Goal: Task Accomplishment & Management: Use online tool/utility

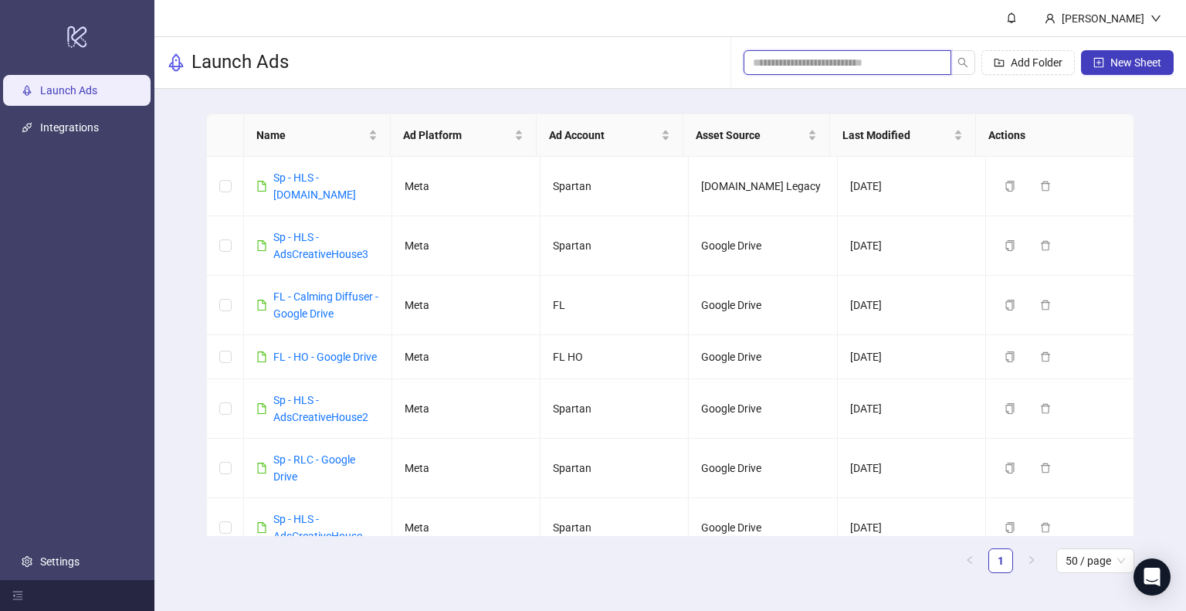
click at [807, 66] on input "search" at bounding box center [841, 62] width 177 height 17
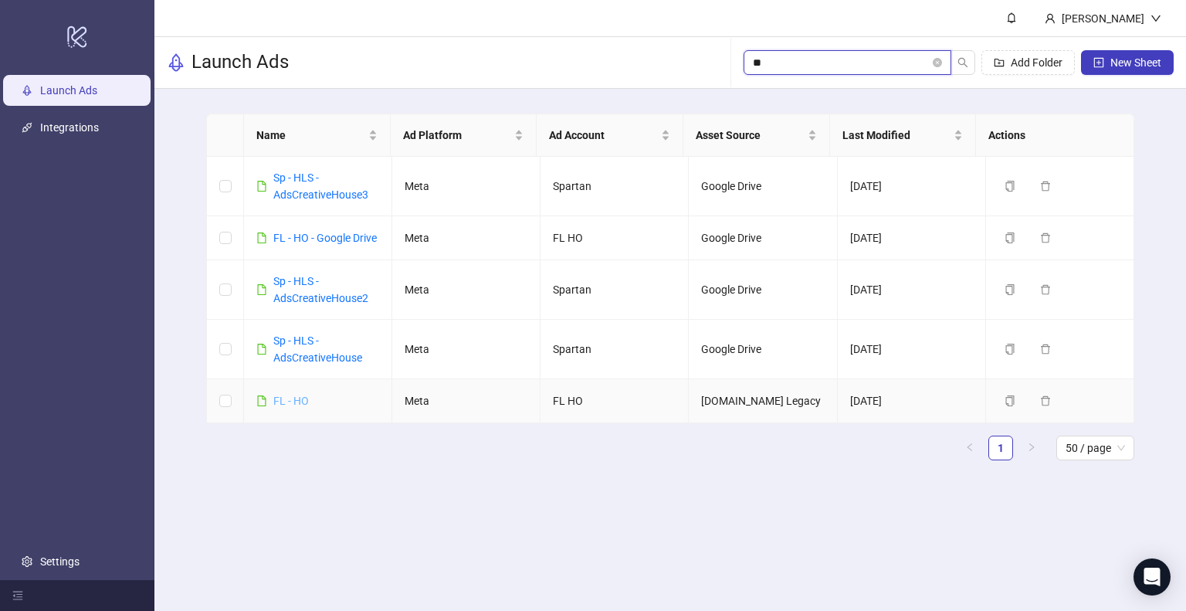
type input "**"
click at [295, 407] on link "FL - HO" at bounding box center [291, 400] width 36 height 12
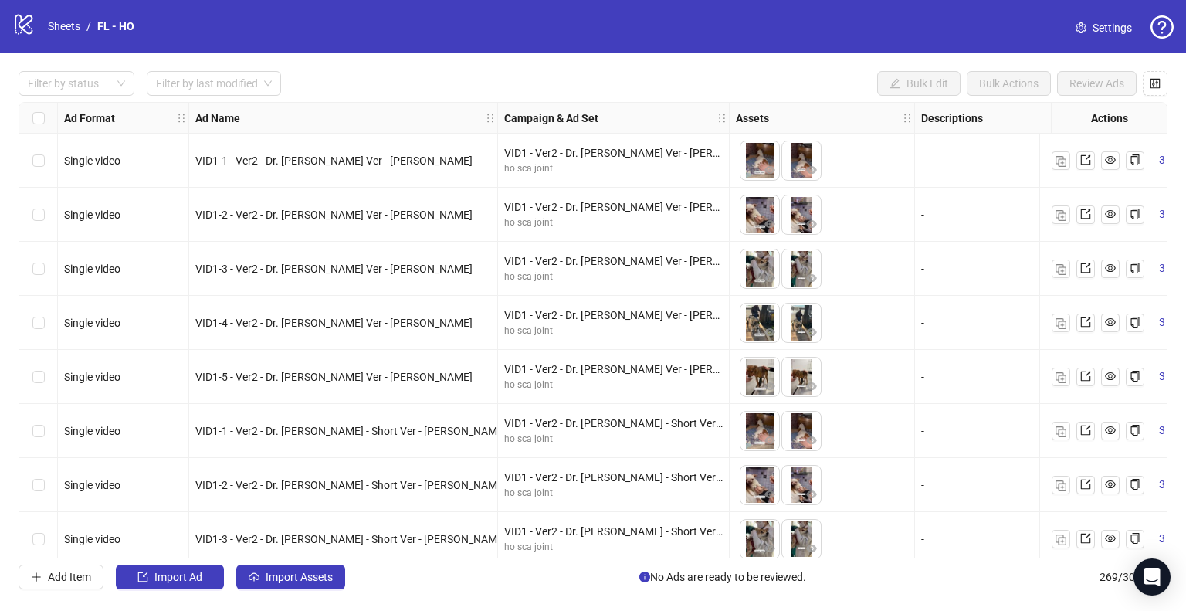
drag, startPoint x: 698, startPoint y: 303, endPoint x: 689, endPoint y: 300, distance: 8.8
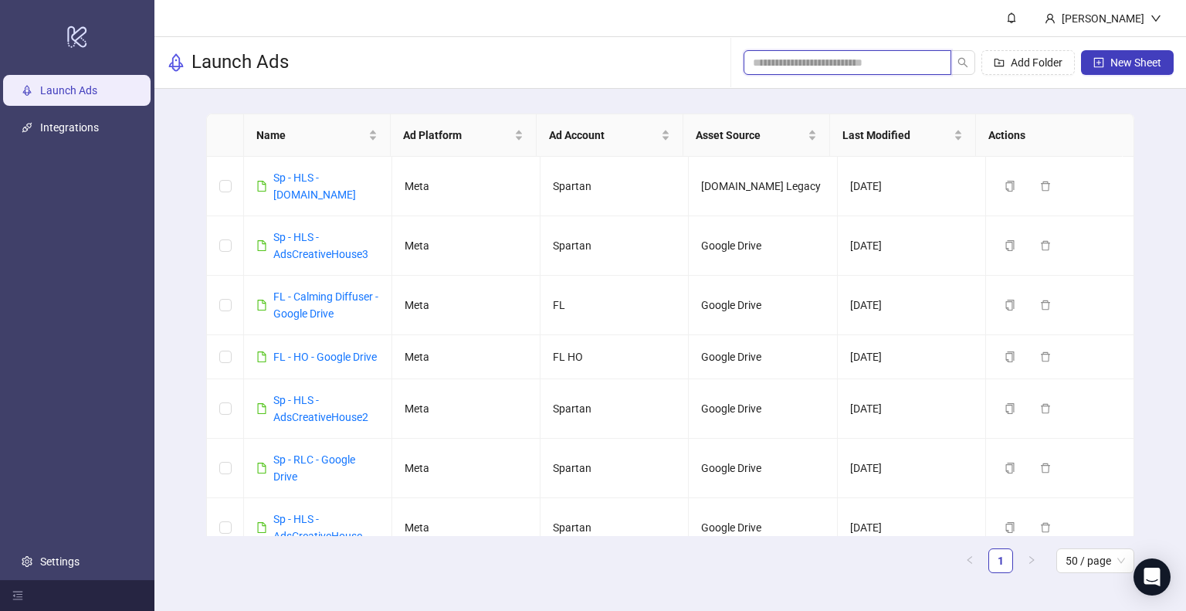
click at [834, 66] on input "search" at bounding box center [841, 62] width 177 height 17
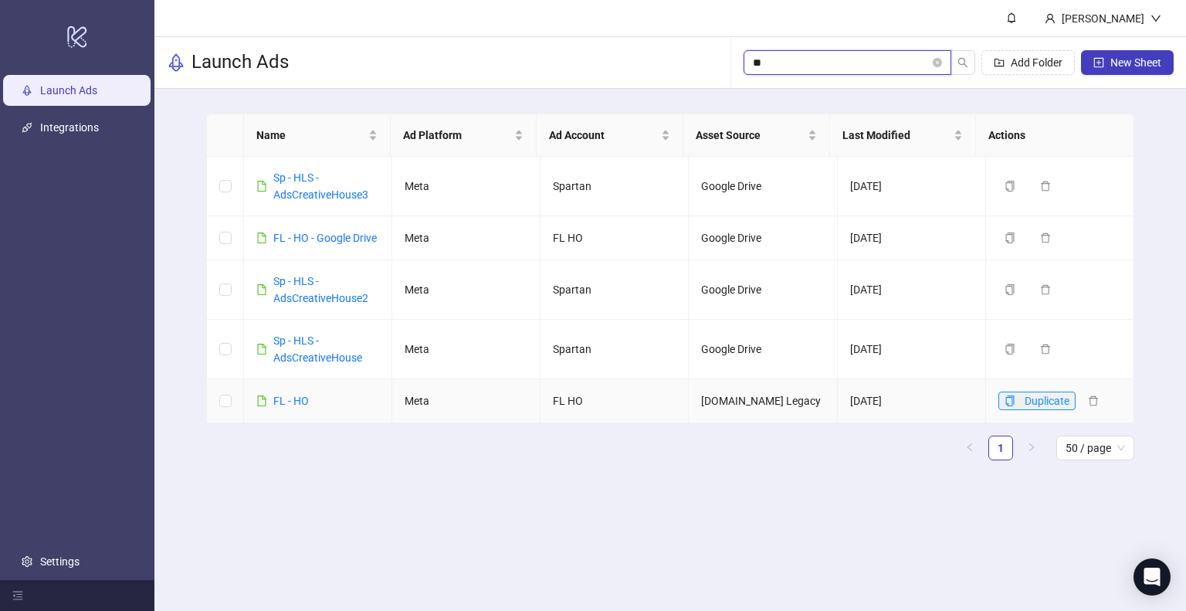
type input "**"
click at [1004, 406] on icon "copy" at bounding box center [1009, 400] width 11 height 11
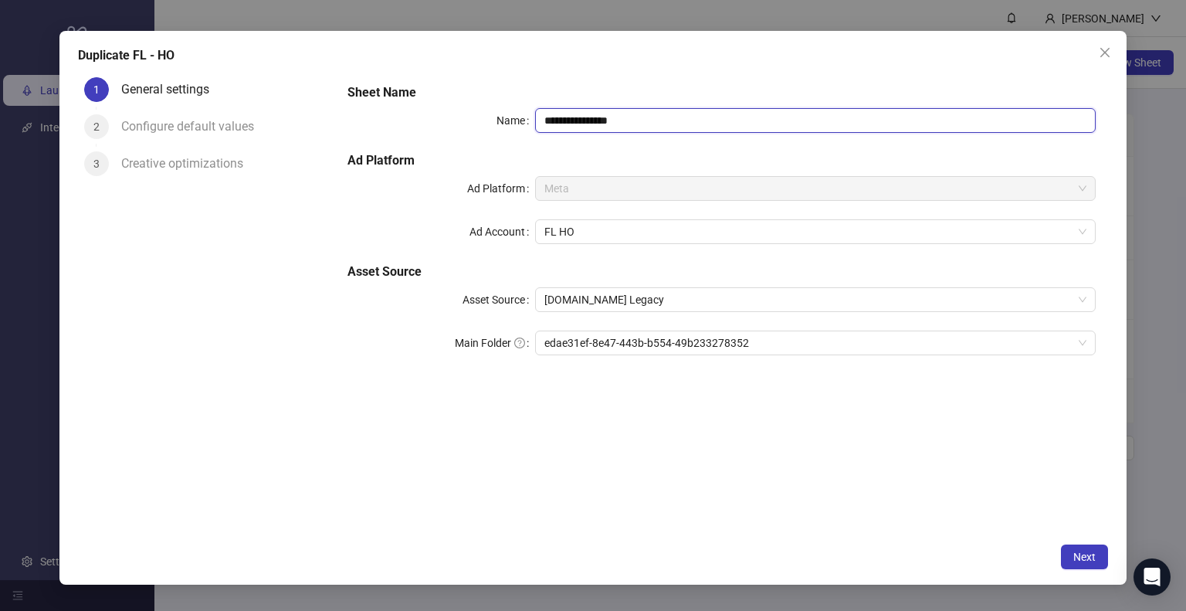
drag, startPoint x: 587, startPoint y: 121, endPoint x: 846, endPoint y: 124, distance: 259.4
click at [846, 124] on input "**********" at bounding box center [815, 120] width 561 height 25
type input "**********"
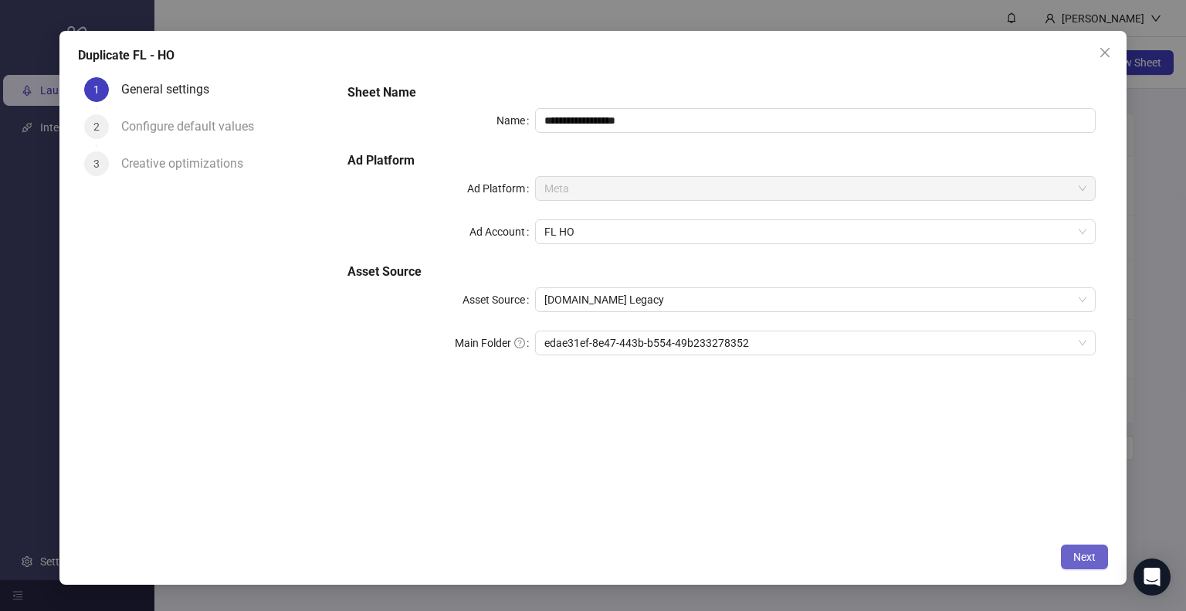
click at [1087, 560] on span "Next" at bounding box center [1084, 556] width 22 height 12
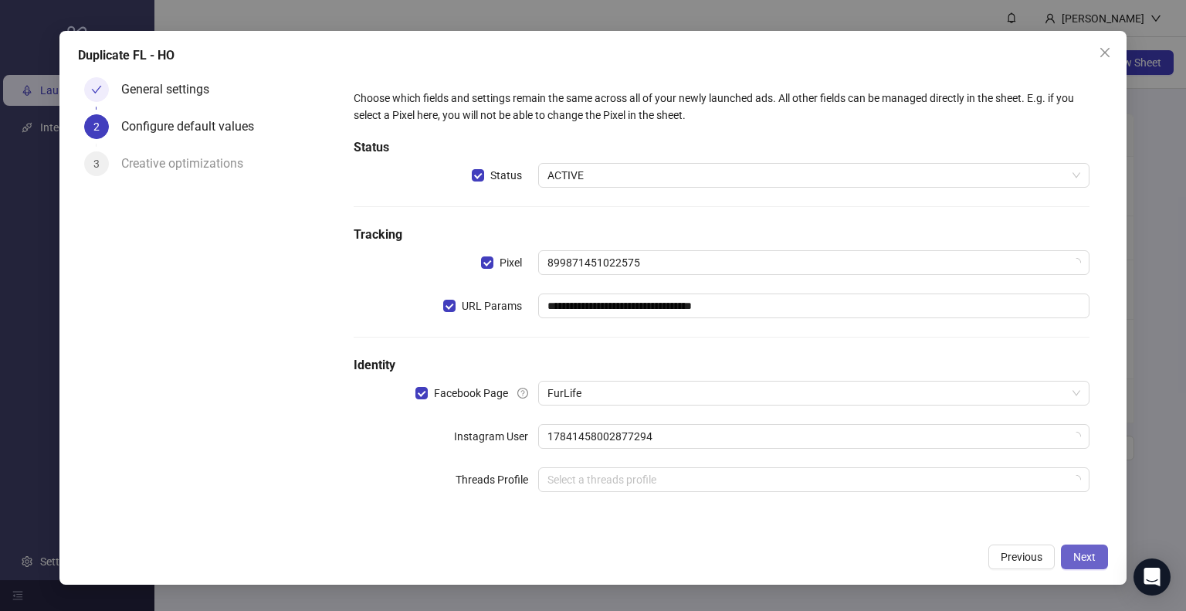
click at [1084, 557] on span "Next" at bounding box center [1084, 556] width 22 height 12
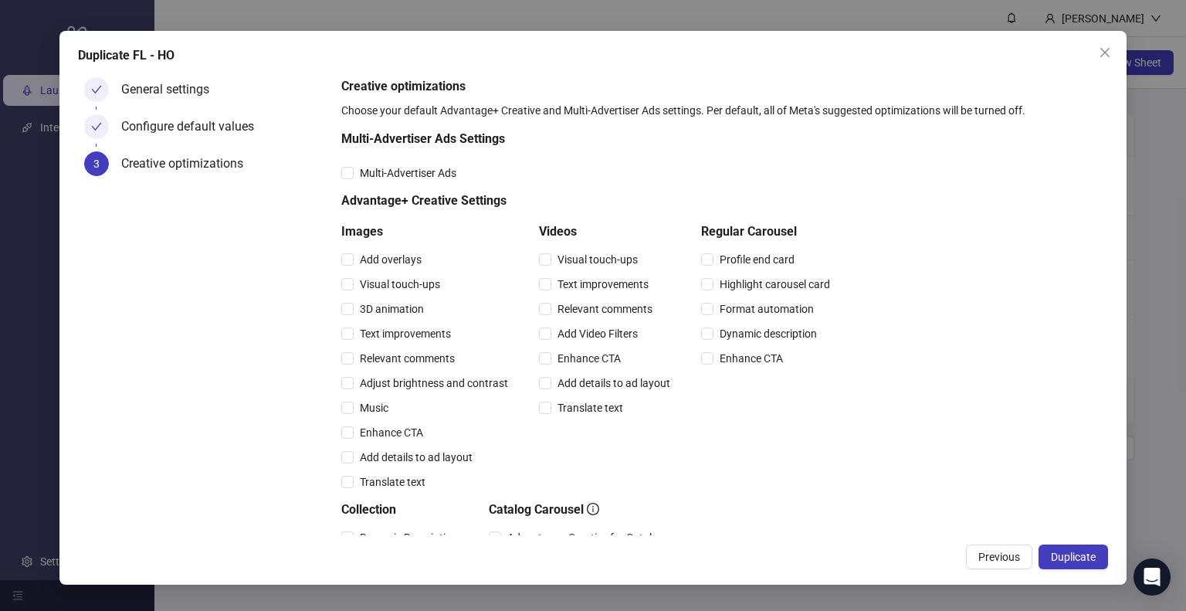
click at [1084, 557] on span "Duplicate" at bounding box center [1073, 556] width 45 height 12
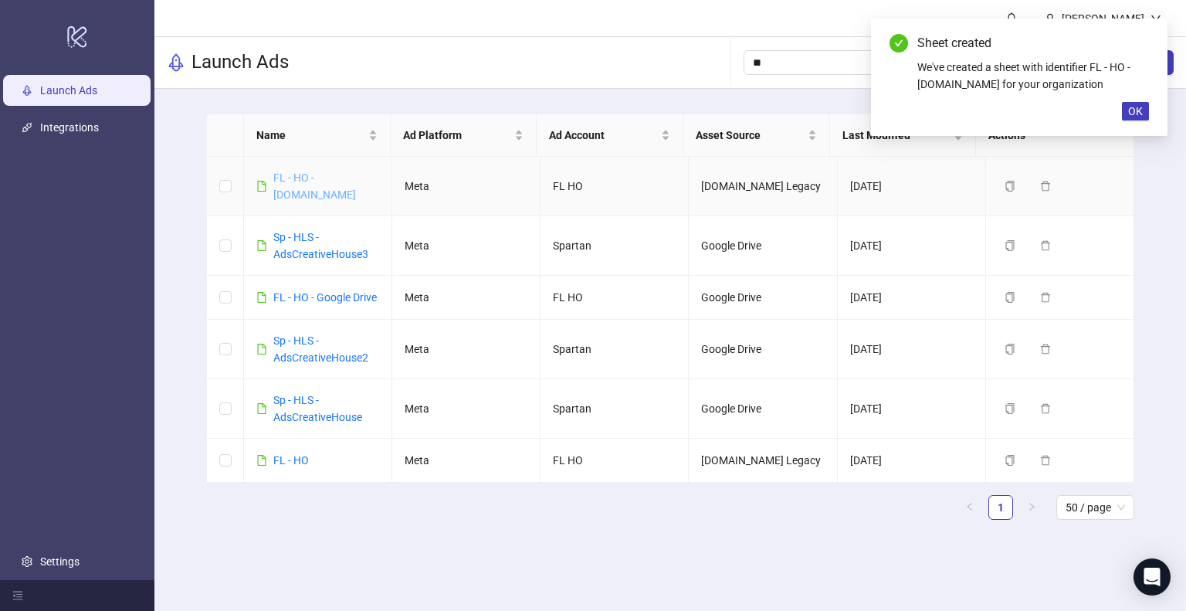
click at [323, 181] on link "FL - HO - [DOMAIN_NAME]" at bounding box center [314, 185] width 83 height 29
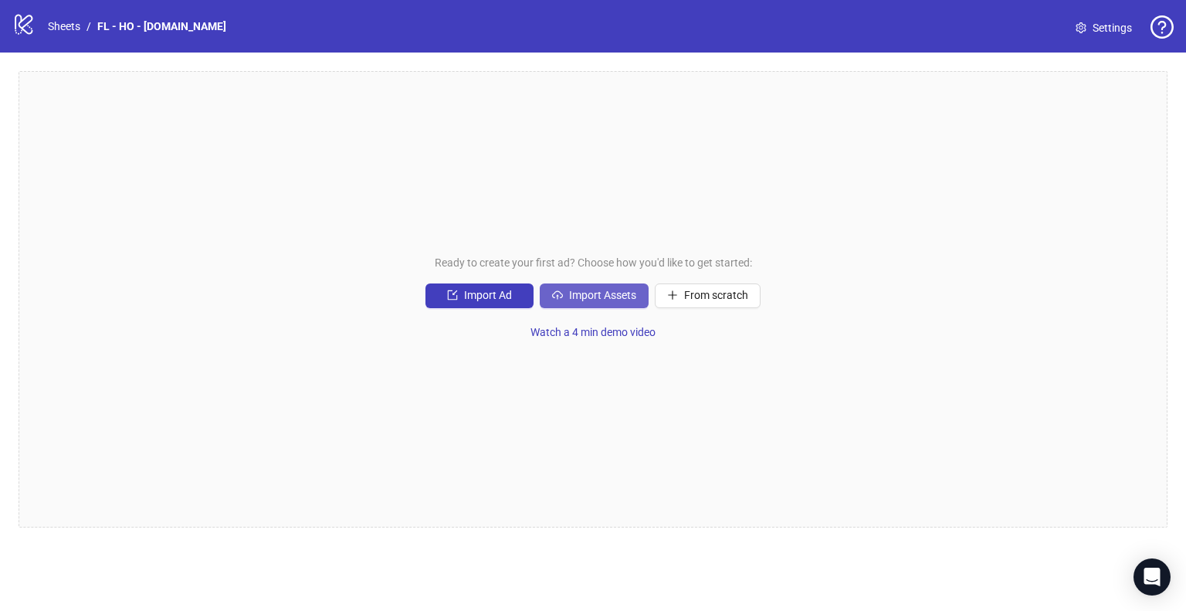
click at [592, 296] on span "Import Assets" at bounding box center [602, 295] width 67 height 12
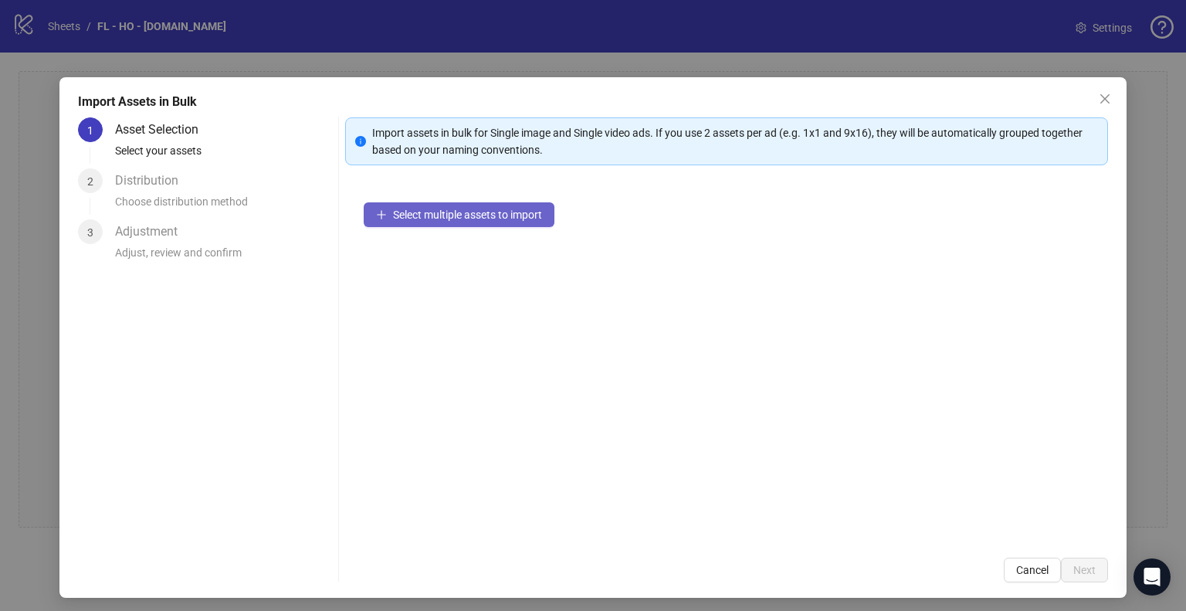
click at [526, 220] on span "Select multiple assets to import" at bounding box center [467, 214] width 149 height 12
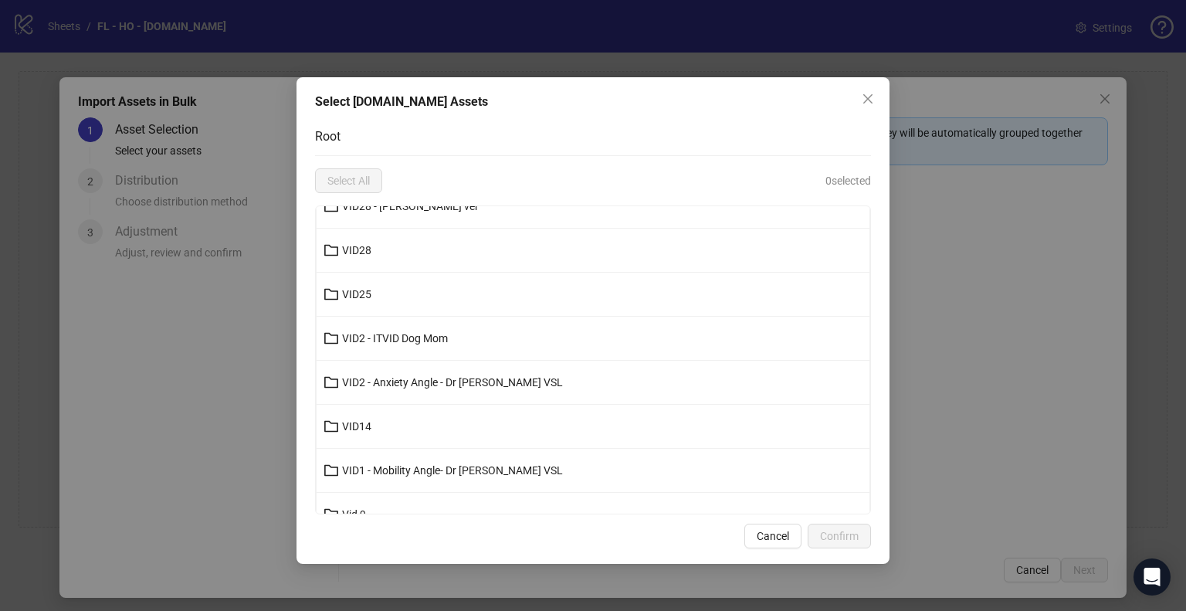
scroll to position [261, 0]
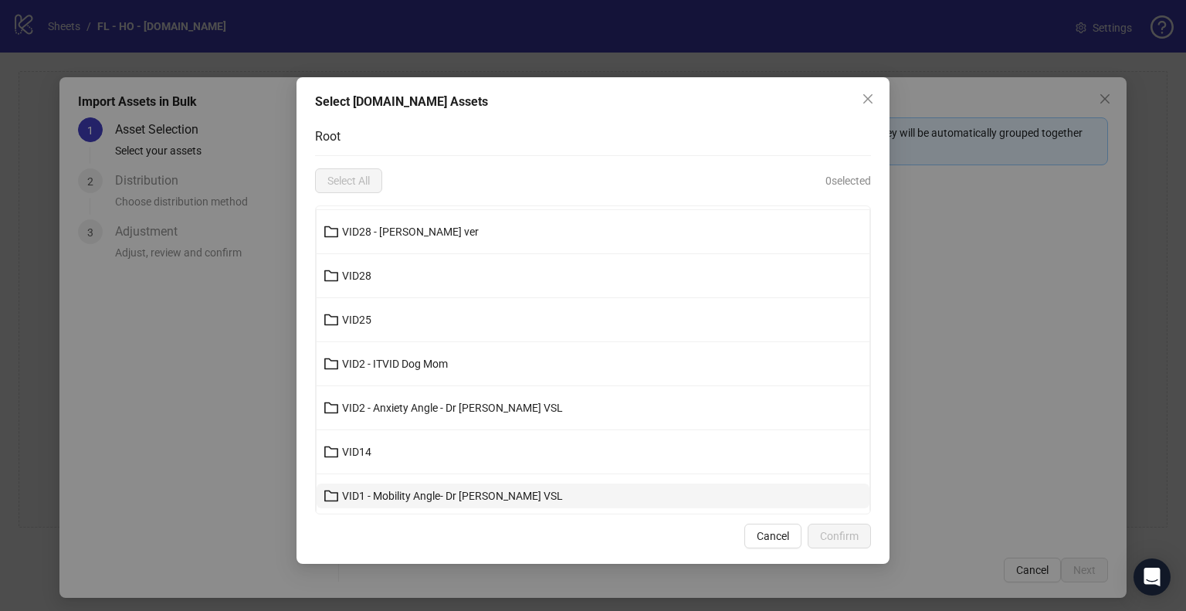
click at [482, 496] on span "VID1 - Mobility Angle- Dr [PERSON_NAME] VSL" at bounding box center [452, 495] width 221 height 12
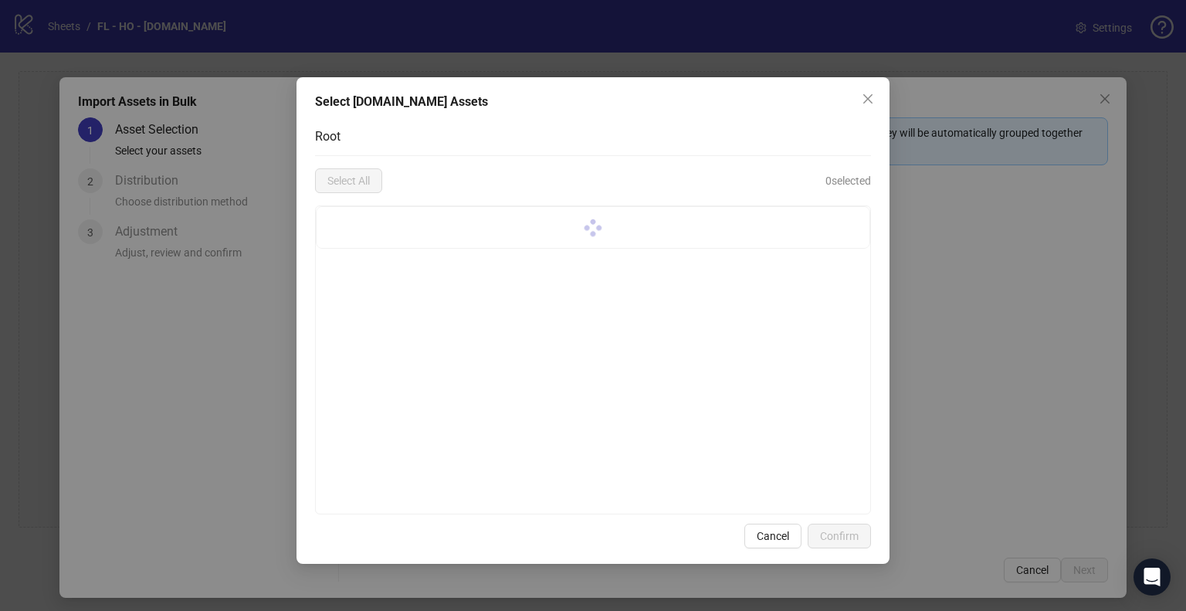
scroll to position [0, 0]
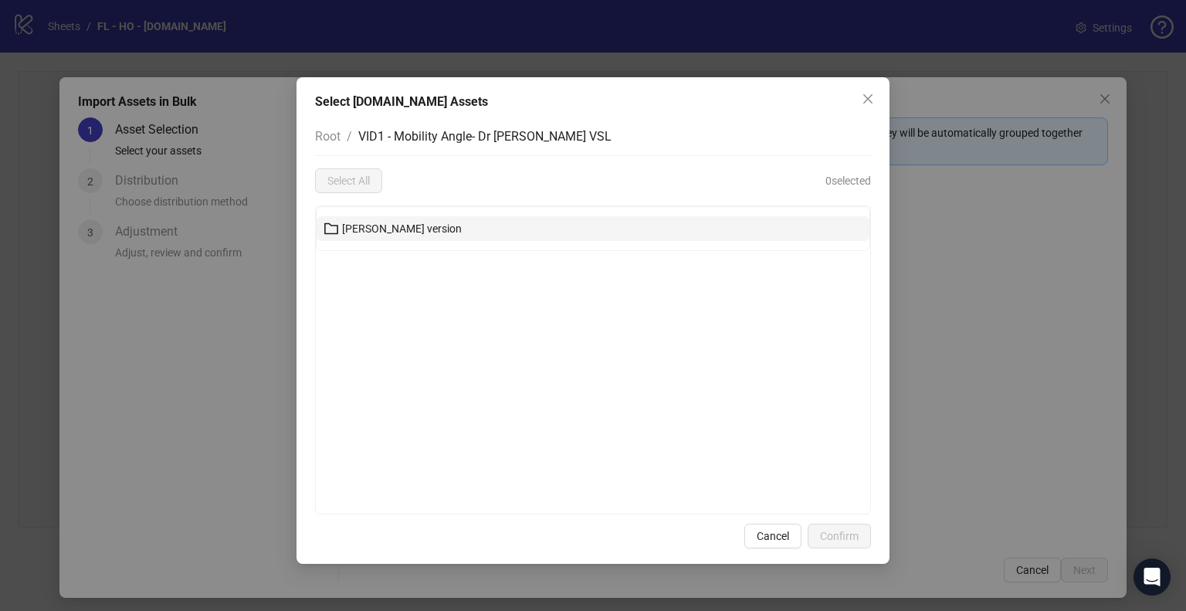
click at [438, 228] on button "[PERSON_NAME] version" at bounding box center [593, 228] width 553 height 25
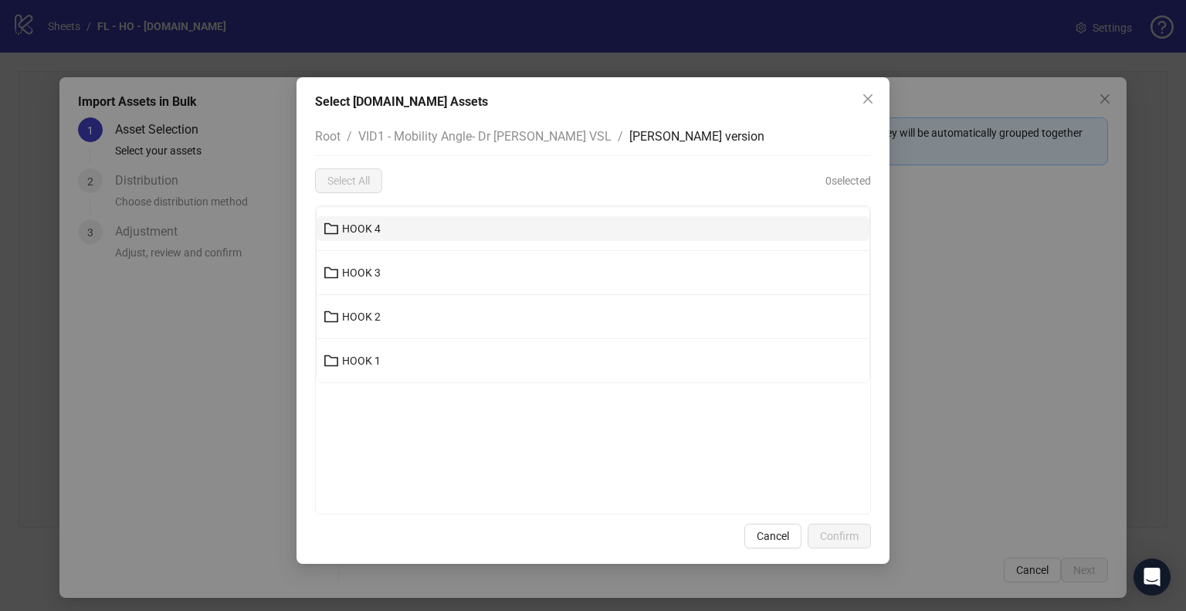
click at [423, 233] on button "HOOK 4" at bounding box center [593, 228] width 553 height 25
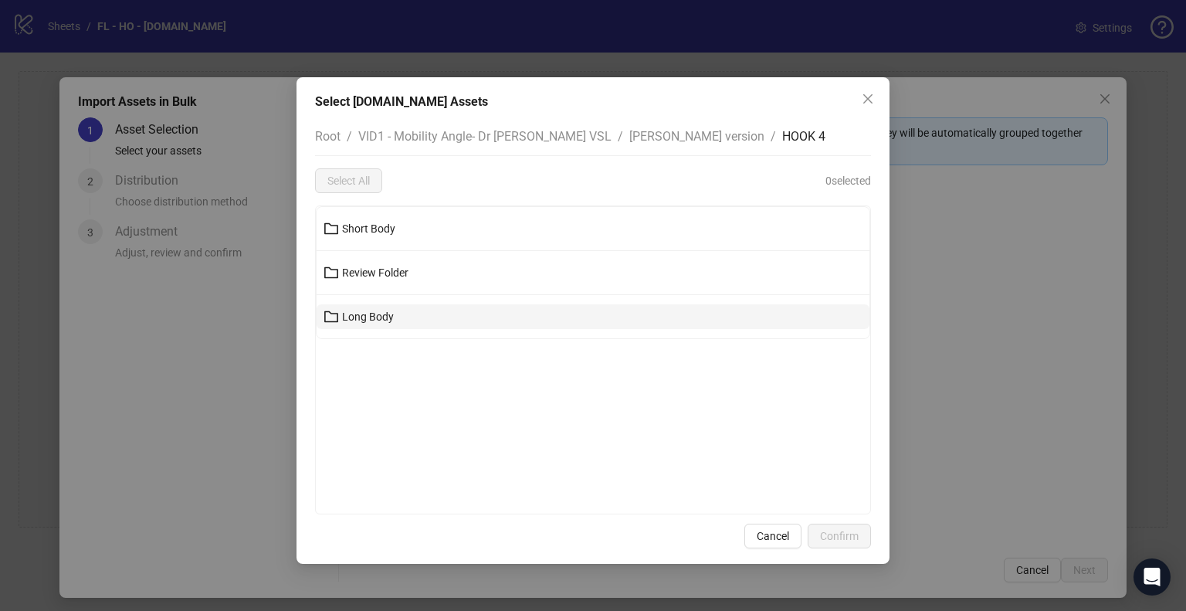
click at [394, 313] on button "Long Body" at bounding box center [593, 316] width 553 height 25
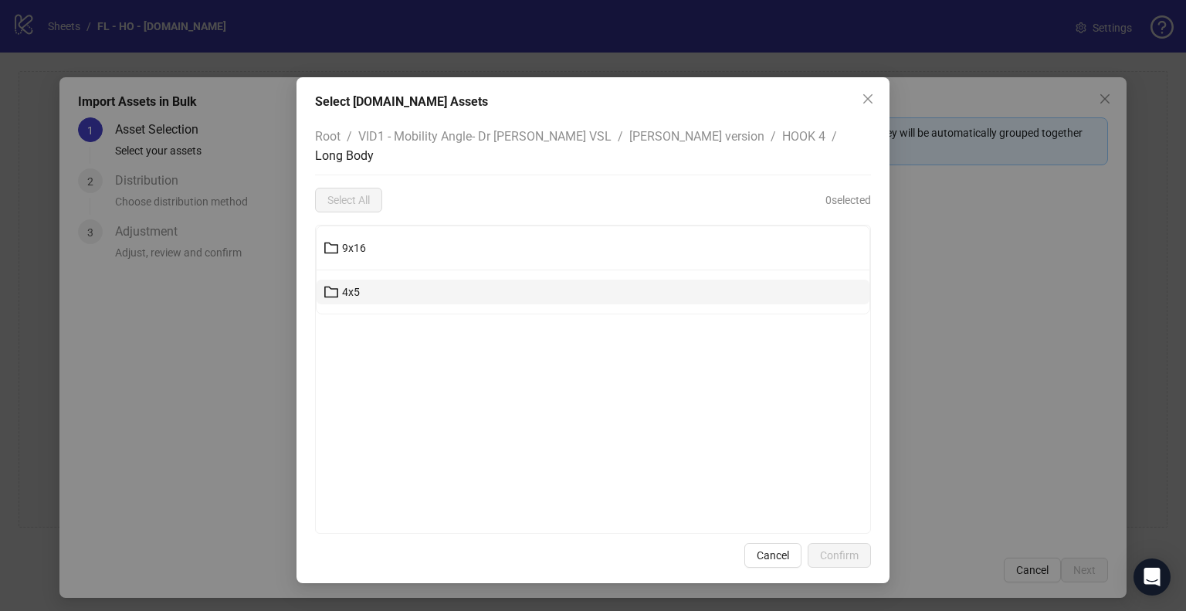
click at [365, 280] on button "4x5" at bounding box center [593, 291] width 553 height 25
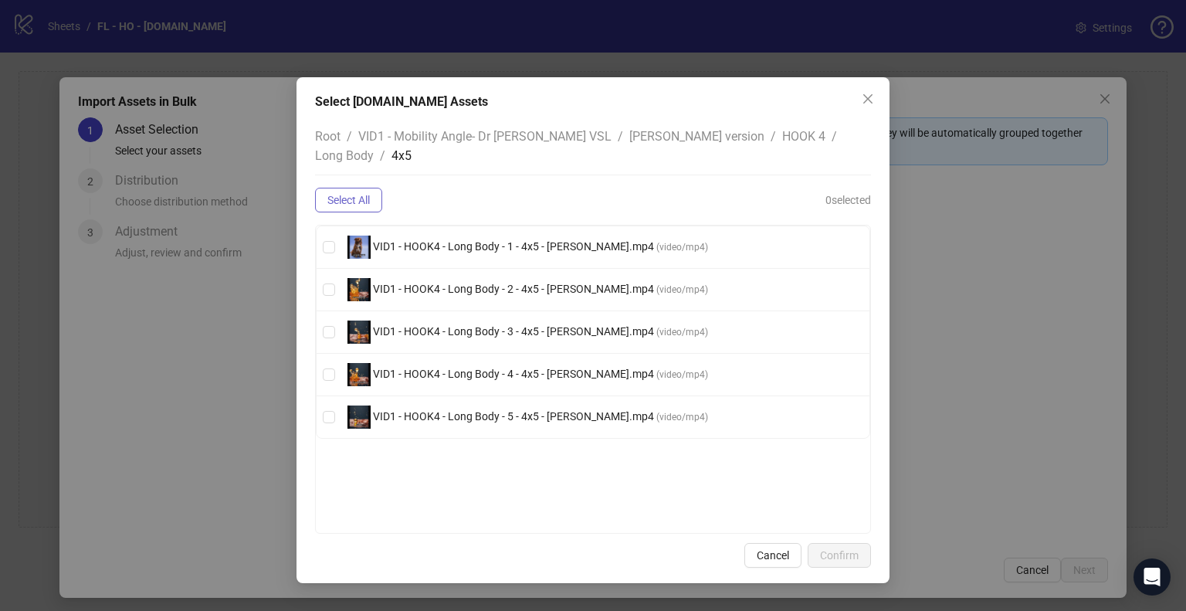
click at [360, 194] on span "Select All" at bounding box center [348, 200] width 42 height 12
click at [374, 148] on span "Long Body" at bounding box center [344, 155] width 59 height 15
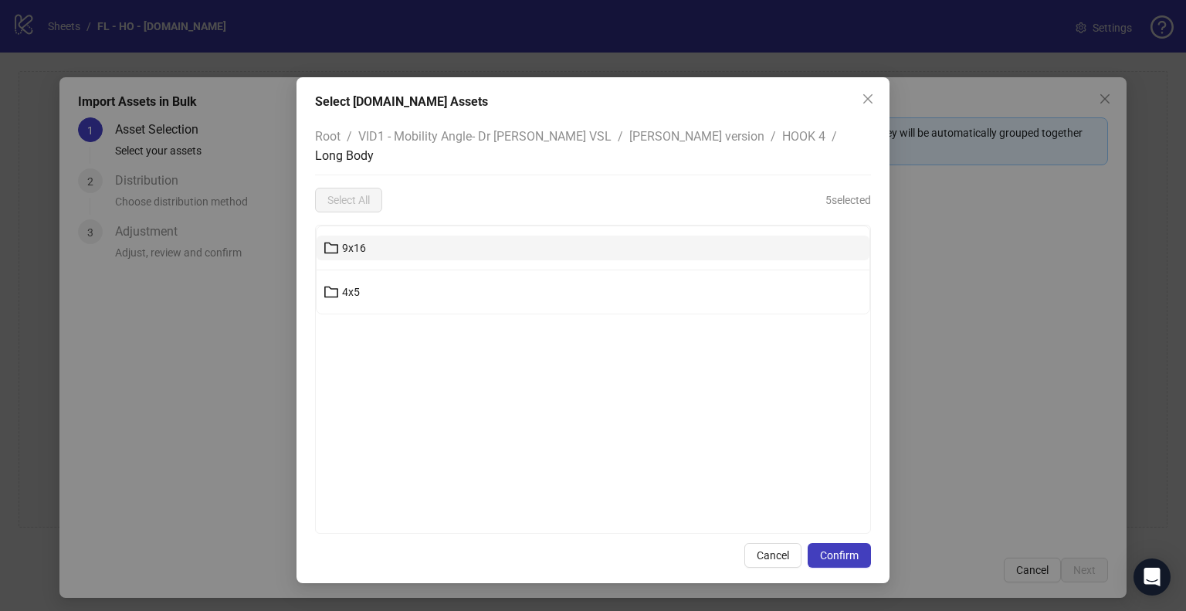
click at [466, 235] on button "9x16" at bounding box center [593, 247] width 553 height 25
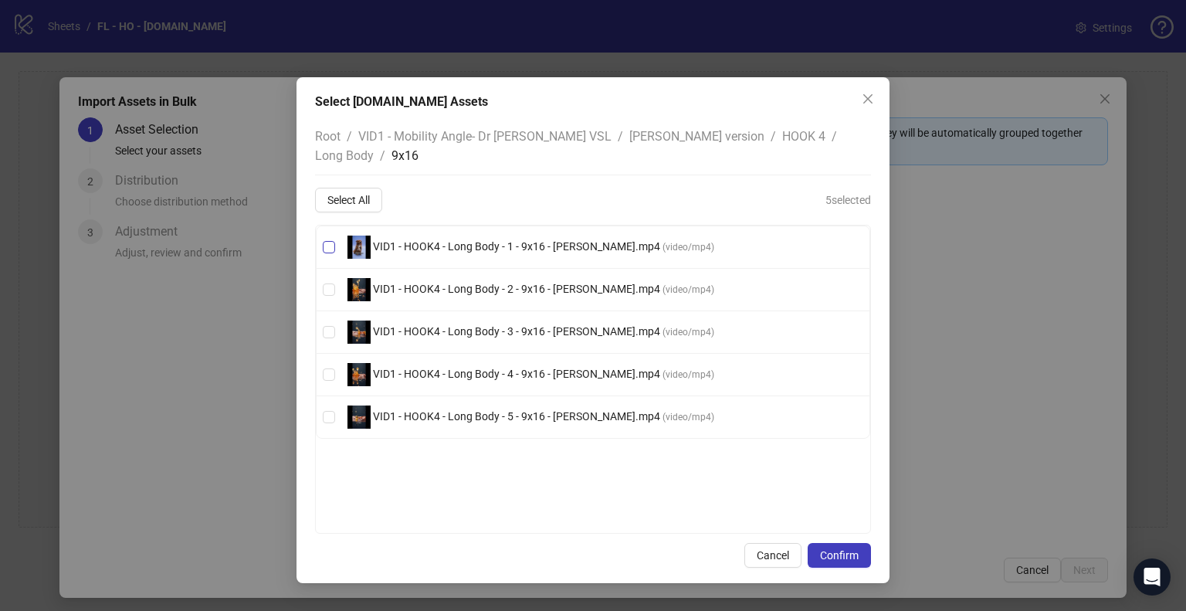
click at [435, 240] on span "VID1 - HOOK4 - Long Body - 1 - 9x16 - [PERSON_NAME].mp4" at bounding box center [517, 246] width 292 height 12
click at [441, 278] on span "VID1 - HOOK4 - Long Body - 2 - 9x16 - [PERSON_NAME].mp4 ( video/mp4 )" at bounding box center [530, 289] width 379 height 23
click at [434, 325] on span "VID1 - HOOK4 - Long Body - 3 - 9x16 - [PERSON_NAME].mp4" at bounding box center [517, 331] width 292 height 12
click at [424, 367] on span "VID1 - HOOK4 - Long Body - 4 - 9x16 - [PERSON_NAME].mp4" at bounding box center [517, 373] width 292 height 12
click at [423, 410] on span "VID1 - HOOK4 - Long Body - 5 - 9x16 - [PERSON_NAME].mp4" at bounding box center [517, 416] width 292 height 12
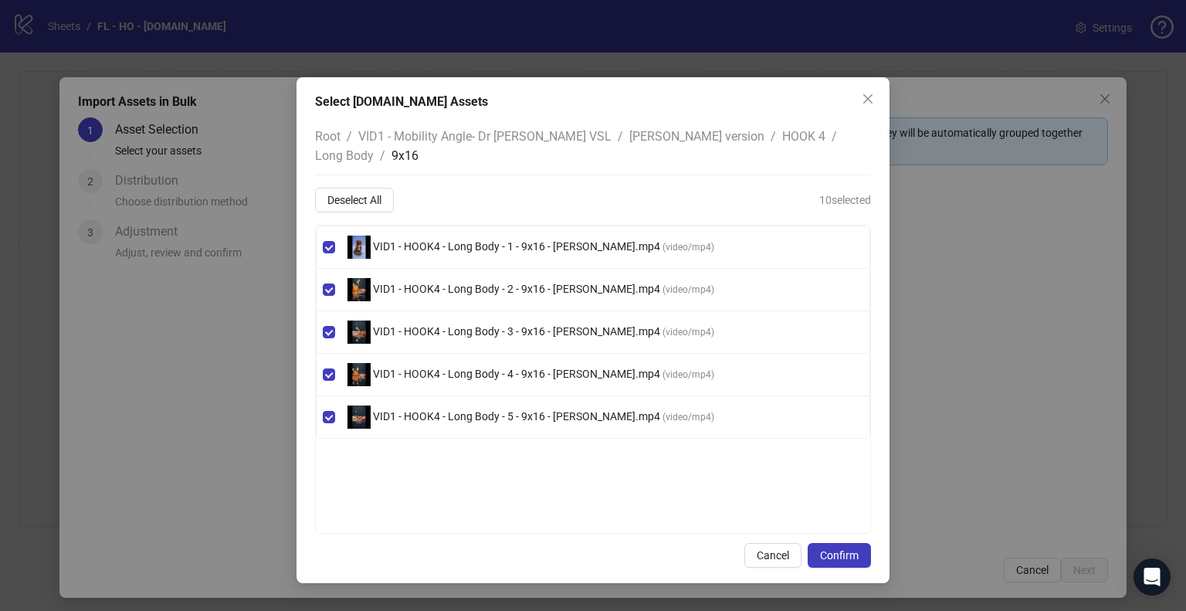
click at [782, 138] on span "HOOK 4" at bounding box center [803, 136] width 43 height 15
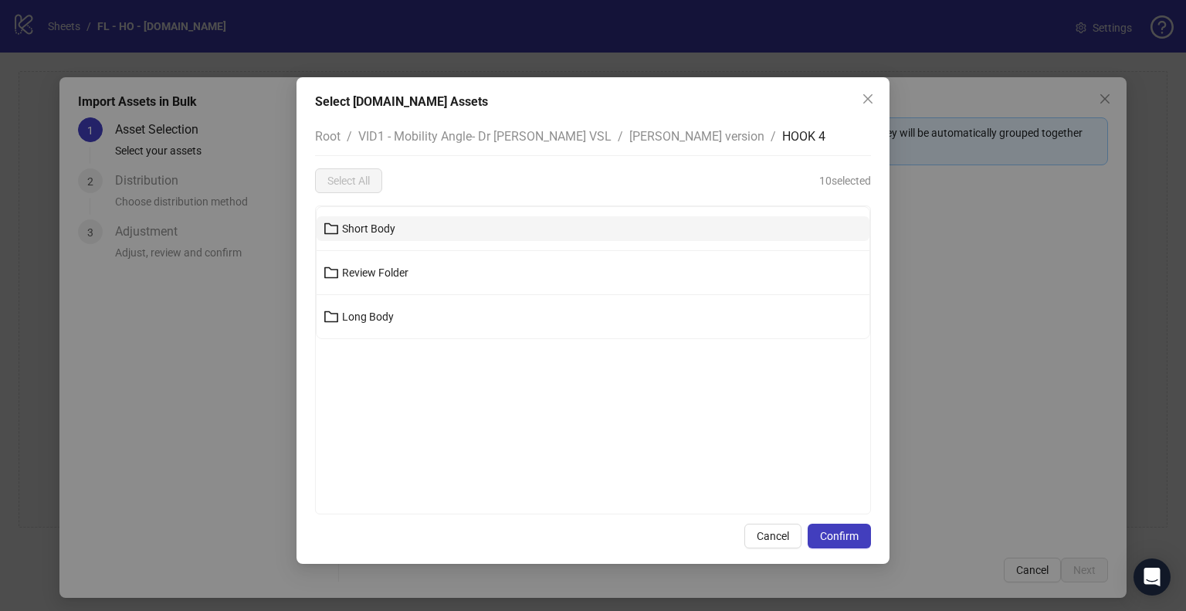
click at [474, 220] on button "Short Body" at bounding box center [593, 228] width 553 height 25
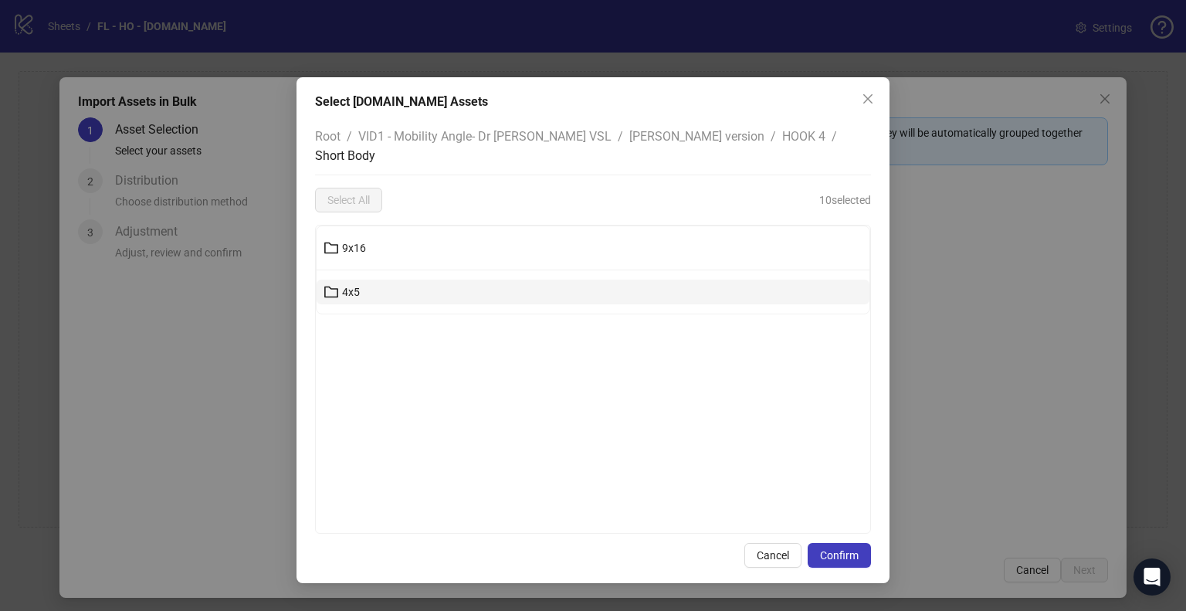
click at [395, 279] on button "4x5" at bounding box center [593, 291] width 553 height 25
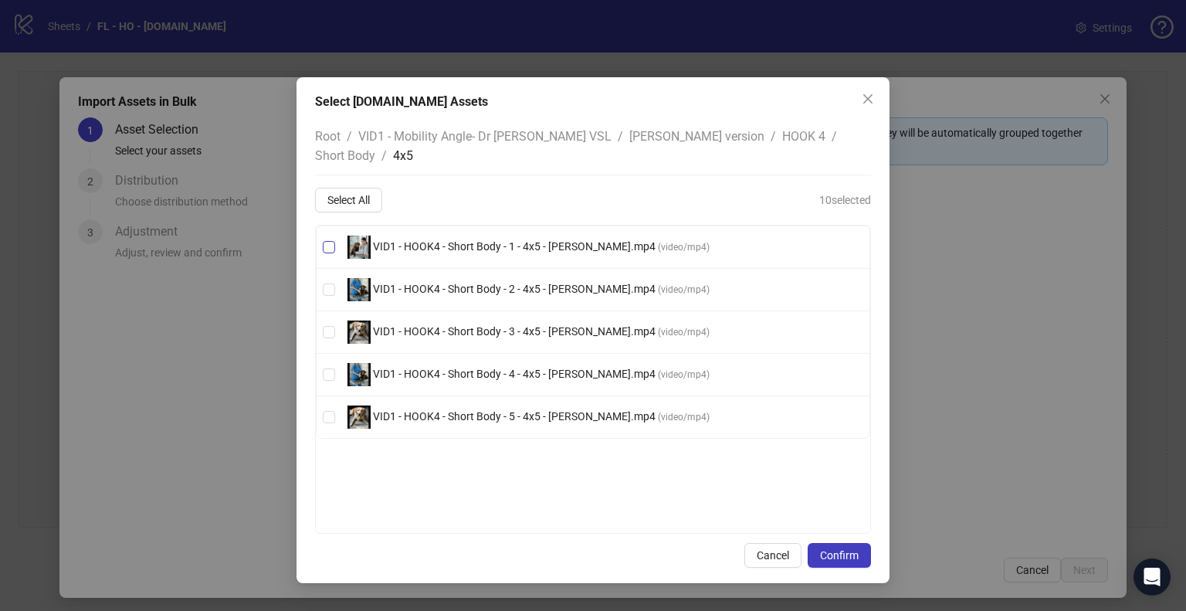
click at [478, 240] on span "VID1 - HOOK4 - Short Body - 1 - 4x5 - [PERSON_NAME].mp4" at bounding box center [514, 246] width 287 height 12
click at [471, 283] on span "VID1 - HOOK4 - Short Body - 2 - 4x5 - [PERSON_NAME].mp4" at bounding box center [514, 289] width 287 height 12
click at [468, 325] on span "VID1 - HOOK4 - Short Body - 3 - 4x5 - [PERSON_NAME].mp4" at bounding box center [514, 331] width 287 height 12
click at [454, 367] on span "VID1 - HOOK4 - Short Body - 4 - 4x5 - [PERSON_NAME].mp4" at bounding box center [514, 373] width 287 height 12
click at [451, 410] on span "VID1 - HOOK4 - Short Body - 5 - 4x5 - [PERSON_NAME].mp4" at bounding box center [514, 416] width 287 height 12
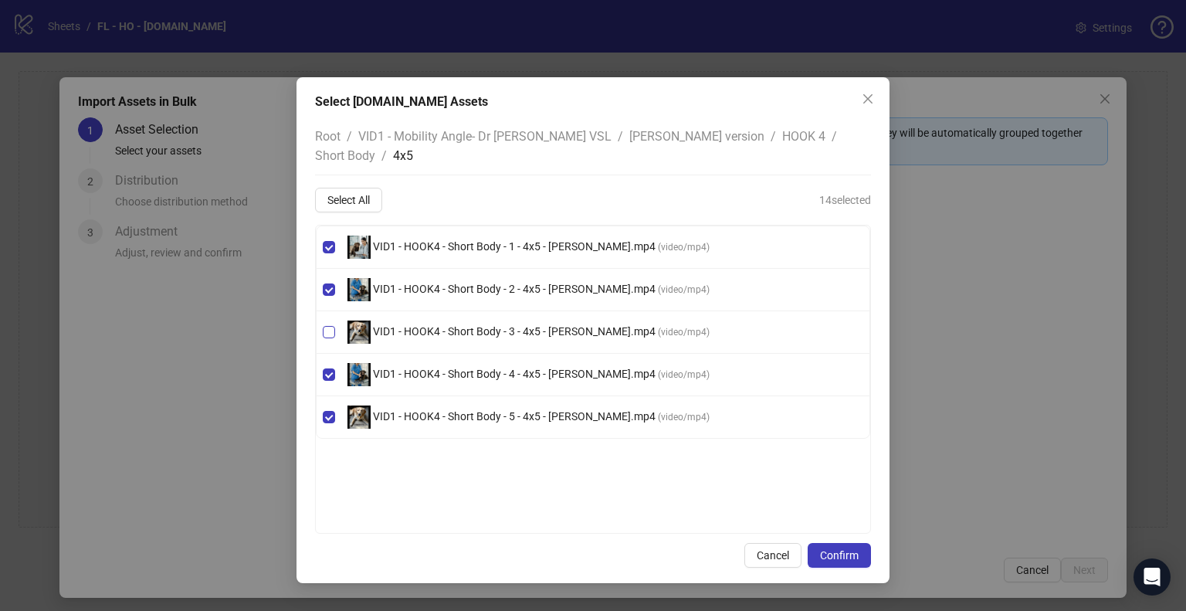
click at [476, 325] on span "VID1 - HOOK4 - Short Body - 3 - 4x5 - [PERSON_NAME].mp4" at bounding box center [514, 331] width 287 height 12
click at [375, 148] on span "Short Body" at bounding box center [345, 155] width 60 height 15
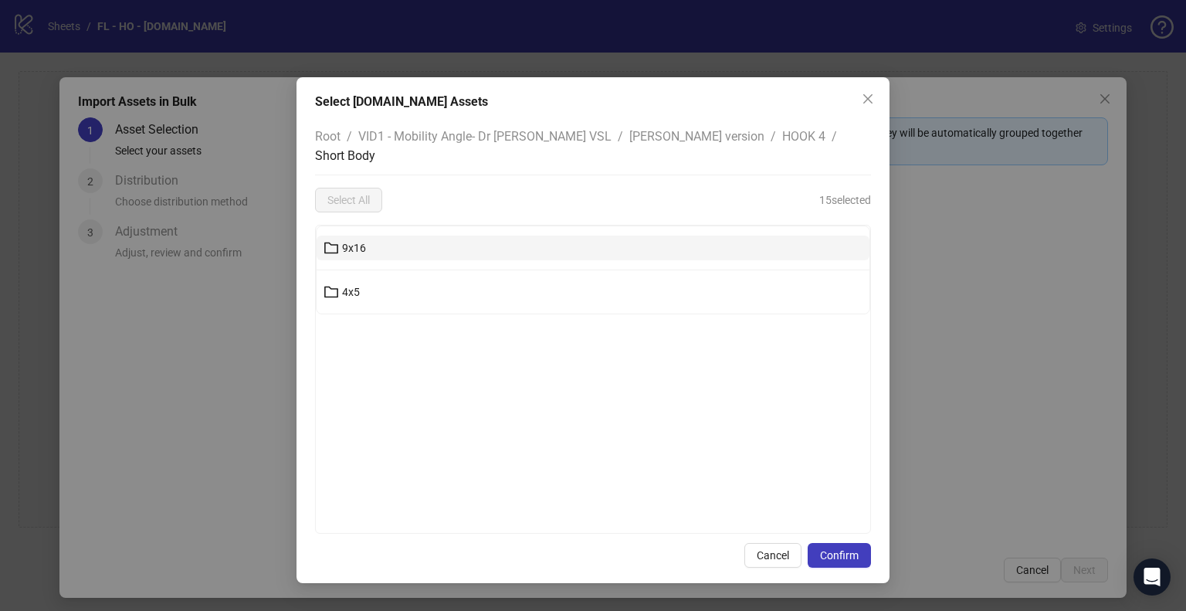
click at [465, 235] on button "9x16" at bounding box center [593, 247] width 553 height 25
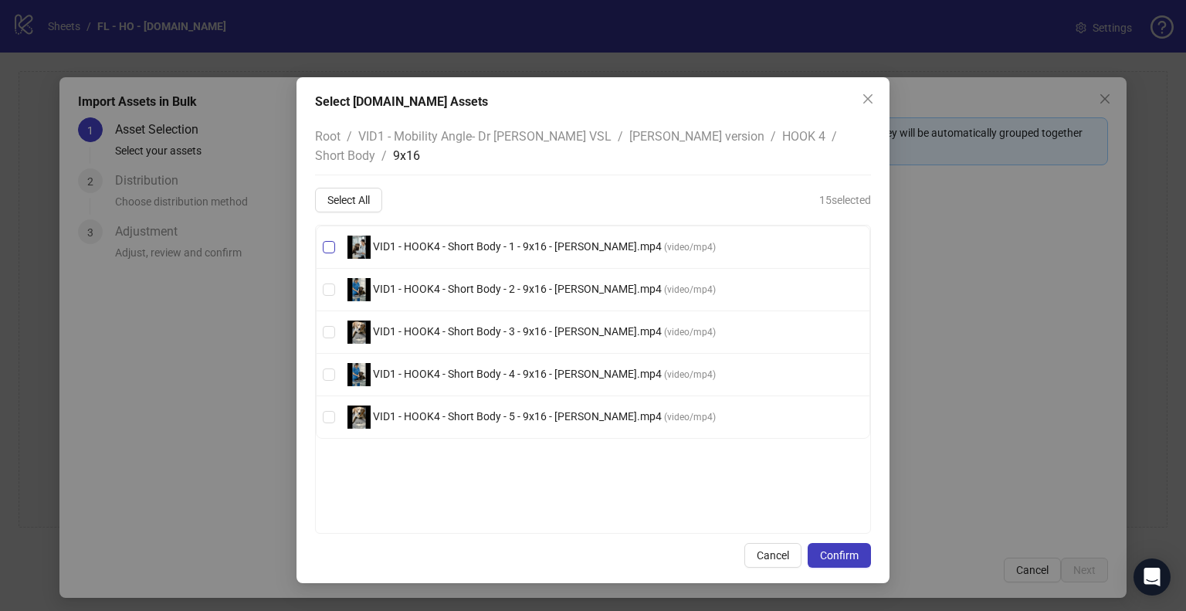
click at [451, 240] on span "VID1 - HOOK4 - Short Body - 1 - 9x16 - [PERSON_NAME].mp4" at bounding box center [517, 246] width 293 height 12
click at [438, 283] on span "VID1 - HOOK4 - Short Body - 2 - 9x16 - [PERSON_NAME].mp4" at bounding box center [517, 289] width 293 height 12
click at [433, 325] on span "VID1 - HOOK4 - Short Body - 3 - 9x16 - [PERSON_NAME].mp4" at bounding box center [517, 331] width 293 height 12
click at [448, 367] on span "VID1 - HOOK4 - Short Body - 4 - 9x16 - [PERSON_NAME].mp4" at bounding box center [517, 373] width 293 height 12
click at [451, 405] on span "VID1 - HOOK4 - Short Body - 5 - 9x16 - [PERSON_NAME].mp4 ( video/mp4 )" at bounding box center [531, 416] width 381 height 23
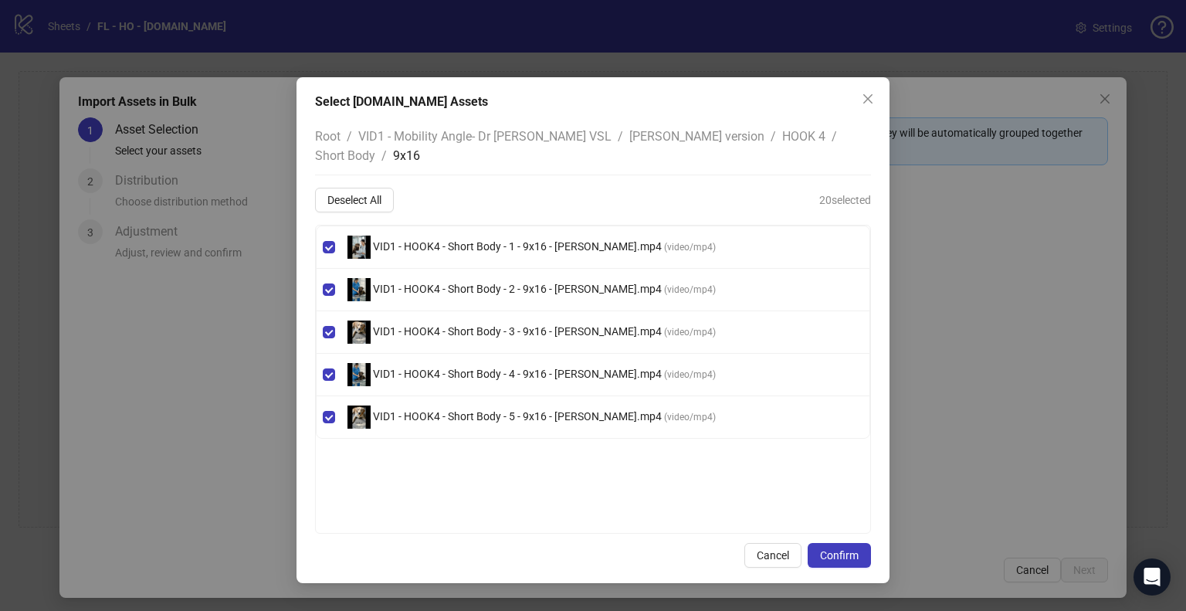
click at [629, 137] on span "[PERSON_NAME] version" at bounding box center [696, 136] width 135 height 15
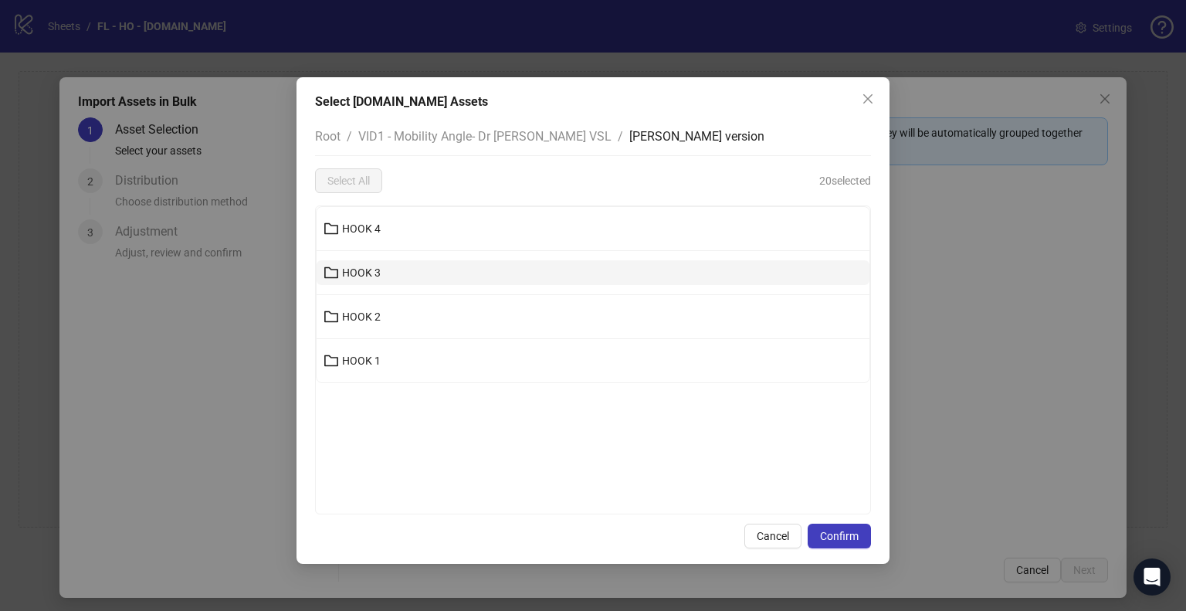
click at [394, 268] on button "HOOK 3" at bounding box center [593, 272] width 553 height 25
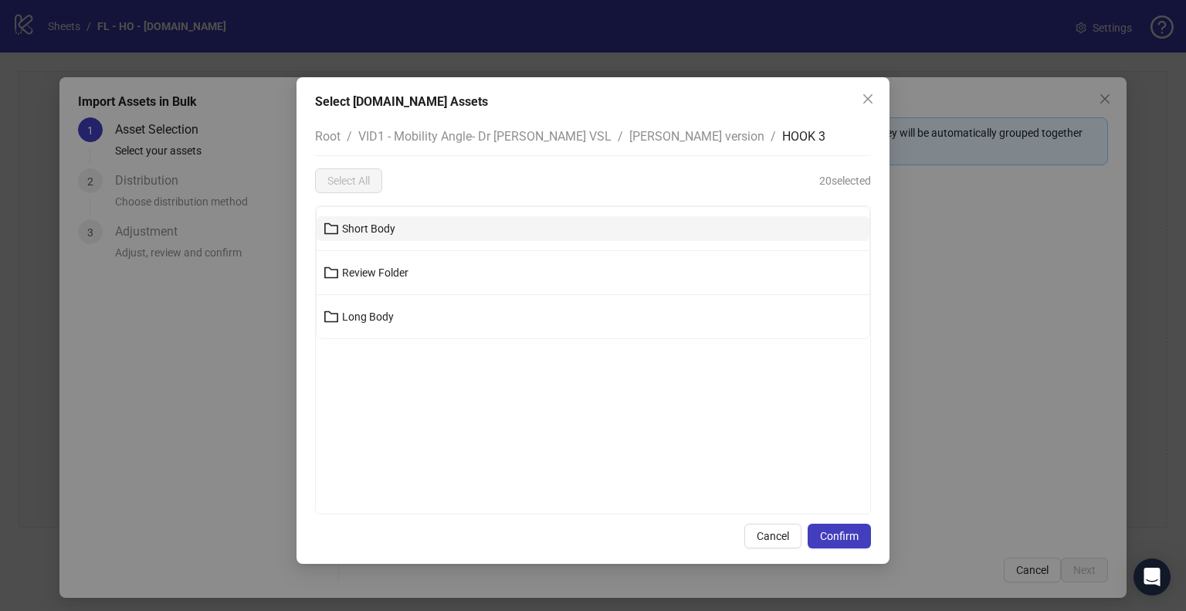
click at [417, 228] on button "Short Body" at bounding box center [593, 228] width 553 height 25
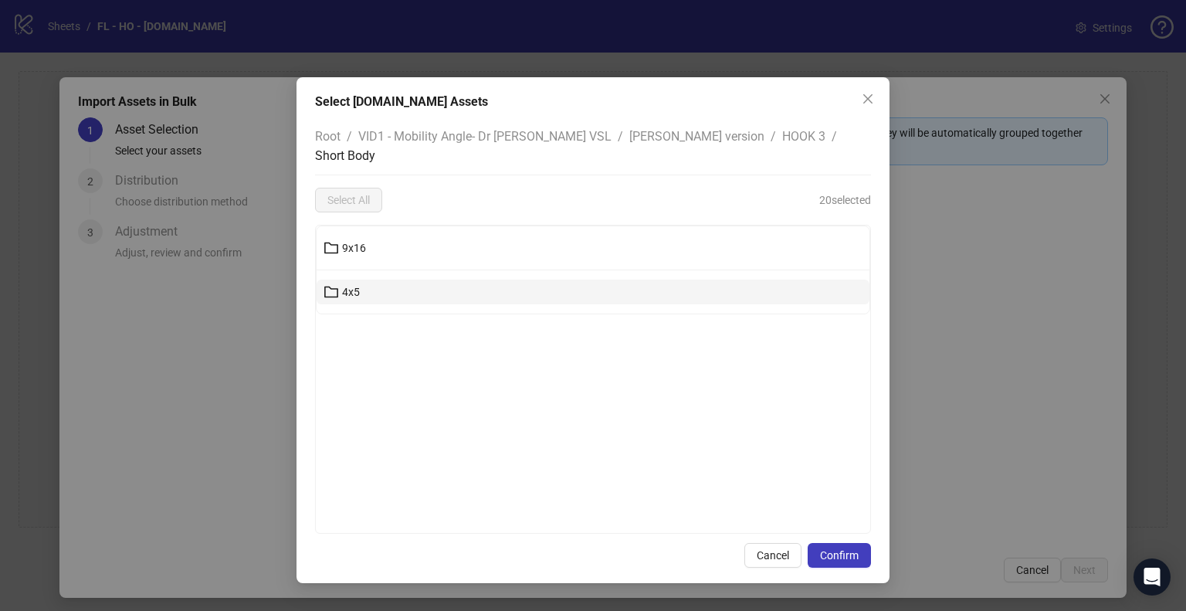
click at [382, 279] on button "4x5" at bounding box center [593, 291] width 553 height 25
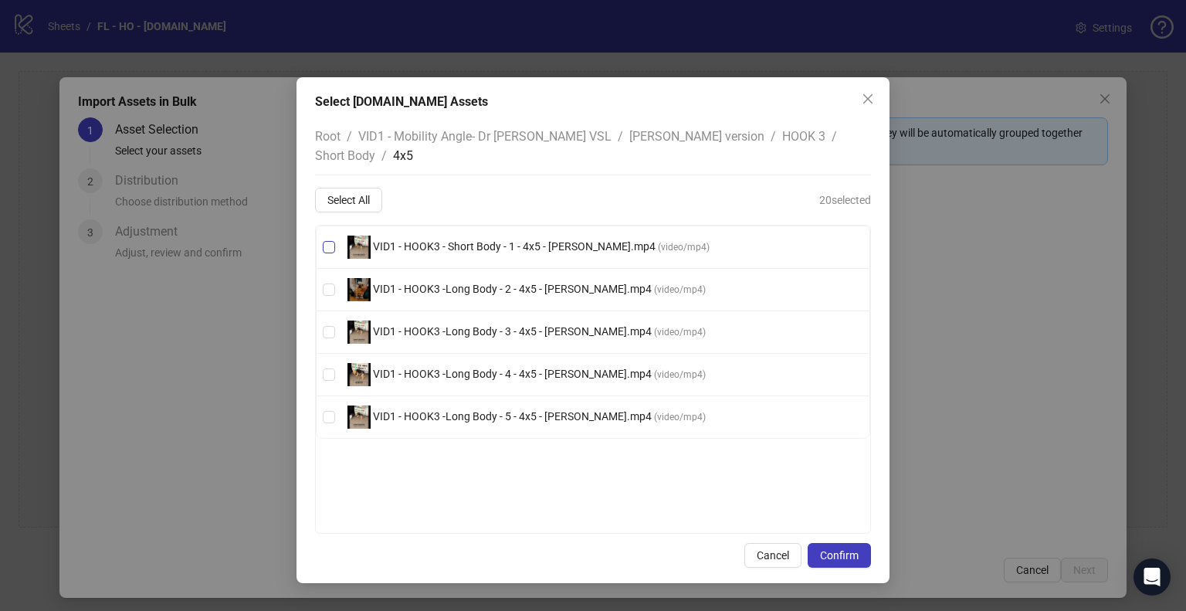
click at [462, 238] on span "VID1 - HOOK3 - Short Body - 1 - 4x5 - [PERSON_NAME].mp4 ( video/mp4 )" at bounding box center [528, 246] width 374 height 23
click at [442, 278] on span "VID1 - HOOK3 -Long Body - 2 - 4x5 - [PERSON_NAME].mp4 ( video/mp4 )" at bounding box center [526, 289] width 371 height 23
click at [438, 320] on span "VID1 - HOOK3 -Long Body - 3 - 4x5 - [PERSON_NAME].mp4 ( video/mp4 )" at bounding box center [526, 331] width 371 height 23
click at [431, 363] on span "VID1 - HOOK3 -Long Body - 4 - 4x5 - [PERSON_NAME].mp4 ( video/mp4 )" at bounding box center [526, 374] width 371 height 23
click at [430, 410] on span "VID1 - HOOK3 -Long Body - 5 - 4x5 - [PERSON_NAME].mp4" at bounding box center [512, 416] width 283 height 12
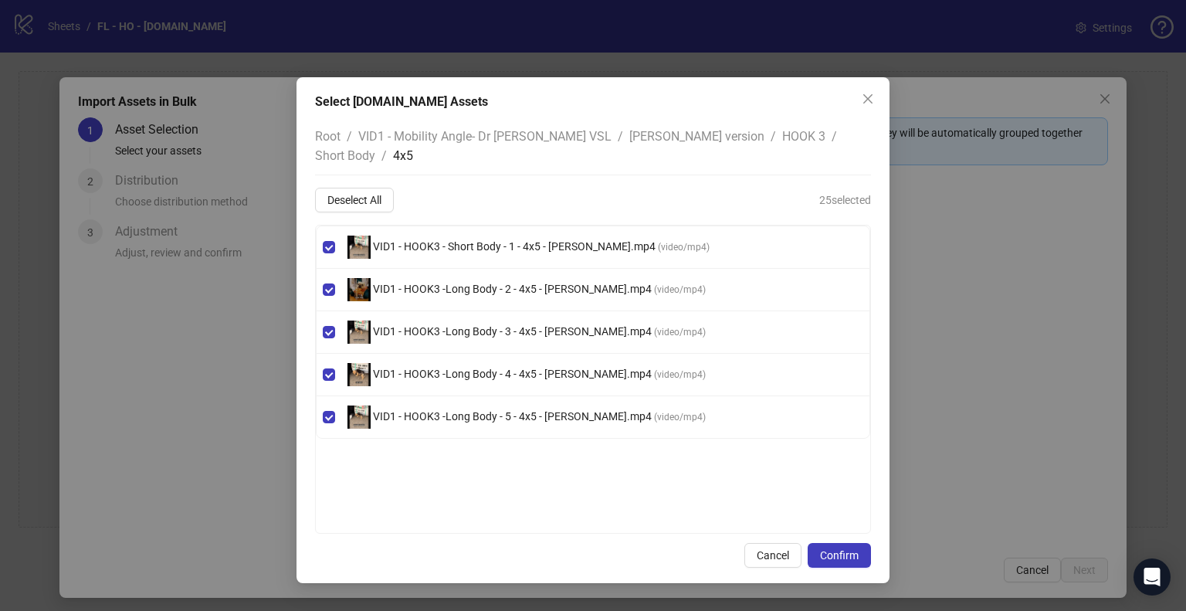
click at [375, 148] on span "Short Body" at bounding box center [345, 155] width 60 height 15
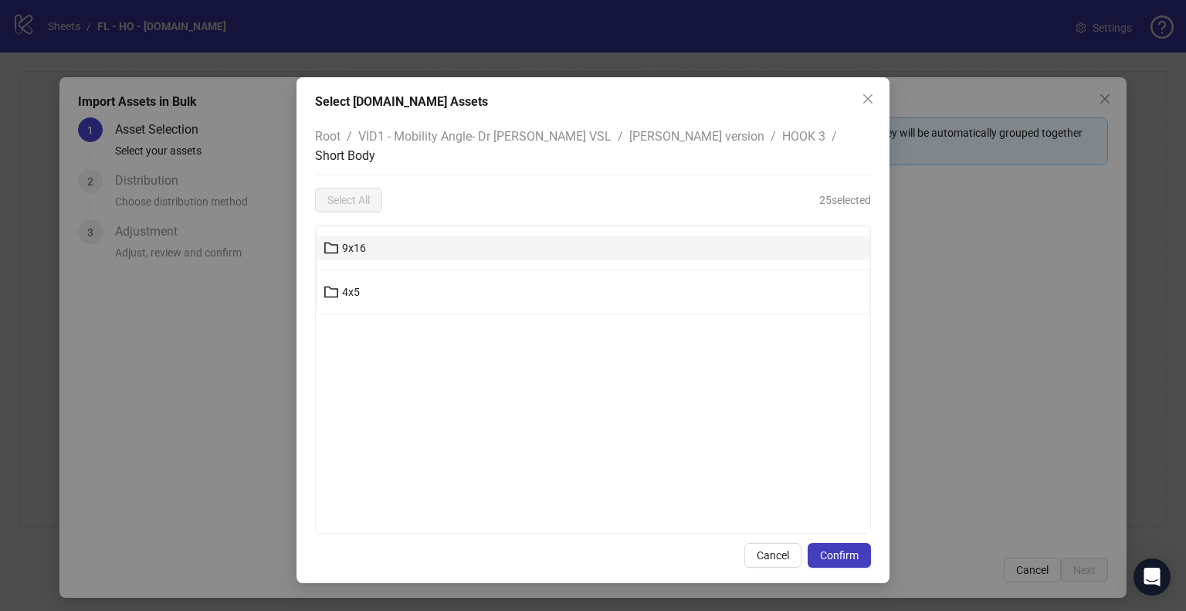
click at [402, 235] on button "9x16" at bounding box center [593, 247] width 553 height 25
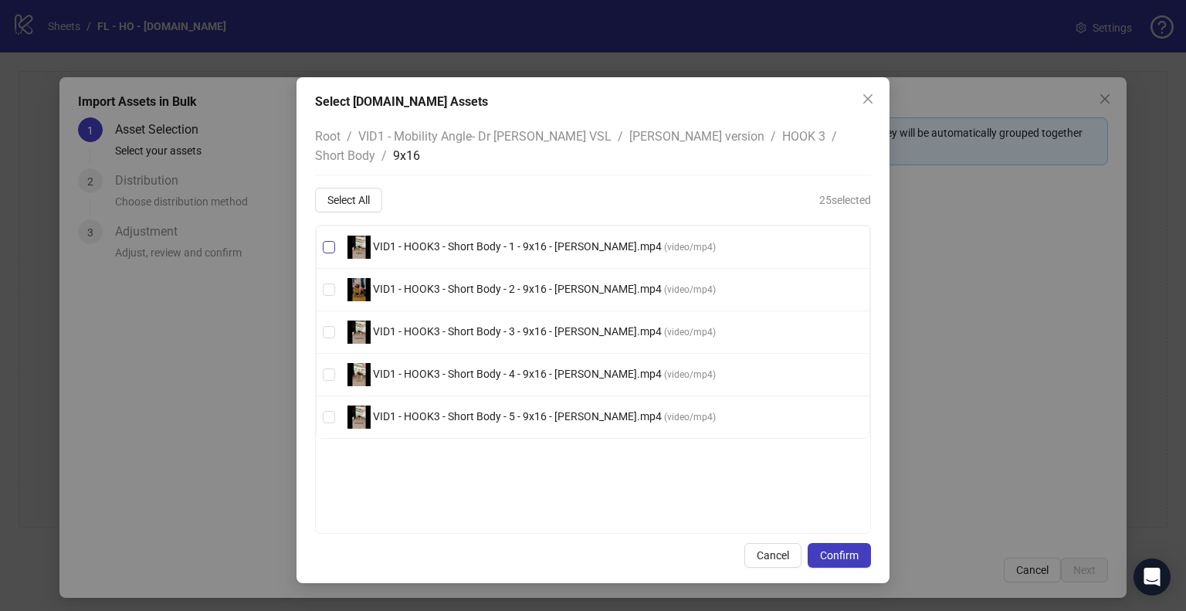
click at [419, 240] on span "VID1 - HOOK3 - Short Body - 1 - 9x16 - [PERSON_NAME].mp4" at bounding box center [517, 246] width 293 height 12
click at [426, 278] on span "VID1 - HOOK3 - Short Body - 2 - 9x16 - [PERSON_NAME].mp4 ( video/mp4 )" at bounding box center [531, 289] width 381 height 23
click at [408, 325] on span "VID1 - HOOK3 - Short Body - 3 - 9x16 - [PERSON_NAME].mp4" at bounding box center [517, 331] width 293 height 12
click at [417, 367] on span "VID1 - HOOK3 - Short Body - 4 - 9x16 - [PERSON_NAME].mp4" at bounding box center [517, 373] width 293 height 12
click at [428, 410] on span "VID1 - HOOK3 - Short Body - 5 - 9x16 - [PERSON_NAME].mp4" at bounding box center [517, 416] width 293 height 12
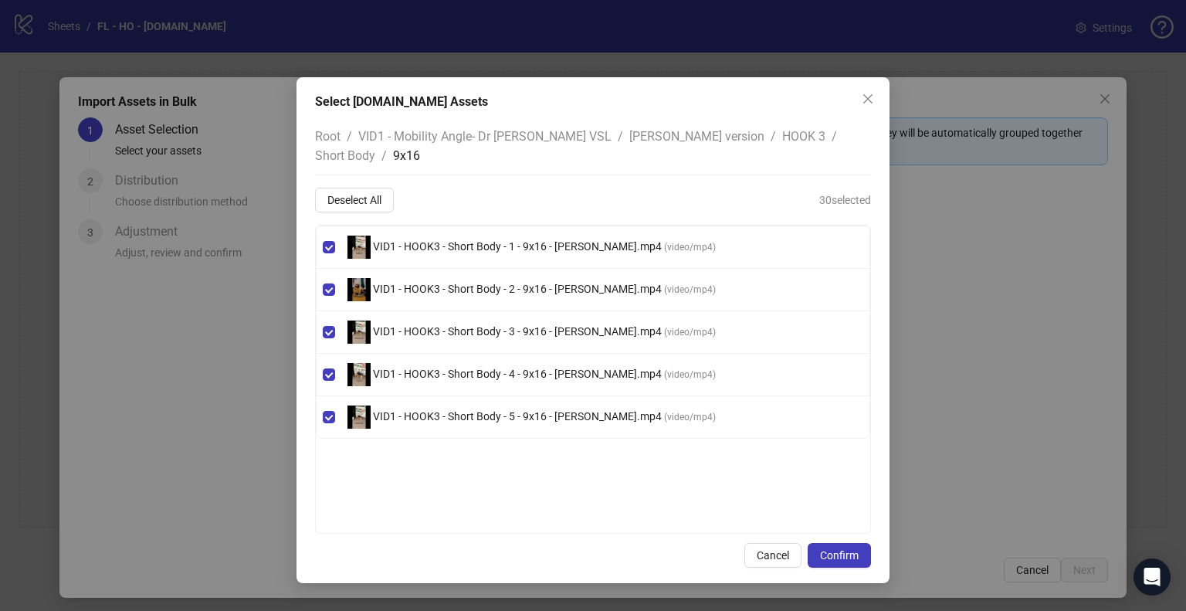
click at [782, 140] on span "HOOK 3" at bounding box center [803, 136] width 43 height 15
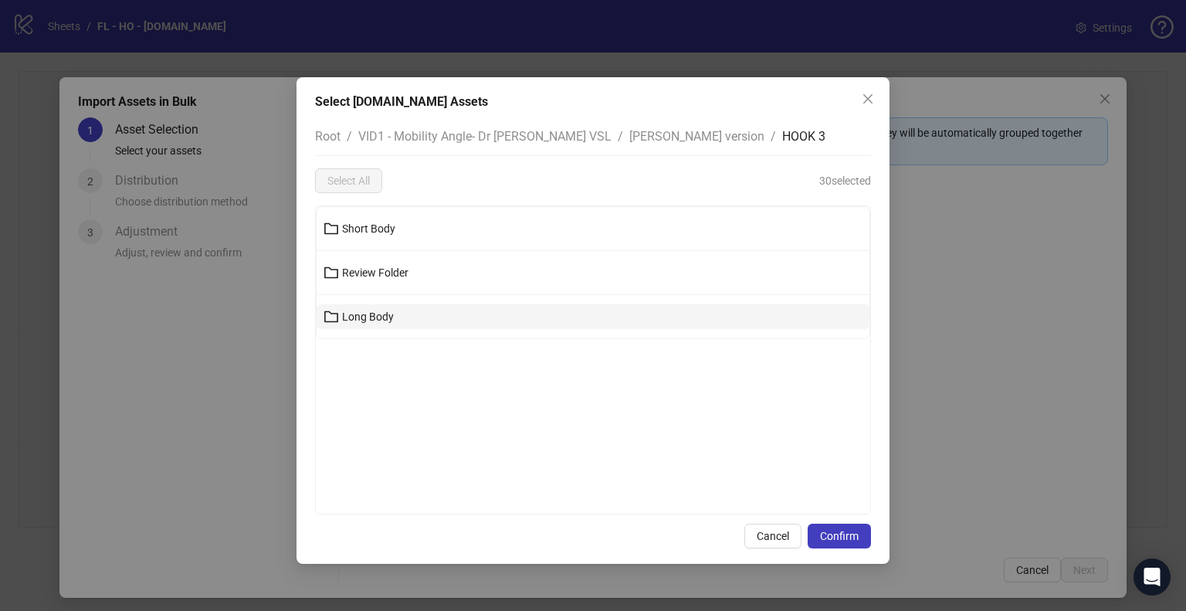
click at [401, 320] on button "Long Body" at bounding box center [593, 316] width 553 height 25
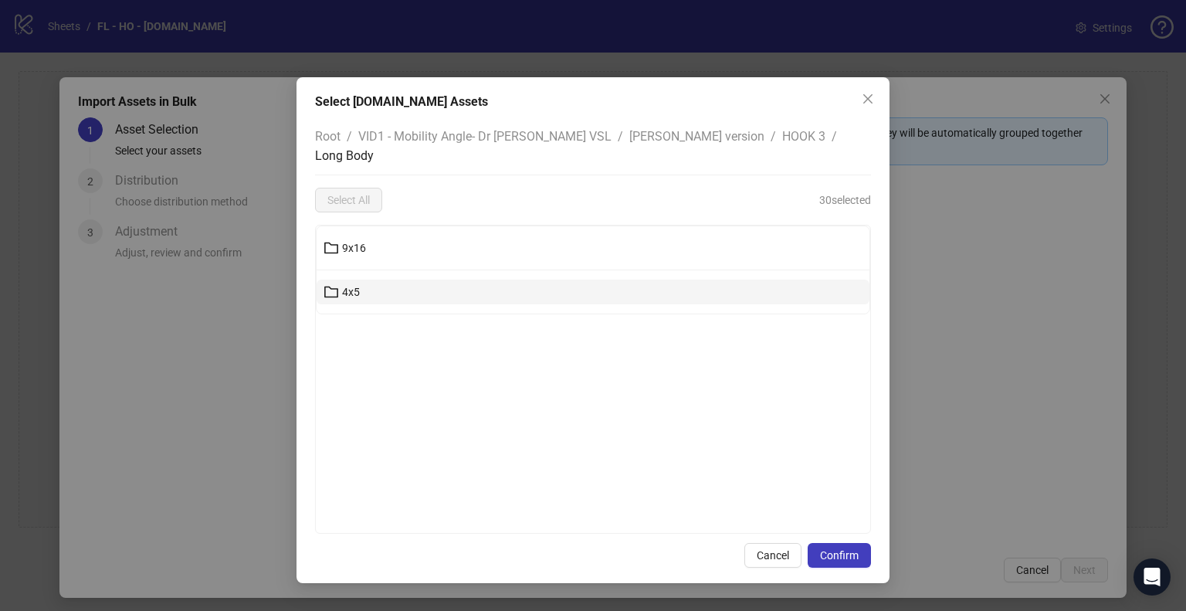
click at [374, 279] on button "4x5" at bounding box center [593, 291] width 553 height 25
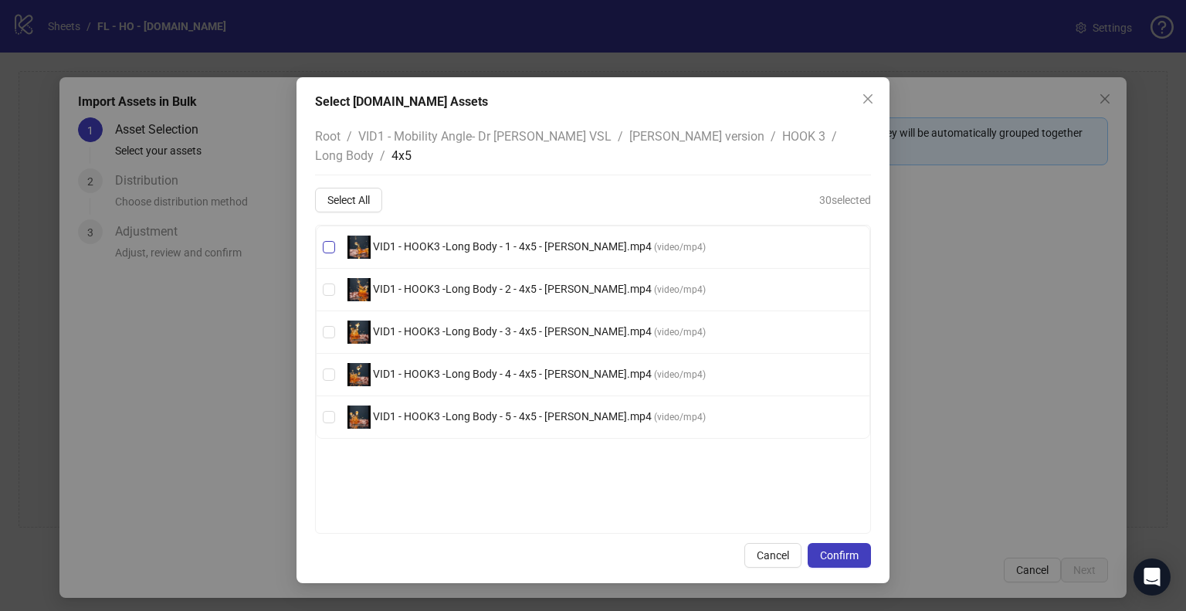
click at [428, 240] on span "VID1 - HOOK3 -Long Body - 1 - 4x5 - [PERSON_NAME].mp4" at bounding box center [512, 246] width 283 height 12
click at [418, 283] on span "VID1 - HOOK3 -Long Body - 2 - 4x5 - [PERSON_NAME].mp4" at bounding box center [512, 289] width 283 height 12
click at [408, 325] on span "VID1 - HOOK3 -Long Body - 3 - 4x5 - [PERSON_NAME].mp4" at bounding box center [512, 331] width 283 height 12
click at [404, 367] on span "VID1 - HOOK3 -Long Body - 4 - 4x5 - [PERSON_NAME].mp4" at bounding box center [512, 373] width 283 height 12
click at [407, 410] on span "VID1 - HOOK3 -Long Body - 5 - 4x5 - [PERSON_NAME].mp4" at bounding box center [512, 416] width 283 height 12
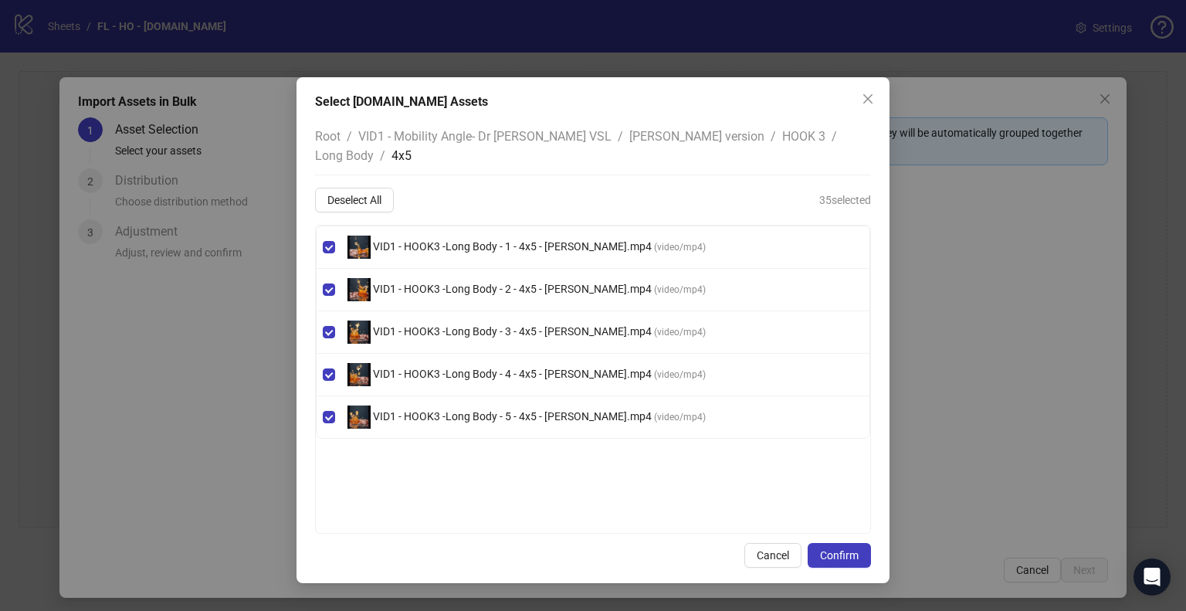
click at [374, 148] on span "Long Body" at bounding box center [344, 155] width 59 height 15
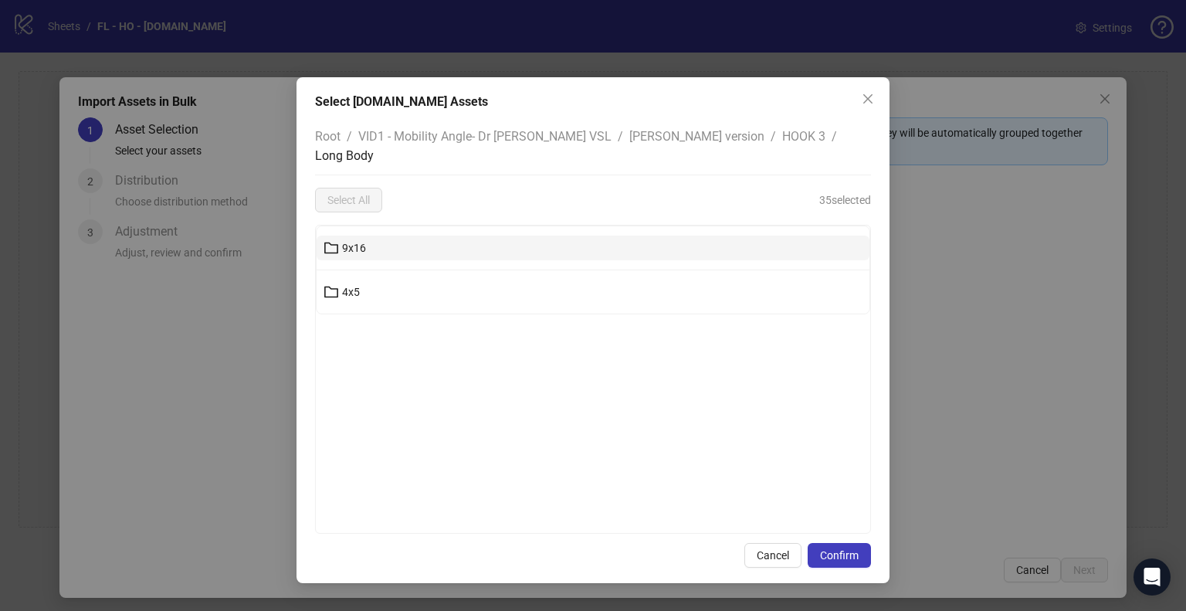
click at [397, 235] on button "9x16" at bounding box center [593, 247] width 553 height 25
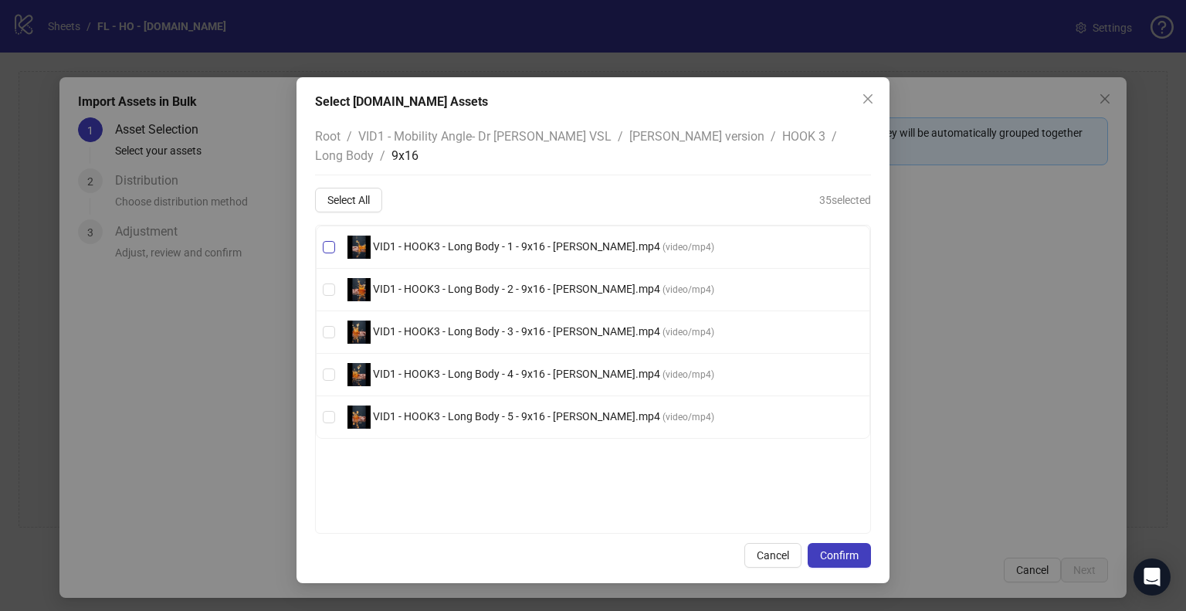
click at [491, 235] on span "VID1 - HOOK3 - Long Body - 1 - 9x16 - [PERSON_NAME].mp4 ( video/mp4 )" at bounding box center [530, 246] width 379 height 23
click at [489, 283] on span "VID1 - HOOK3 - Long Body - 2 - 9x16 - [PERSON_NAME].mp4" at bounding box center [517, 289] width 292 height 12
click at [485, 320] on span "VID1 - HOOK3 - Long Body - 3 - 9x16 - [PERSON_NAME].mp4 ( video/mp4 )" at bounding box center [530, 331] width 379 height 23
click at [482, 367] on span "VID1 - HOOK3 - Long Body - 4 - 9x16 - [PERSON_NAME].mp4" at bounding box center [517, 373] width 292 height 12
click at [513, 410] on span "VID1 - HOOK3 - Long Body - 5 - 9x16 - [PERSON_NAME].mp4" at bounding box center [517, 416] width 292 height 12
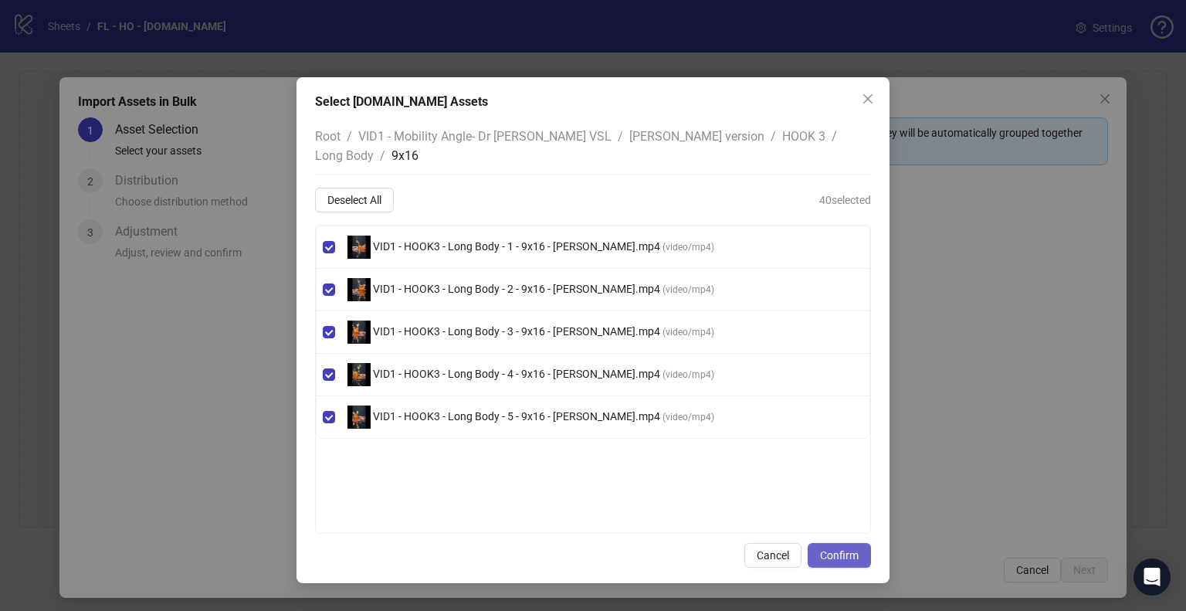
click at [824, 549] on span "Confirm" at bounding box center [839, 555] width 39 height 12
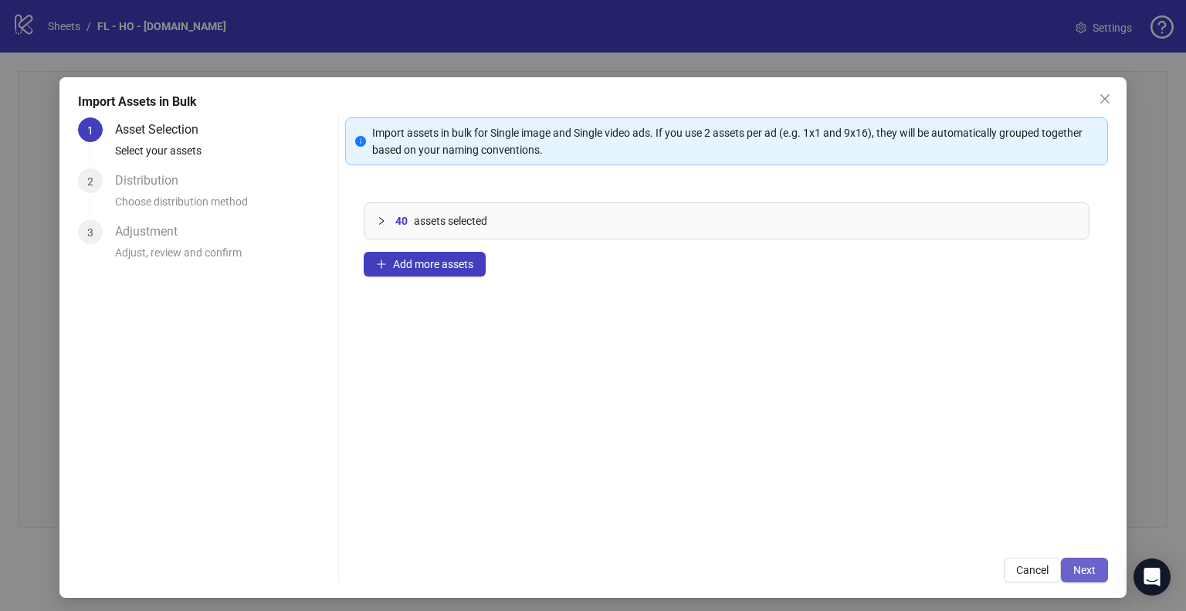
click at [1072, 563] on button "Next" at bounding box center [1084, 569] width 47 height 25
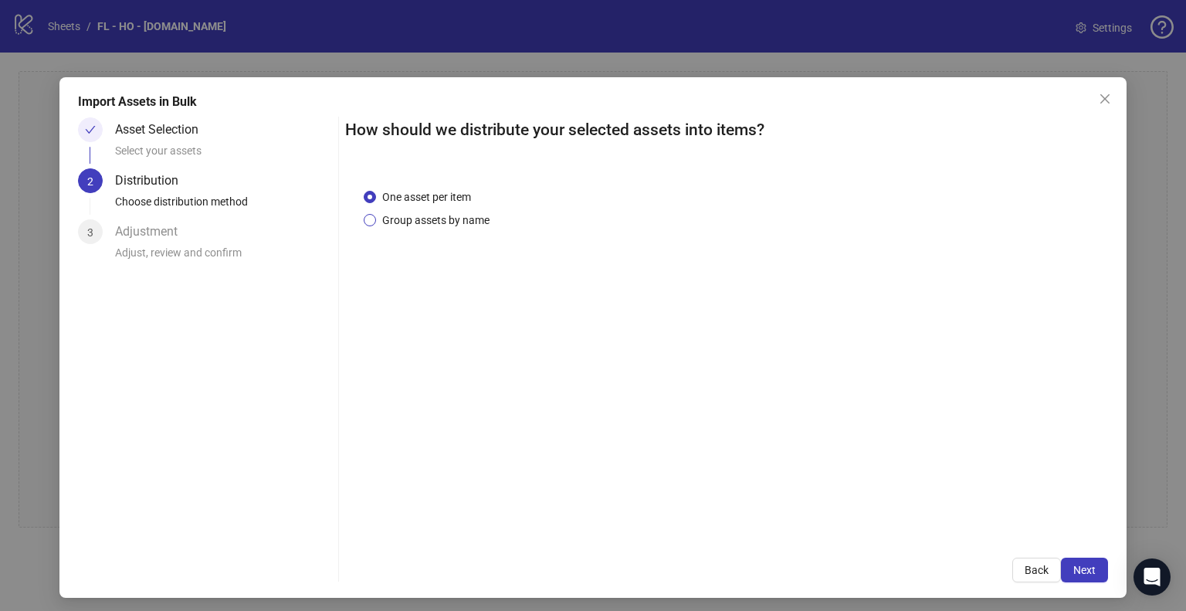
click at [464, 227] on span "Group assets by name" at bounding box center [436, 220] width 120 height 17
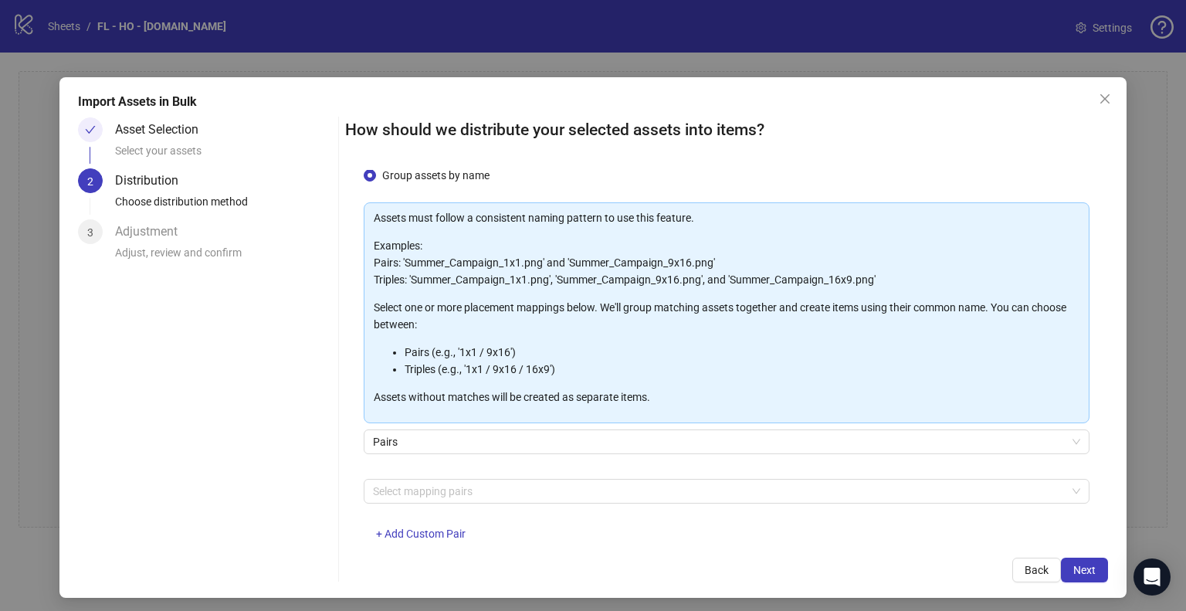
scroll to position [82, 0]
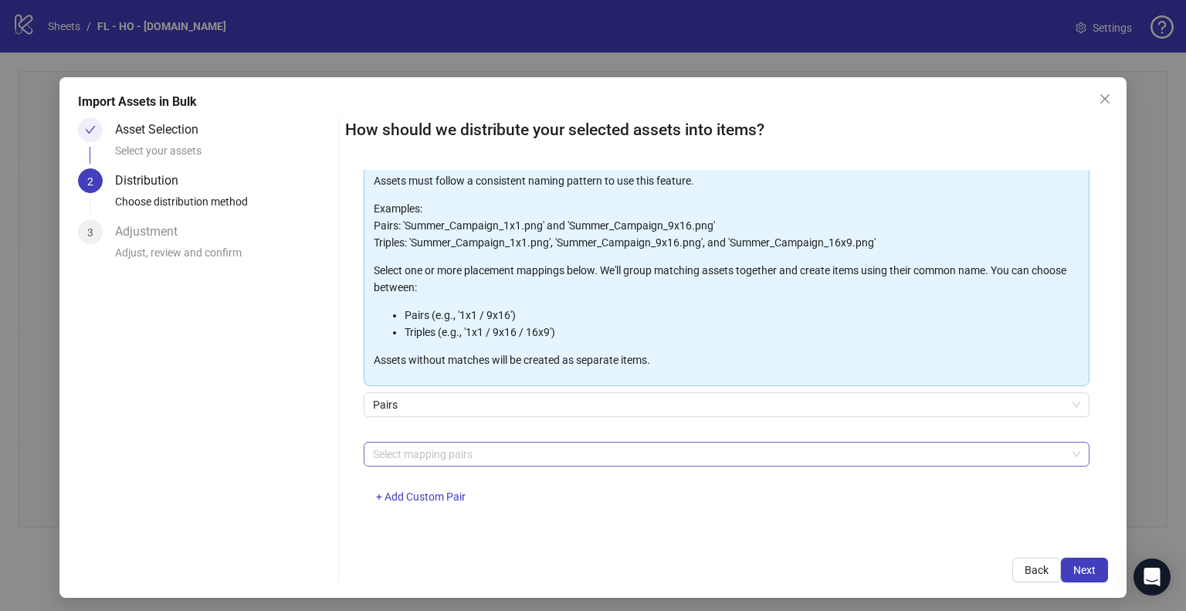
click at [456, 453] on div at bounding box center [718, 454] width 703 height 22
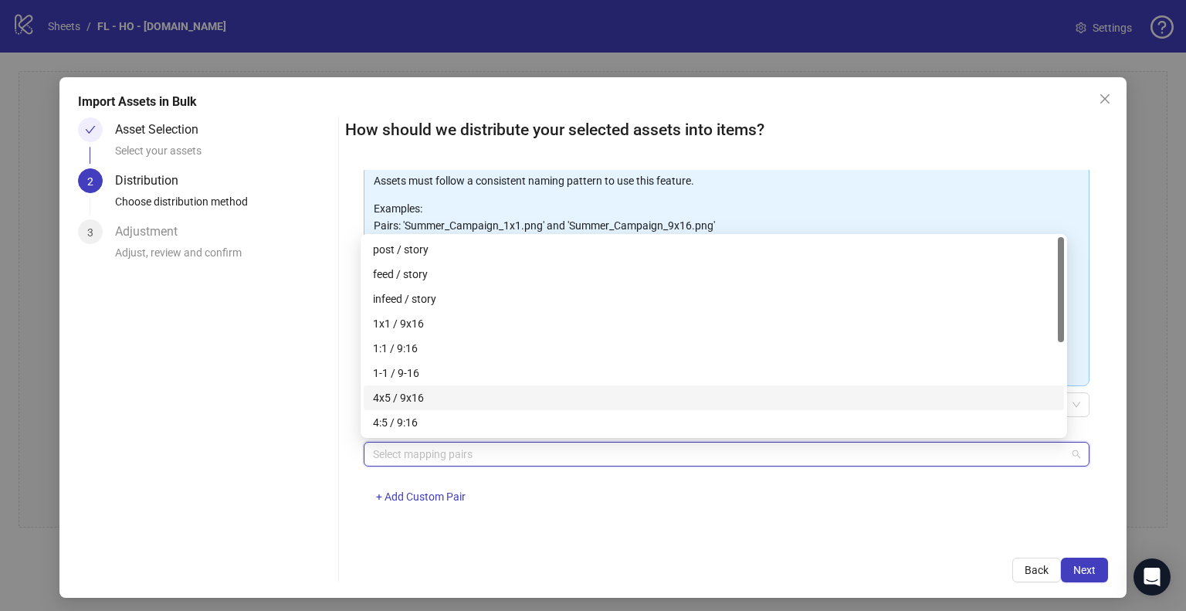
click at [438, 400] on div "4x5 / 9x16" at bounding box center [714, 397] width 682 height 17
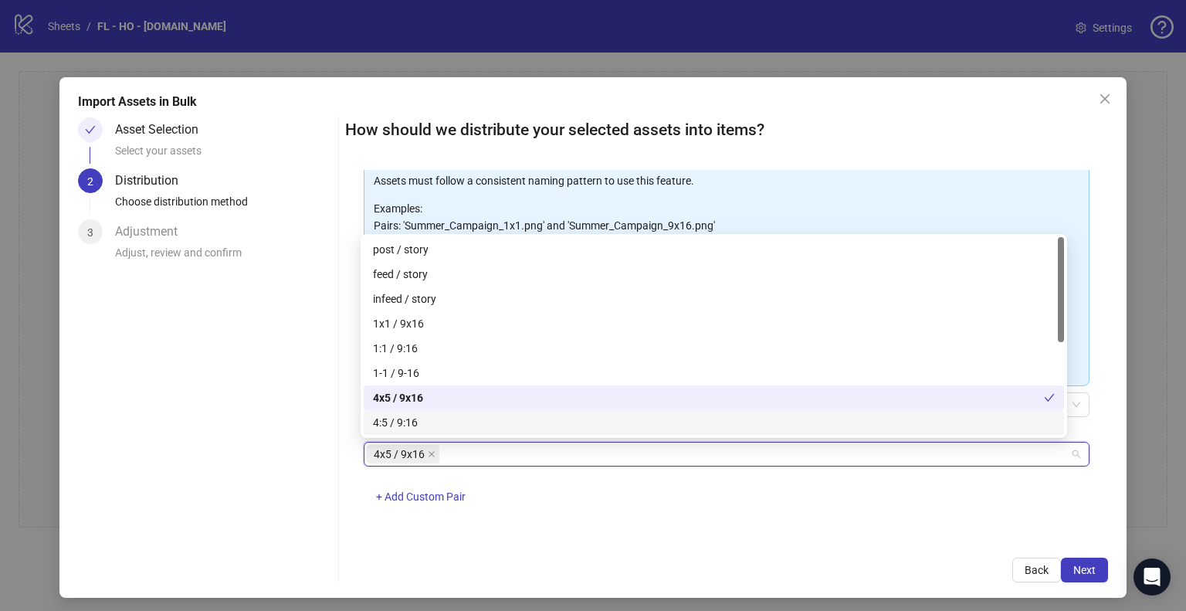
click at [840, 528] on div "One asset per item Group assets by name Assets must follow a consistent naming …" at bounding box center [726, 354] width 763 height 369
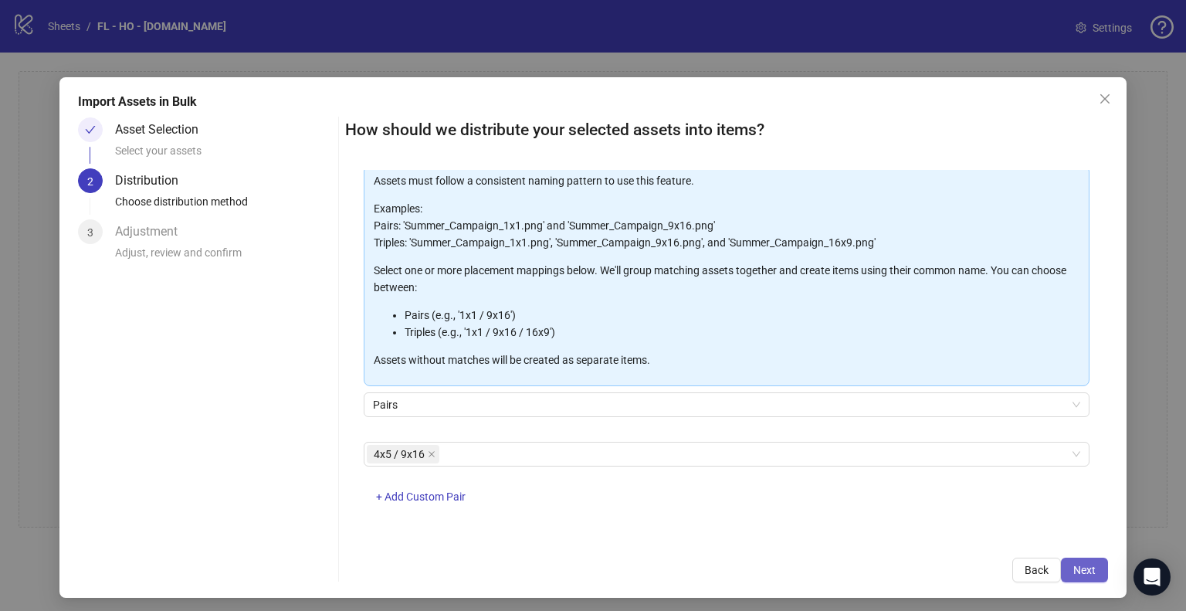
click at [1073, 569] on span "Next" at bounding box center [1084, 570] width 22 height 12
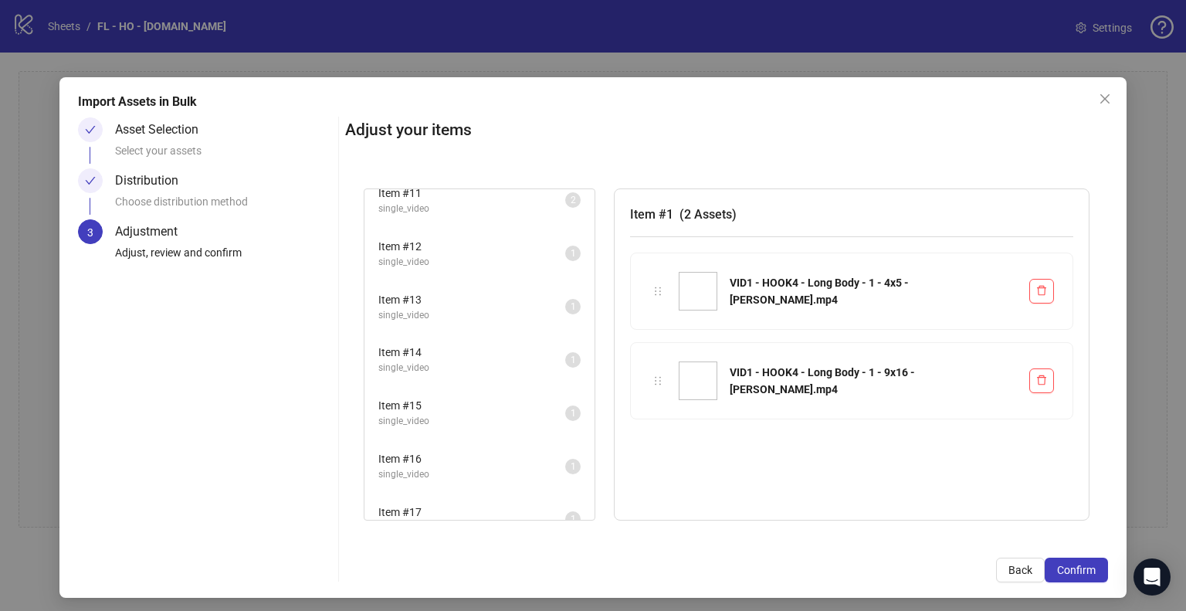
scroll to position [574, 0]
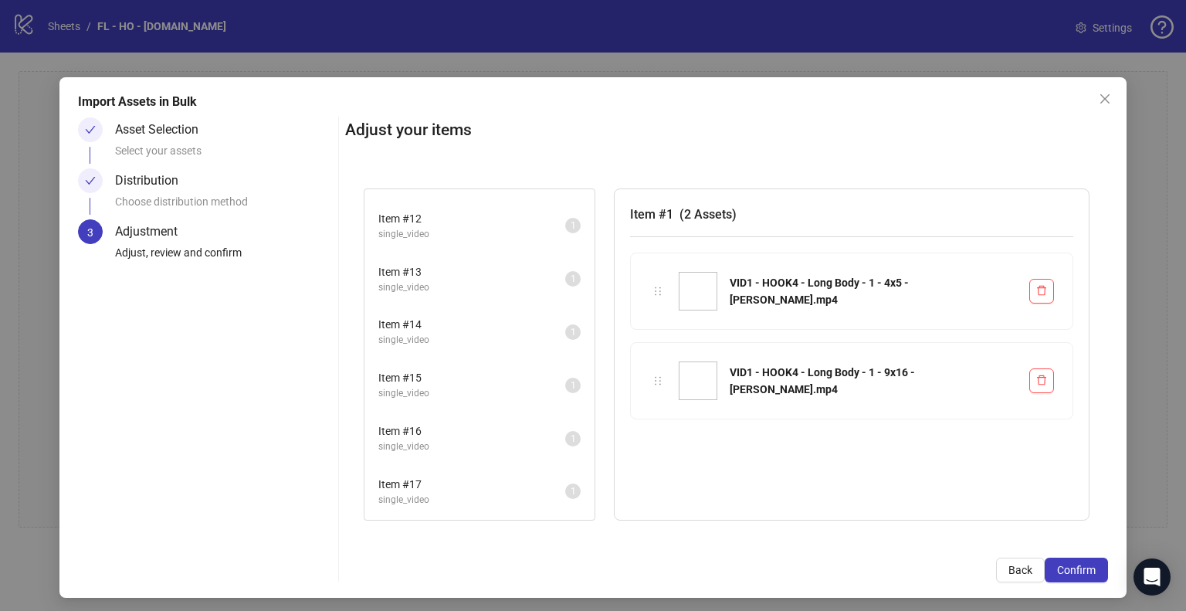
click at [452, 215] on span "Item # 12" at bounding box center [471, 218] width 187 height 17
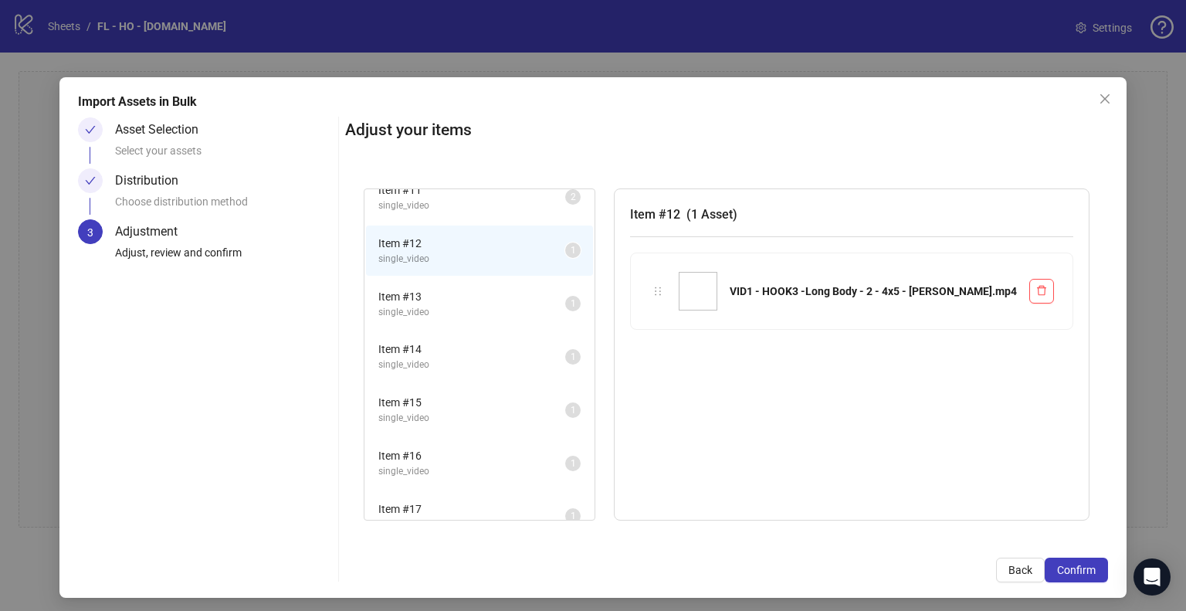
scroll to position [528, 0]
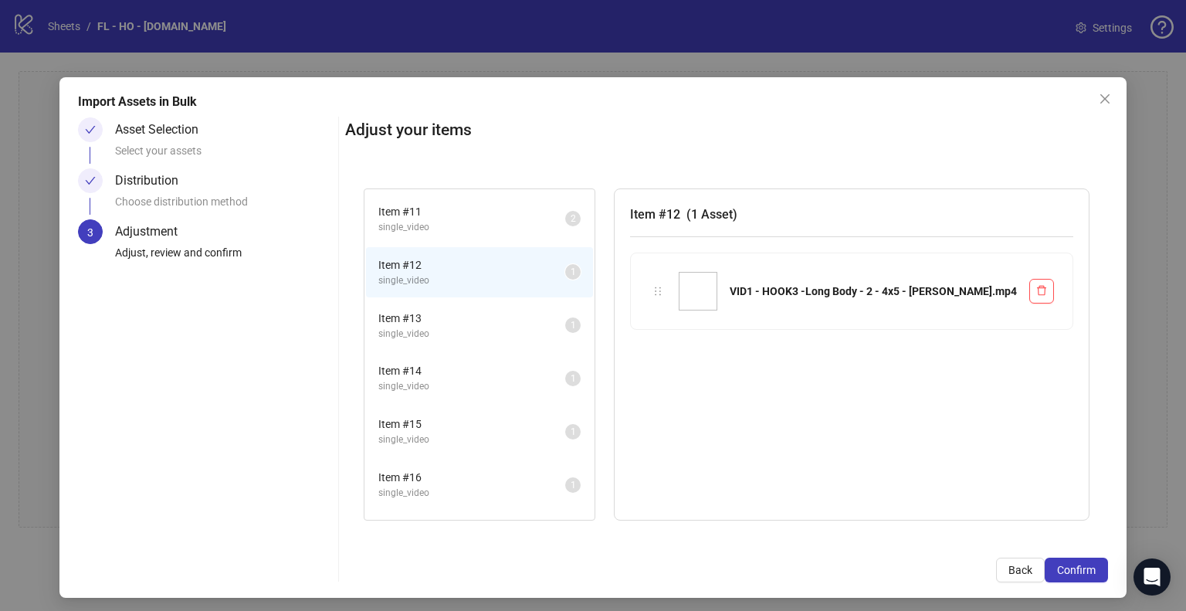
click at [485, 220] on span "single_video" at bounding box center [471, 227] width 187 height 15
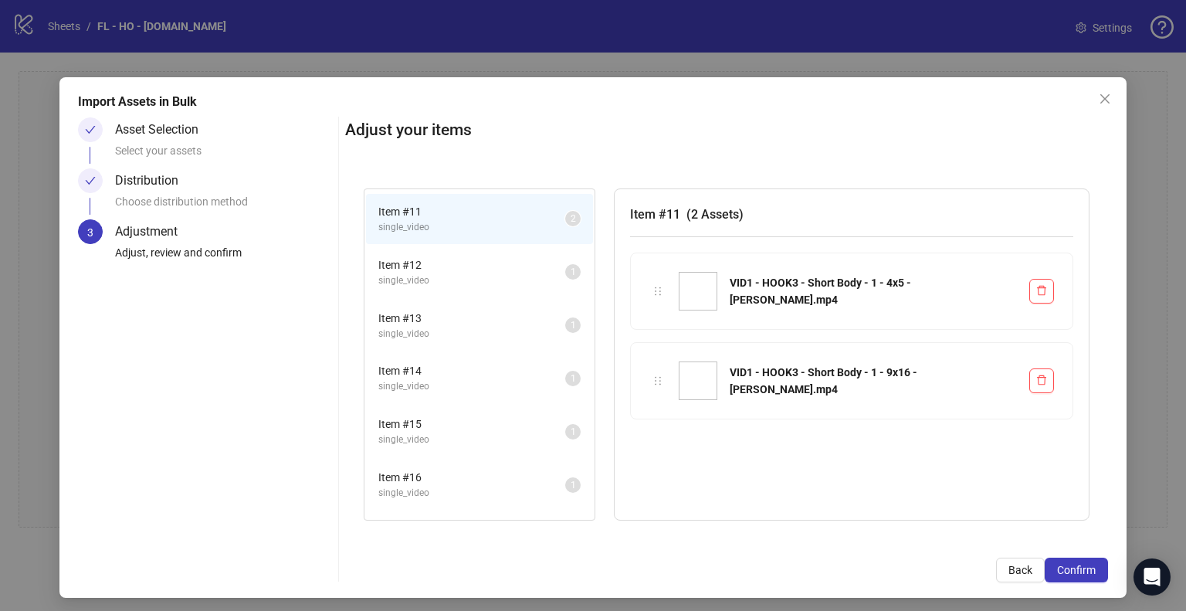
click at [479, 256] on span "Item # 12" at bounding box center [471, 264] width 187 height 17
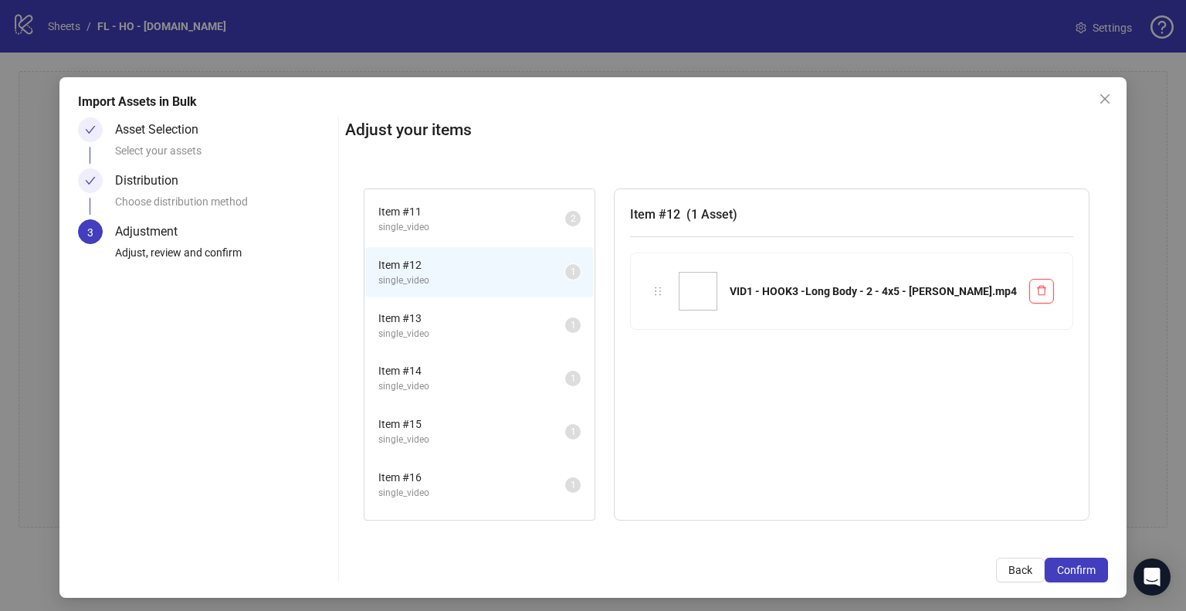
click at [490, 313] on span "Item # 13" at bounding box center [471, 318] width 187 height 17
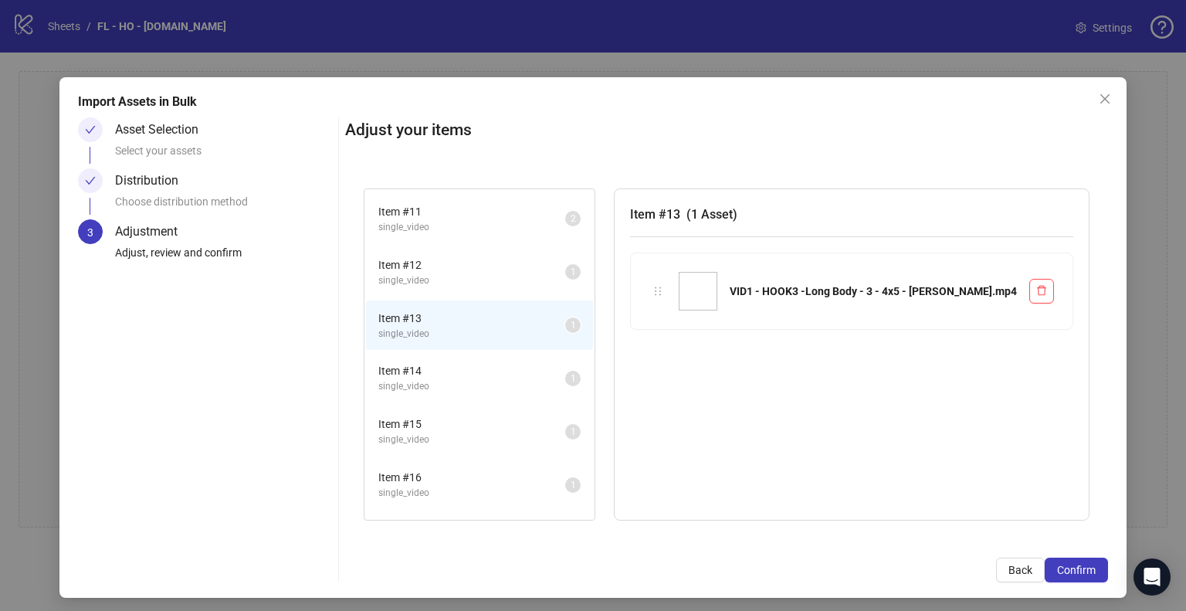
click at [497, 367] on span "Item # 14" at bounding box center [471, 370] width 187 height 17
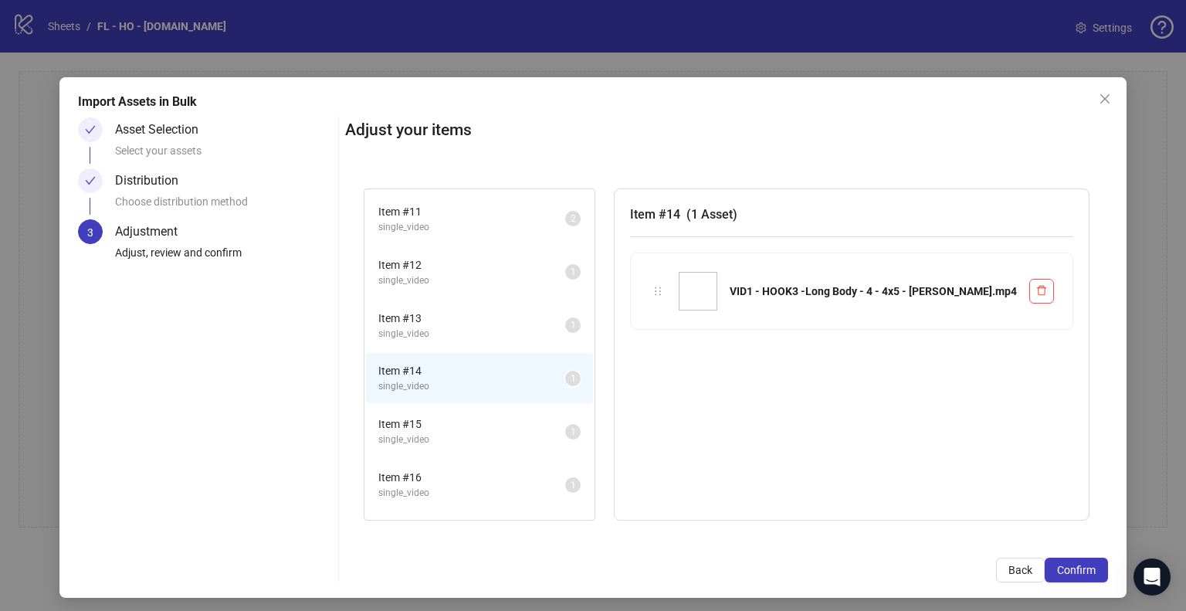
click at [485, 415] on span "Item # 15" at bounding box center [471, 423] width 187 height 17
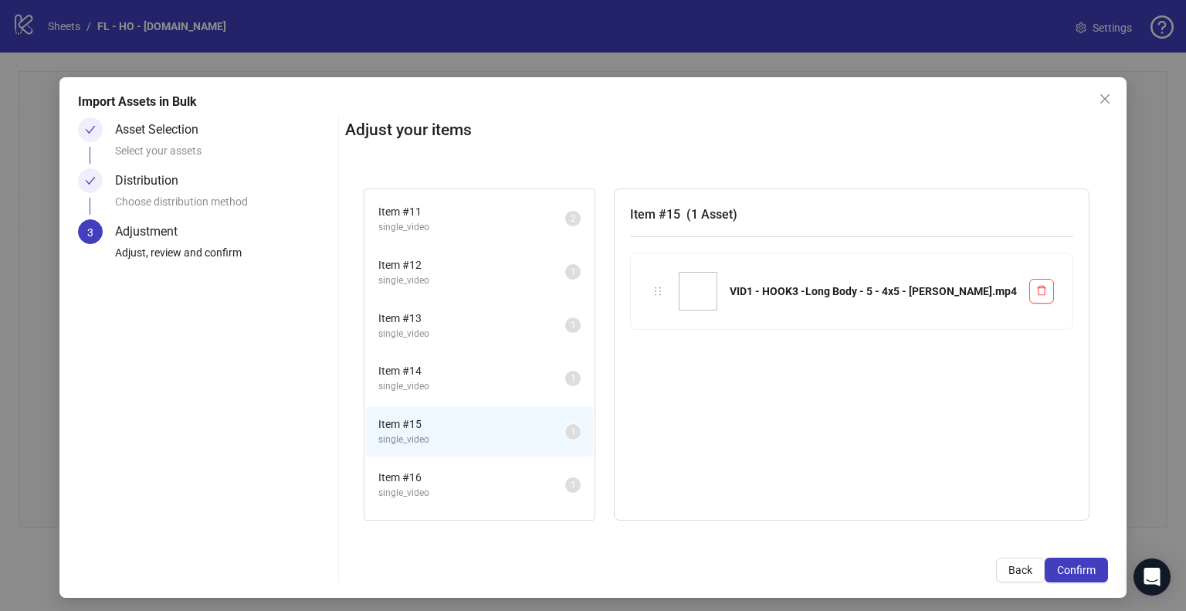
click at [479, 469] on span "Item # 16" at bounding box center [471, 477] width 187 height 17
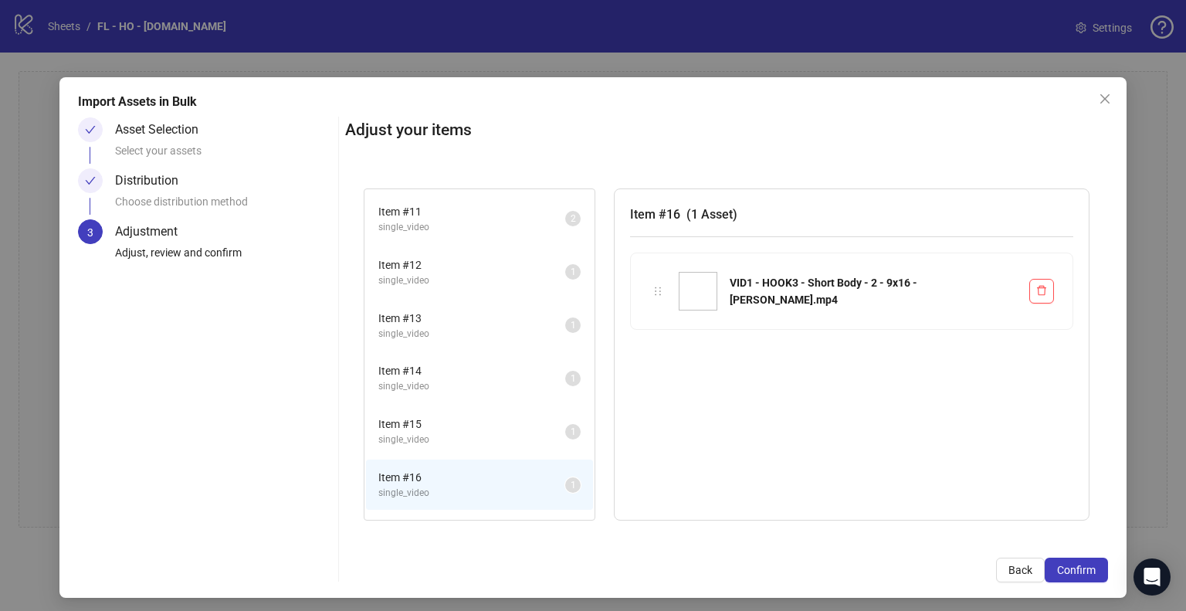
click at [494, 262] on span "Item # 12" at bounding box center [471, 264] width 187 height 17
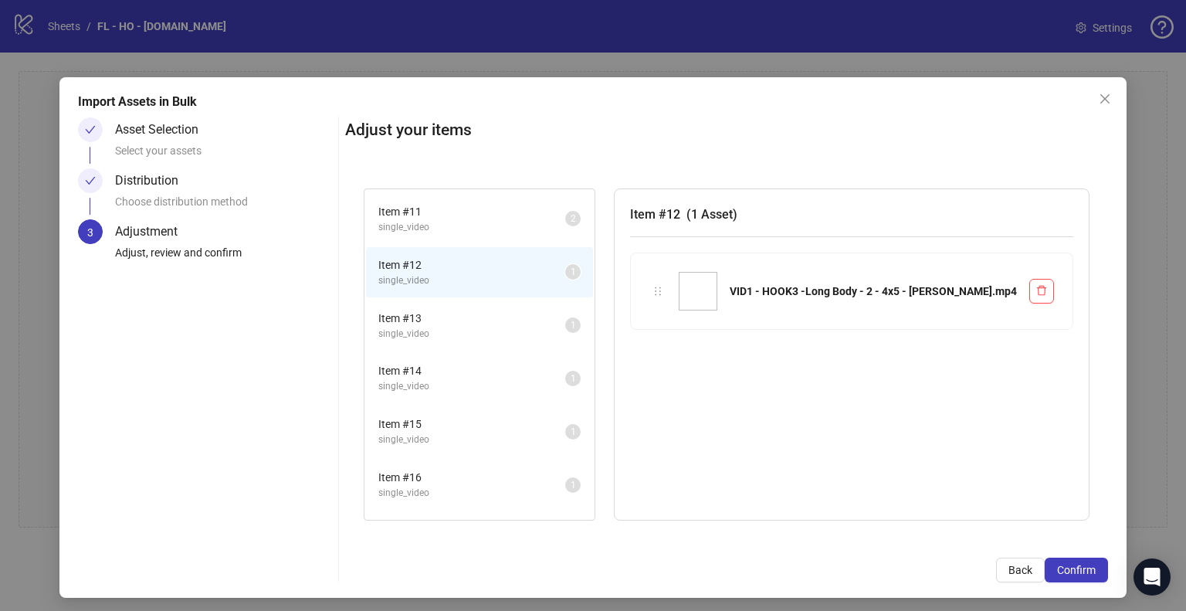
click at [474, 469] on span "Item # 16" at bounding box center [471, 477] width 187 height 17
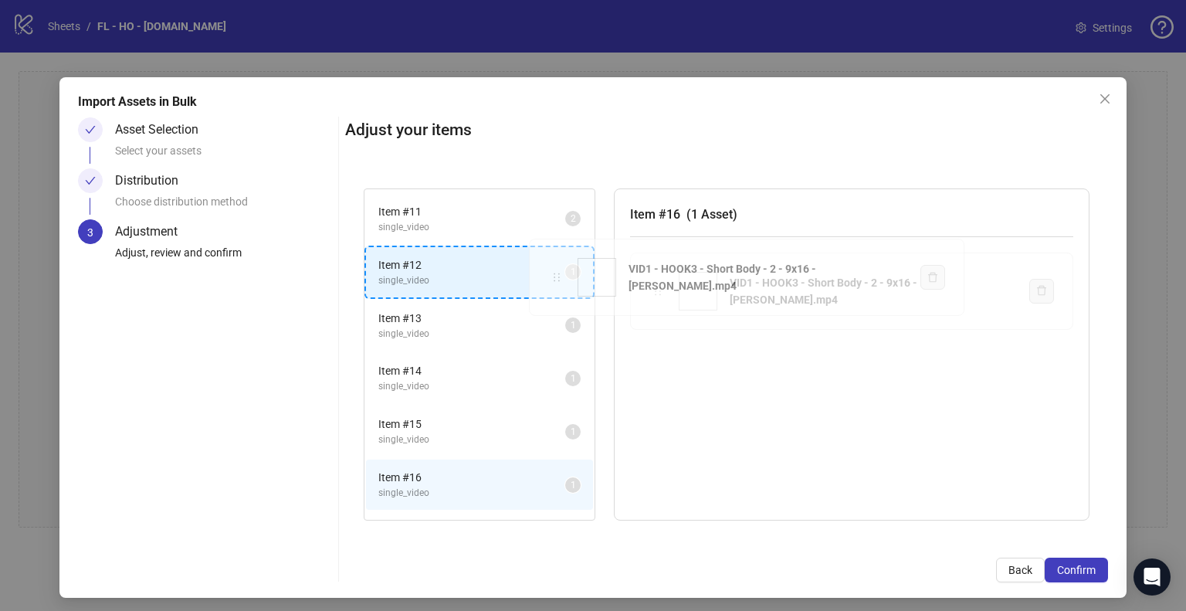
drag, startPoint x: 656, startPoint y: 292, endPoint x: 558, endPoint y: 279, distance: 98.9
click at [558, 279] on div "Item # 1 single_video 2 Item # 2 single_video 2 Item # 3 single_video 2 Item # …" at bounding box center [726, 354] width 763 height 369
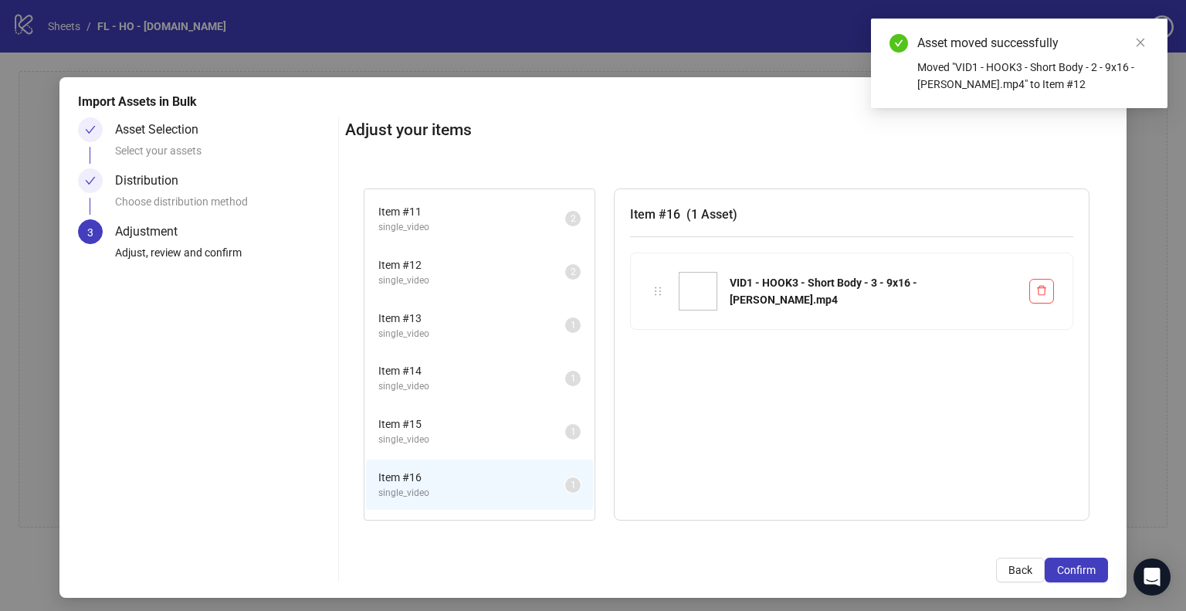
click at [452, 220] on span "single_video" at bounding box center [471, 227] width 187 height 15
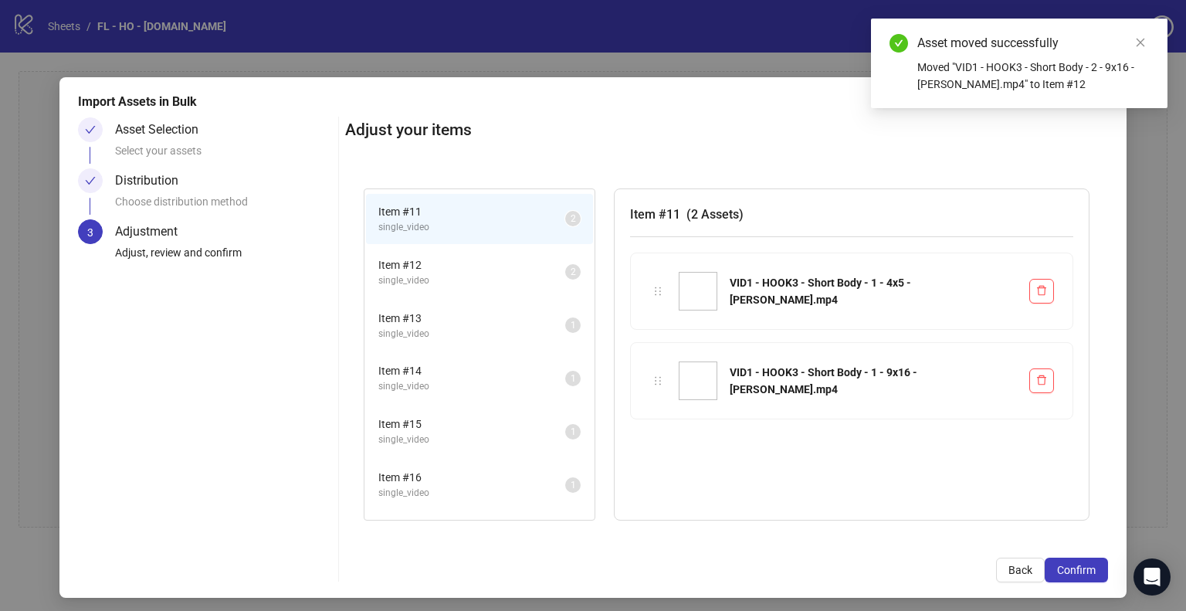
click at [463, 258] on span "Item # 12" at bounding box center [471, 264] width 187 height 17
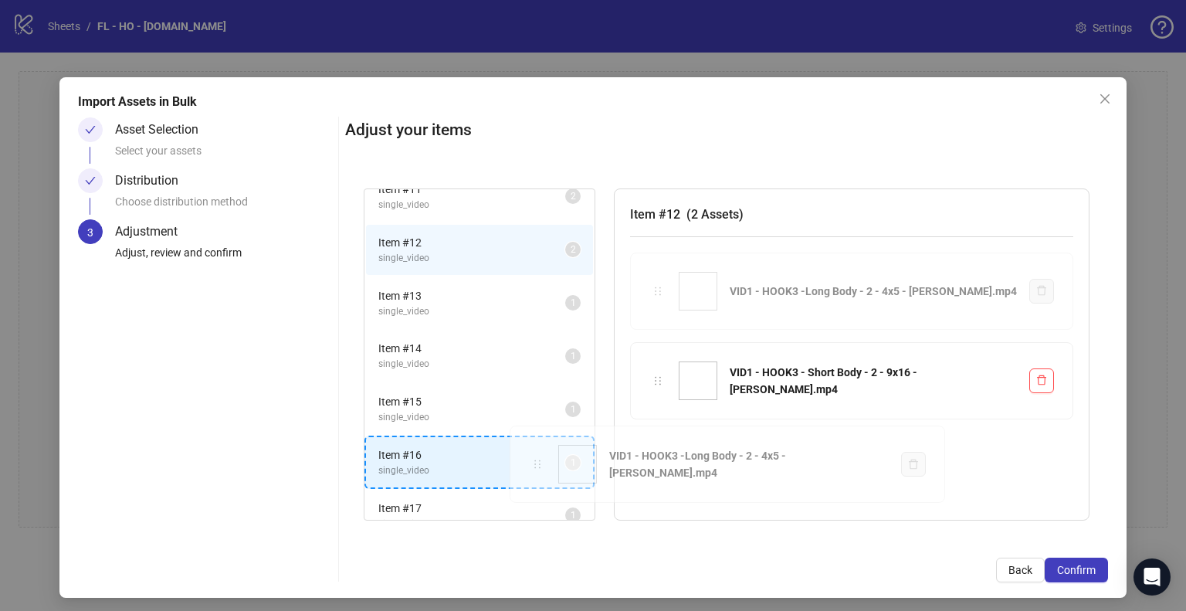
scroll to position [561, 0]
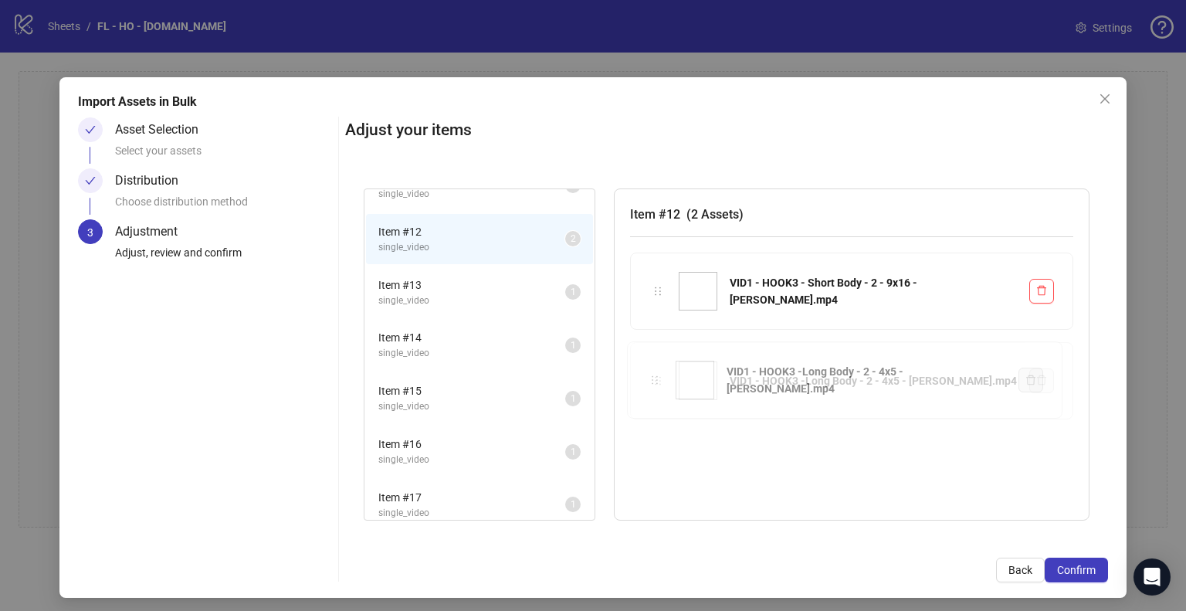
drag, startPoint x: 658, startPoint y: 285, endPoint x: 746, endPoint y: 423, distance: 164.2
click at [746, 423] on div "Item # 1 single_video 2 Item # 2 single_video 2 Item # 3 single_video 2 Item # …" at bounding box center [726, 354] width 763 height 369
click at [492, 293] on span "single_video" at bounding box center [471, 300] width 187 height 15
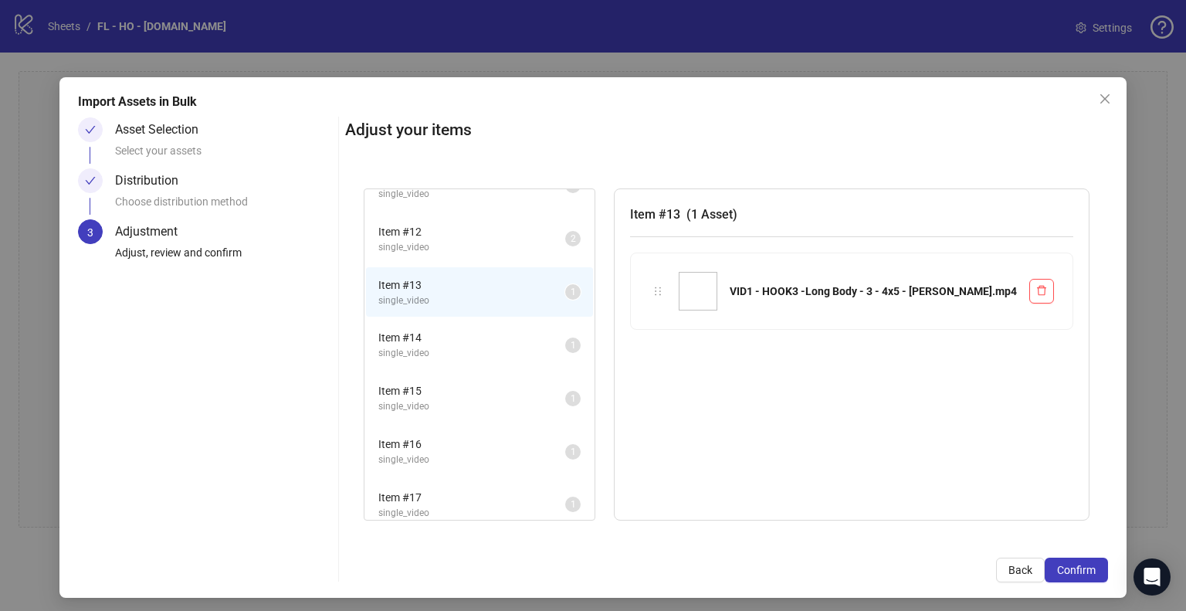
click at [479, 231] on span "Item # 12" at bounding box center [471, 231] width 187 height 17
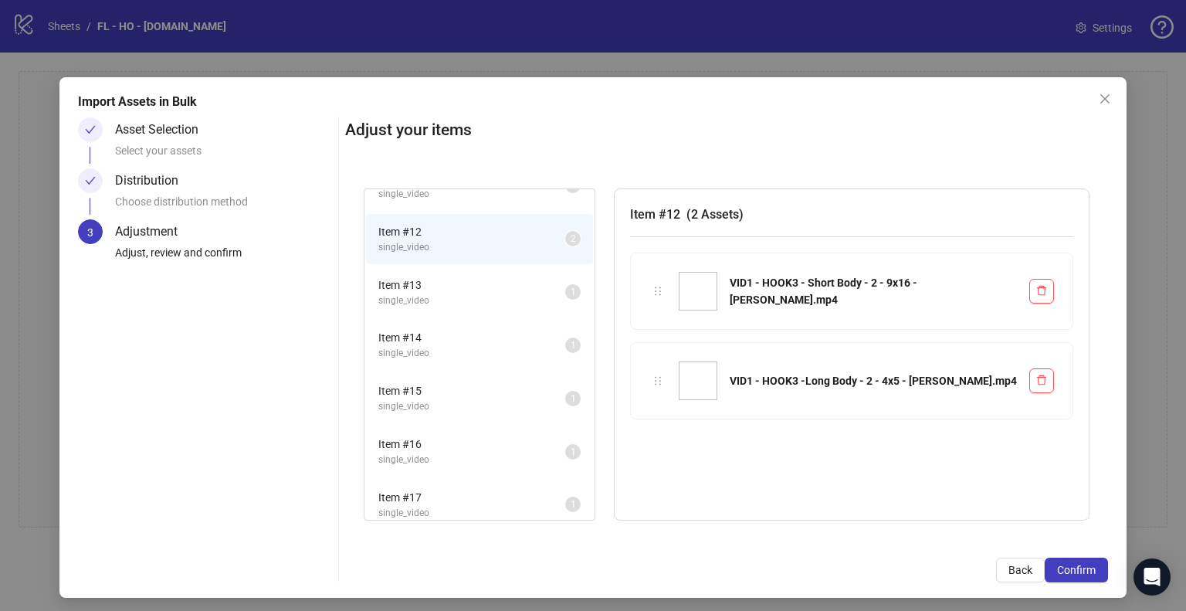
click at [472, 276] on span "Item # 13" at bounding box center [471, 284] width 187 height 17
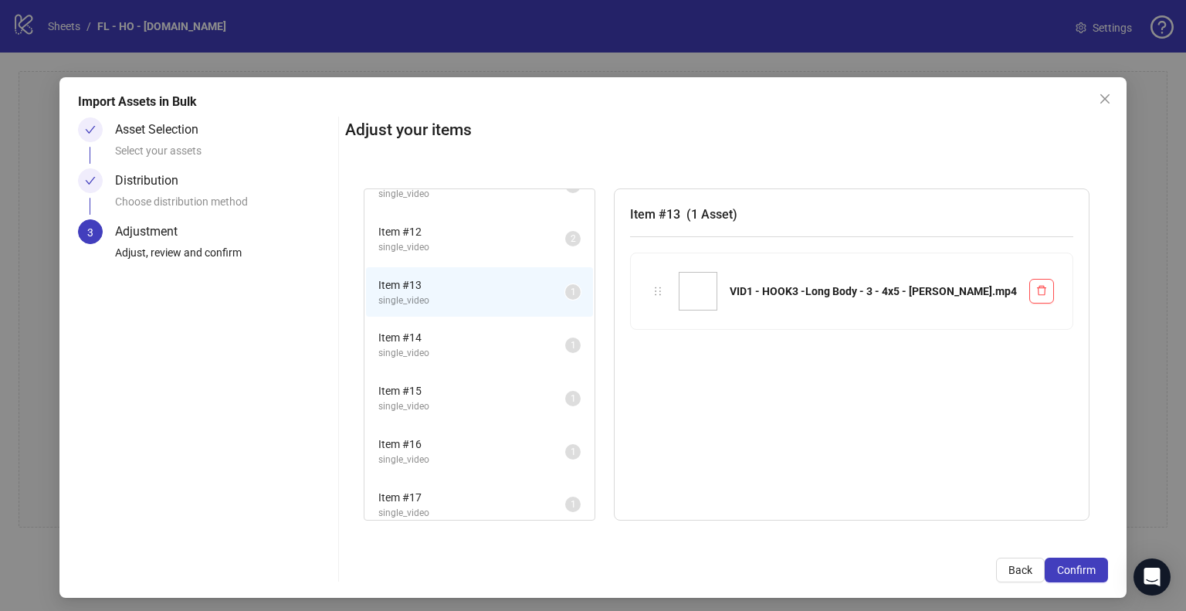
click at [480, 230] on span "Item # 12" at bounding box center [471, 231] width 187 height 17
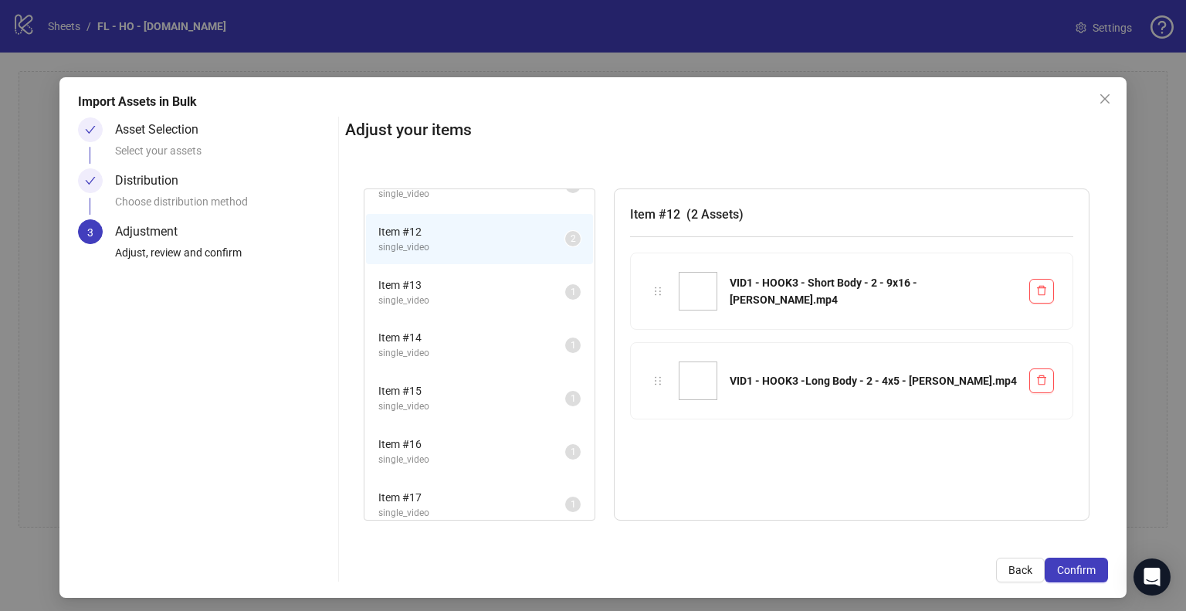
click at [479, 331] on span "Item # 14" at bounding box center [471, 337] width 187 height 17
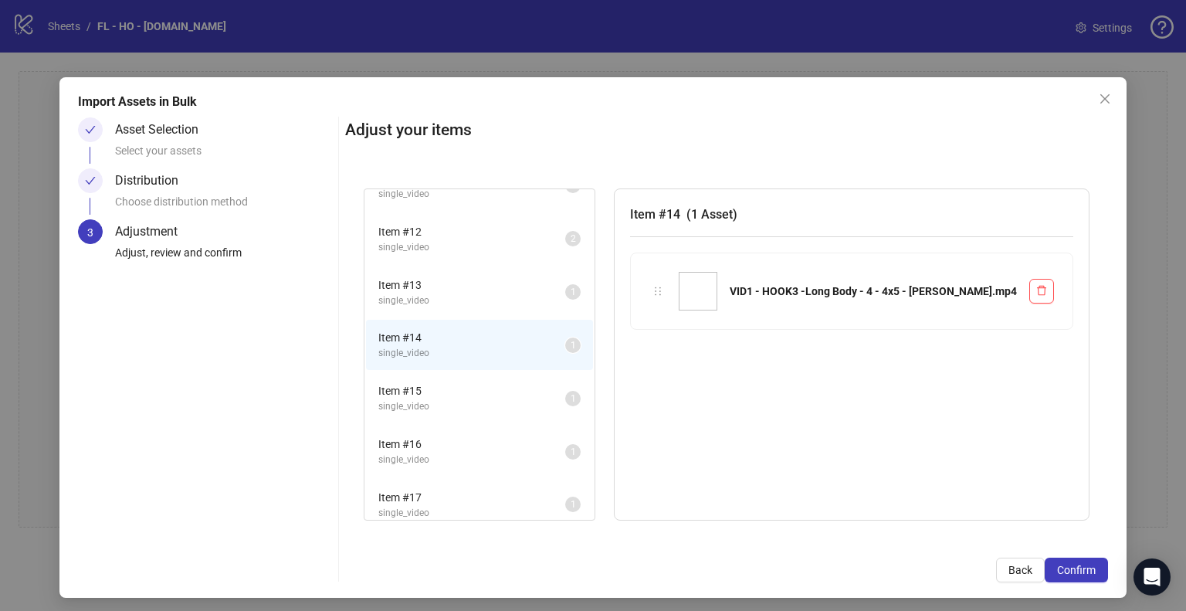
click at [486, 293] on span "single_video" at bounding box center [471, 300] width 187 height 15
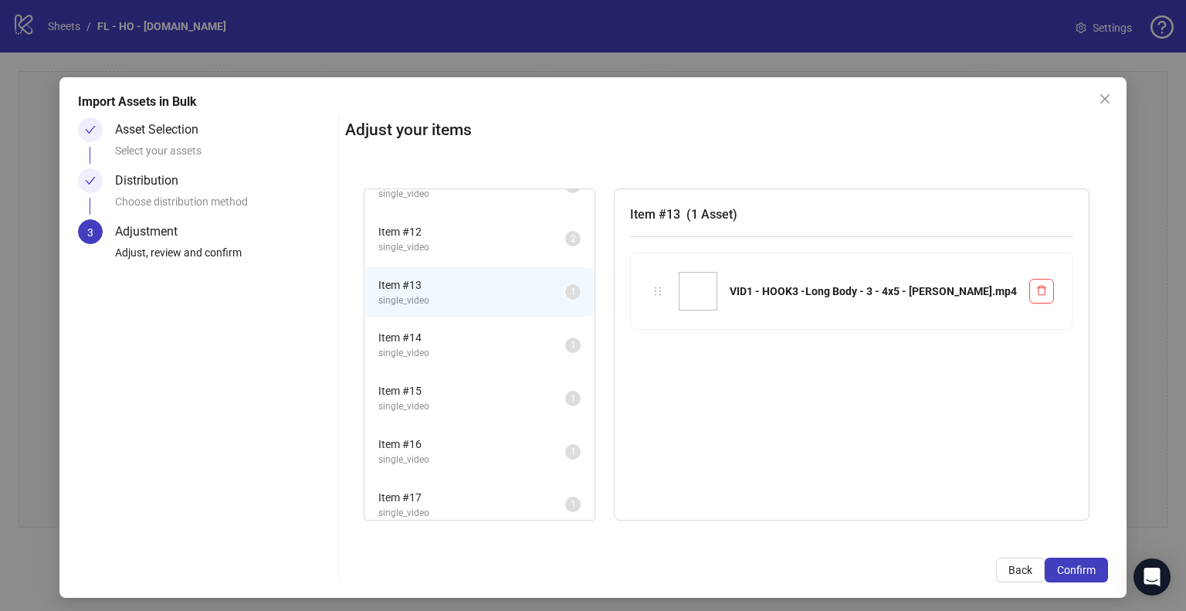
click at [499, 388] on span "Item # 15" at bounding box center [471, 390] width 187 height 17
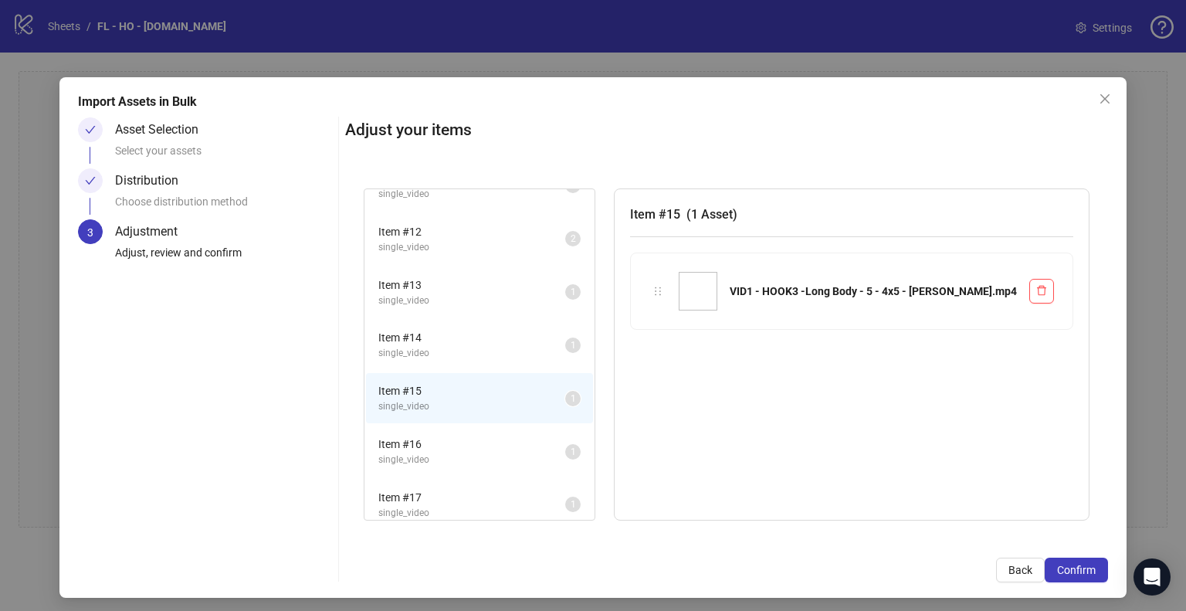
click at [496, 435] on span "Item # 16" at bounding box center [471, 443] width 187 height 17
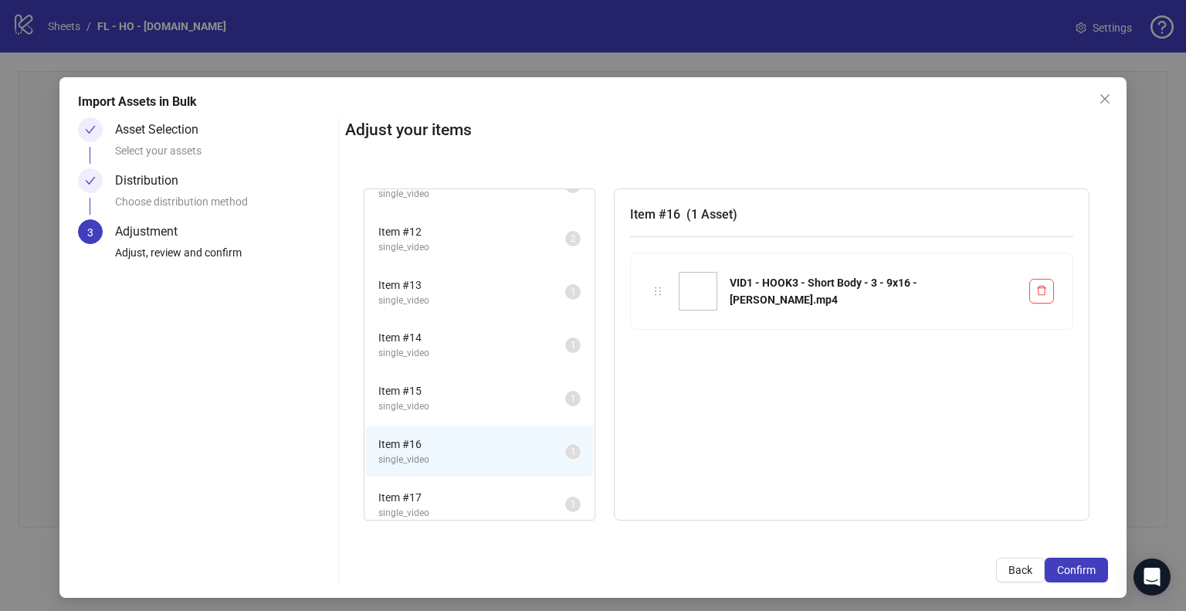
click at [476, 489] on span "Item # 17" at bounding box center [471, 497] width 187 height 17
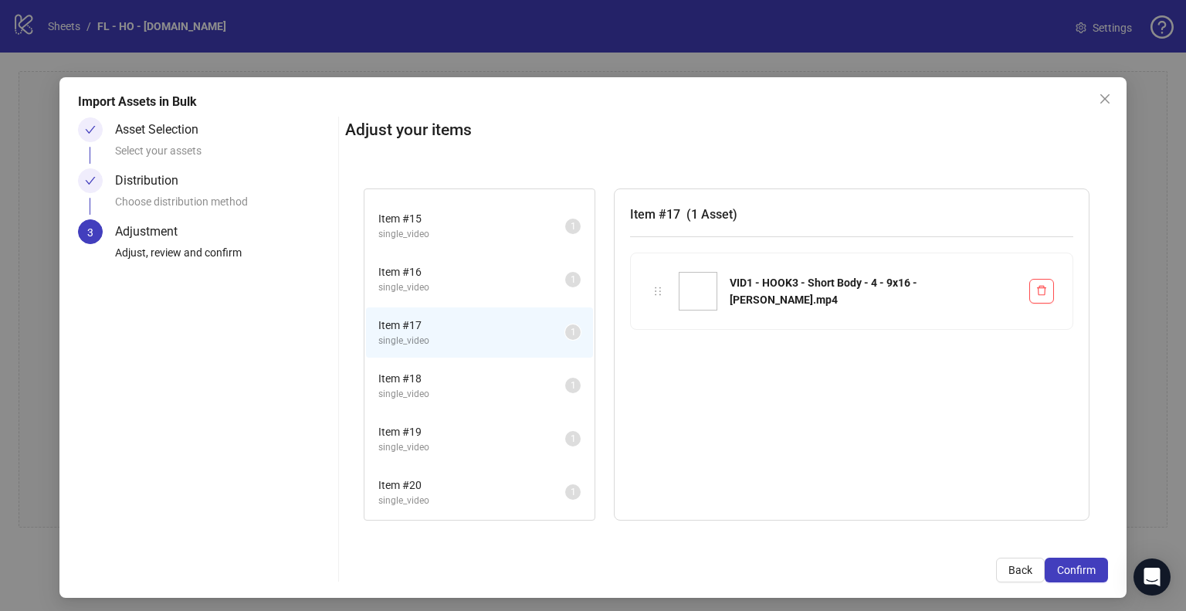
scroll to position [676, 0]
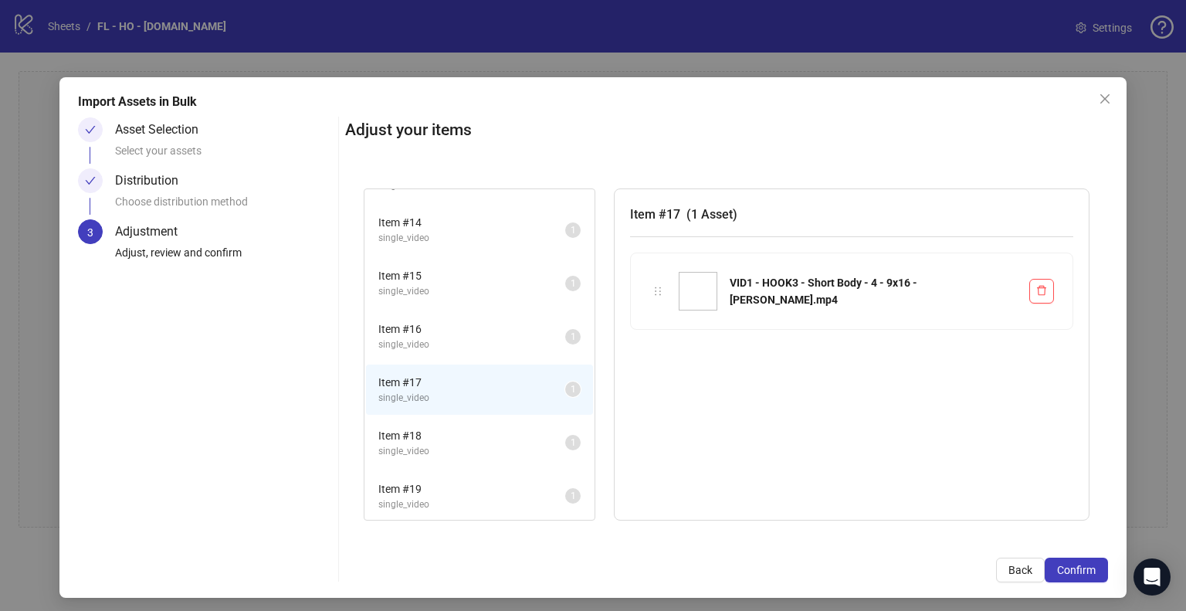
click at [435, 427] on span "Item # 18" at bounding box center [471, 435] width 187 height 17
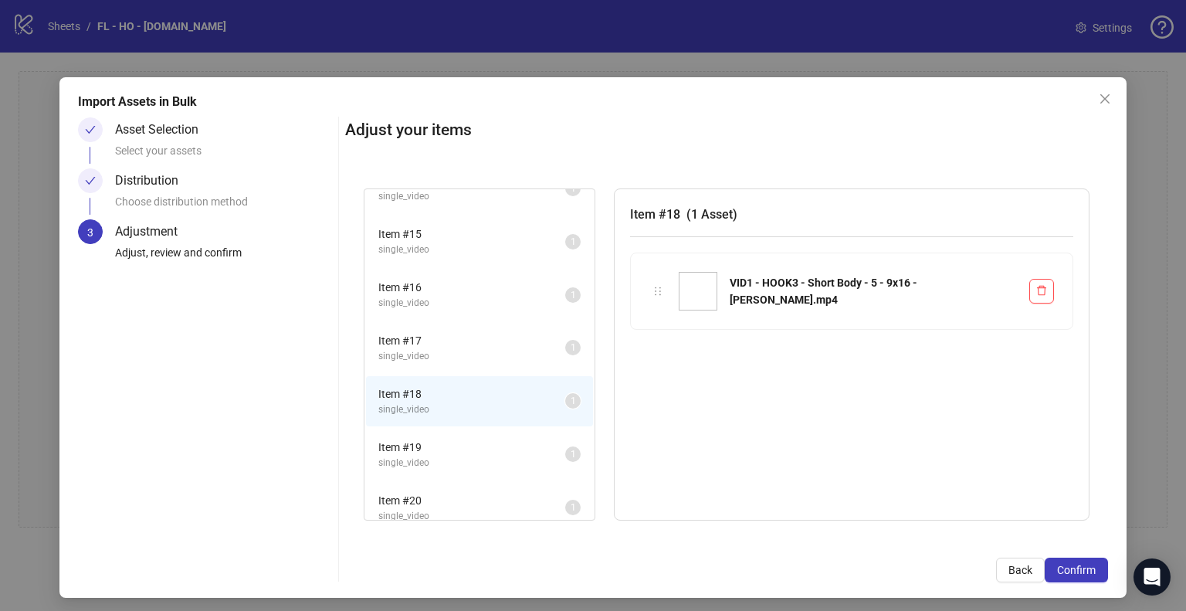
scroll to position [753, 0]
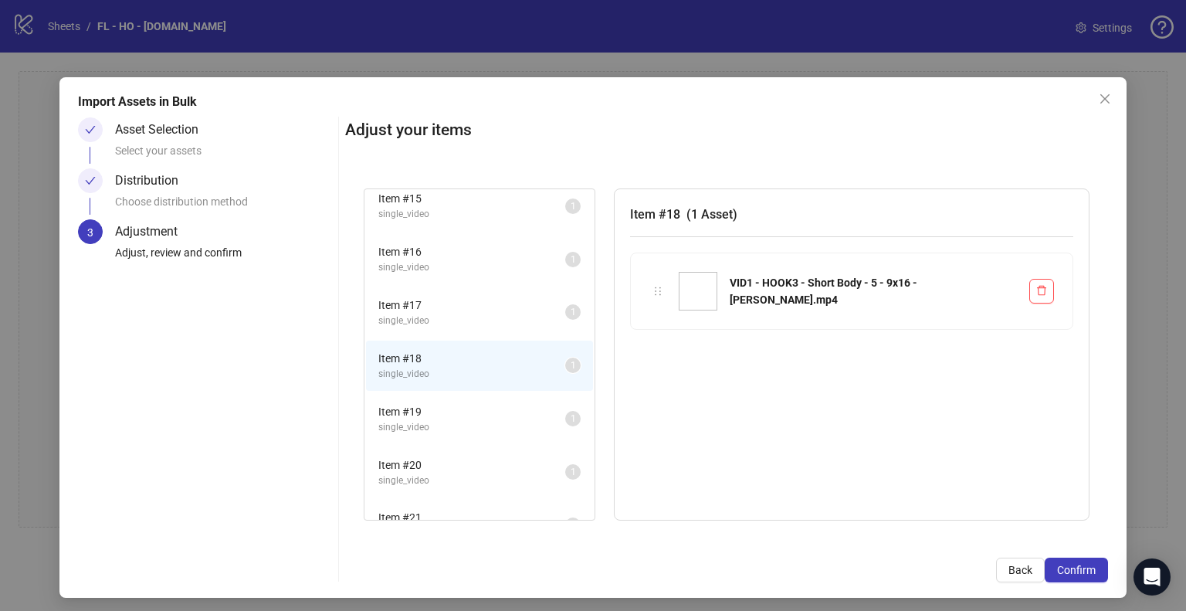
click at [454, 403] on span "Item # 19" at bounding box center [471, 411] width 187 height 17
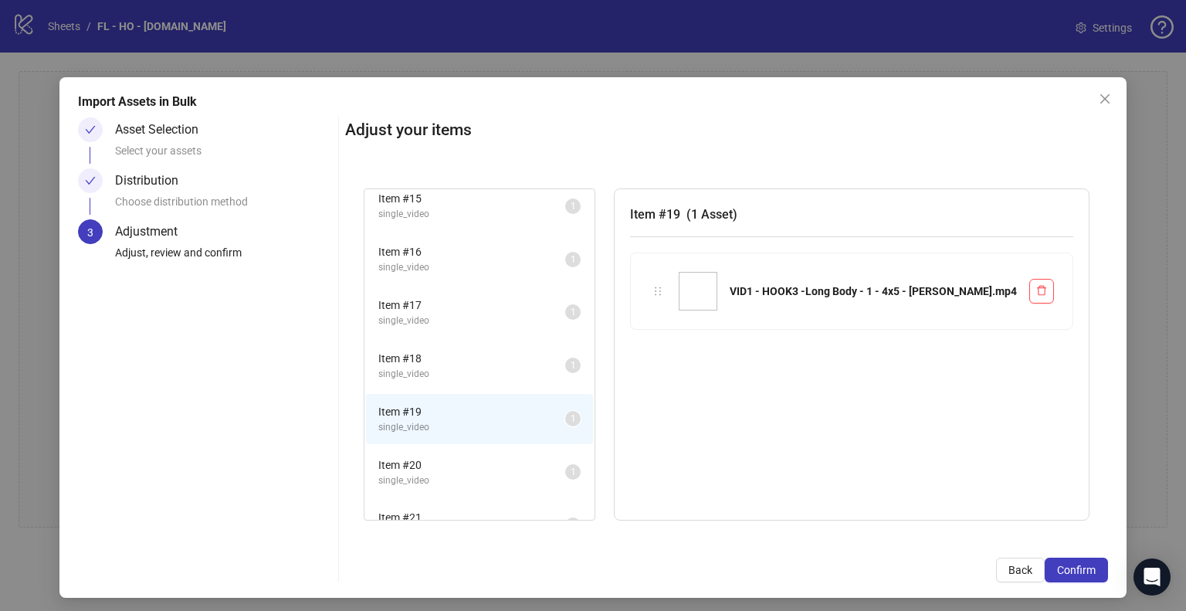
click at [485, 447] on li "Item # 20 single_video 1" at bounding box center [479, 472] width 227 height 50
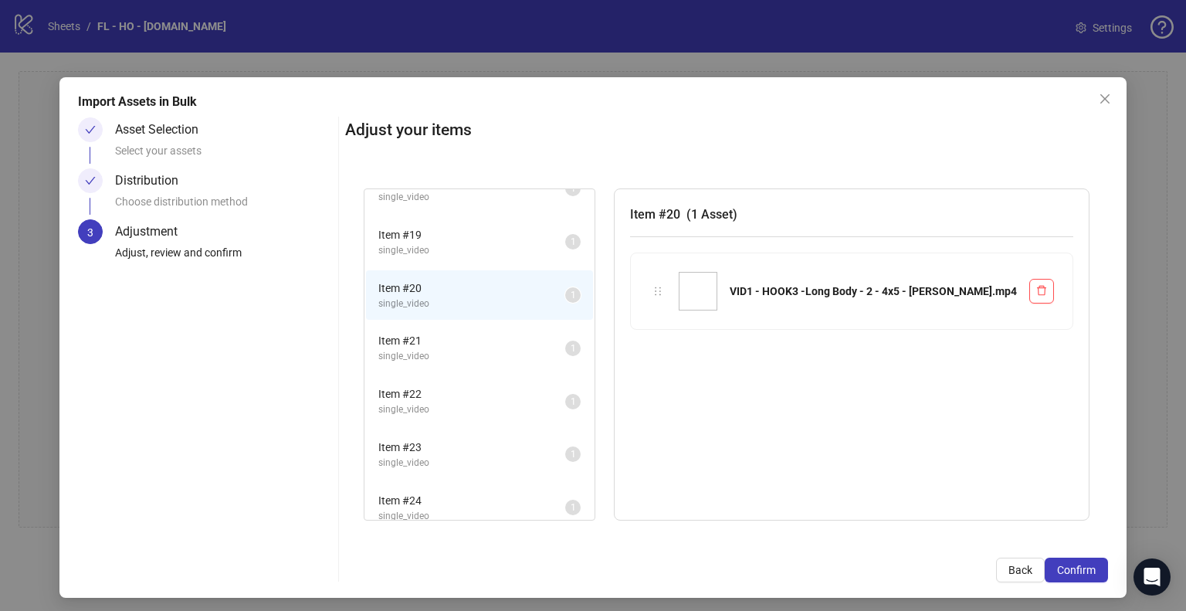
scroll to position [908, 0]
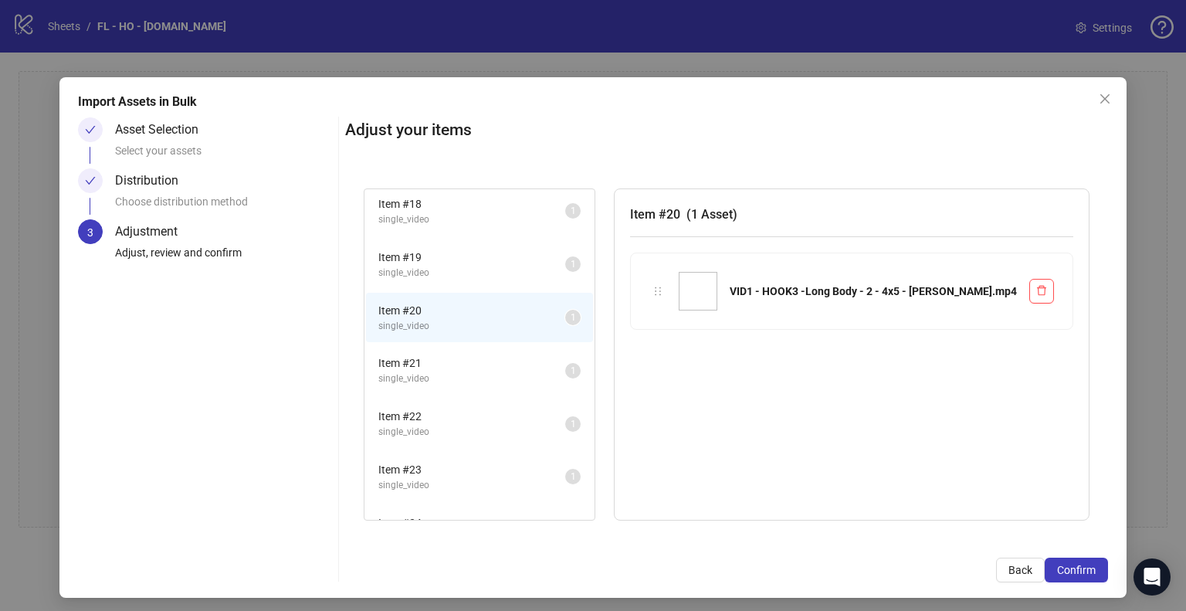
click at [460, 266] on span "single_video" at bounding box center [471, 273] width 187 height 15
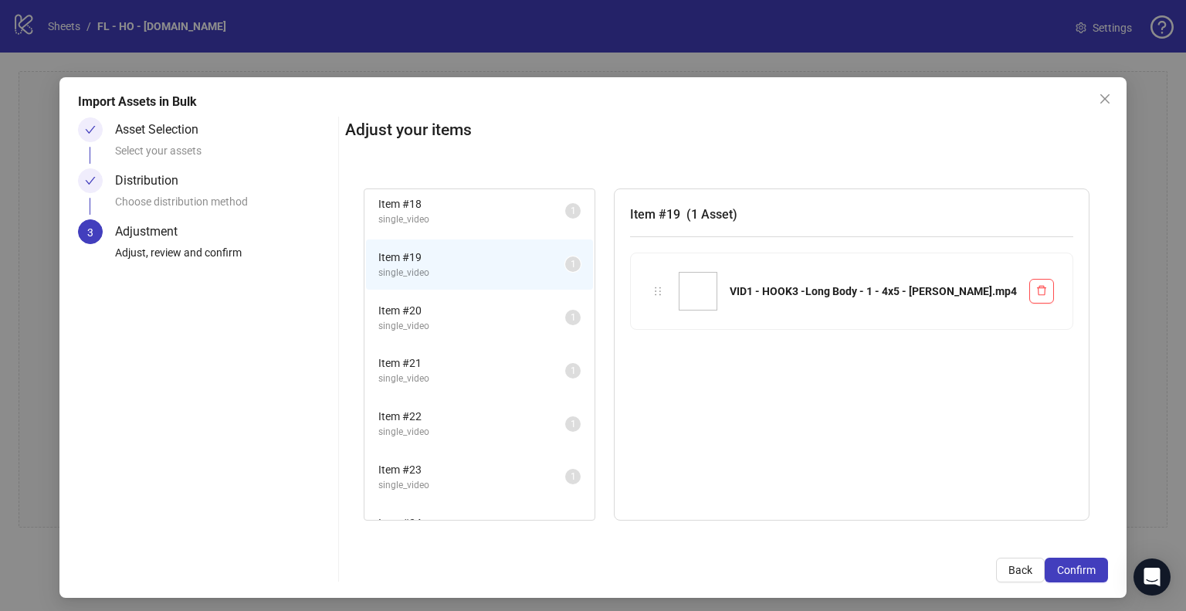
click at [456, 319] on span "single_video" at bounding box center [471, 326] width 187 height 15
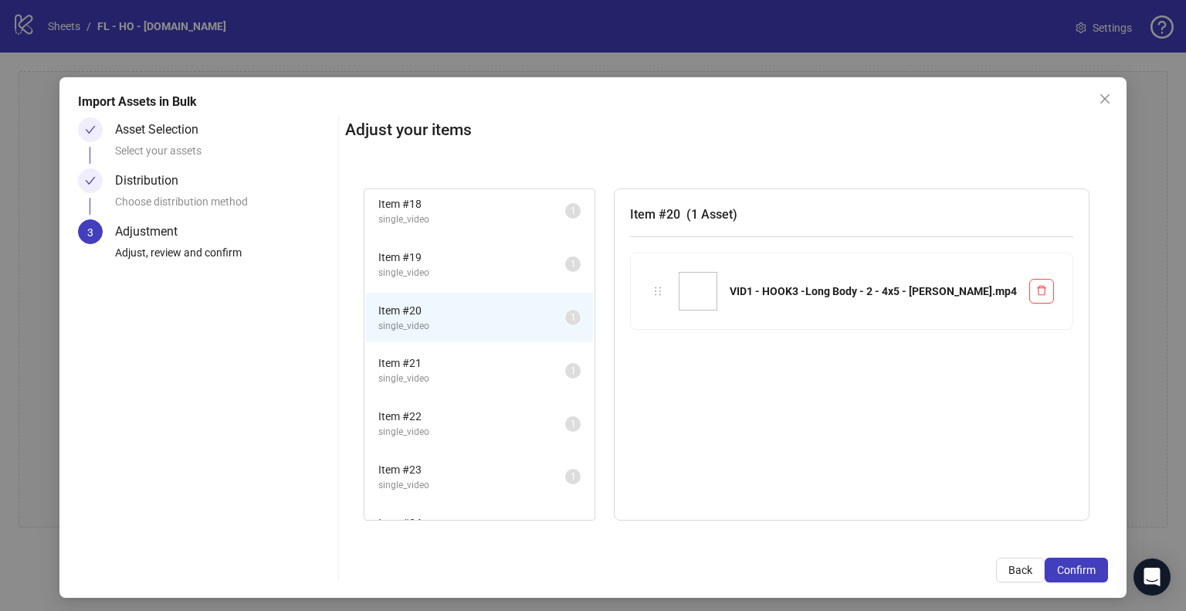
click at [469, 345] on li "Item # 21 single_video 1" at bounding box center [479, 370] width 227 height 50
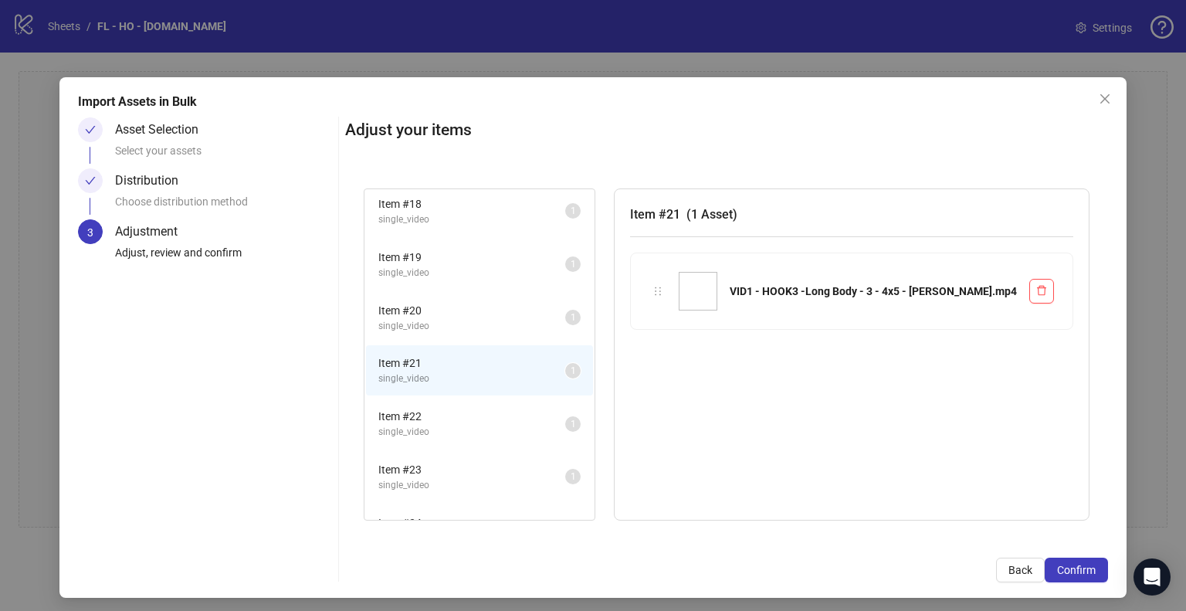
click at [459, 408] on span "Item # 22" at bounding box center [471, 416] width 187 height 17
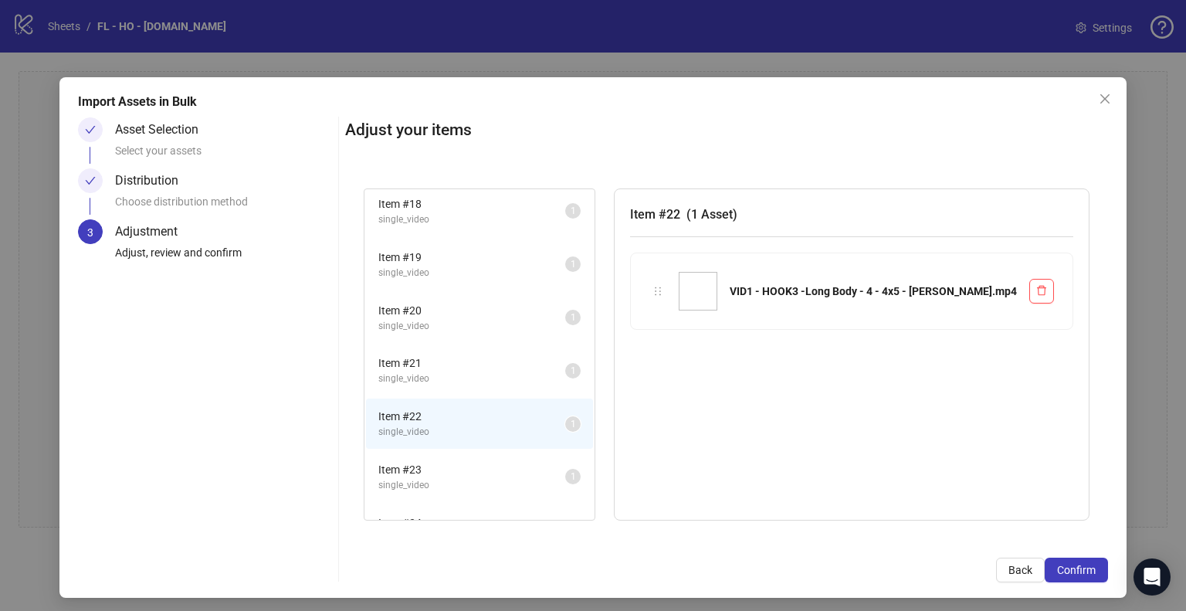
click at [452, 461] on span "Item # 23" at bounding box center [471, 469] width 187 height 17
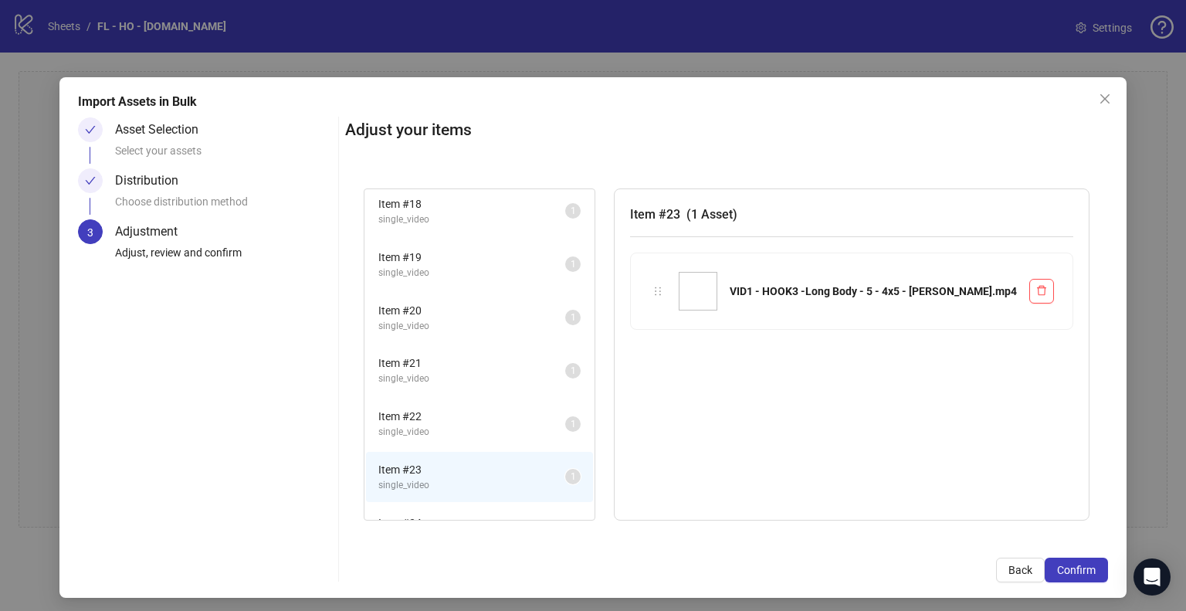
click at [455, 514] on span "Item # 24" at bounding box center [471, 522] width 187 height 17
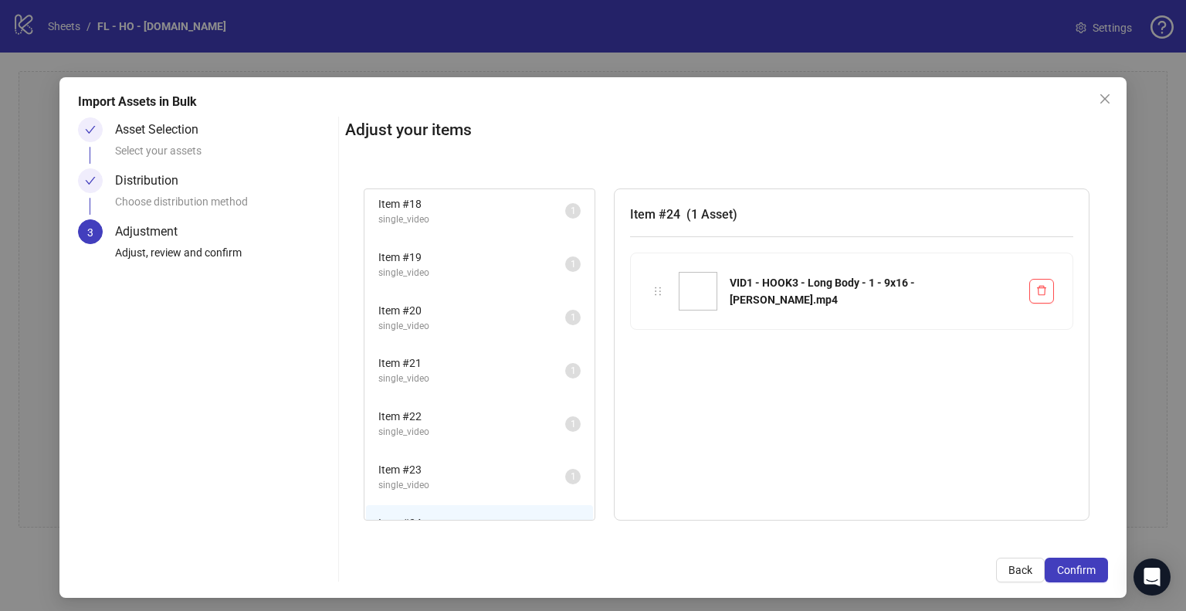
click at [458, 319] on span "single_video" at bounding box center [471, 326] width 187 height 15
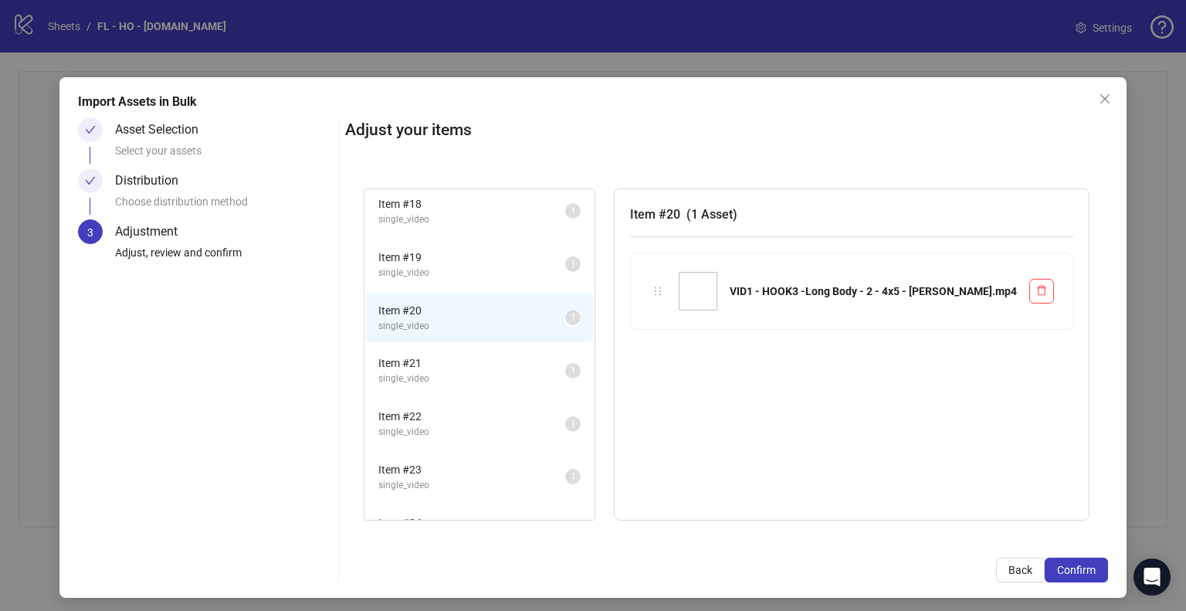
click at [445, 505] on li "Item # 24 single_video 1" at bounding box center [479, 530] width 227 height 50
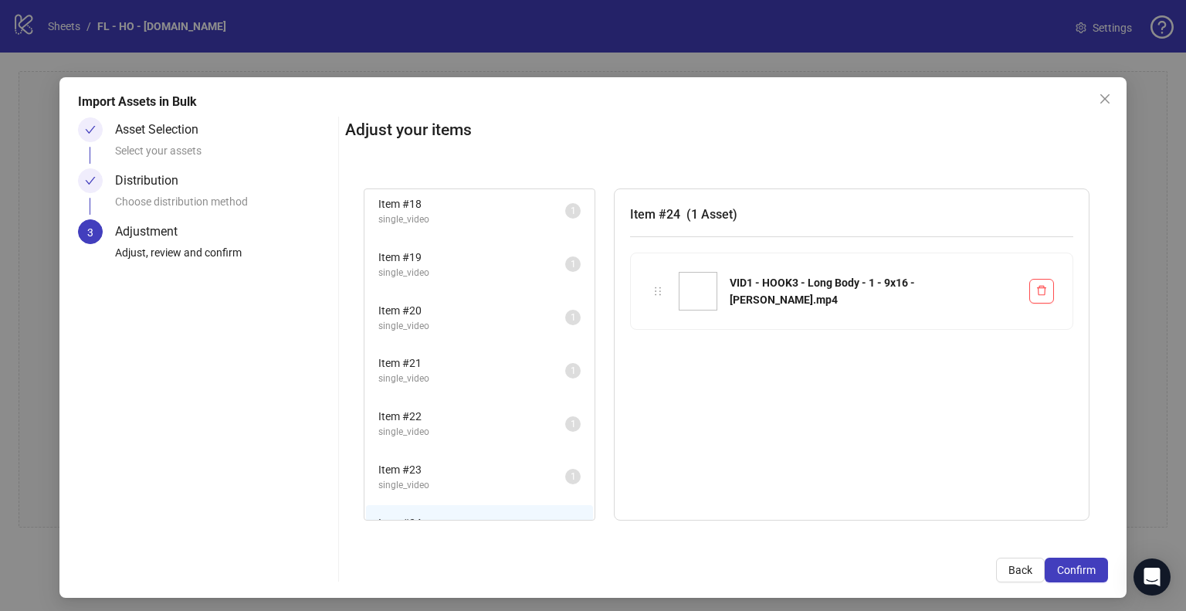
click at [445, 319] on span "single_video" at bounding box center [471, 326] width 187 height 15
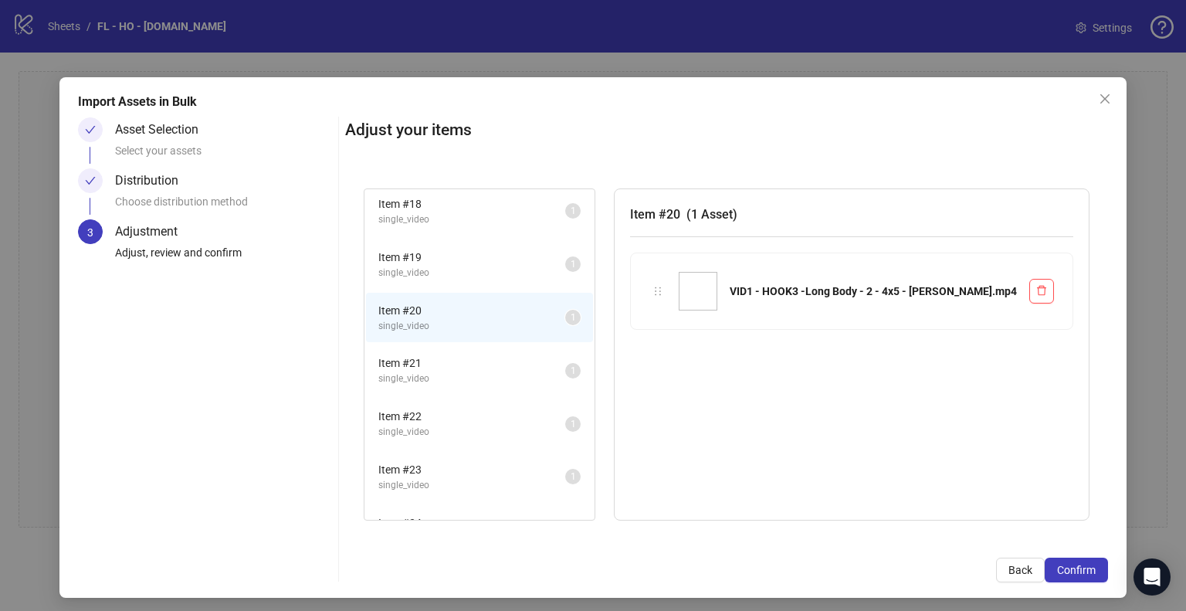
click at [462, 354] on span "Item # 21" at bounding box center [471, 362] width 187 height 17
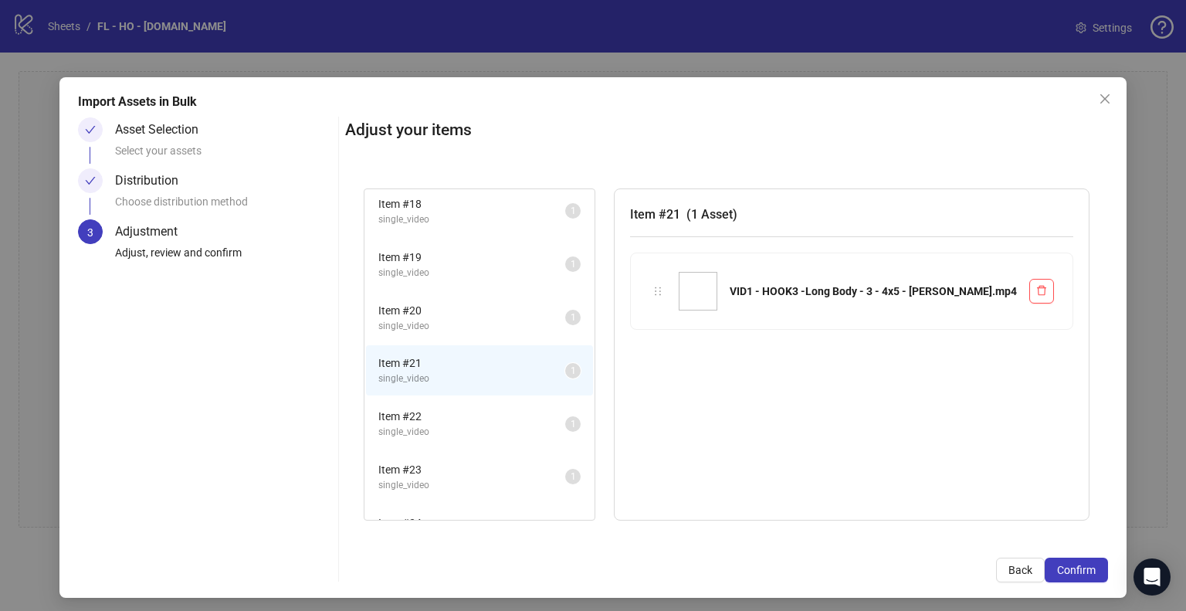
click at [459, 251] on span "Item # 19" at bounding box center [471, 257] width 187 height 17
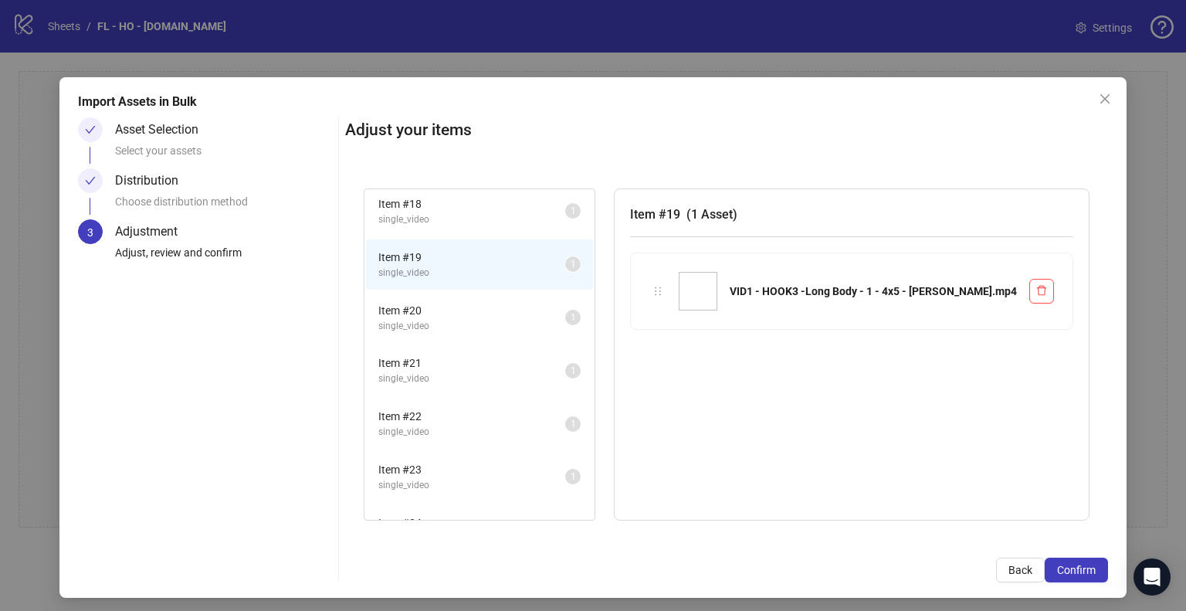
click at [439, 514] on span "Item # 24" at bounding box center [471, 522] width 187 height 17
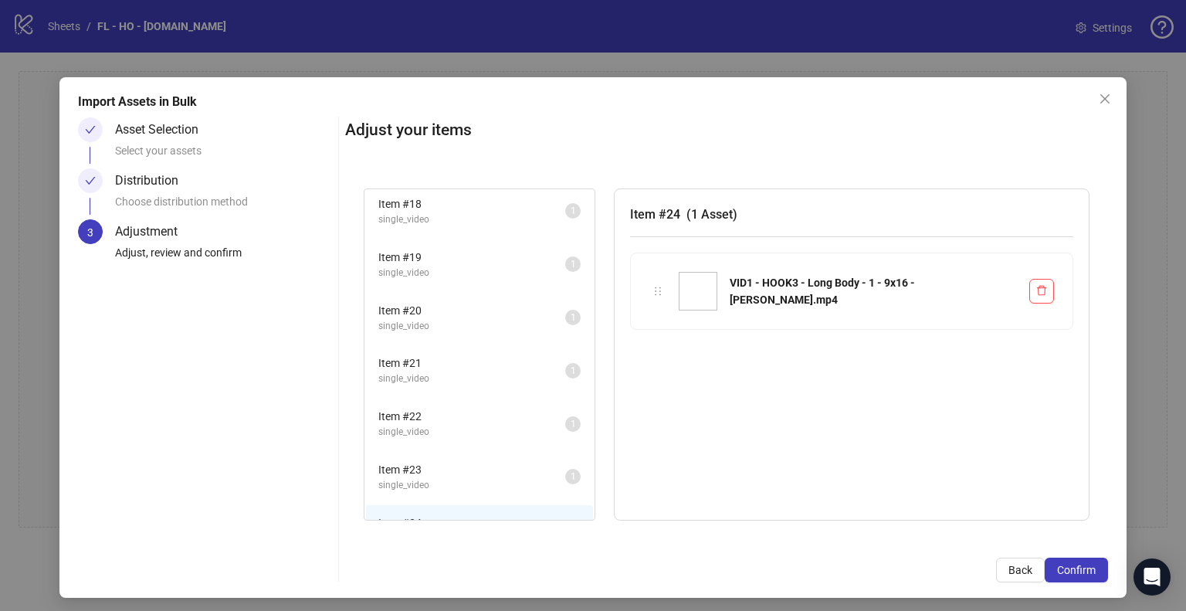
click at [428, 302] on span "Item # 20" at bounding box center [471, 310] width 187 height 17
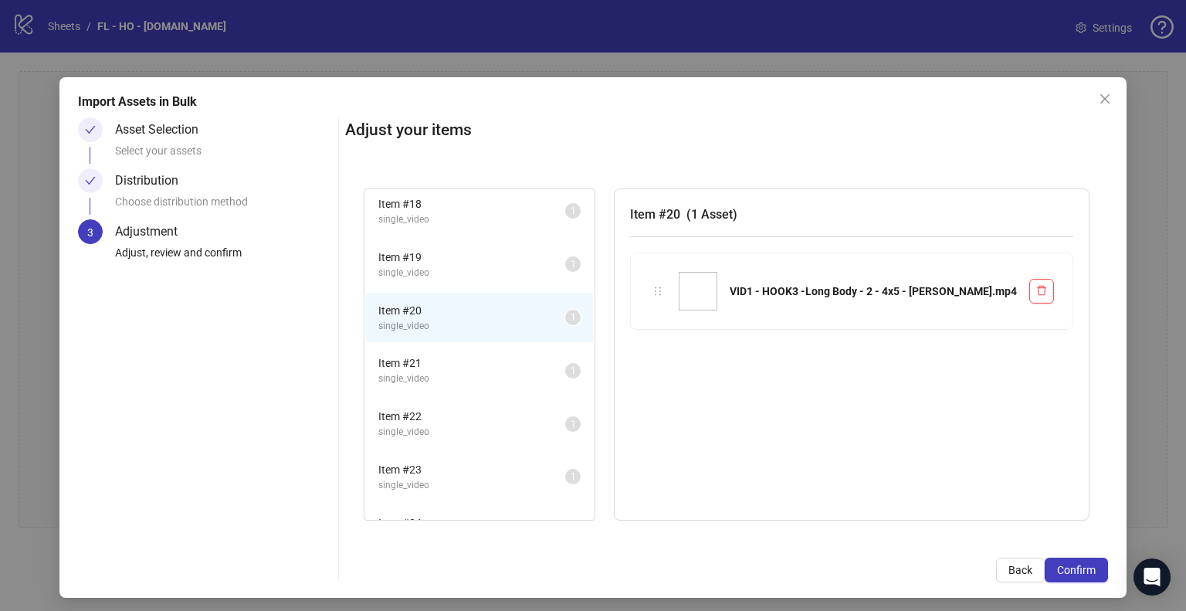
click at [427, 266] on span "single_video" at bounding box center [471, 273] width 187 height 15
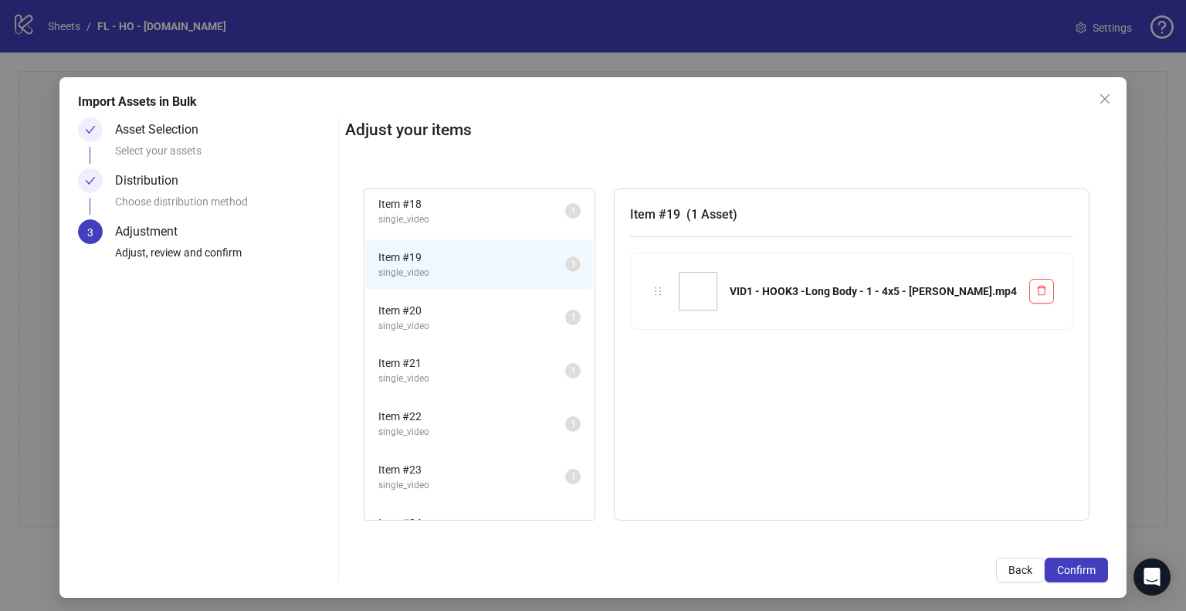
click at [427, 514] on span "Item # 24" at bounding box center [471, 522] width 187 height 17
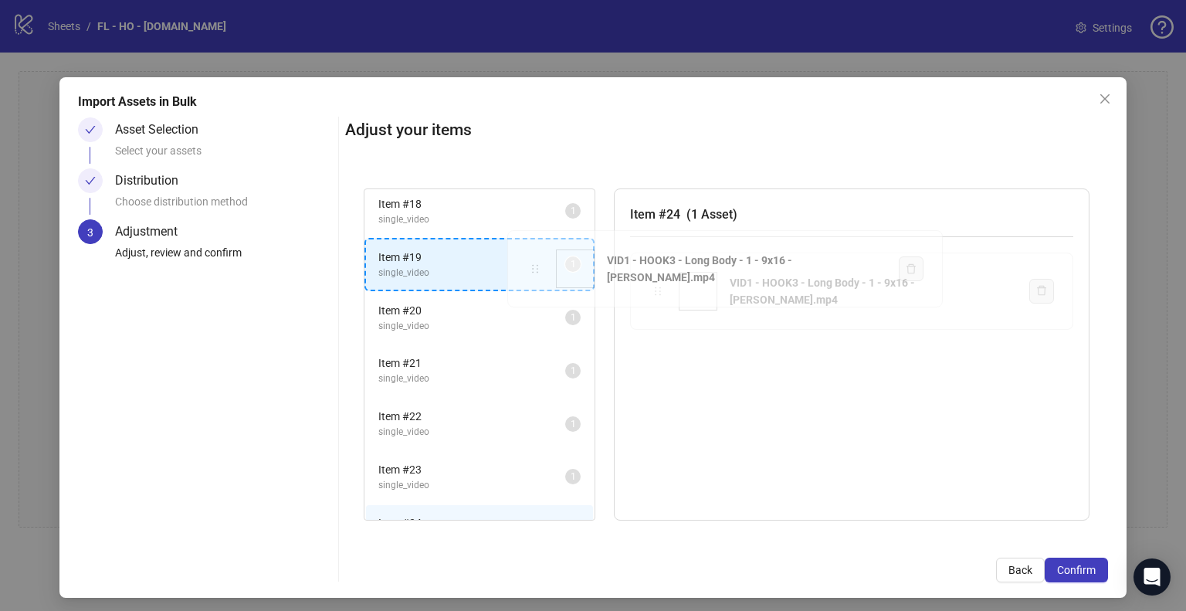
drag, startPoint x: 648, startPoint y: 293, endPoint x: 527, endPoint y: 271, distance: 123.1
click at [527, 271] on div "Item # 1 single_video 2 Item # 2 single_video 2 Item # 3 single_video 2 Item # …" at bounding box center [726, 354] width 763 height 369
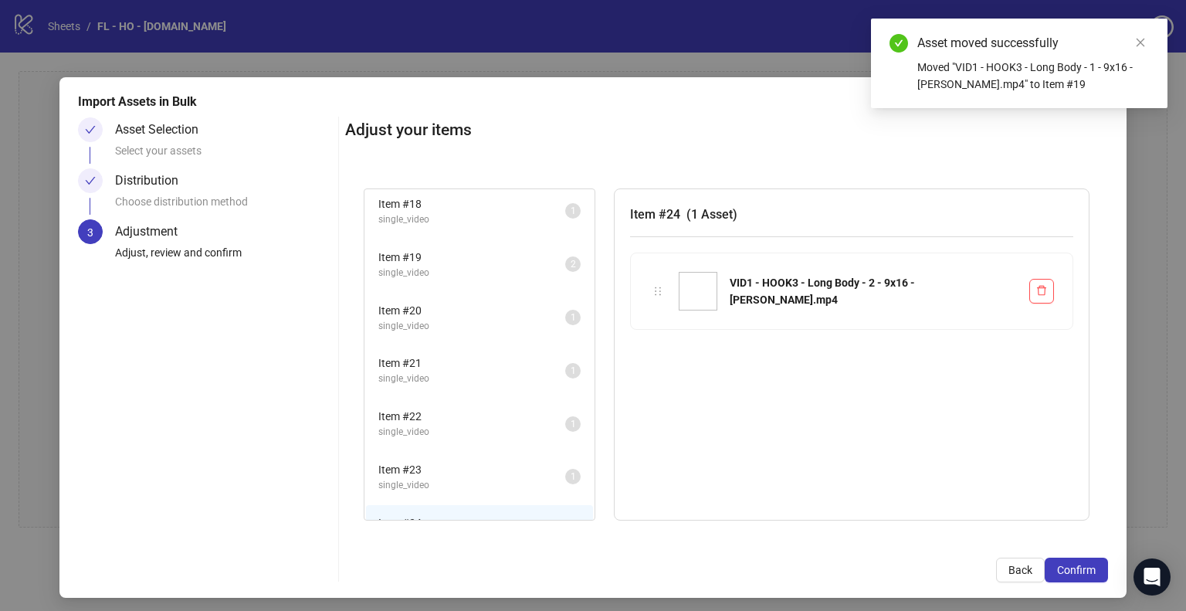
click at [506, 268] on li "Item # 19 single_video 2" at bounding box center [479, 264] width 227 height 50
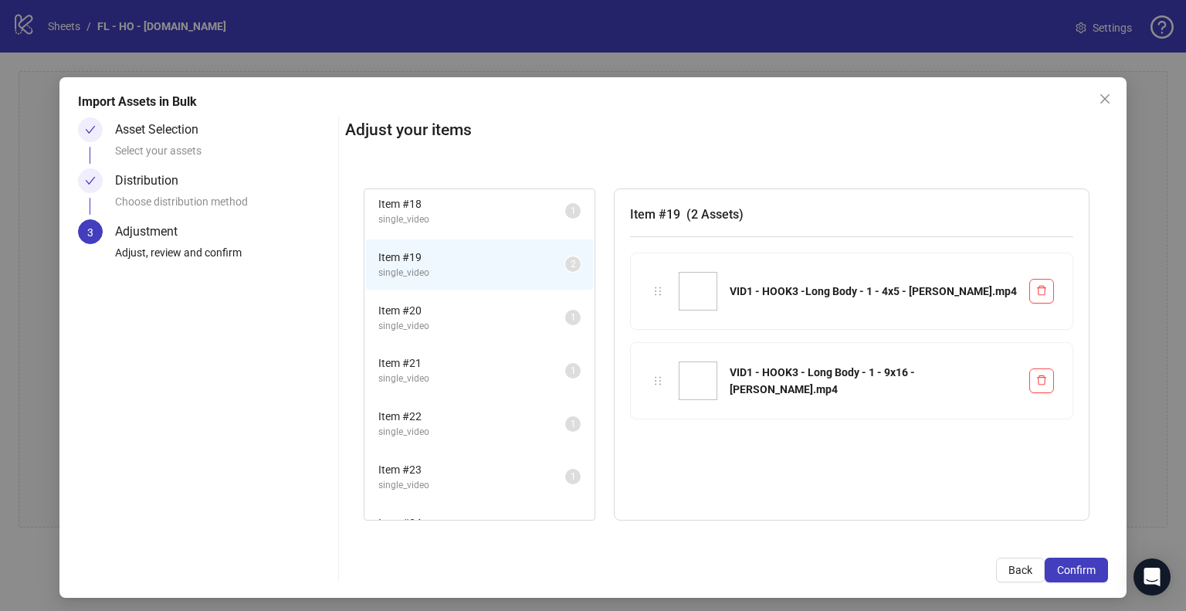
click at [452, 514] on span "Item # 24" at bounding box center [471, 522] width 187 height 17
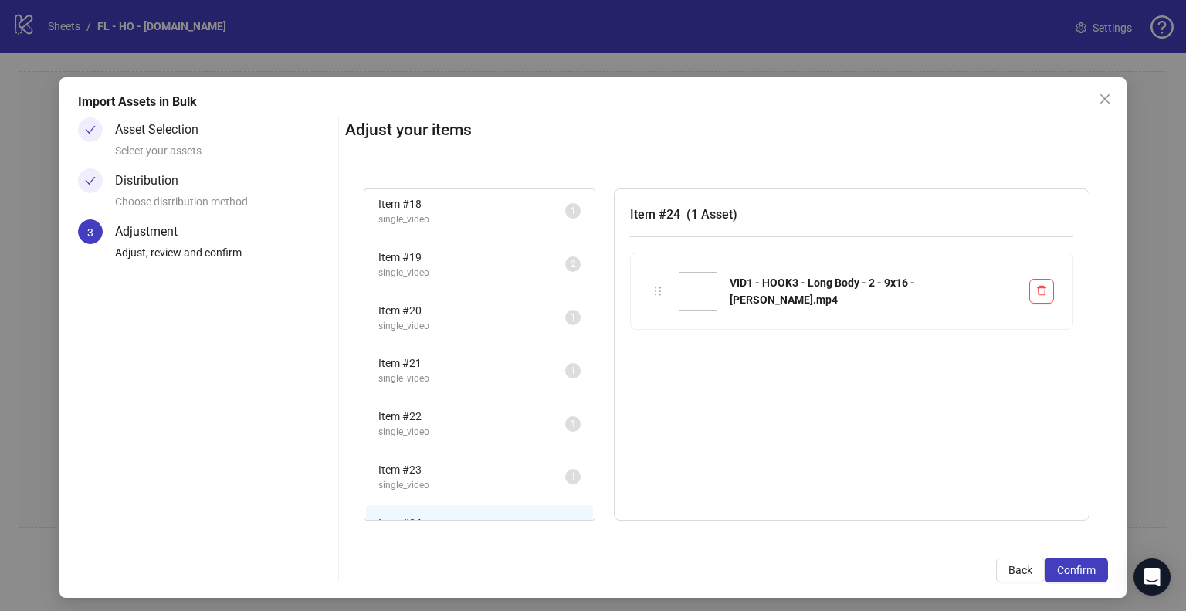
click at [489, 302] on span "Item # 20" at bounding box center [471, 310] width 187 height 17
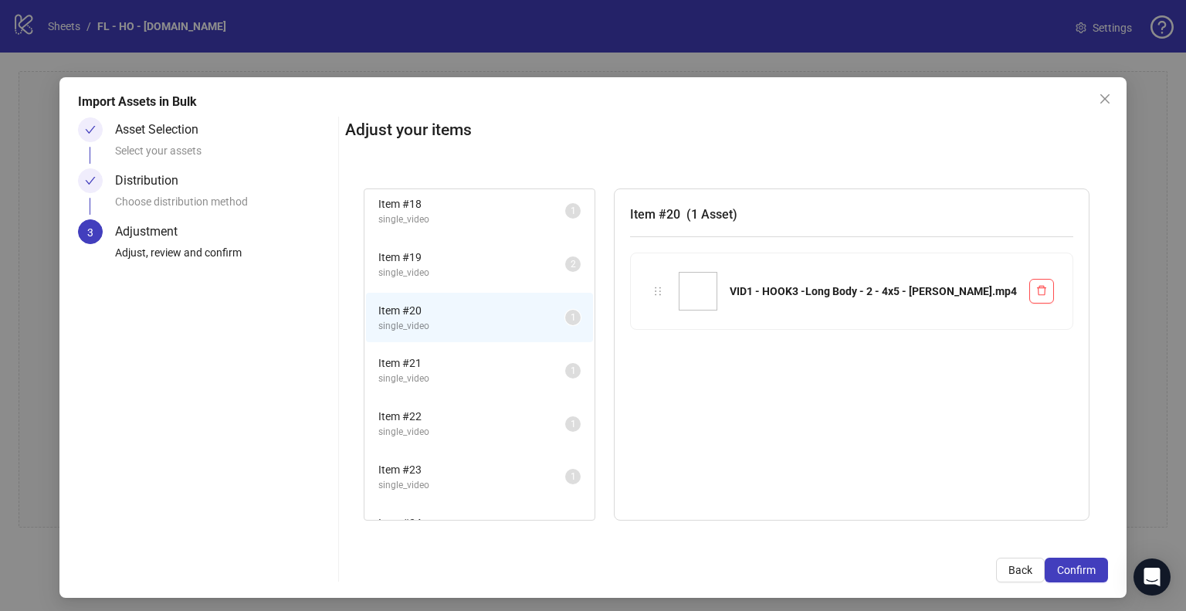
click at [448, 514] on span "Item # 24" at bounding box center [471, 522] width 187 height 17
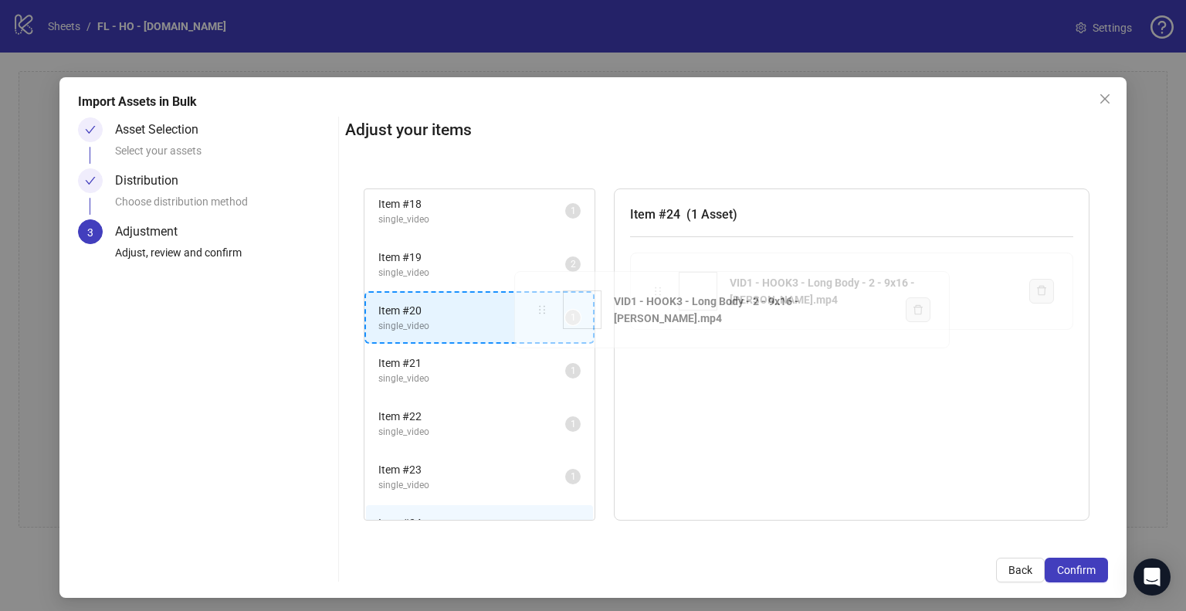
drag, startPoint x: 657, startPoint y: 291, endPoint x: 543, endPoint y: 310, distance: 115.1
click at [543, 310] on div "Item # 1 single_video 2 Item # 2 single_video 2 Item # 3 single_video 2 Item # …" at bounding box center [726, 354] width 763 height 369
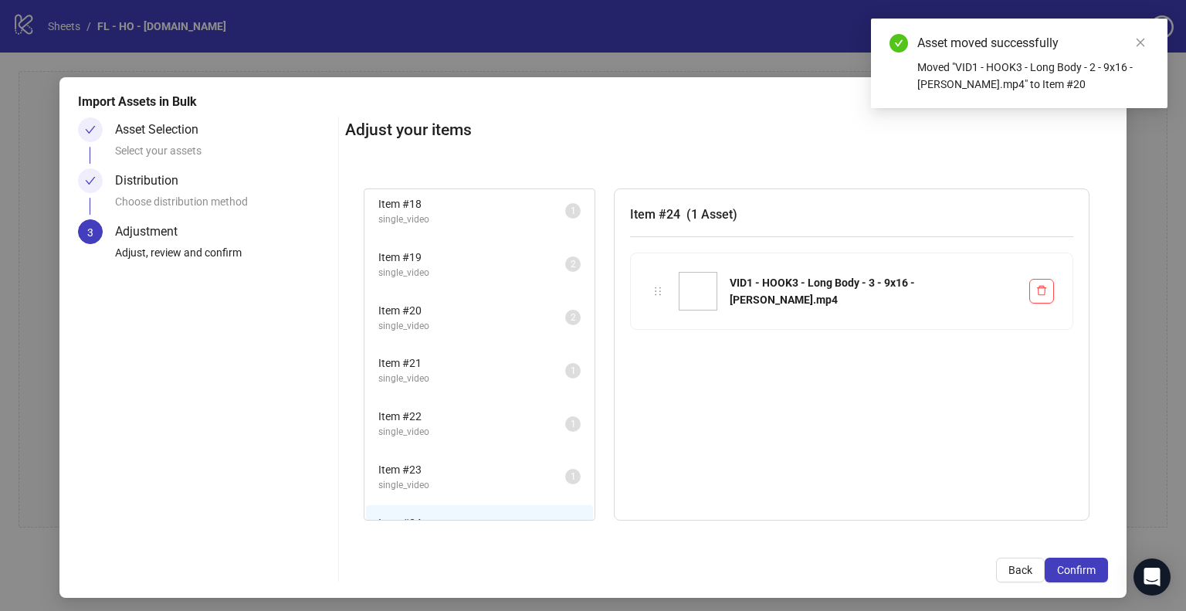
click at [516, 354] on span "Item # 21" at bounding box center [471, 362] width 187 height 17
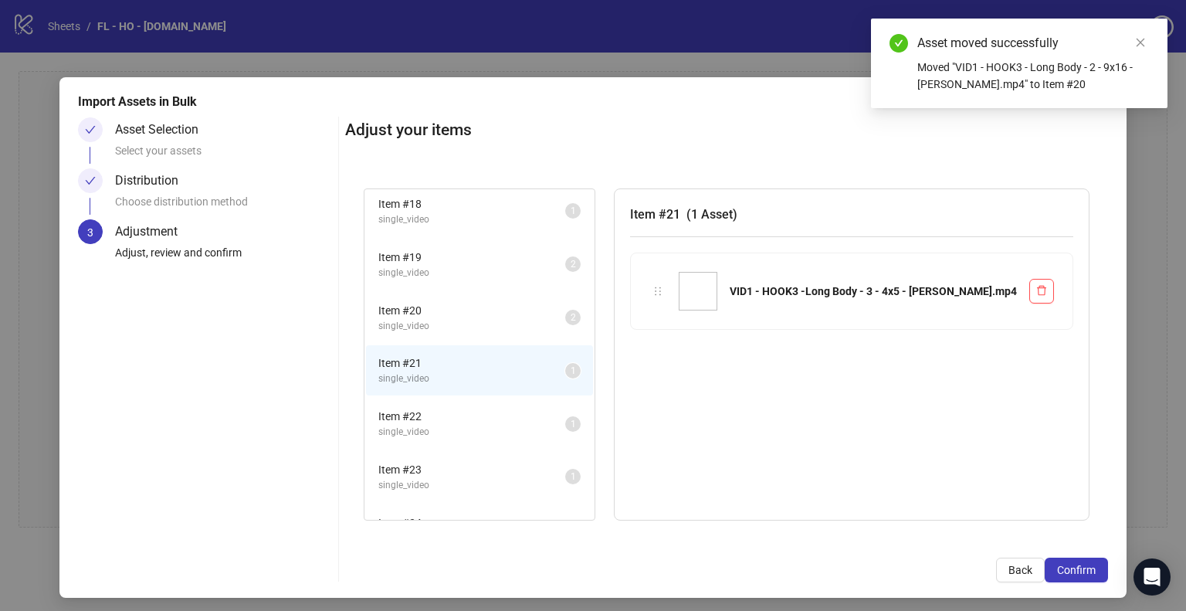
click at [523, 410] on span "Item # 22" at bounding box center [471, 416] width 187 height 17
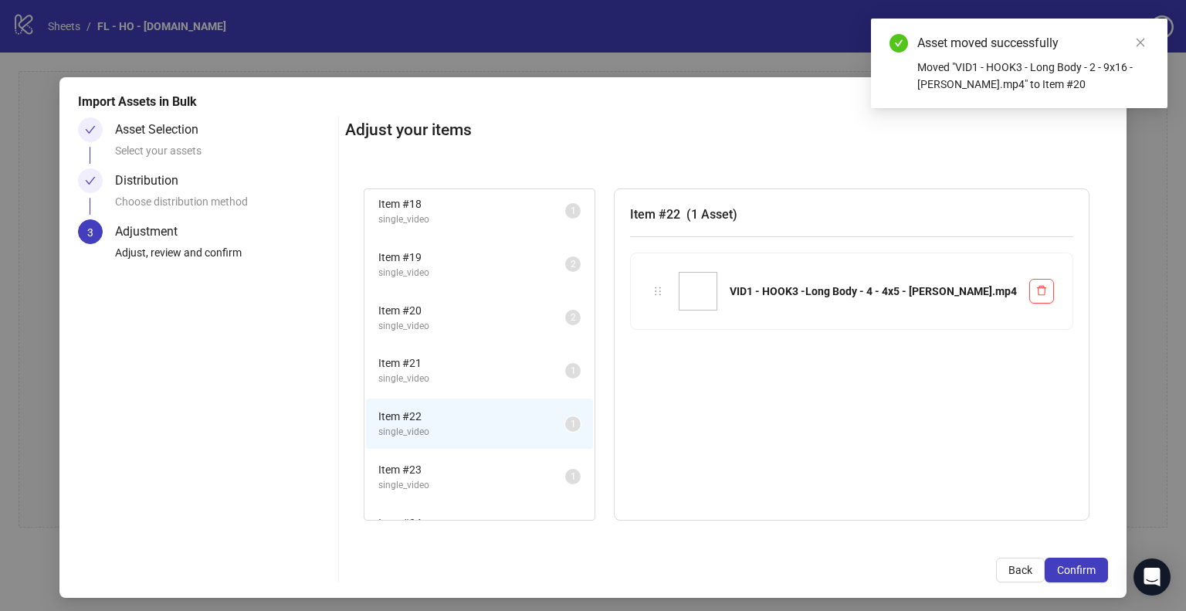
click at [513, 461] on span "Item # 23" at bounding box center [471, 469] width 187 height 17
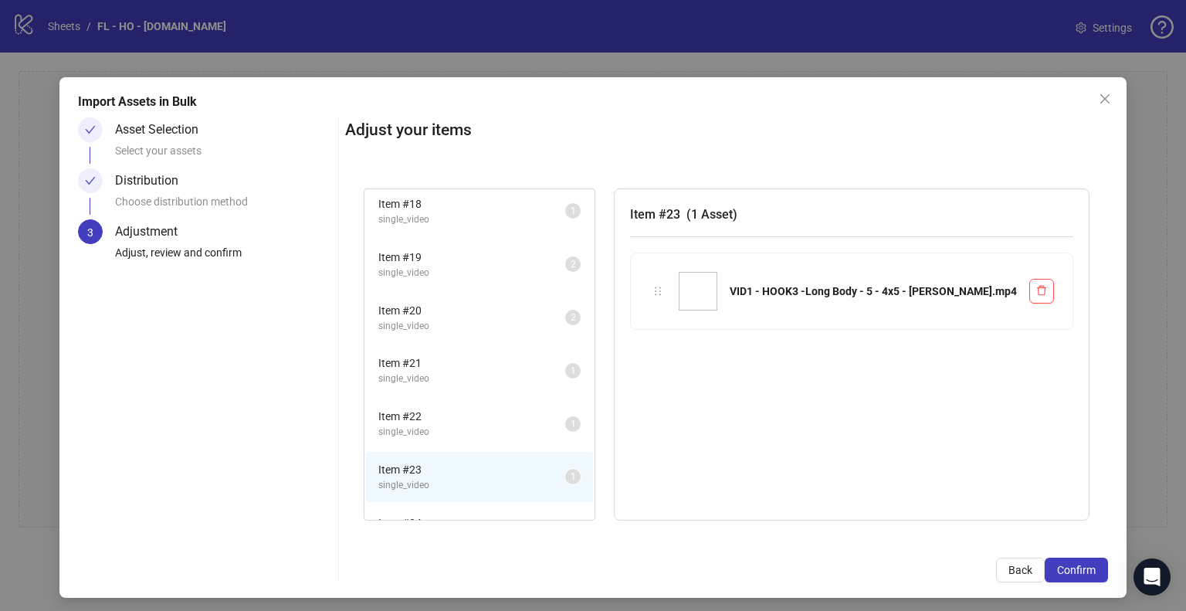
click at [482, 514] on span "Item # 24" at bounding box center [471, 522] width 187 height 17
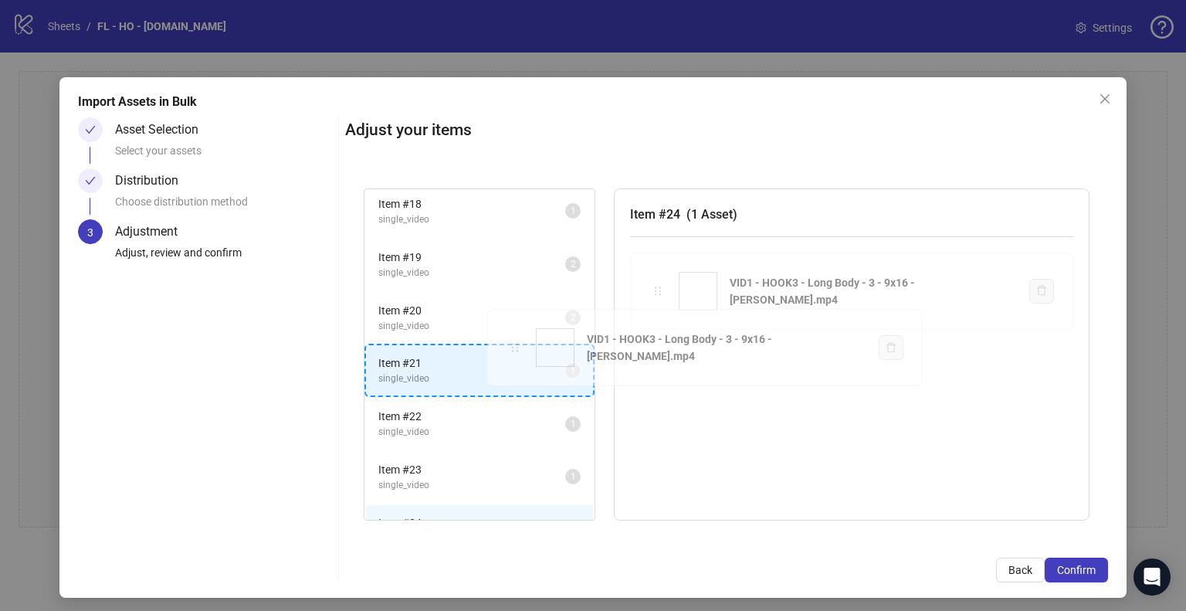
drag, startPoint x: 655, startPoint y: 293, endPoint x: 510, endPoint y: 353, distance: 157.1
click at [510, 353] on div "Item # 1 single_video 2 Item # 2 single_video 2 Item # 3 single_video 2 Item # …" at bounding box center [726, 354] width 763 height 369
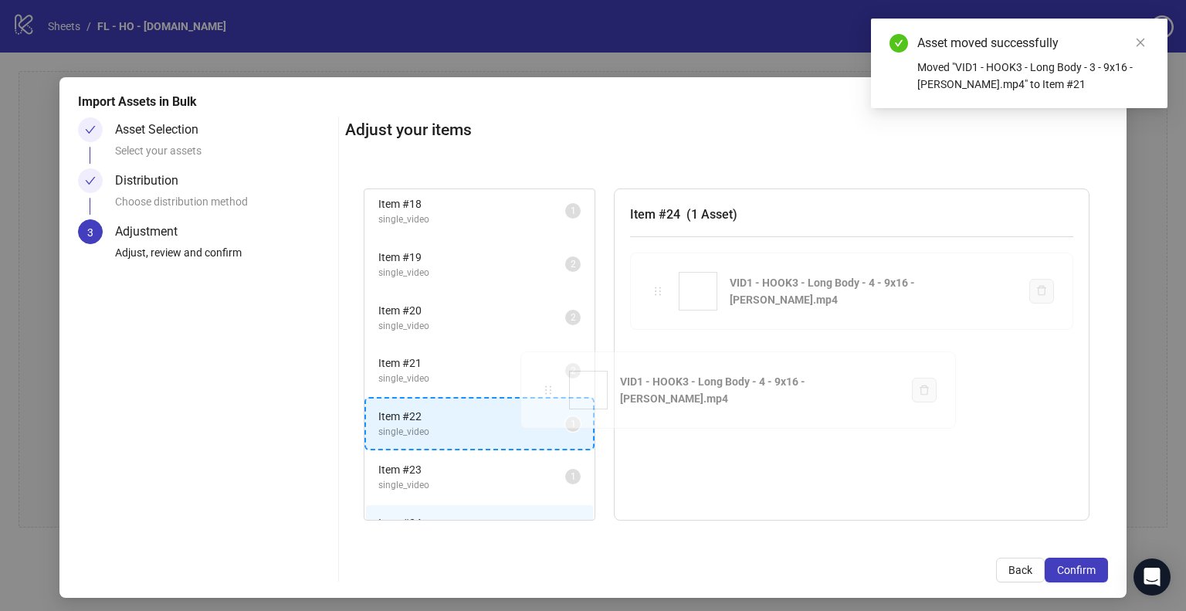
drag, startPoint x: 662, startPoint y: 289, endPoint x: 556, endPoint y: 388, distance: 144.7
click at [556, 388] on div "Item # 1 single_video 2 Item # 2 single_video 2 Item # 3 single_video 2 Item # …" at bounding box center [726, 354] width 763 height 369
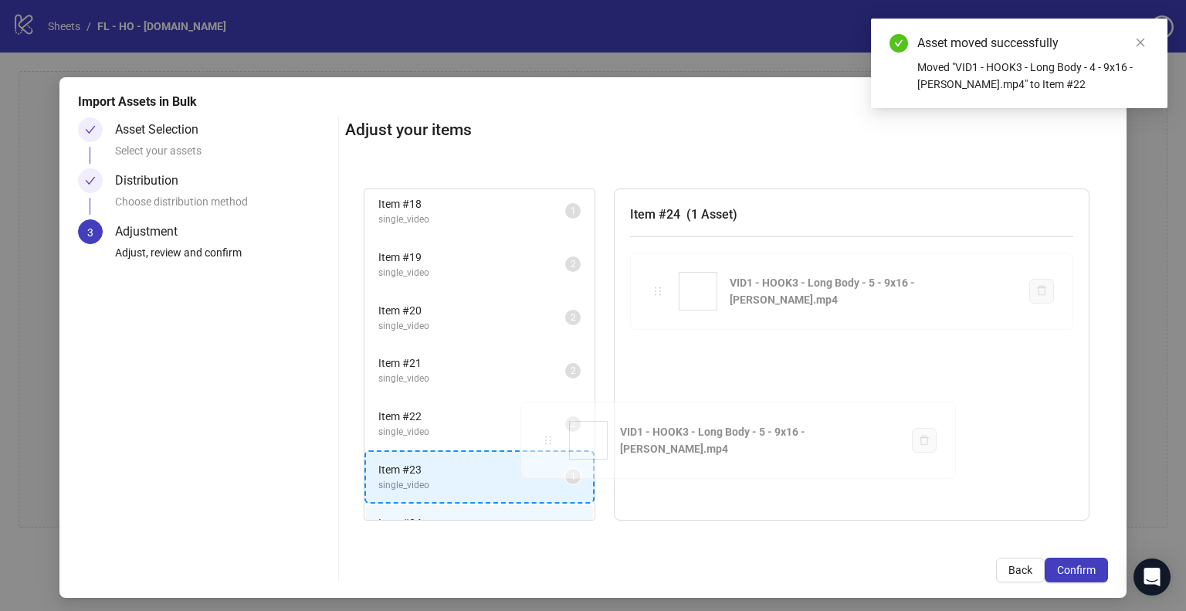
drag, startPoint x: 657, startPoint y: 293, endPoint x: 550, endPoint y: 442, distance: 184.2
click at [550, 442] on div "Item # 1 single_video 2 Item # 2 single_video 2 Item # 3 single_video 2 Item # …" at bounding box center [726, 354] width 763 height 369
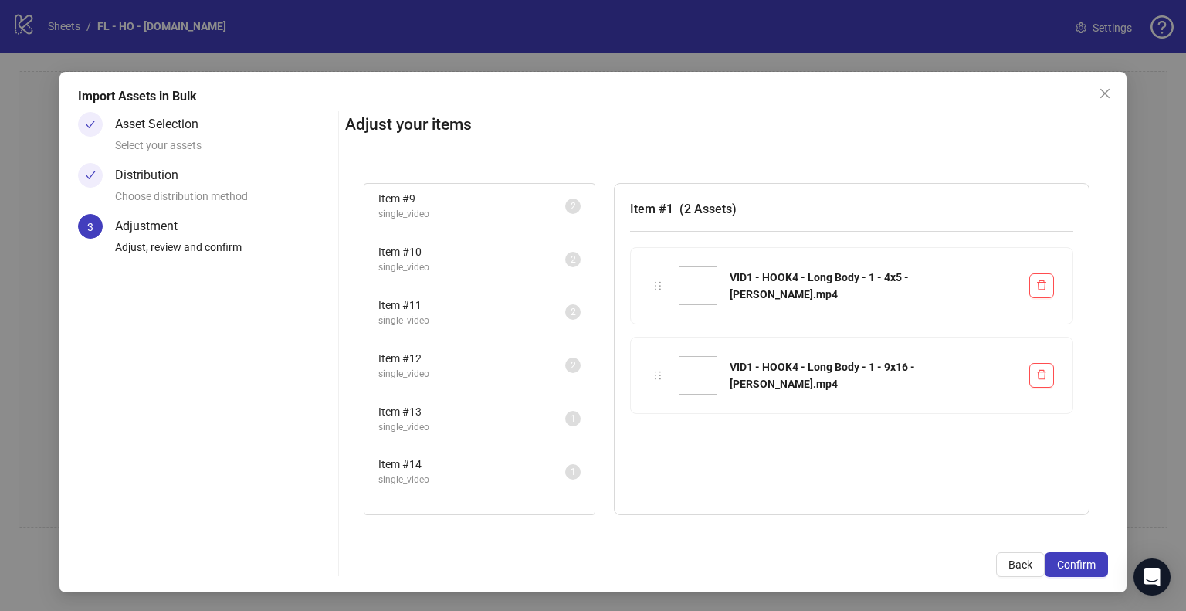
scroll to position [414, 0]
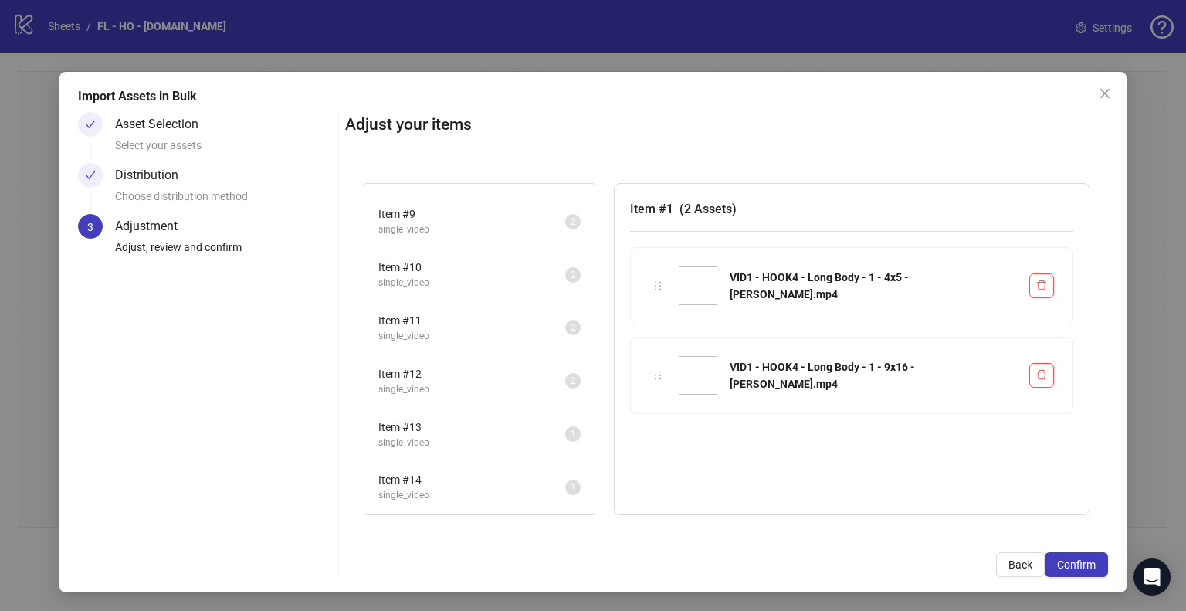
click at [476, 418] on span "Item # 13" at bounding box center [471, 426] width 187 height 17
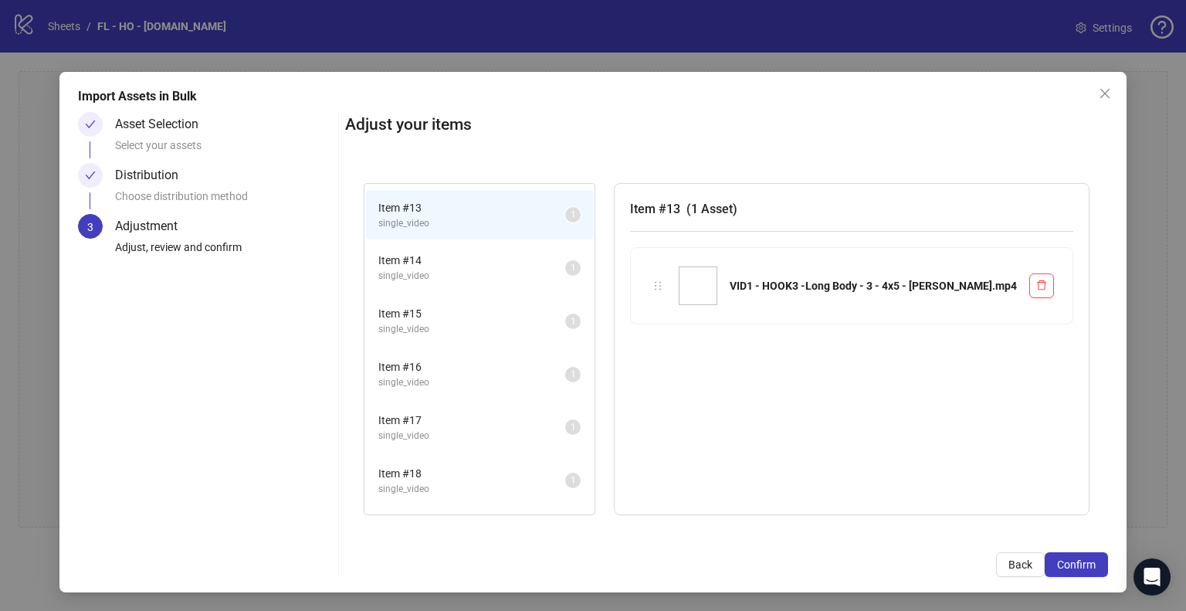
scroll to position [638, 0]
click at [512, 252] on span "Item # 14" at bounding box center [471, 254] width 187 height 17
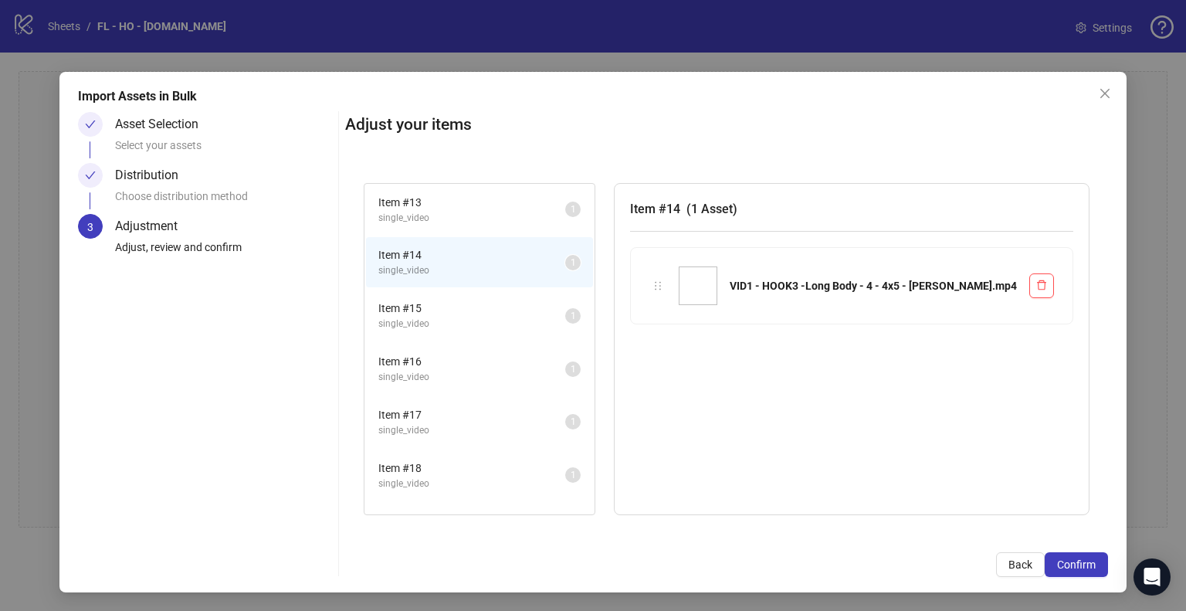
click at [506, 300] on span "Item # 15" at bounding box center [471, 308] width 187 height 17
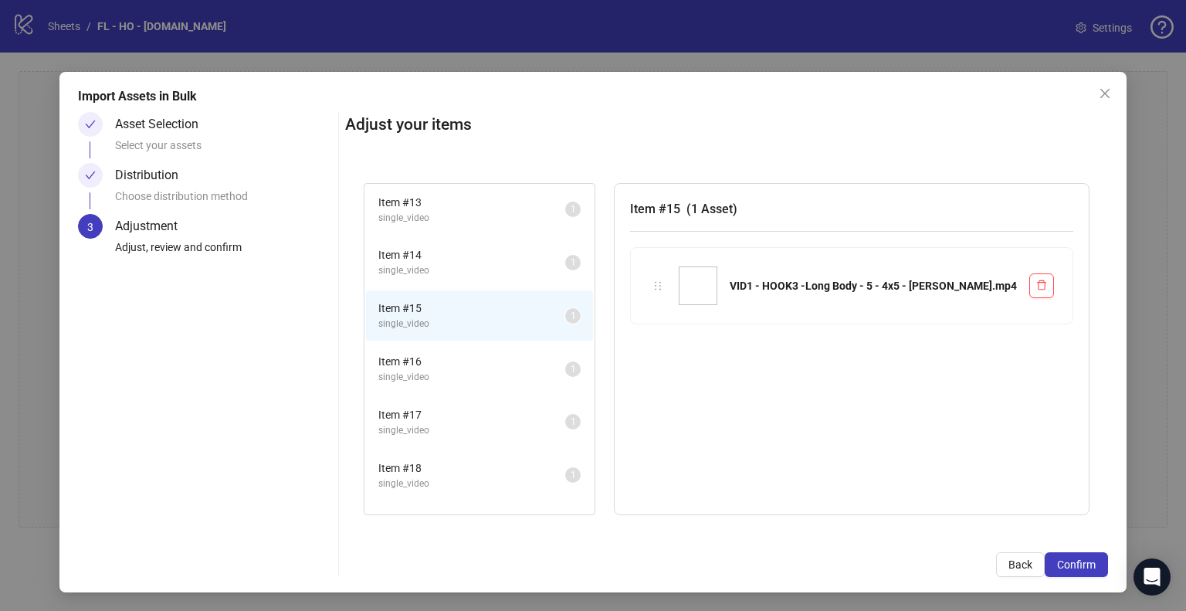
click at [501, 353] on span "Item # 16" at bounding box center [471, 361] width 187 height 17
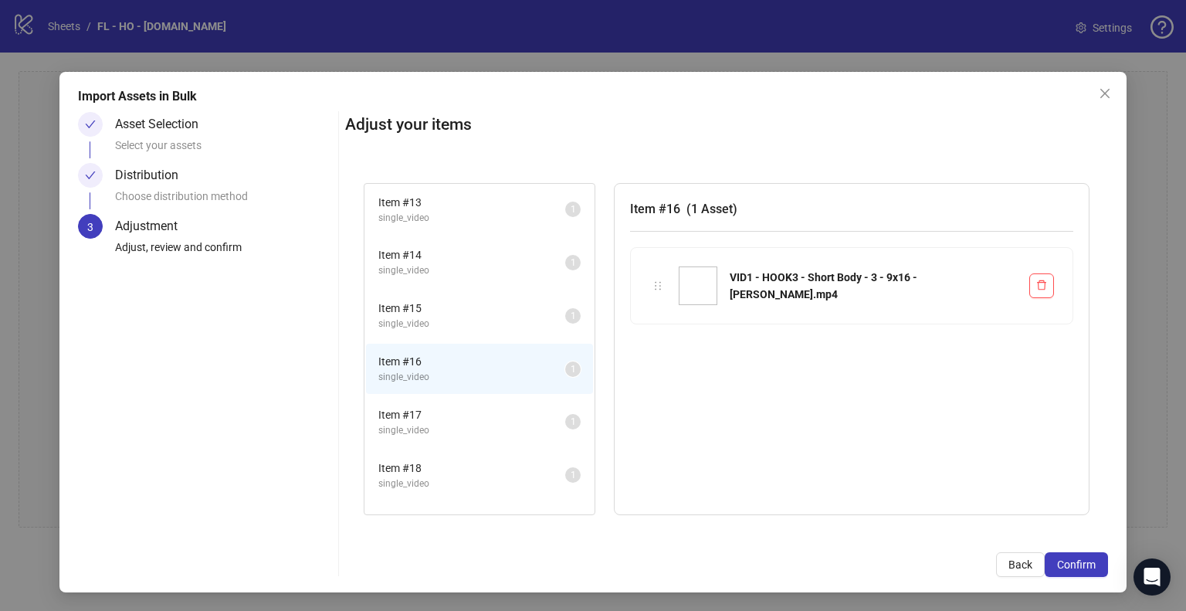
click at [491, 406] on span "Item # 17" at bounding box center [471, 414] width 187 height 17
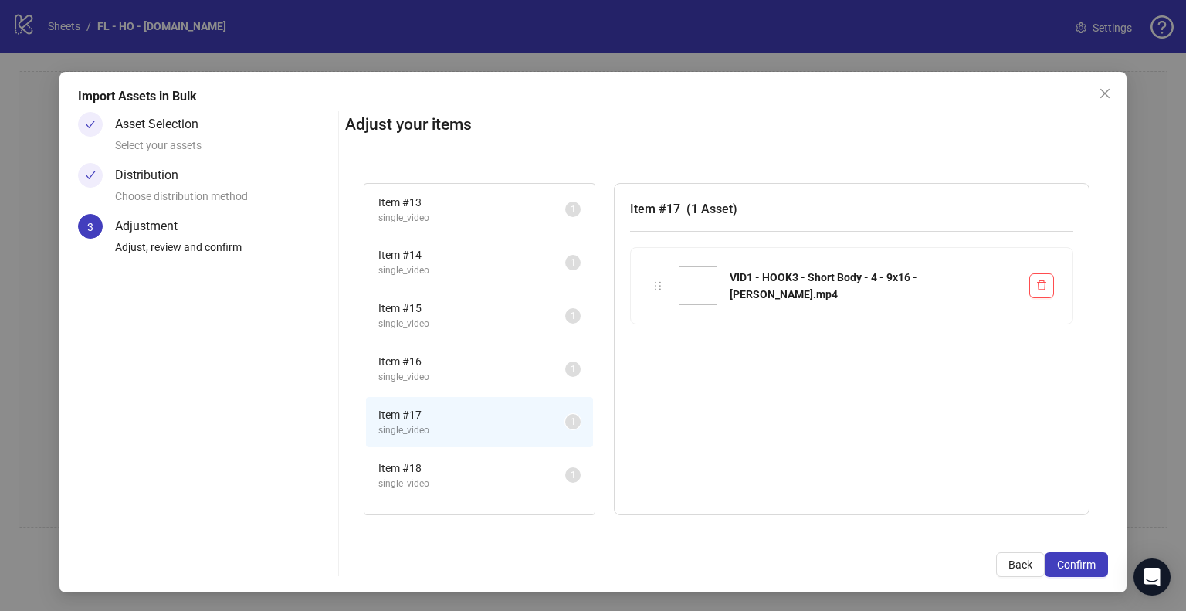
click at [475, 459] on span "Item # 18" at bounding box center [471, 467] width 187 height 17
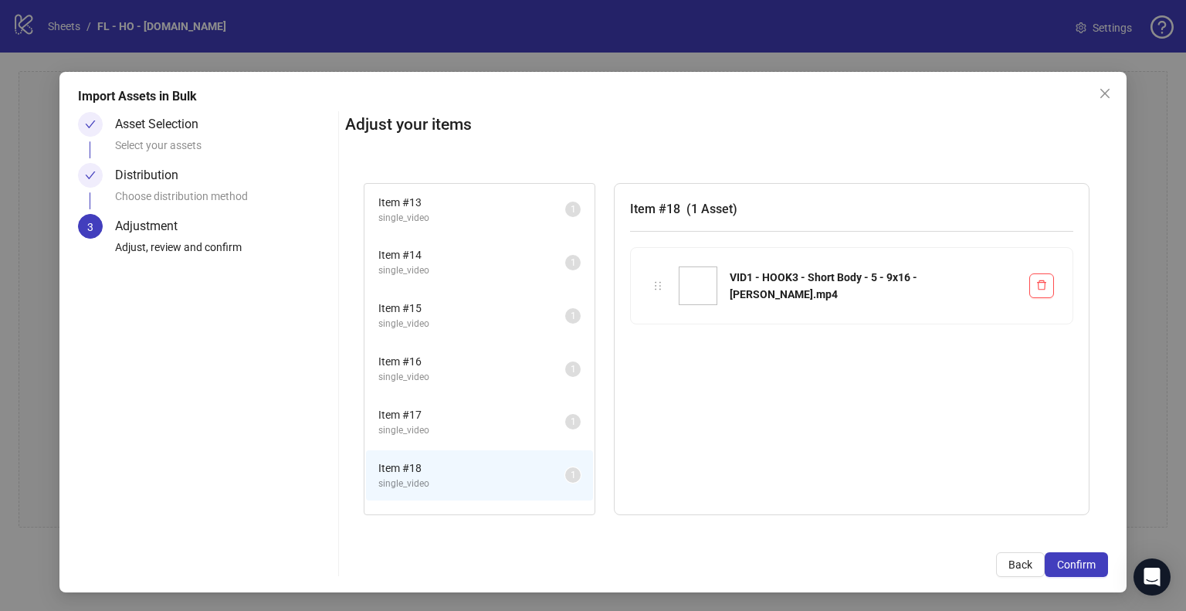
click at [479, 487] on li "Item # 18 single_video 1" at bounding box center [479, 475] width 227 height 50
click at [517, 513] on span "Item # 19" at bounding box center [471, 521] width 187 height 17
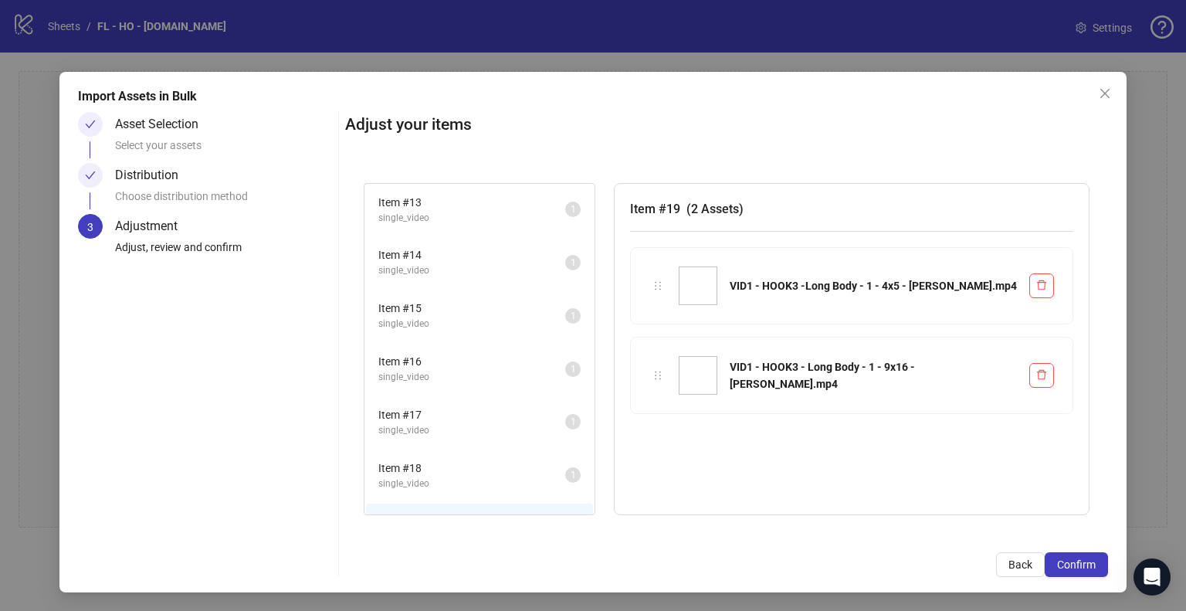
click at [521, 476] on span "single_video" at bounding box center [471, 483] width 187 height 15
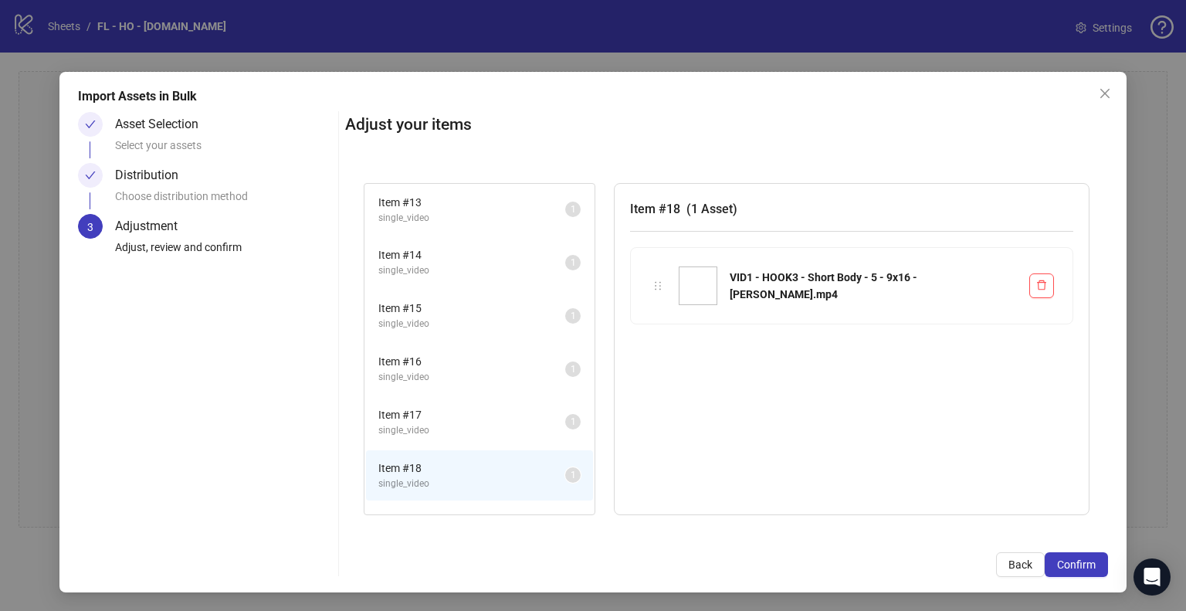
click at [488, 211] on span "single_video" at bounding box center [471, 218] width 187 height 15
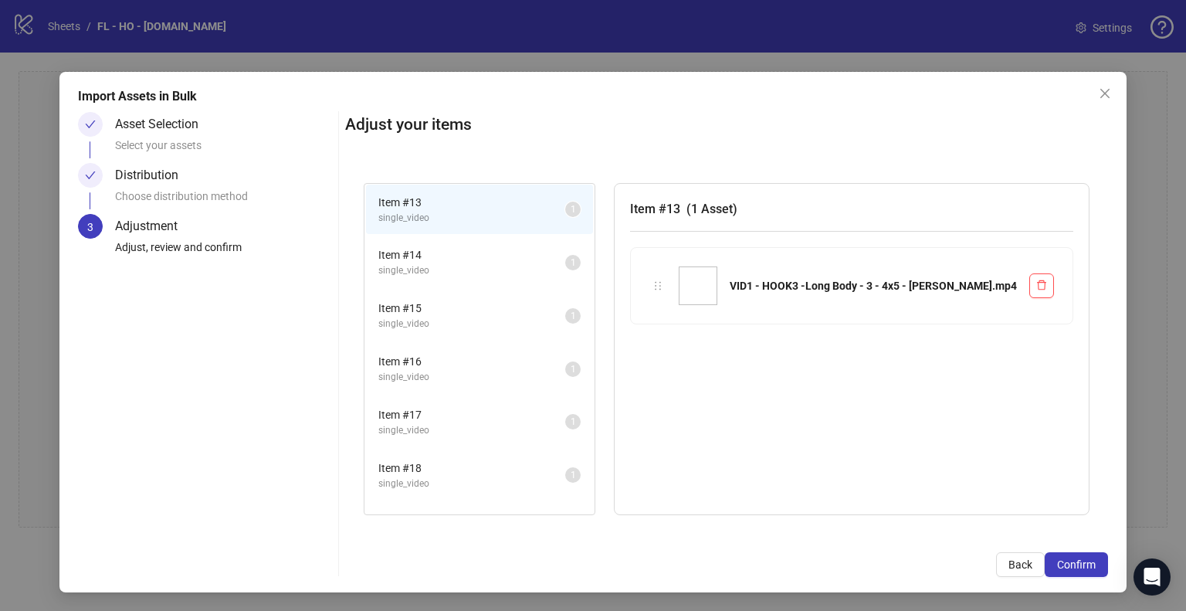
click at [488, 252] on span "Item # 14" at bounding box center [471, 254] width 187 height 17
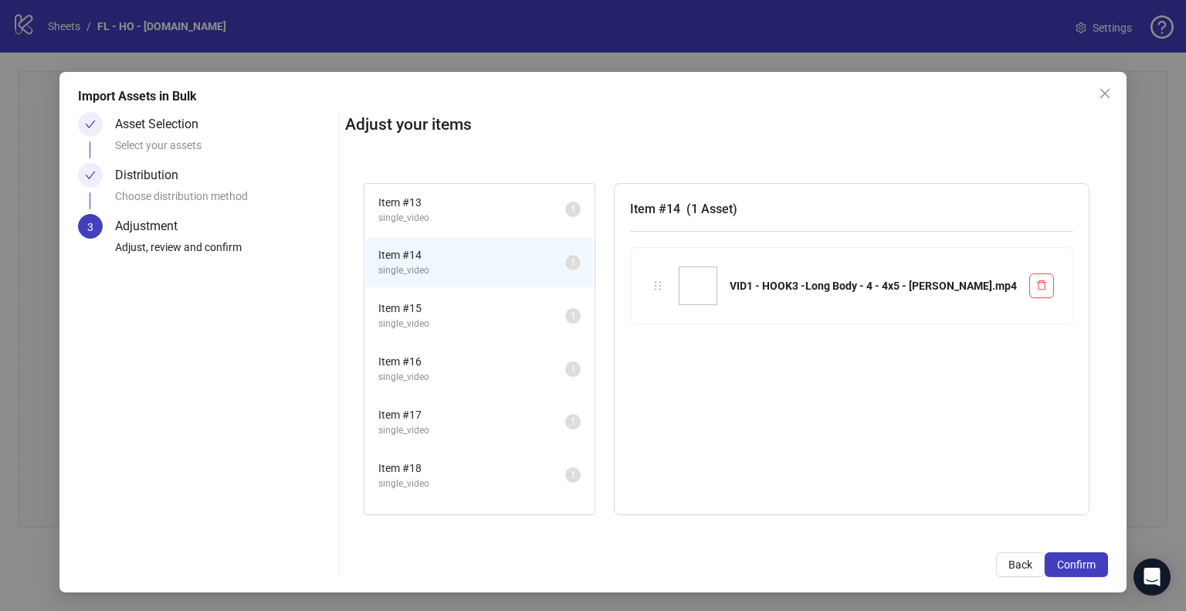
click at [478, 300] on span "Item # 15" at bounding box center [471, 308] width 187 height 17
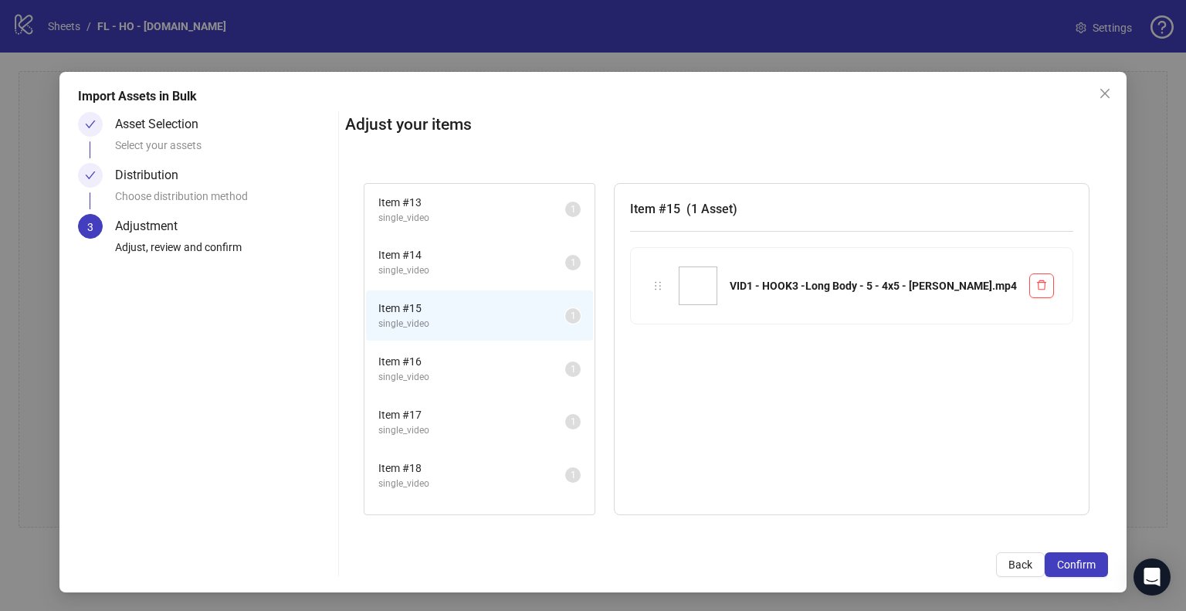
click at [476, 370] on span "single_video" at bounding box center [471, 377] width 187 height 15
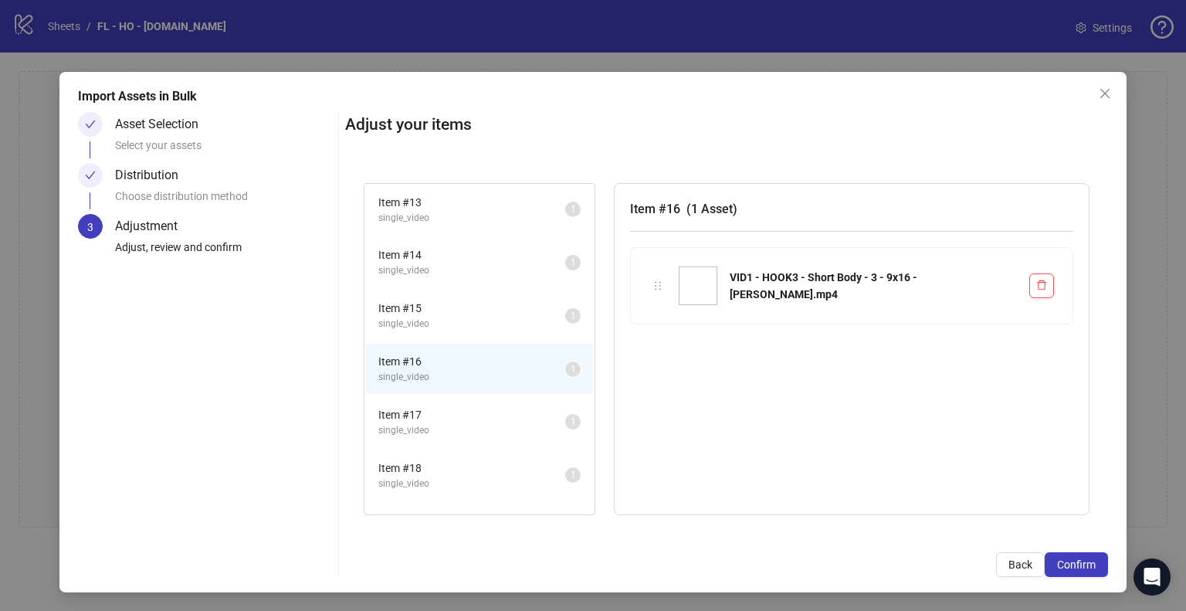
click at [459, 406] on span "Item # 17" at bounding box center [471, 414] width 187 height 17
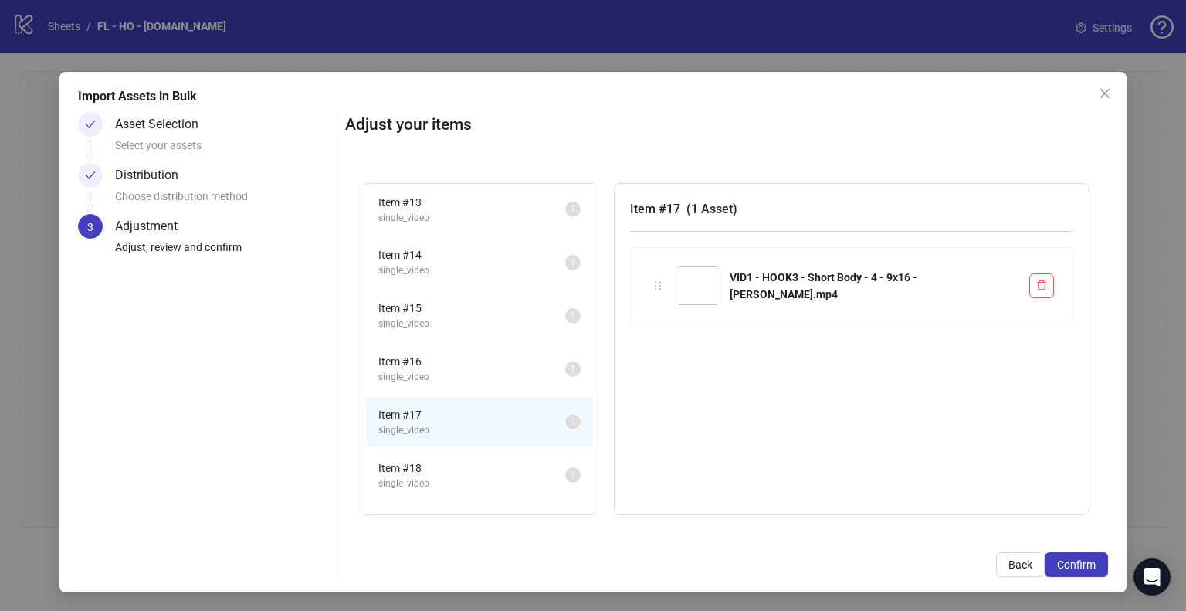
click at [460, 200] on span "Item # 13" at bounding box center [471, 202] width 187 height 17
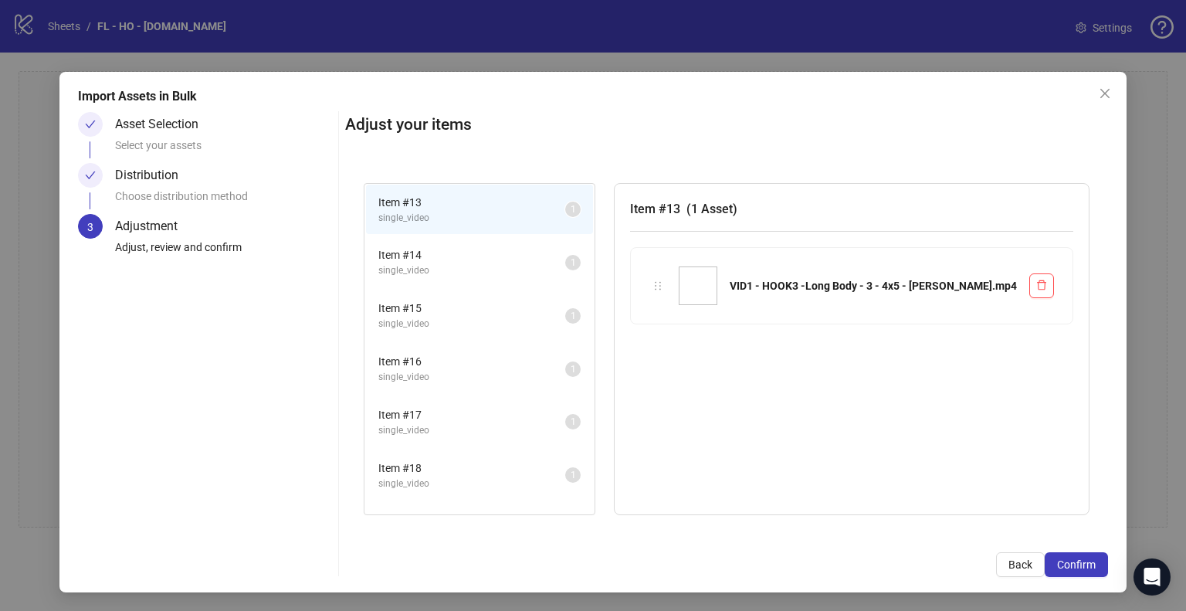
click at [454, 358] on span "Item # 16" at bounding box center [471, 361] width 187 height 17
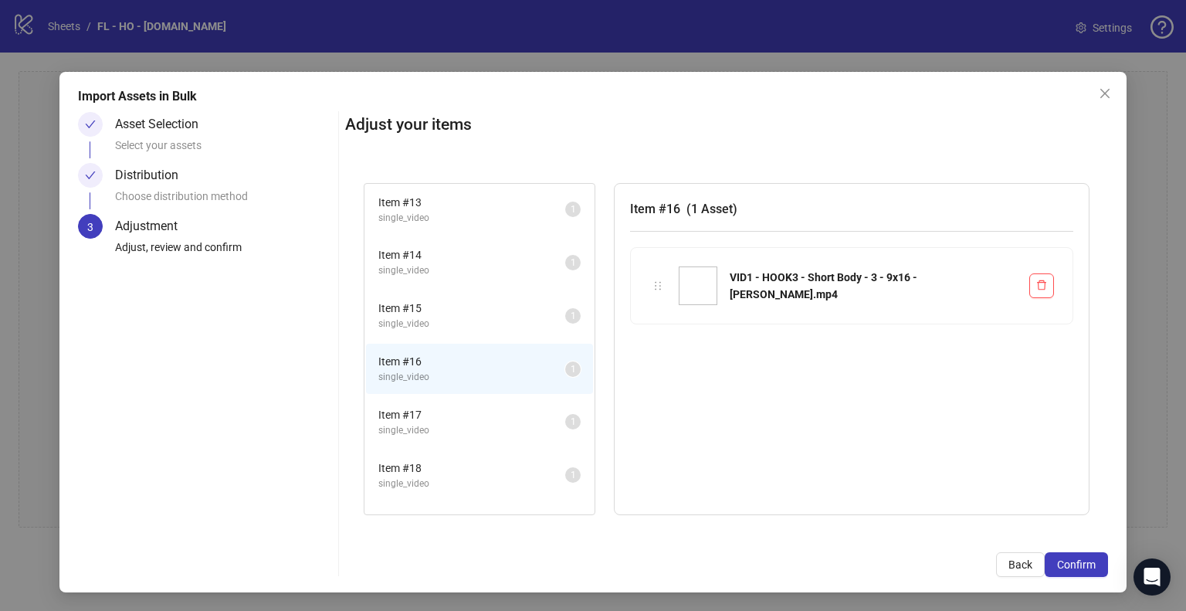
click at [467, 197] on span "Item # 13" at bounding box center [471, 202] width 187 height 17
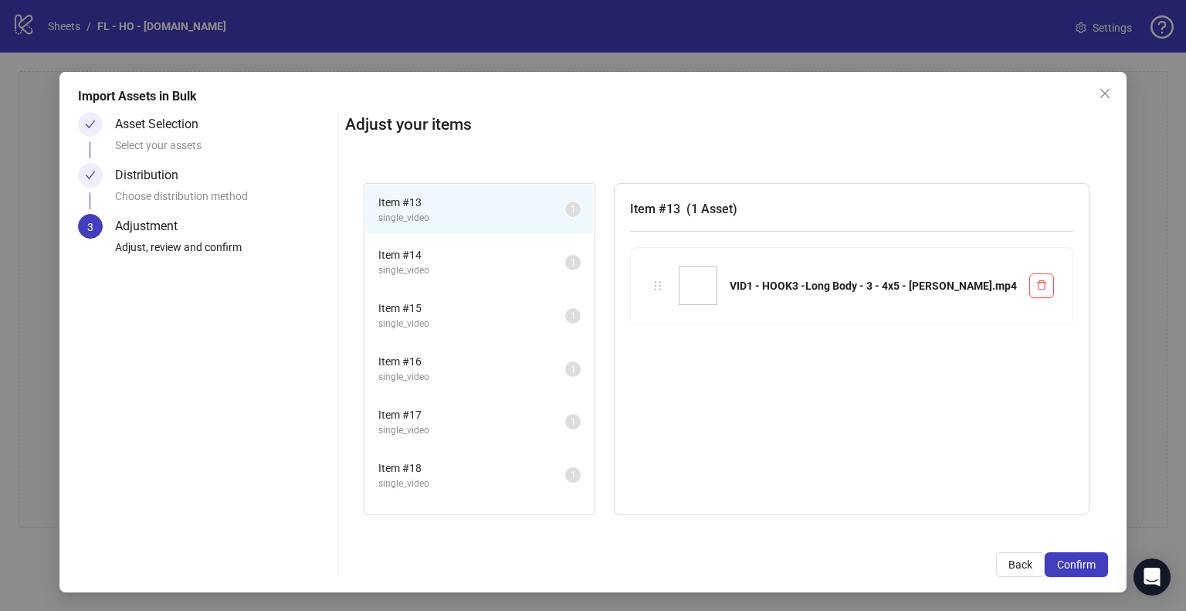
click at [437, 353] on span "Item # 16" at bounding box center [471, 361] width 187 height 17
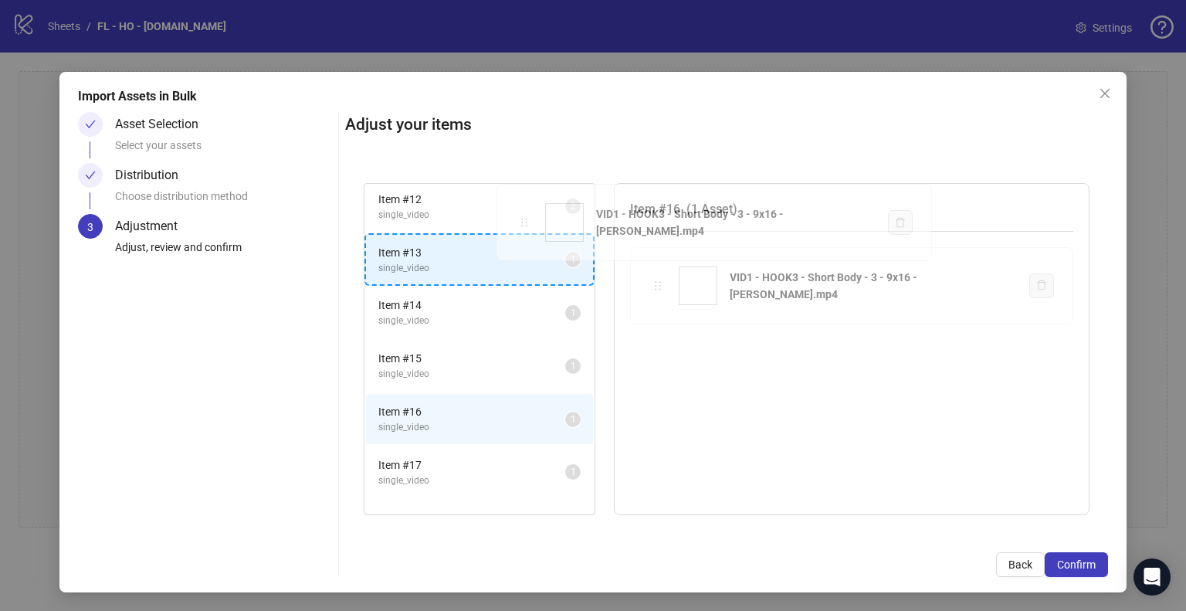
scroll to position [570, 0]
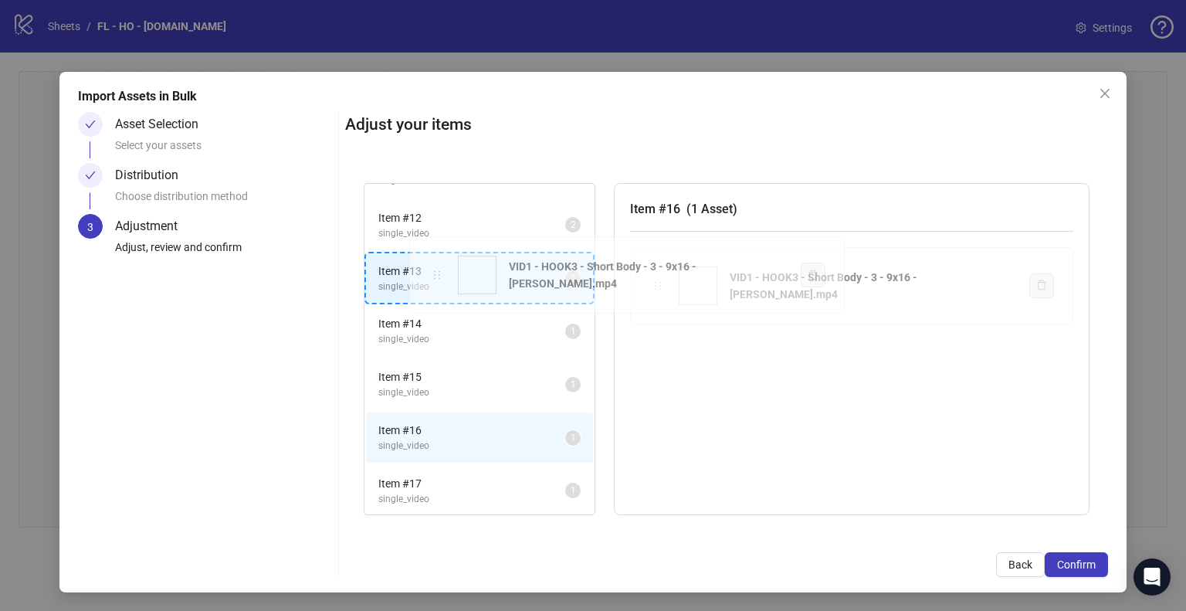
drag, startPoint x: 651, startPoint y: 291, endPoint x: 432, endPoint y: 281, distance: 218.7
click at [432, 281] on div "Item # 1 single_video 2 Item # 2 single_video 2 Item # 3 single_video 2 Item # …" at bounding box center [726, 348] width 763 height 369
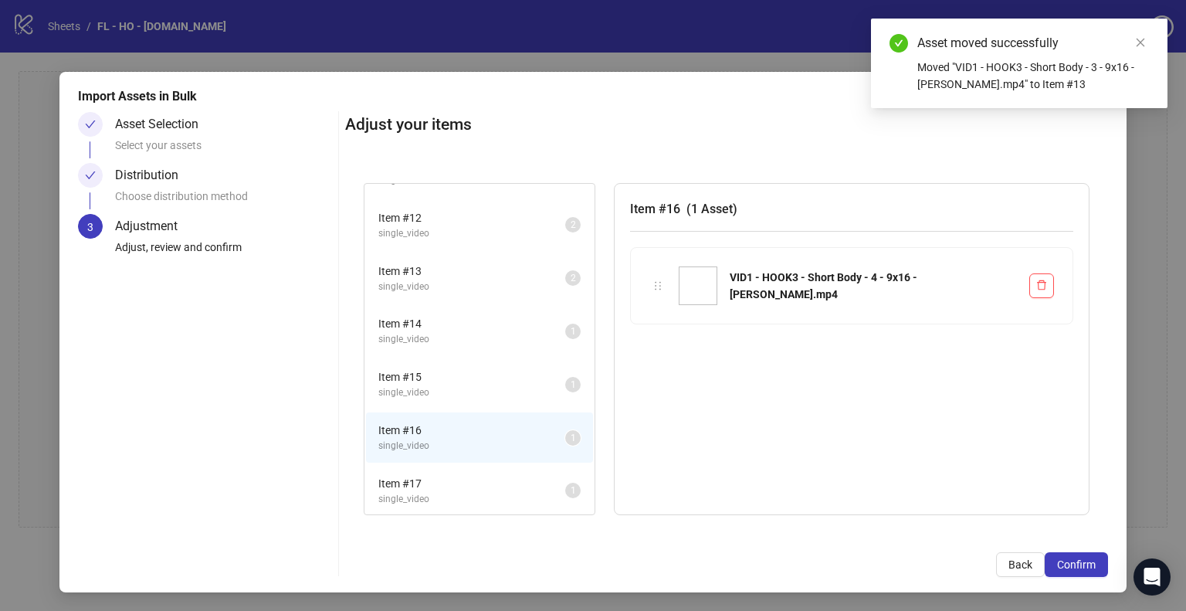
click at [438, 279] on span "single_video" at bounding box center [471, 286] width 187 height 15
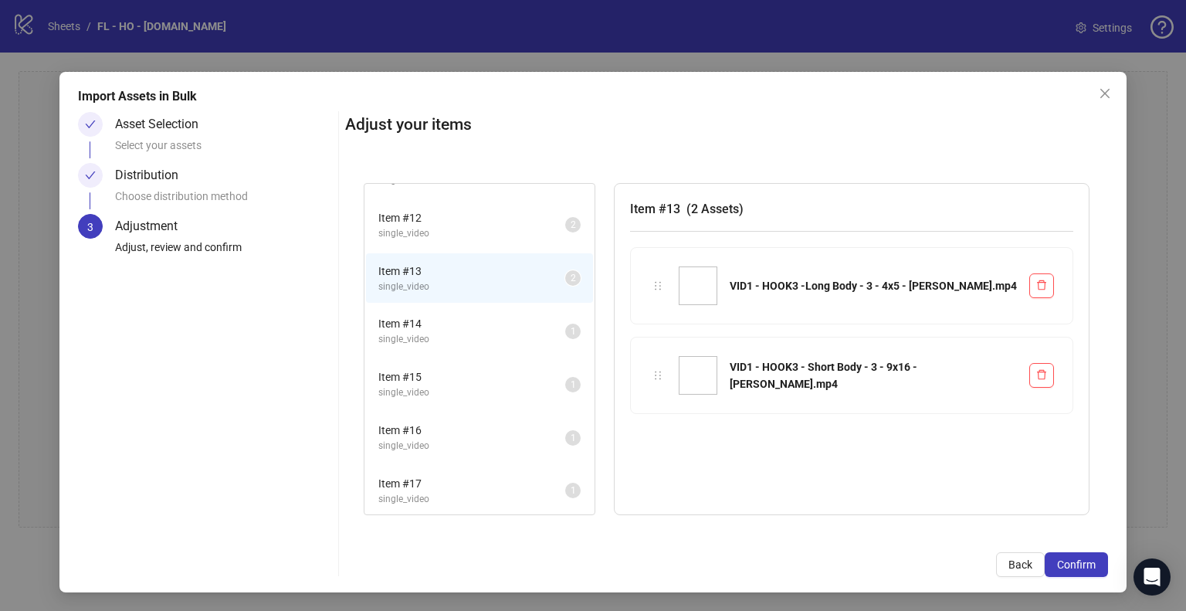
click at [451, 320] on span "Item # 14" at bounding box center [471, 323] width 187 height 17
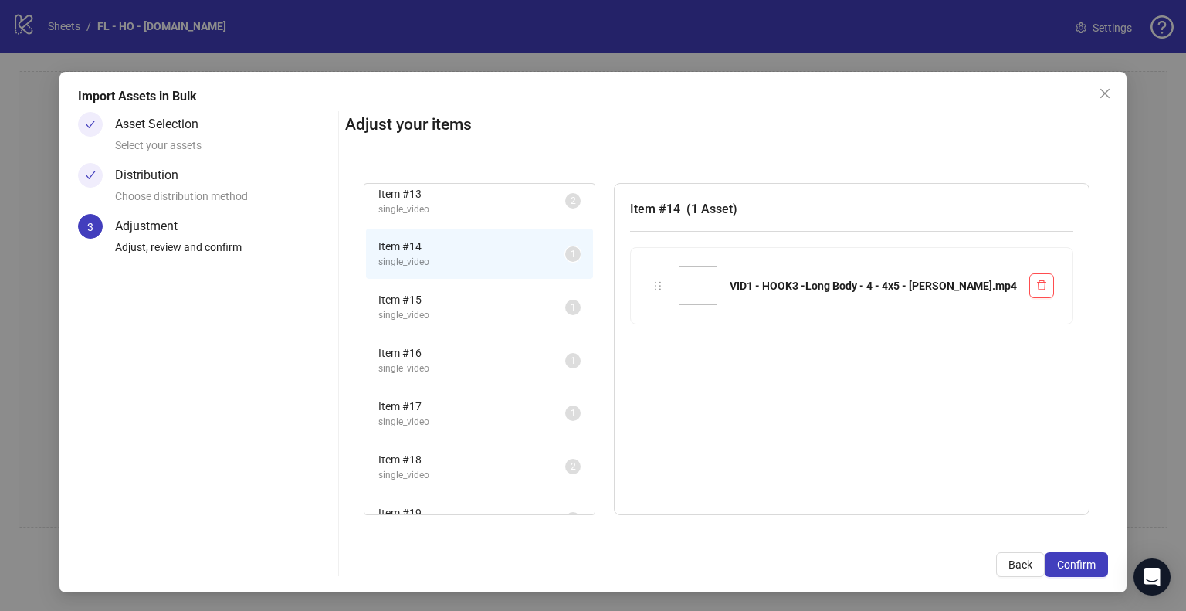
click at [479, 402] on span "Item # 17" at bounding box center [471, 406] width 187 height 17
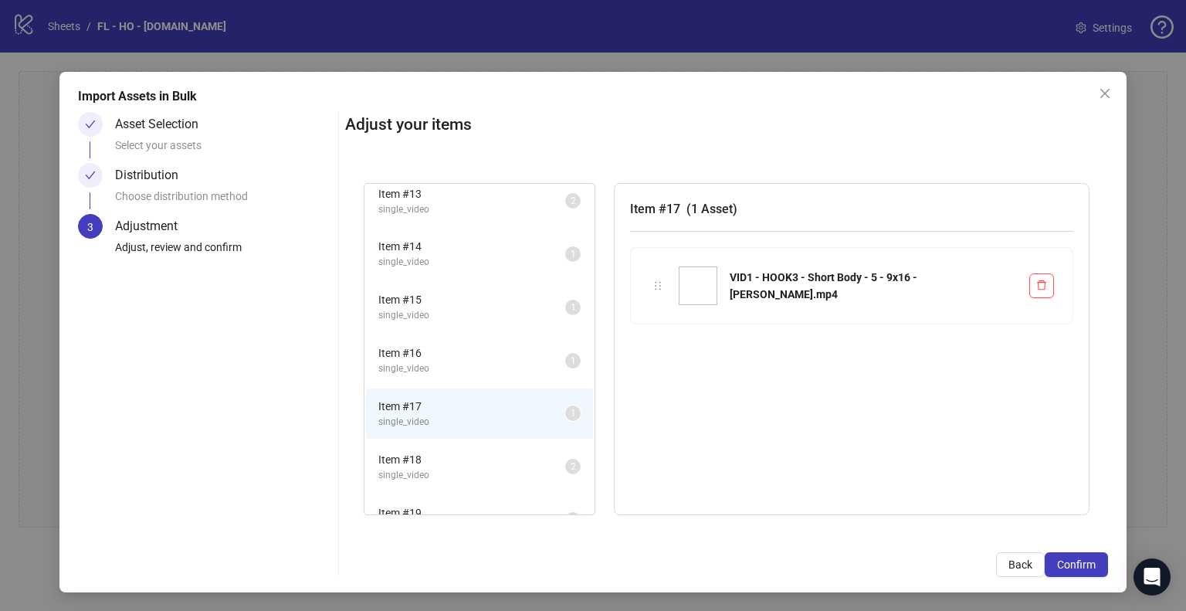
click at [486, 350] on span "Item # 16" at bounding box center [471, 352] width 187 height 17
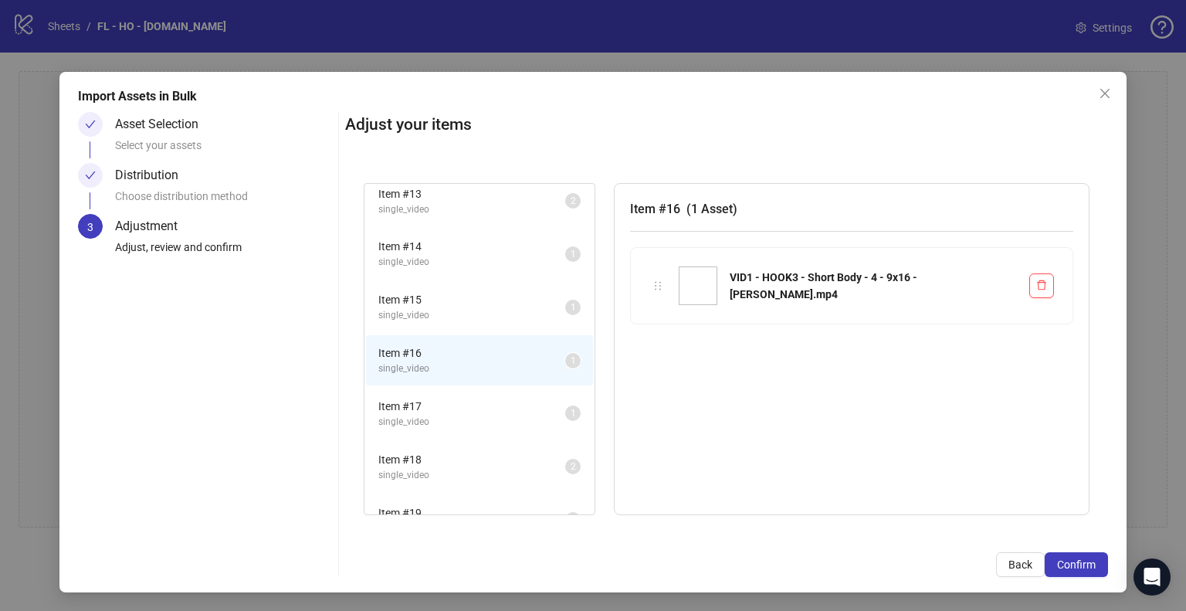
click at [476, 294] on span "Item # 15" at bounding box center [471, 299] width 187 height 17
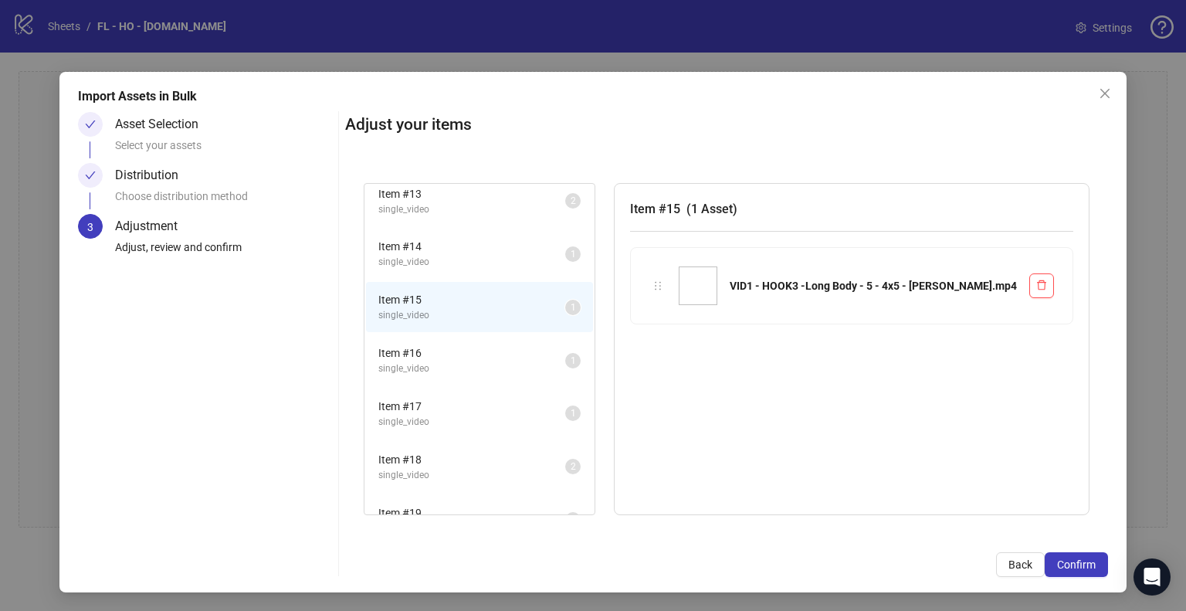
click at [479, 345] on span "Item # 16" at bounding box center [471, 352] width 187 height 17
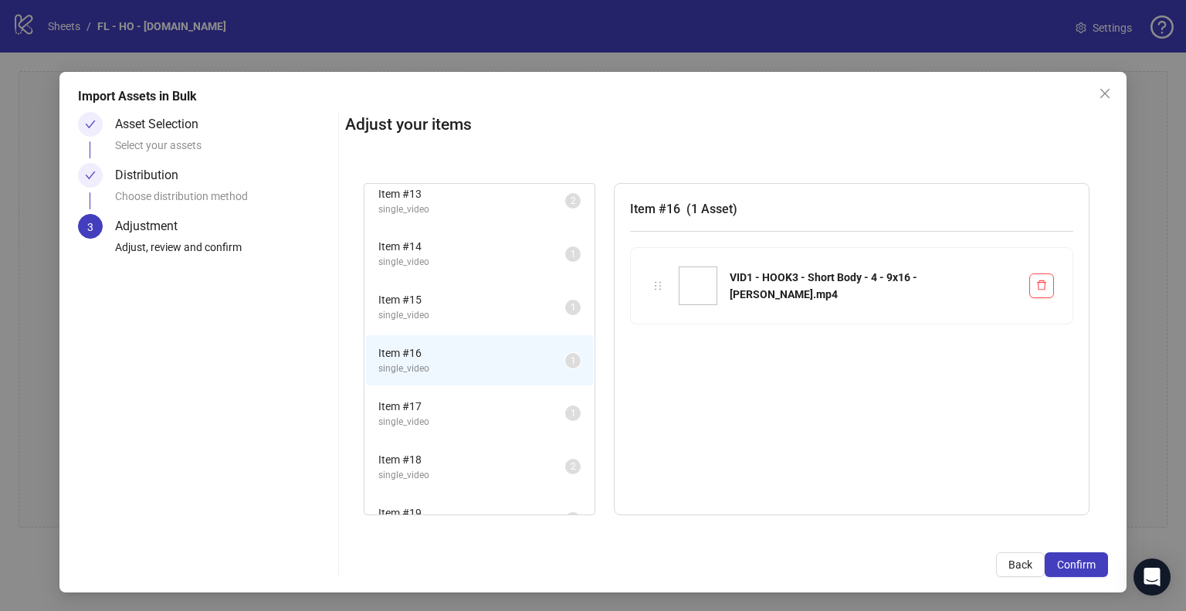
click at [485, 308] on span "single_video" at bounding box center [471, 315] width 187 height 15
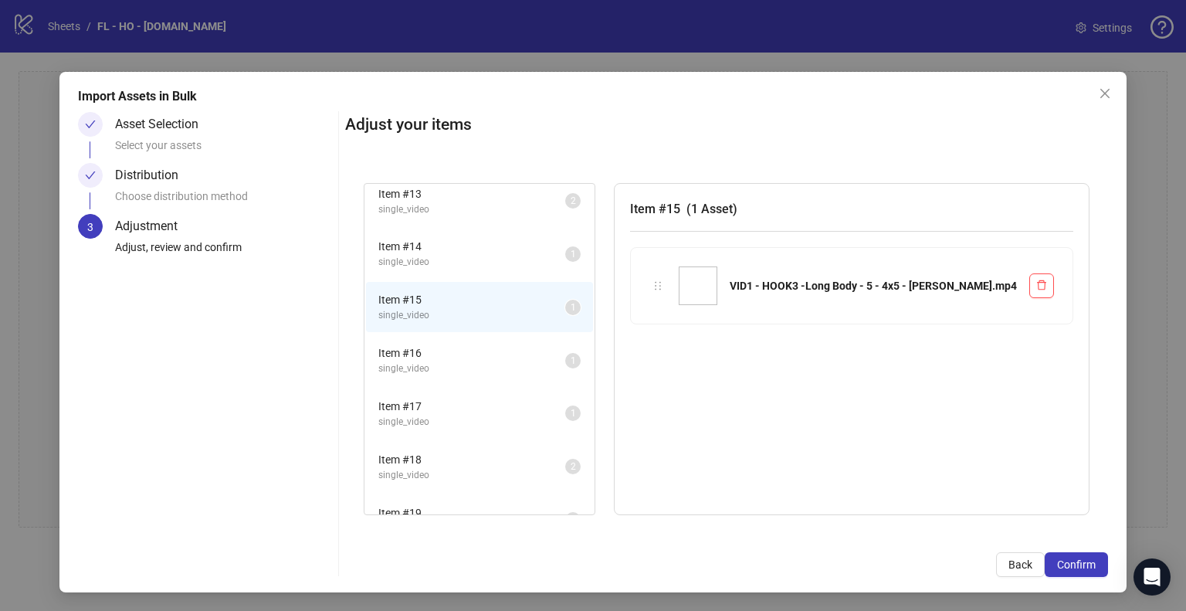
click at [498, 255] on span "single_video" at bounding box center [471, 262] width 187 height 15
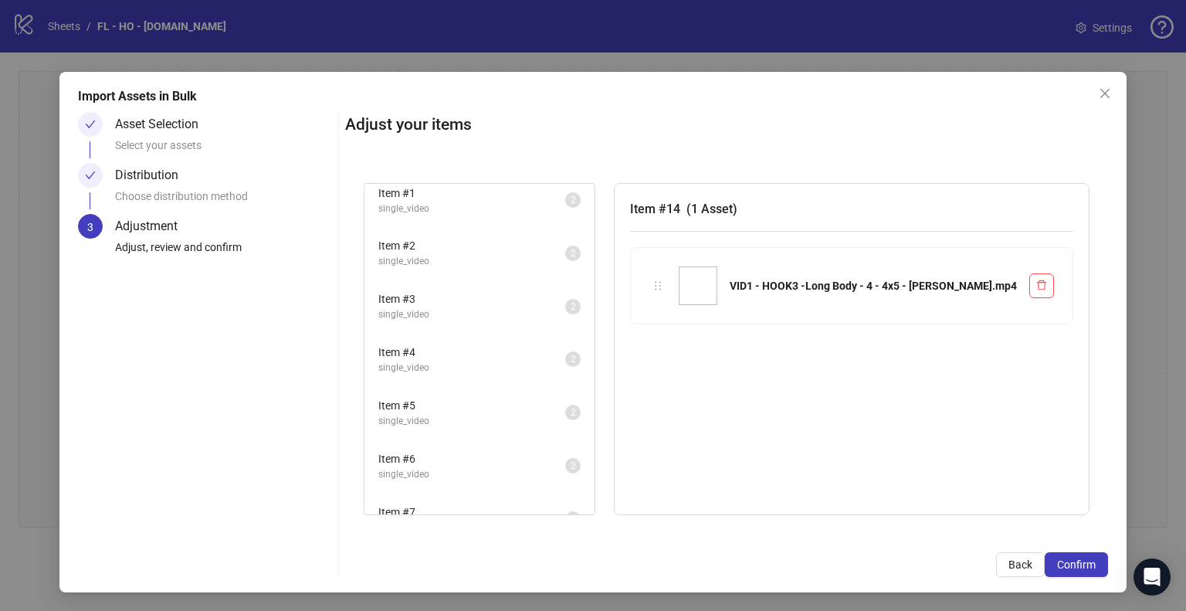
scroll to position [0, 0]
click at [482, 217] on span "single_video" at bounding box center [471, 219] width 187 height 15
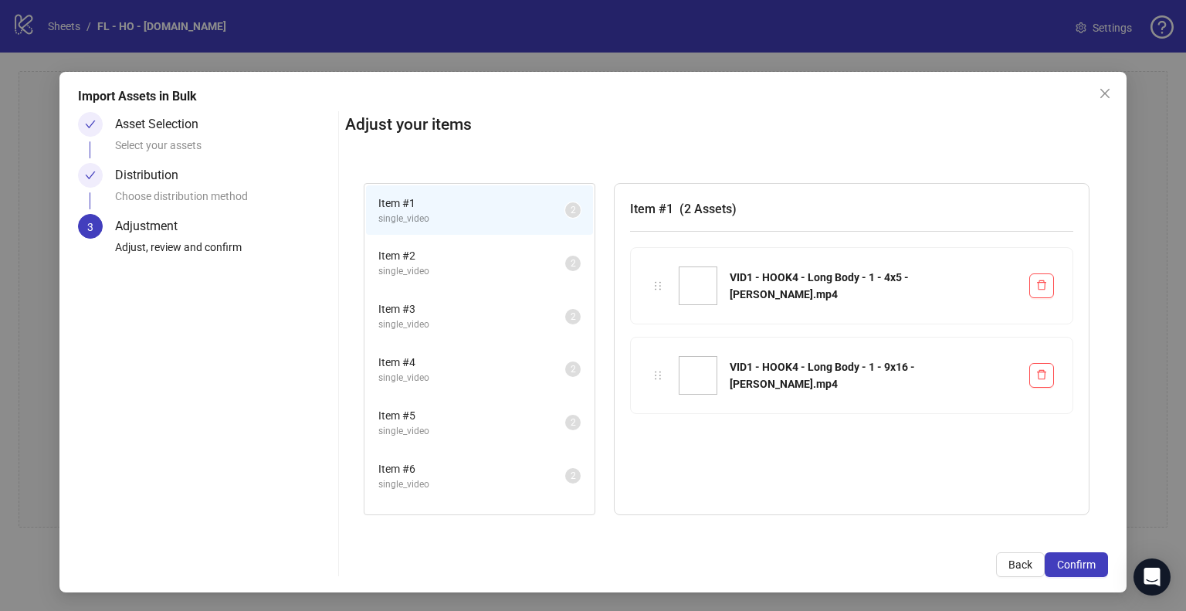
click at [484, 249] on span "Item # 2" at bounding box center [471, 255] width 187 height 17
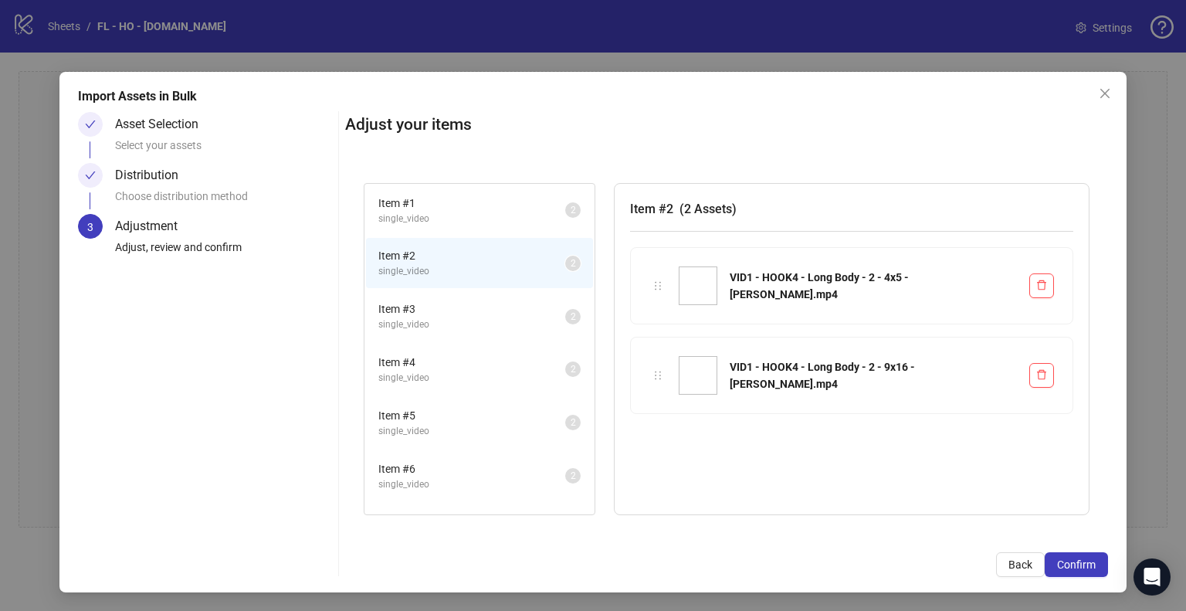
click at [485, 300] on span "Item # 3" at bounding box center [471, 308] width 187 height 17
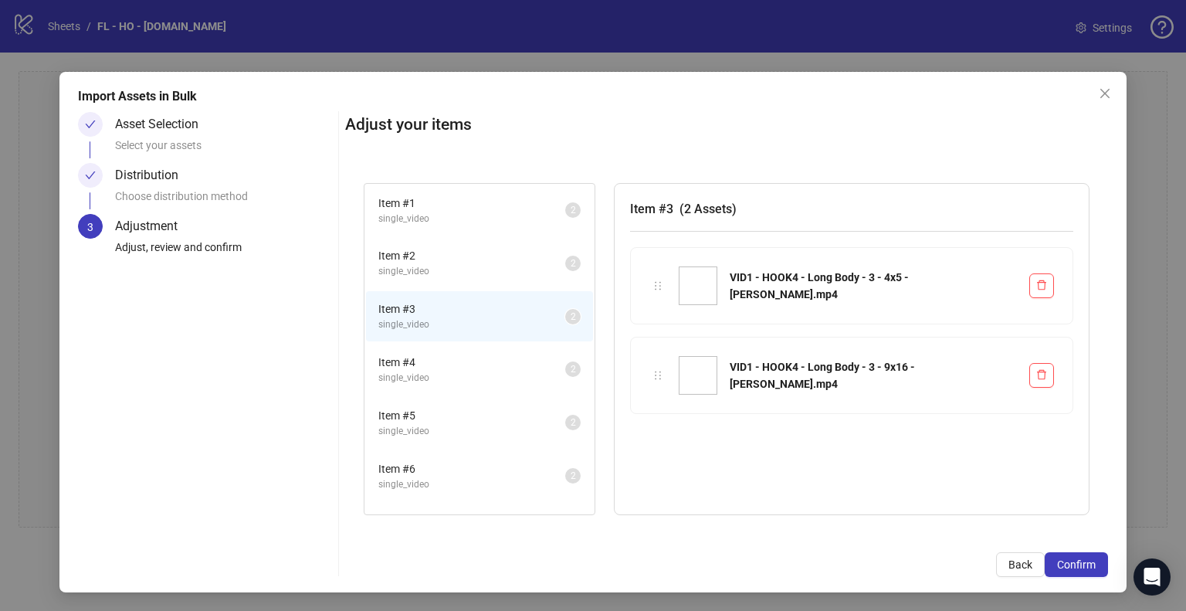
scroll to position [77, 0]
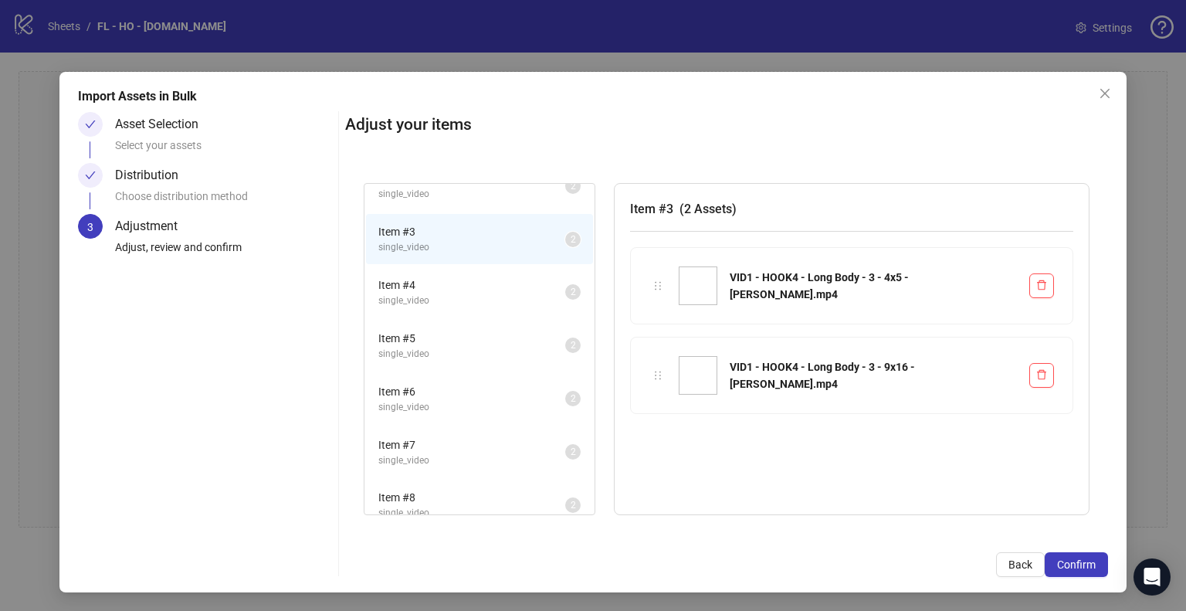
click at [493, 288] on span "Item # 4" at bounding box center [471, 284] width 187 height 17
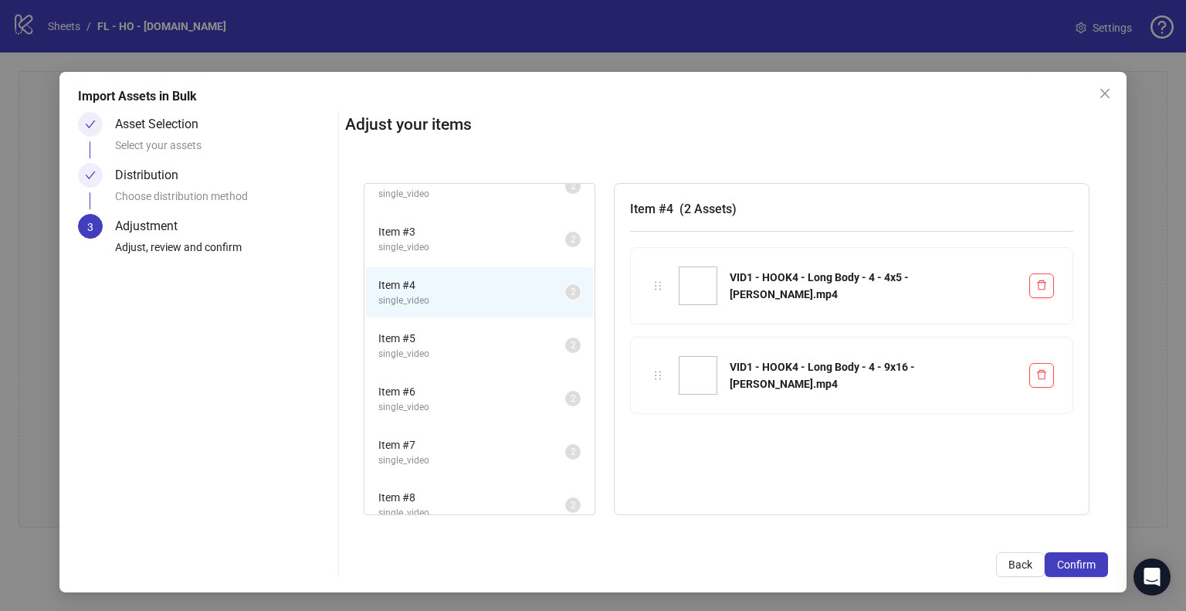
click at [496, 333] on span "Item # 5" at bounding box center [471, 338] width 187 height 17
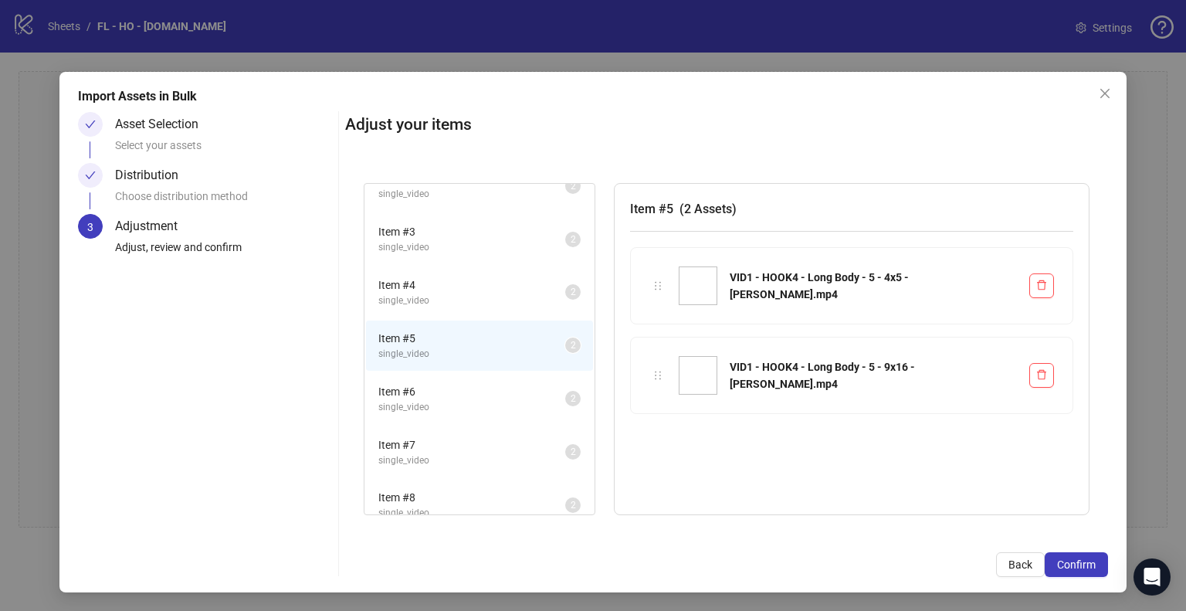
click at [493, 377] on li "Item # 6 single_video 2" at bounding box center [479, 399] width 227 height 50
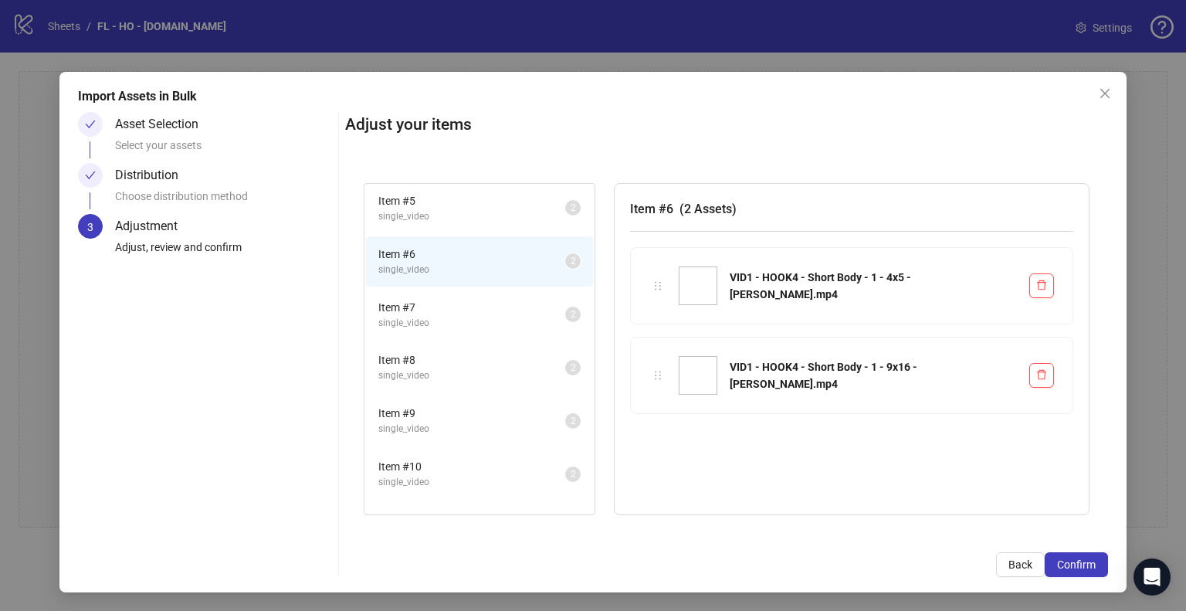
scroll to position [232, 0]
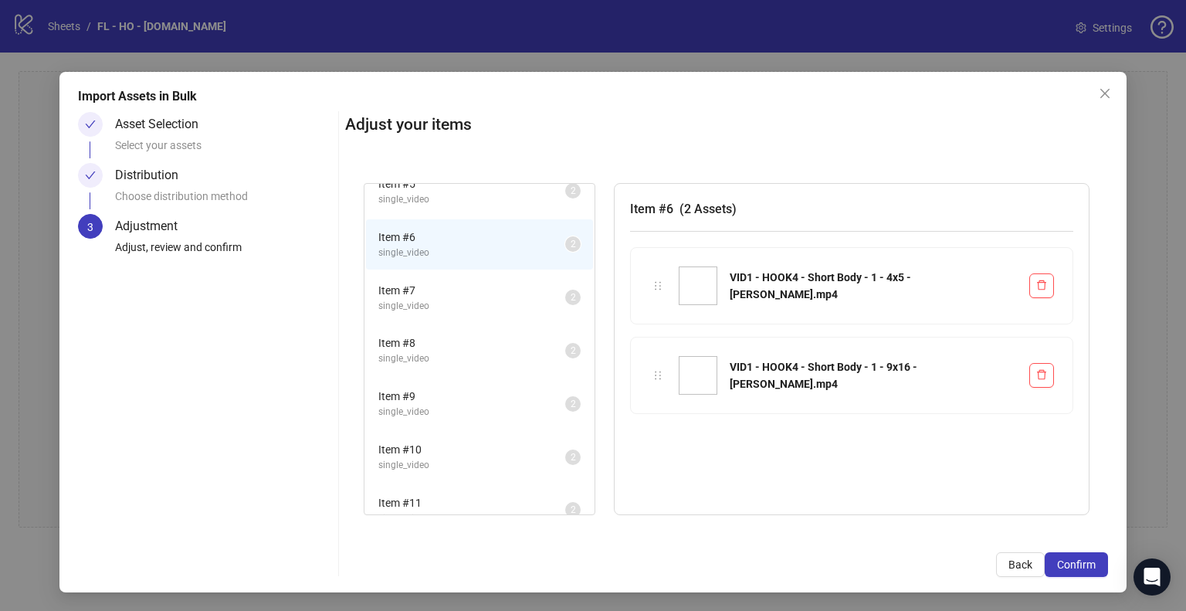
click at [520, 282] on span "Item # 7" at bounding box center [471, 290] width 187 height 17
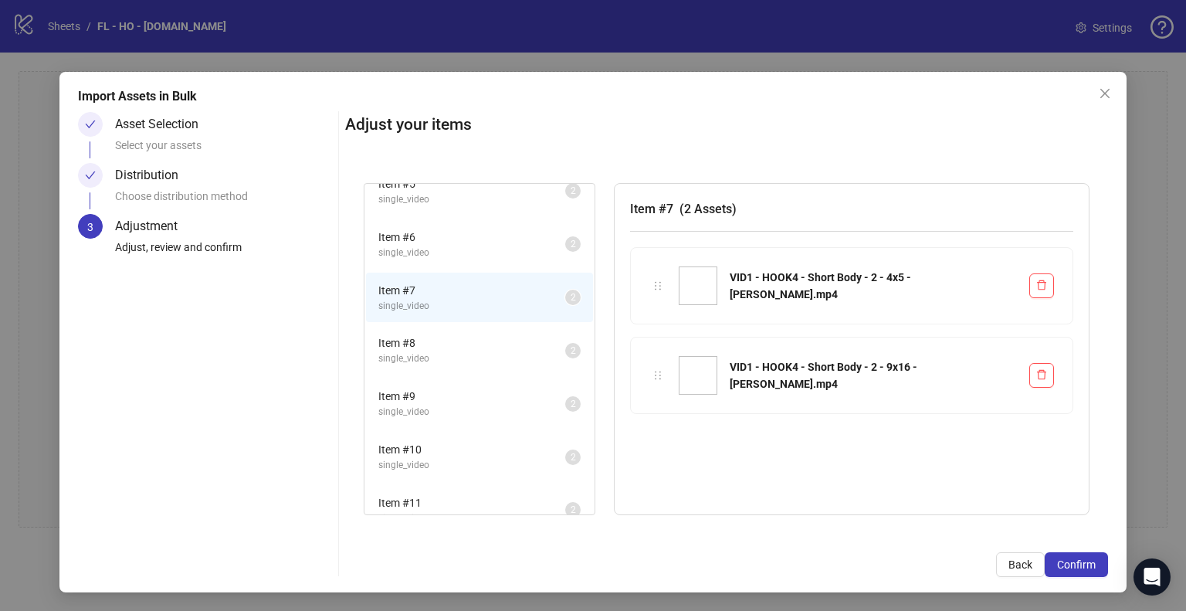
click at [524, 341] on span "Item # 8" at bounding box center [471, 342] width 187 height 17
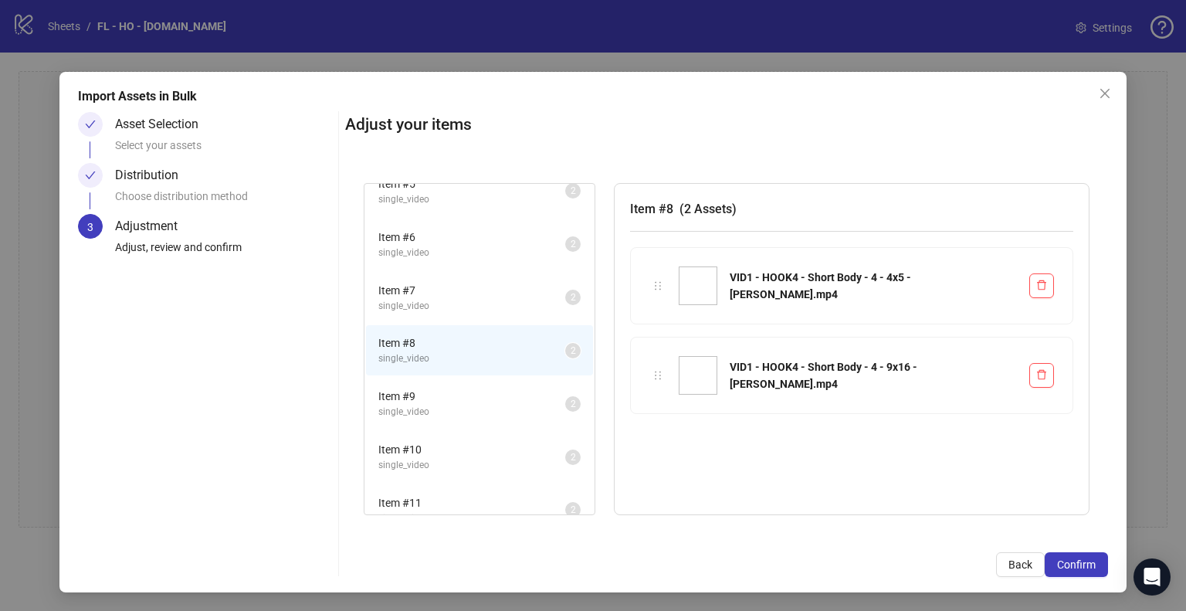
click at [528, 390] on span "Item # 9" at bounding box center [471, 396] width 187 height 17
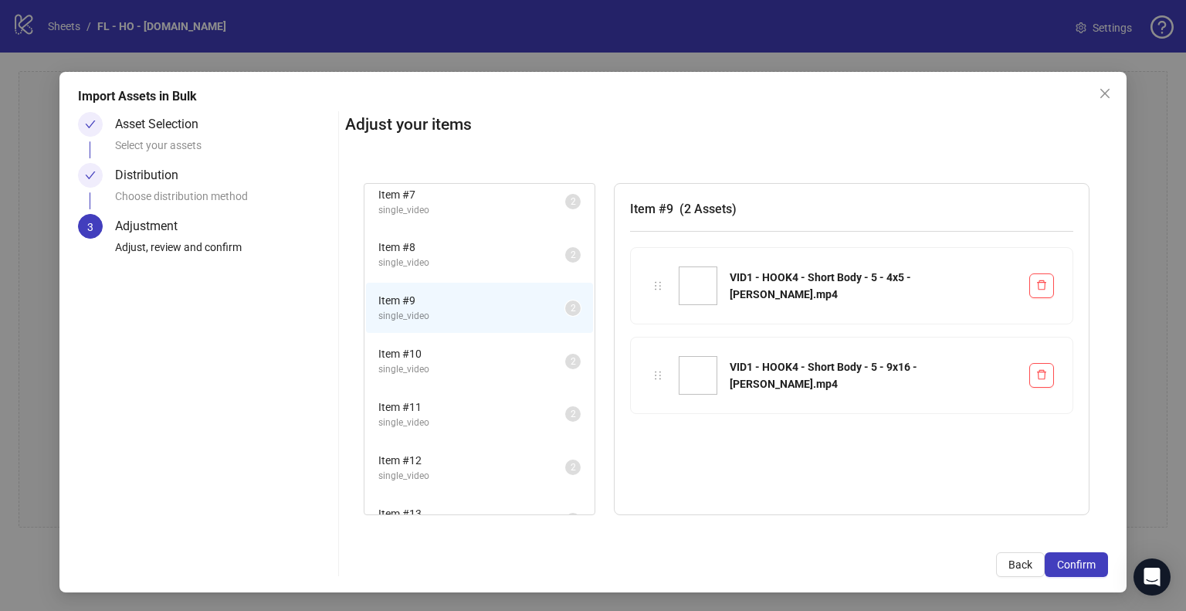
scroll to position [386, 0]
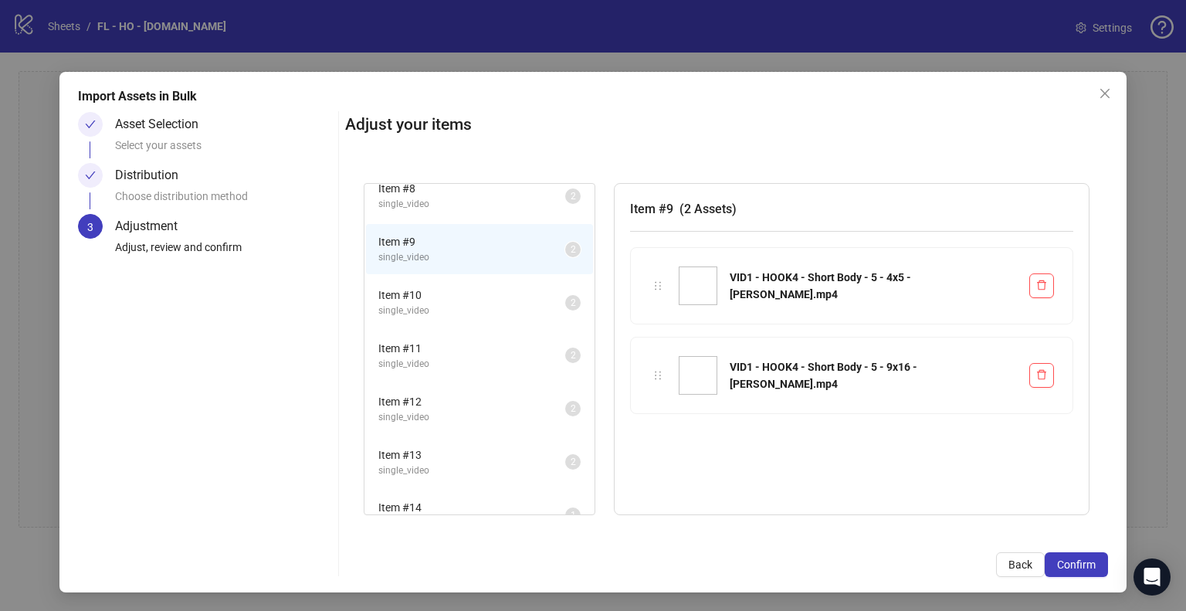
click at [508, 303] on span "single_video" at bounding box center [471, 310] width 187 height 15
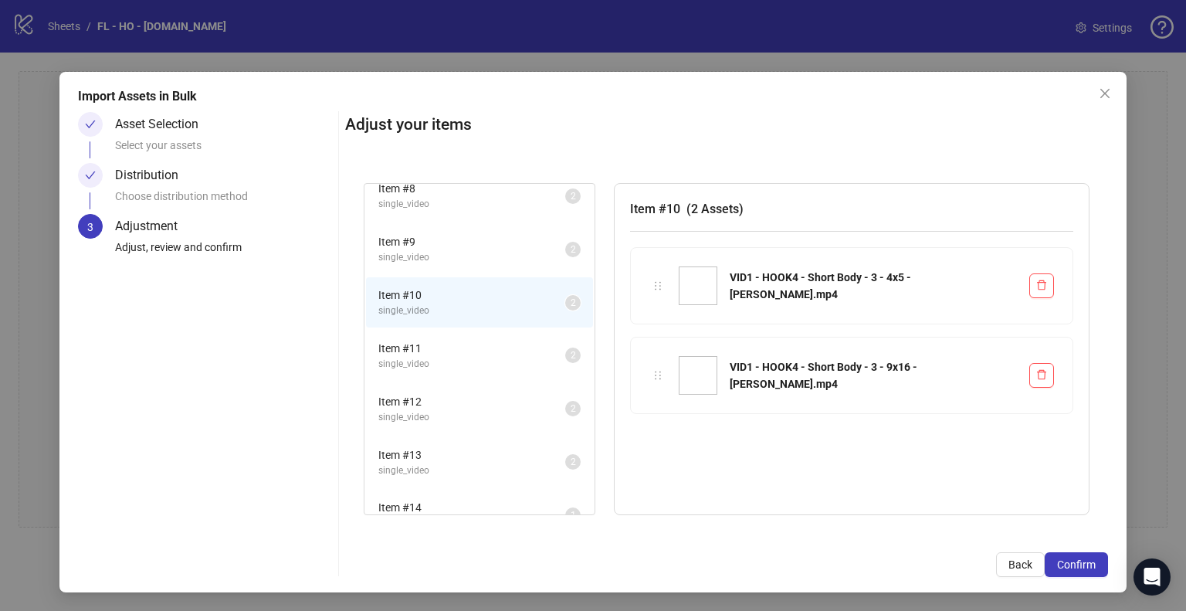
scroll to position [463, 0]
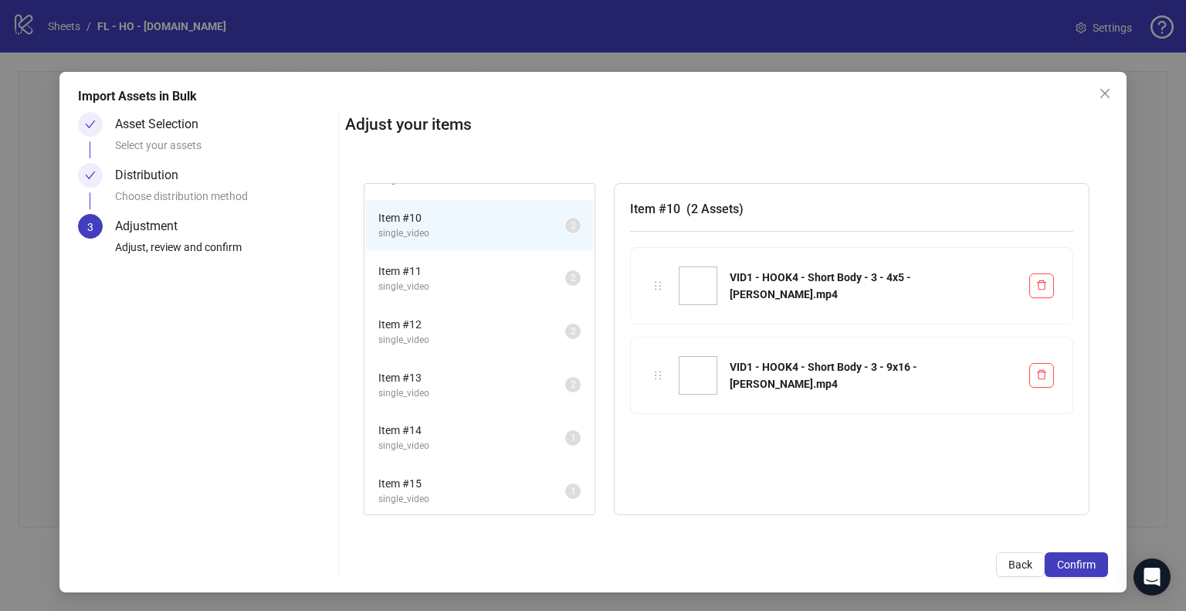
click at [503, 269] on span "Item # 11" at bounding box center [471, 270] width 187 height 17
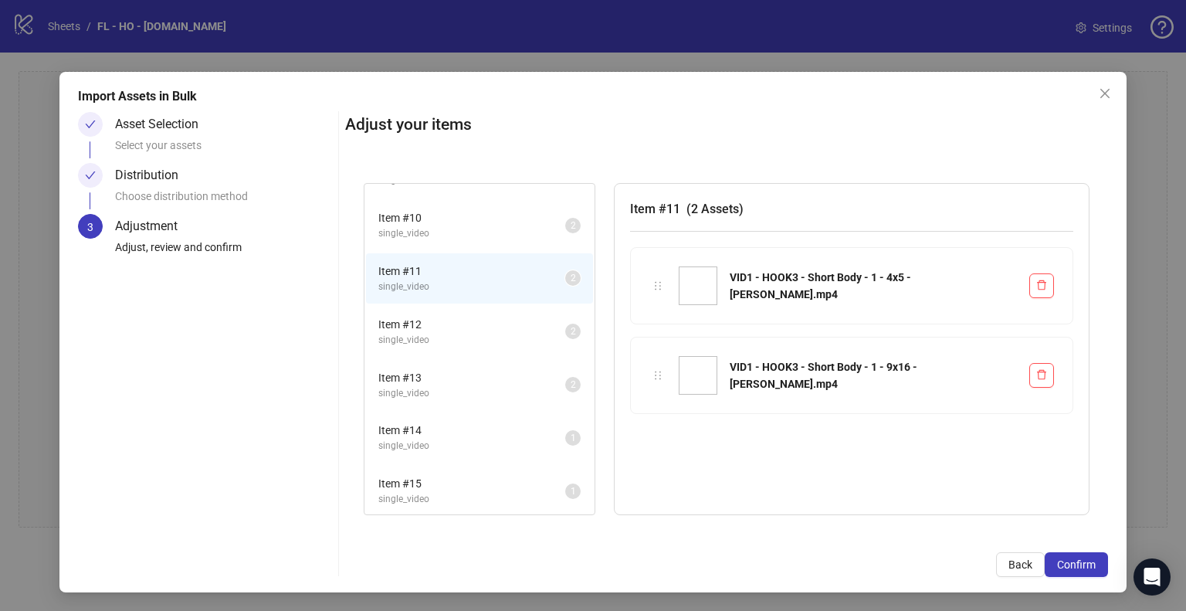
scroll to position [540, 0]
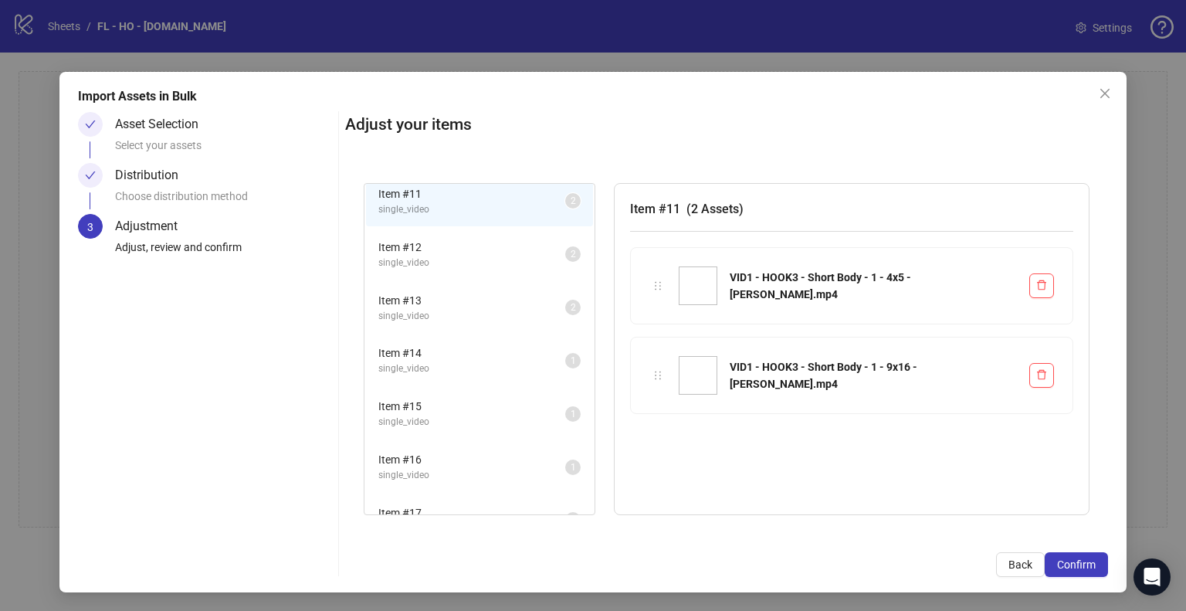
click at [516, 256] on span "single_video" at bounding box center [471, 263] width 187 height 15
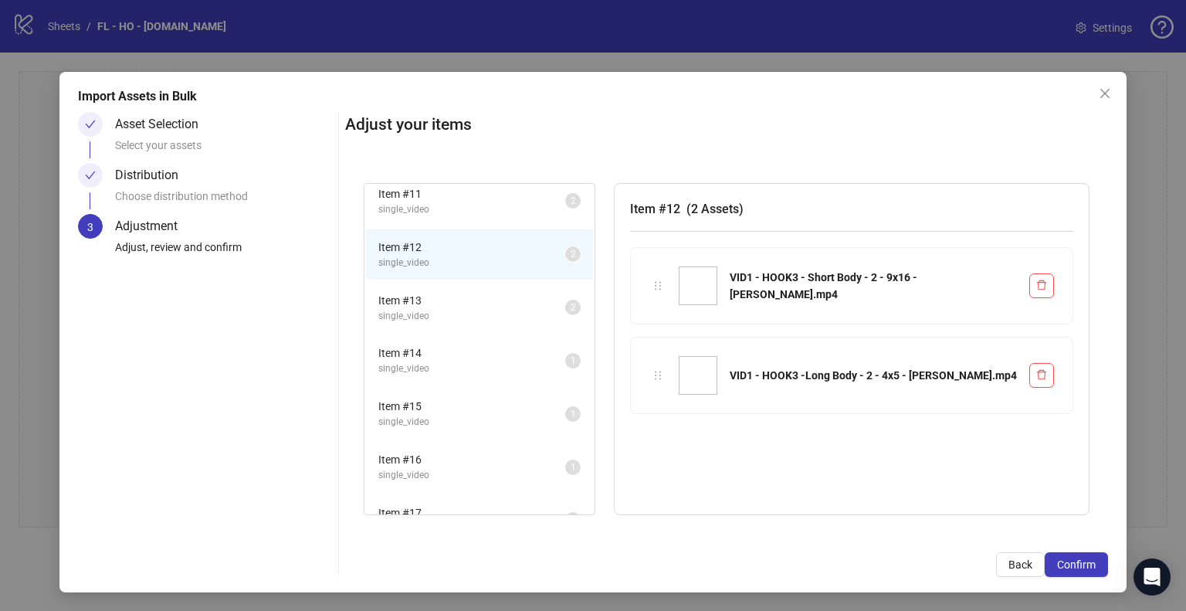
click at [516, 205] on span "single_video" at bounding box center [471, 209] width 187 height 15
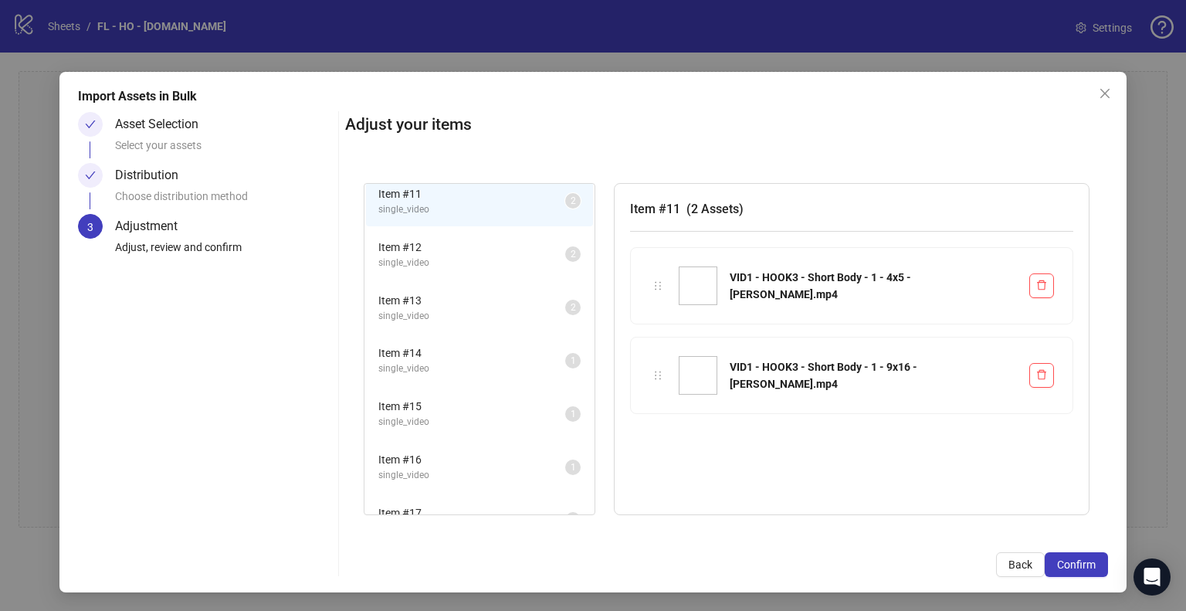
click at [482, 243] on span "Item # 12" at bounding box center [471, 247] width 187 height 17
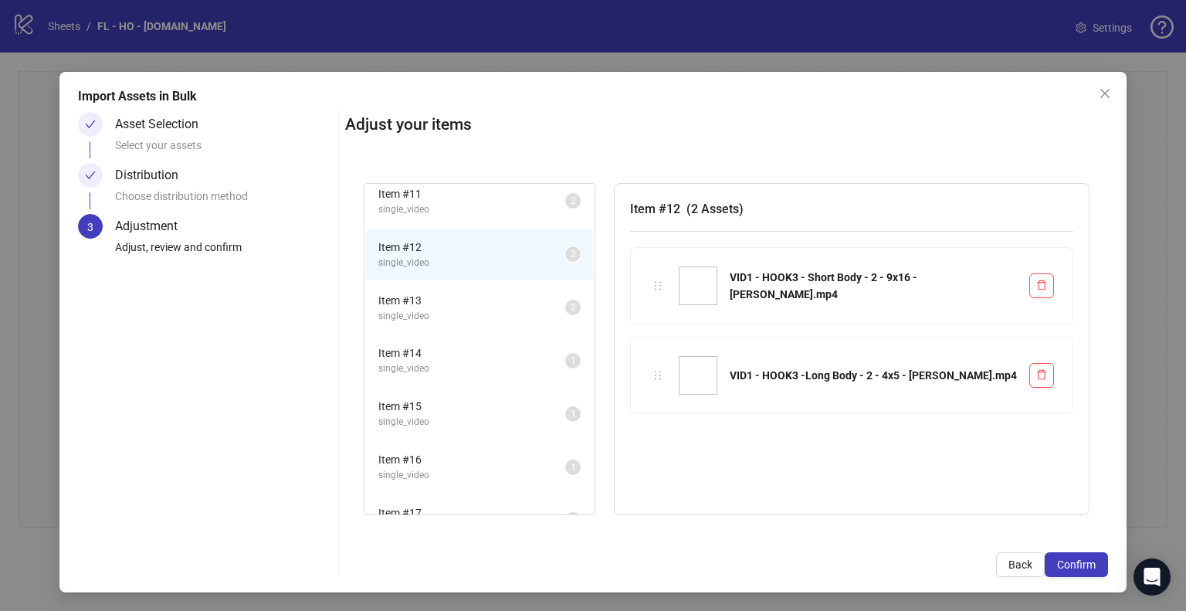
click at [486, 296] on span "Item # 13" at bounding box center [471, 300] width 187 height 17
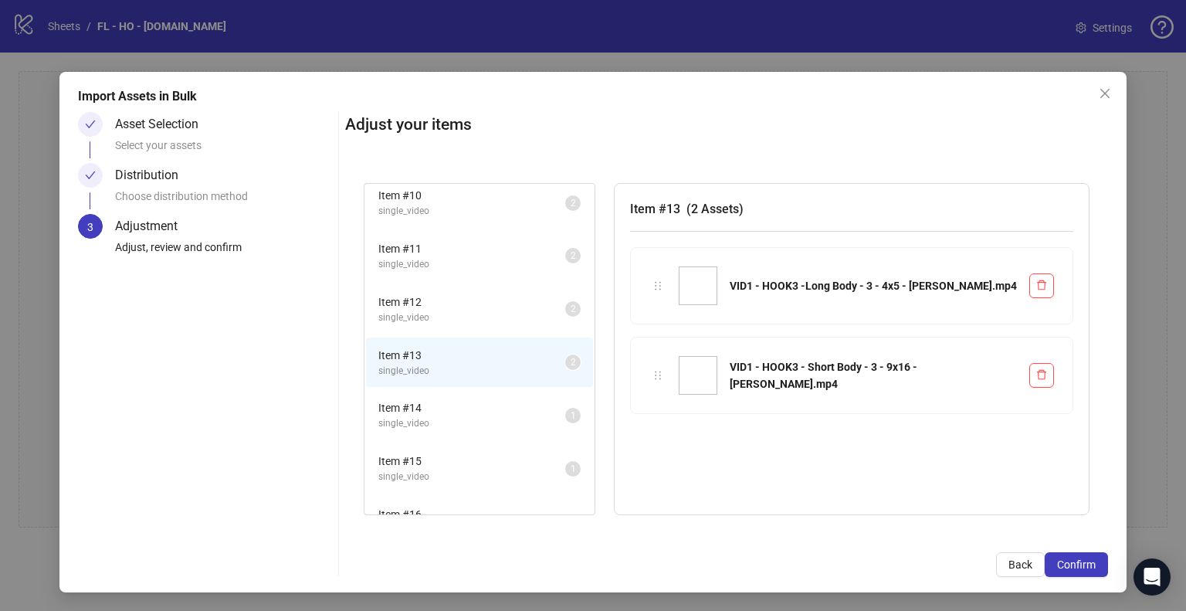
scroll to position [463, 0]
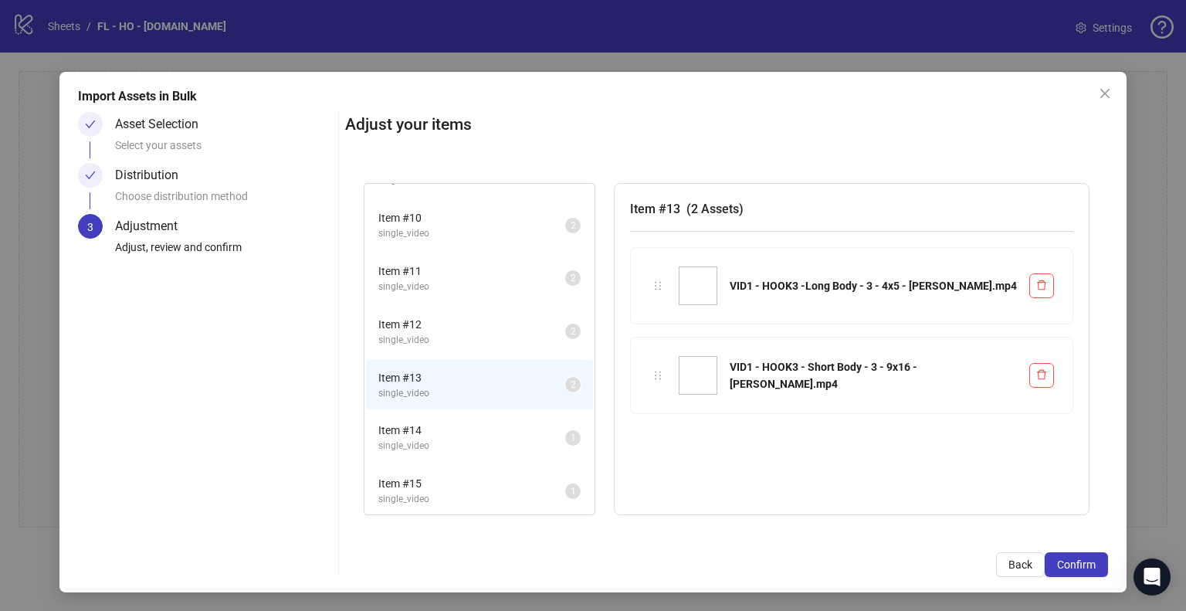
click at [494, 228] on span "single_video" at bounding box center [471, 233] width 187 height 15
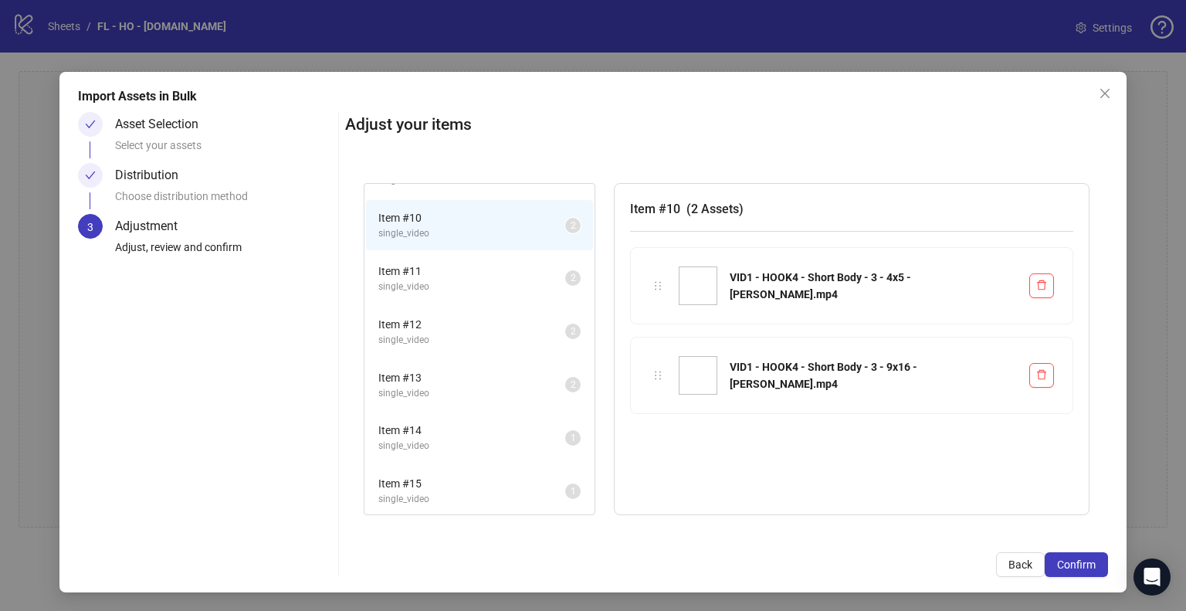
click at [494, 264] on span "Item # 11" at bounding box center [471, 270] width 187 height 17
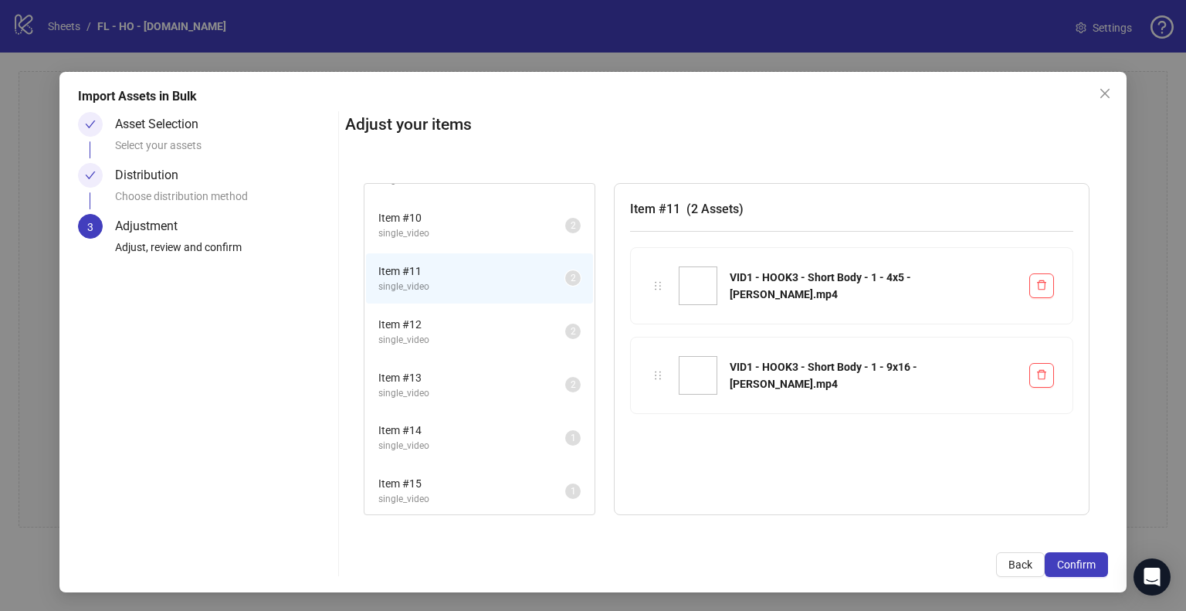
click at [493, 333] on span "single_video" at bounding box center [471, 340] width 187 height 15
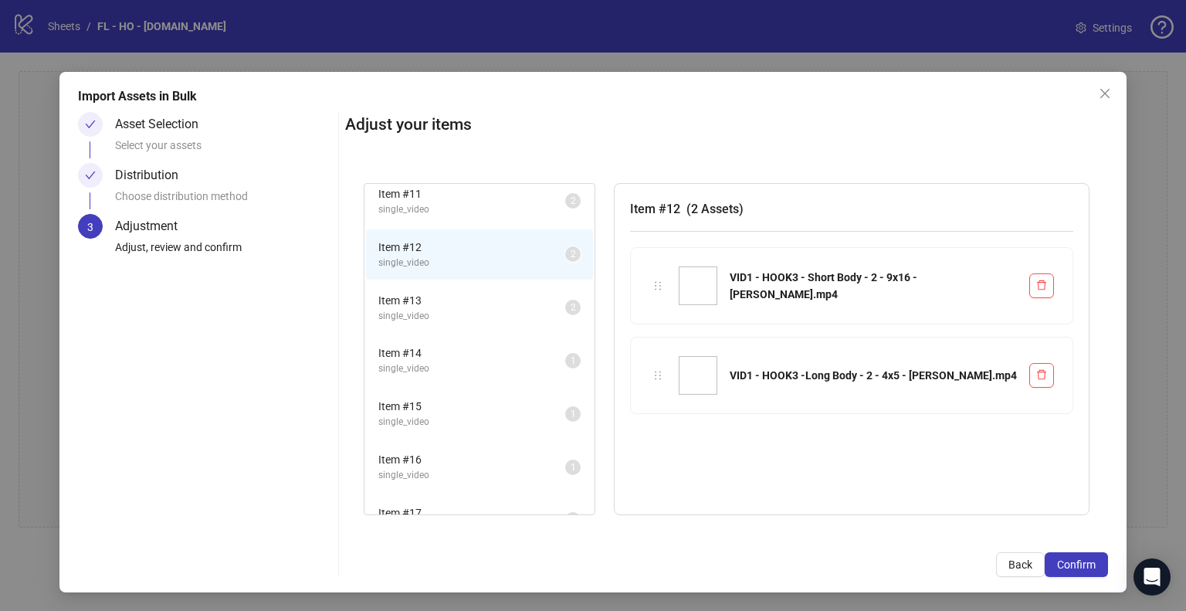
click at [491, 348] on span "Item # 14" at bounding box center [471, 352] width 187 height 17
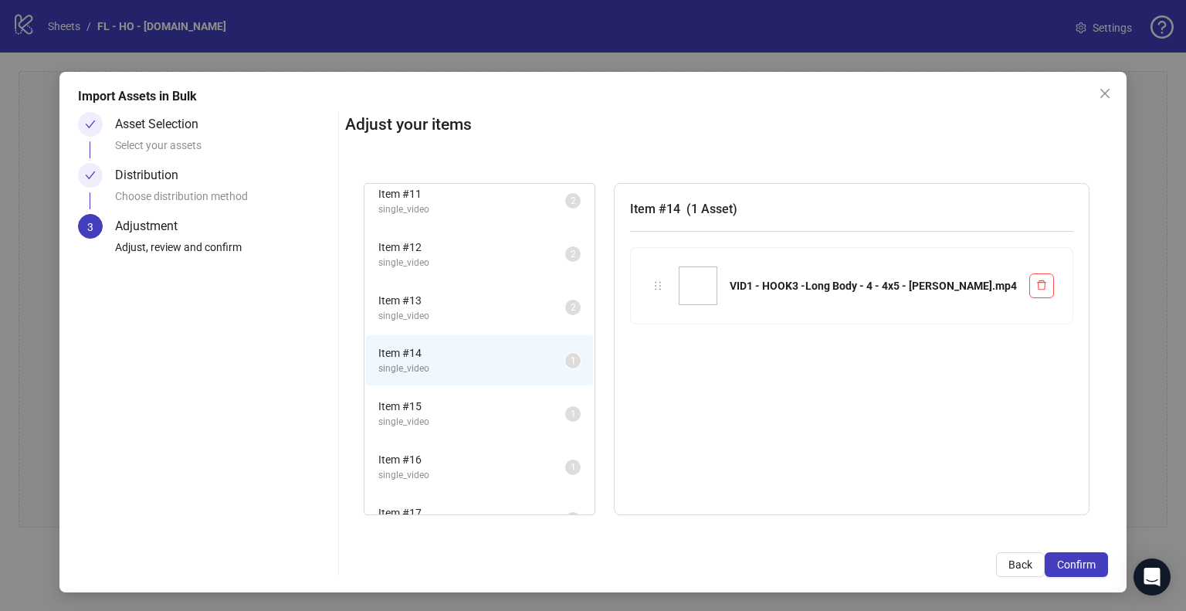
click at [506, 256] on span "single_video" at bounding box center [471, 263] width 187 height 15
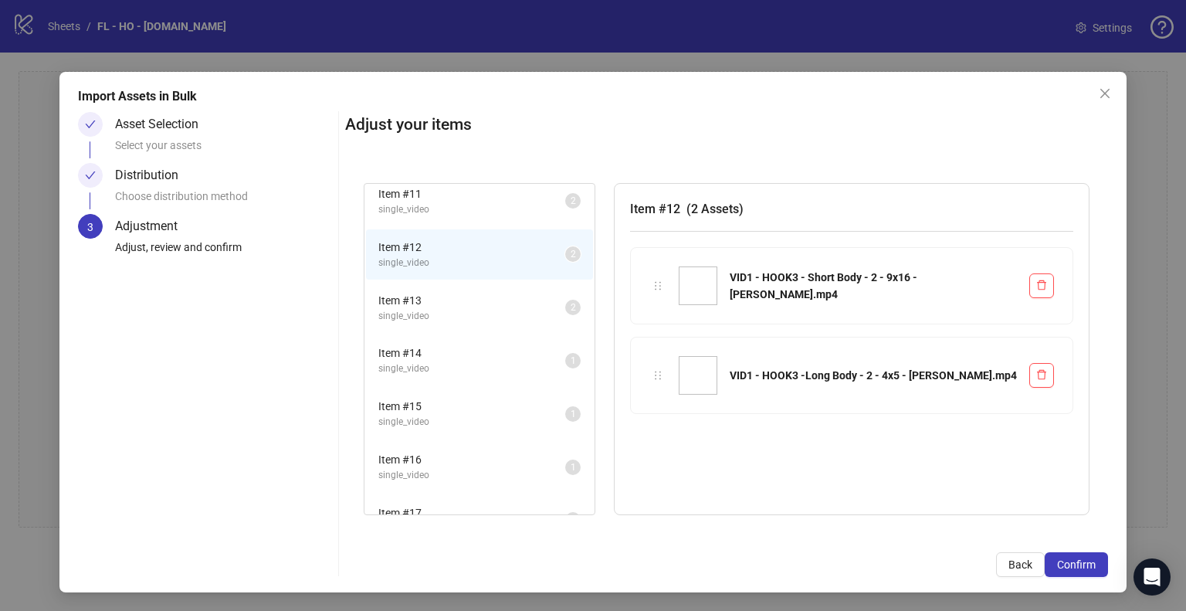
click at [503, 345] on span "Item # 14" at bounding box center [471, 352] width 187 height 17
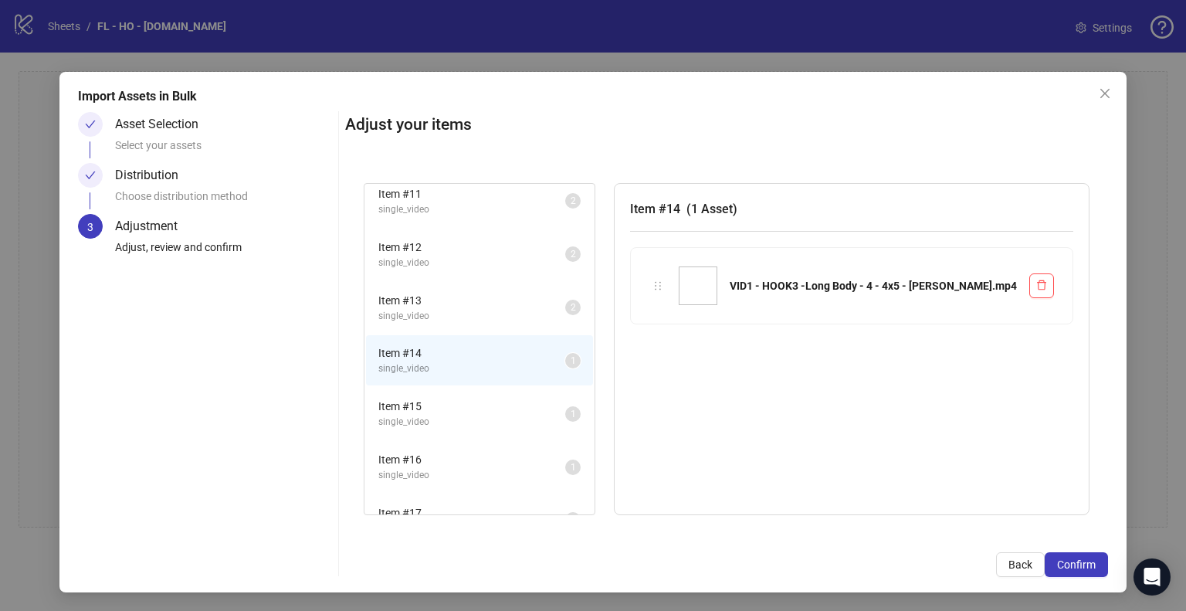
click at [494, 398] on span "Item # 15" at bounding box center [471, 406] width 187 height 17
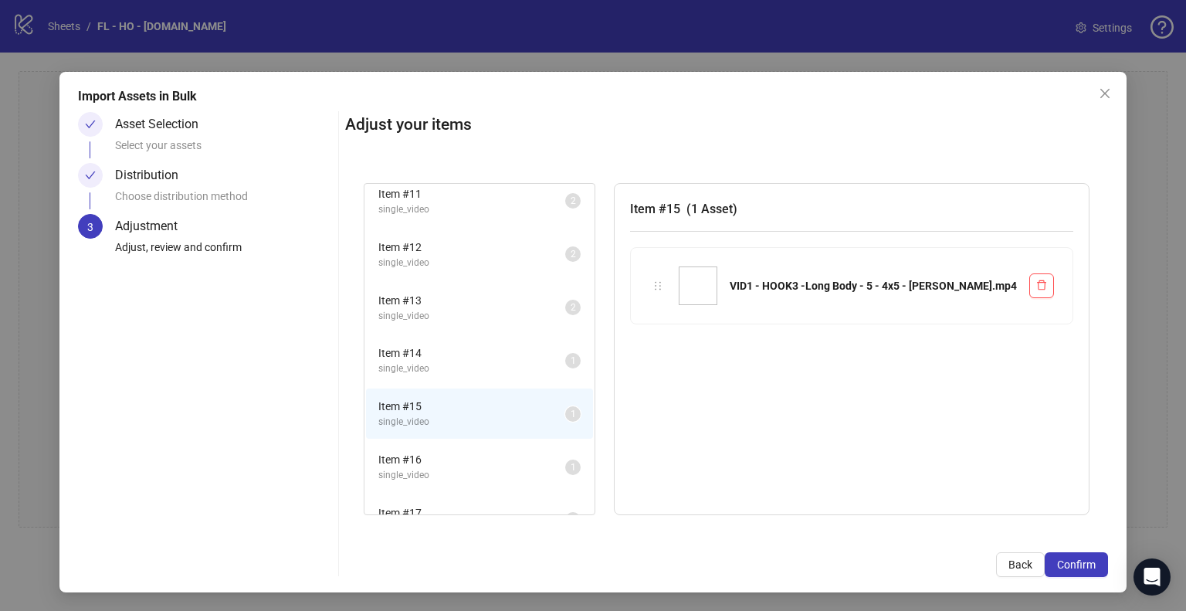
click at [479, 243] on span "Item # 12" at bounding box center [471, 247] width 187 height 17
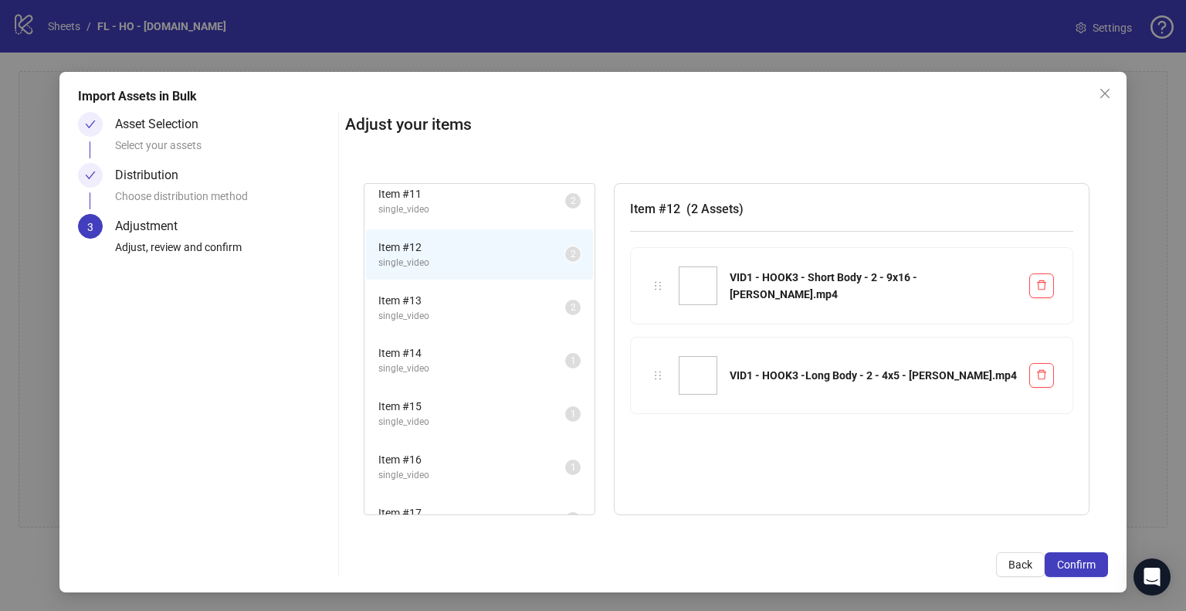
click at [504, 296] on span "Item # 13" at bounding box center [471, 300] width 187 height 17
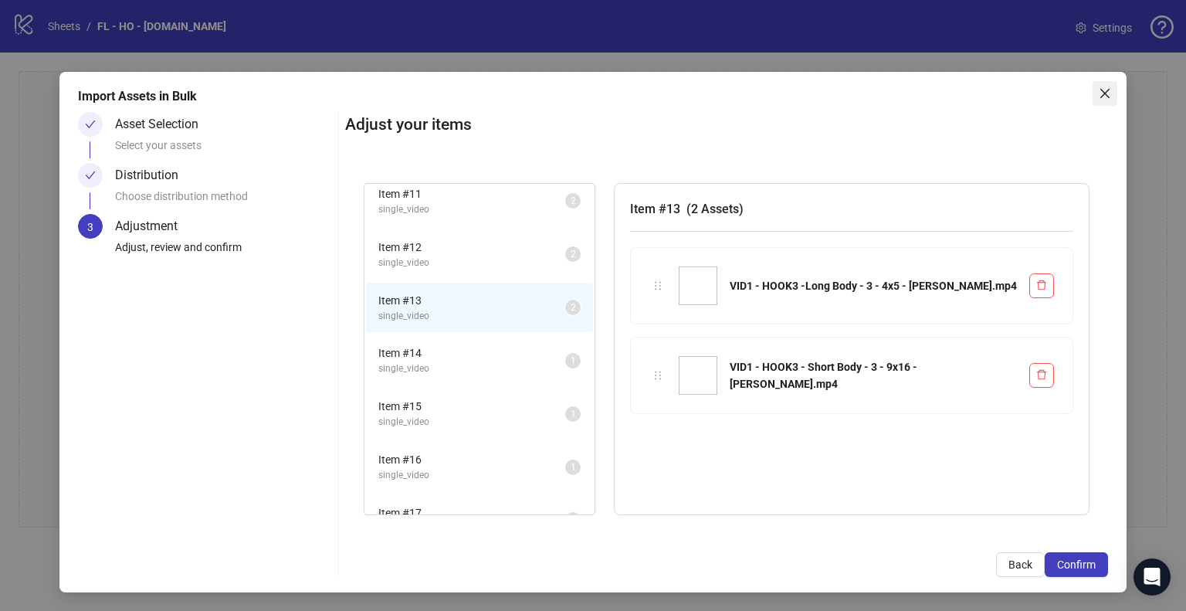
click at [1092, 101] on button "Close" at bounding box center [1104, 93] width 25 height 25
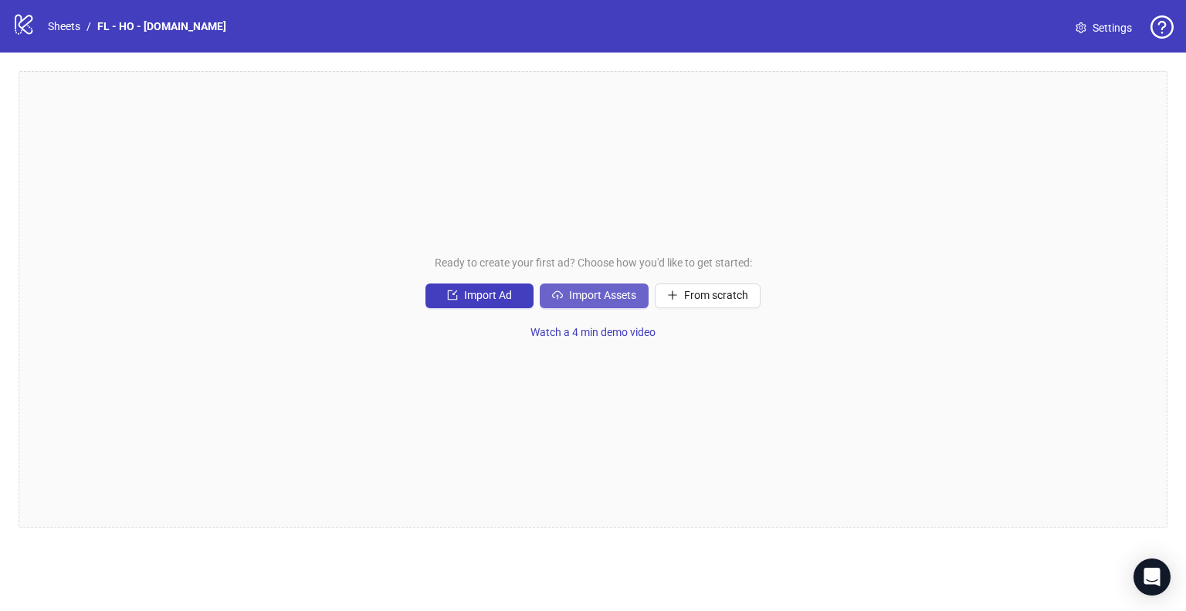
click at [618, 289] on span "Import Assets" at bounding box center [602, 295] width 67 height 12
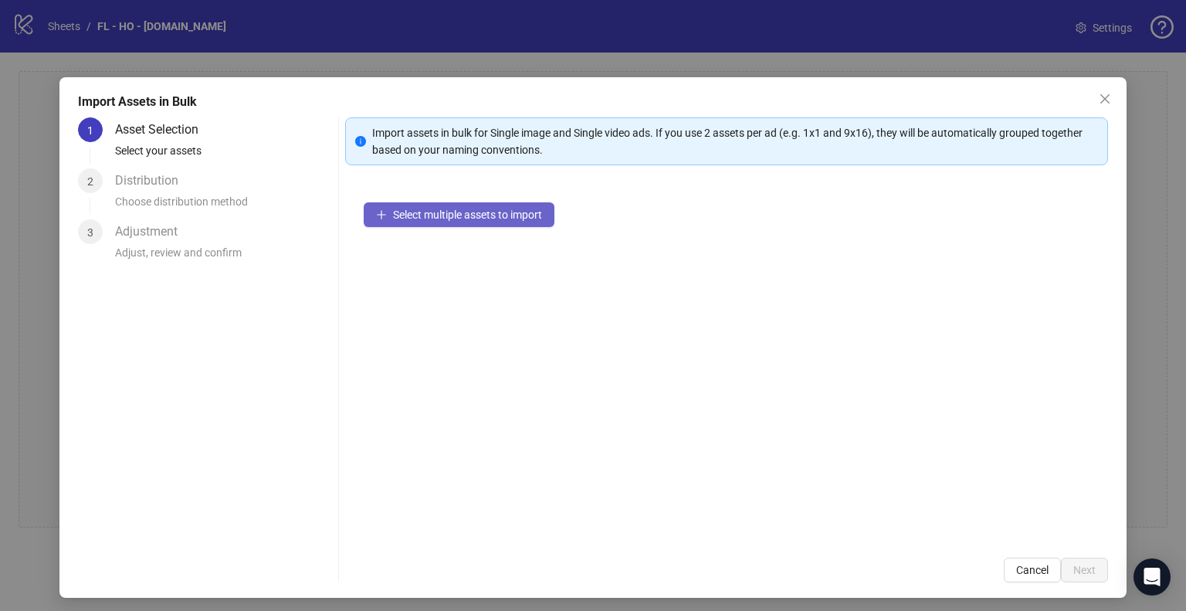
click at [518, 219] on span "Select multiple assets to import" at bounding box center [467, 214] width 149 height 12
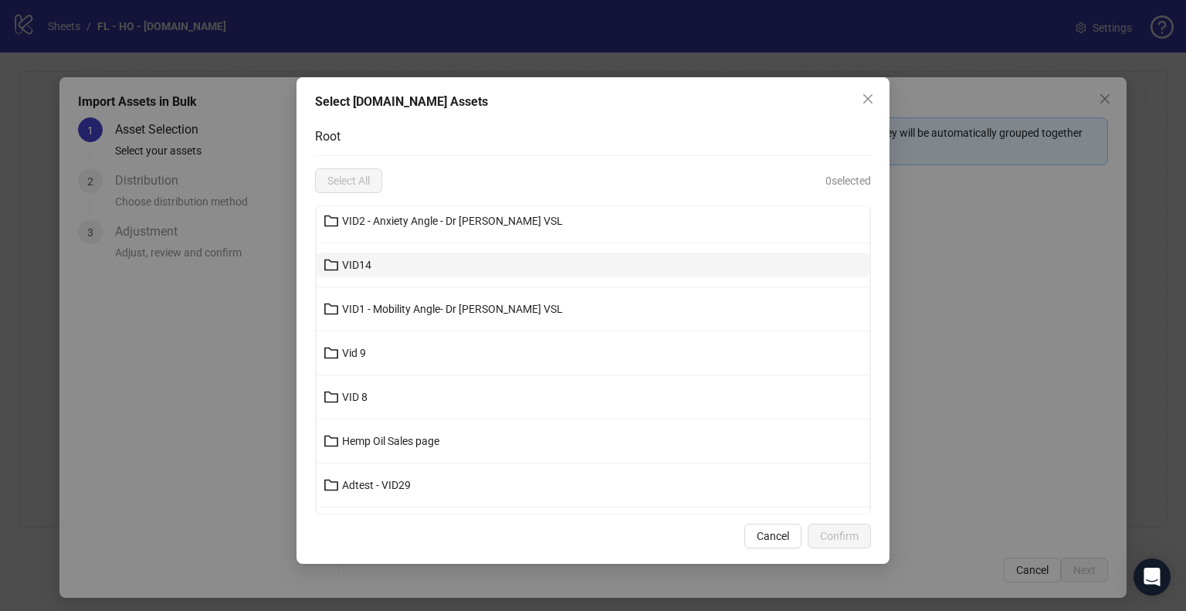
scroll to position [463, 0]
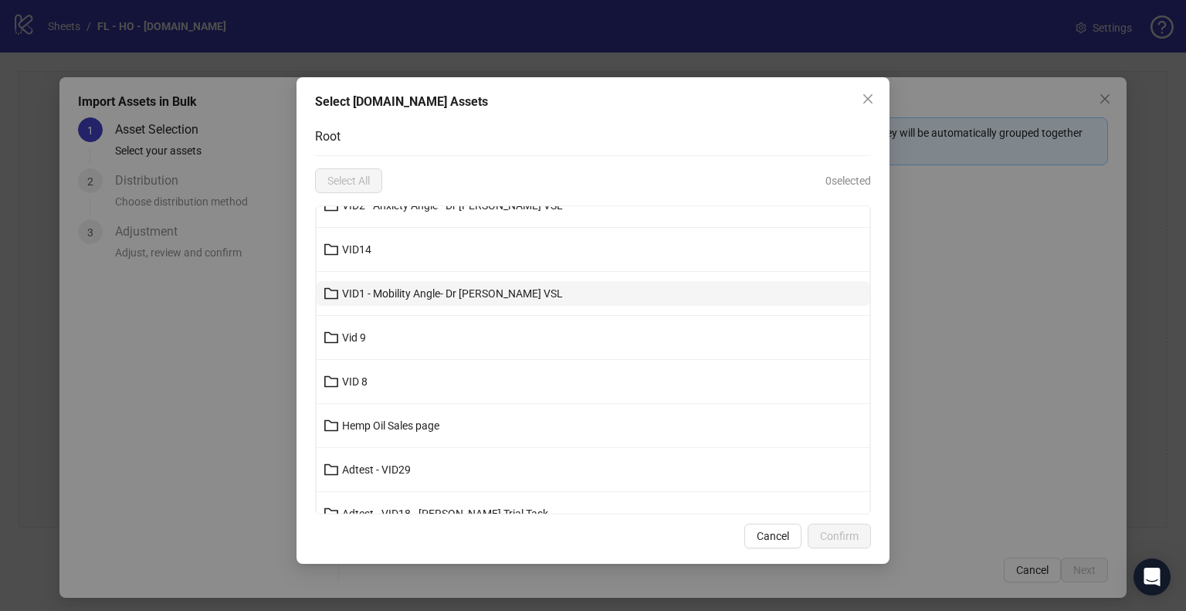
click at [436, 289] on span "VID1 - Mobility Angle- Dr [PERSON_NAME] VSL" at bounding box center [452, 293] width 221 height 12
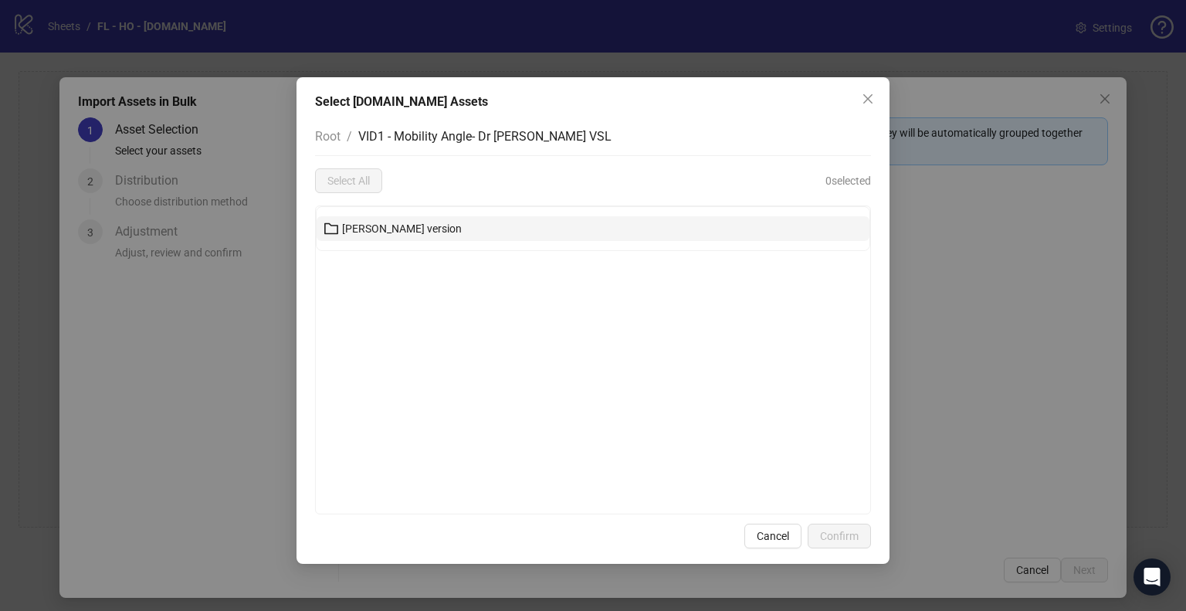
click at [429, 224] on button "[PERSON_NAME] version" at bounding box center [593, 228] width 553 height 25
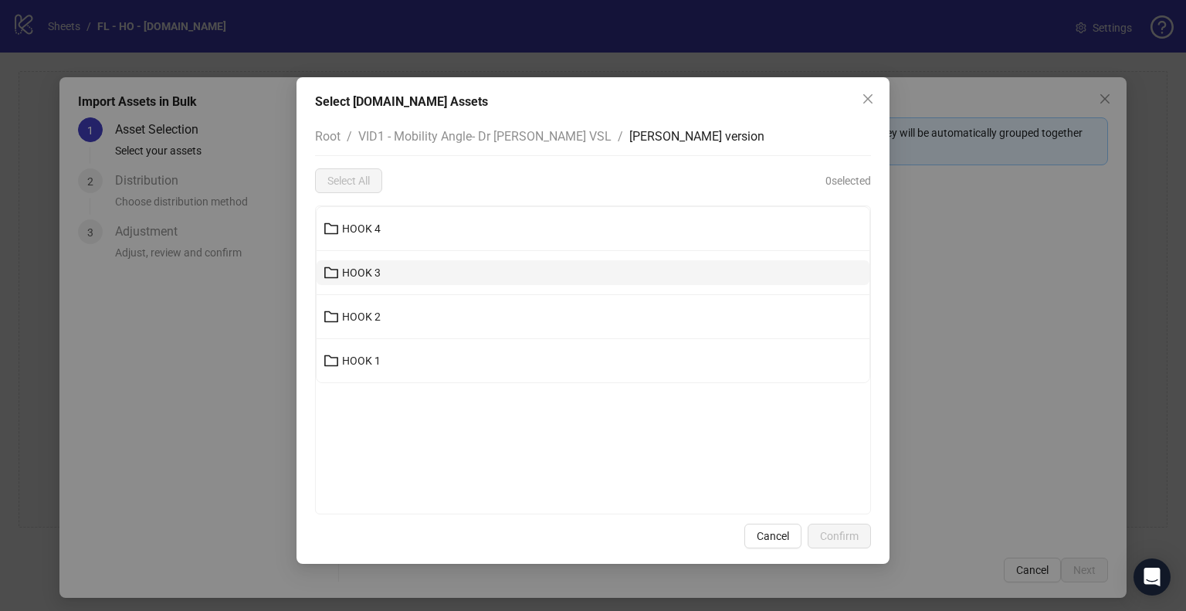
click at [394, 275] on button "HOOK 3" at bounding box center [593, 272] width 553 height 25
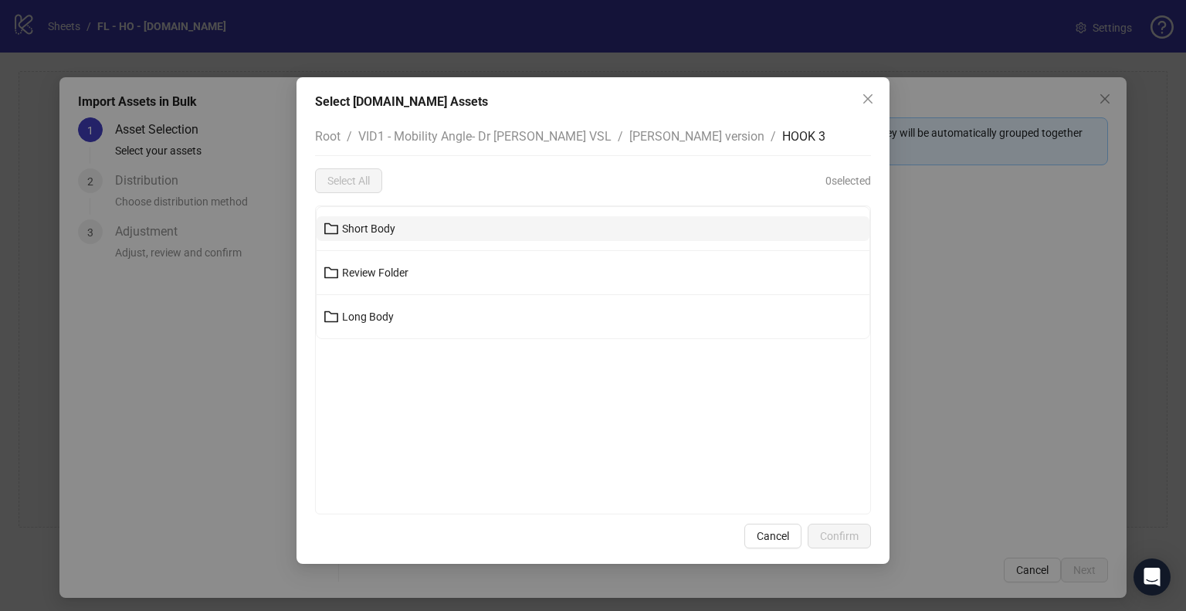
click at [402, 228] on button "Short Body" at bounding box center [593, 228] width 553 height 25
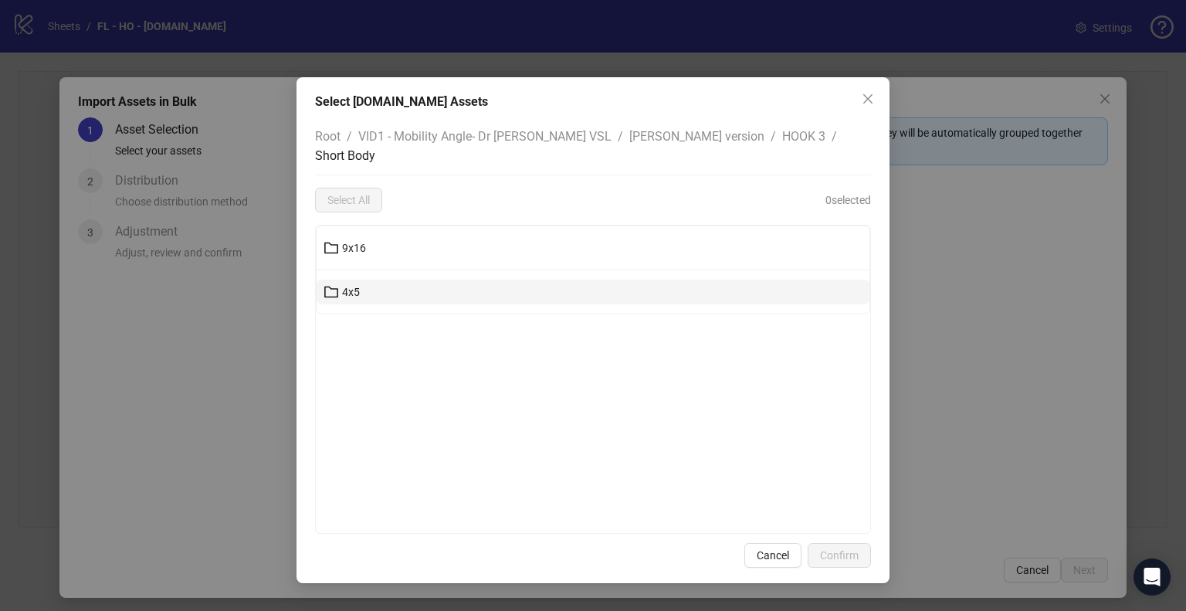
click at [383, 279] on button "4x5" at bounding box center [593, 291] width 553 height 25
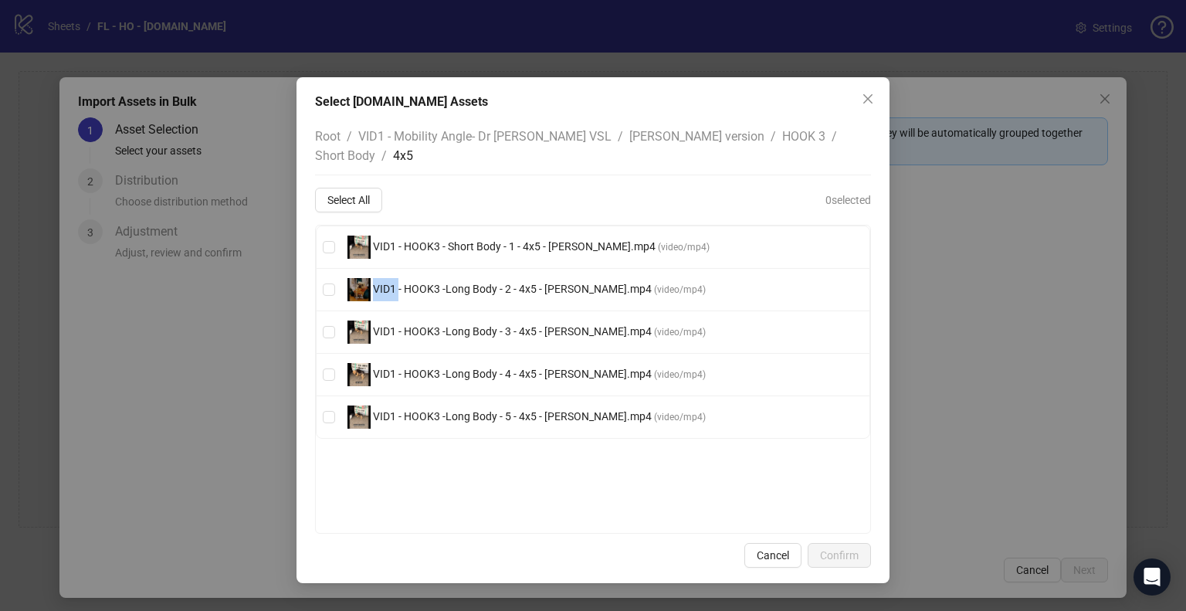
click at [383, 278] on span "VID1 - HOOK3 -Long Body - 2 - 4x5 - [PERSON_NAME].mp4 ( video/mp4 )" at bounding box center [526, 289] width 371 height 23
click at [340, 194] on span "Select All" at bounding box center [348, 200] width 42 height 12
click at [375, 148] on span "Short Body" at bounding box center [345, 155] width 60 height 15
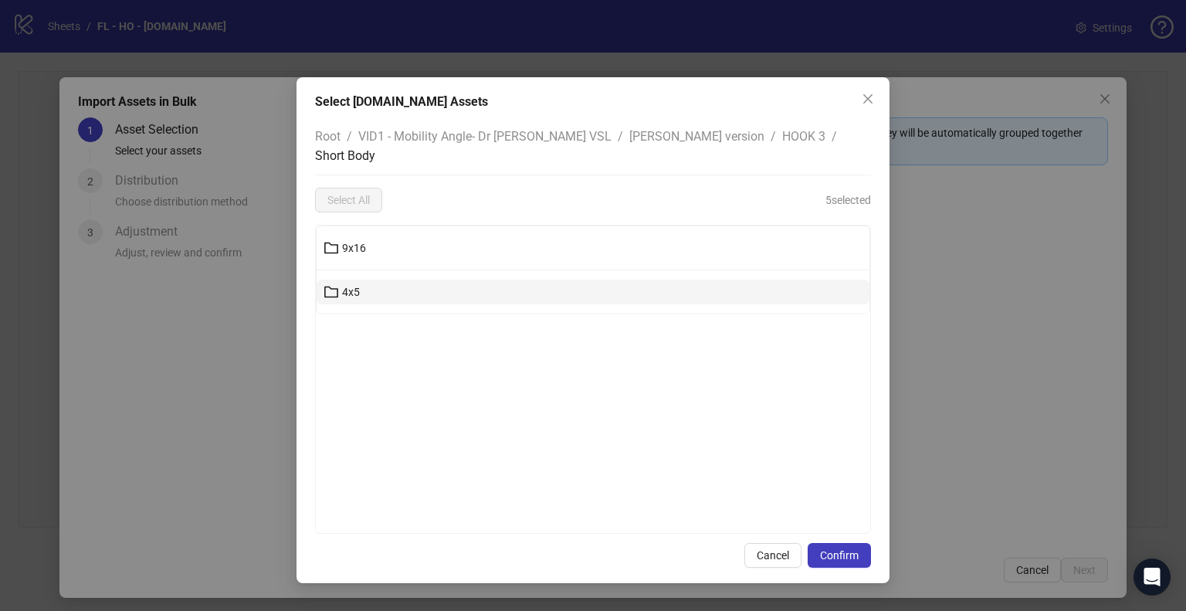
click at [488, 279] on button "4x5" at bounding box center [593, 291] width 553 height 25
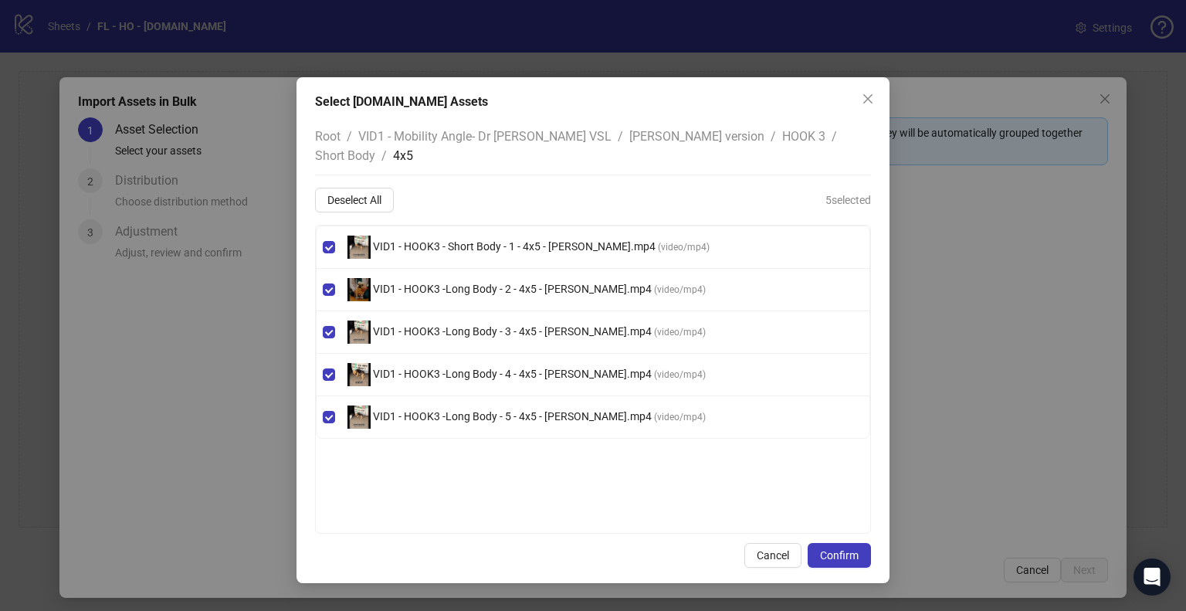
click at [375, 148] on span "Short Body" at bounding box center [345, 155] width 60 height 15
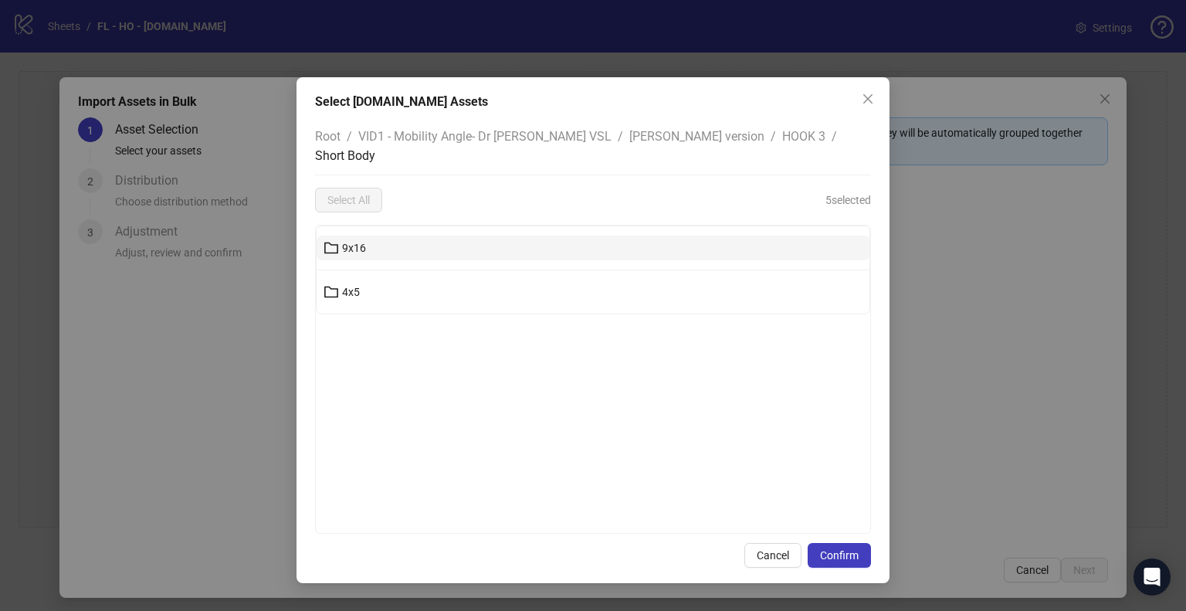
click at [412, 235] on button "9x16" at bounding box center [593, 247] width 553 height 25
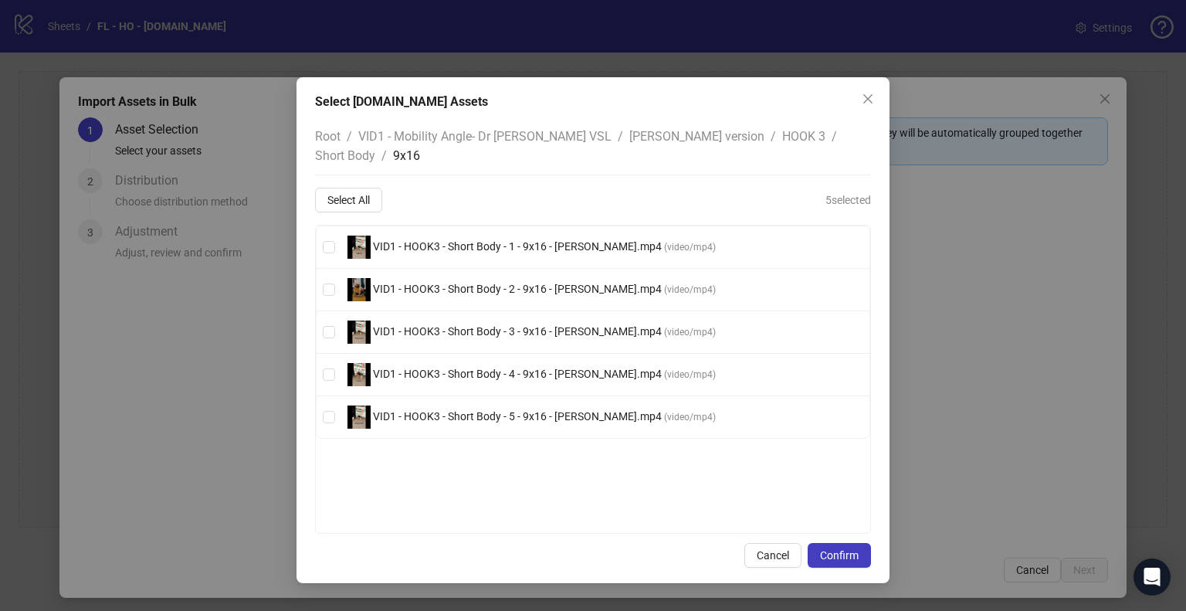
drag, startPoint x: 460, startPoint y: 228, endPoint x: 462, endPoint y: 257, distance: 29.4
click at [460, 240] on span "VID1 - HOOK3 - Short Body - 1 - 9x16 - [PERSON_NAME].mp4" at bounding box center [517, 246] width 293 height 12
click at [462, 283] on span "VID1 - HOOK3 - Short Body - 2 - 9x16 - [PERSON_NAME].mp4" at bounding box center [517, 289] width 293 height 12
click at [465, 320] on span "VID1 - HOOK3 - Short Body - 3 - 9x16 - [PERSON_NAME].mp4 ( video/mp4 )" at bounding box center [531, 331] width 381 height 23
click at [471, 367] on span "VID1 - HOOK3 - Short Body - 4 - 9x16 - [PERSON_NAME].mp4" at bounding box center [517, 373] width 293 height 12
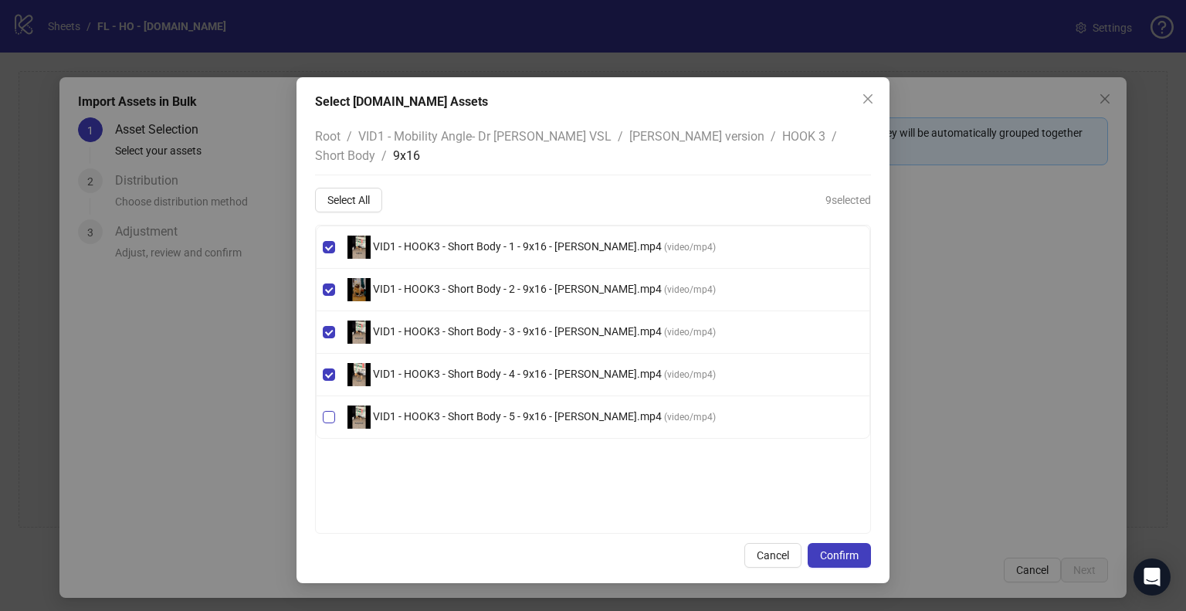
click at [479, 410] on span "VID1 - HOOK3 - Short Body - 5 - 9x16 - [PERSON_NAME].mp4" at bounding box center [517, 416] width 293 height 12
click at [782, 140] on span "HOOK 3" at bounding box center [803, 136] width 43 height 15
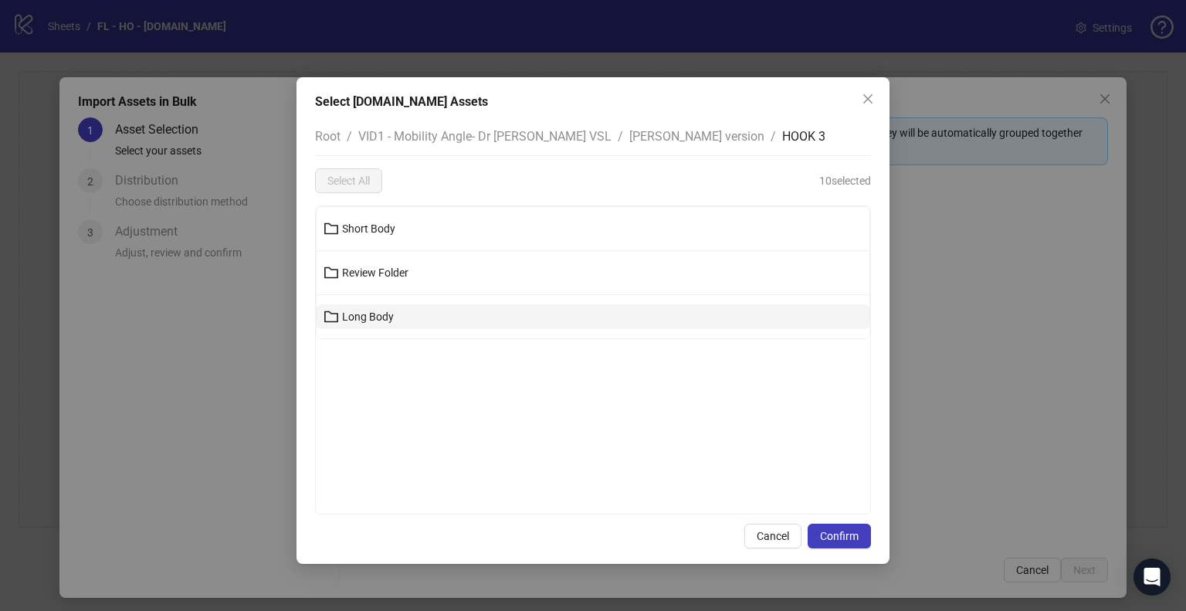
click at [428, 310] on button "Long Body" at bounding box center [593, 316] width 553 height 25
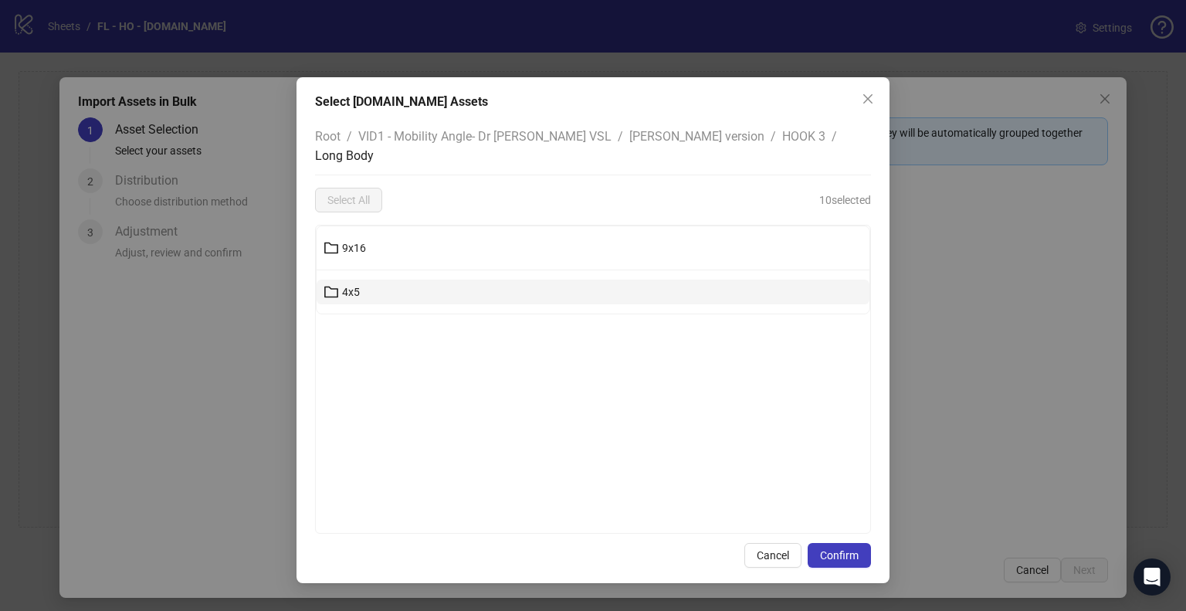
click at [402, 279] on button "4x5" at bounding box center [593, 291] width 553 height 25
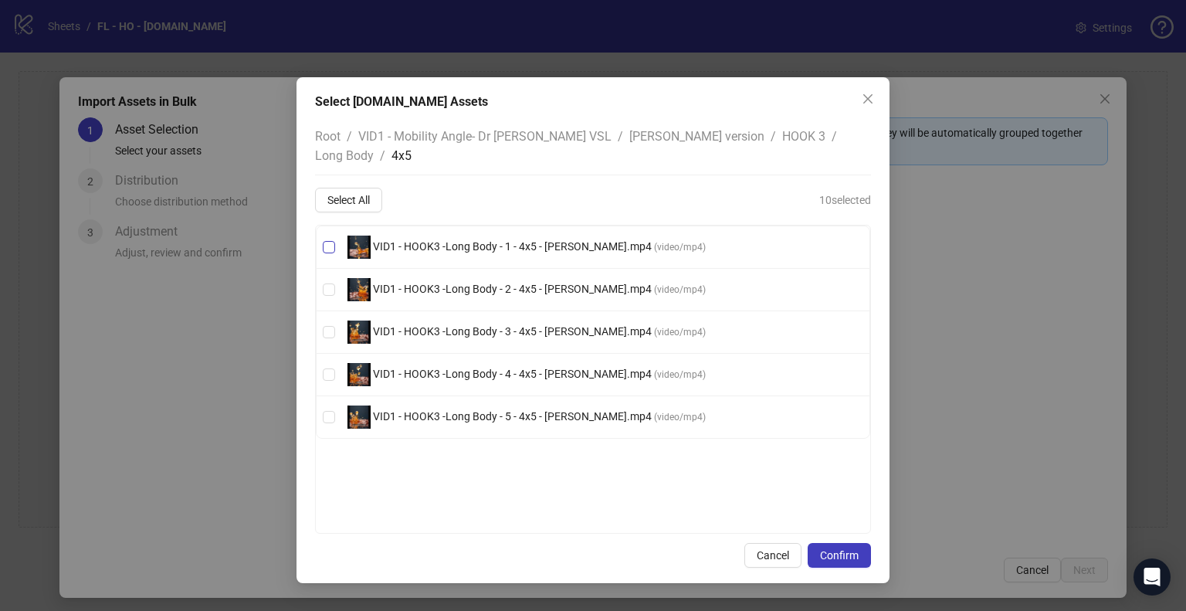
click at [435, 240] on span "VID1 - HOOK3 -Long Body - 1 - 4x5 - [PERSON_NAME].mp4" at bounding box center [512, 246] width 283 height 12
click at [440, 283] on span "VID1 - HOOK3 -Long Body - 2 - 4x5 - [PERSON_NAME].mp4" at bounding box center [512, 289] width 283 height 12
click at [455, 320] on span "VID1 - HOOK3 -Long Body - 3 - 4x5 - [PERSON_NAME].mp4 ( video/mp4 )" at bounding box center [526, 331] width 371 height 23
click at [460, 363] on span "VID1 - HOOK3 -Long Body - 4 - 4x5 - [PERSON_NAME].mp4 ( video/mp4 )" at bounding box center [526, 374] width 371 height 23
click at [485, 396] on li "VID1 - HOOK3 -Long Body - 5 - 4x5 - [PERSON_NAME].mp4 ( video/mp4 )" at bounding box center [593, 417] width 553 height 42
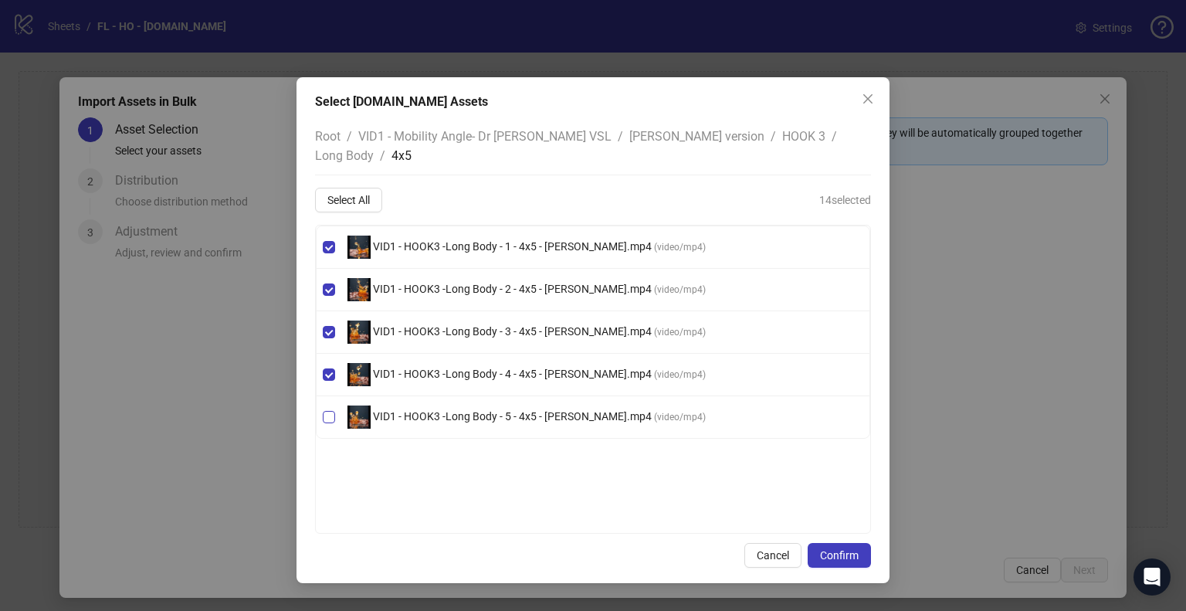
click at [476, 410] on span "VID1 - HOOK3 -Long Body - 5 - 4x5 - [PERSON_NAME].mp4" at bounding box center [512, 416] width 283 height 12
click at [374, 148] on span "Long Body" at bounding box center [344, 155] width 59 height 15
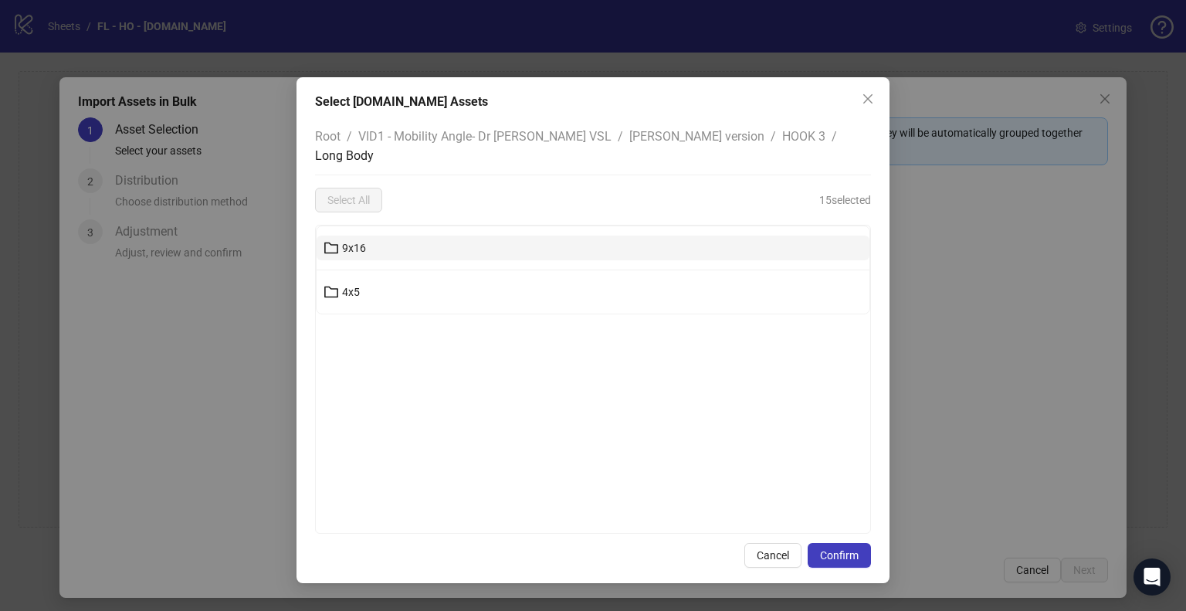
click at [389, 235] on button "9x16" at bounding box center [593, 247] width 553 height 25
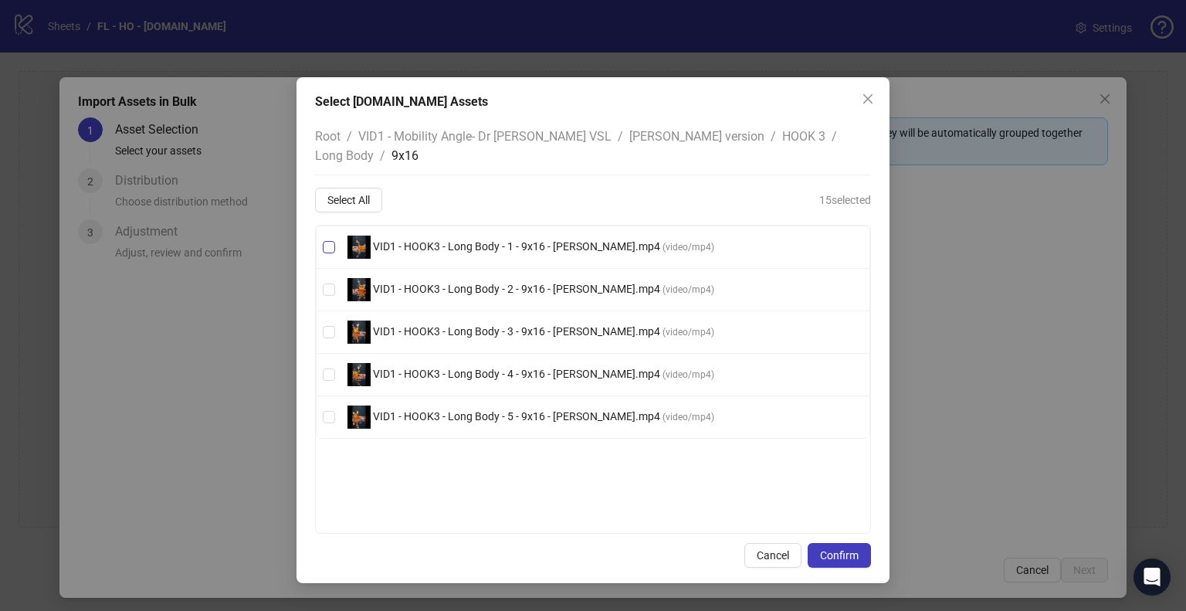
click at [456, 240] on span "VID1 - HOOK3 - Long Body - 1 - 9x16 - [PERSON_NAME].mp4" at bounding box center [517, 246] width 292 height 12
click at [451, 278] on span "VID1 - HOOK3 - Long Body - 2 - 9x16 - [PERSON_NAME].mp4 ( video/mp4 )" at bounding box center [530, 289] width 379 height 23
click at [454, 325] on span "VID1 - HOOK3 - Long Body - 3 - 9x16 - [PERSON_NAME].mp4" at bounding box center [517, 331] width 292 height 12
click at [445, 363] on span "VID1 - HOOK3 - Long Body - 4 - 9x16 - [PERSON_NAME].mp4 ( video/mp4 )" at bounding box center [530, 374] width 379 height 23
click at [452, 396] on li "VID1 - HOOK3 - Long Body - 5 - 9x16 - [PERSON_NAME].mp4 ( video/mp4 )" at bounding box center [593, 417] width 553 height 42
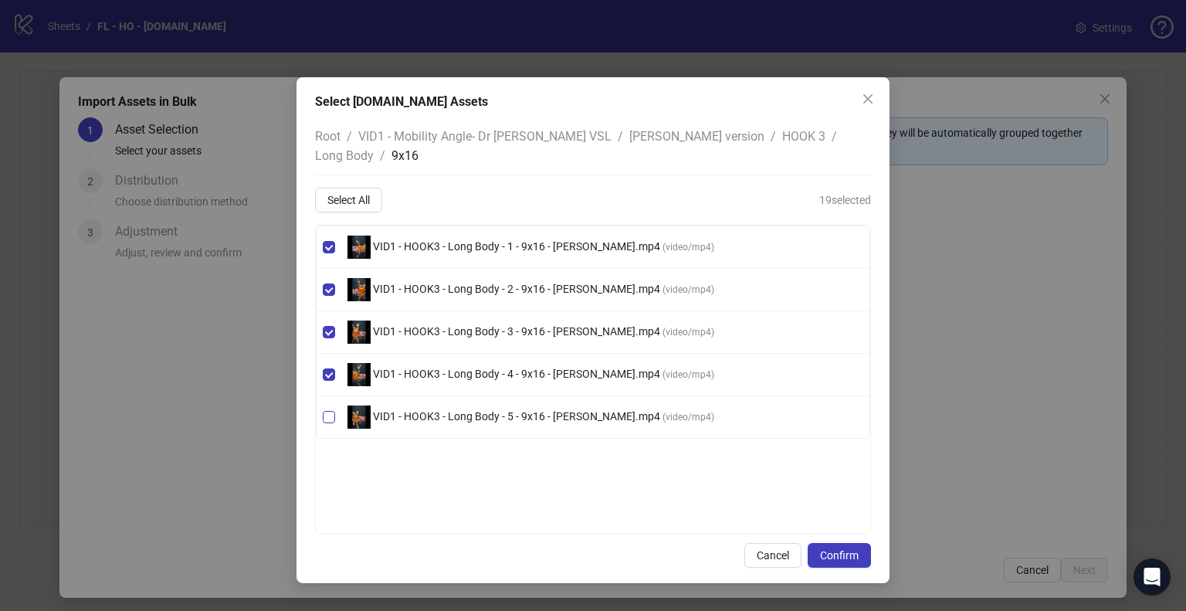
click at [584, 410] on span "VID1 - HOOK3 - Long Body - 5 - 9x16 - [PERSON_NAME].mp4" at bounding box center [517, 416] width 292 height 12
click at [841, 549] on span "Confirm" at bounding box center [839, 555] width 39 height 12
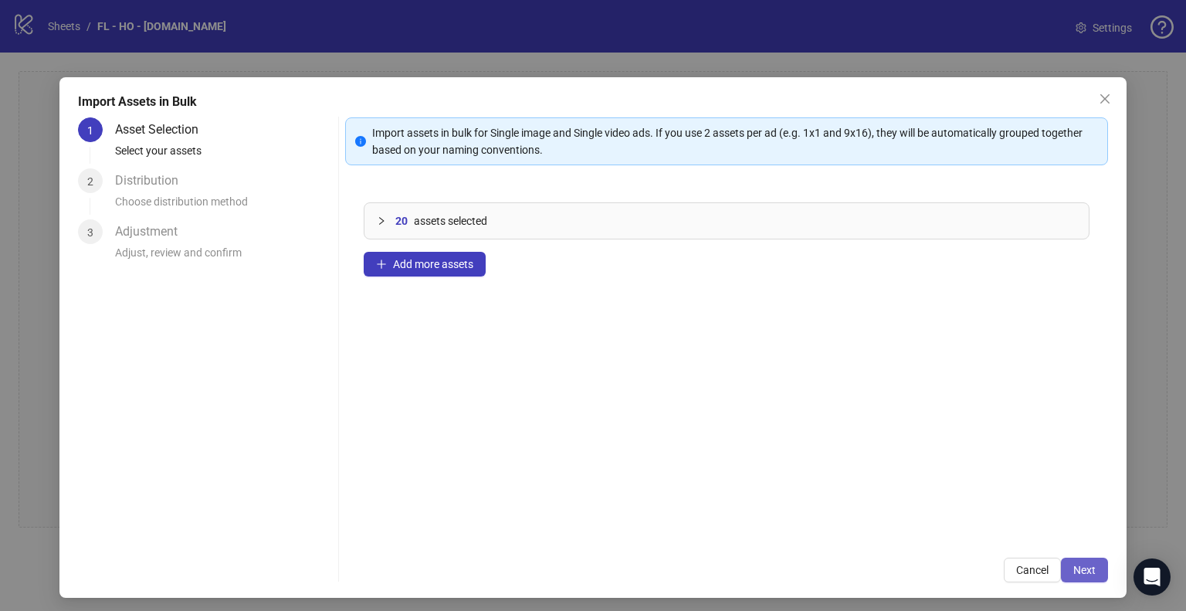
click at [1073, 571] on span "Next" at bounding box center [1084, 570] width 22 height 12
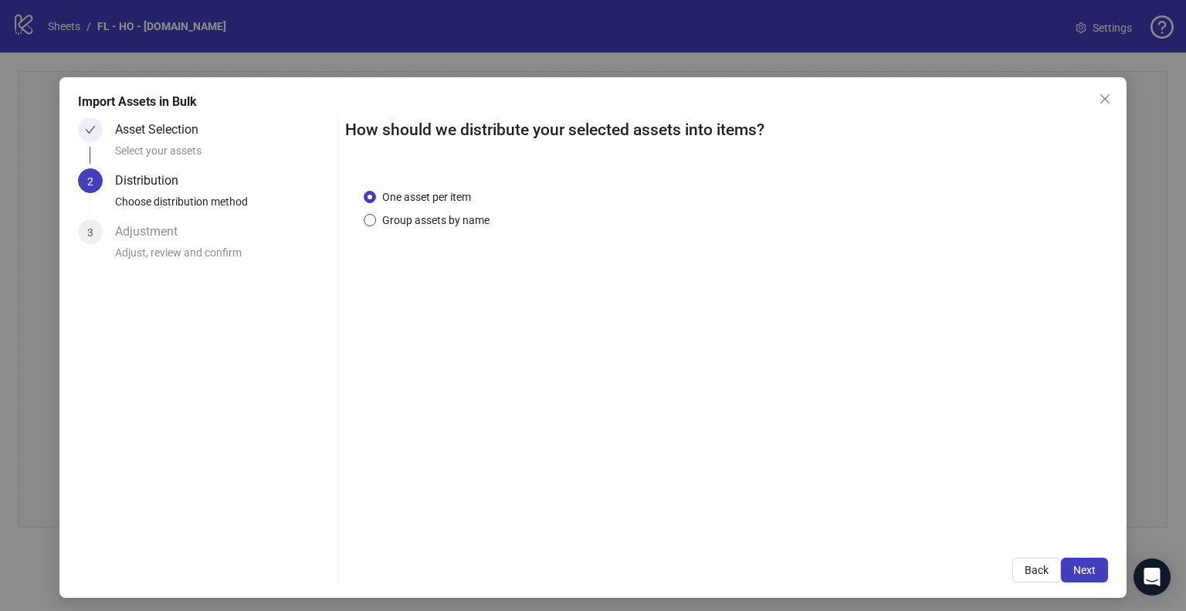
click at [447, 226] on span "Group assets by name" at bounding box center [436, 220] width 120 height 17
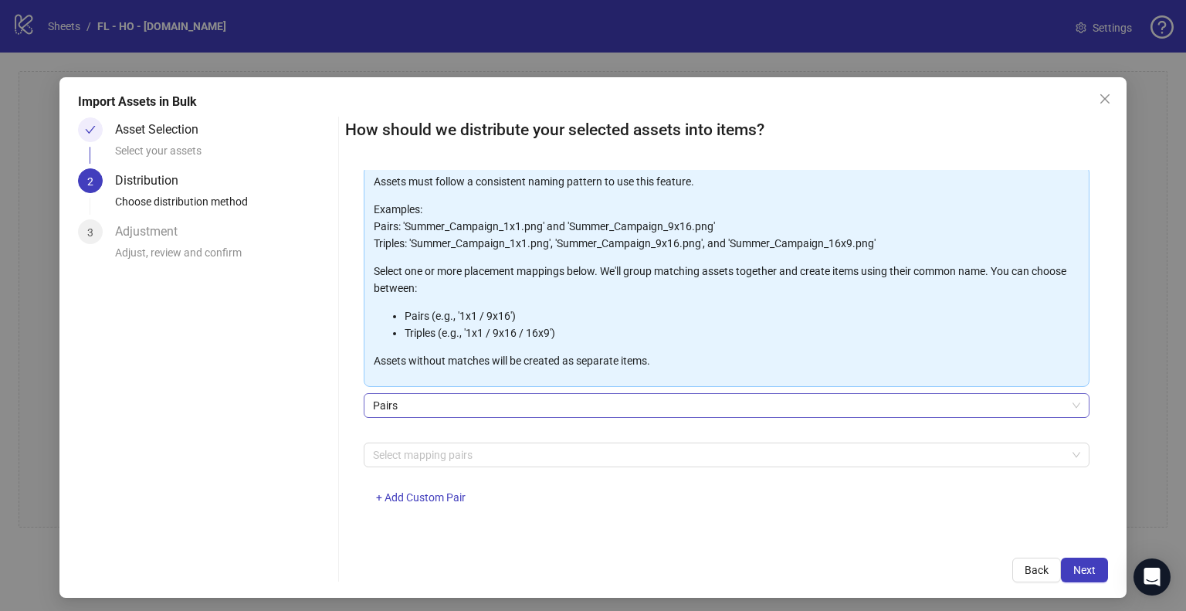
scroll to position [82, 0]
click at [442, 452] on div at bounding box center [718, 454] width 703 height 22
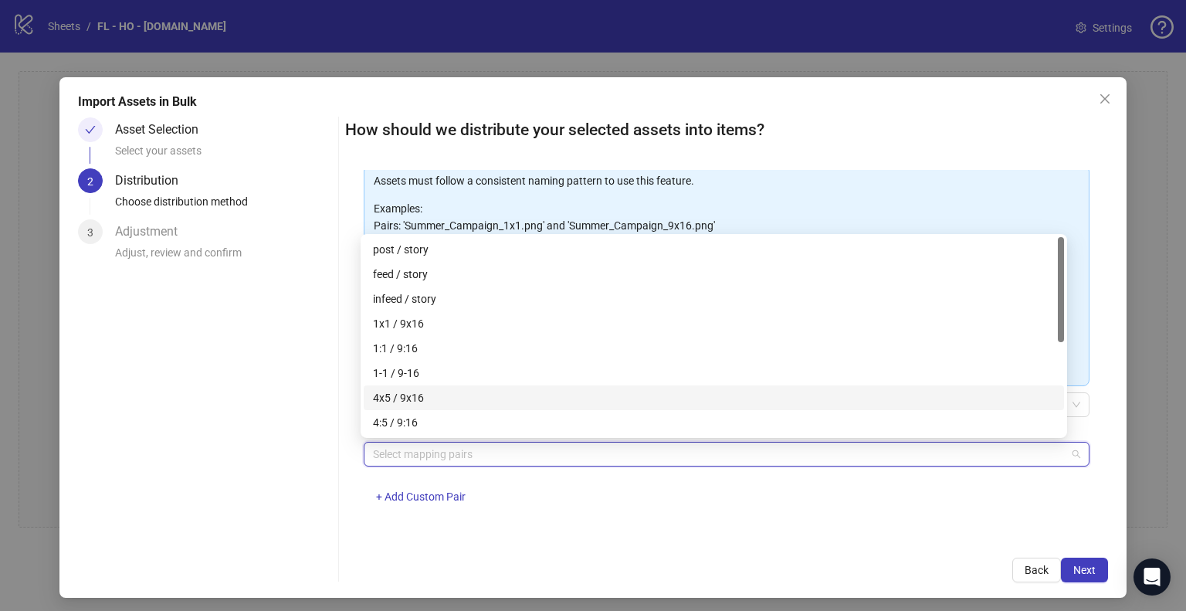
click at [442, 401] on div "4x5 / 9x16" at bounding box center [714, 397] width 682 height 17
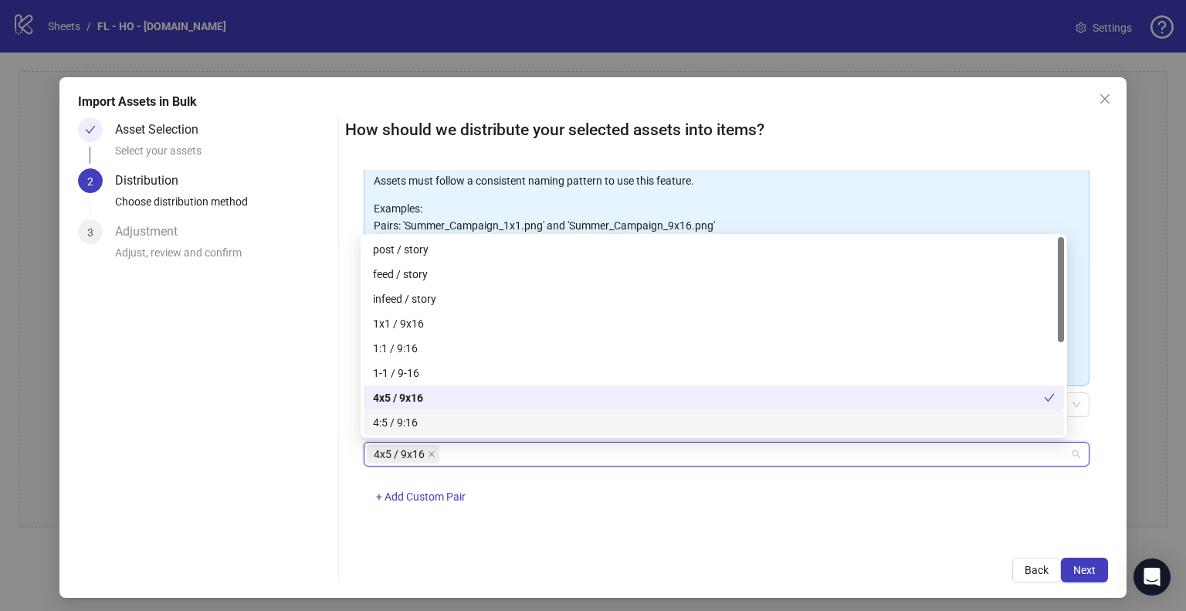
click at [670, 523] on div "One asset per item Group assets by name Assets must follow a consistent naming …" at bounding box center [726, 354] width 763 height 369
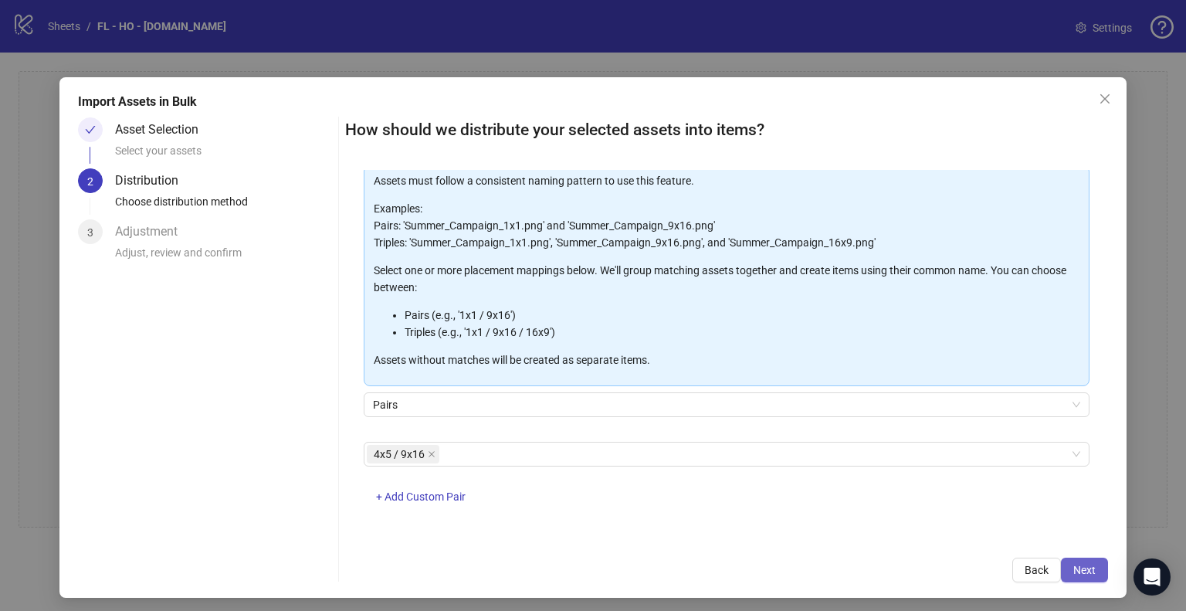
click at [1073, 569] on span "Next" at bounding box center [1084, 570] width 22 height 12
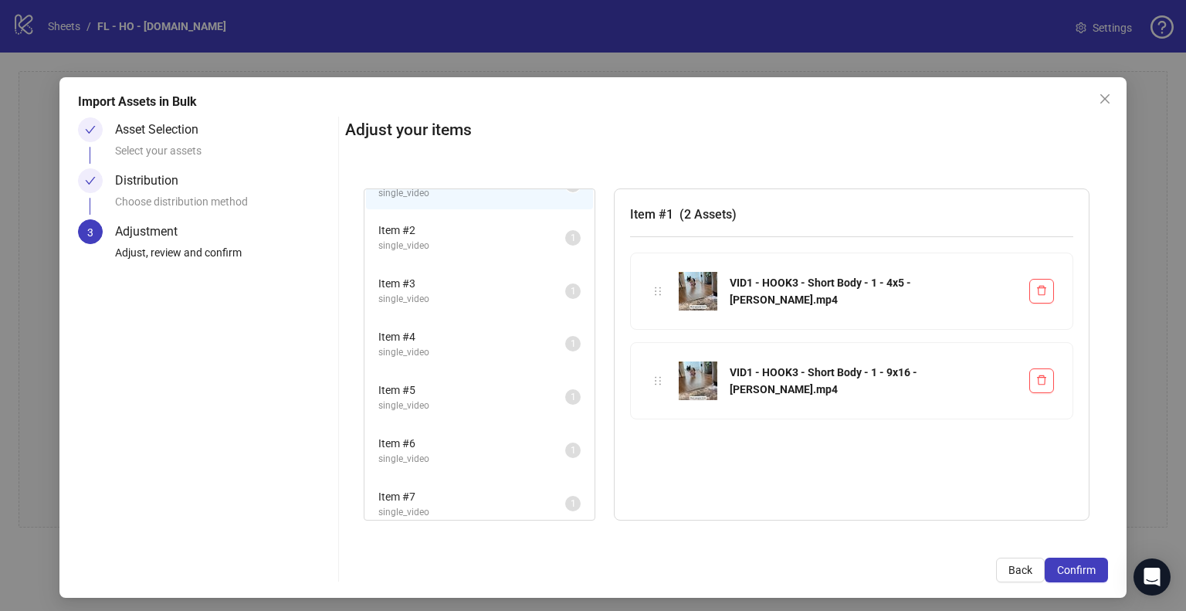
scroll to position [0, 0]
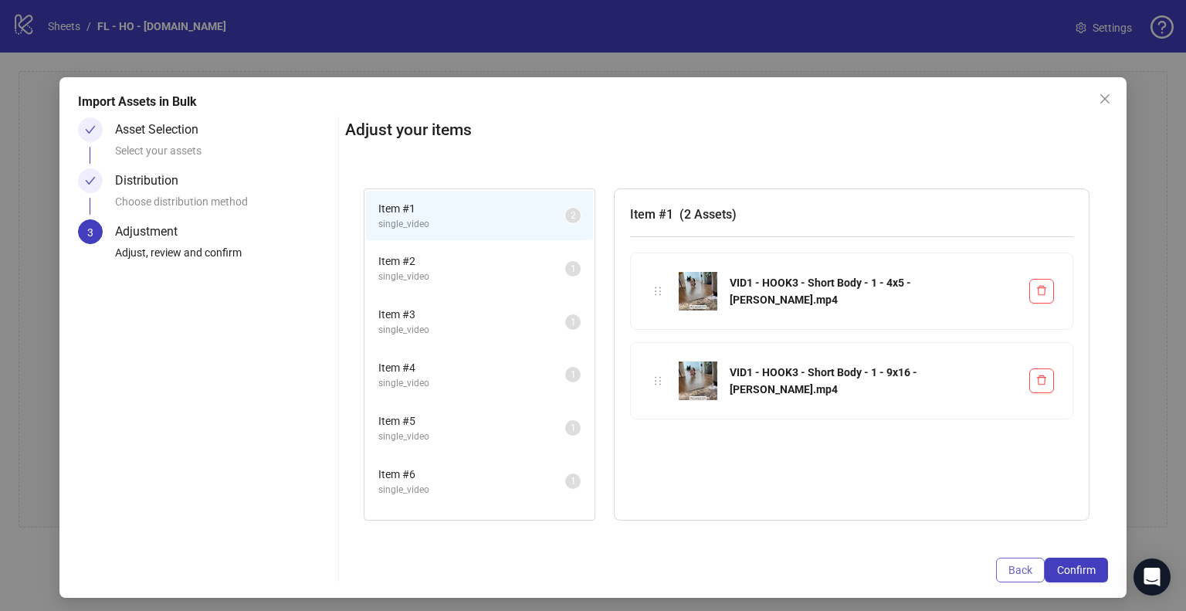
click at [1008, 566] on span "Back" at bounding box center [1020, 570] width 24 height 12
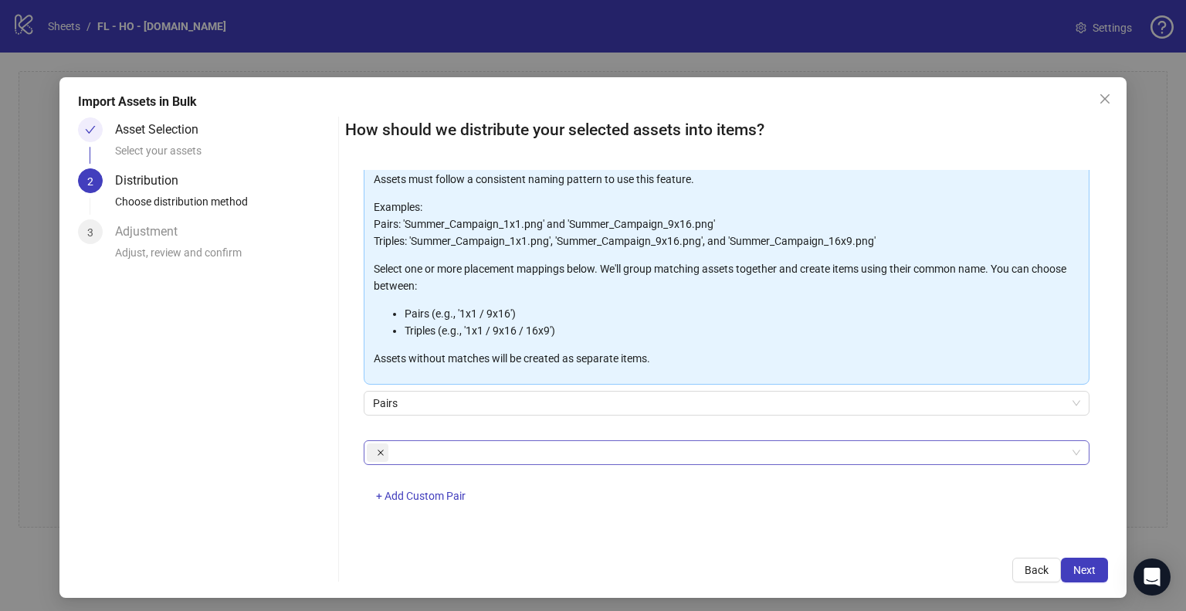
click at [377, 453] on icon "close" at bounding box center [380, 452] width 6 height 6
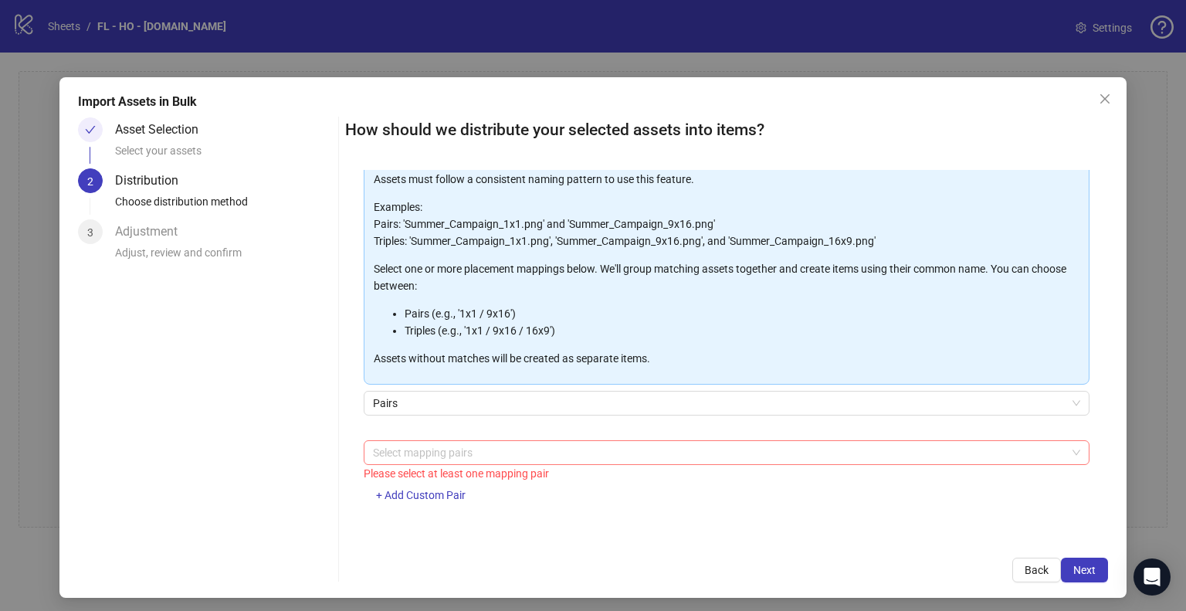
scroll to position [83, 0]
click at [467, 452] on div at bounding box center [718, 453] width 703 height 22
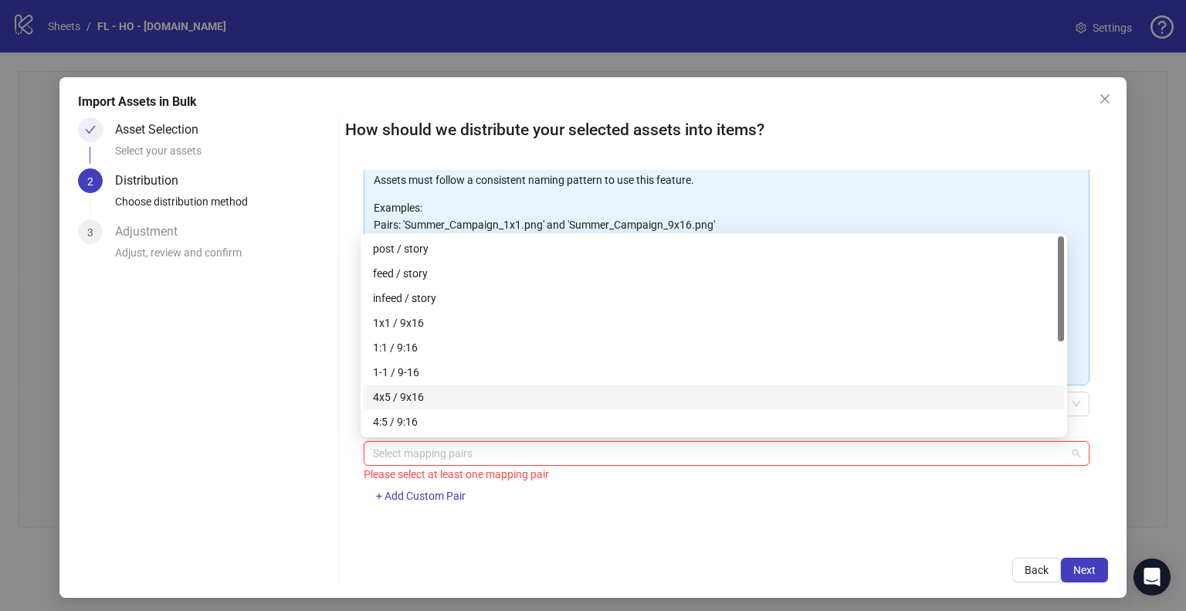
click at [445, 398] on div "4x5 / 9x16" at bounding box center [714, 396] width 682 height 17
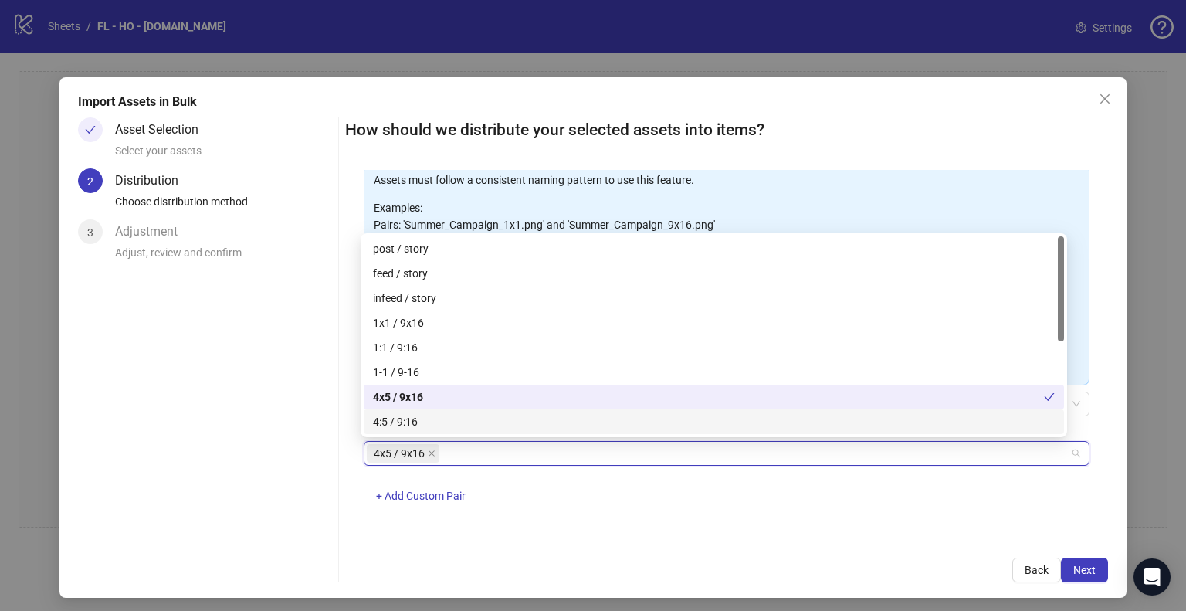
click at [774, 497] on div "4x5 / 9x16 + Add Custom Pair" at bounding box center [727, 481] width 726 height 80
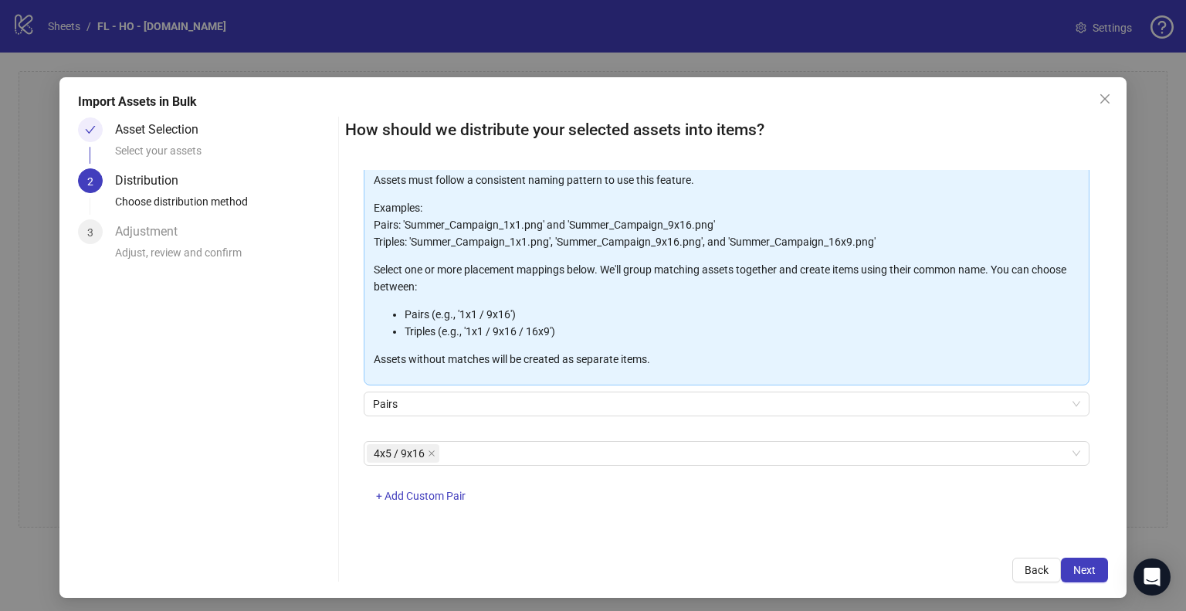
click at [885, 496] on div "4x5 / 9x16 + Add Custom Pair" at bounding box center [727, 481] width 726 height 80
click at [1073, 568] on span "Next" at bounding box center [1084, 570] width 22 height 12
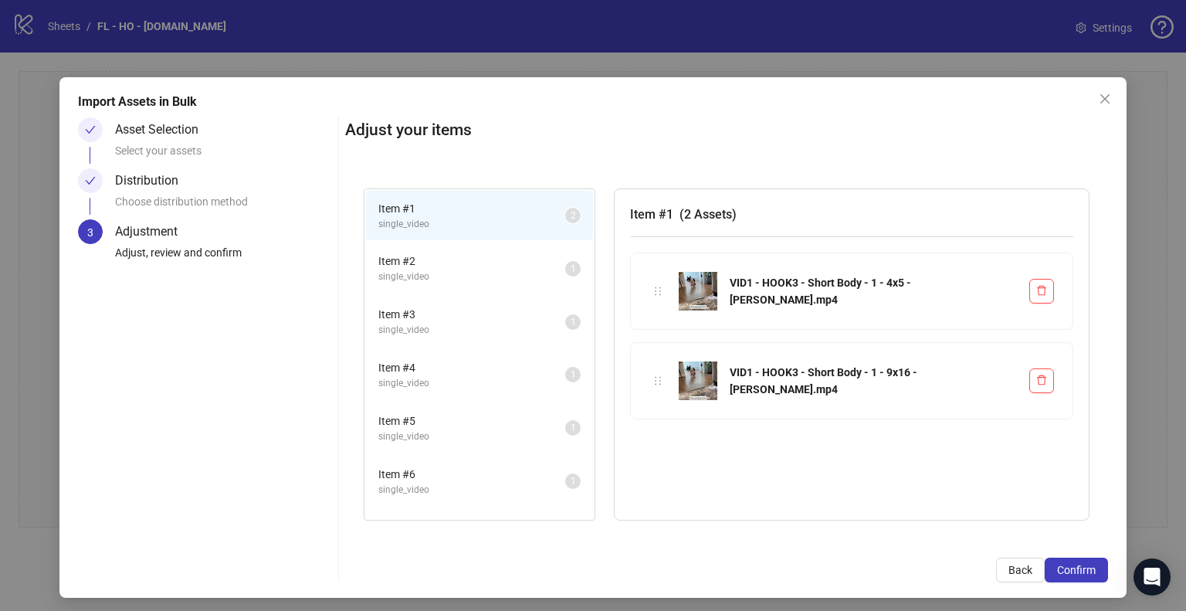
click at [456, 271] on span "single_video" at bounding box center [471, 276] width 187 height 15
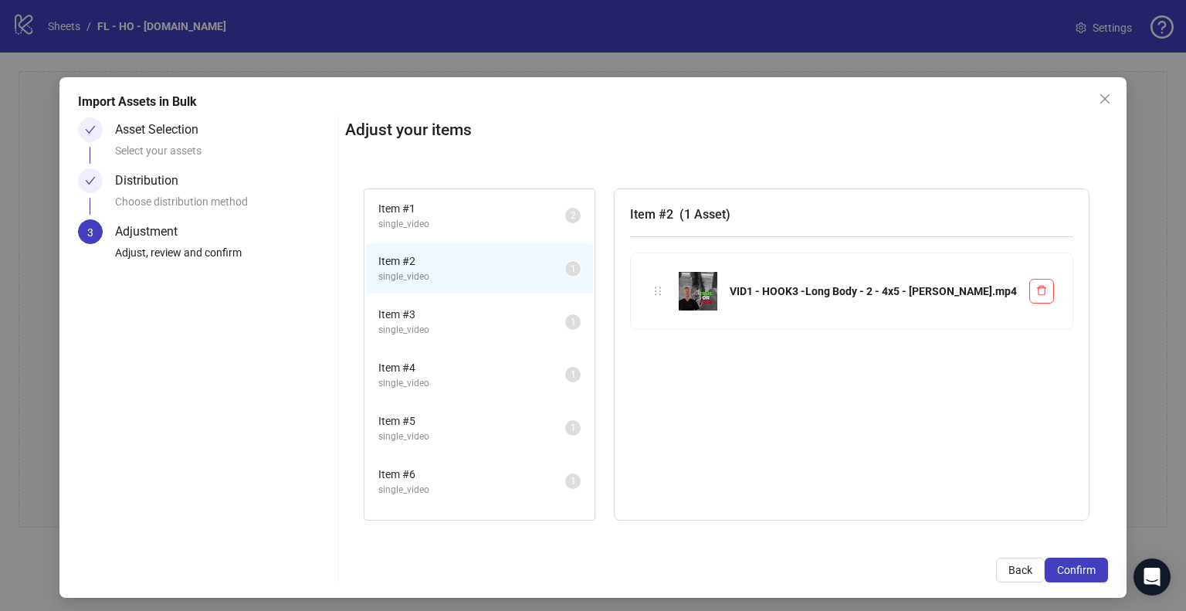
click at [457, 306] on span "Item # 3" at bounding box center [471, 314] width 187 height 17
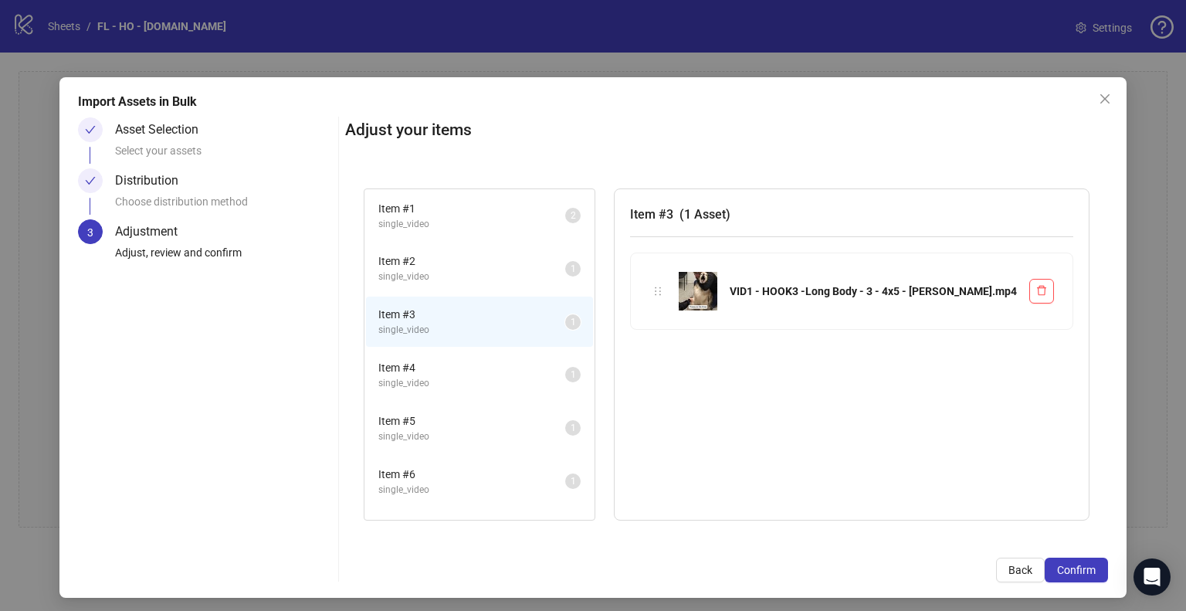
click at [494, 218] on span "single_video" at bounding box center [471, 224] width 187 height 15
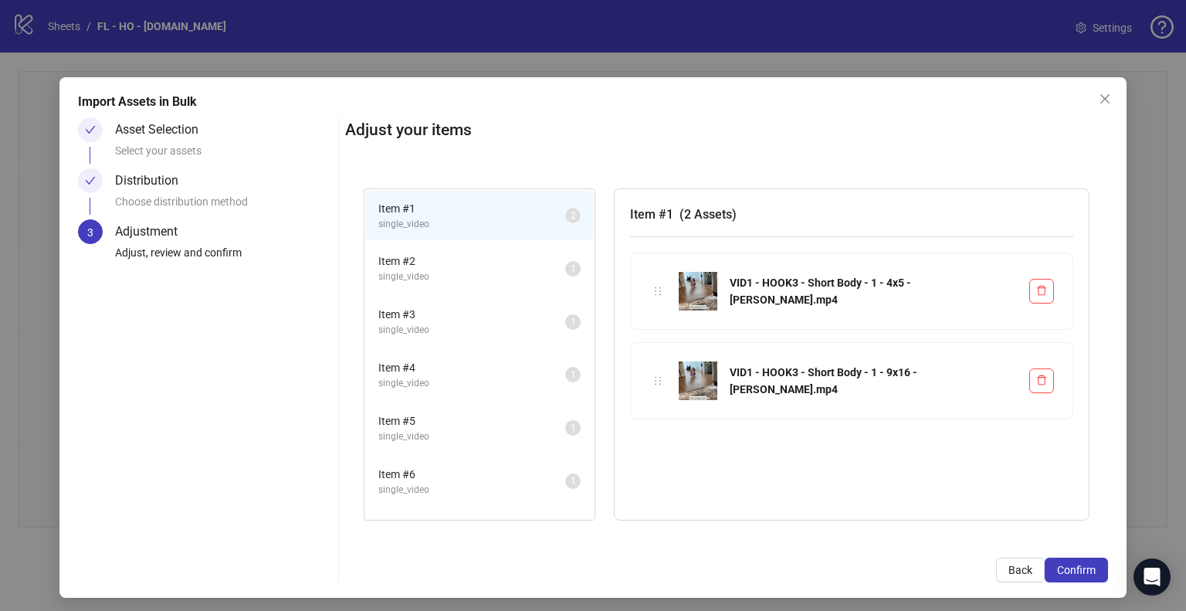
click at [518, 279] on span "single_video" at bounding box center [471, 276] width 187 height 15
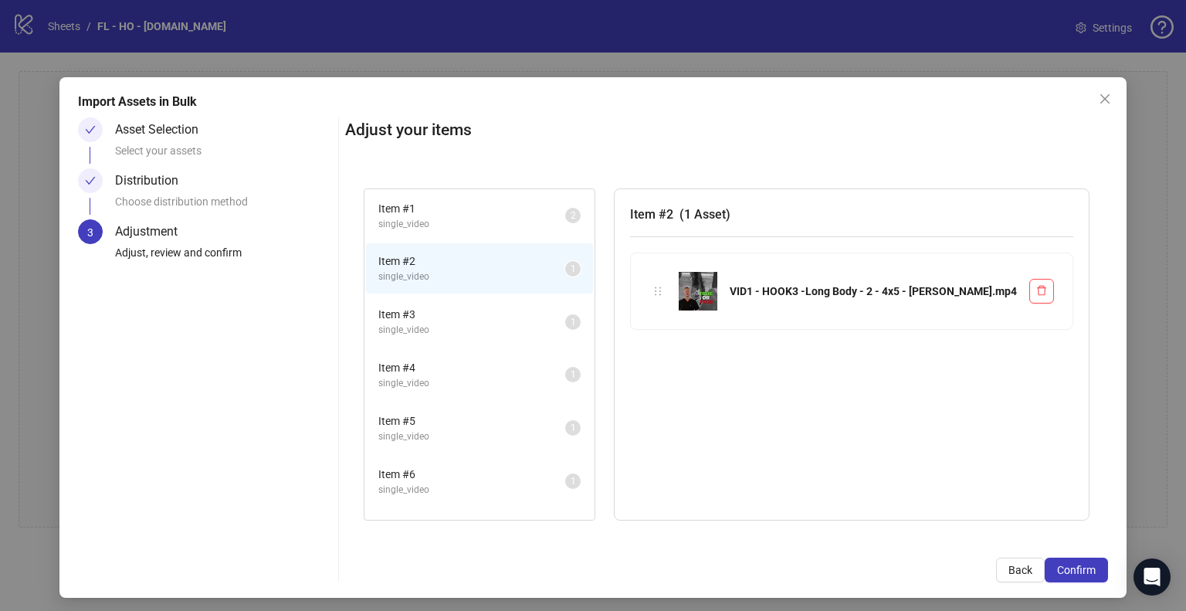
click at [503, 306] on span "Item # 3" at bounding box center [471, 314] width 187 height 17
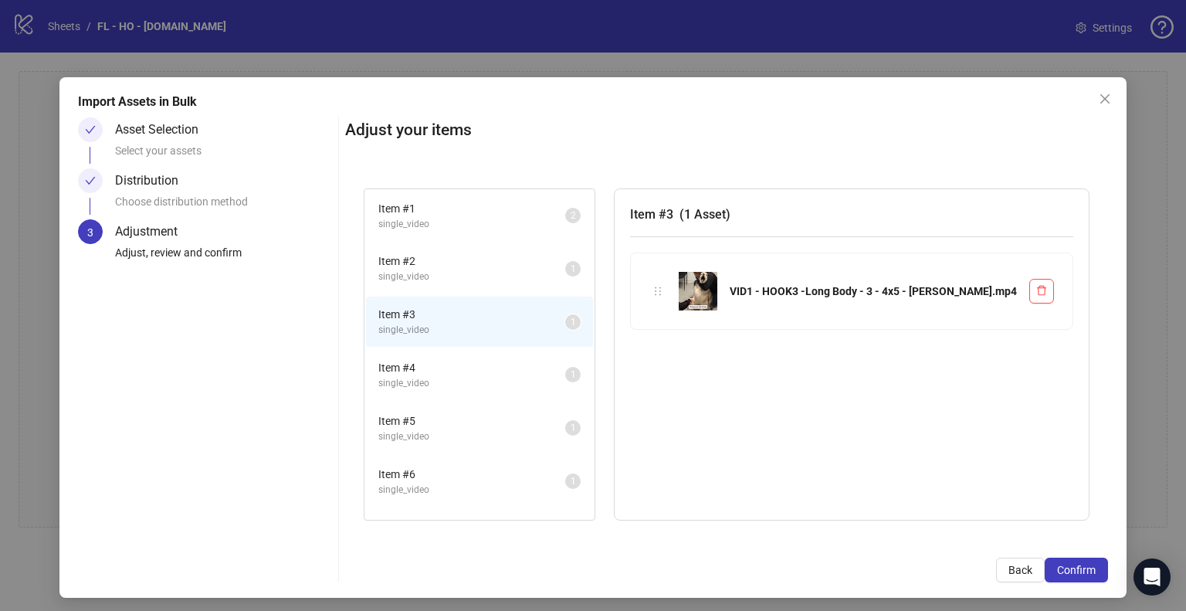
click at [501, 258] on span "Item # 2" at bounding box center [471, 260] width 187 height 17
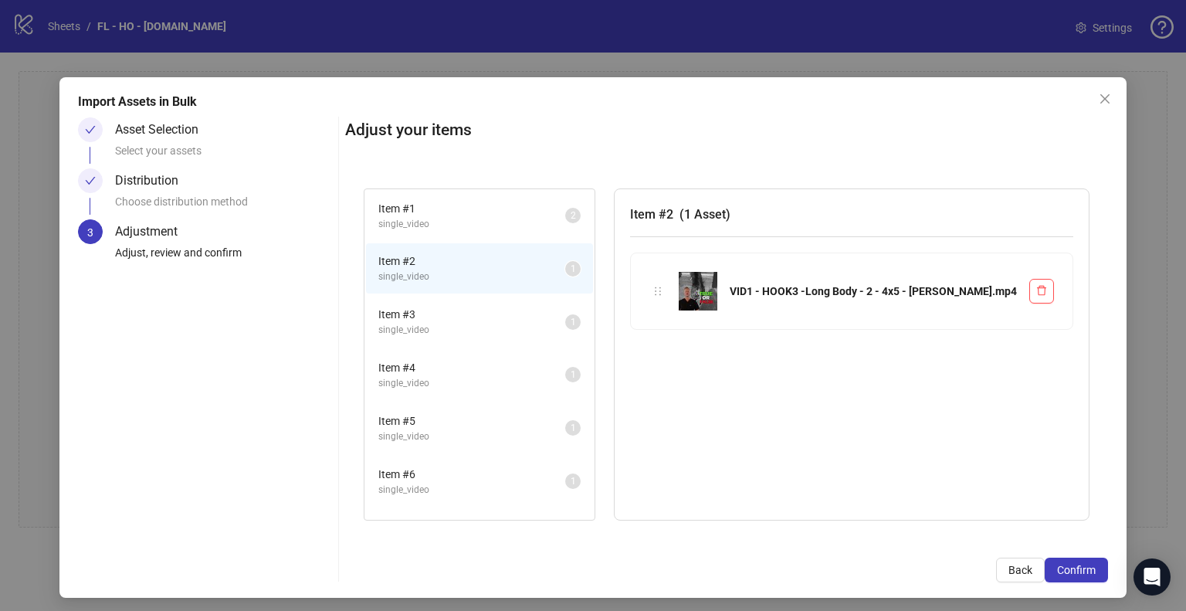
click at [492, 237] on li "Item # 1 single_video 2" at bounding box center [479, 216] width 227 height 50
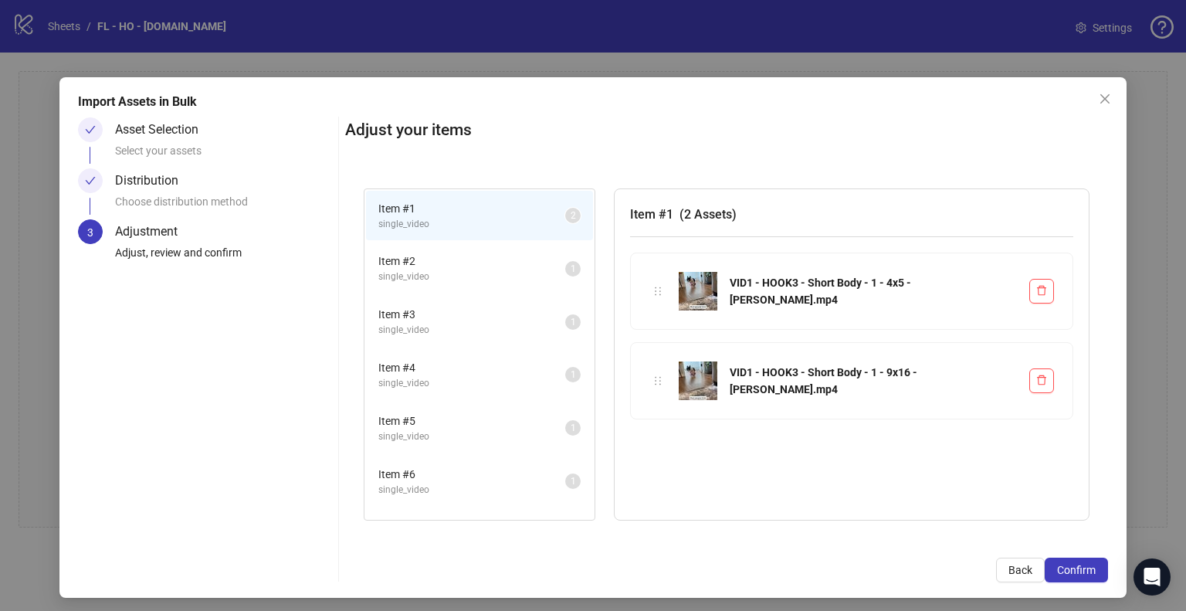
click at [515, 276] on span "single_video" at bounding box center [471, 276] width 187 height 15
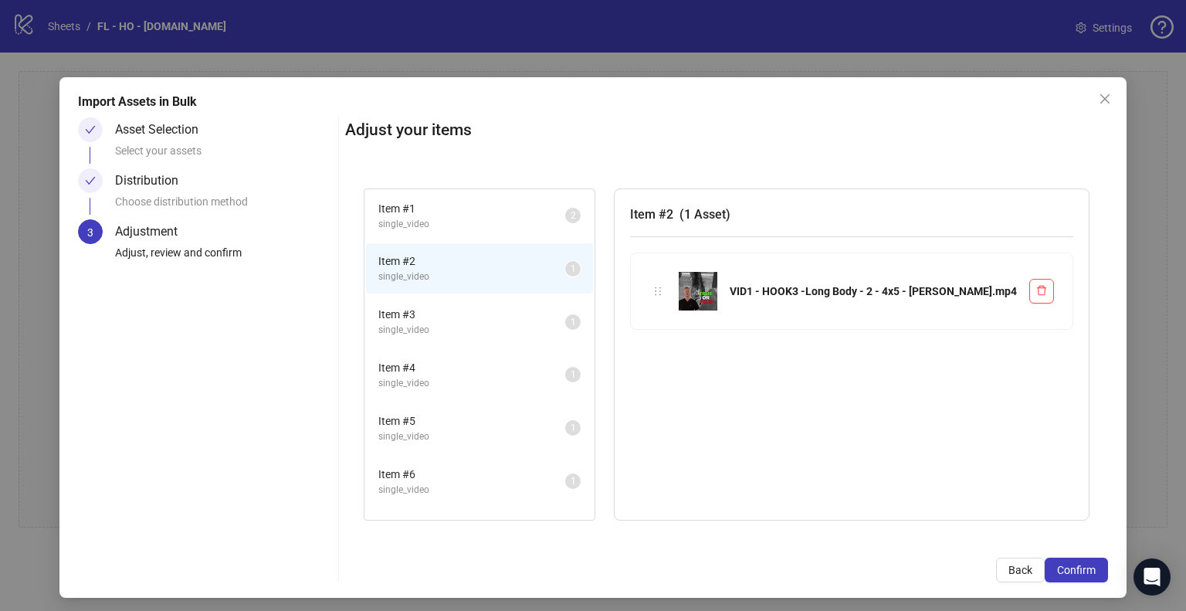
click at [522, 310] on span "Item # 3" at bounding box center [471, 314] width 187 height 17
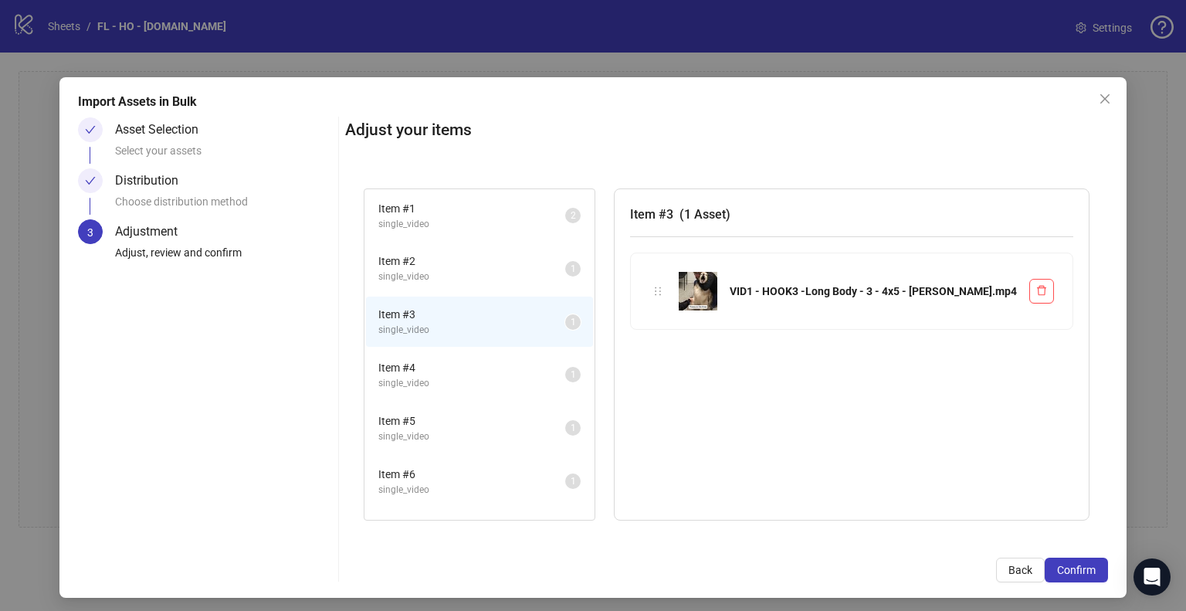
click at [520, 350] on li "Item # 4 single_video 1" at bounding box center [479, 375] width 227 height 50
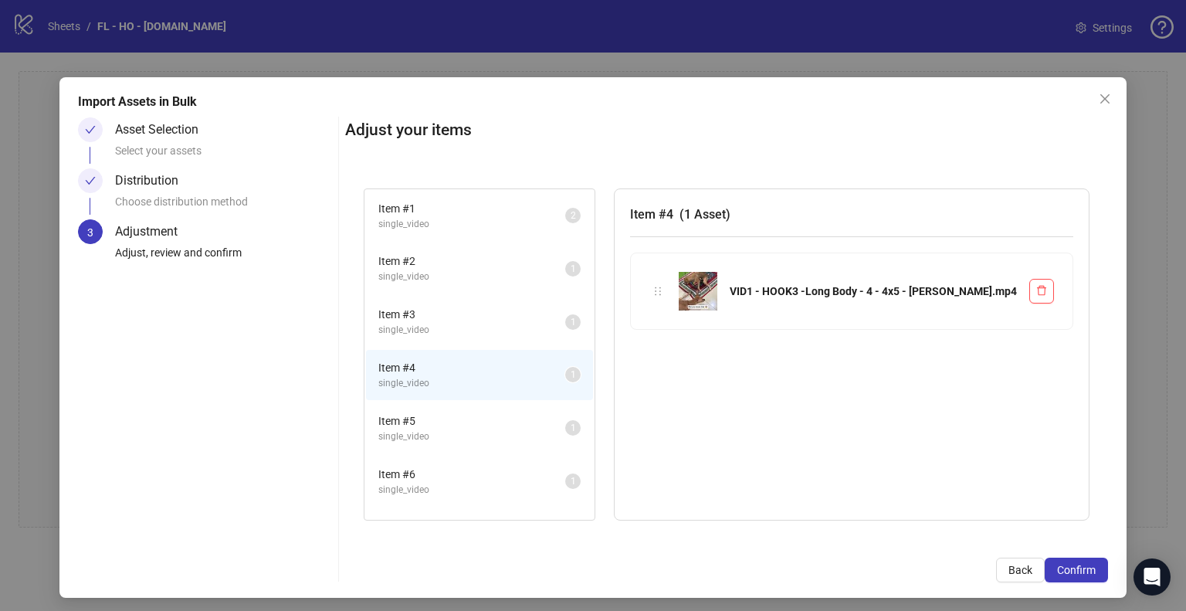
click at [525, 412] on span "Item # 5" at bounding box center [471, 420] width 187 height 17
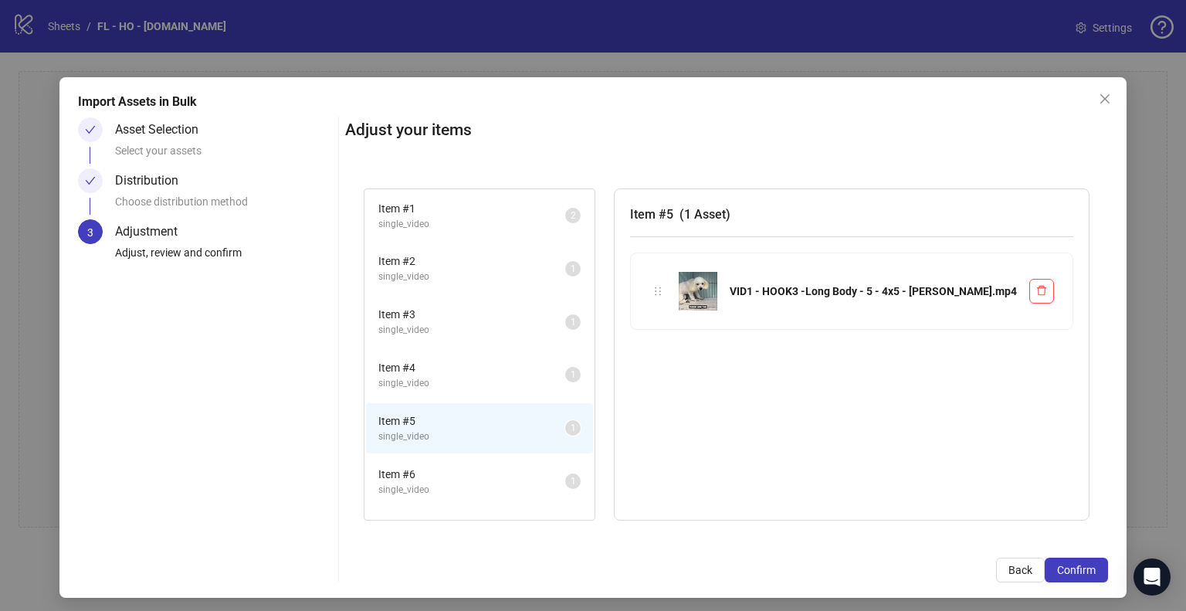
click at [510, 476] on span "Item # 6" at bounding box center [471, 473] width 187 height 17
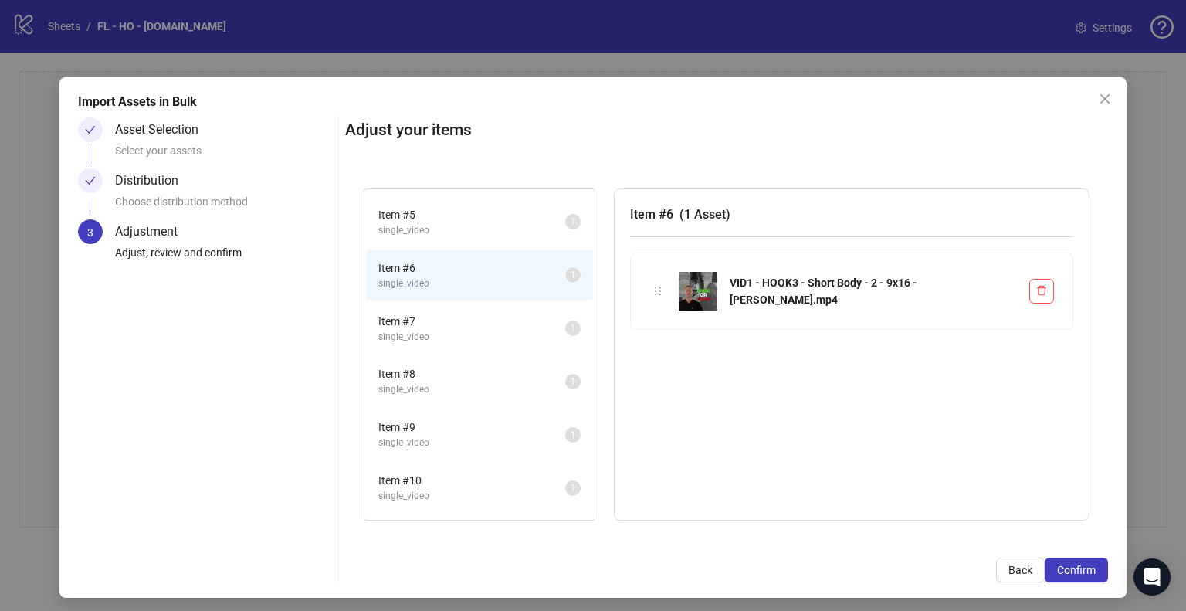
scroll to position [232, 0]
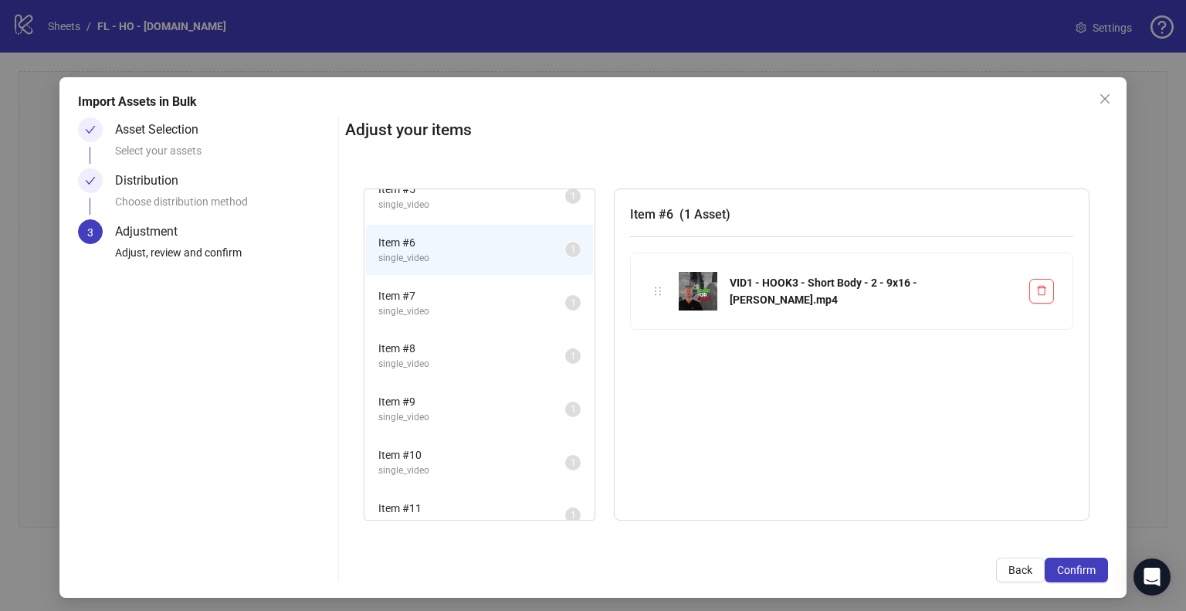
click at [516, 298] on span "Item # 7" at bounding box center [471, 295] width 187 height 17
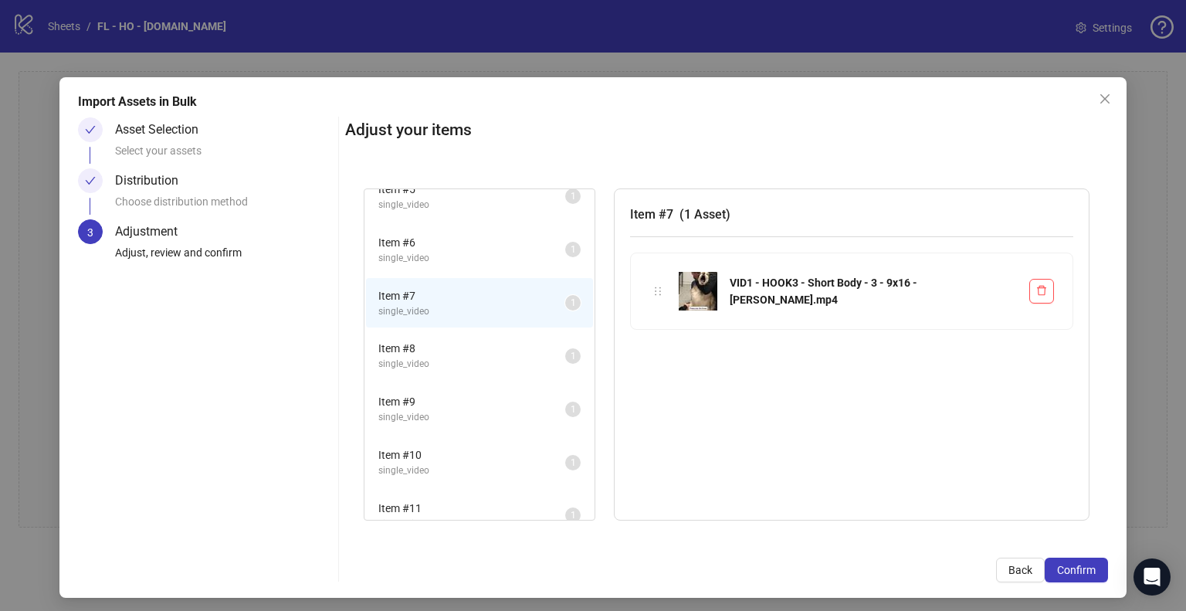
click at [526, 357] on span "single_video" at bounding box center [471, 364] width 187 height 15
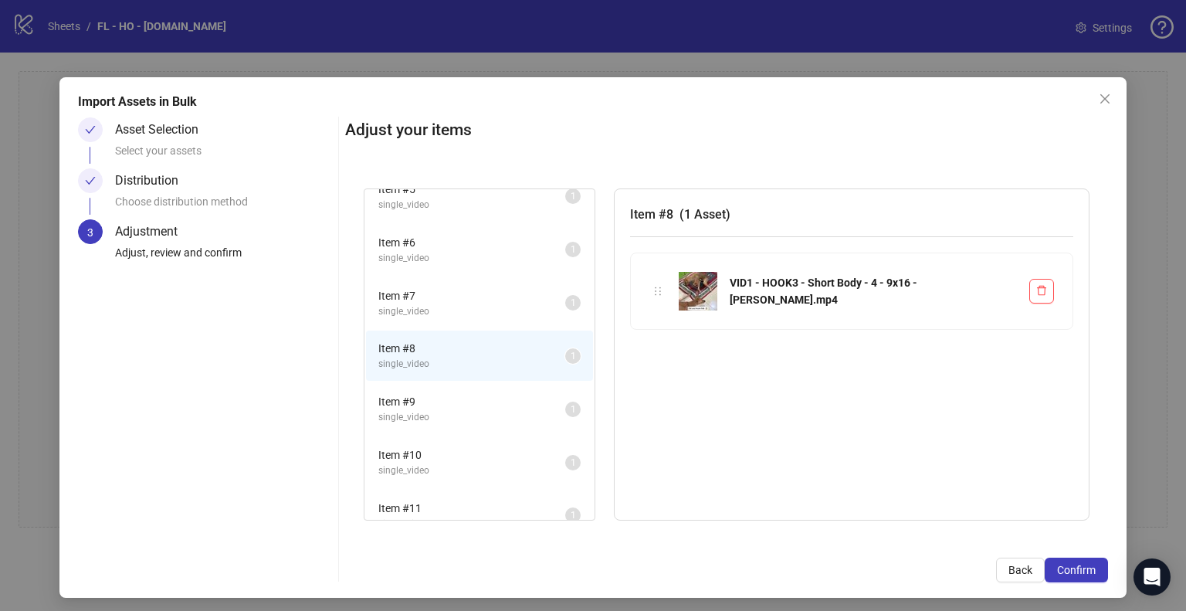
click at [509, 384] on li "Item # 9 single_video 1" at bounding box center [479, 409] width 227 height 50
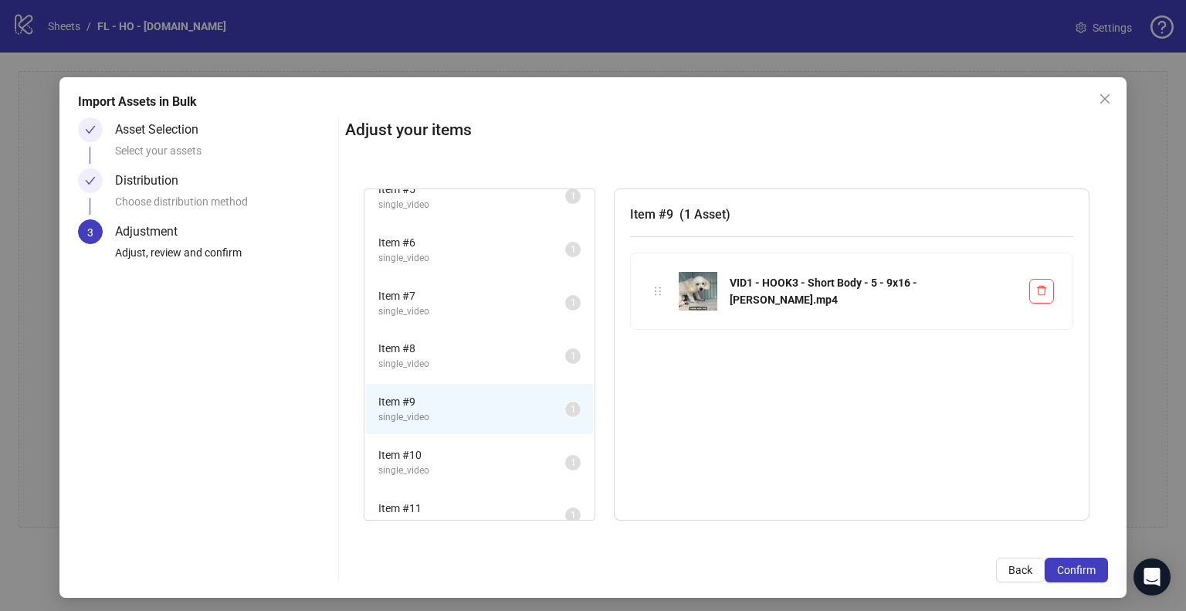
scroll to position [309, 0]
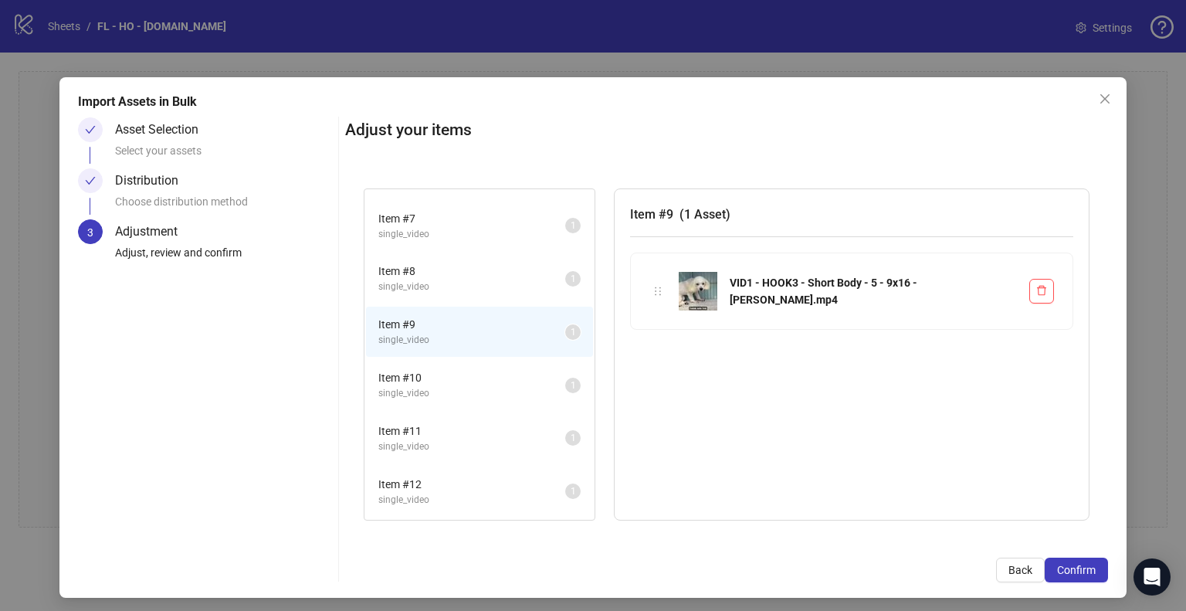
click at [510, 386] on span "single_video" at bounding box center [471, 393] width 187 height 15
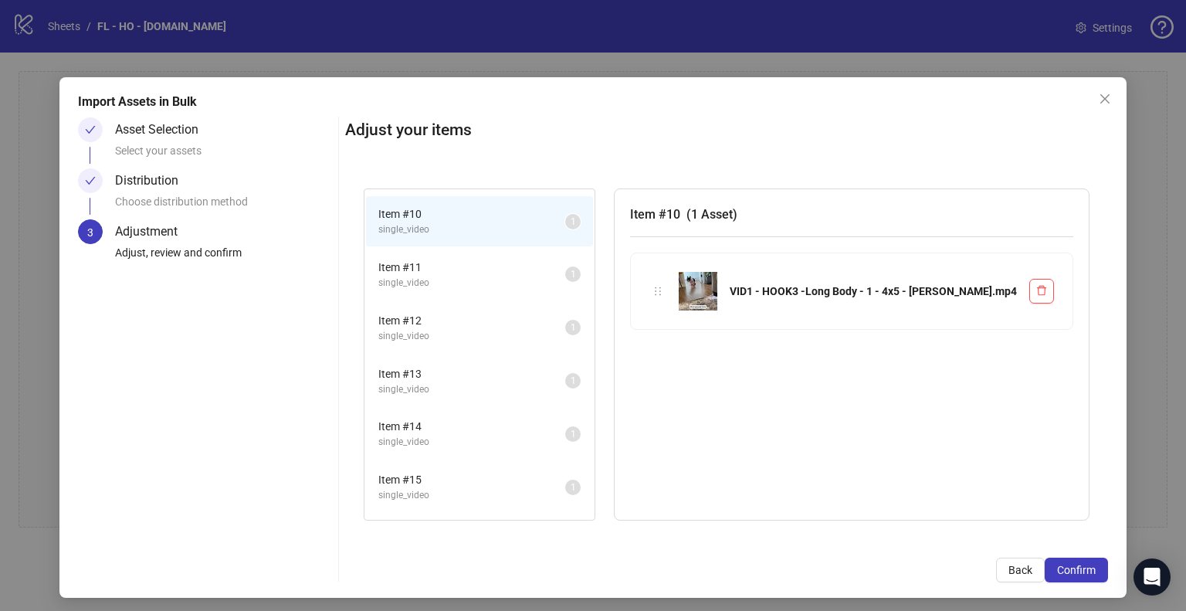
scroll to position [386, 0]
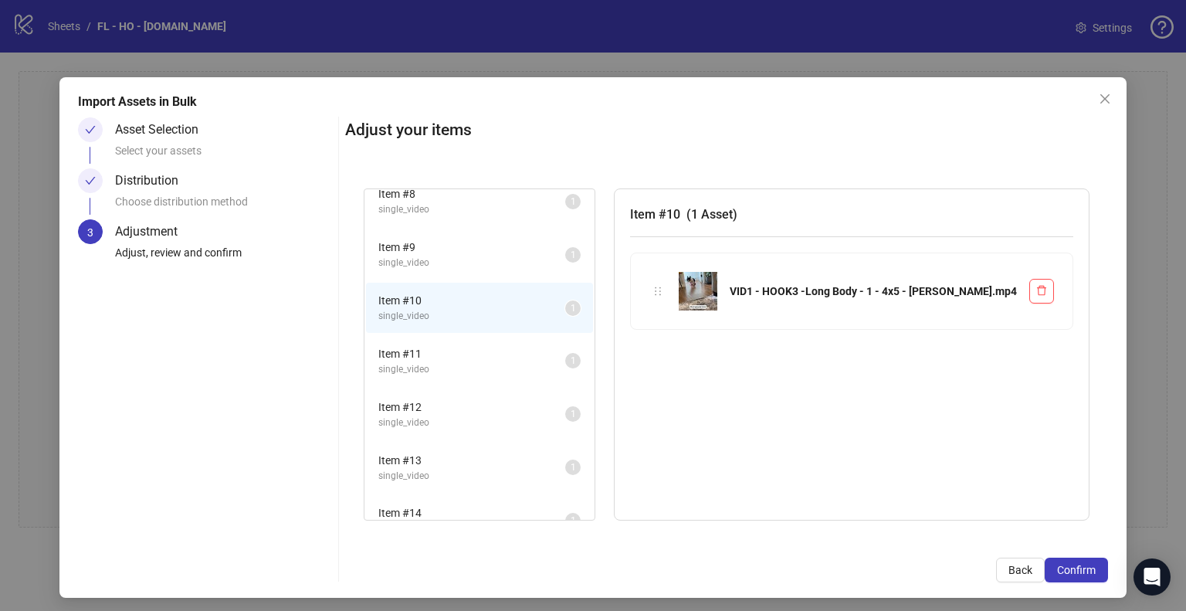
click at [537, 362] on span "single_video" at bounding box center [471, 369] width 187 height 15
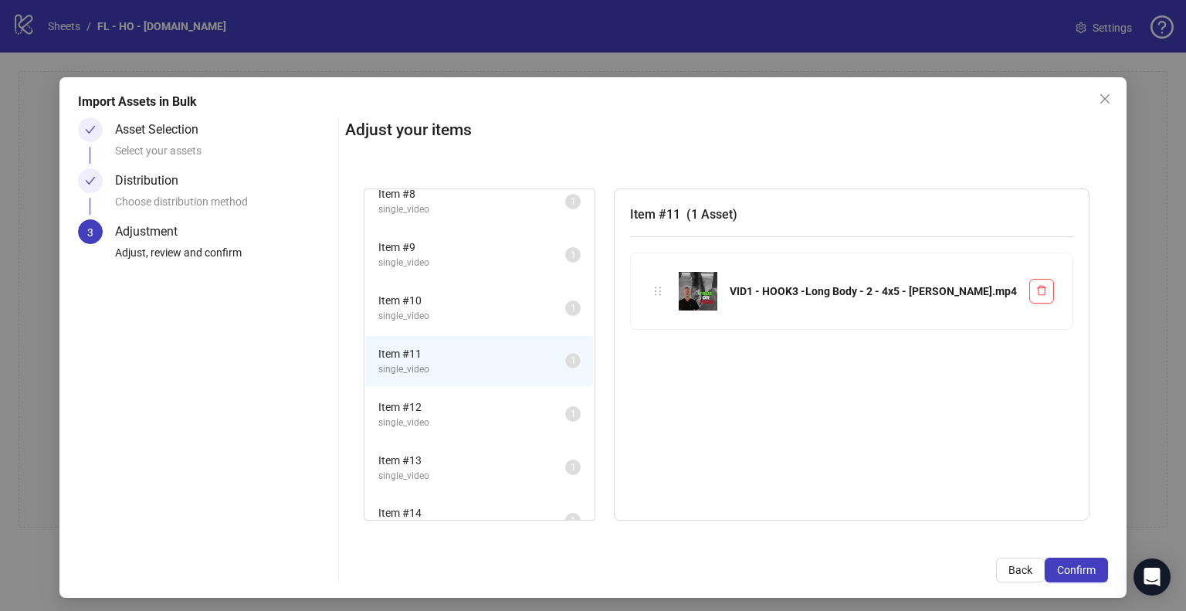
click at [537, 313] on span "single_video" at bounding box center [471, 316] width 187 height 15
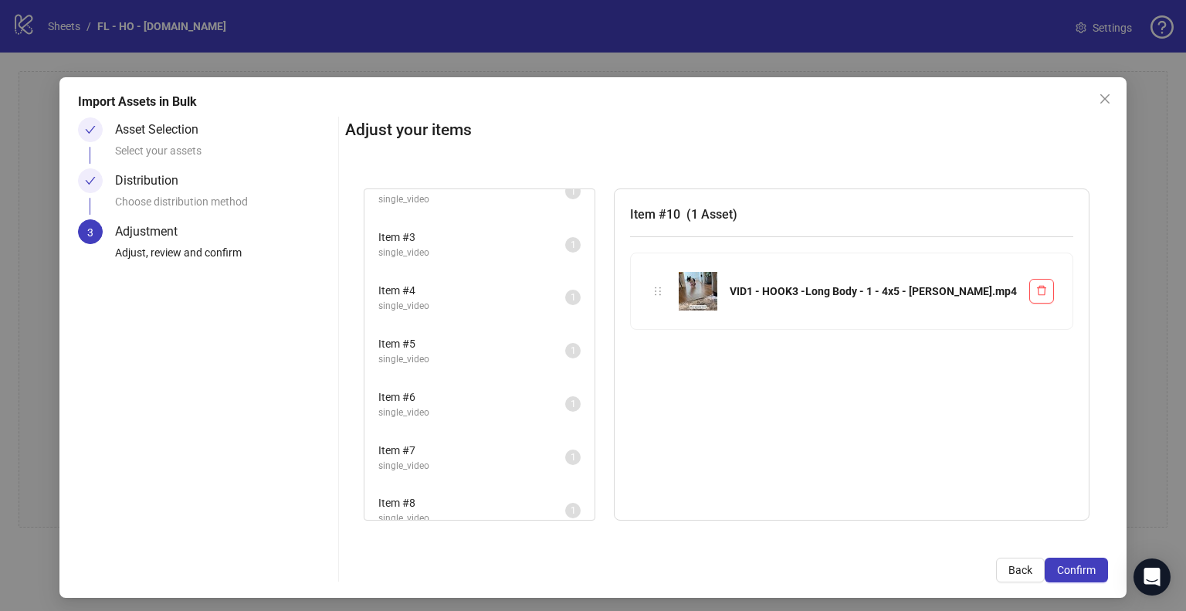
scroll to position [0, 0]
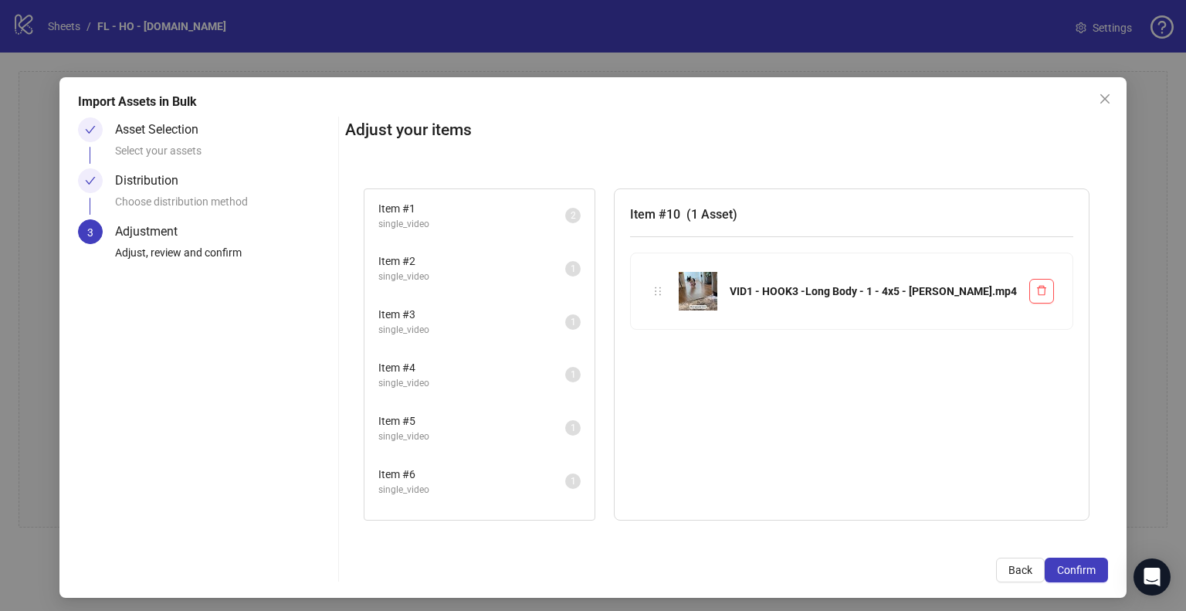
click at [501, 269] on span "single_video" at bounding box center [471, 276] width 187 height 15
click at [503, 313] on span "Item # 3" at bounding box center [471, 314] width 187 height 17
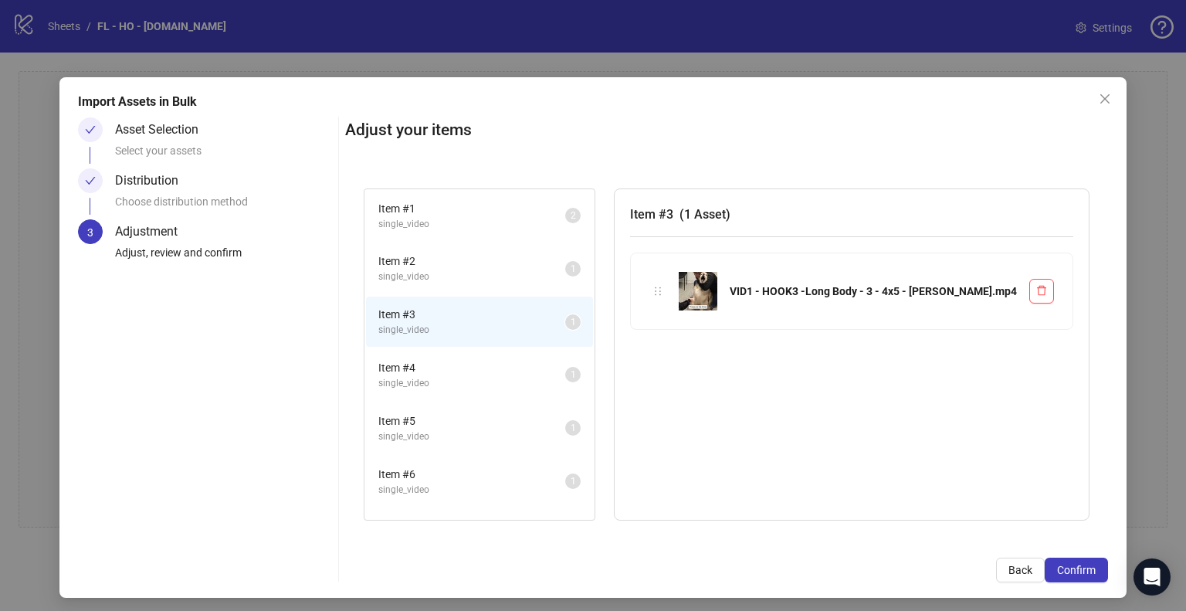
click at [528, 209] on span "Item # 1" at bounding box center [471, 208] width 187 height 17
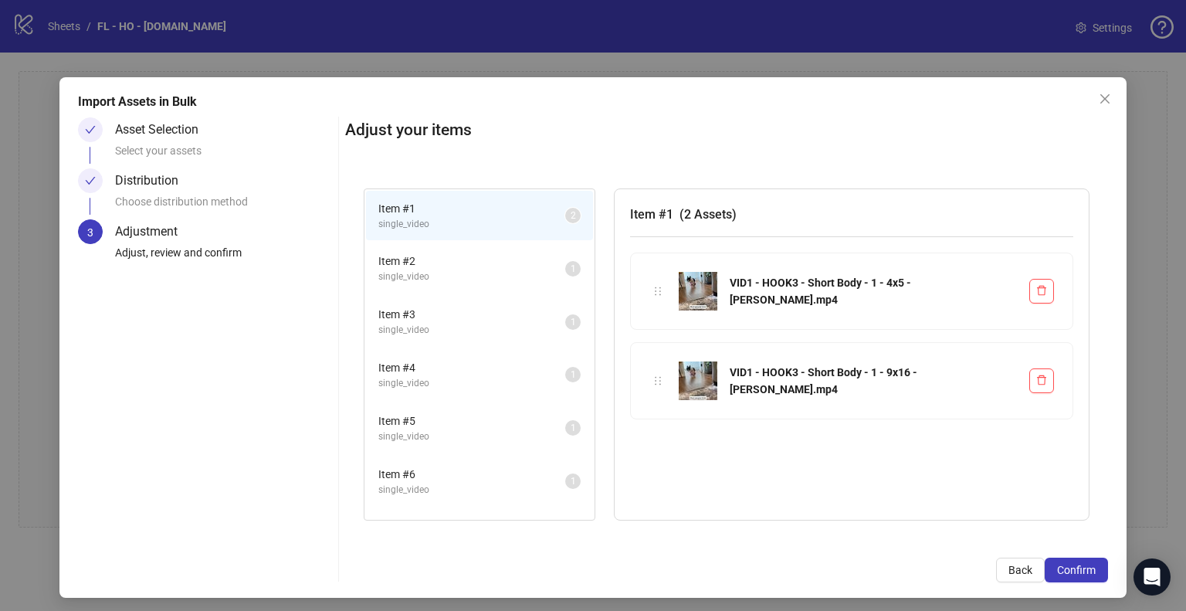
click at [517, 313] on span "Item # 3" at bounding box center [471, 314] width 187 height 17
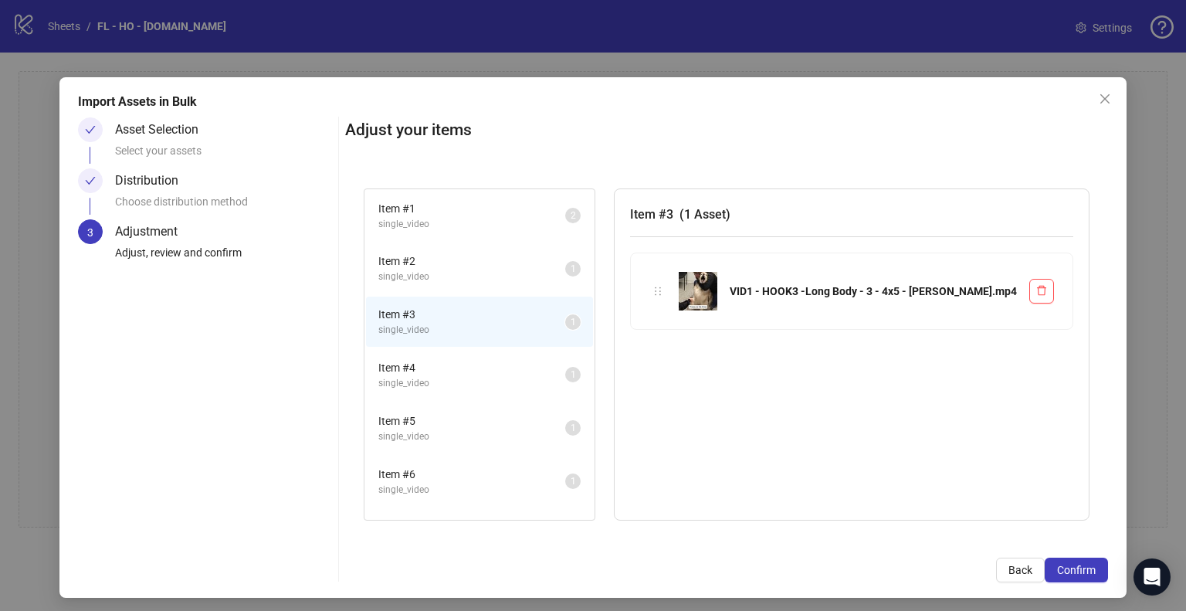
click at [505, 371] on span "Item # 4" at bounding box center [471, 367] width 187 height 17
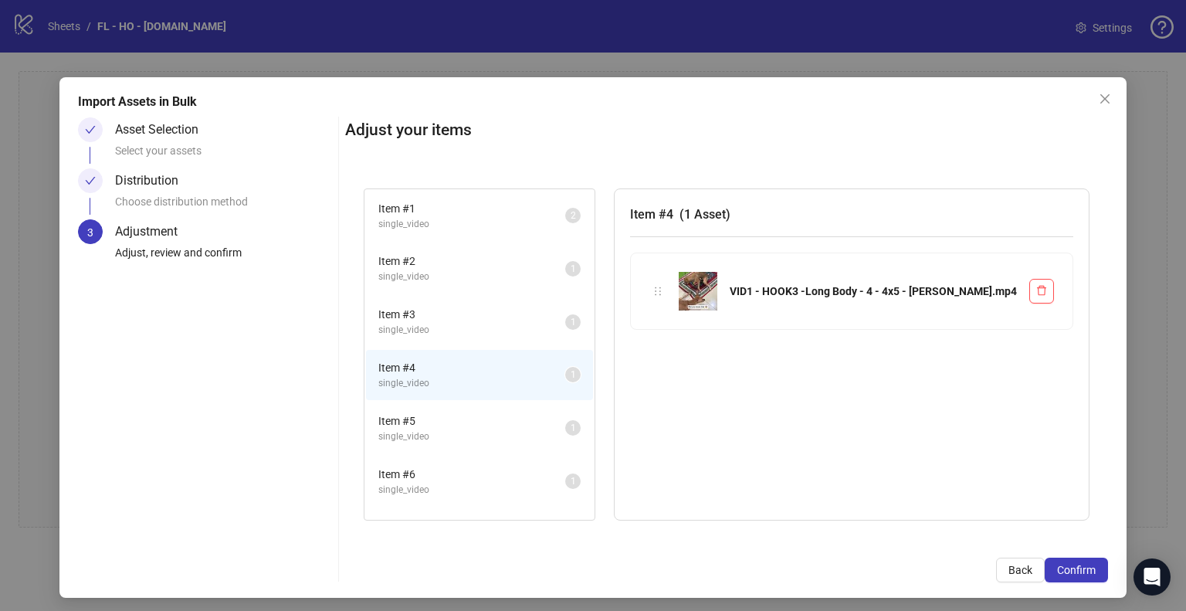
click at [505, 404] on li "Item # 5 single_video 1" at bounding box center [479, 428] width 227 height 50
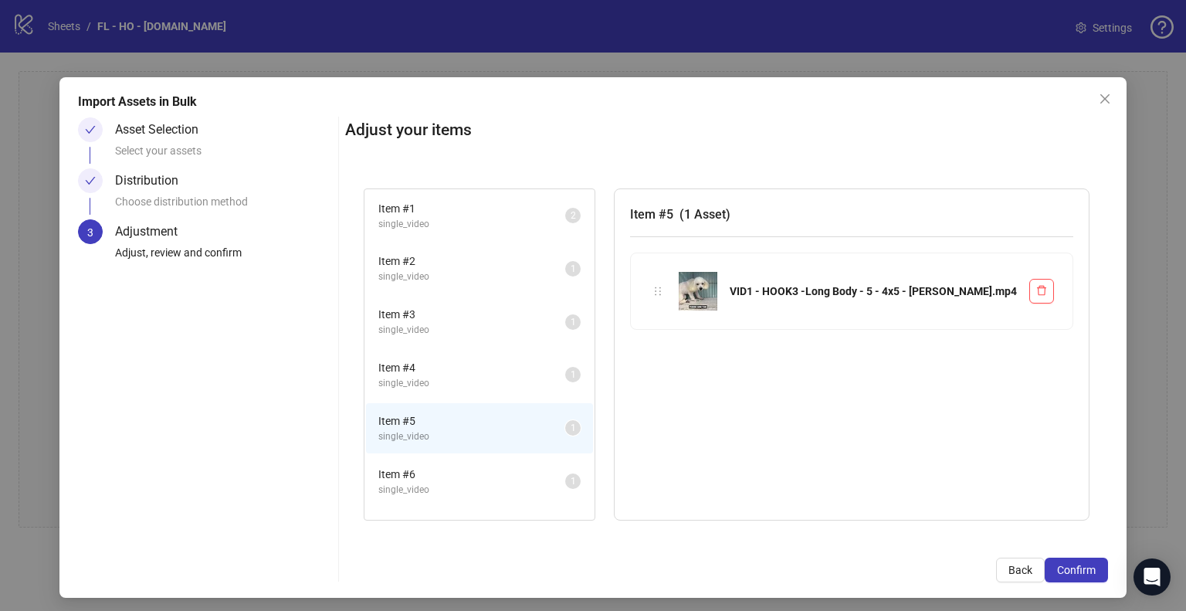
click at [490, 459] on li "Item # 6 single_video 1" at bounding box center [479, 481] width 227 height 50
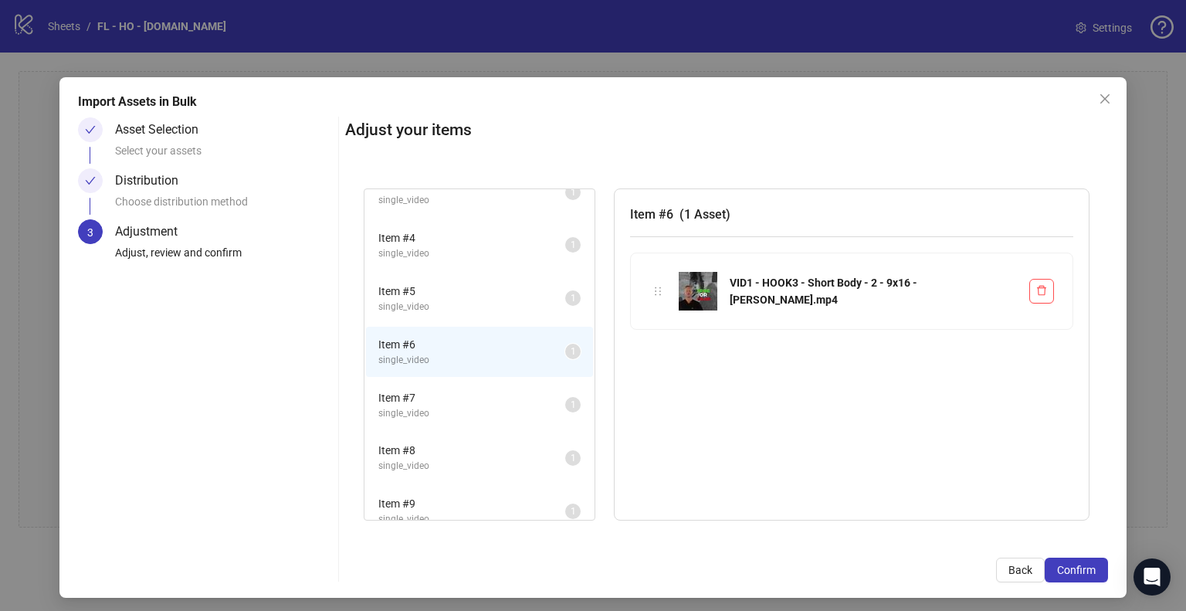
scroll to position [154, 0]
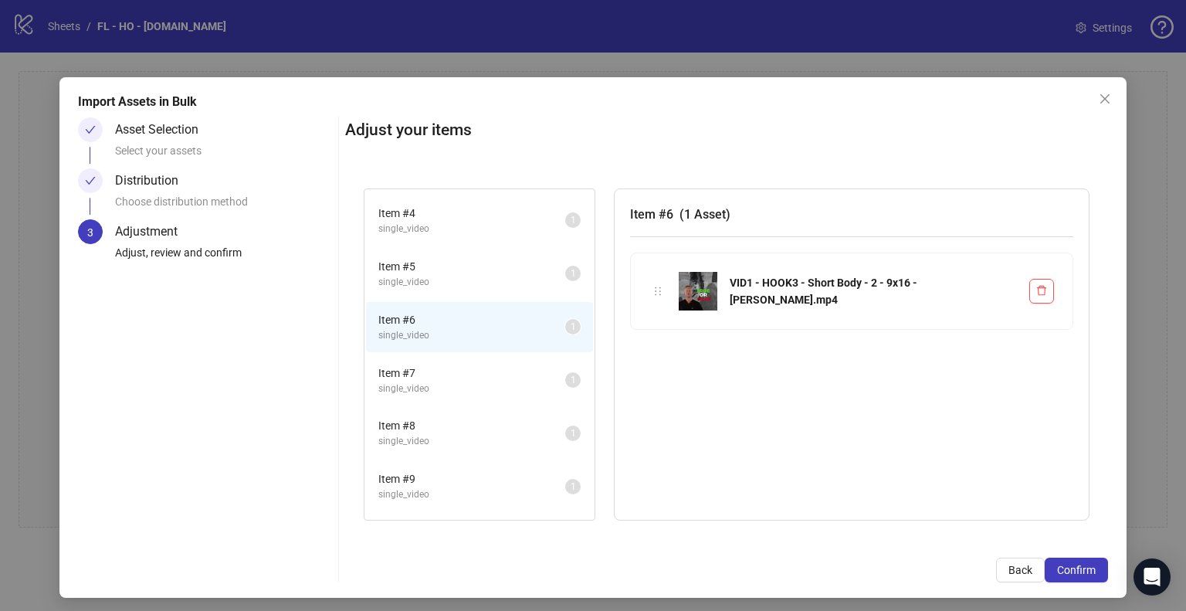
click at [526, 374] on span "Item # 7" at bounding box center [471, 372] width 187 height 17
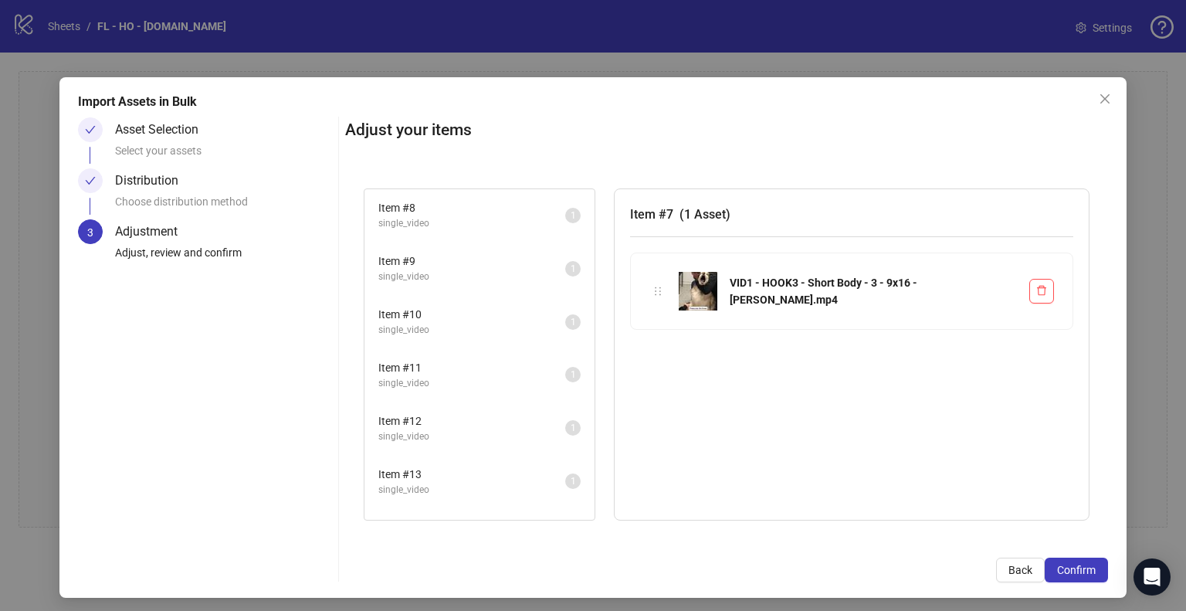
scroll to position [386, 0]
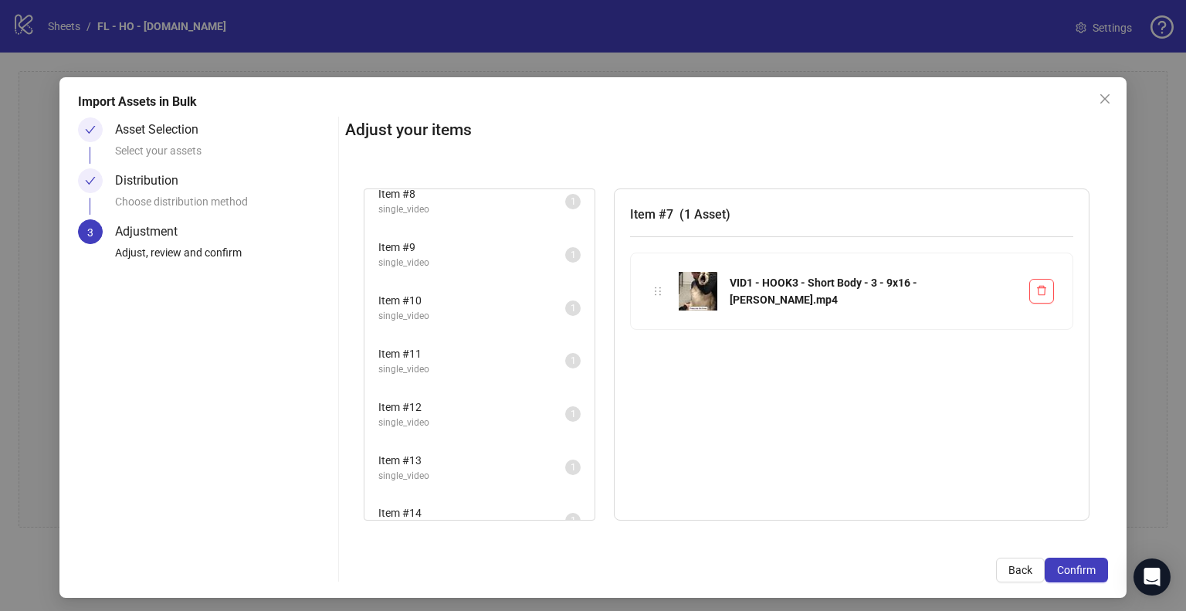
click at [527, 202] on span "single_video" at bounding box center [471, 209] width 187 height 15
click at [521, 229] on li "Item # 9 single_video 1" at bounding box center [479, 254] width 227 height 50
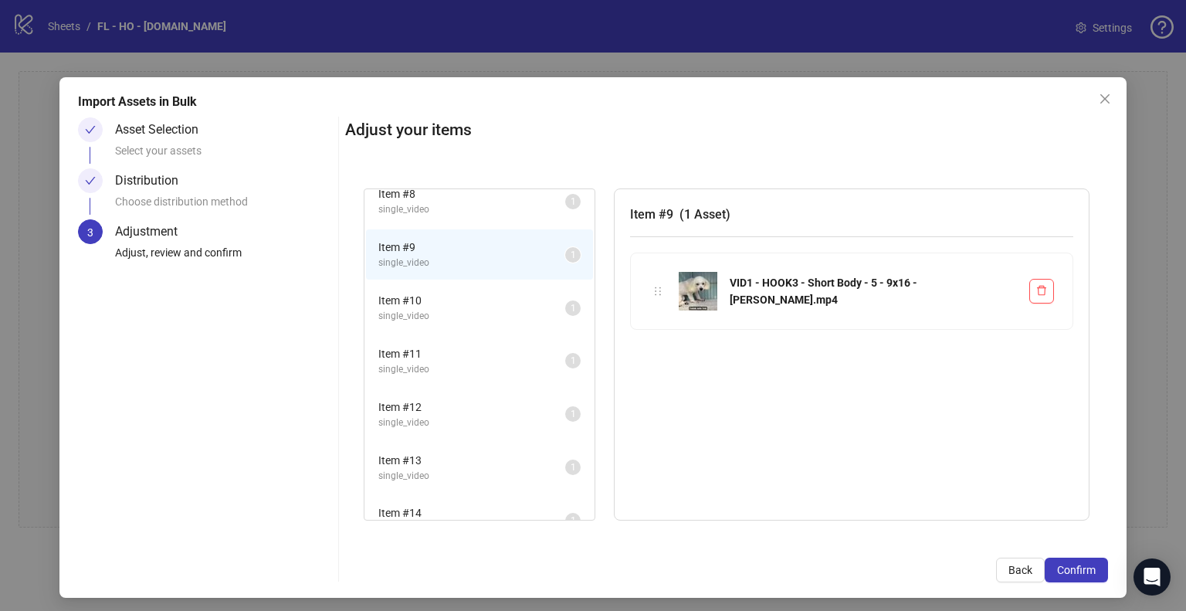
click at [496, 283] on li "Item # 10 single_video 1" at bounding box center [479, 308] width 227 height 50
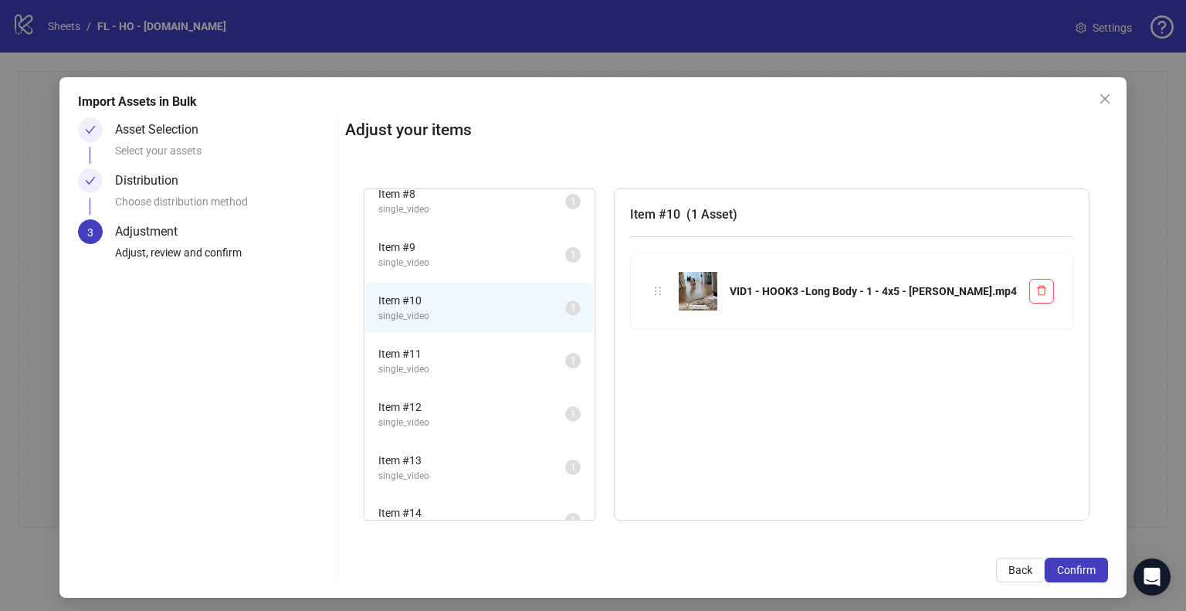
click at [481, 348] on span "Item # 11" at bounding box center [471, 353] width 187 height 17
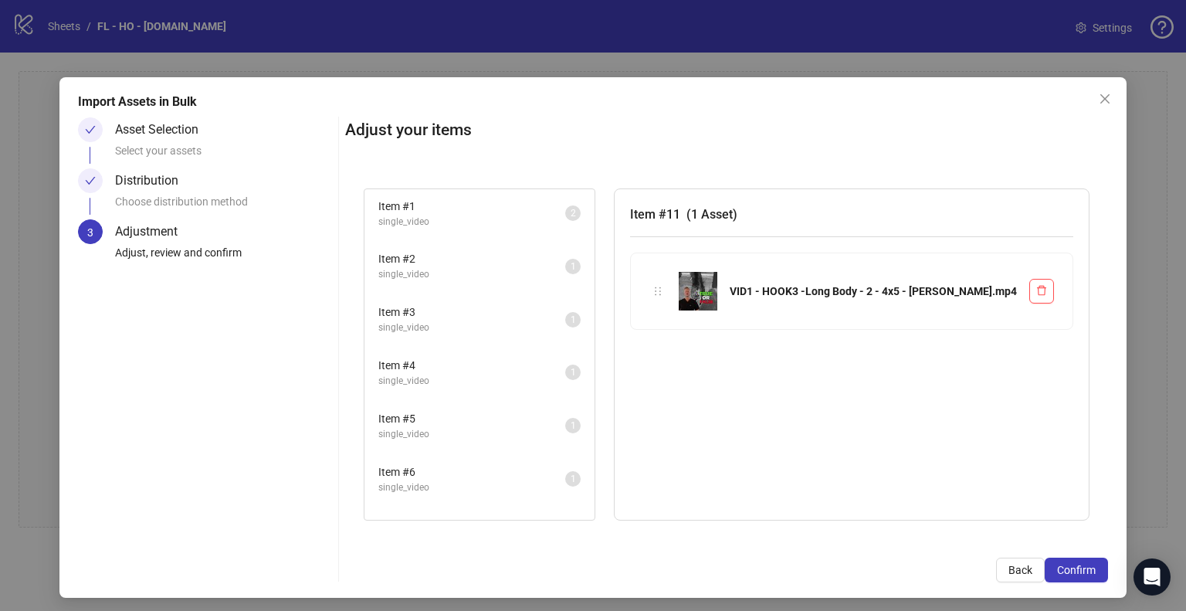
scroll to position [0, 0]
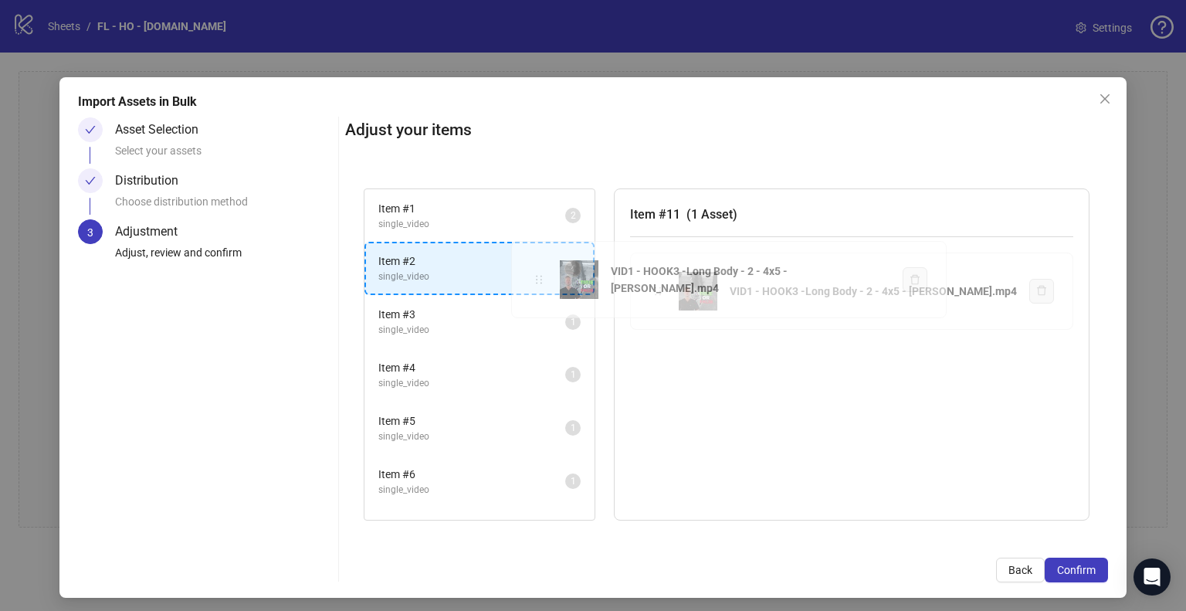
drag, startPoint x: 654, startPoint y: 296, endPoint x: 538, endPoint y: 285, distance: 116.3
click at [538, 285] on div "Item # 1 single_video 2 Item # 2 single_video 1 Item # 3 single_video 1 Item # …" at bounding box center [726, 354] width 763 height 369
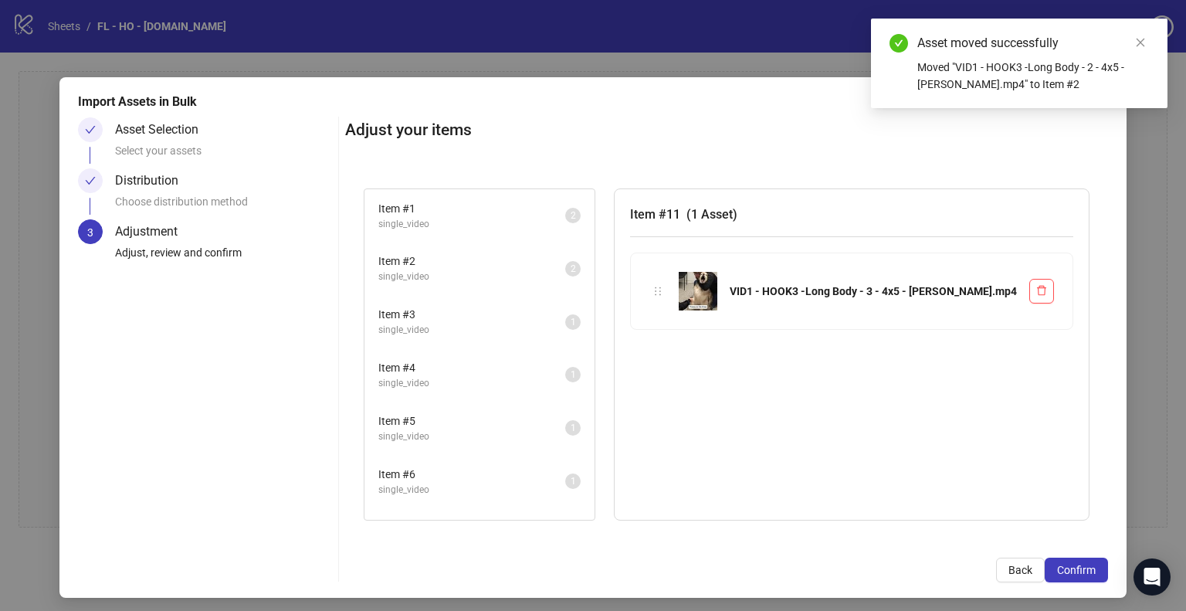
click at [520, 279] on span "single_video" at bounding box center [471, 276] width 187 height 15
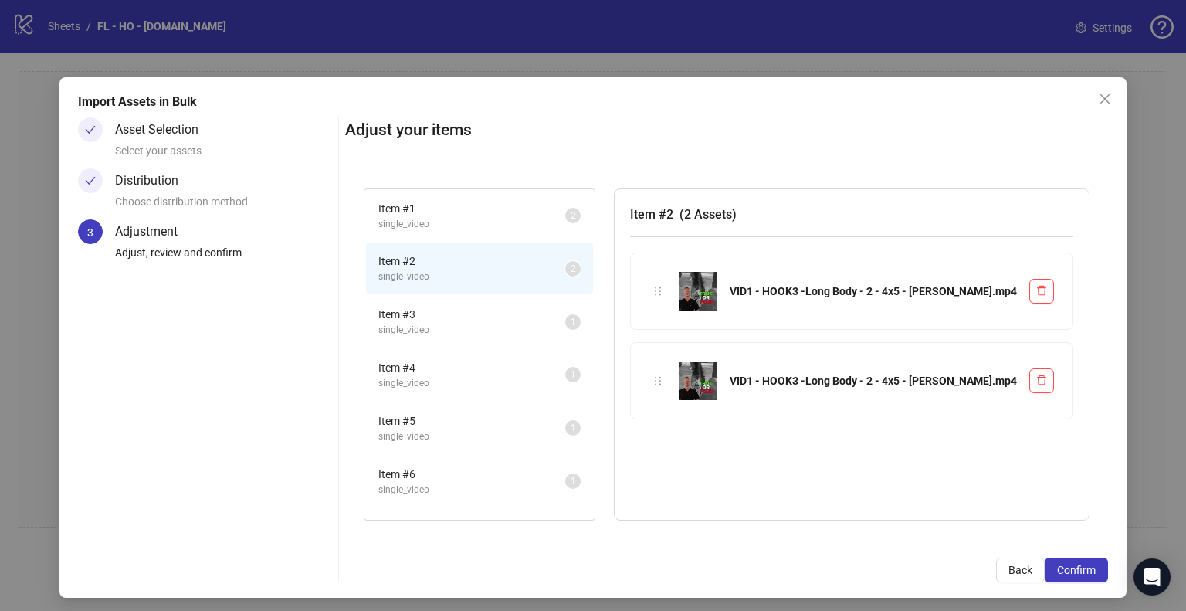
click at [235, 209] on div "Choose distribution method" at bounding box center [223, 206] width 217 height 26
click at [1009, 574] on span "Back" at bounding box center [1020, 570] width 24 height 12
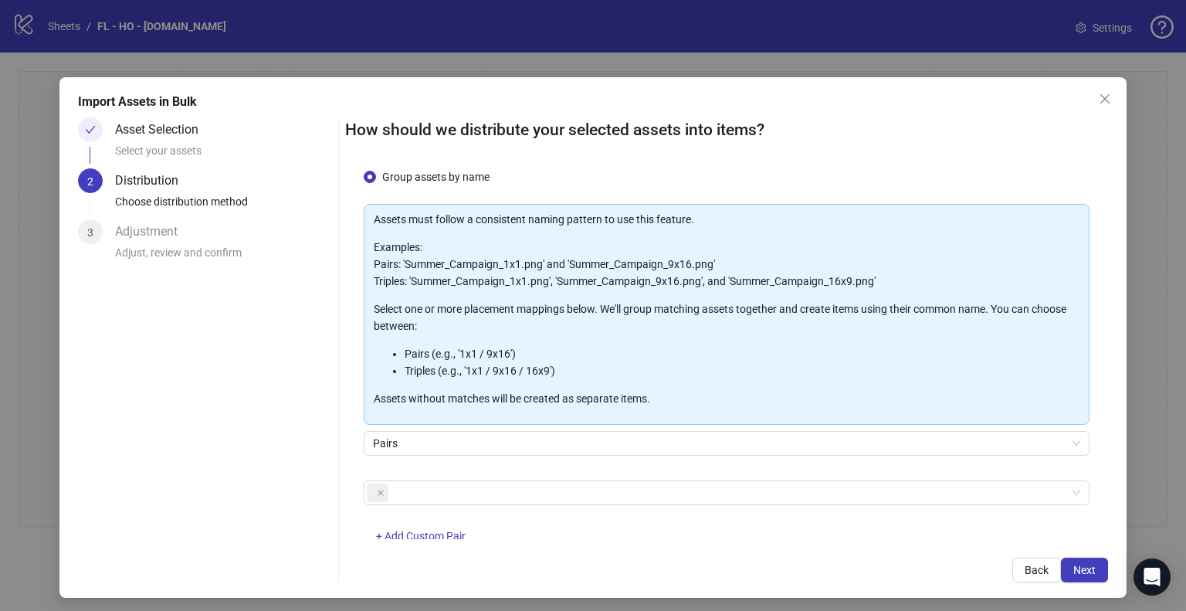
scroll to position [83, 0]
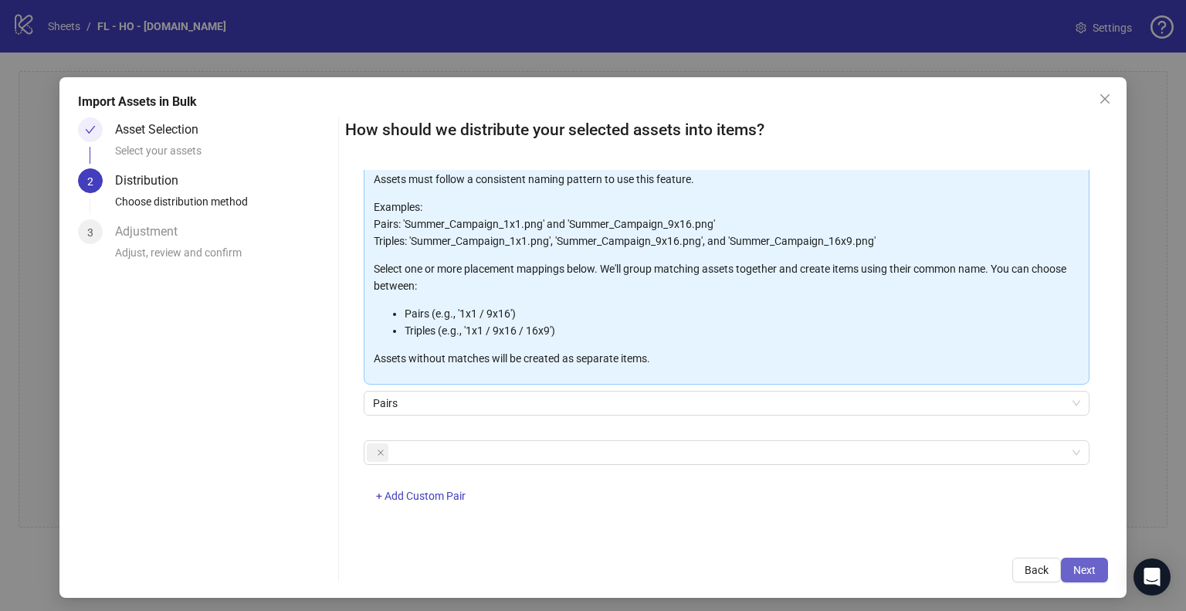
click at [1073, 570] on span "Next" at bounding box center [1084, 570] width 22 height 12
click at [1078, 573] on span "Next" at bounding box center [1084, 570] width 22 height 12
click at [383, 452] on span at bounding box center [378, 452] width 22 height 19
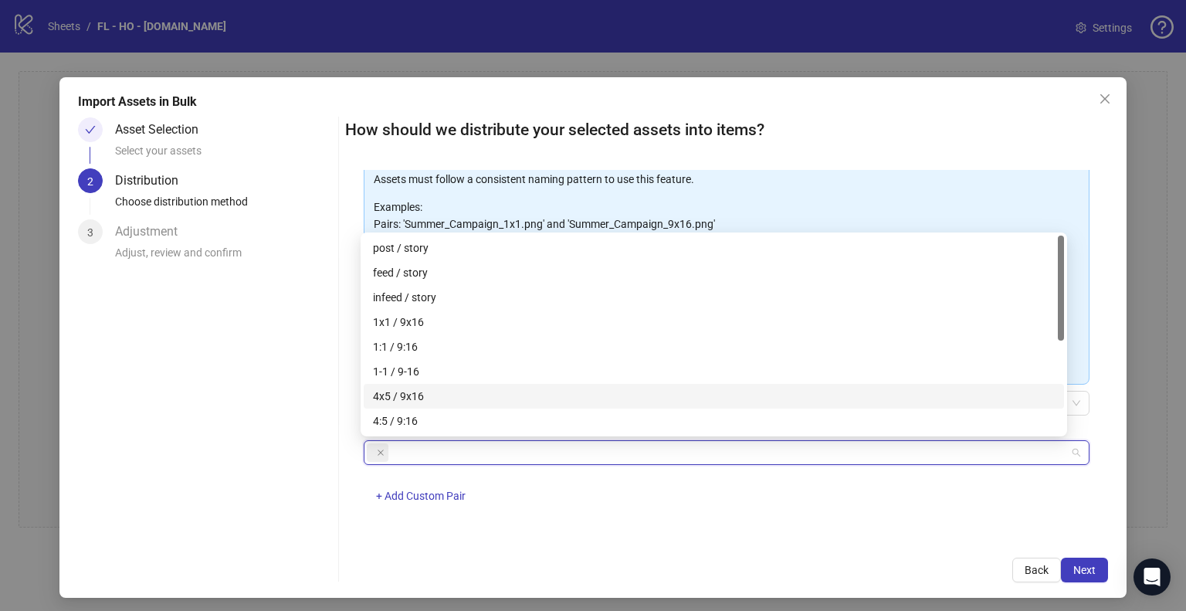
click at [425, 398] on div "4x5 / 9x16" at bounding box center [714, 396] width 682 height 17
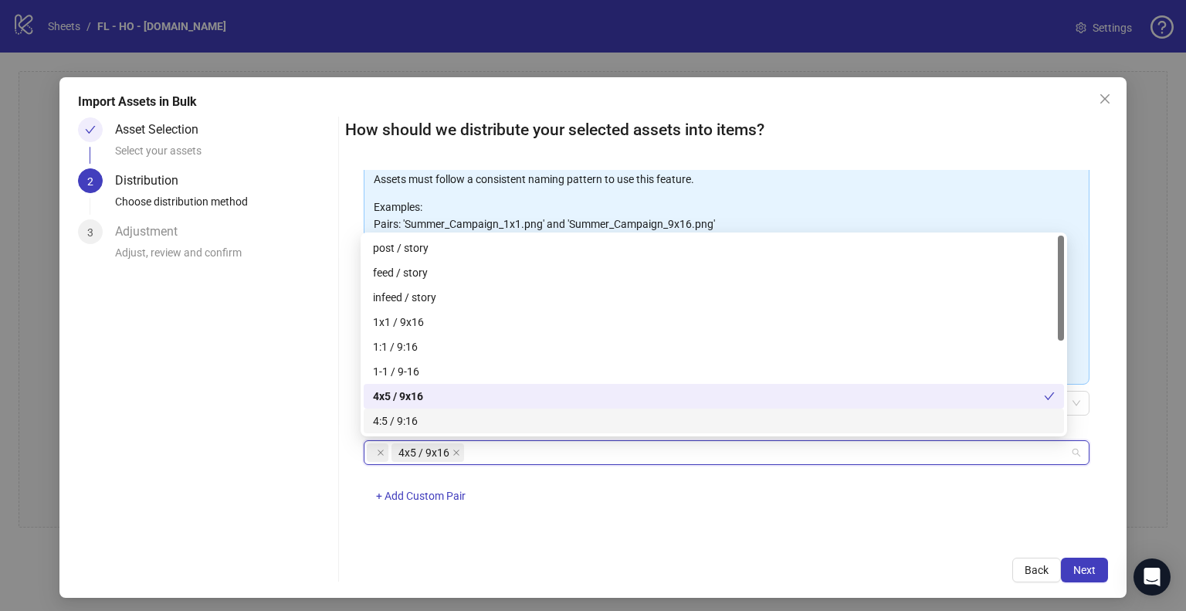
click at [703, 530] on div "One asset per item Group assets by name Assets must follow a consistent naming …" at bounding box center [726, 354] width 763 height 369
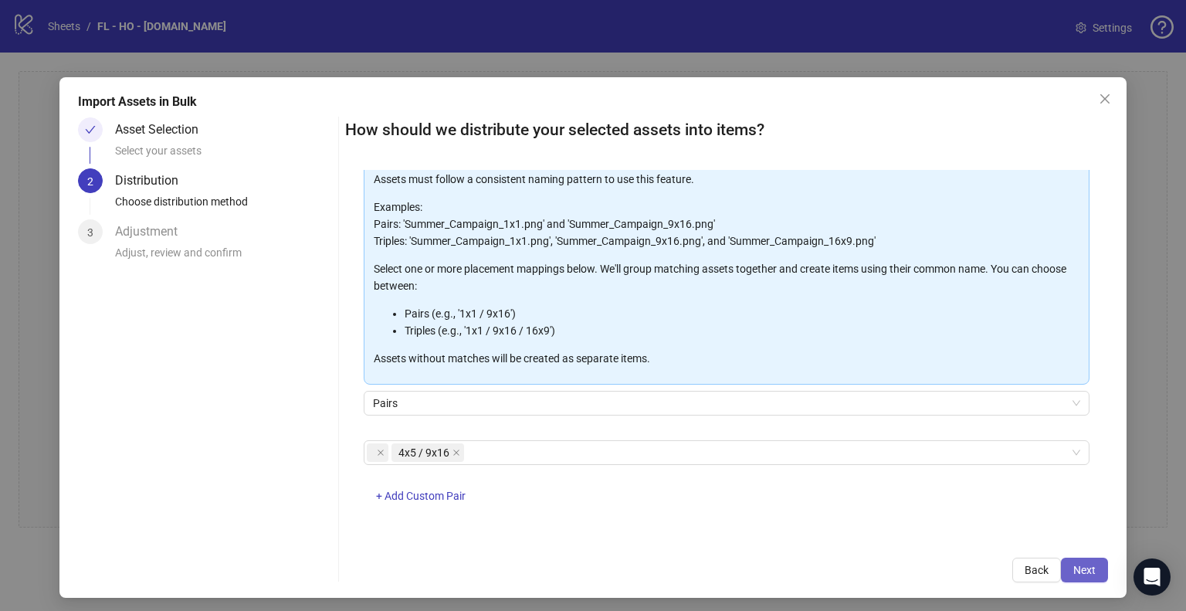
click at [1073, 567] on span "Next" at bounding box center [1084, 570] width 22 height 12
click at [377, 450] on icon "close" at bounding box center [381, 453] width 8 height 8
click at [693, 519] on div "4x5 / 9x16 + Add Custom Pair" at bounding box center [727, 481] width 726 height 80
click at [1075, 574] on span "Next" at bounding box center [1084, 570] width 22 height 12
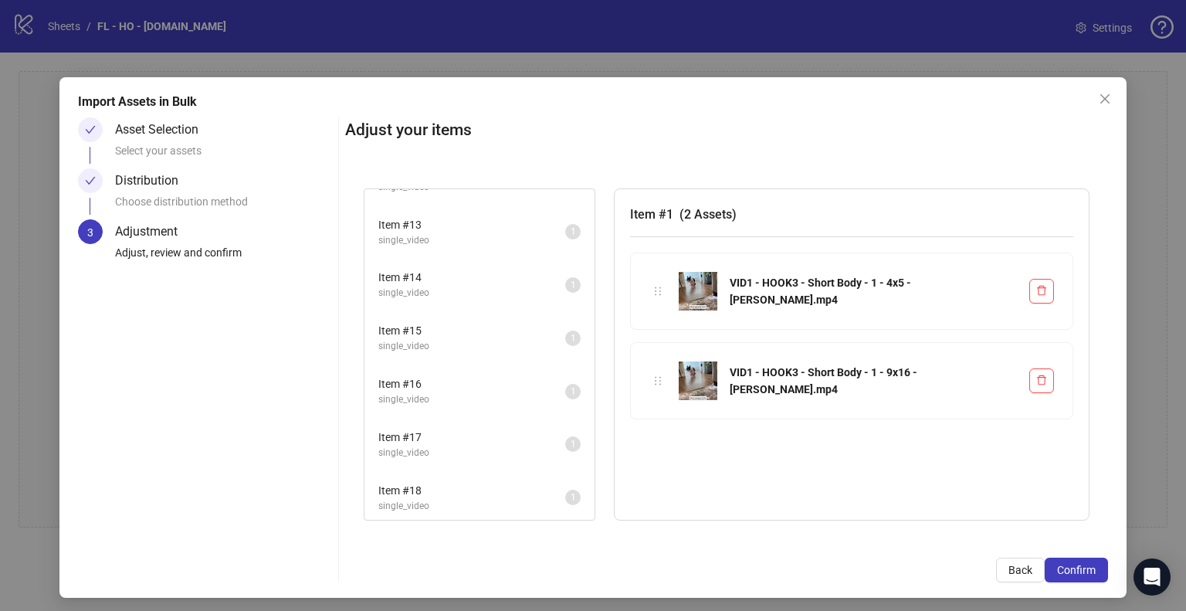
scroll to position [667, 0]
click at [453, 436] on span "Item # 18" at bounding box center [471, 444] width 187 height 17
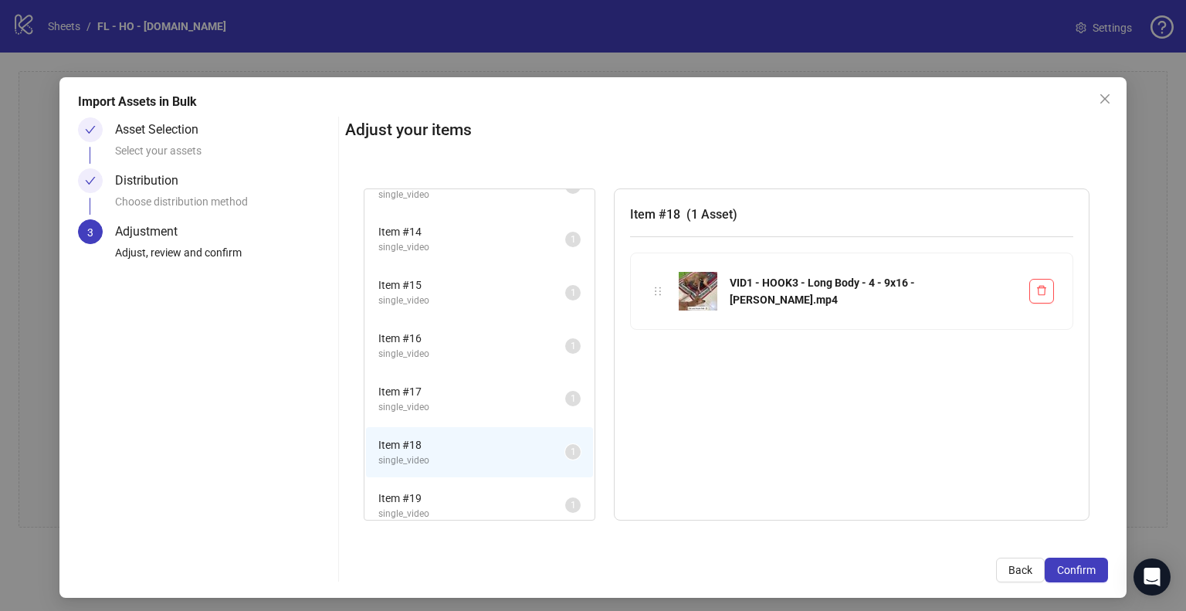
click at [459, 489] on span "Item # 19" at bounding box center [471, 497] width 187 height 17
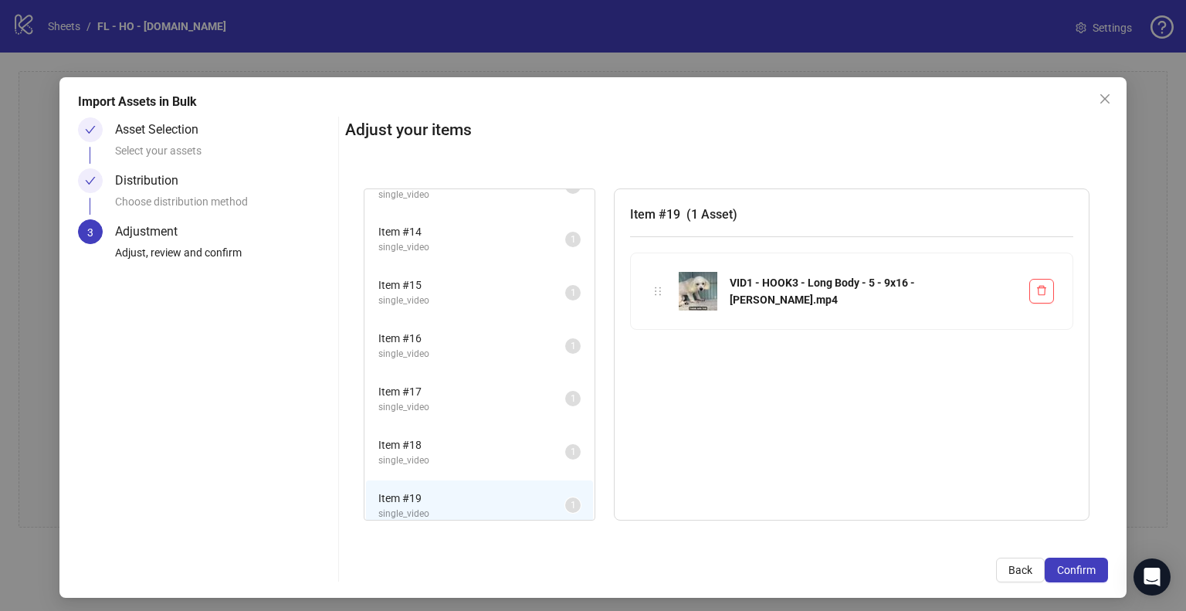
click at [485, 354] on li "Item # 16 single_video 1" at bounding box center [479, 345] width 227 height 50
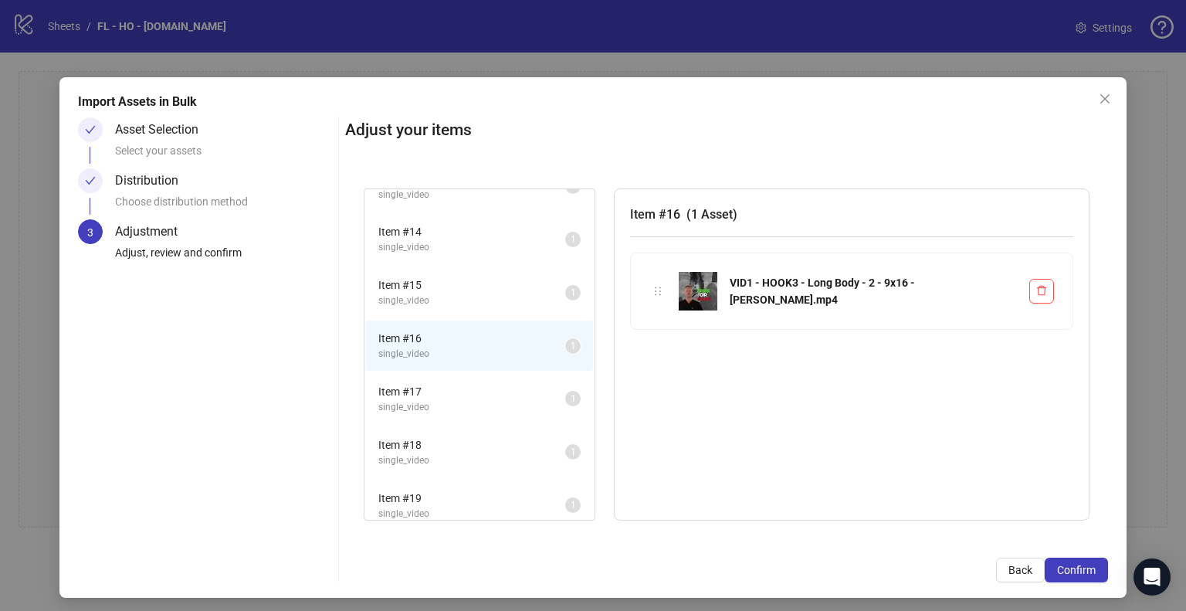
click at [494, 319] on div "Item # 16 single_video 1" at bounding box center [479, 345] width 230 height 53
click at [503, 283] on span "Item # 15" at bounding box center [471, 284] width 187 height 17
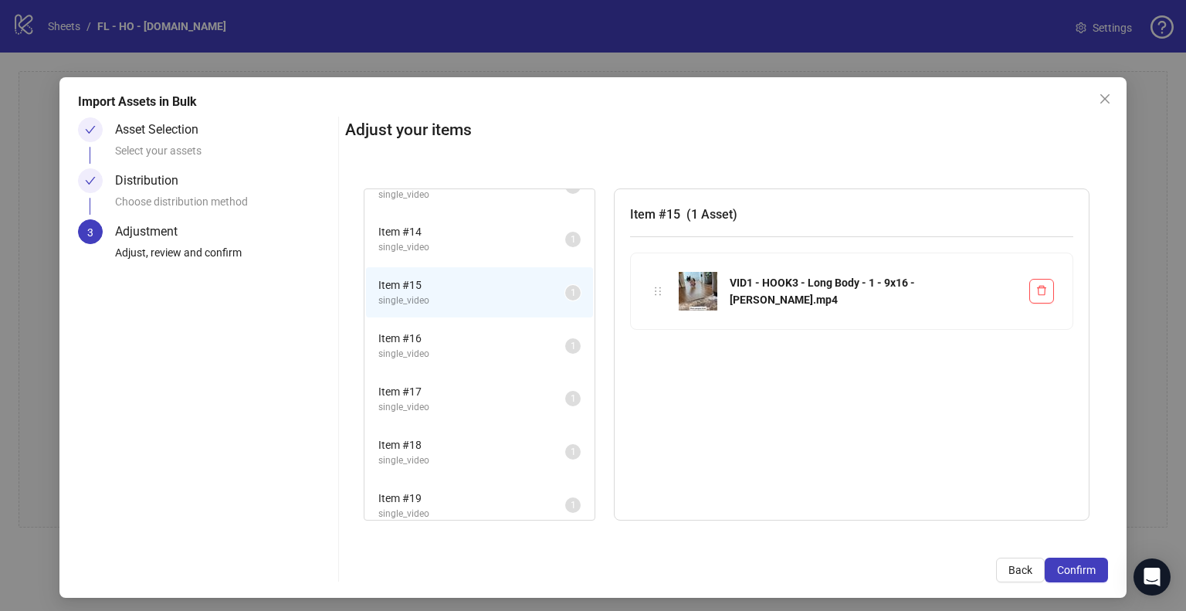
click at [506, 347] on span "single_video" at bounding box center [471, 354] width 187 height 15
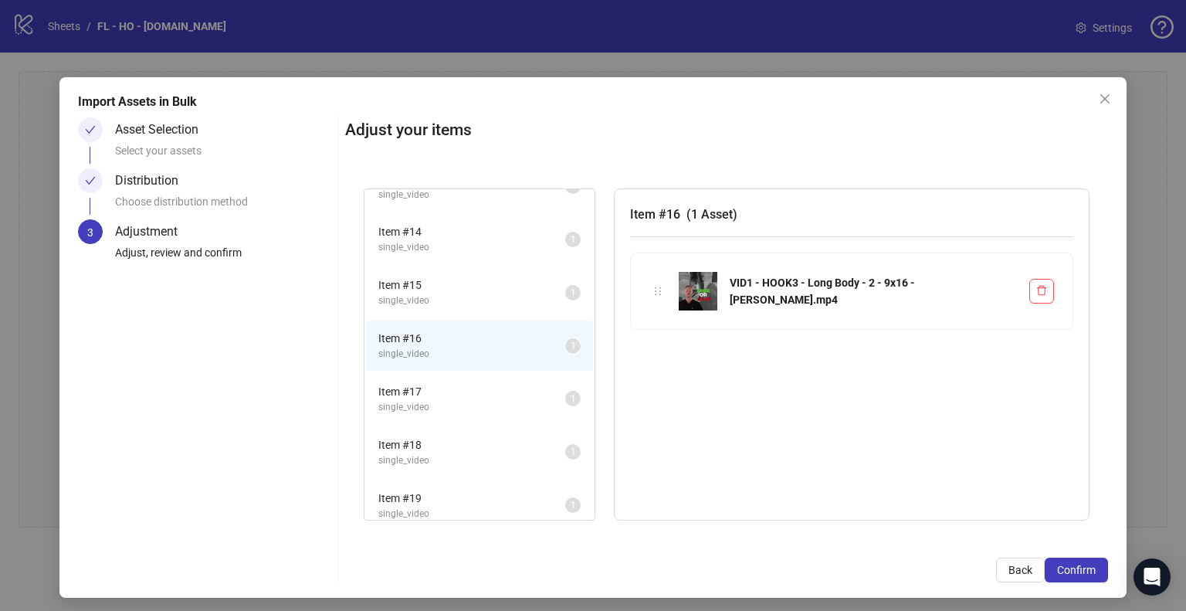
click at [506, 374] on li "Item # 17 single_video 1" at bounding box center [479, 399] width 227 height 50
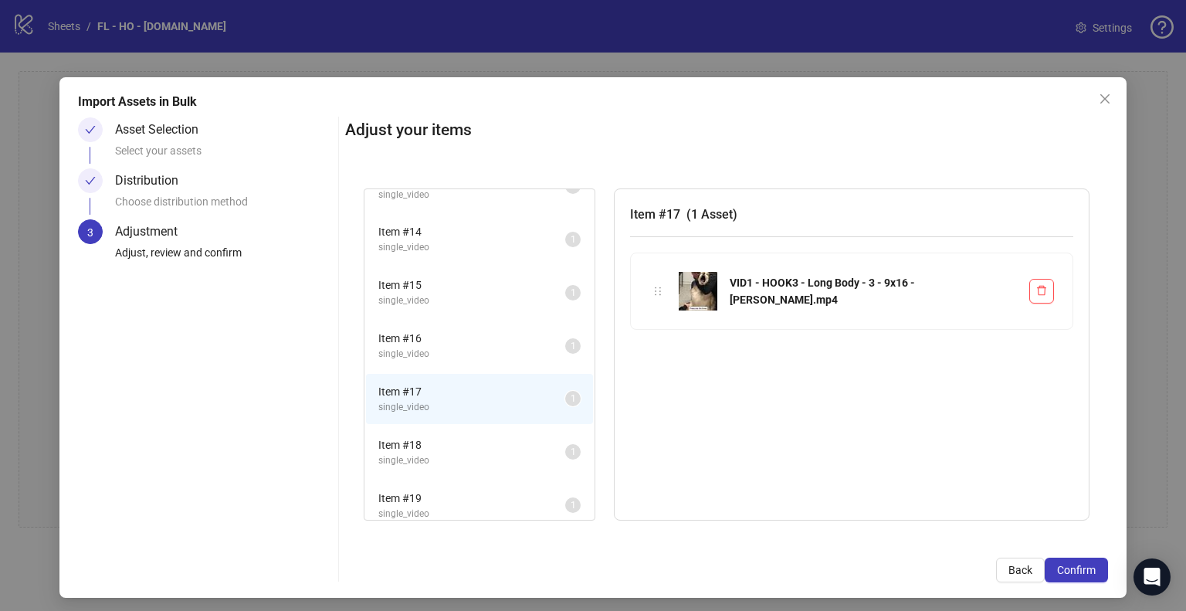
click at [498, 436] on span "Item # 18" at bounding box center [471, 444] width 187 height 17
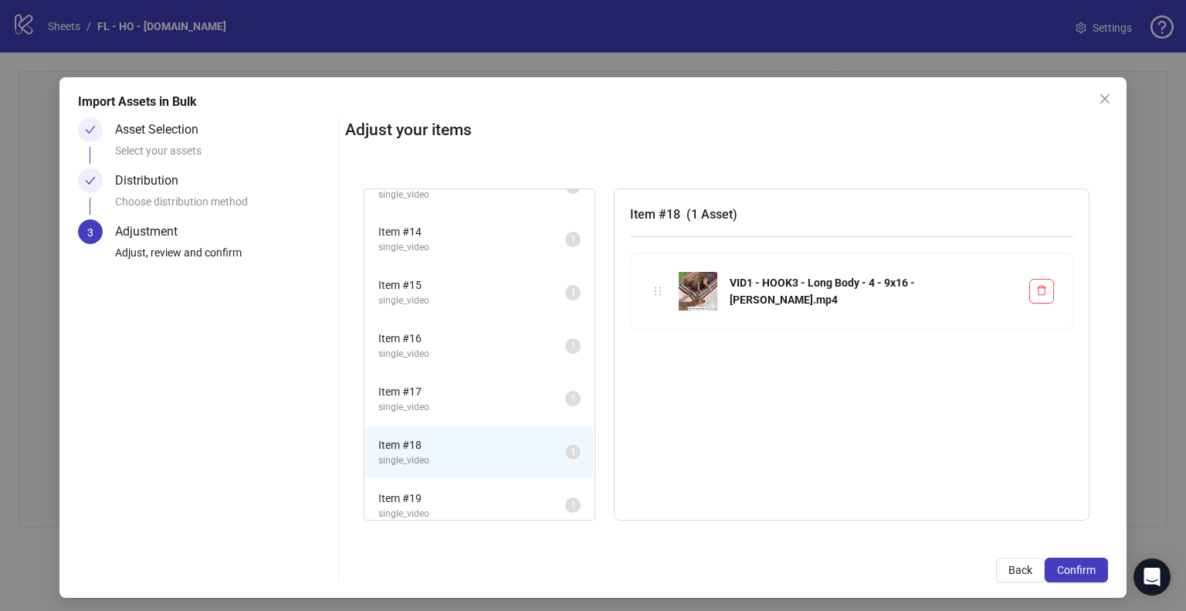
click at [495, 480] on li "Item # 19 single_video 1" at bounding box center [479, 505] width 227 height 50
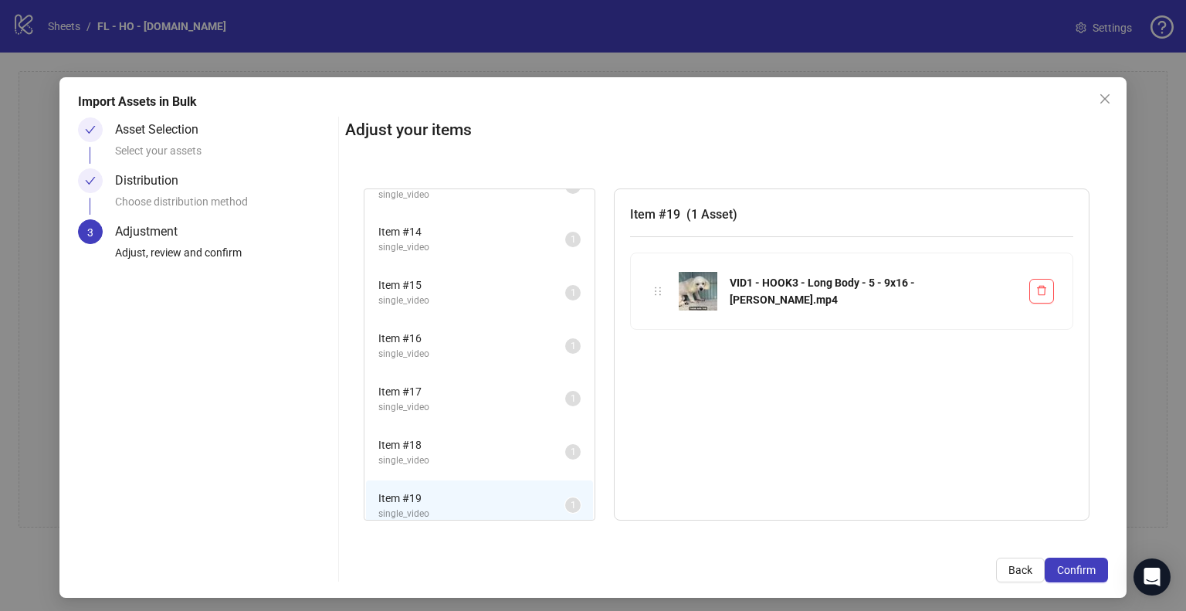
click at [521, 293] on span "single_video" at bounding box center [471, 300] width 187 height 15
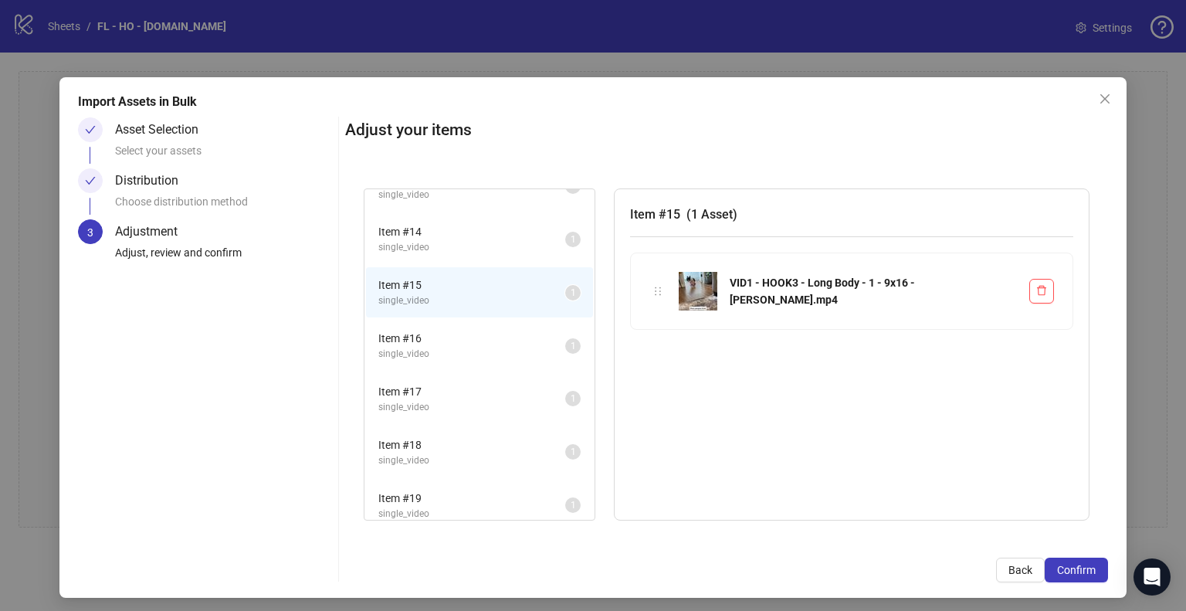
click at [516, 330] on span "Item # 16" at bounding box center [471, 338] width 187 height 17
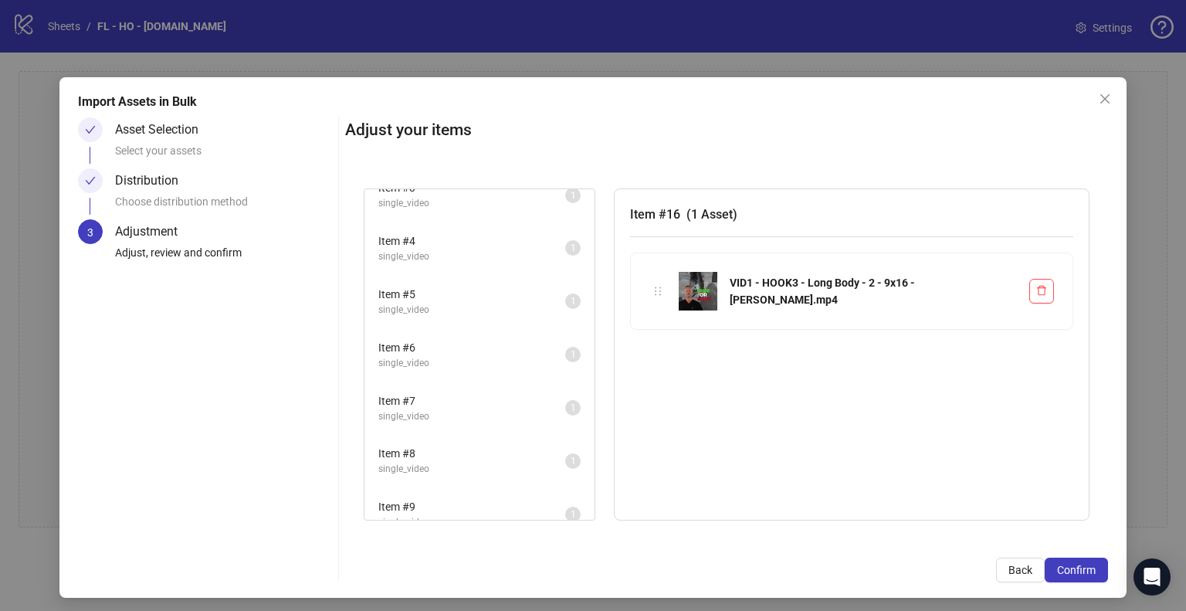
scroll to position [0, 0]
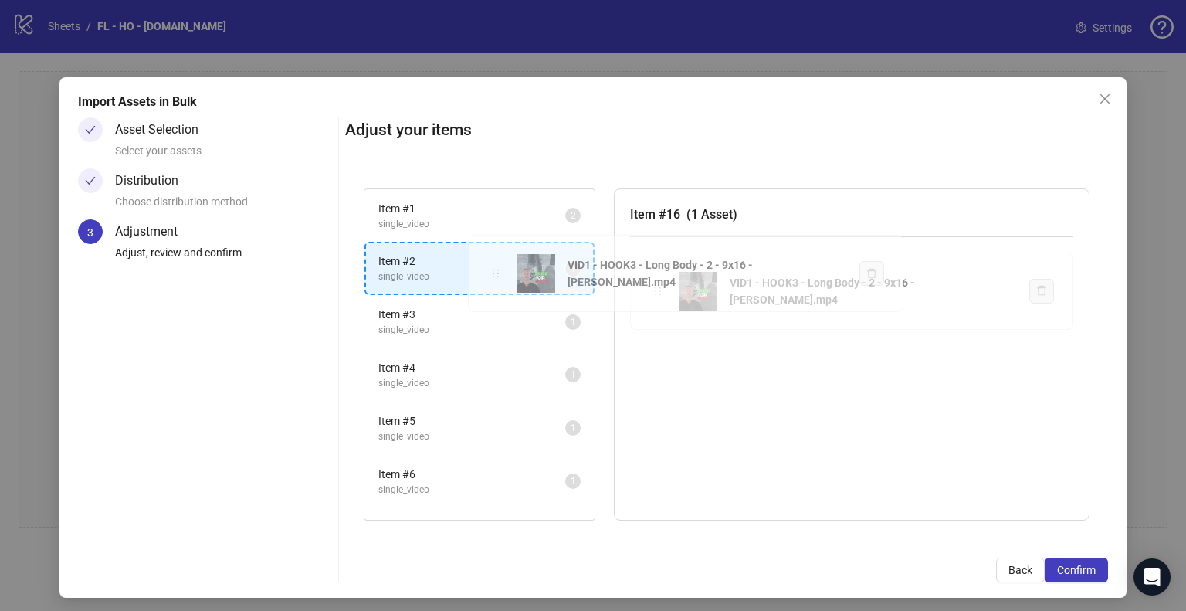
drag, startPoint x: 651, startPoint y: 293, endPoint x: 489, endPoint y: 275, distance: 163.1
click at [491, 275] on div "Item # 1 single_video 2 Item # 2 single_video 1 Item # 3 single_video 1 Item # …" at bounding box center [726, 354] width 763 height 369
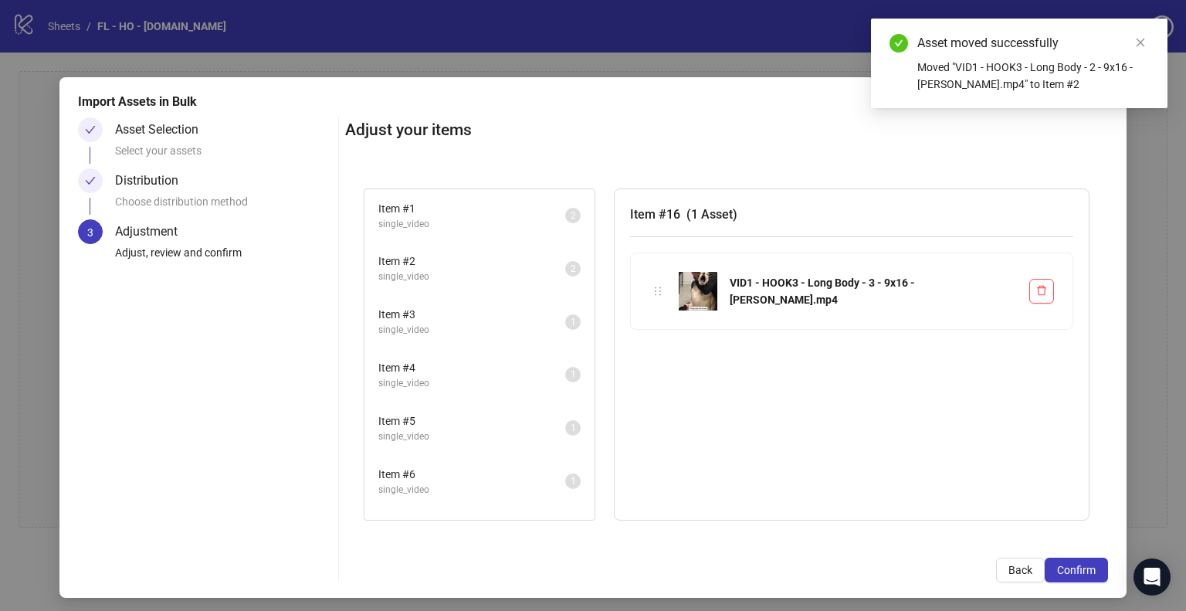
click at [460, 276] on span "single_video" at bounding box center [471, 276] width 187 height 15
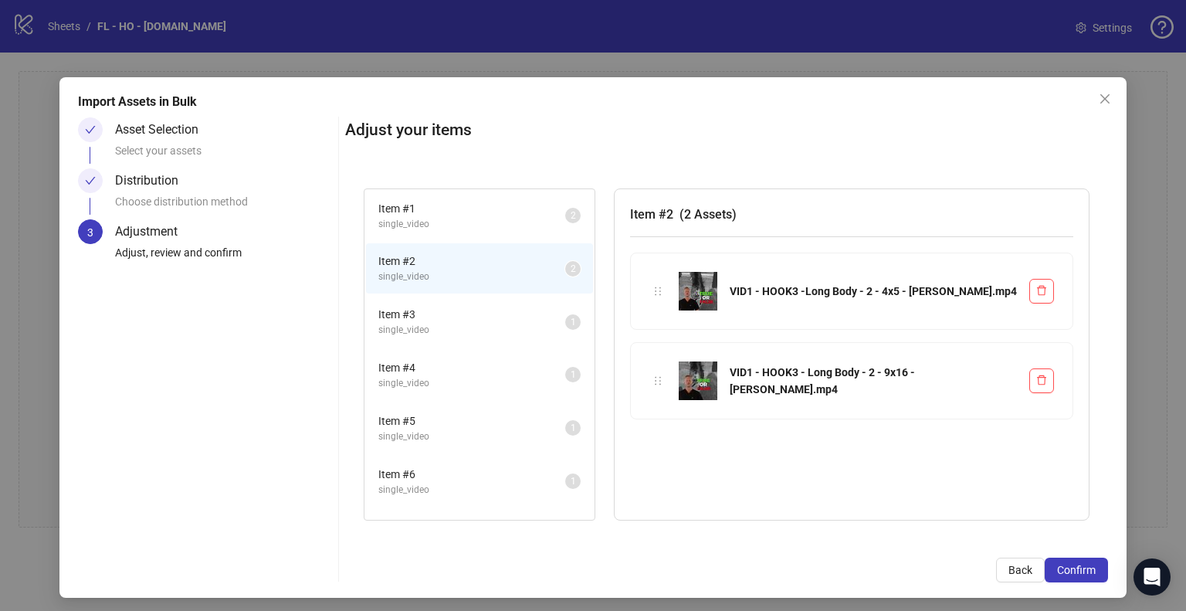
click at [480, 336] on li "Item # 3 single_video 1" at bounding box center [479, 321] width 227 height 50
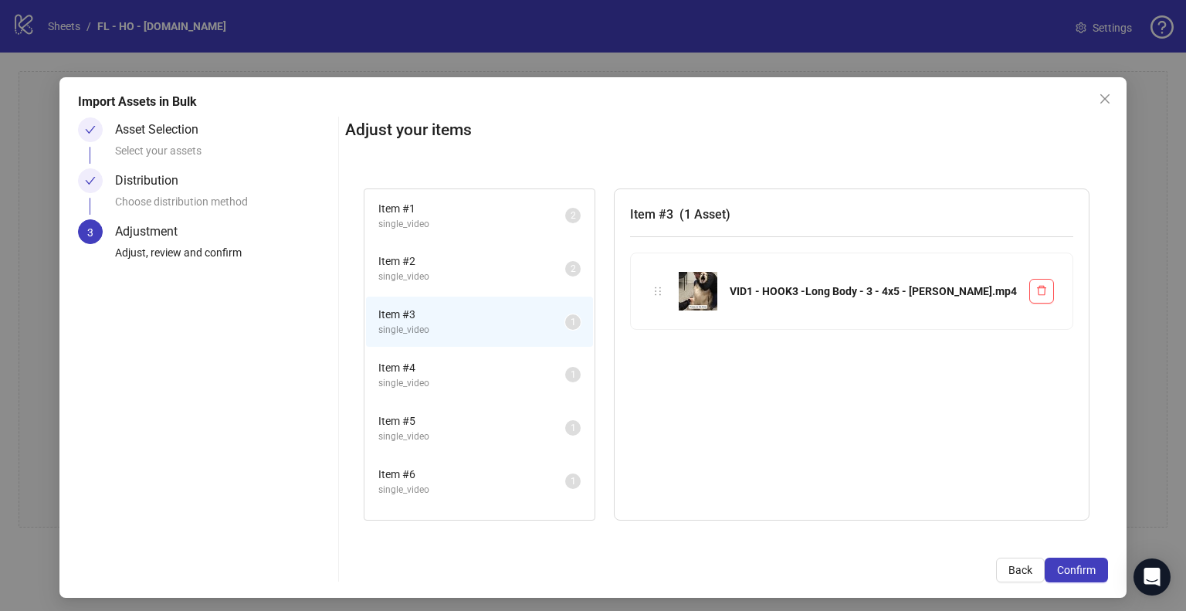
click at [491, 376] on span "single_video" at bounding box center [471, 383] width 187 height 15
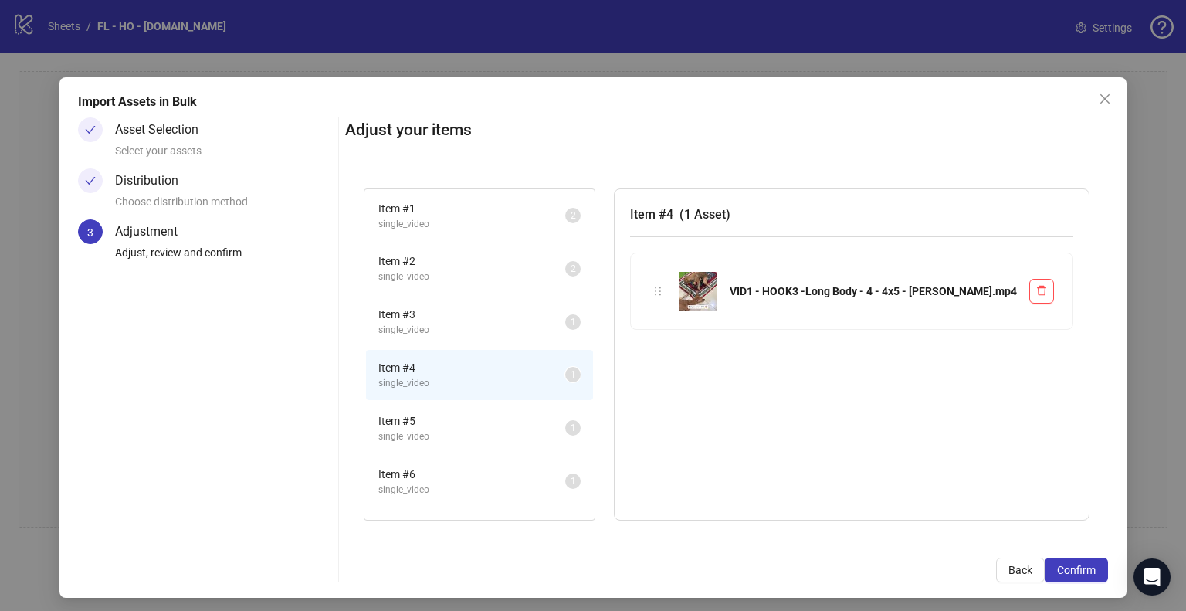
click at [487, 412] on span "Item # 5" at bounding box center [471, 420] width 187 height 17
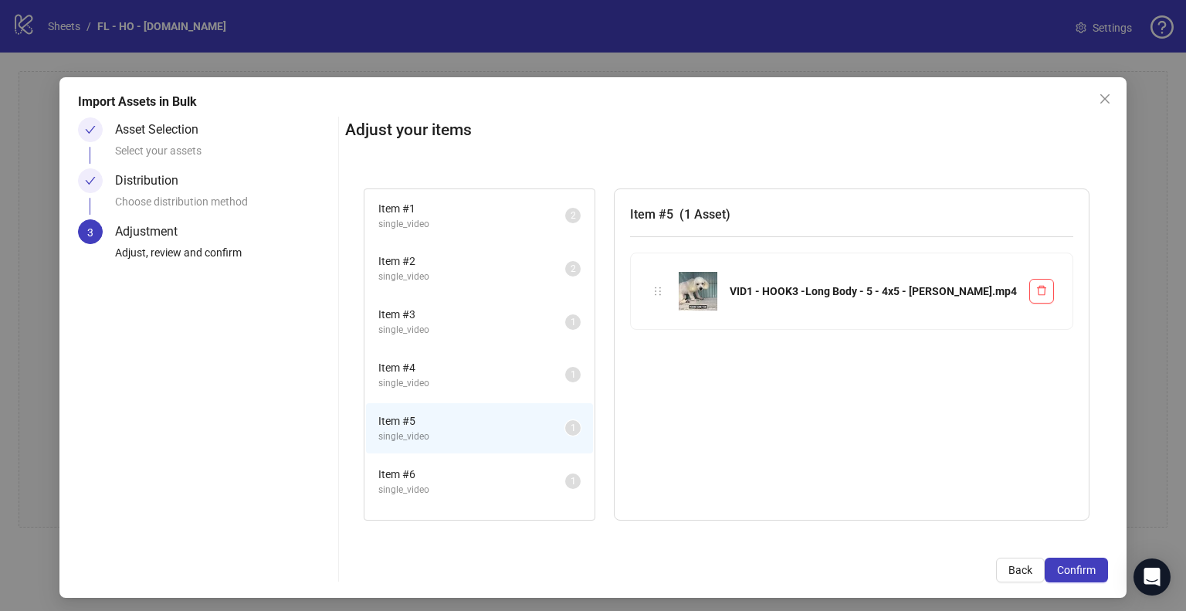
click at [503, 324] on span "single_video" at bounding box center [471, 330] width 187 height 15
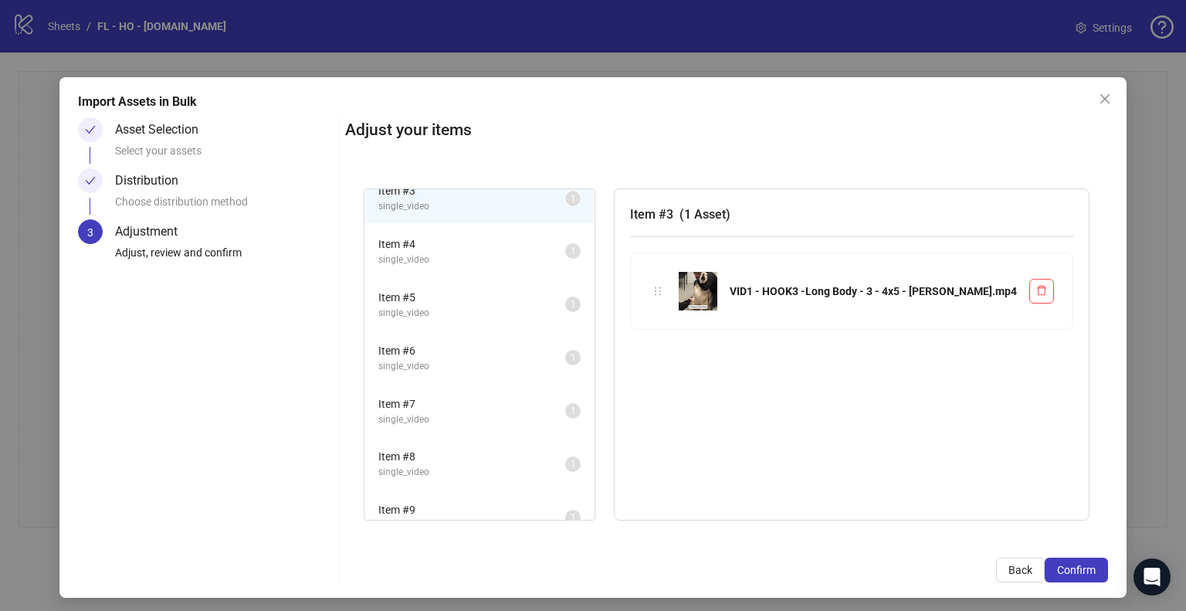
scroll to position [614, 0]
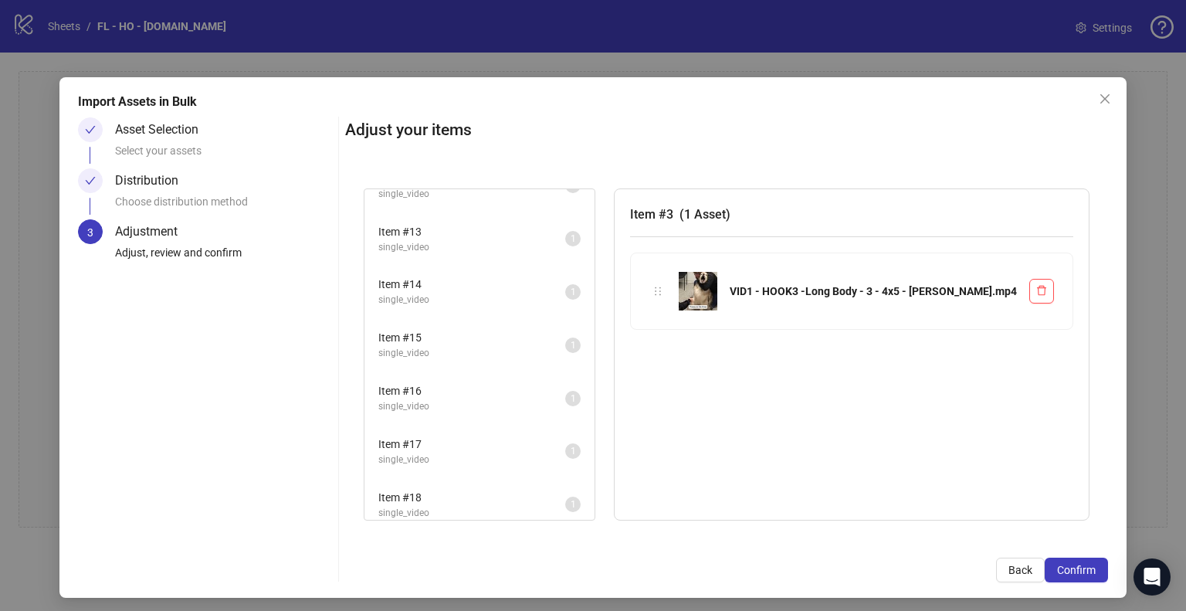
click at [485, 346] on span "single_video" at bounding box center [471, 353] width 187 height 15
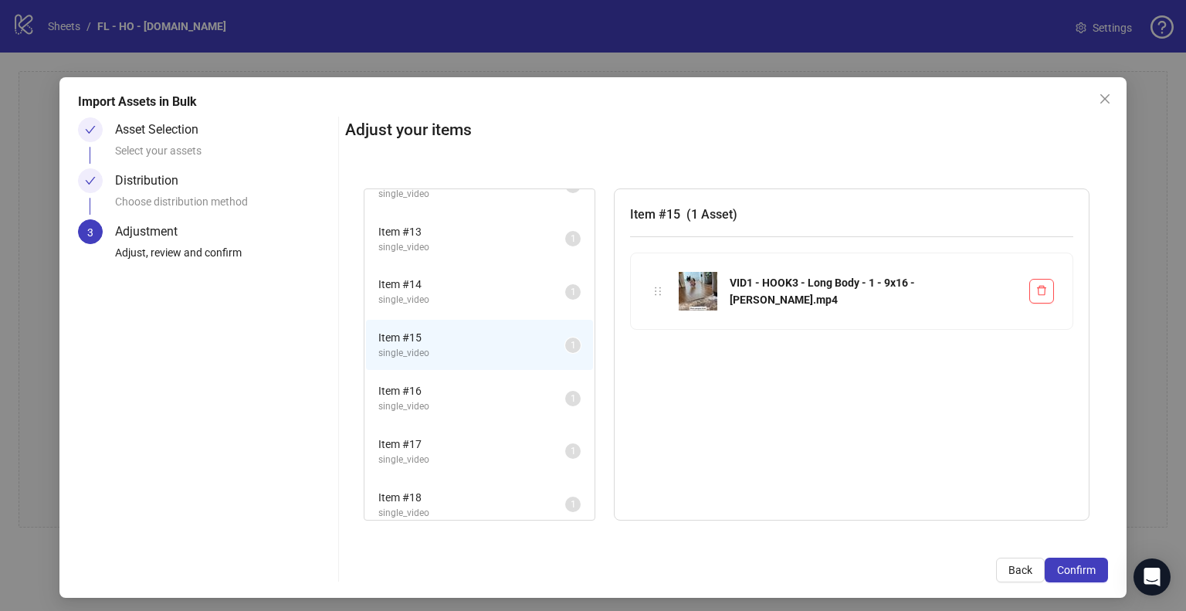
click at [482, 382] on span "Item # 16" at bounding box center [471, 390] width 187 height 17
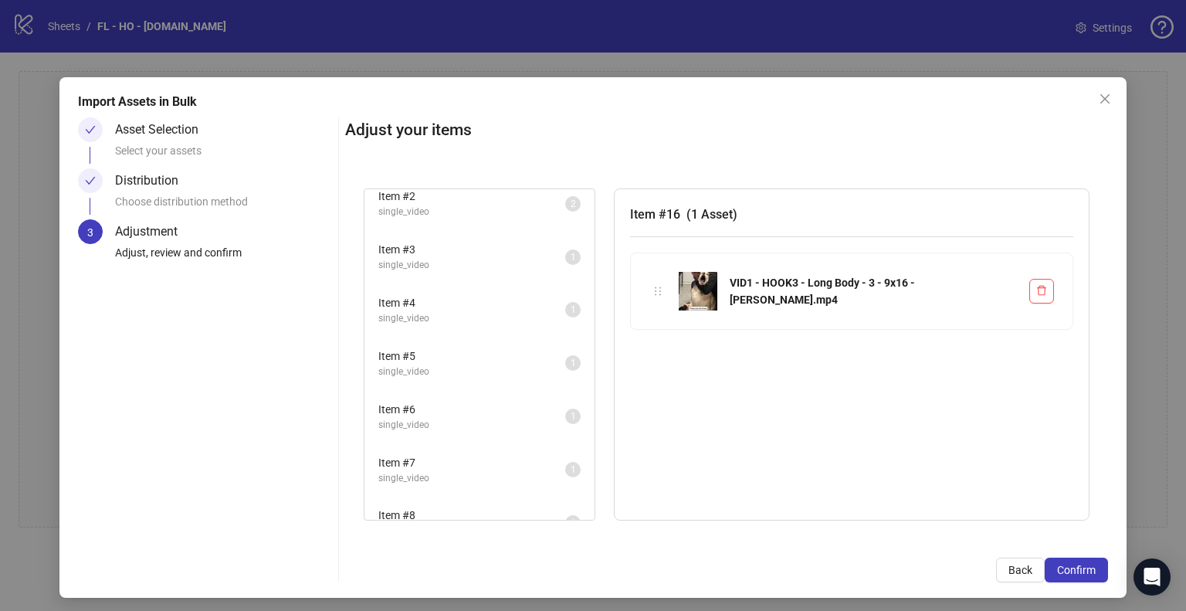
scroll to position [0, 0]
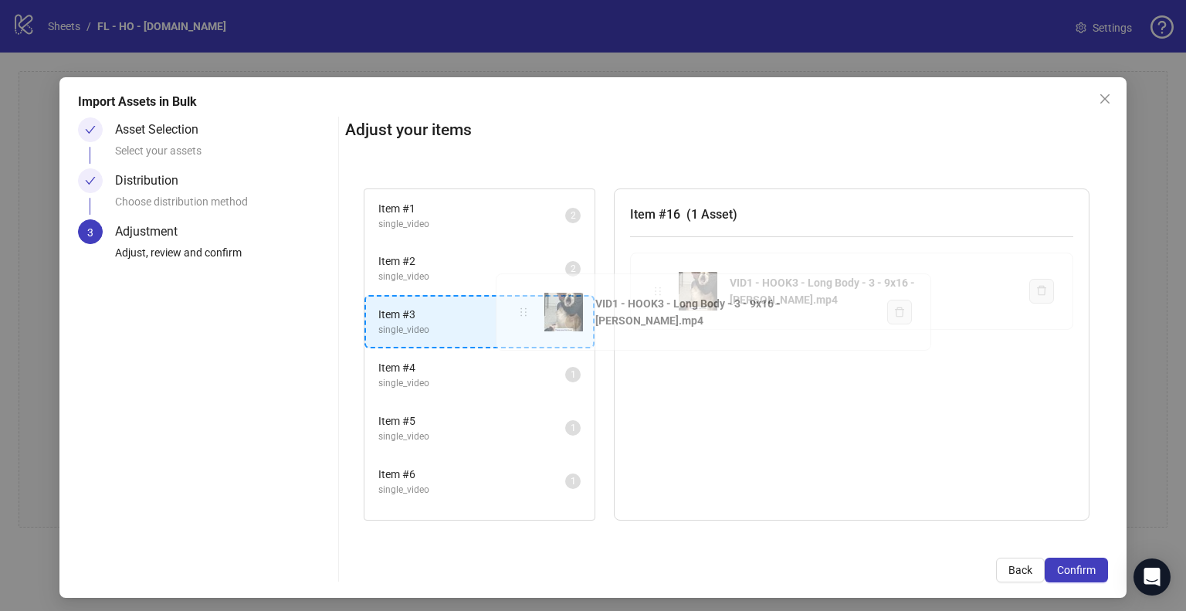
drag, startPoint x: 660, startPoint y: 295, endPoint x: 528, endPoint y: 317, distance: 133.8
click at [528, 317] on div "Item # 1 single_video 2 Item # 2 single_video 2 Item # 3 single_video 1 Item # …" at bounding box center [726, 354] width 763 height 369
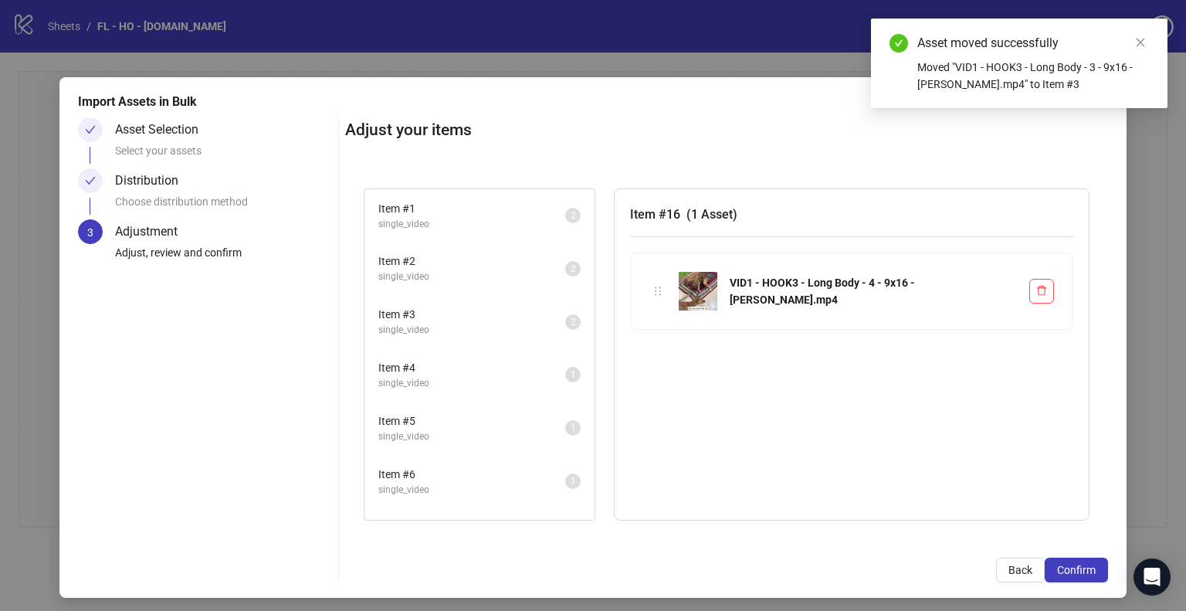
click at [496, 268] on span "Item # 2" at bounding box center [471, 260] width 187 height 17
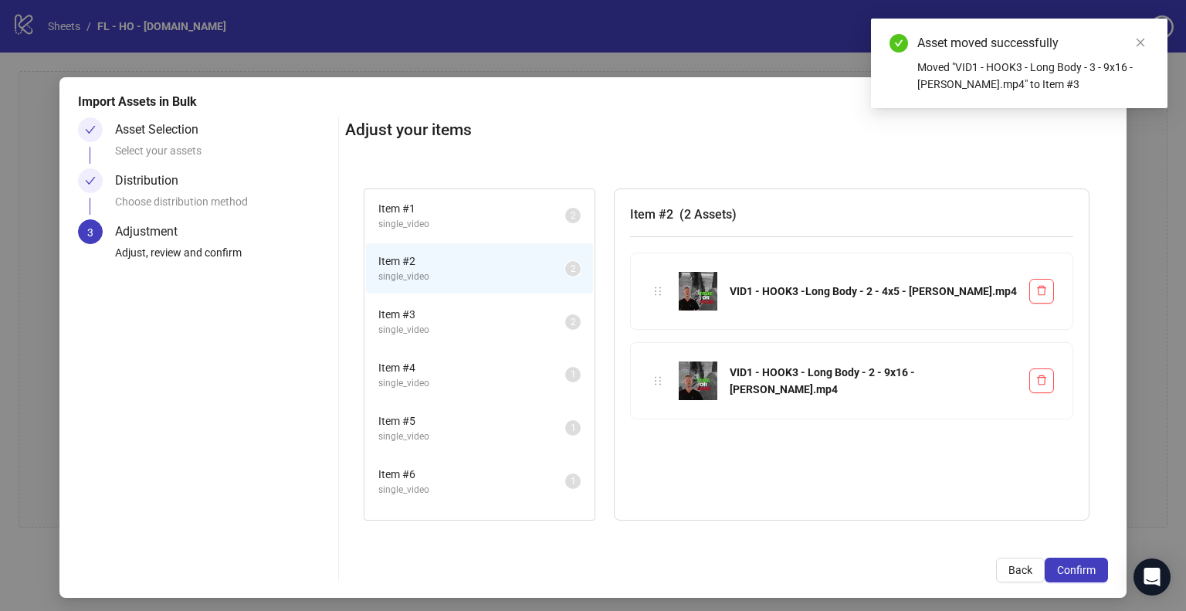
click at [495, 316] on span "Item # 3" at bounding box center [471, 314] width 187 height 17
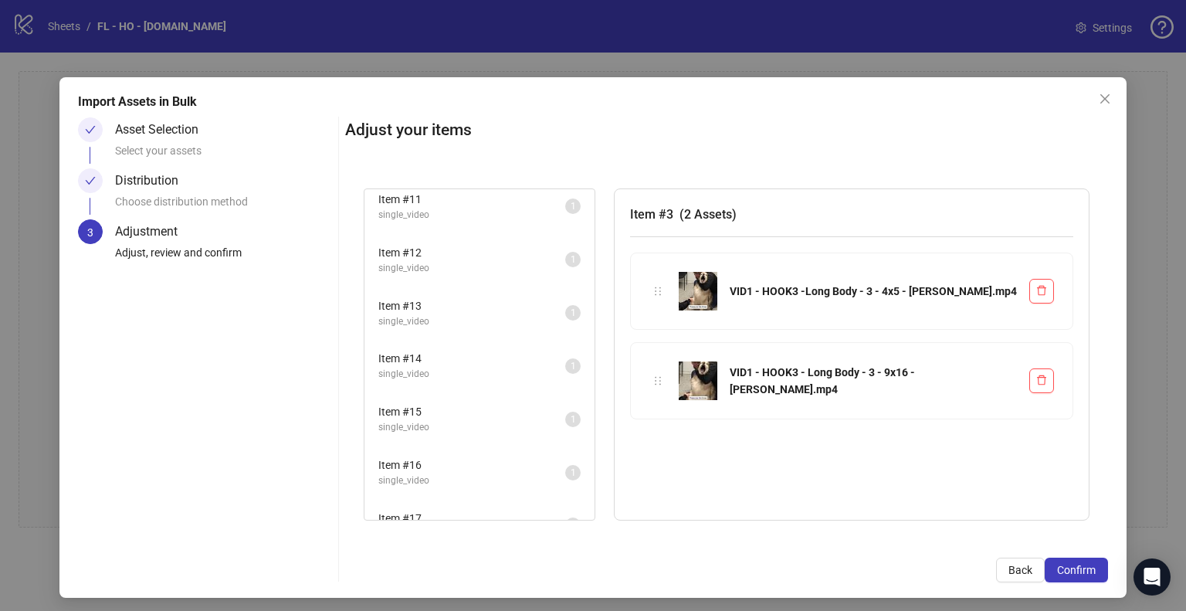
scroll to position [561, 0]
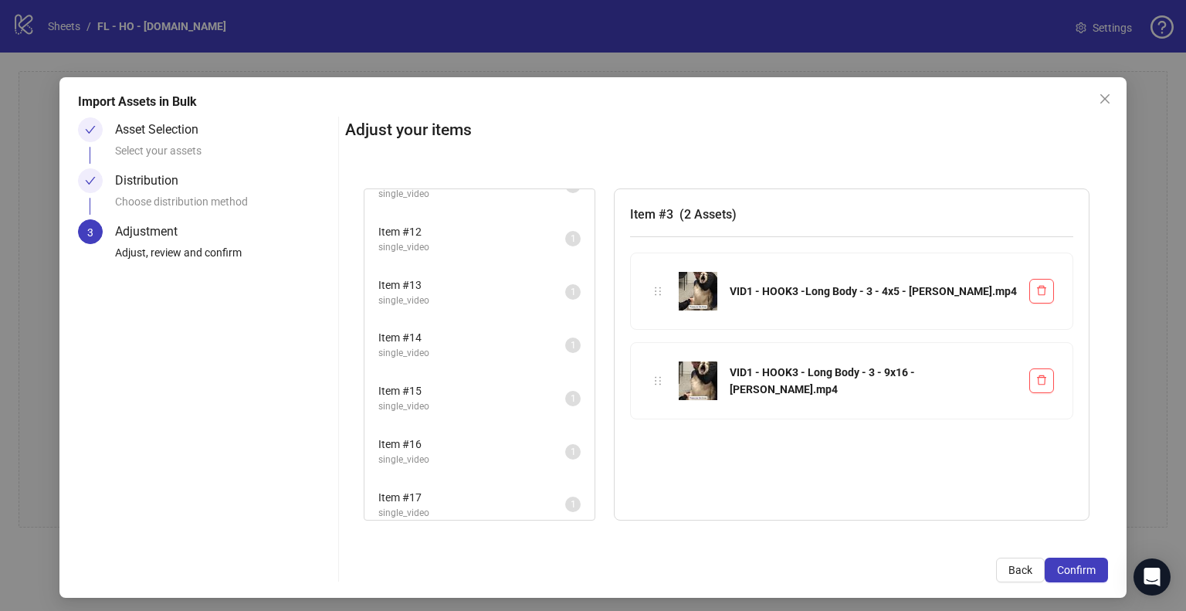
click at [473, 384] on span "Item # 15" at bounding box center [471, 390] width 187 height 17
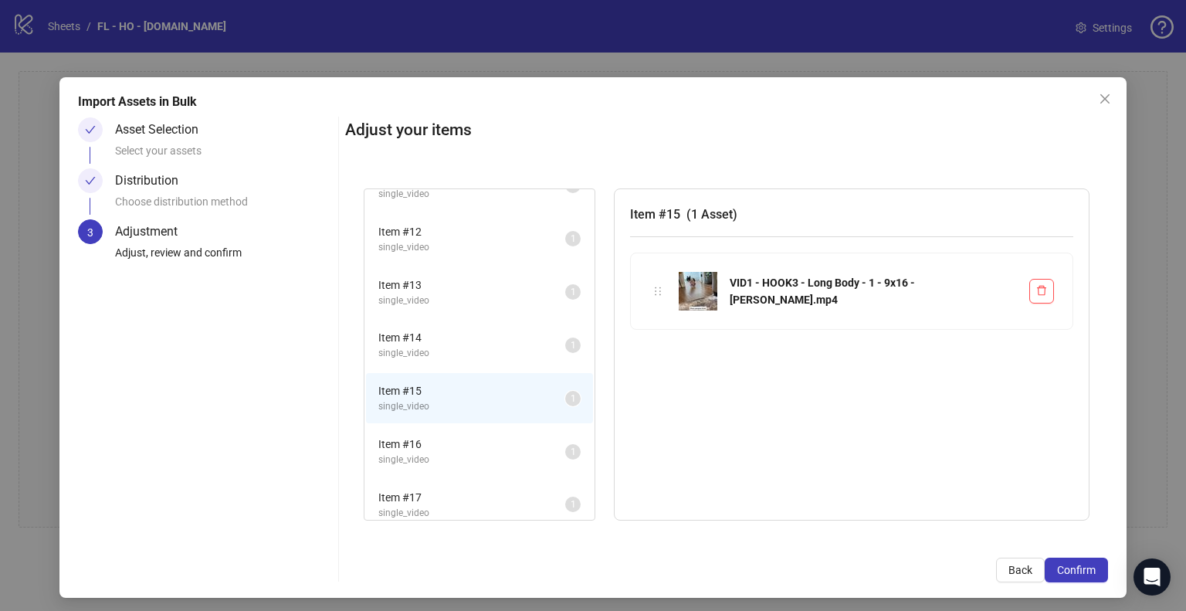
click at [479, 438] on span "Item # 16" at bounding box center [471, 443] width 187 height 17
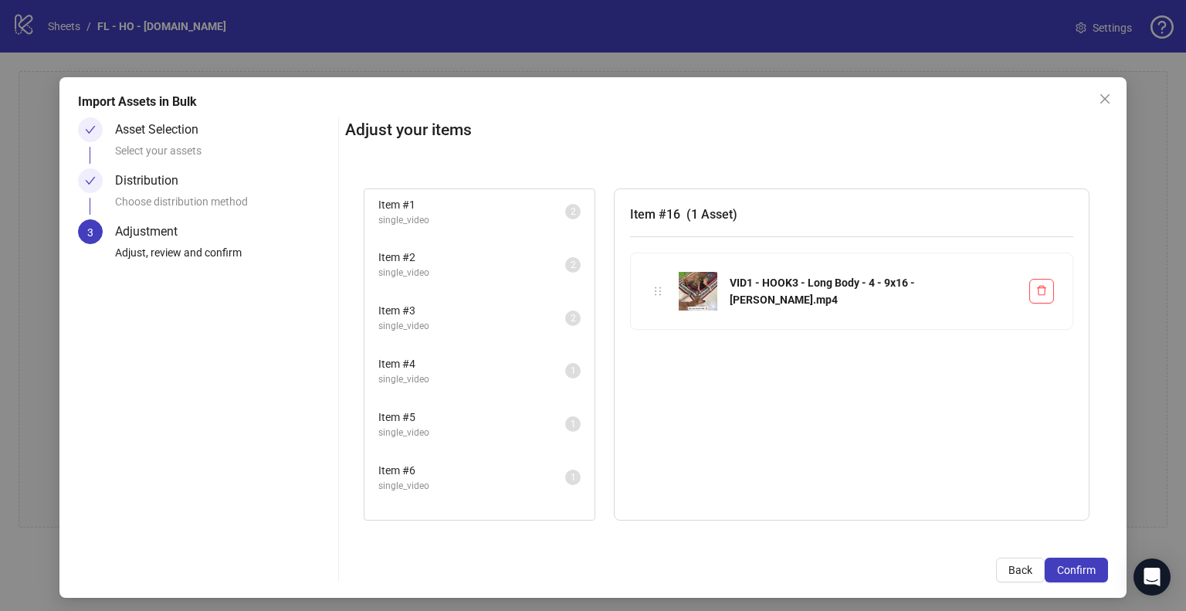
scroll to position [0, 0]
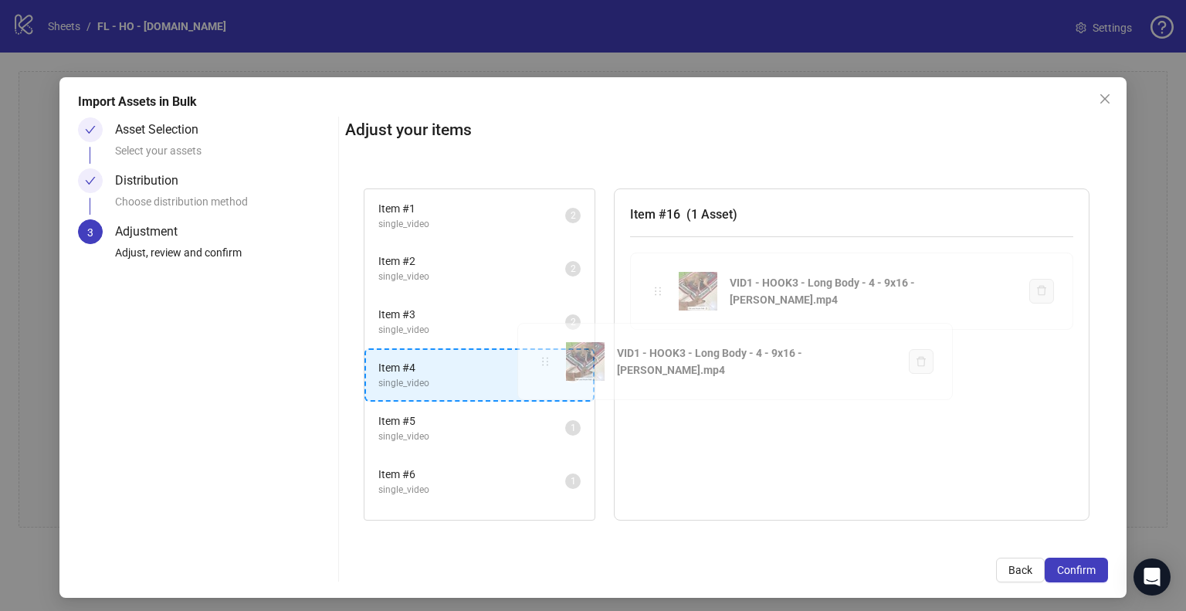
drag, startPoint x: 654, startPoint y: 291, endPoint x: 543, endPoint y: 362, distance: 131.3
click at [543, 362] on div "Item # 1 single_video 2 Item # 2 single_video 2 Item # 3 single_video 2 Item # …" at bounding box center [726, 354] width 763 height 369
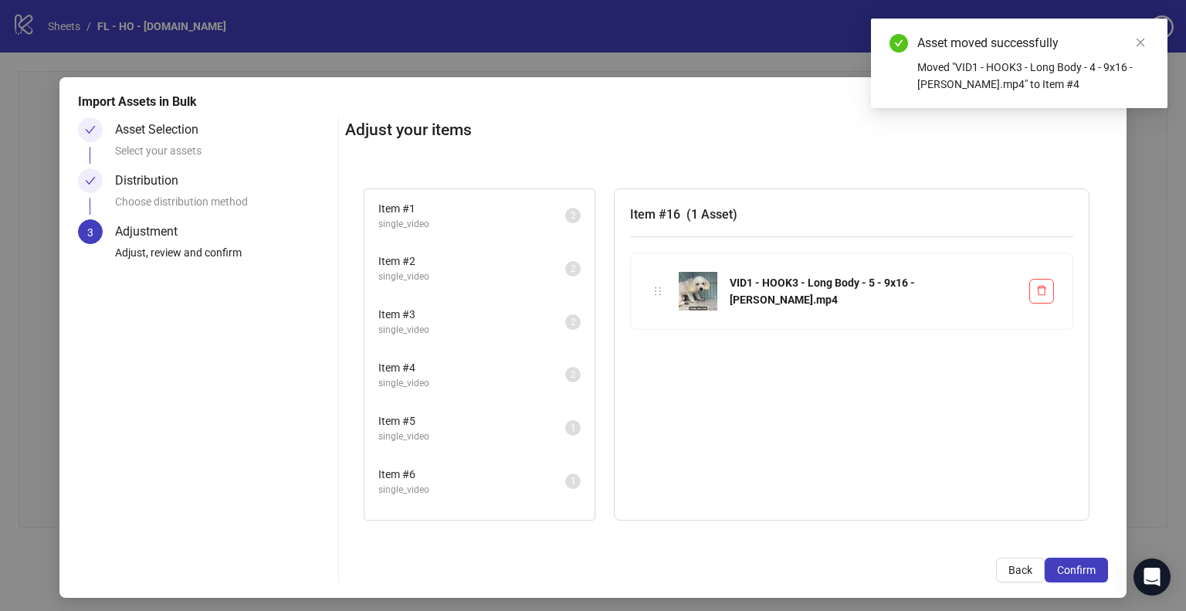
click at [492, 372] on span "Item # 4" at bounding box center [471, 367] width 187 height 17
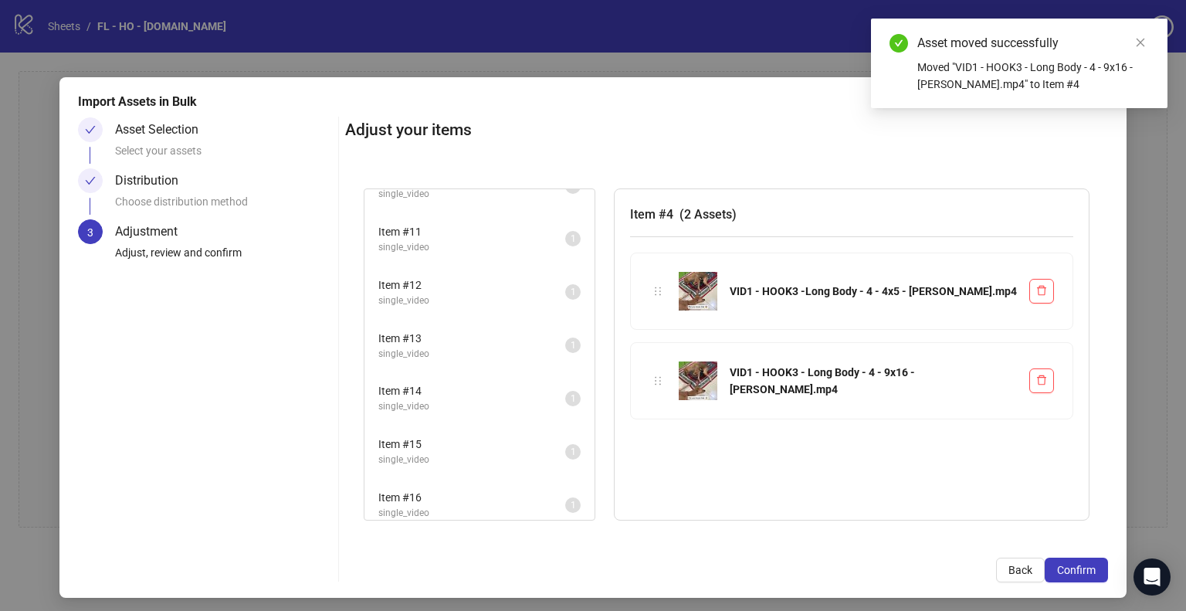
scroll to position [509, 0]
click at [481, 493] on span "Item # 16" at bounding box center [471, 496] width 187 height 17
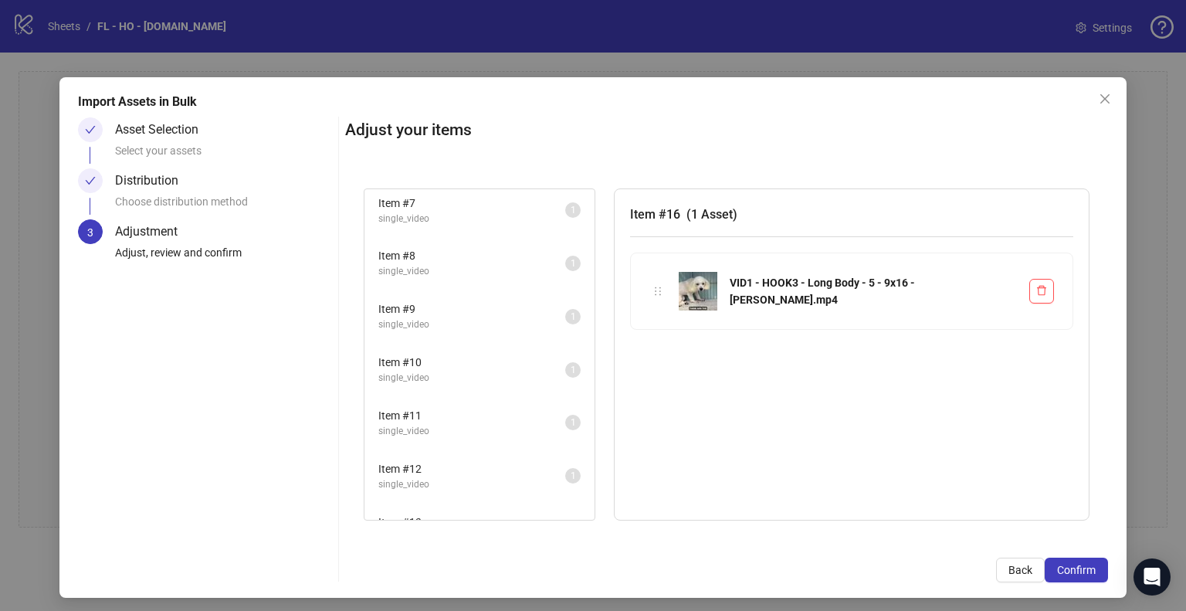
scroll to position [0, 0]
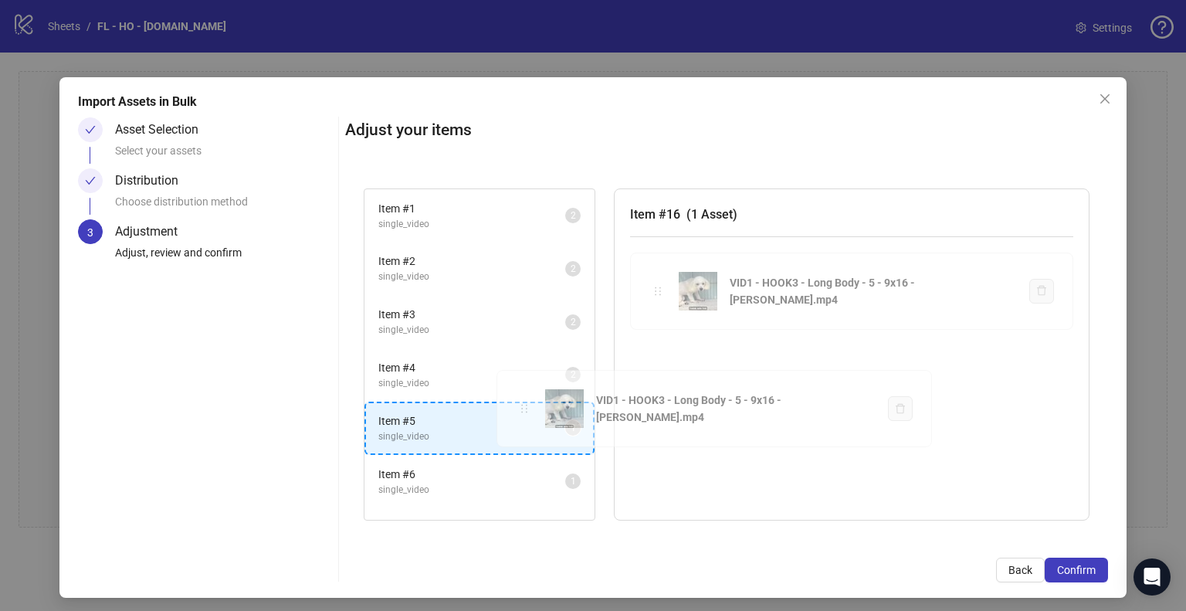
drag, startPoint x: 652, startPoint y: 293, endPoint x: 519, endPoint y: 410, distance: 177.2
click at [520, 410] on div "Item # 1 single_video 2 Item # 2 single_video 2 Item # 3 single_video 2 Item # …" at bounding box center [726, 354] width 763 height 369
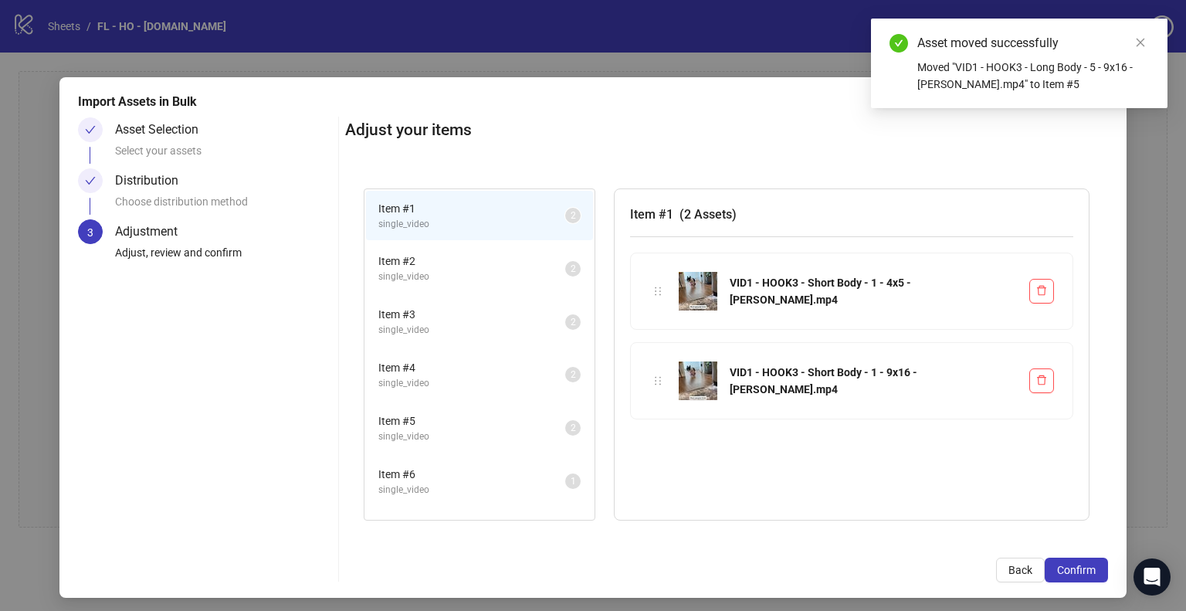
click at [429, 429] on span "single_video" at bounding box center [471, 436] width 187 height 15
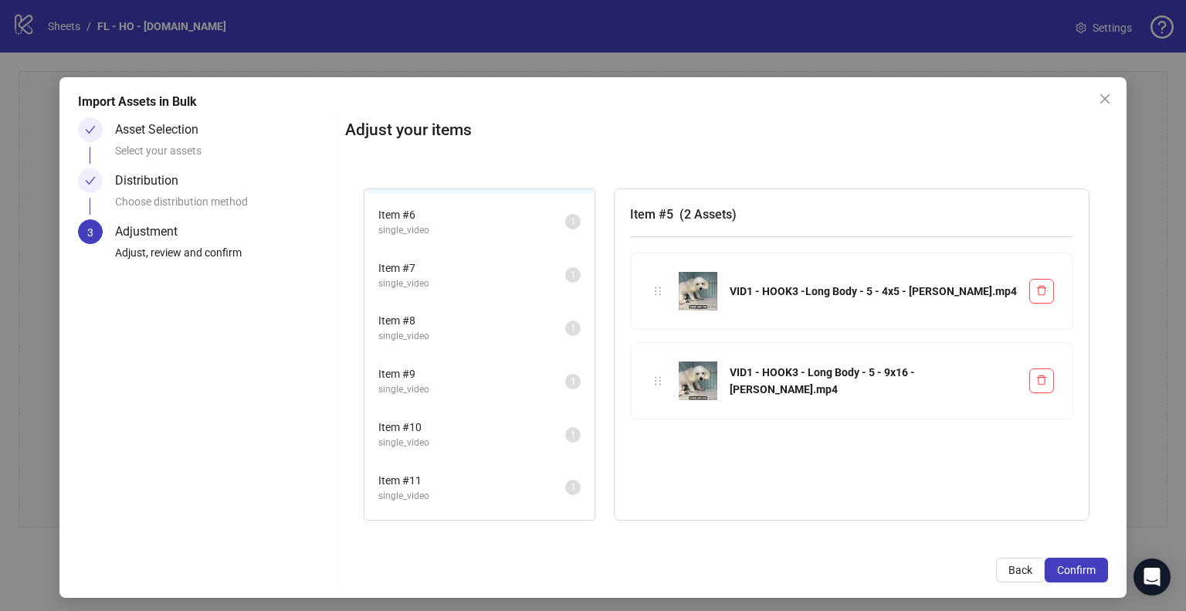
scroll to position [266, 0]
click at [493, 221] on span "single_video" at bounding box center [471, 224] width 187 height 15
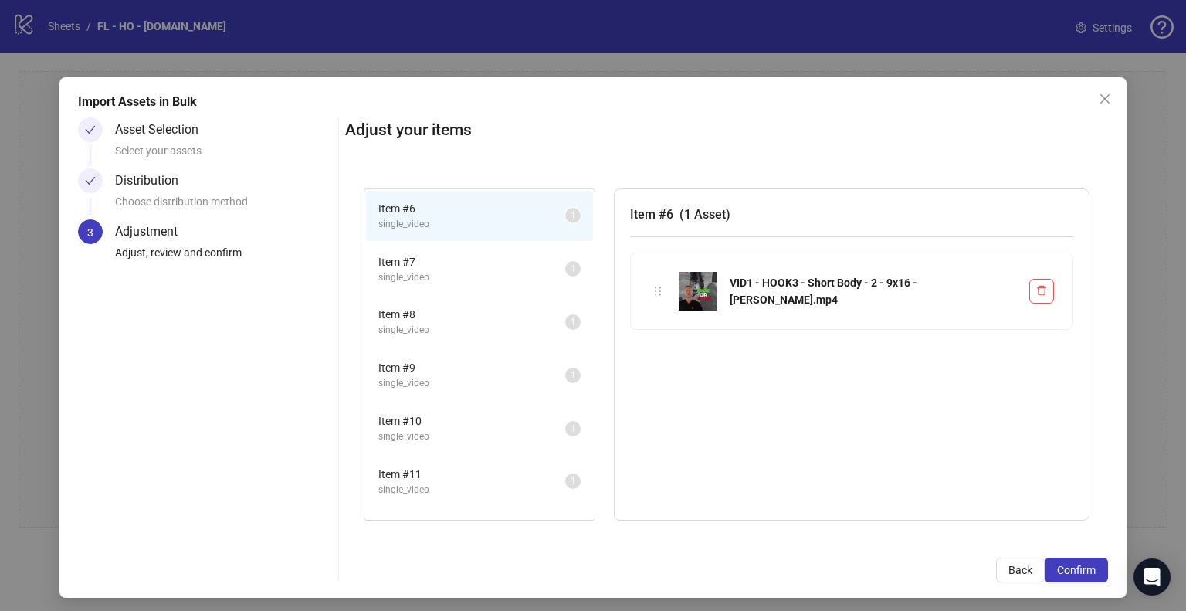
click at [483, 253] on span "Item # 7" at bounding box center [471, 261] width 187 height 17
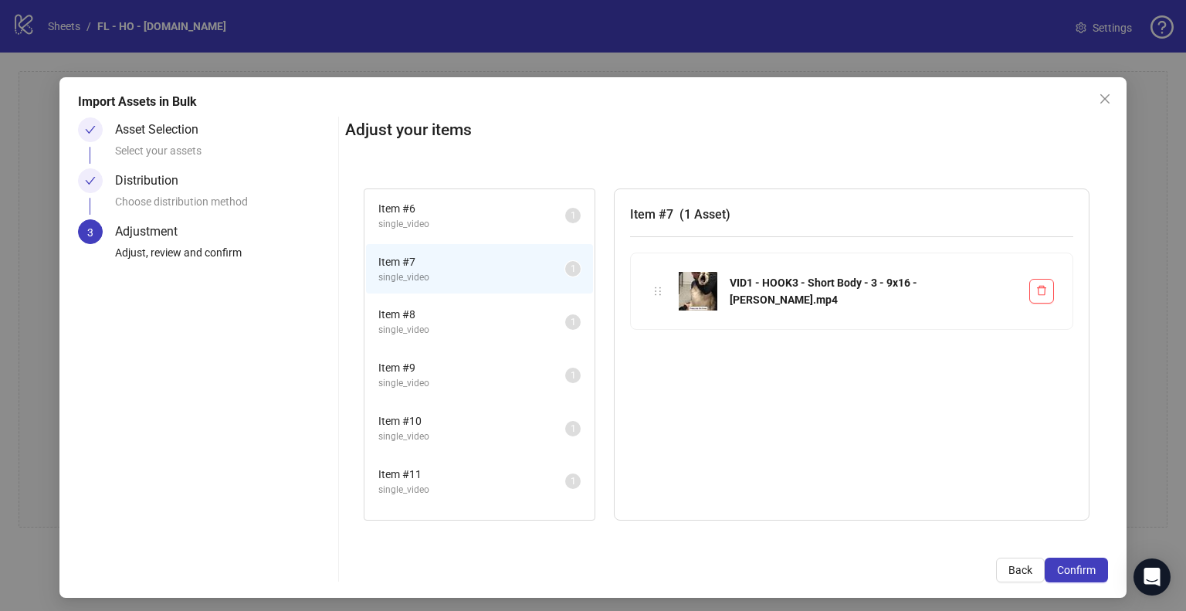
click at [485, 306] on span "Item # 8" at bounding box center [471, 314] width 187 height 17
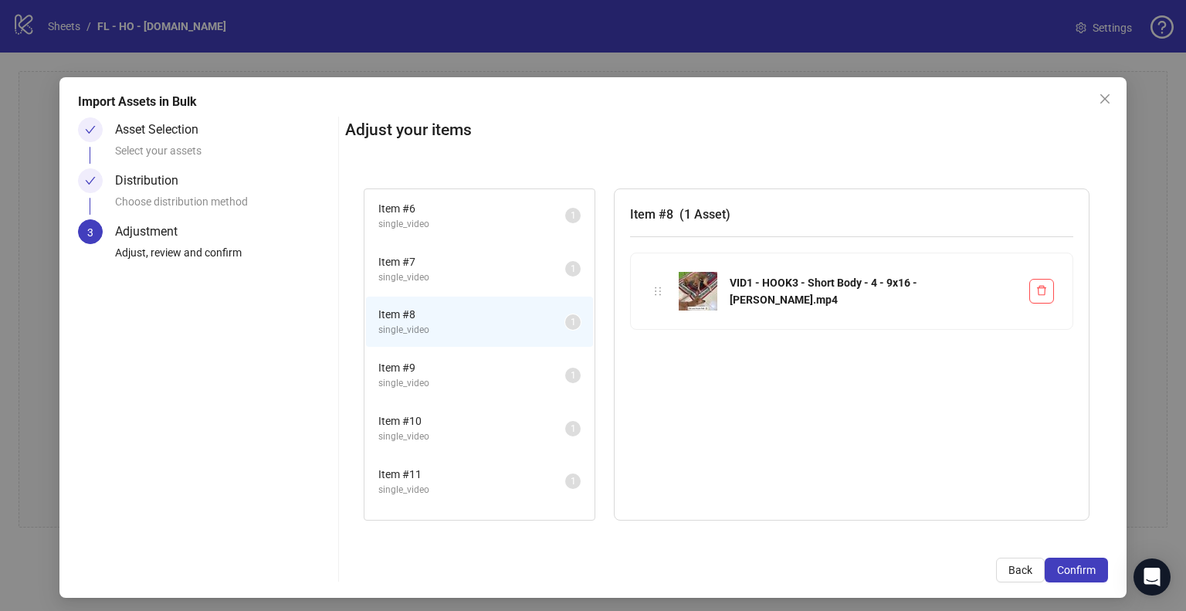
click at [479, 361] on span "Item # 9" at bounding box center [471, 367] width 187 height 17
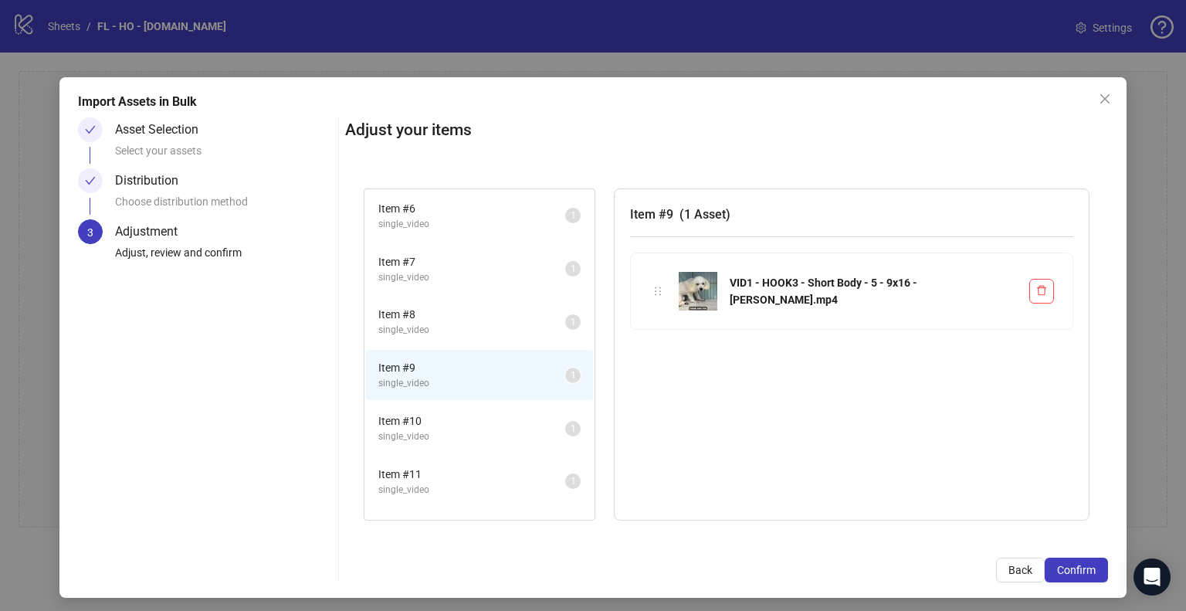
click at [485, 405] on li "Item # 10 single_video 1" at bounding box center [479, 428] width 227 height 50
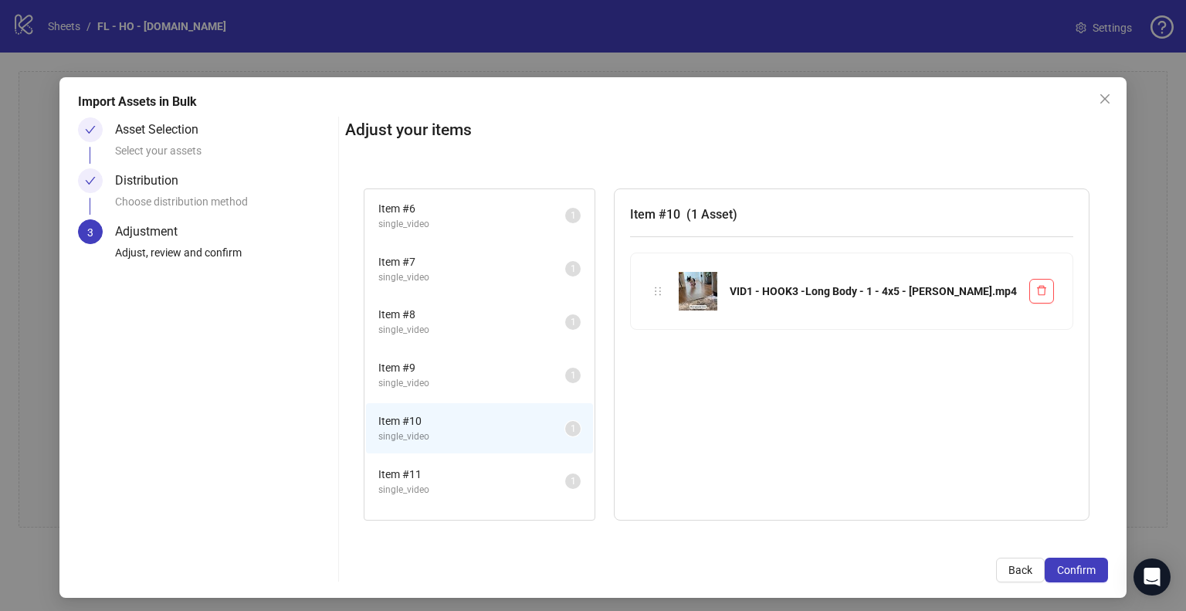
click at [477, 465] on span "Item # 11" at bounding box center [471, 473] width 187 height 17
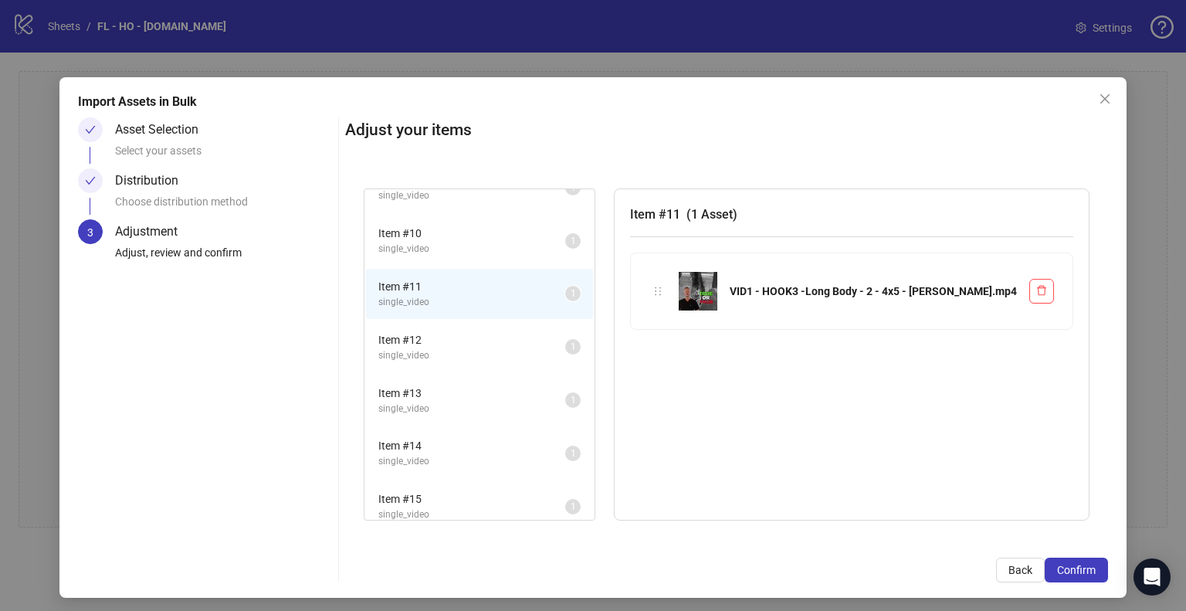
scroll to position [456, 0]
click at [520, 239] on span "single_video" at bounding box center [471, 246] width 187 height 15
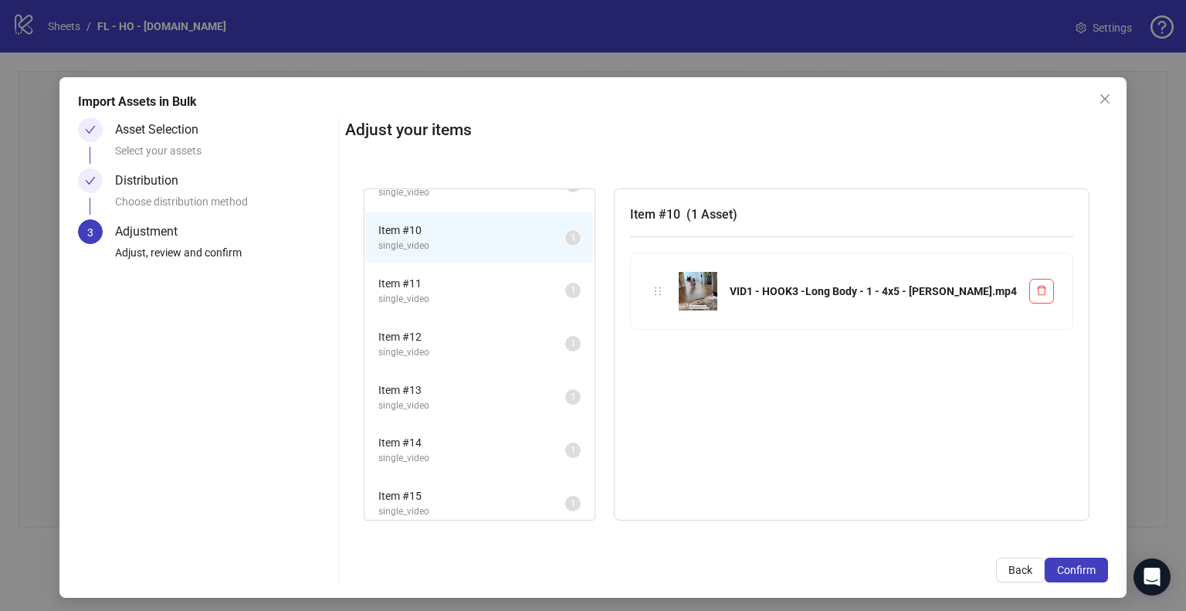
click at [513, 283] on span "Item # 11" at bounding box center [471, 283] width 187 height 17
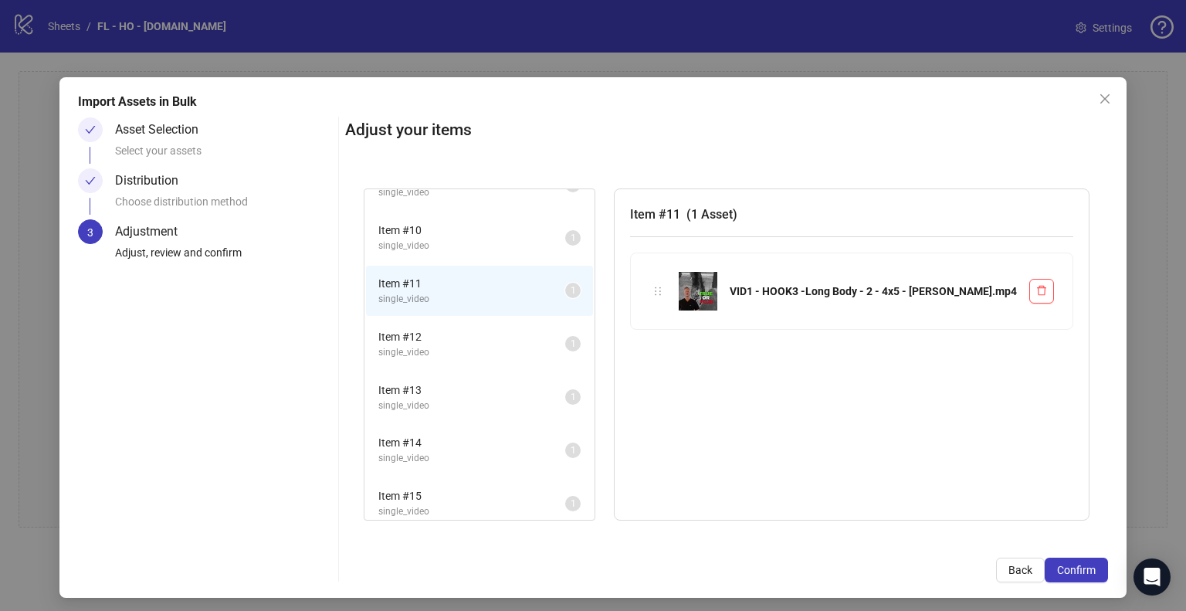
click at [512, 329] on span "Item # 12" at bounding box center [471, 336] width 187 height 17
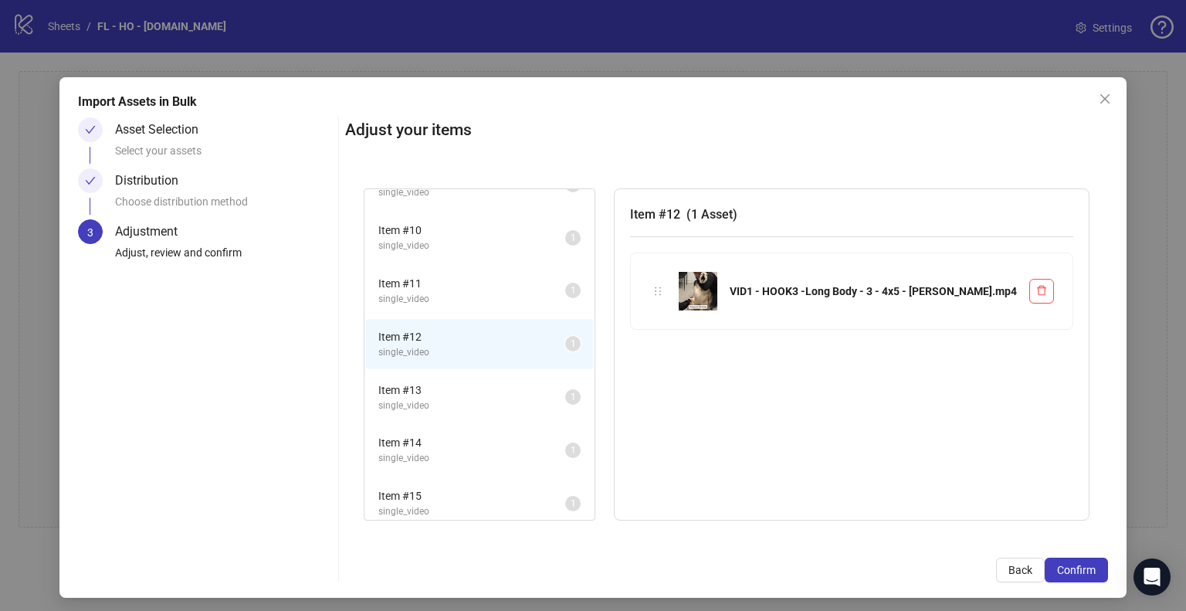
click at [503, 227] on span "Item # 10" at bounding box center [471, 230] width 187 height 17
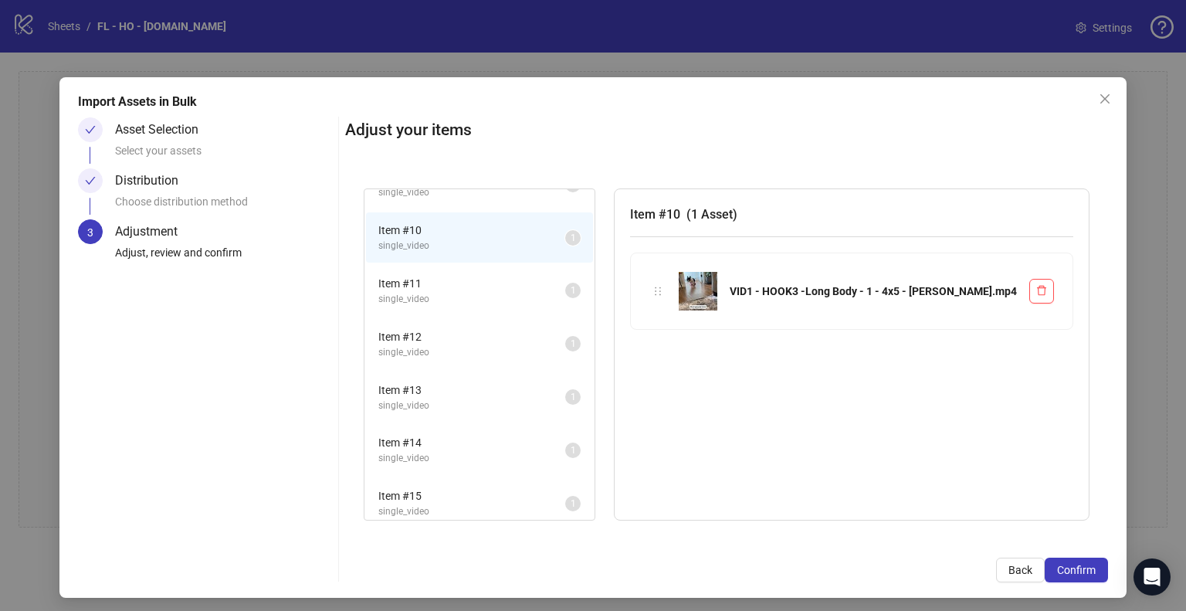
click at [497, 275] on span "Item # 11" at bounding box center [471, 283] width 187 height 17
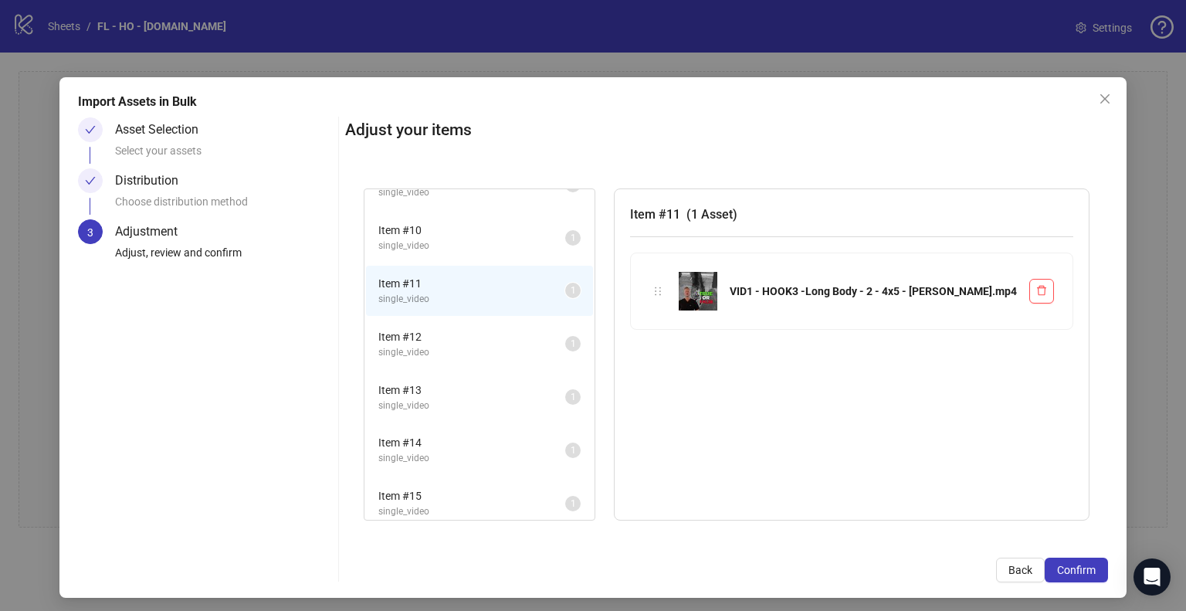
click at [492, 328] on span "Item # 12" at bounding box center [471, 336] width 187 height 17
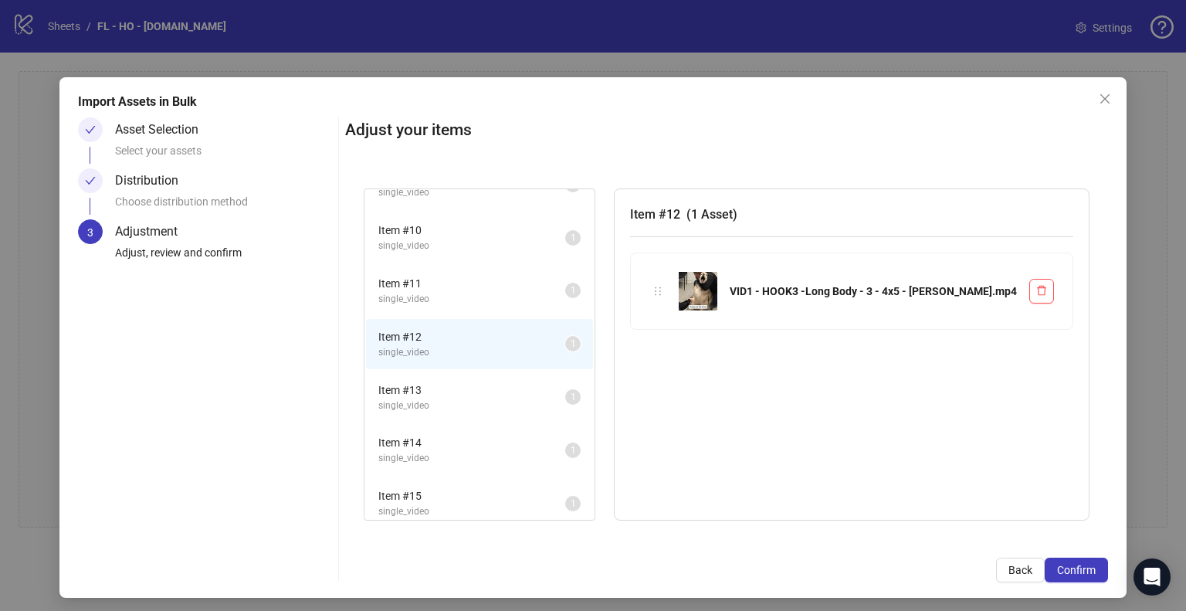
click at [485, 382] on span "Item # 13" at bounding box center [471, 389] width 187 height 17
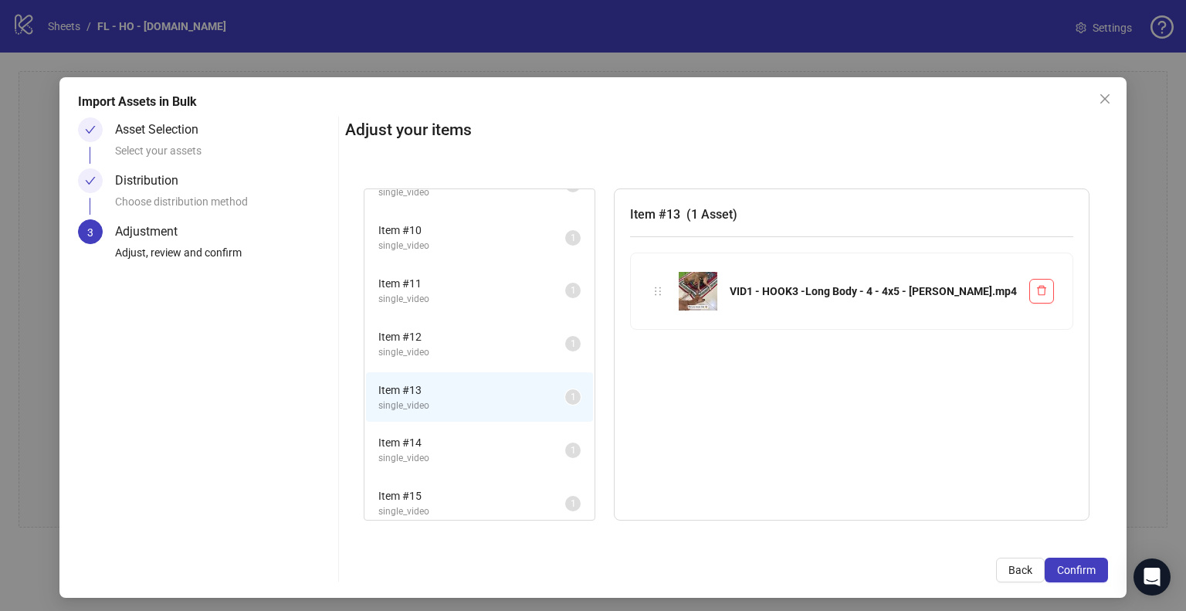
click at [474, 425] on li "Item # 14 single_video 1" at bounding box center [479, 450] width 227 height 50
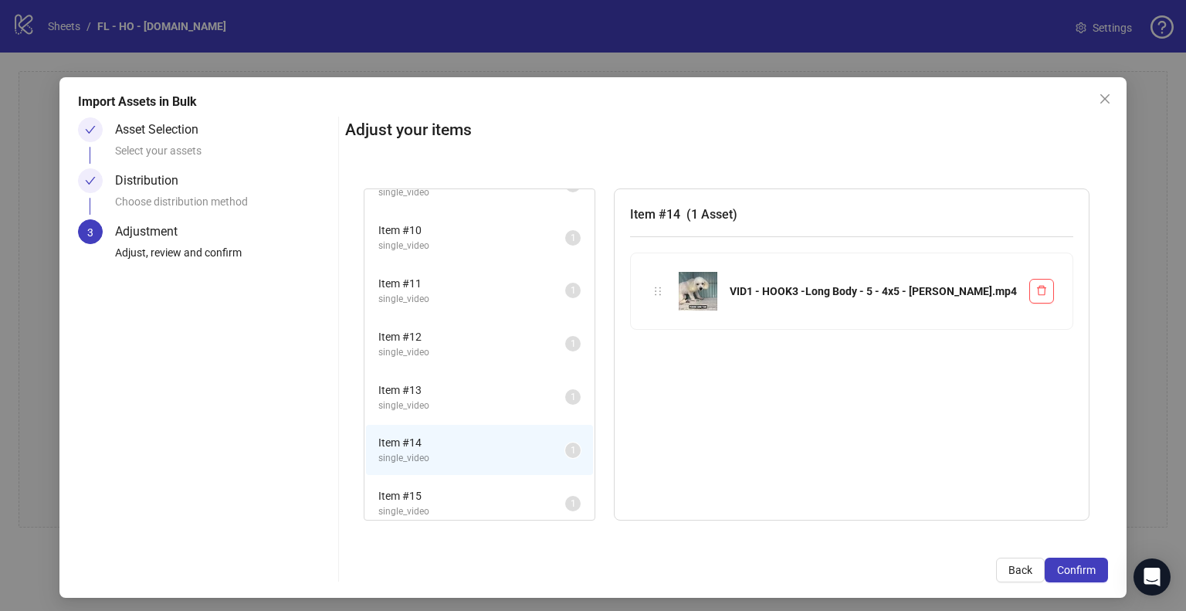
click at [476, 487] on span "Item # 15" at bounding box center [471, 495] width 187 height 17
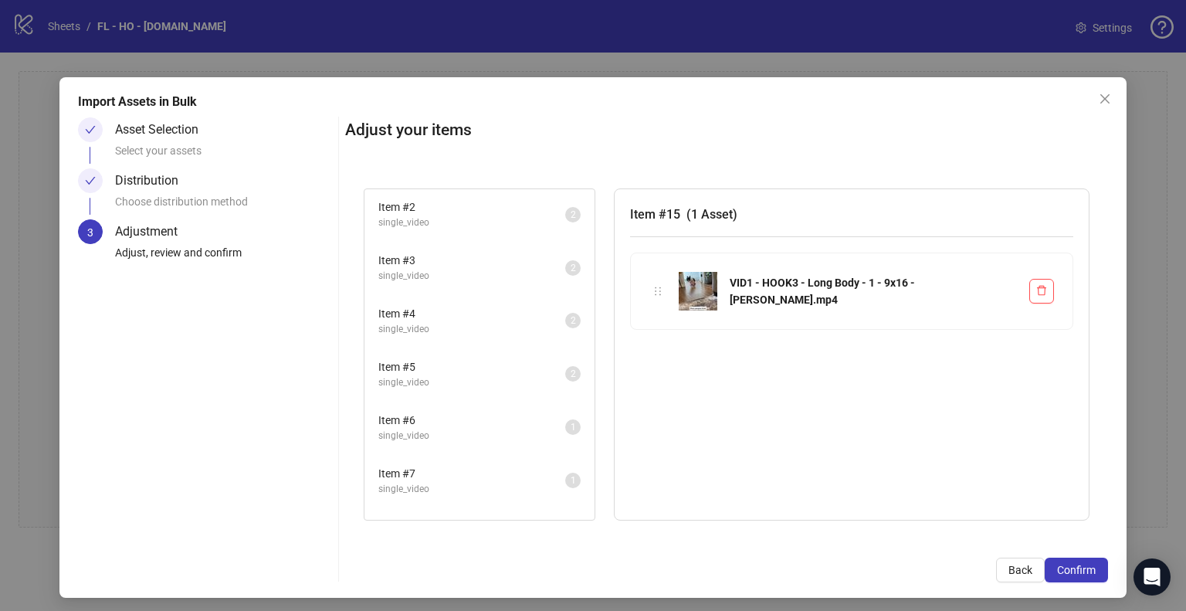
scroll to position [77, 0]
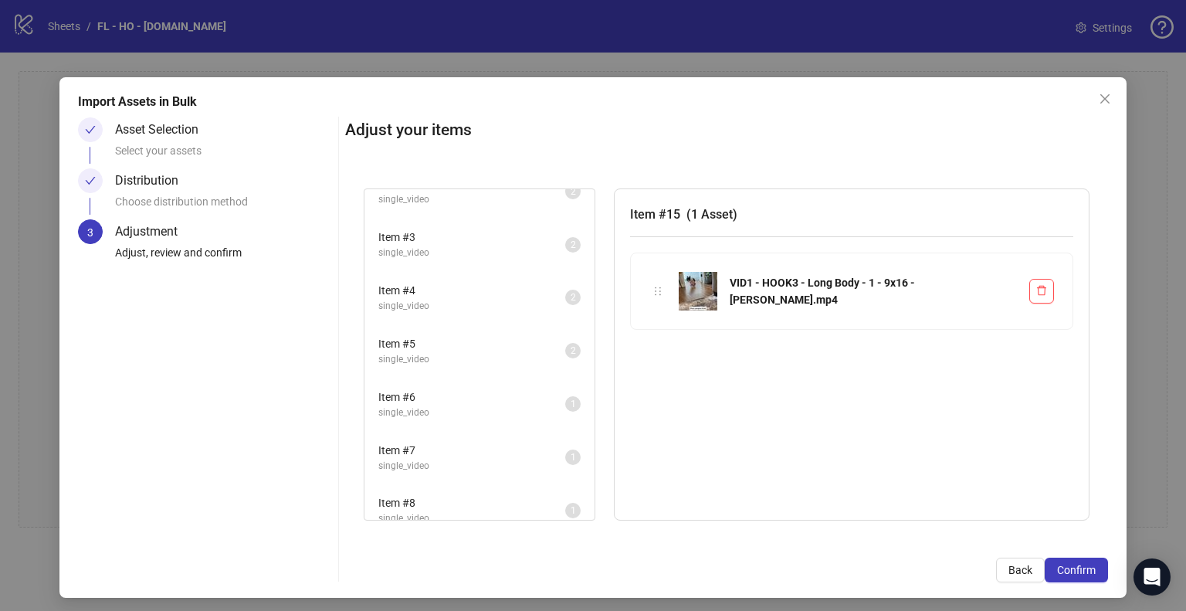
click at [482, 394] on span "Item # 6" at bounding box center [471, 396] width 187 height 17
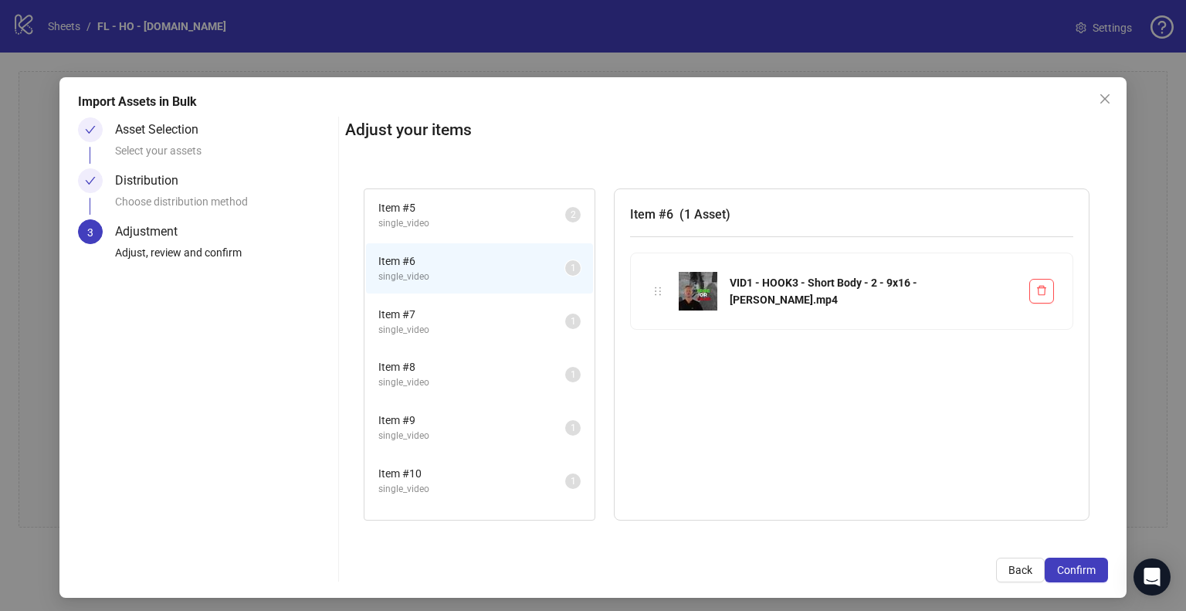
scroll to position [232, 0]
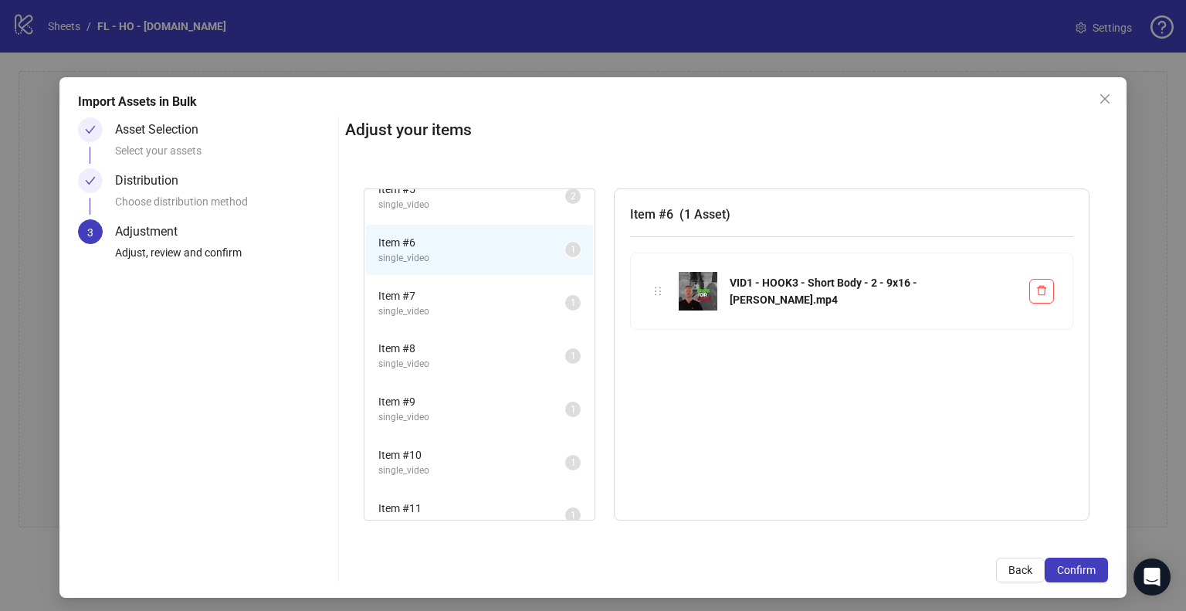
click at [481, 410] on span "single_video" at bounding box center [471, 417] width 187 height 15
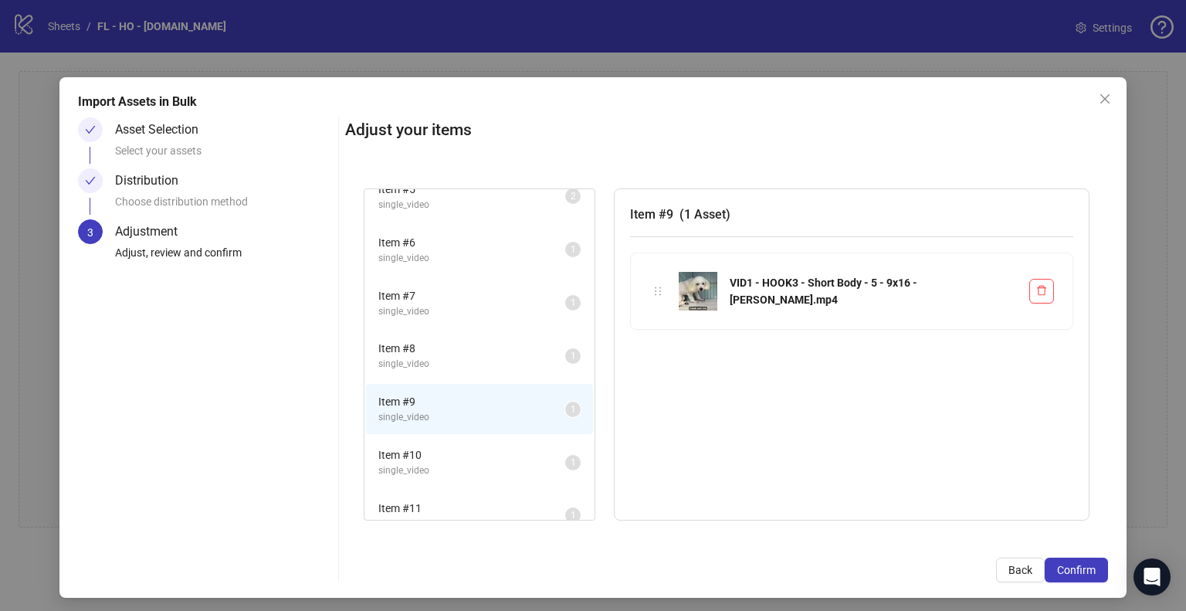
click at [495, 264] on li "Item # 6 single_video 1" at bounding box center [479, 250] width 227 height 50
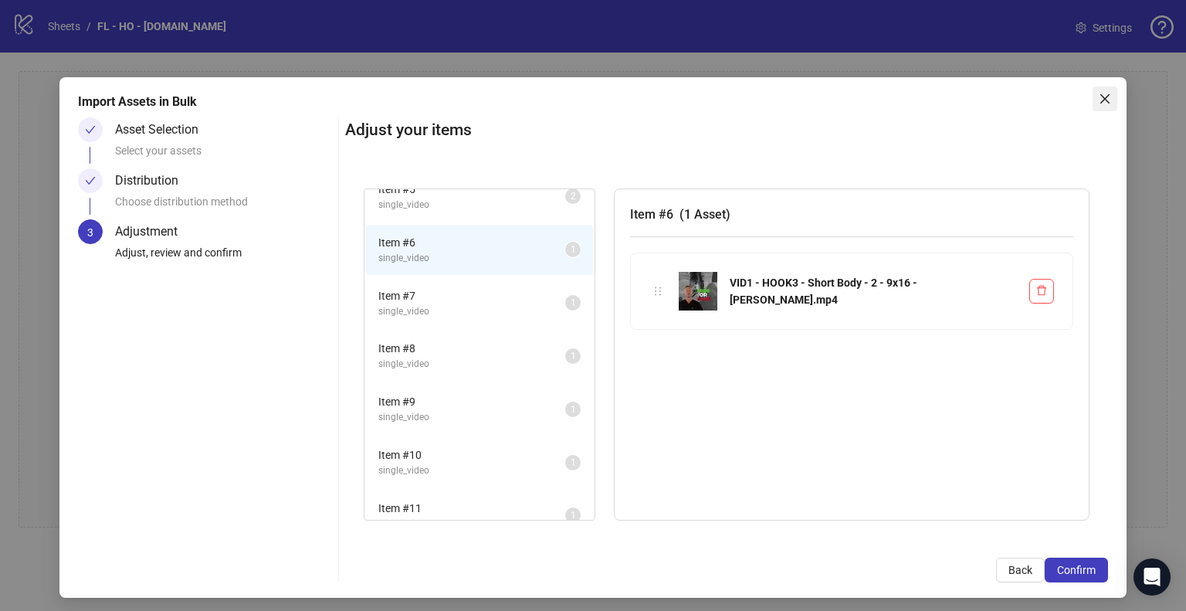
click at [1100, 101] on icon "close" at bounding box center [1104, 98] width 9 height 9
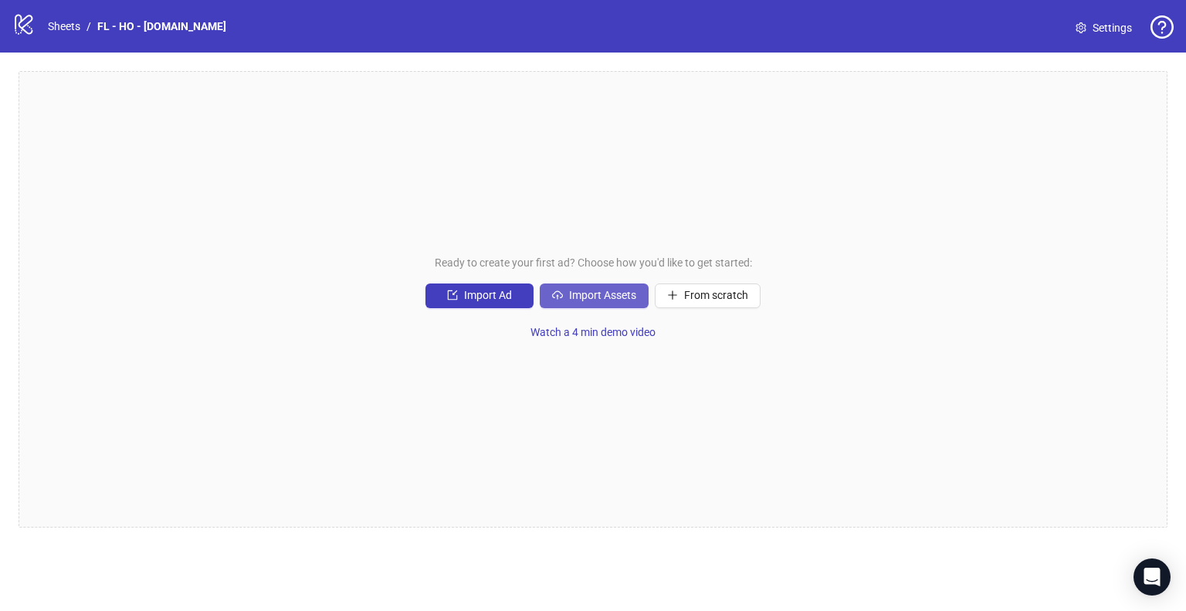
click at [624, 300] on span "Import Assets" at bounding box center [602, 295] width 67 height 12
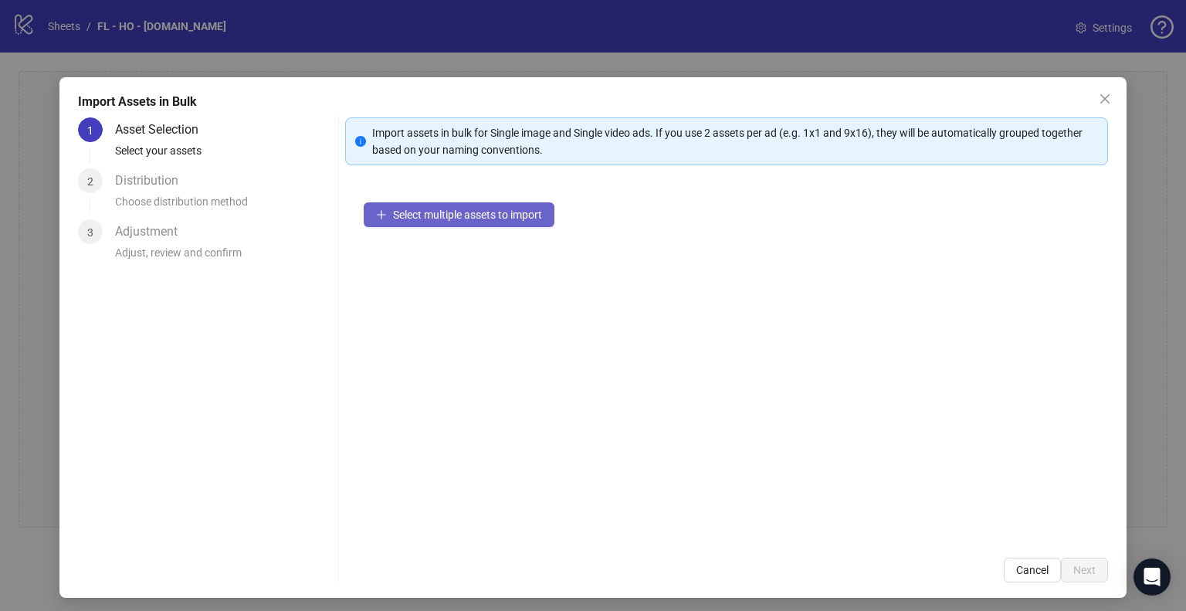
click at [480, 208] on span "Select multiple assets to import" at bounding box center [467, 214] width 149 height 12
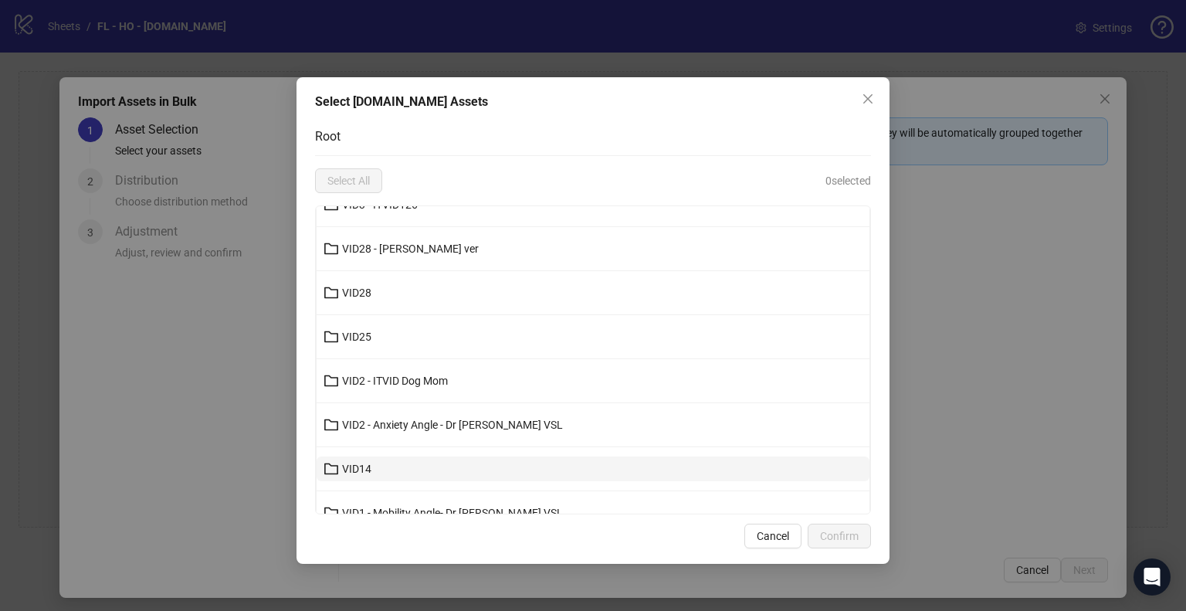
scroll to position [309, 0]
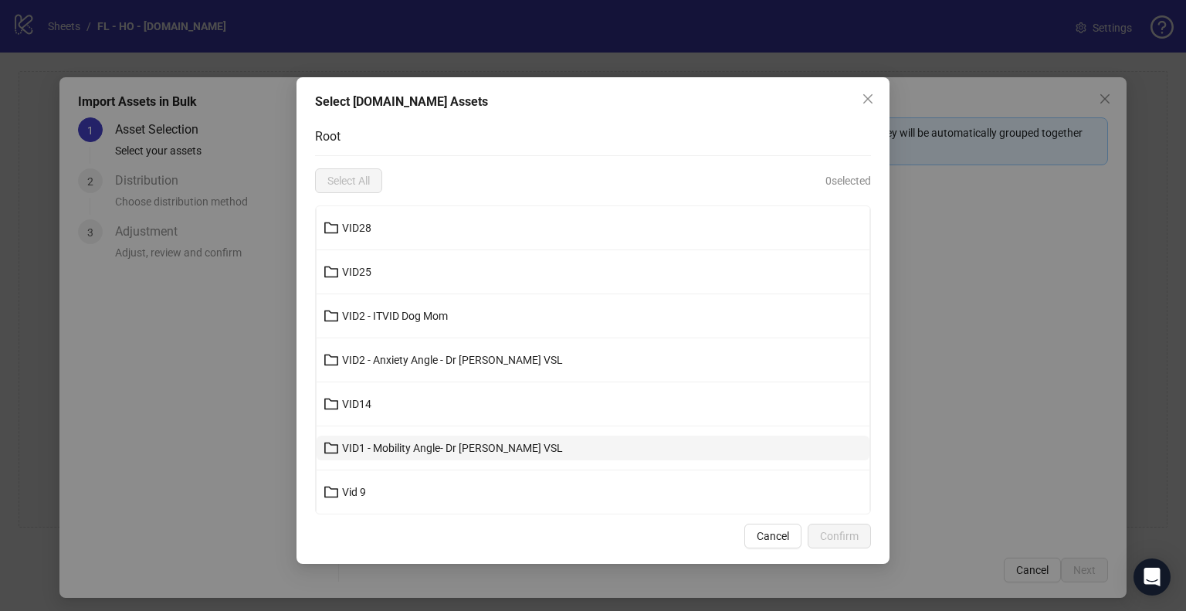
click at [476, 444] on span "VID1 - Mobility Angle- Dr [PERSON_NAME] VSL" at bounding box center [452, 448] width 221 height 12
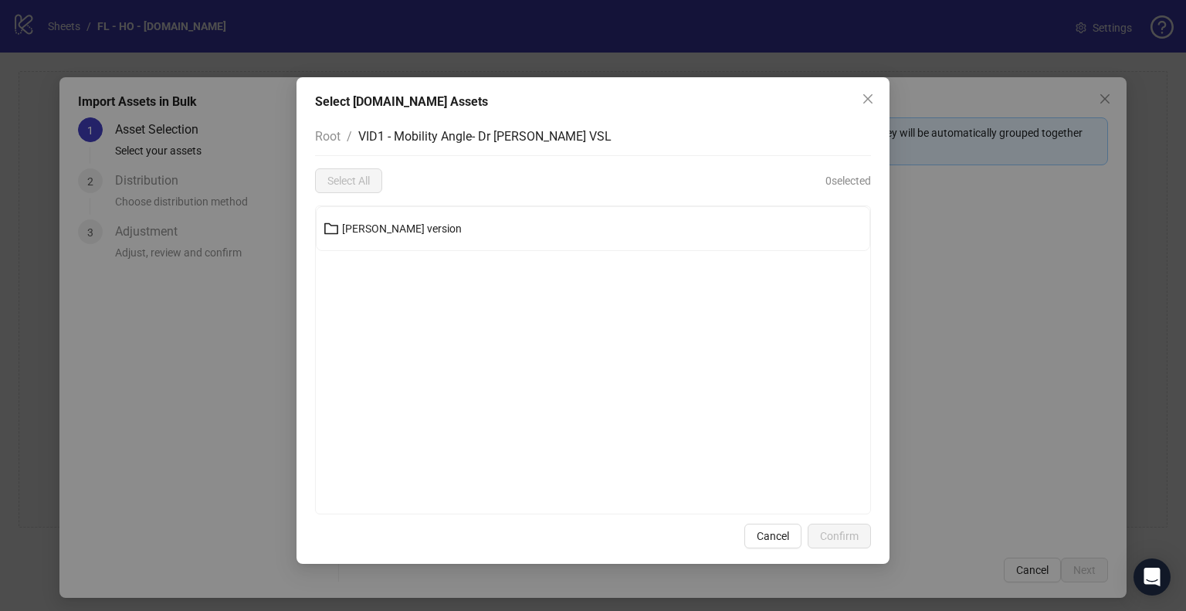
scroll to position [0, 0]
click at [405, 241] on li "[PERSON_NAME] version" at bounding box center [593, 228] width 553 height 43
click at [414, 234] on span "[PERSON_NAME] version" at bounding box center [402, 228] width 120 height 12
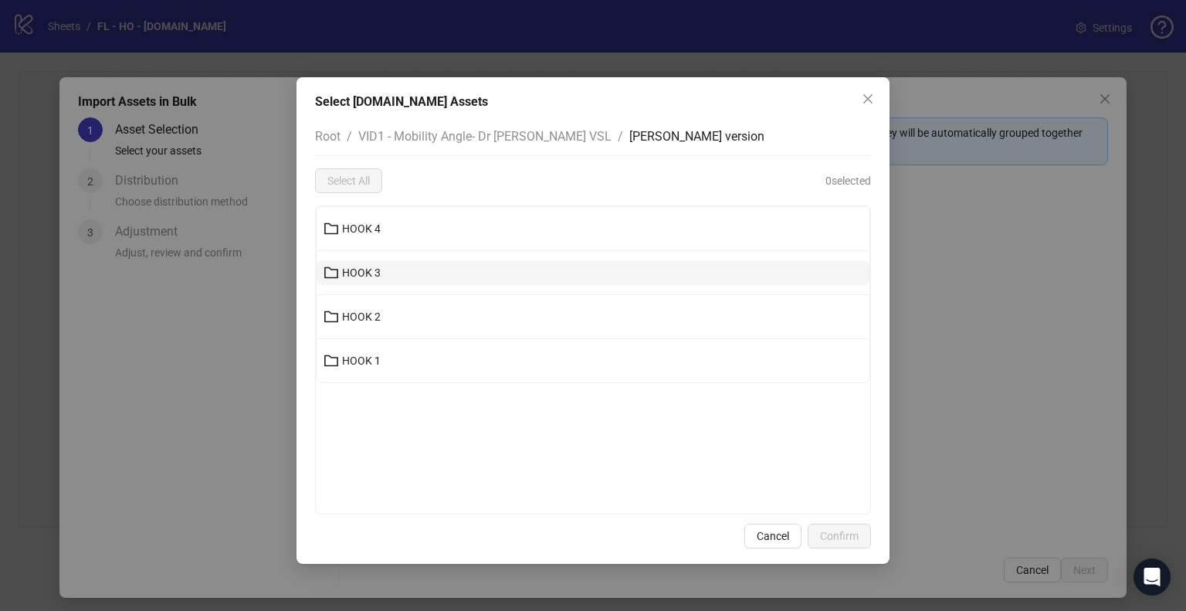
click at [389, 270] on button "HOOK 3" at bounding box center [593, 272] width 553 height 25
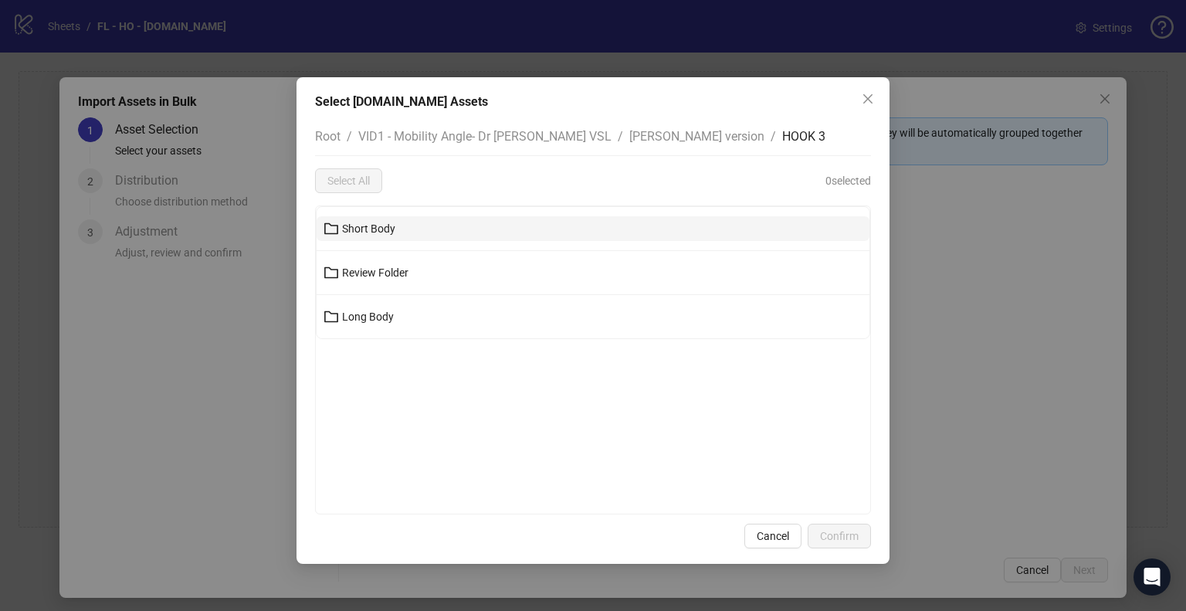
click at [433, 228] on button "Short Body" at bounding box center [593, 228] width 553 height 25
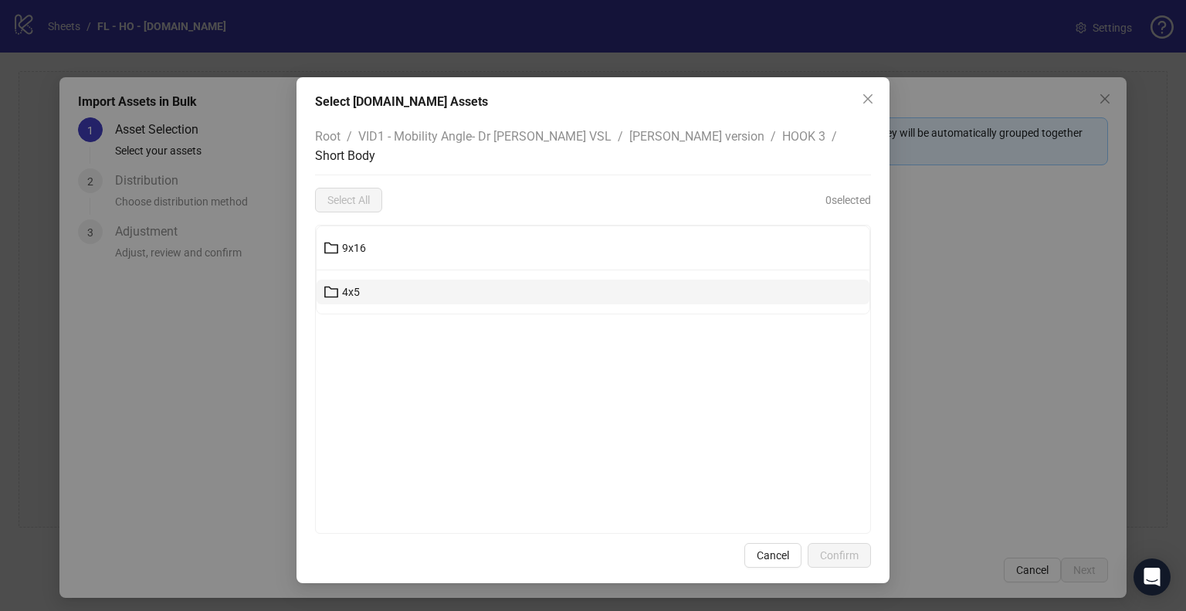
click at [373, 279] on button "4x5" at bounding box center [593, 291] width 553 height 25
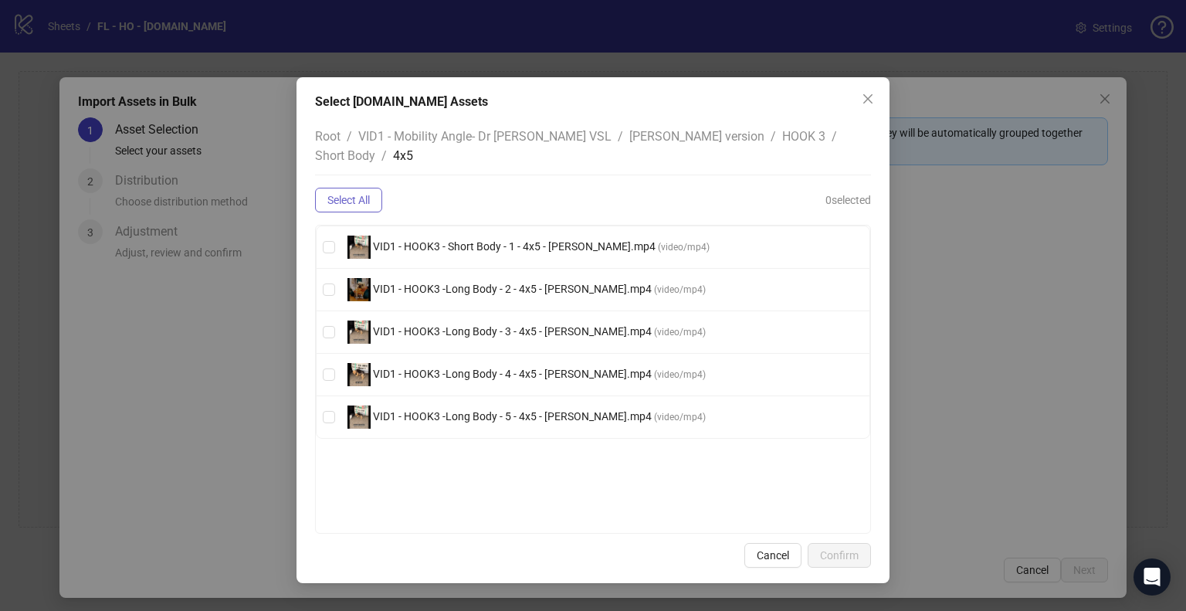
click at [358, 194] on span "Select All" at bounding box center [348, 200] width 42 height 12
click at [375, 148] on span "Short Body" at bounding box center [345, 155] width 60 height 15
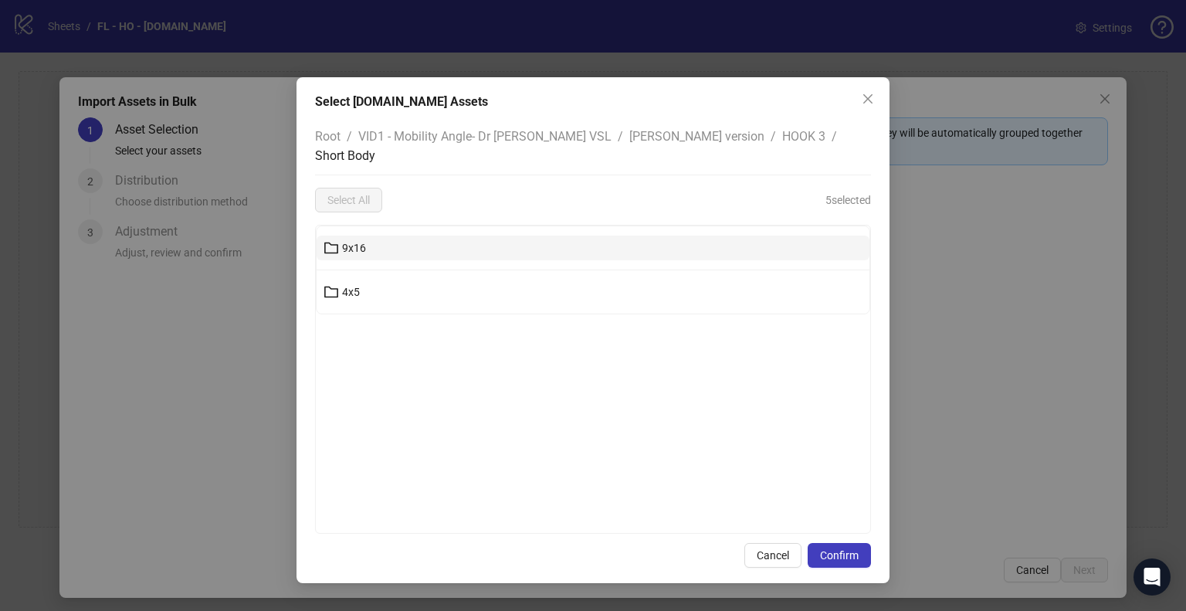
click at [479, 235] on button "9x16" at bounding box center [593, 247] width 553 height 25
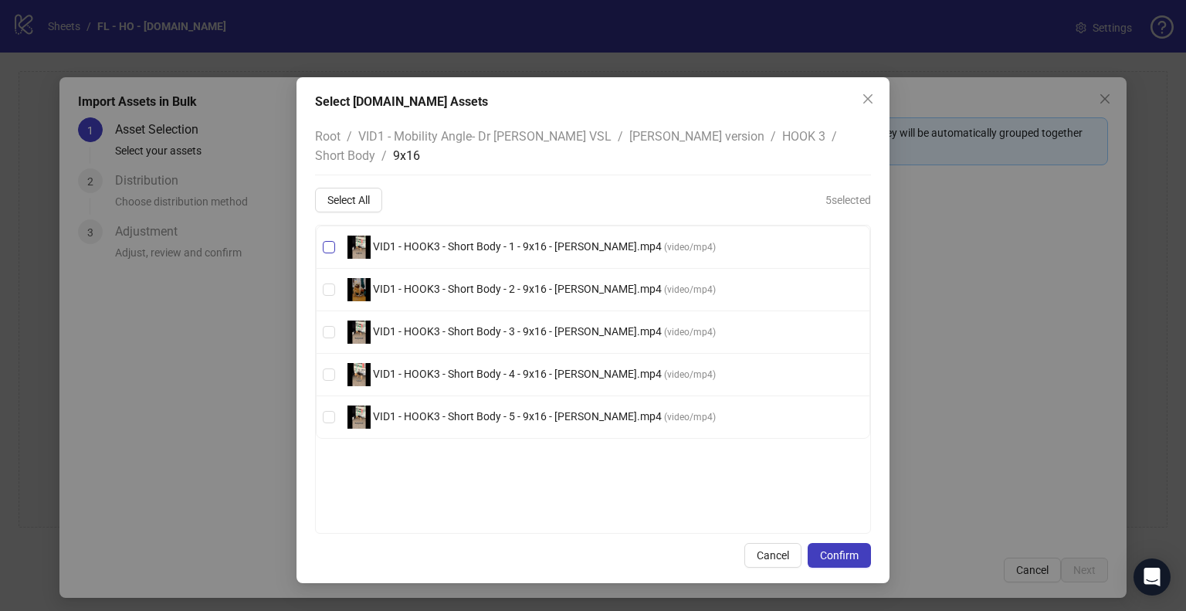
click at [522, 240] on span "VID1 - HOOK3 - Short Body - 1 - 9x16 - [PERSON_NAME].mp4" at bounding box center [517, 246] width 293 height 12
click at [508, 283] on span "VID1 - HOOK3 - Short Body - 2 - 9x16 - [PERSON_NAME].mp4" at bounding box center [517, 289] width 293 height 12
click at [513, 325] on span "VID1 - HOOK3 - Short Body - 3 - 9x16 - [PERSON_NAME].mp4" at bounding box center [517, 331] width 293 height 12
click at [519, 367] on span "VID1 - HOOK3 - Short Body - 4 - 9x16 - [PERSON_NAME].mp4" at bounding box center [517, 373] width 293 height 12
drag, startPoint x: 531, startPoint y: 396, endPoint x: 579, endPoint y: 424, distance: 55.3
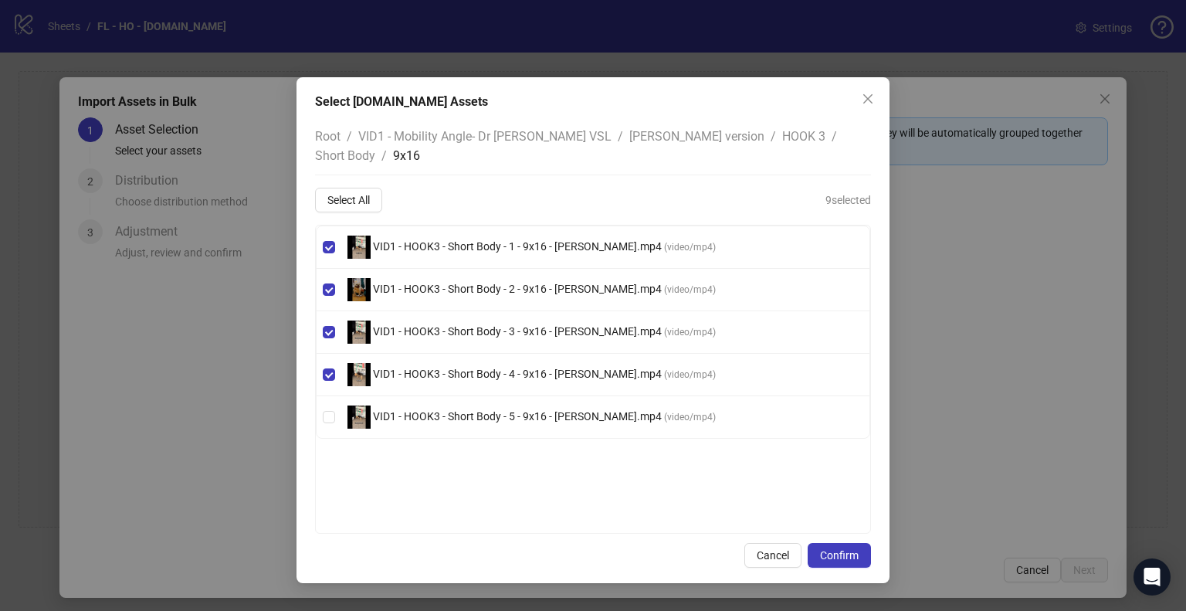
click at [531, 410] on span "VID1 - HOOK3 - Short Body - 5 - 9x16 - [PERSON_NAME].mp4" at bounding box center [517, 416] width 293 height 12
click at [828, 549] on span "Confirm" at bounding box center [839, 555] width 39 height 12
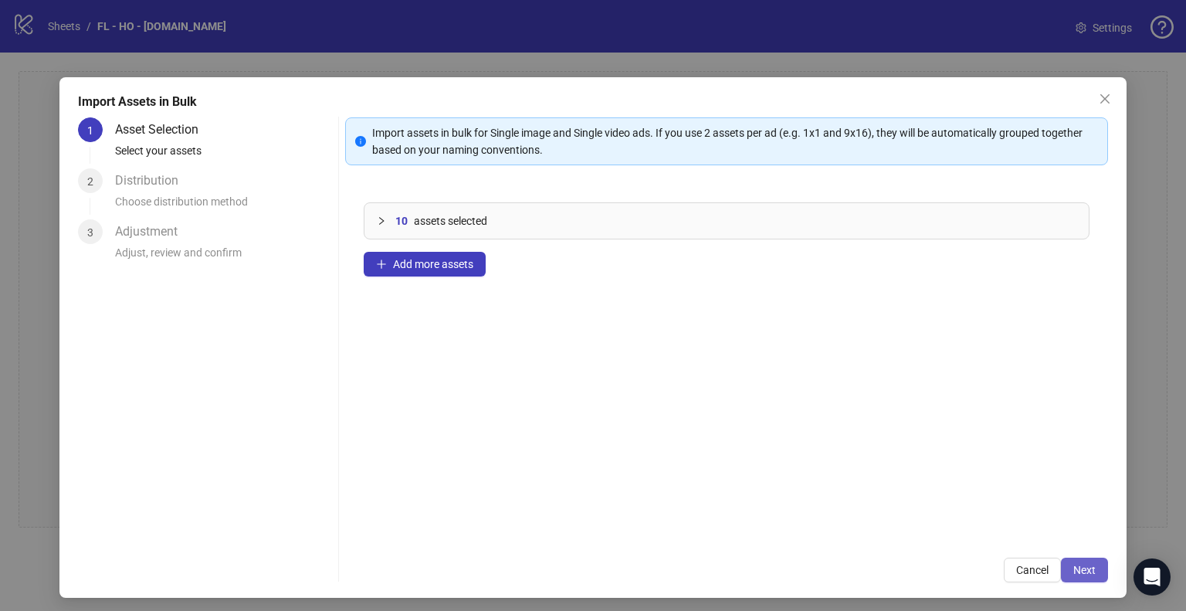
click at [1077, 573] on span "Next" at bounding box center [1084, 570] width 22 height 12
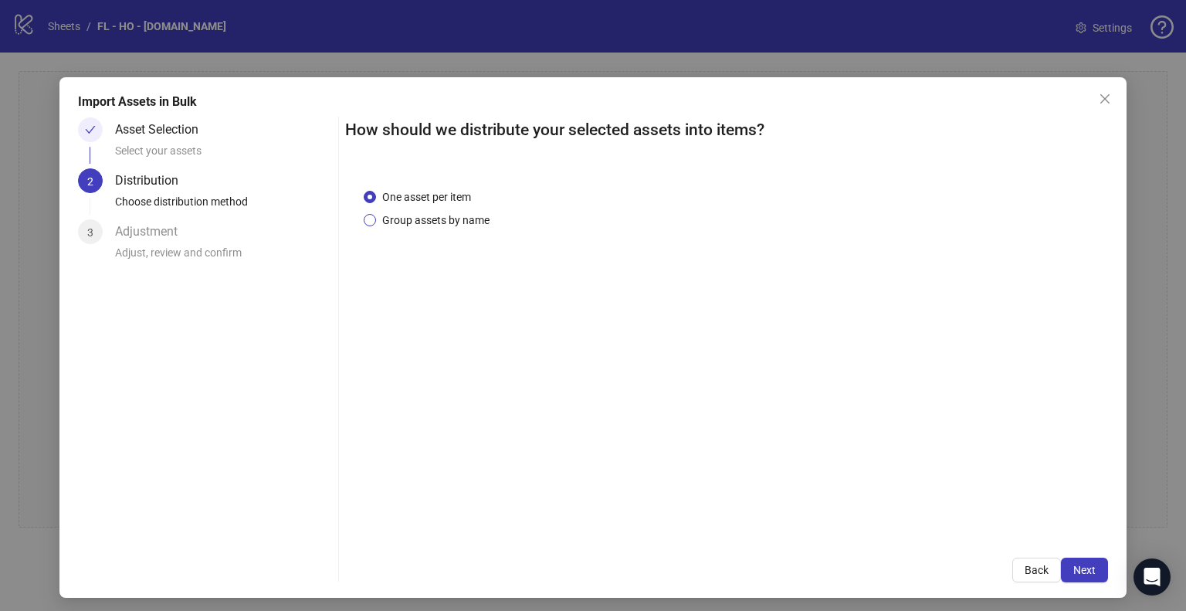
click at [423, 219] on span "Group assets by name" at bounding box center [436, 220] width 120 height 17
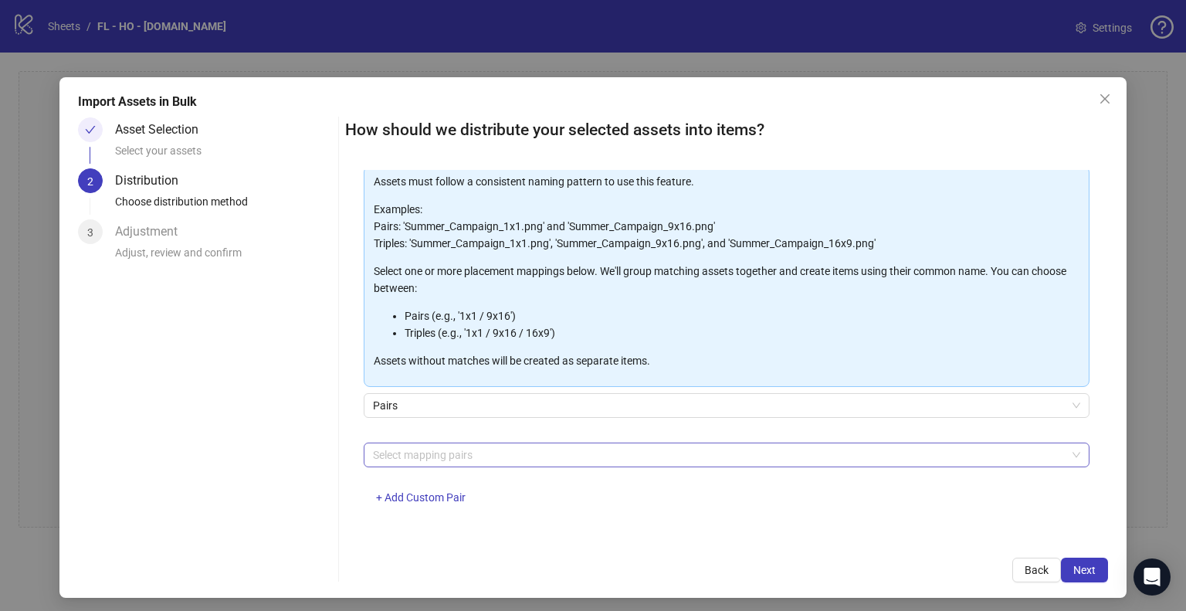
scroll to position [82, 0]
click at [453, 466] on div "Select mapping pairs + Add Custom Pair" at bounding box center [727, 482] width 726 height 80
click at [457, 458] on div at bounding box center [718, 454] width 703 height 22
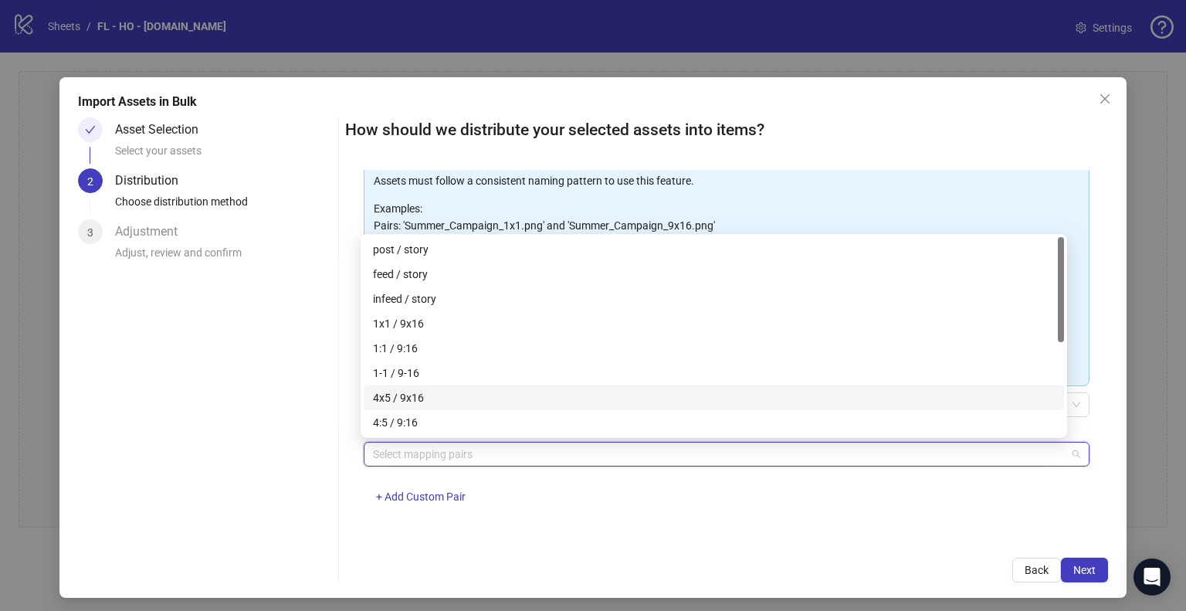
click at [416, 401] on div "4x5 / 9x16" at bounding box center [714, 397] width 682 height 17
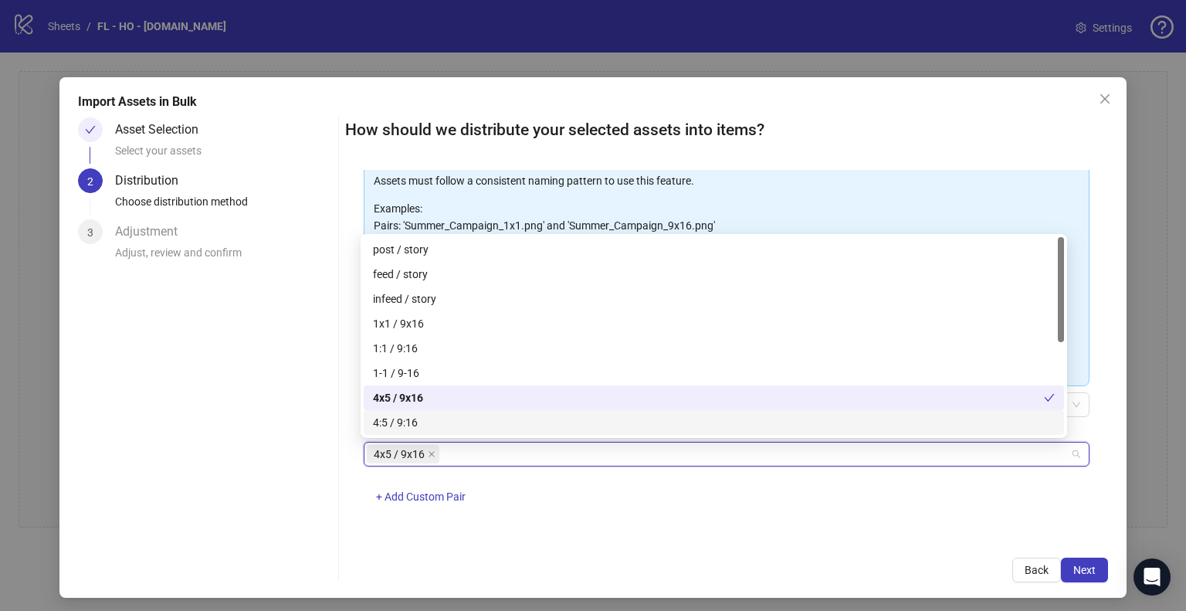
click at [698, 497] on div "4x5 / 9x16 + Add Custom Pair" at bounding box center [727, 482] width 726 height 80
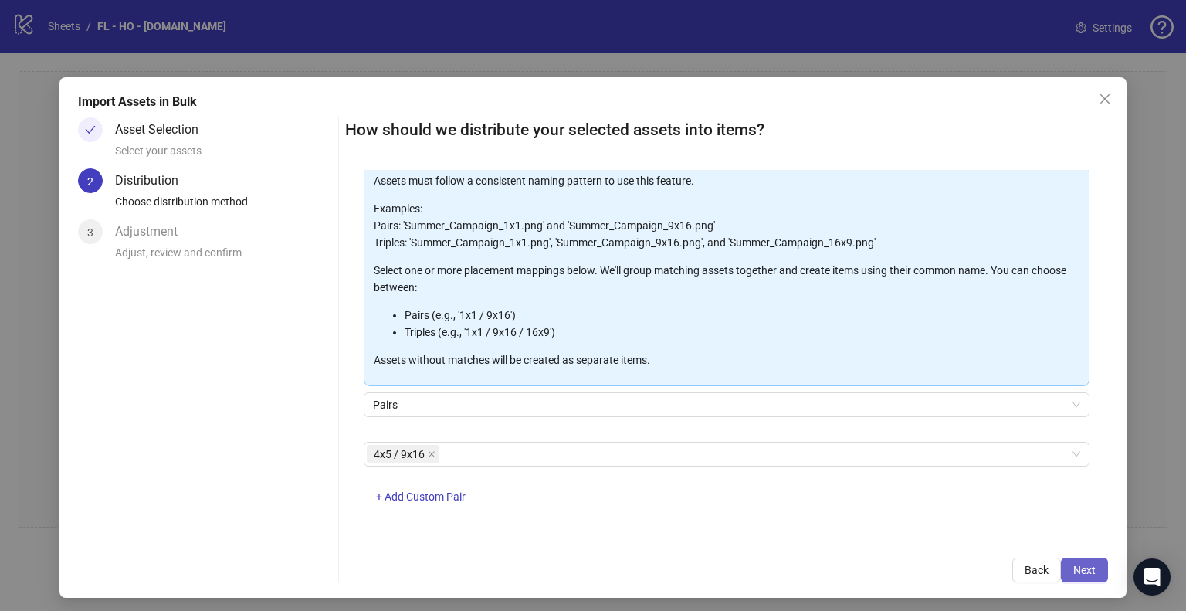
click at [1073, 567] on span "Next" at bounding box center [1084, 570] width 22 height 12
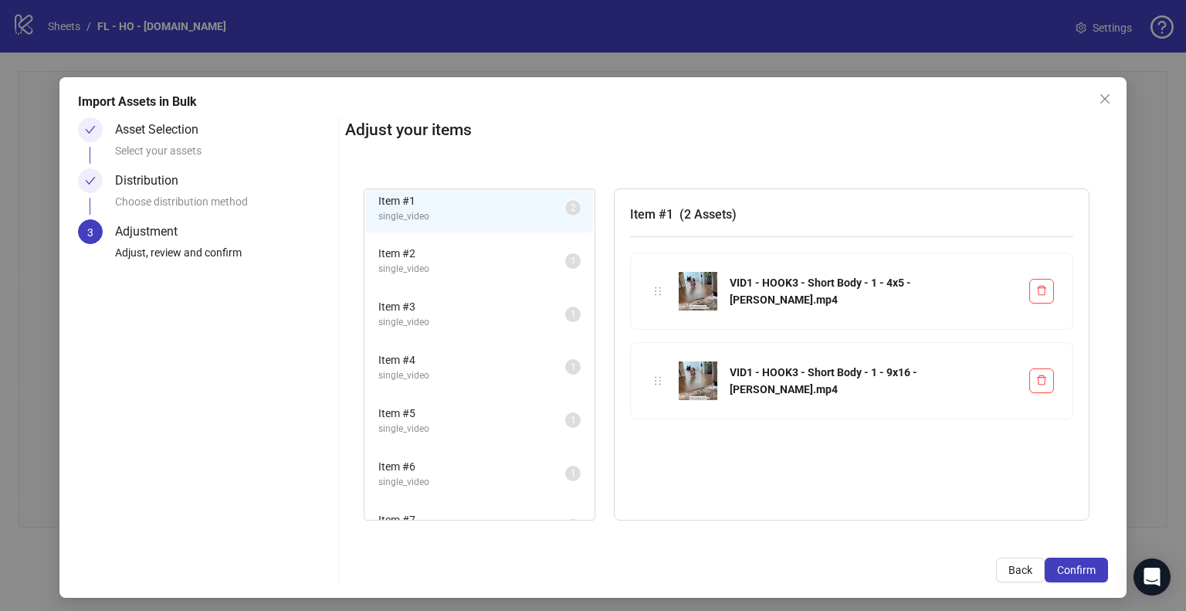
scroll to position [0, 0]
click at [498, 275] on span "single_video" at bounding box center [471, 276] width 187 height 15
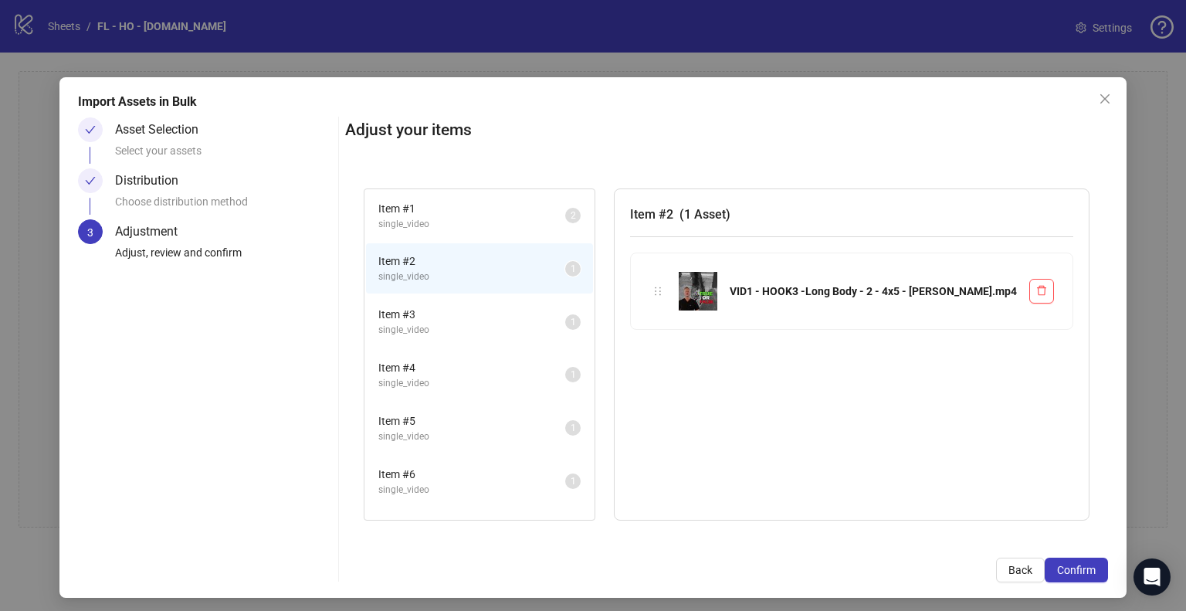
click at [491, 317] on span "Item # 3" at bounding box center [471, 314] width 187 height 17
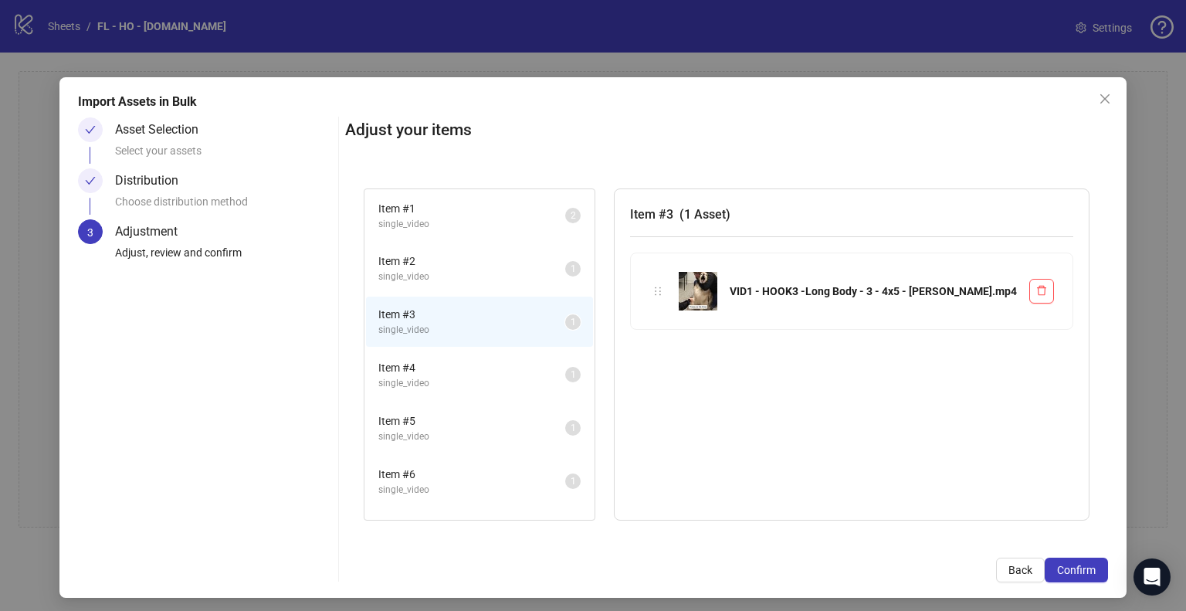
click at [486, 365] on span "Item # 4" at bounding box center [471, 367] width 187 height 17
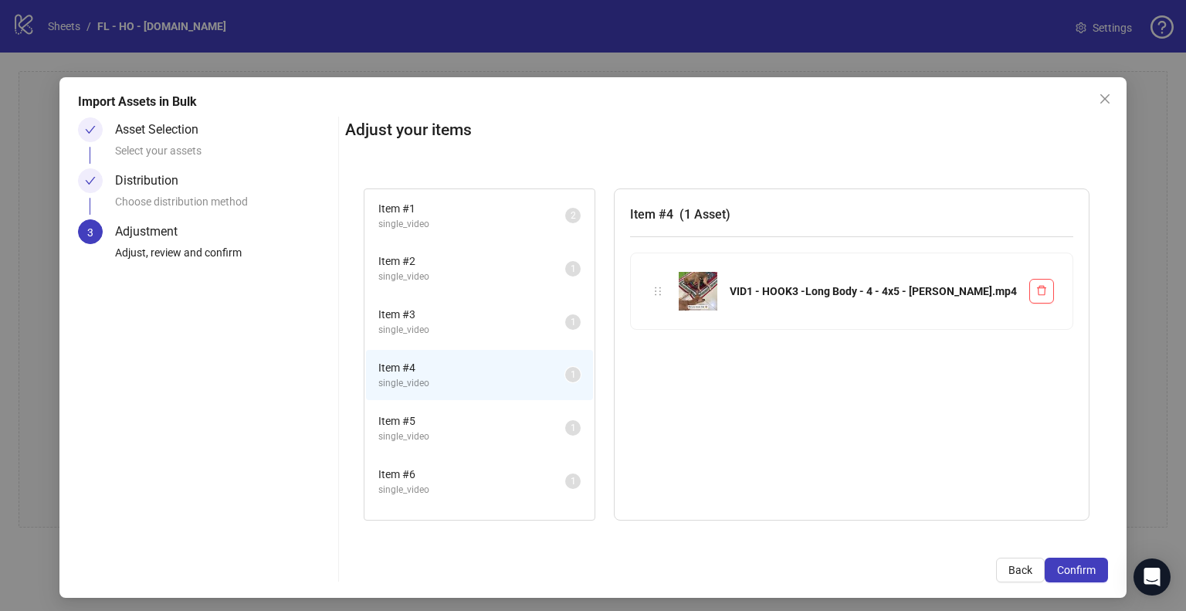
click at [489, 425] on span "Item # 5" at bounding box center [471, 420] width 187 height 17
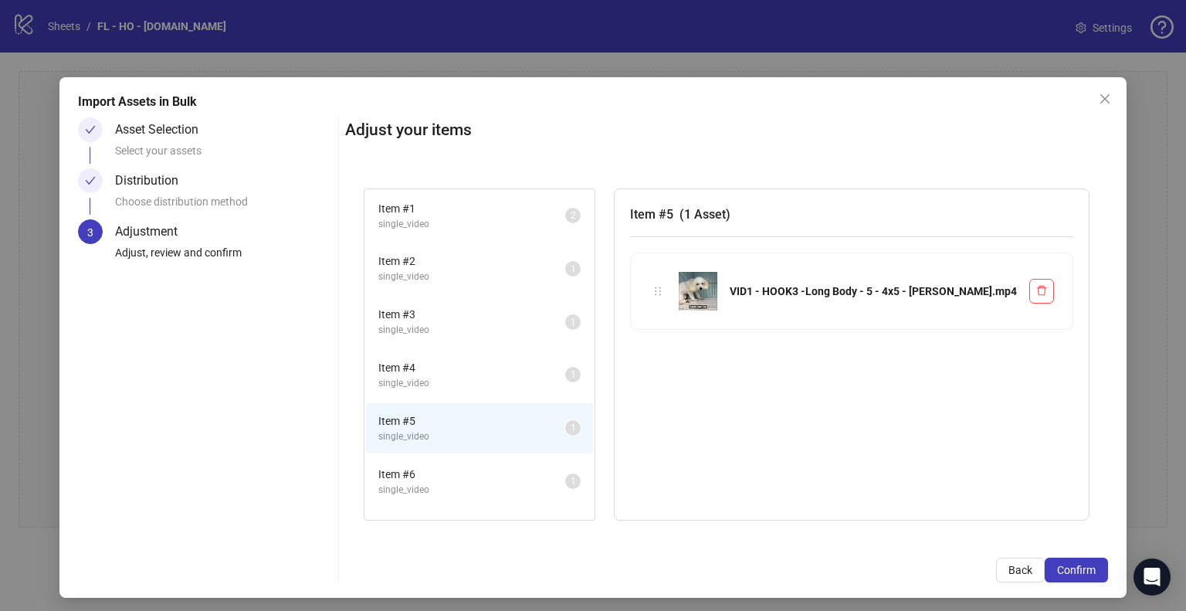
click at [485, 230] on span "single_video" at bounding box center [471, 224] width 187 height 15
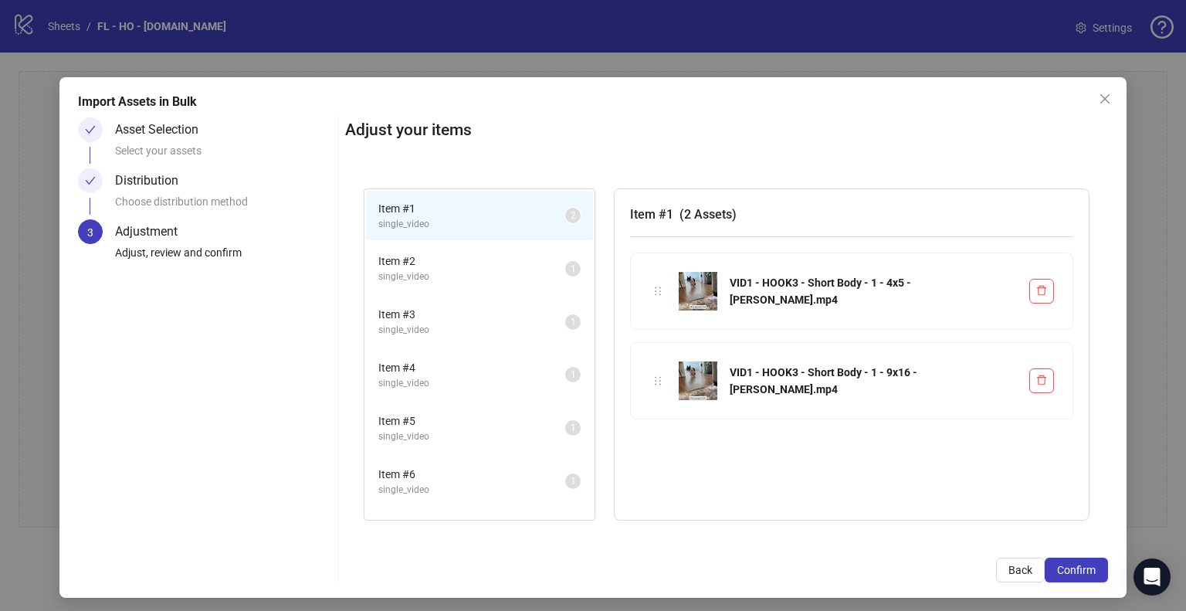
click at [488, 263] on span "Item # 2" at bounding box center [471, 260] width 187 height 17
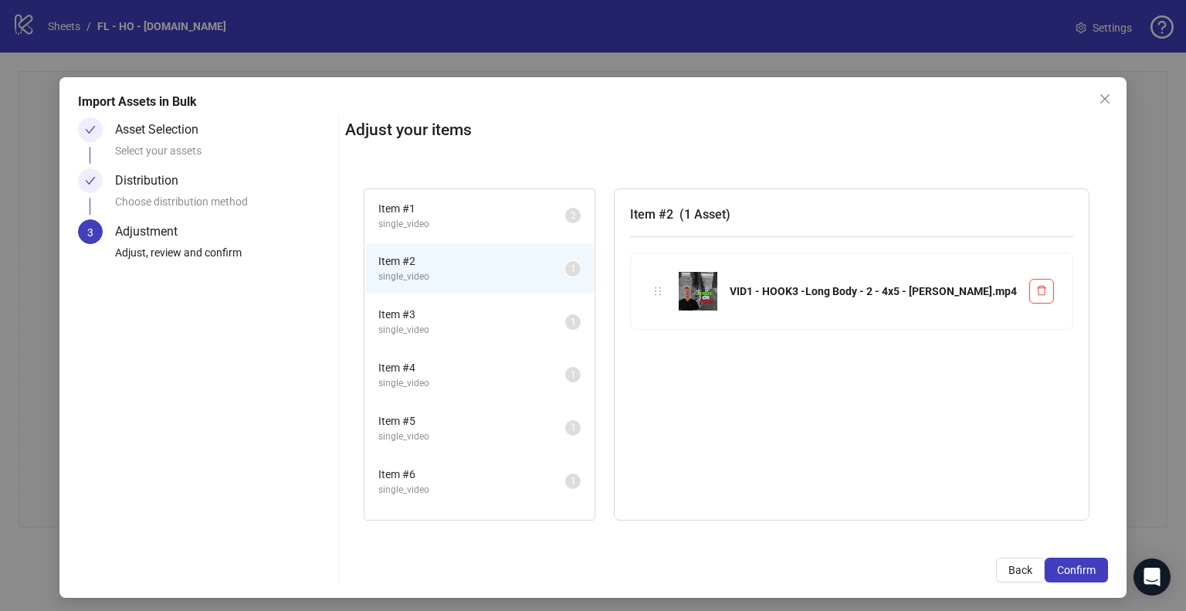
click at [481, 320] on span "Item # 3" at bounding box center [471, 314] width 187 height 17
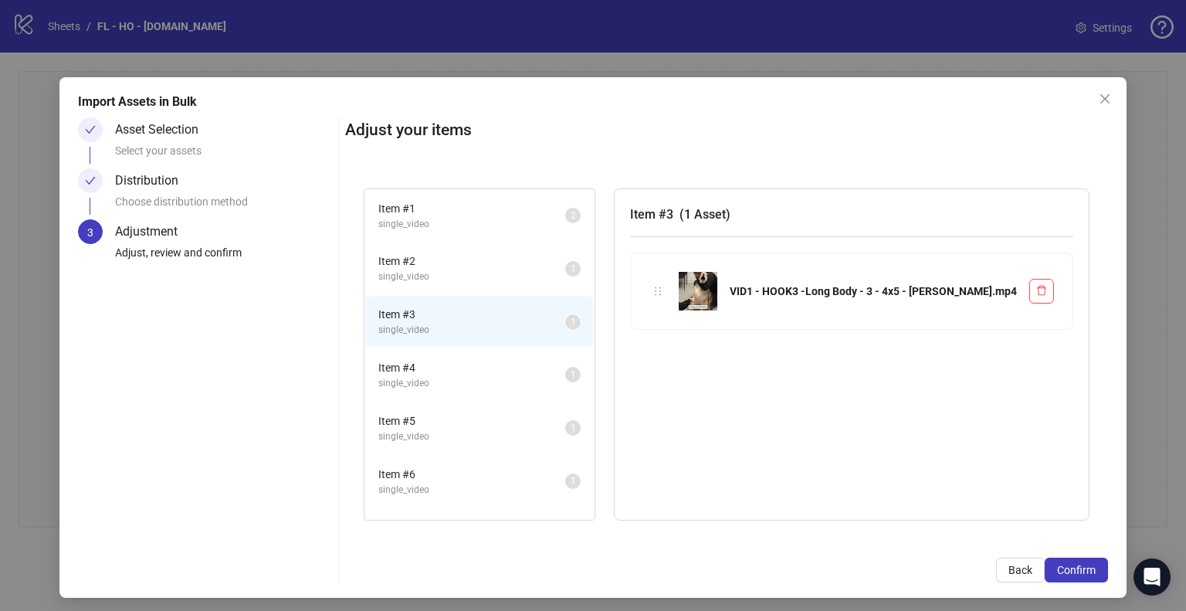
click at [486, 359] on span "Item # 4" at bounding box center [471, 367] width 187 height 17
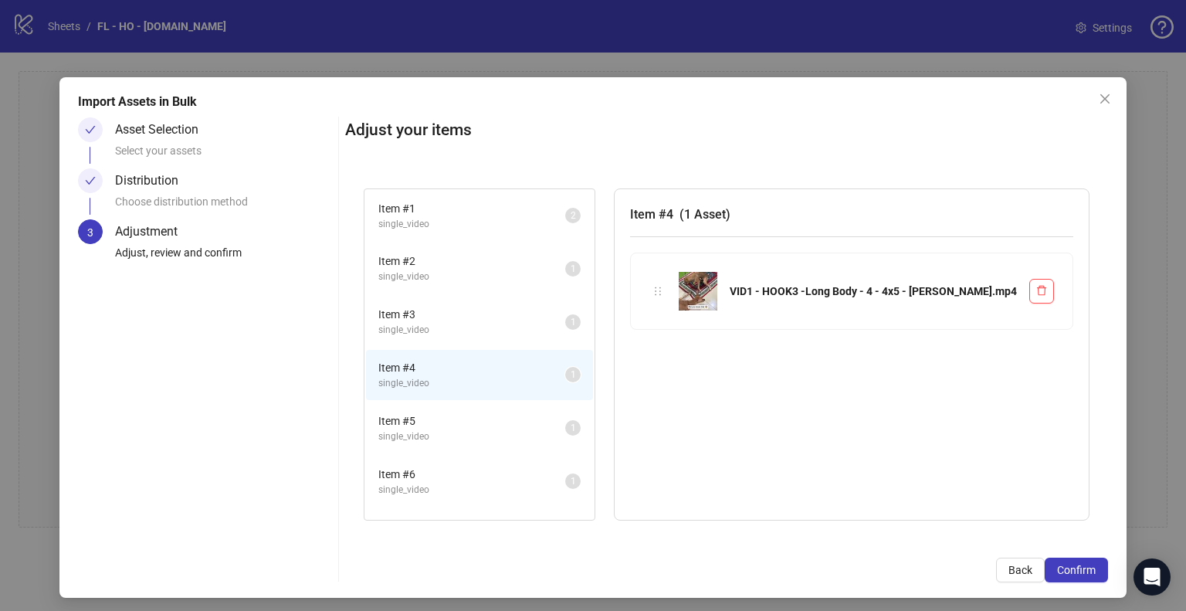
click at [482, 408] on li "Item # 5 single_video 1" at bounding box center [479, 428] width 227 height 50
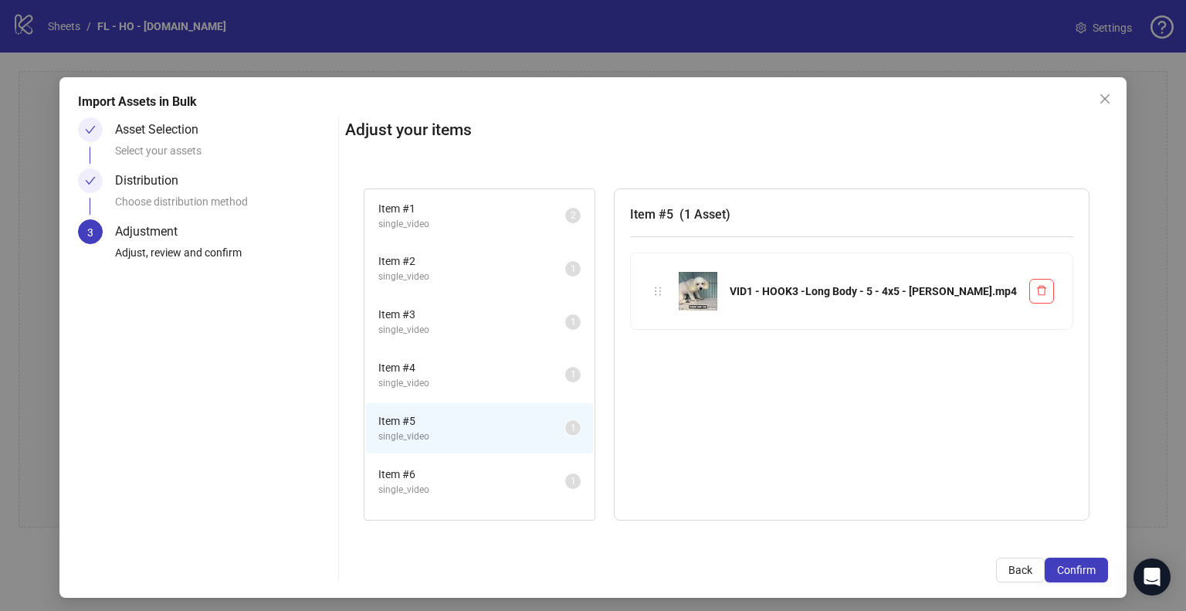
click at [499, 472] on span "Item # 6" at bounding box center [471, 473] width 187 height 17
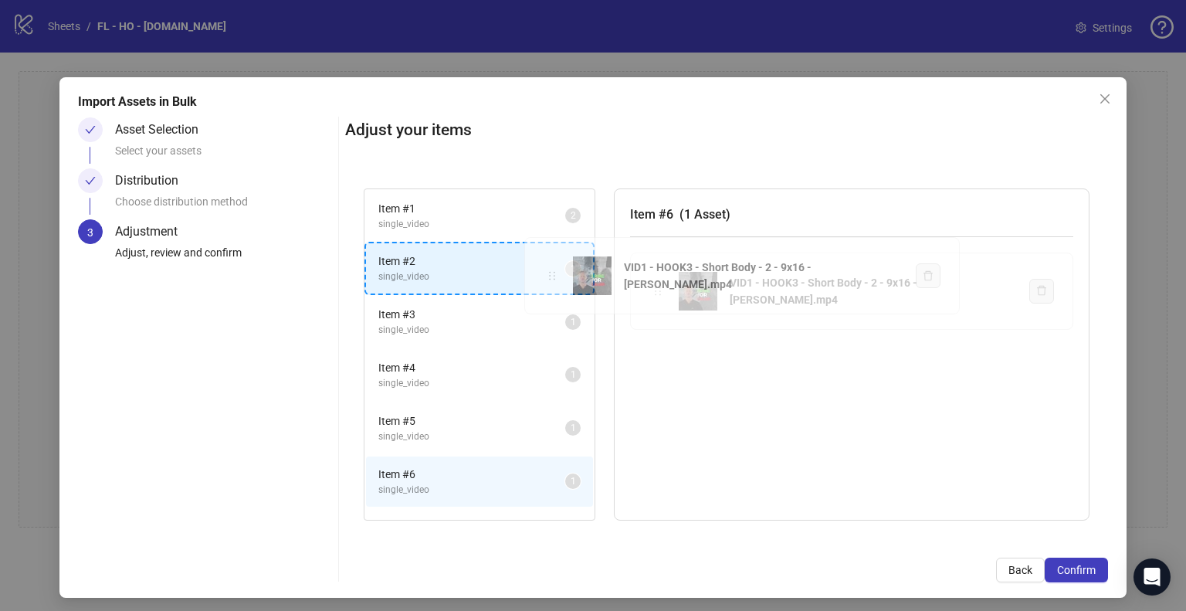
drag, startPoint x: 656, startPoint y: 296, endPoint x: 551, endPoint y: 281, distance: 106.1
click at [551, 281] on div "Item # 1 single_video 2 Item # 2 single_video 1 Item # 3 single_video 1 Item # …" at bounding box center [726, 354] width 763 height 369
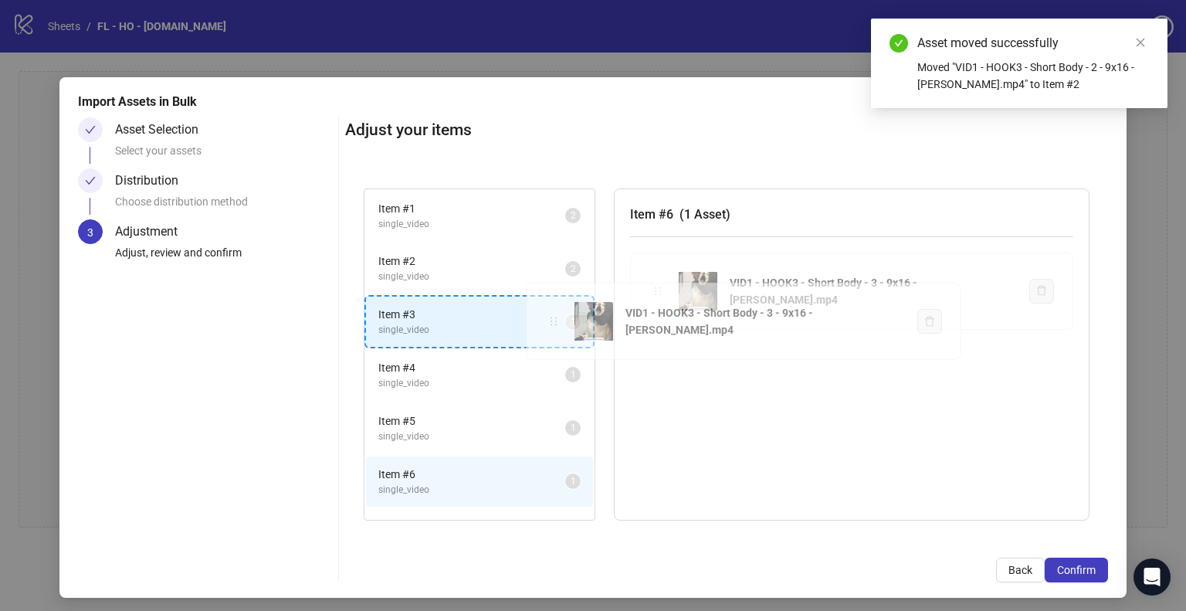
drag, startPoint x: 653, startPoint y: 292, endPoint x: 552, endPoint y: 323, distance: 105.7
click at [552, 323] on div "Item # 1 single_video 2 Item # 2 single_video 2 Item # 3 single_video 1 Item # …" at bounding box center [726, 354] width 763 height 369
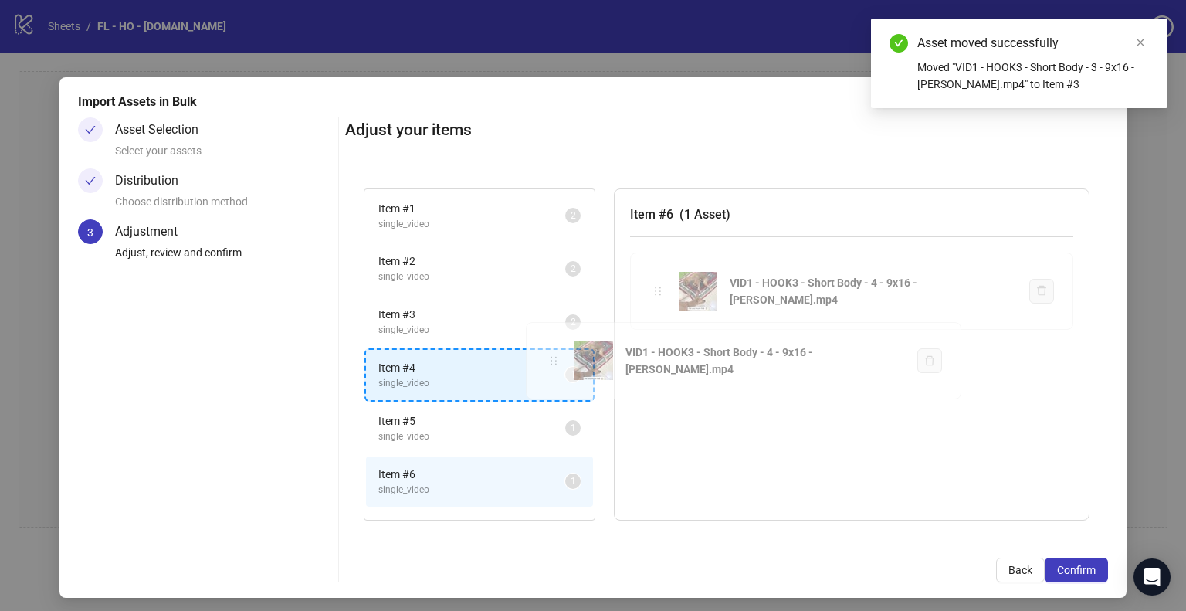
drag, startPoint x: 658, startPoint y: 289, endPoint x: 557, endPoint y: 359, distance: 123.1
click at [557, 359] on div "Item # 1 single_video 2 Item # 2 single_video 2 Item # 3 single_video 2 Item # …" at bounding box center [726, 354] width 763 height 369
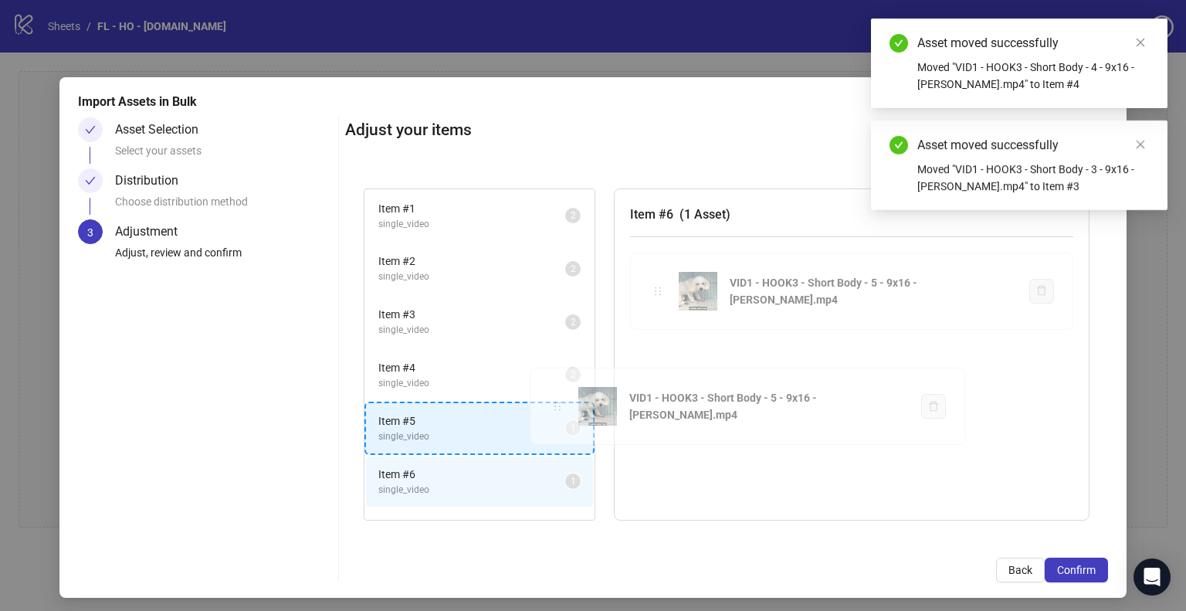
drag, startPoint x: 652, startPoint y: 296, endPoint x: 547, endPoint y: 416, distance: 160.3
click at [547, 416] on div "Item # 1 single_video 2 Item # 2 single_video 2 Item # 3 single_video 2 Item # …" at bounding box center [726, 354] width 763 height 369
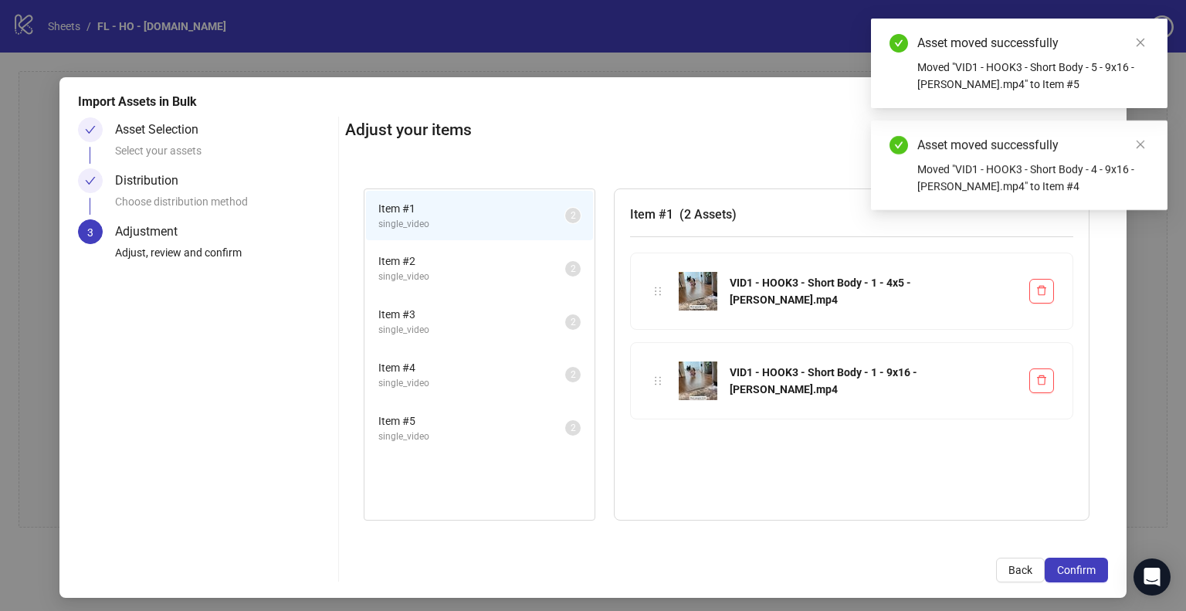
click at [524, 266] on span "Item # 2" at bounding box center [471, 260] width 187 height 17
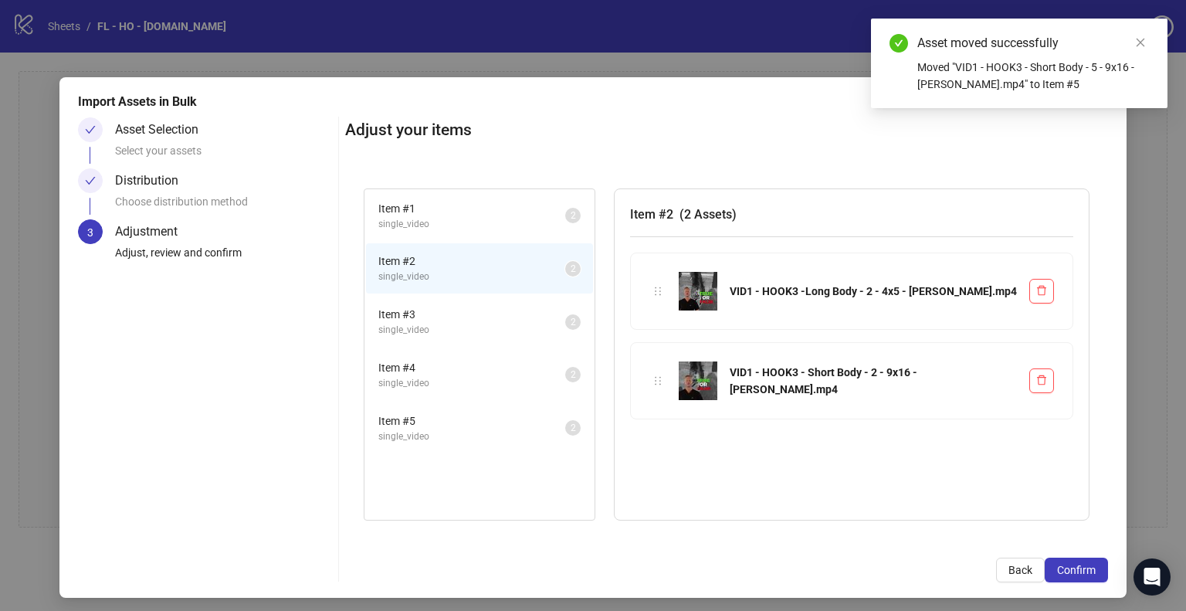
click at [518, 314] on span "Item # 3" at bounding box center [471, 314] width 187 height 17
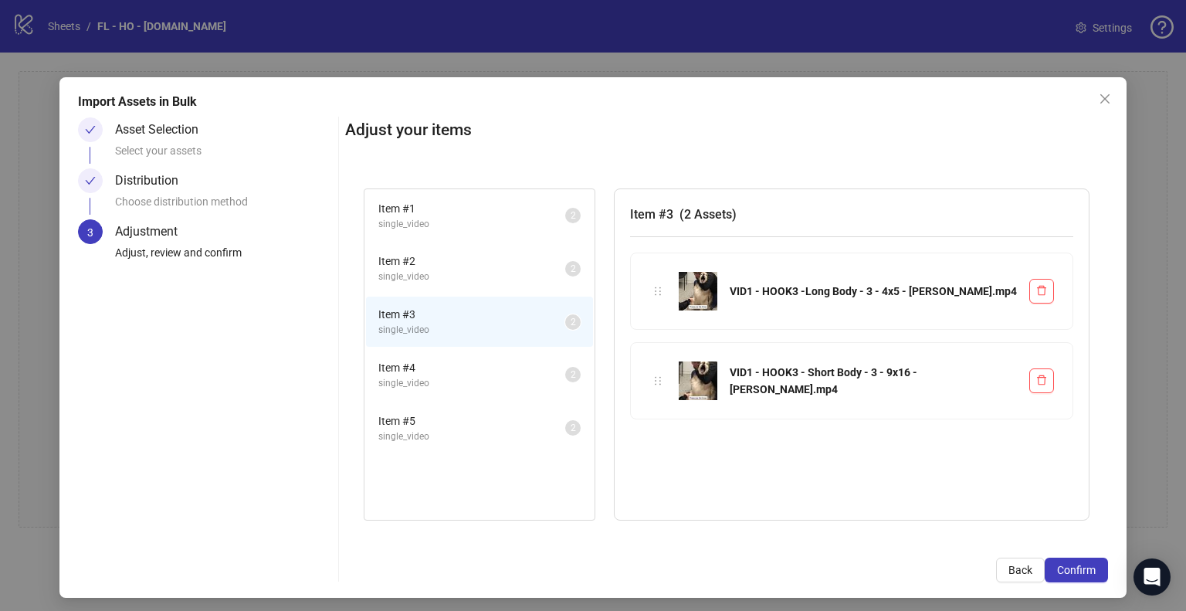
click at [522, 367] on span "Item # 4" at bounding box center [471, 367] width 187 height 17
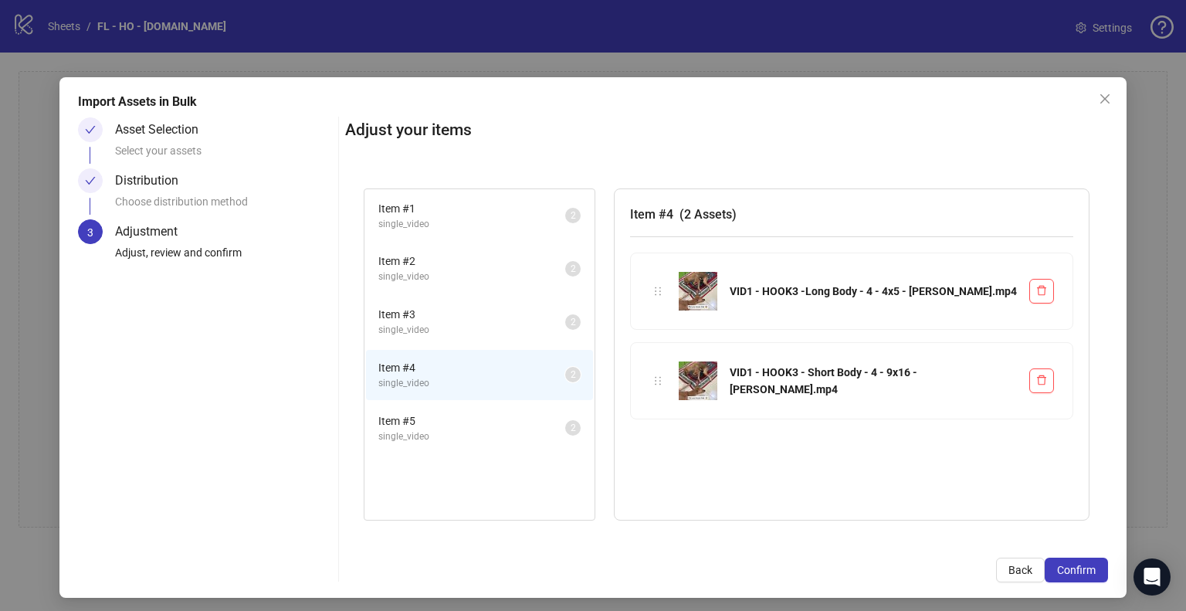
click at [520, 415] on span "Item # 5" at bounding box center [471, 420] width 187 height 17
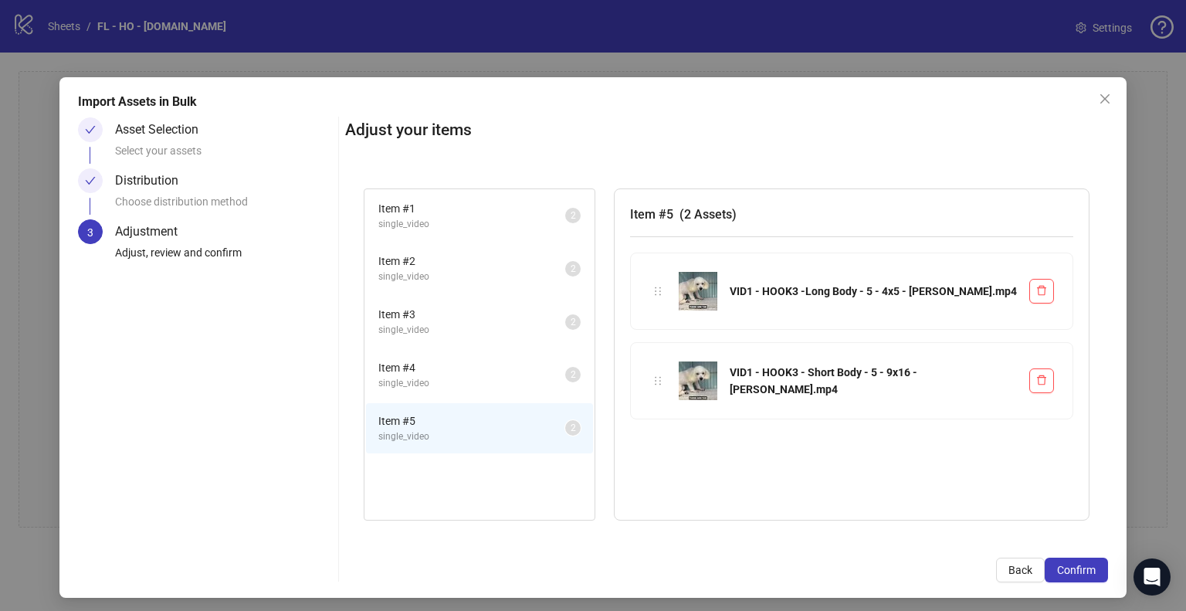
click at [503, 222] on span "single_video" at bounding box center [471, 224] width 187 height 15
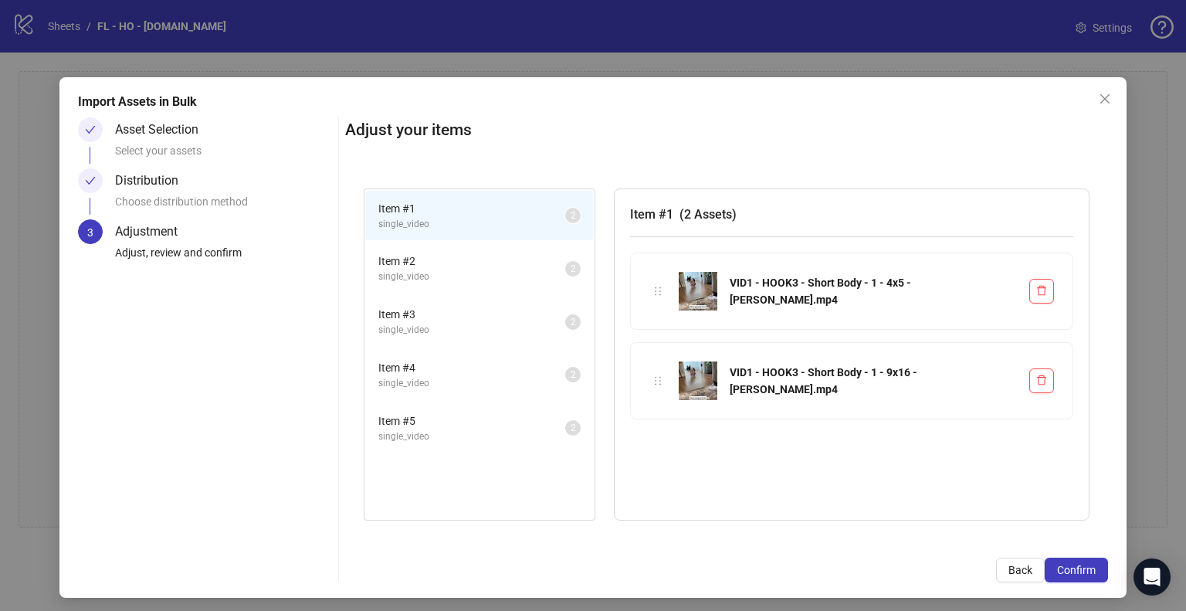
click at [221, 202] on div "Choose distribution method" at bounding box center [223, 206] width 217 height 26
click at [997, 566] on button "Back" at bounding box center [1020, 569] width 49 height 25
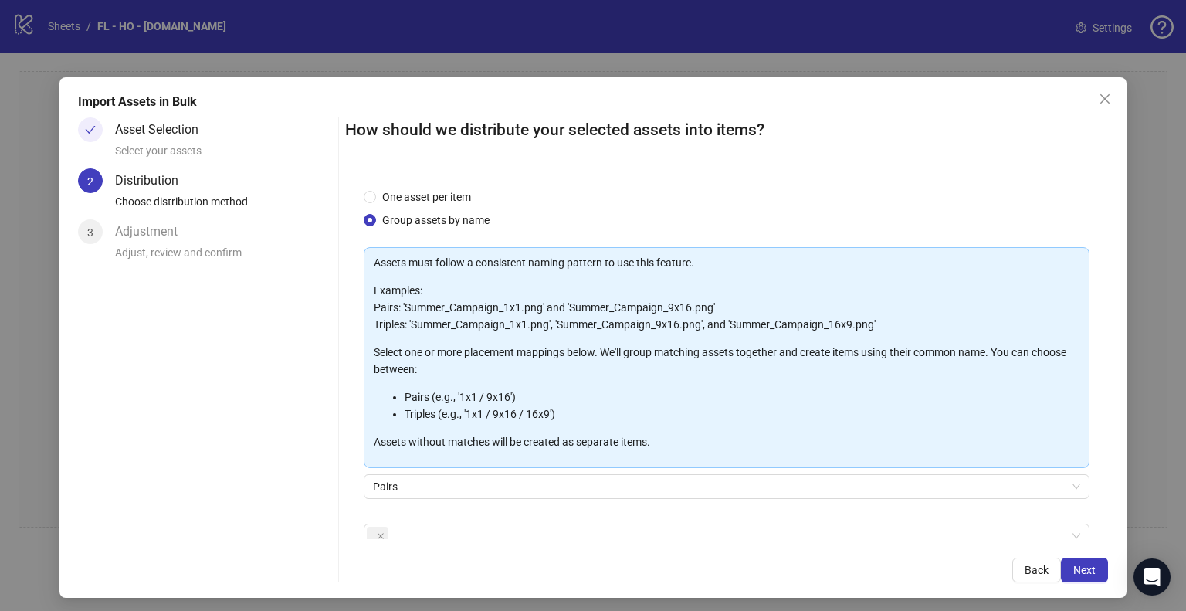
click at [997, 566] on div "Back Next" at bounding box center [726, 569] width 763 height 25
click at [1024, 568] on span "Back" at bounding box center [1036, 570] width 24 height 12
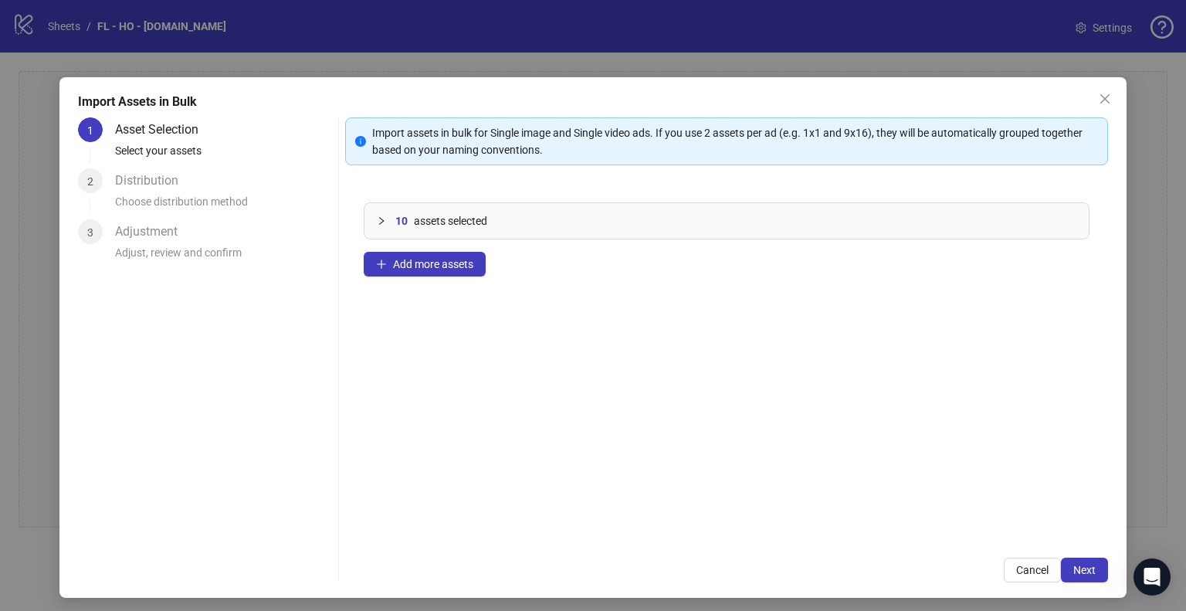
click at [383, 222] on div at bounding box center [386, 220] width 19 height 17
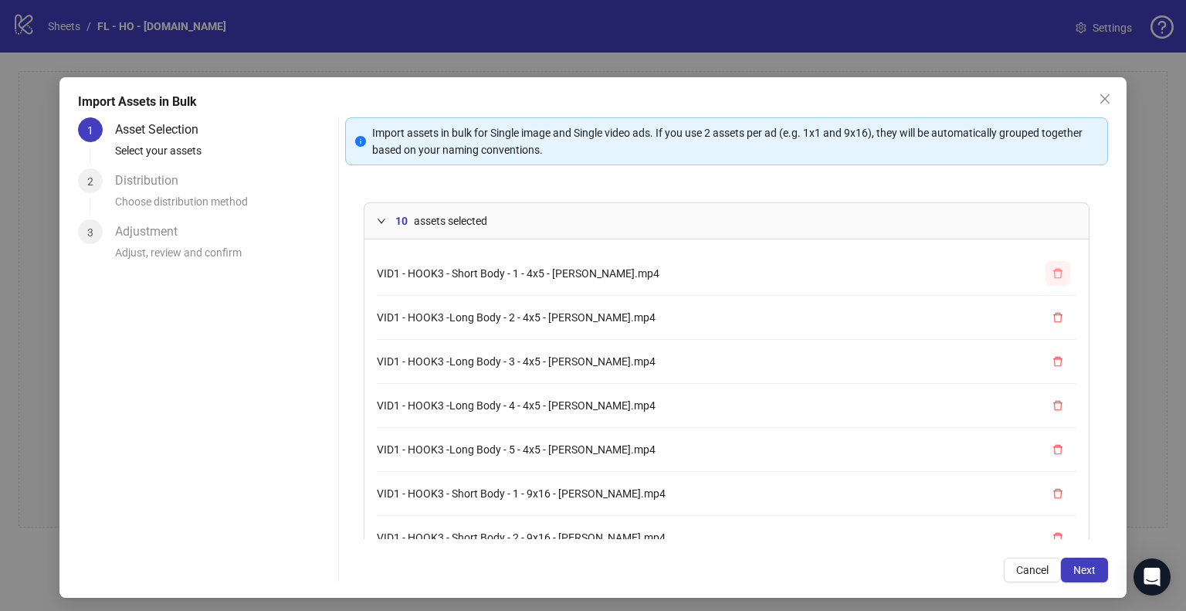
click at [1052, 271] on icon "delete" at bounding box center [1057, 273] width 11 height 11
click at [1045, 271] on button "button" at bounding box center [1057, 273] width 25 height 25
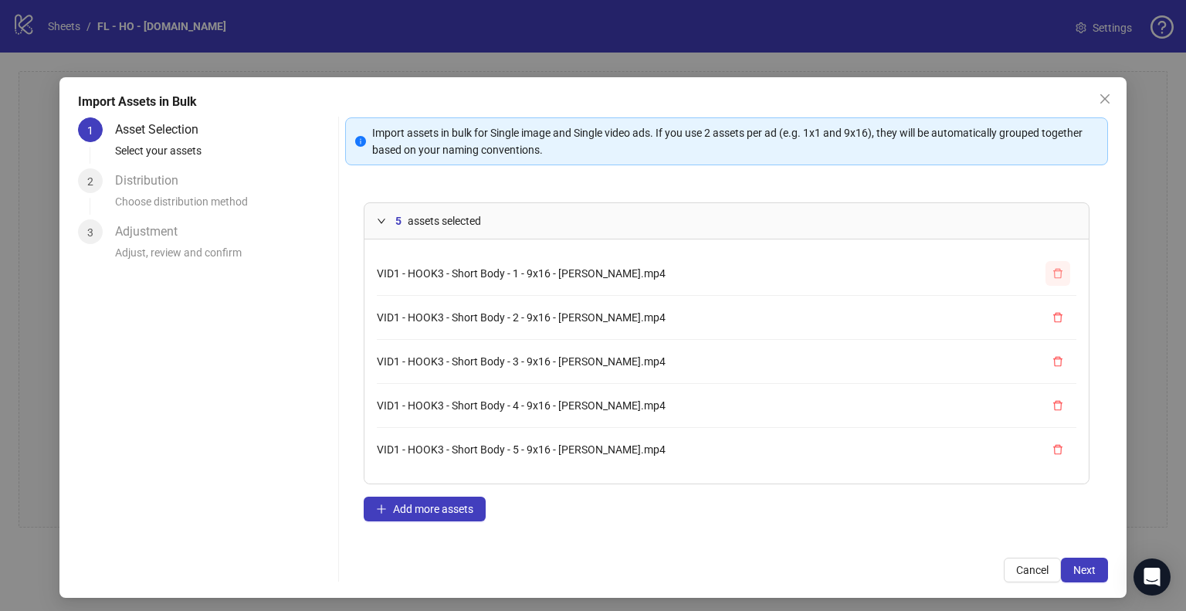
click at [1052, 272] on icon "delete" at bounding box center [1057, 273] width 11 height 11
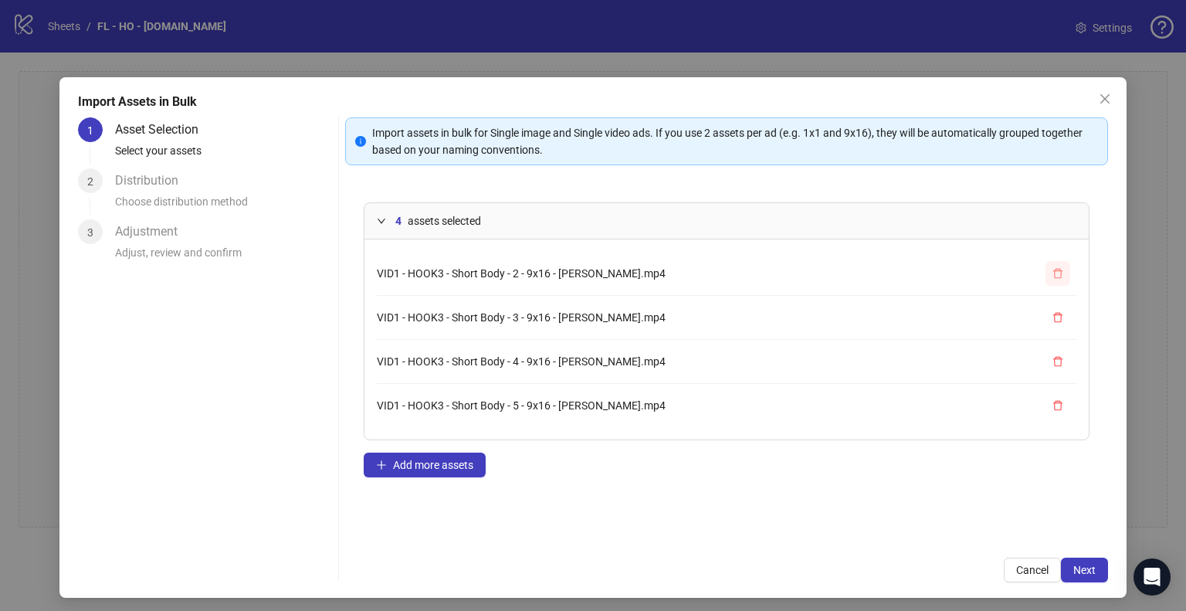
click at [1053, 272] on icon "delete" at bounding box center [1057, 273] width 9 height 10
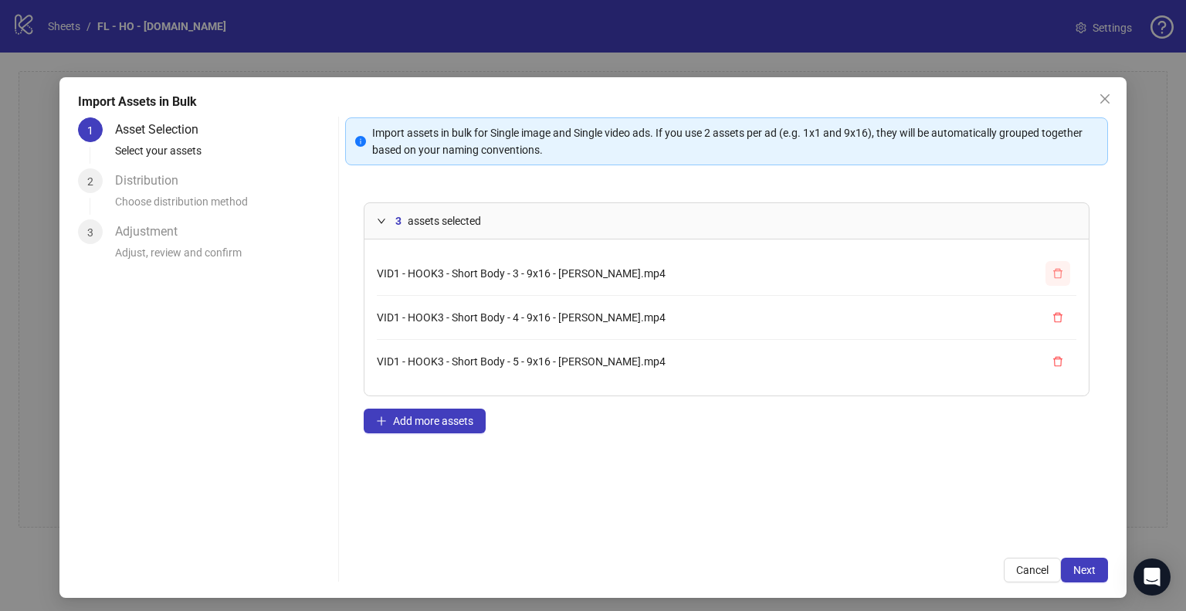
click at [1053, 272] on icon "delete" at bounding box center [1057, 273] width 9 height 10
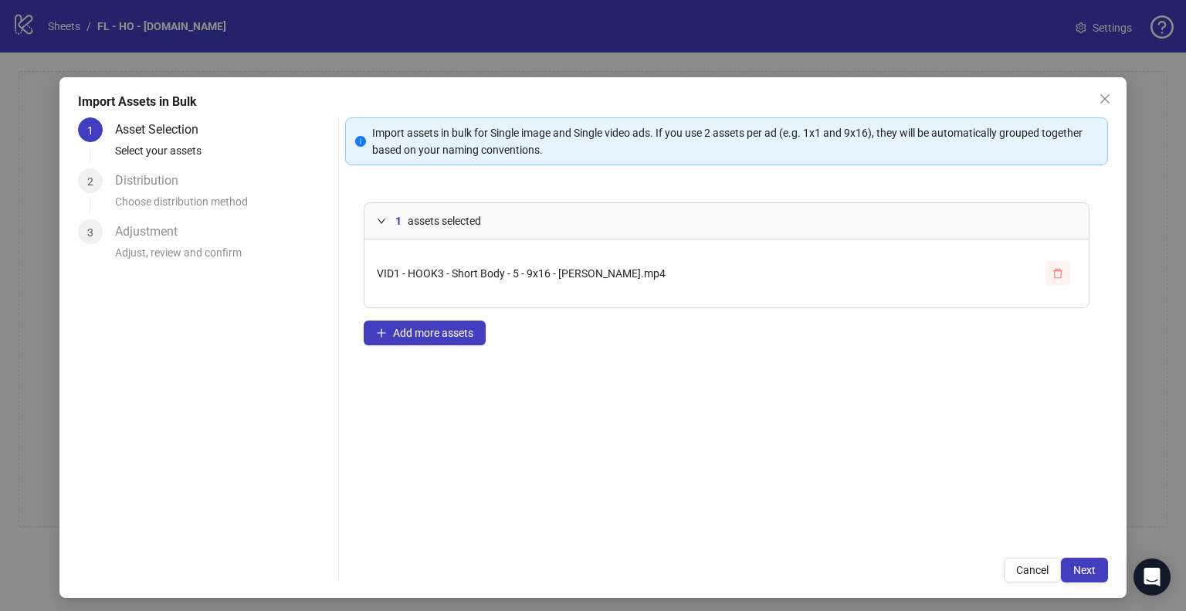
click at [1053, 272] on icon "delete" at bounding box center [1057, 273] width 9 height 10
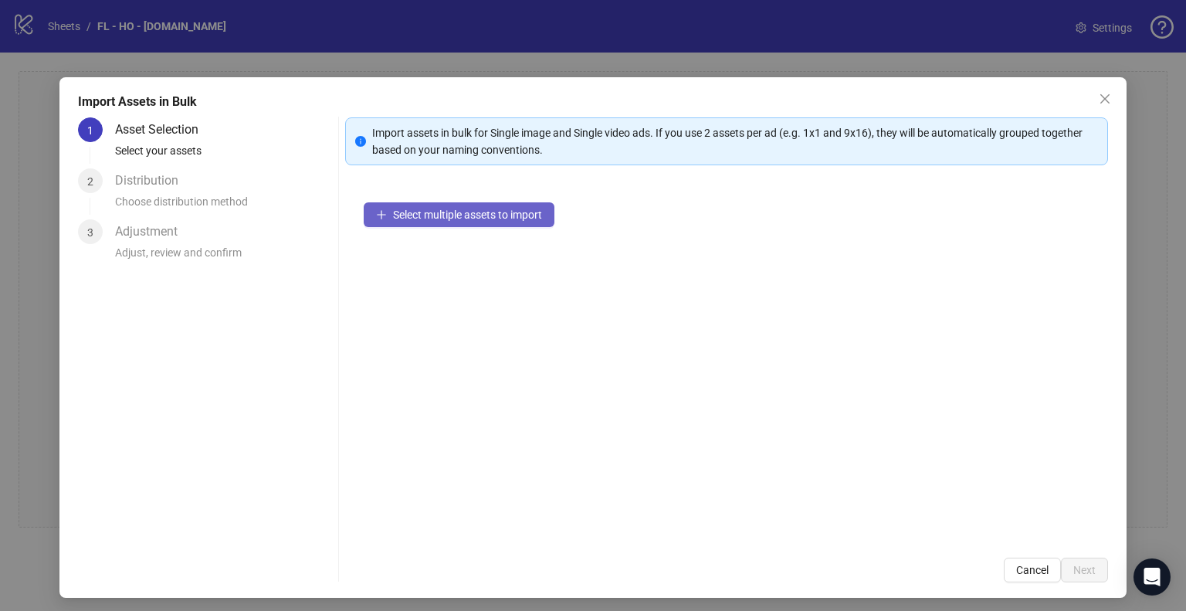
click at [492, 208] on span "Select multiple assets to import" at bounding box center [467, 214] width 149 height 12
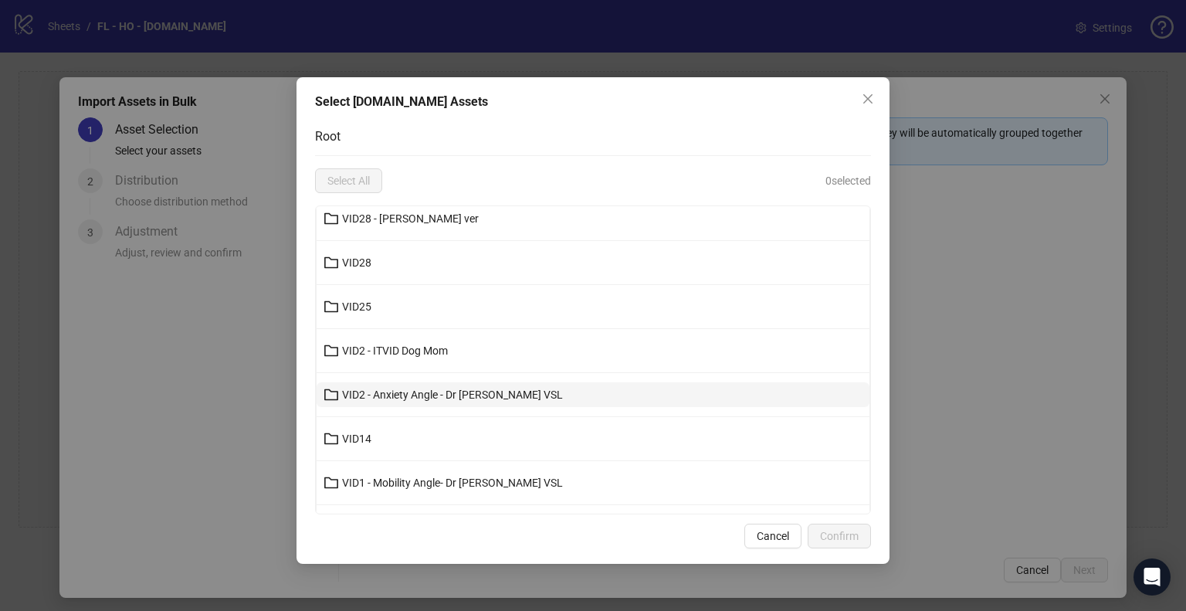
scroll to position [309, 0]
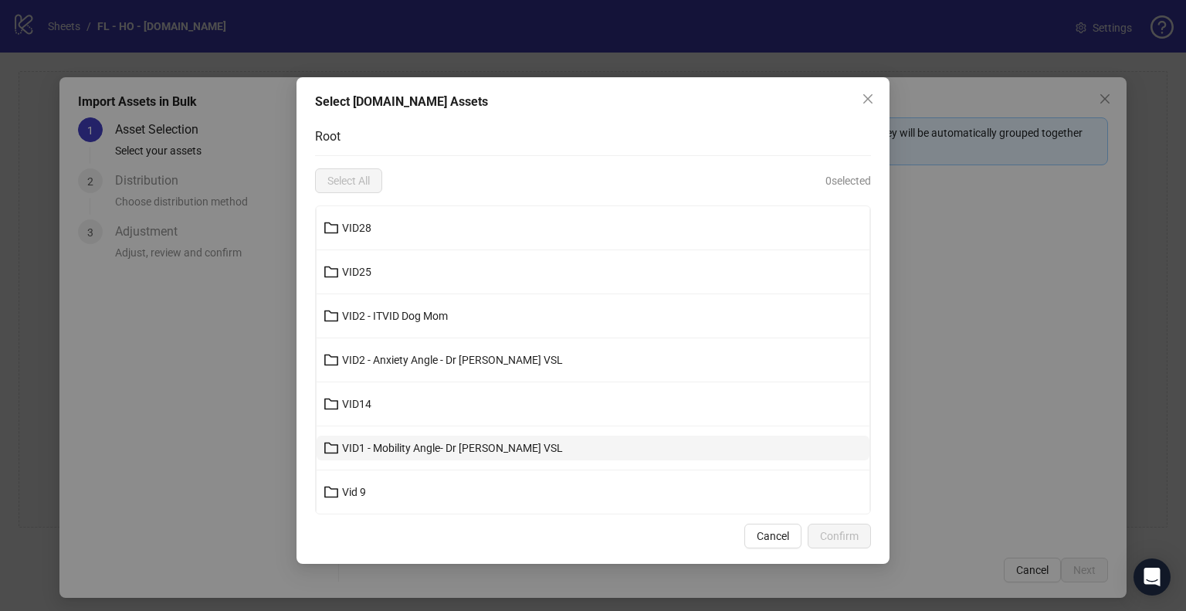
click at [496, 442] on span "VID1 - Mobility Angle- Dr [PERSON_NAME] VSL" at bounding box center [452, 448] width 221 height 12
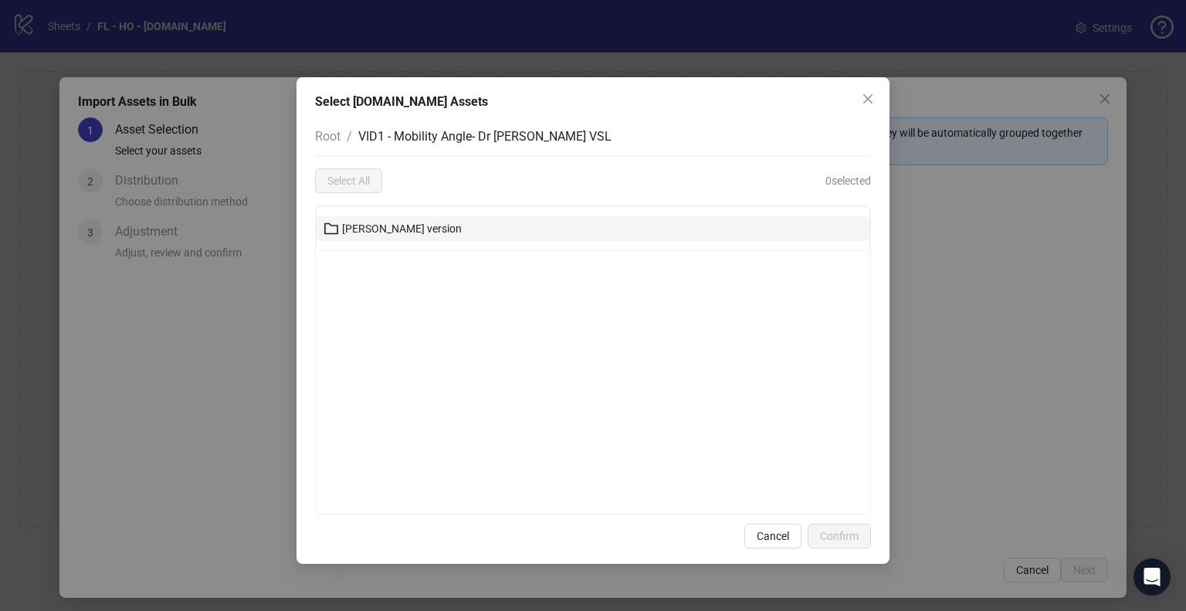
click at [432, 231] on button "[PERSON_NAME] version" at bounding box center [593, 228] width 553 height 25
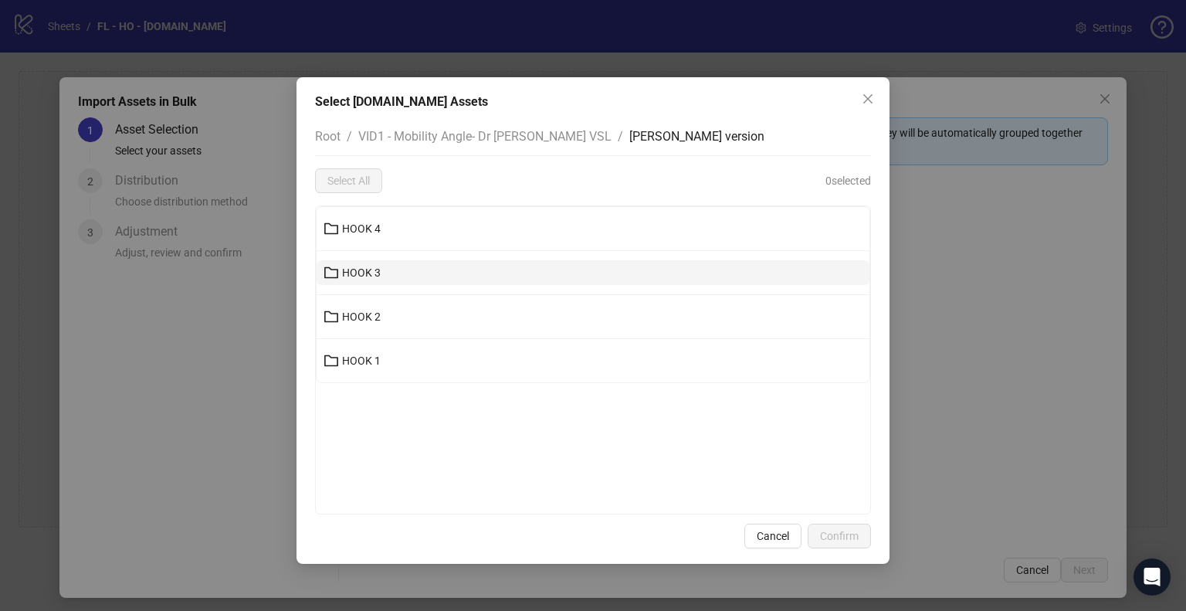
click at [395, 276] on button "HOOK 3" at bounding box center [593, 272] width 553 height 25
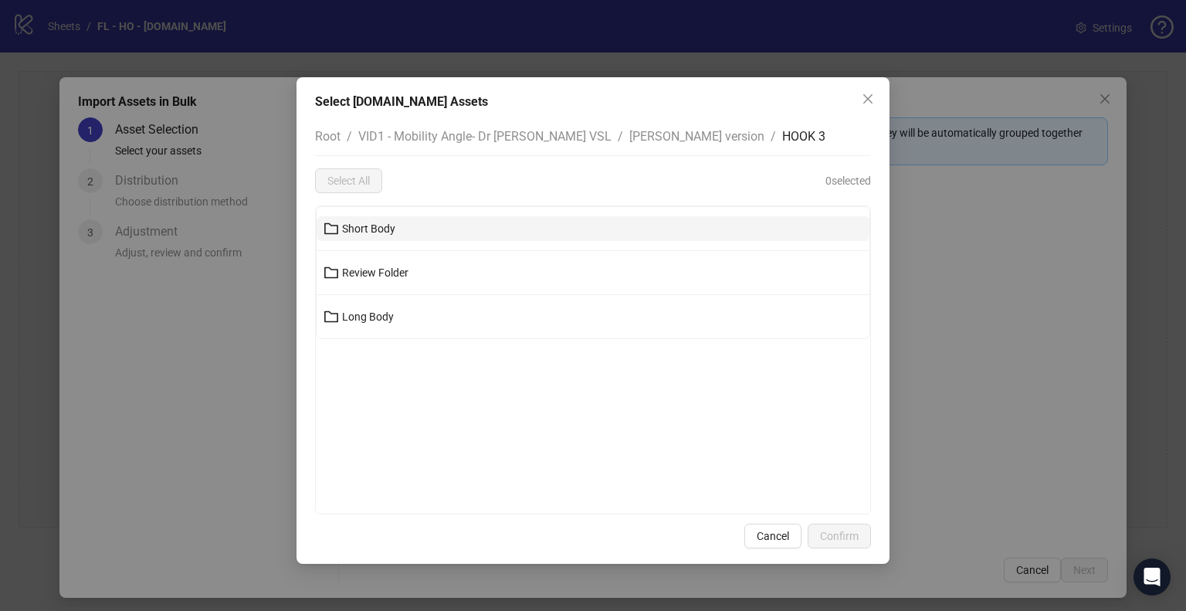
click at [475, 222] on button "Short Body" at bounding box center [593, 228] width 553 height 25
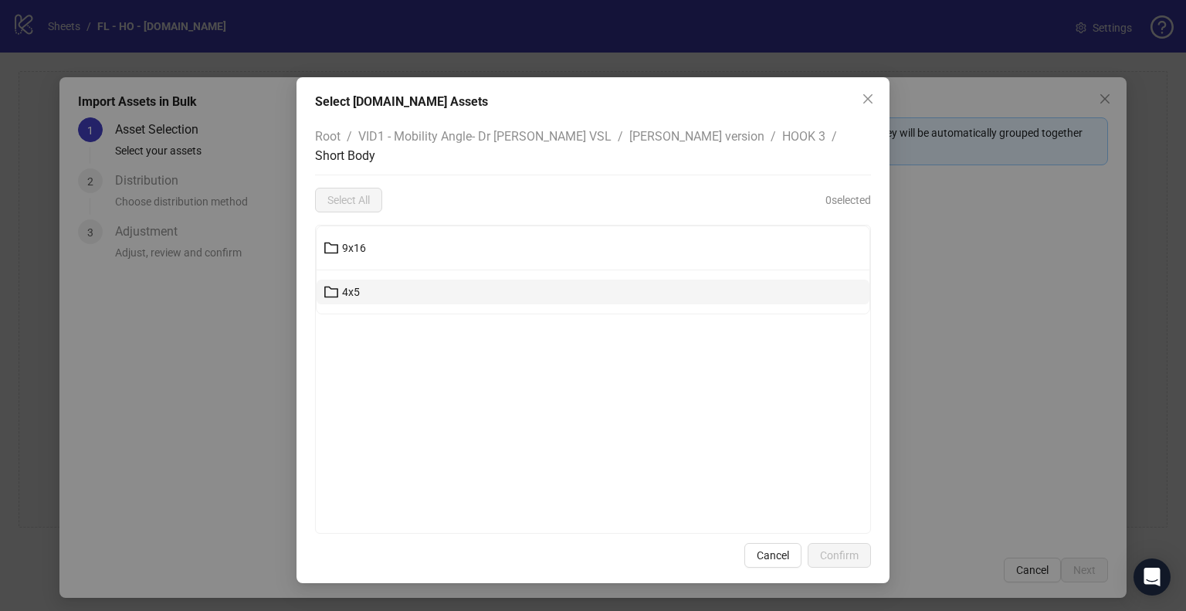
click at [413, 279] on button "4x5" at bounding box center [593, 291] width 553 height 25
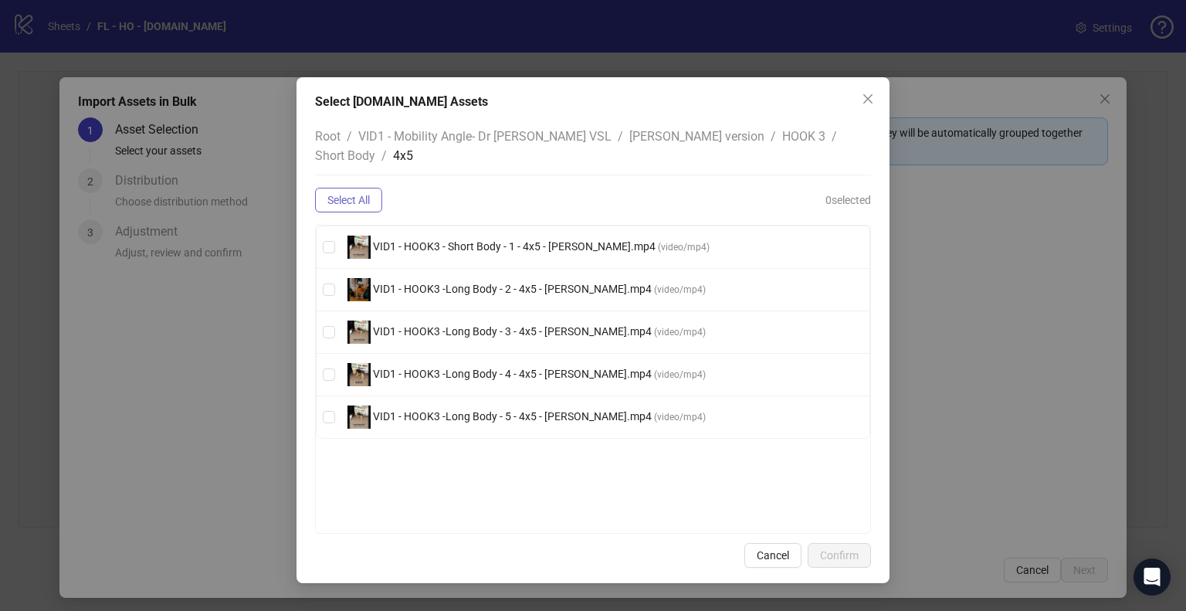
click at [366, 194] on span "Select All" at bounding box center [348, 200] width 42 height 12
click at [375, 148] on span "Short Body" at bounding box center [345, 155] width 60 height 15
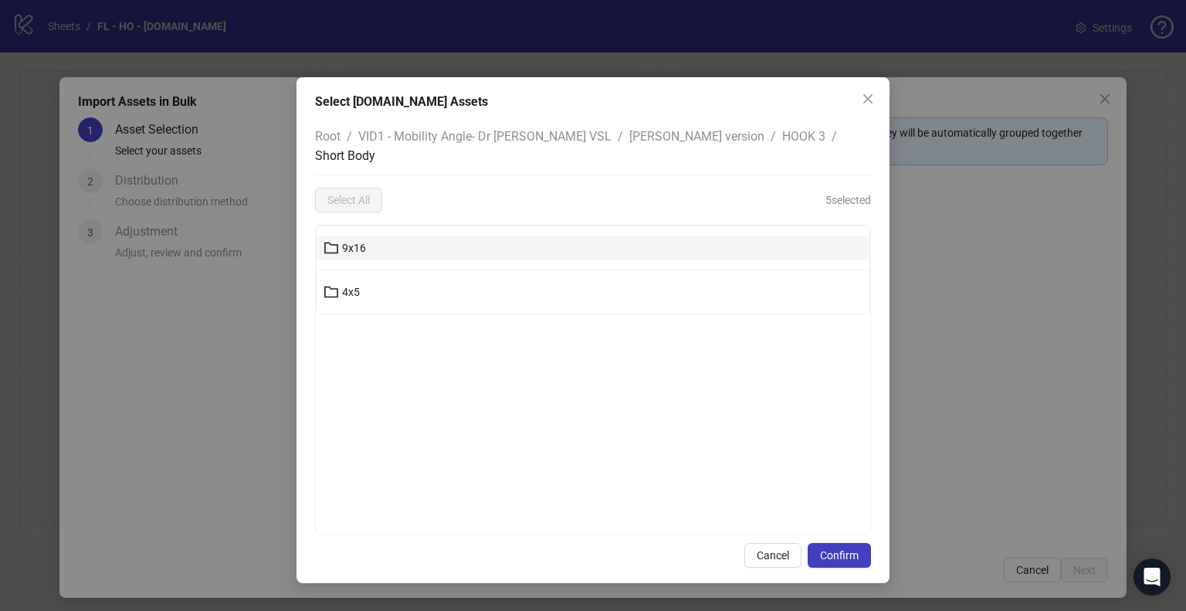
click at [418, 235] on button "9x16" at bounding box center [593, 247] width 553 height 25
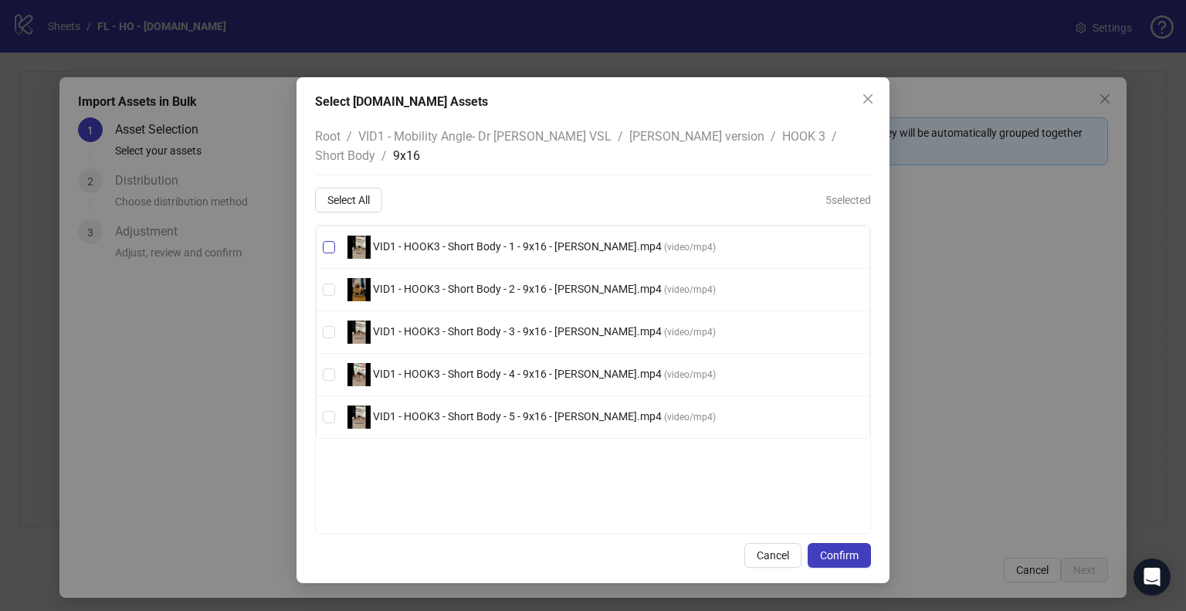
click at [450, 240] on span "VID1 - HOOK3 - Short Body - 1 - 9x16 - [PERSON_NAME].mp4" at bounding box center [517, 246] width 293 height 12
click at [493, 283] on span "VID1 - HOOK3 - Short Body - 2 - 9x16 - [PERSON_NAME].mp4" at bounding box center [517, 289] width 293 height 12
click at [509, 325] on span "VID1 - HOOK3 - Short Body - 3 - 9x16 - [PERSON_NAME].mp4" at bounding box center [517, 331] width 293 height 12
drag, startPoint x: 517, startPoint y: 351, endPoint x: 525, endPoint y: 379, distance: 28.8
click at [517, 367] on span "VID1 - HOOK3 - Short Body - 4 - 9x16 - [PERSON_NAME].mp4" at bounding box center [517, 373] width 293 height 12
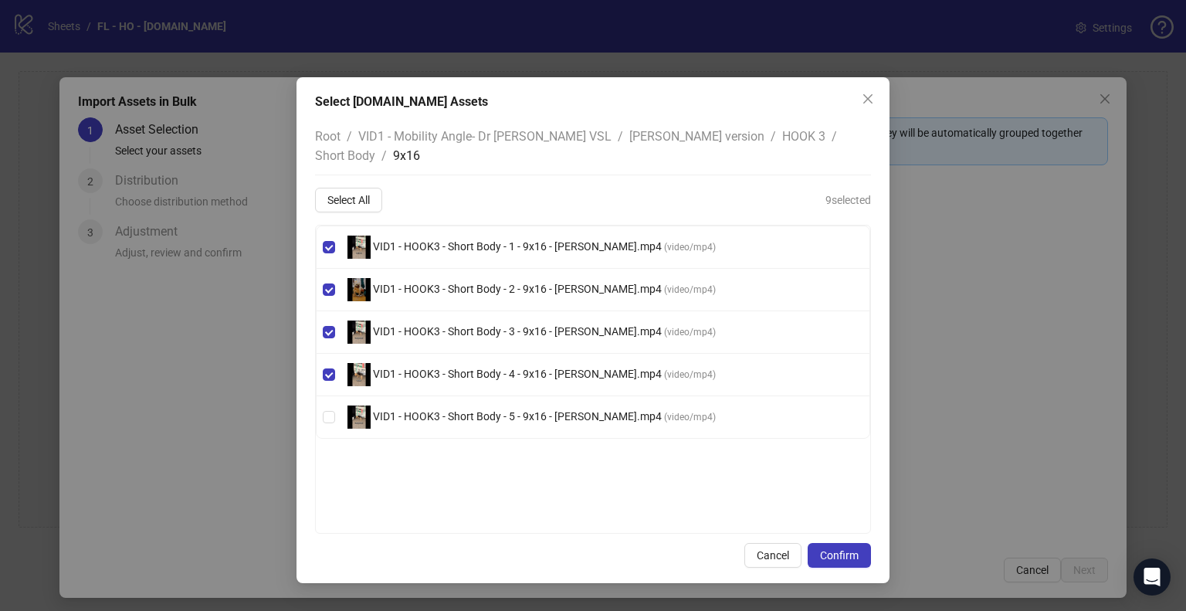
drag, startPoint x: 538, startPoint y: 394, endPoint x: 645, endPoint y: 439, distance: 116.6
click at [539, 410] on span "VID1 - HOOK3 - Short Body - 5 - 9x16 - [PERSON_NAME].mp4" at bounding box center [517, 416] width 293 height 12
click at [841, 549] on span "Confirm" at bounding box center [839, 555] width 39 height 12
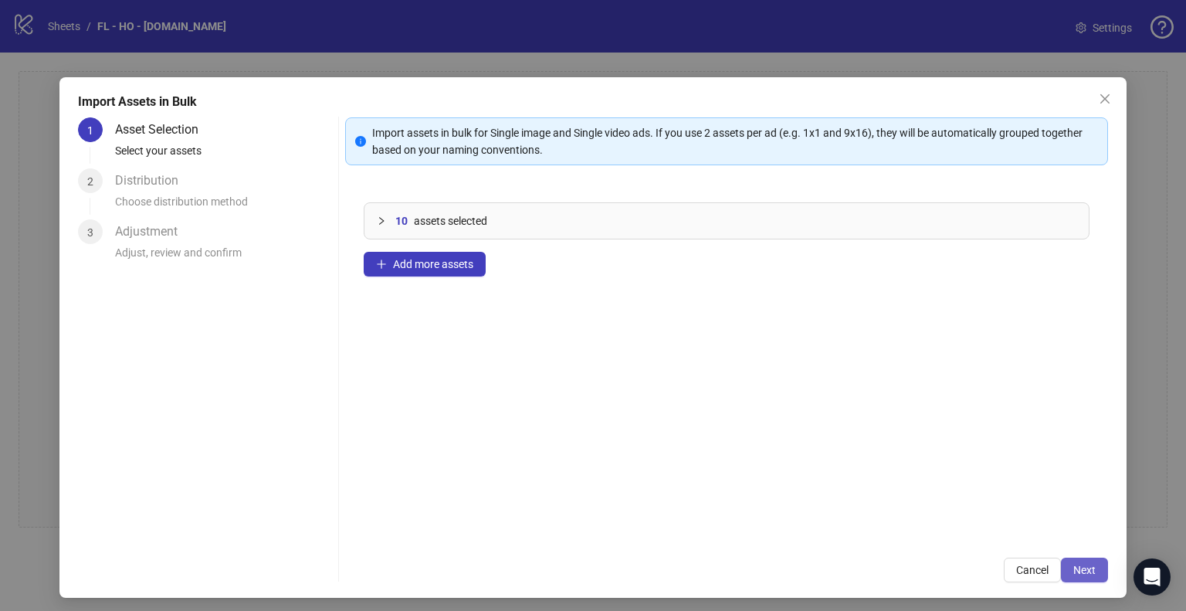
click at [1078, 574] on span "Next" at bounding box center [1084, 570] width 22 height 12
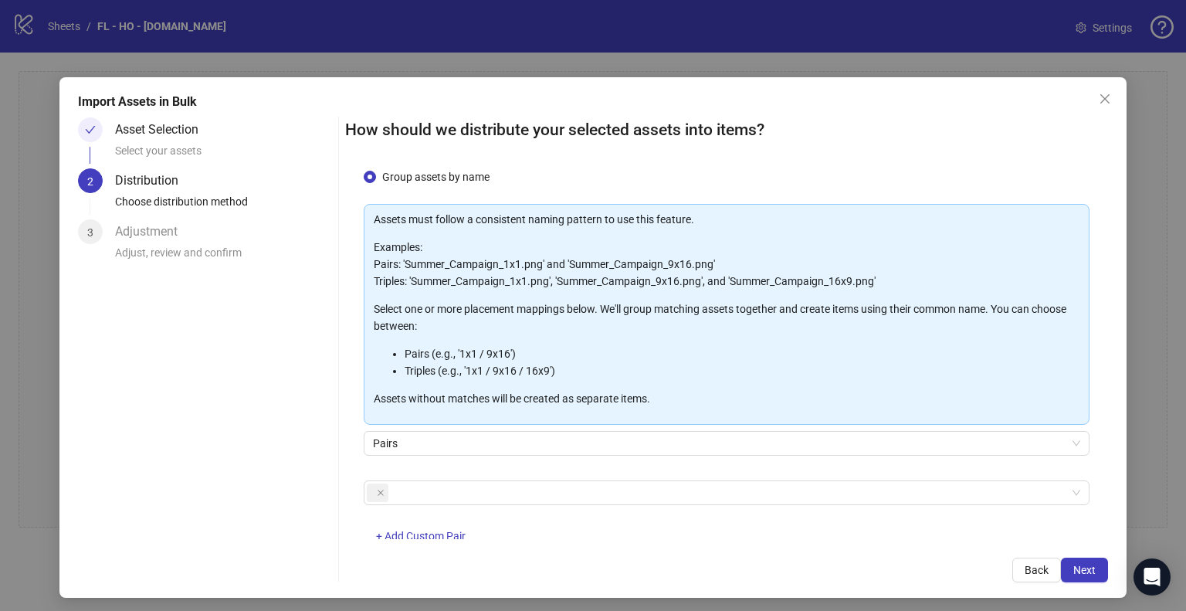
scroll to position [83, 0]
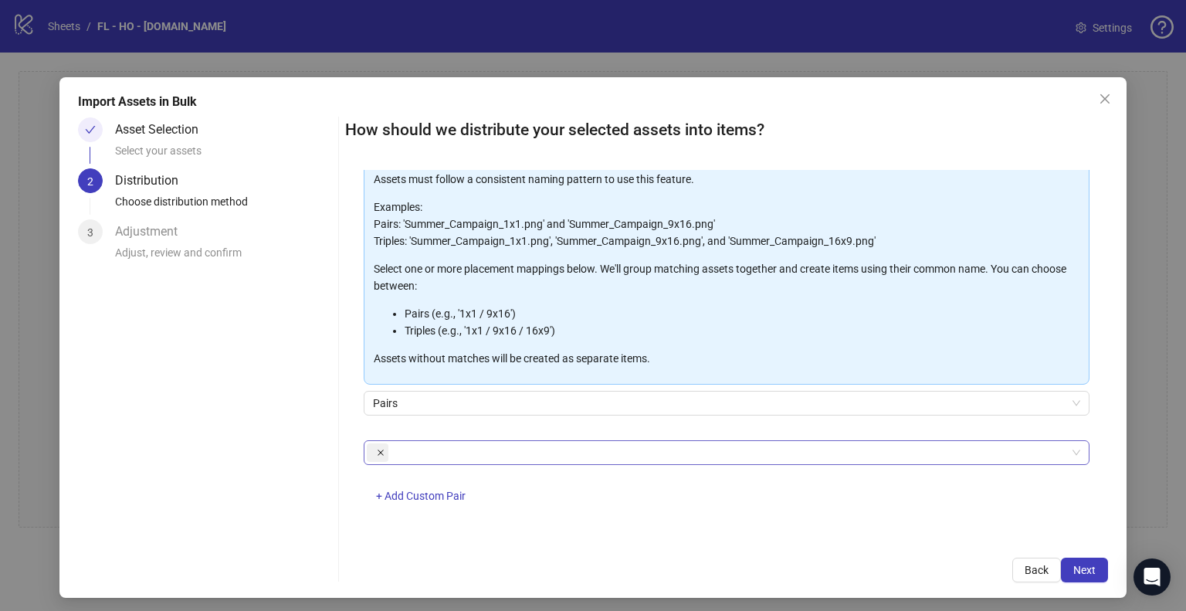
click at [377, 452] on icon "close" at bounding box center [380, 452] width 6 height 6
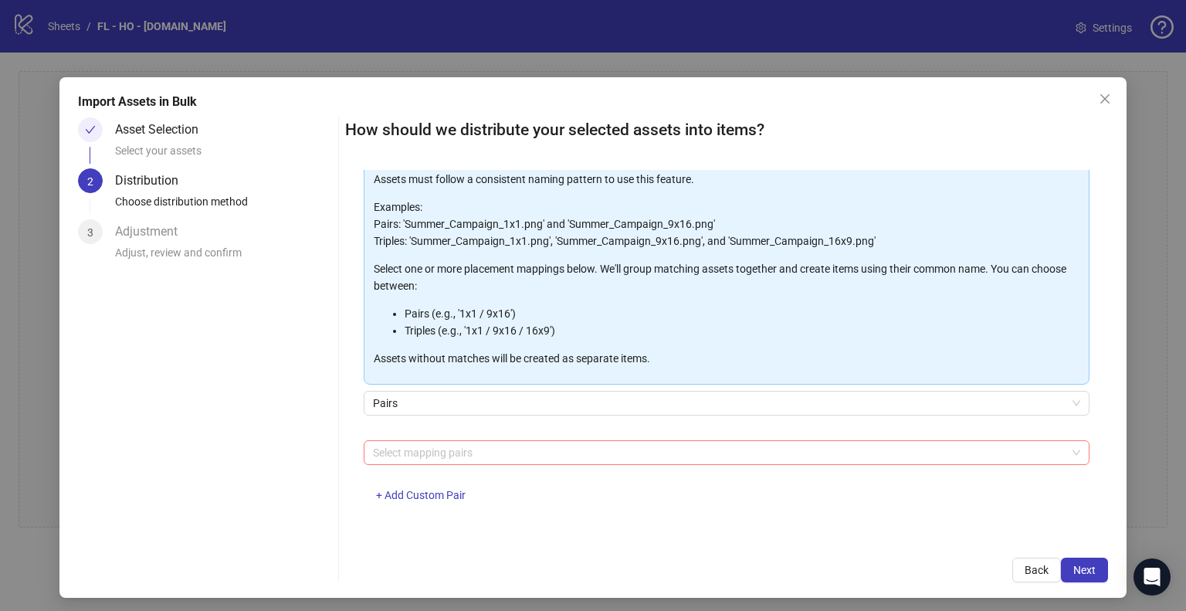
scroll to position [83, 0]
click at [424, 448] on div at bounding box center [718, 453] width 703 height 22
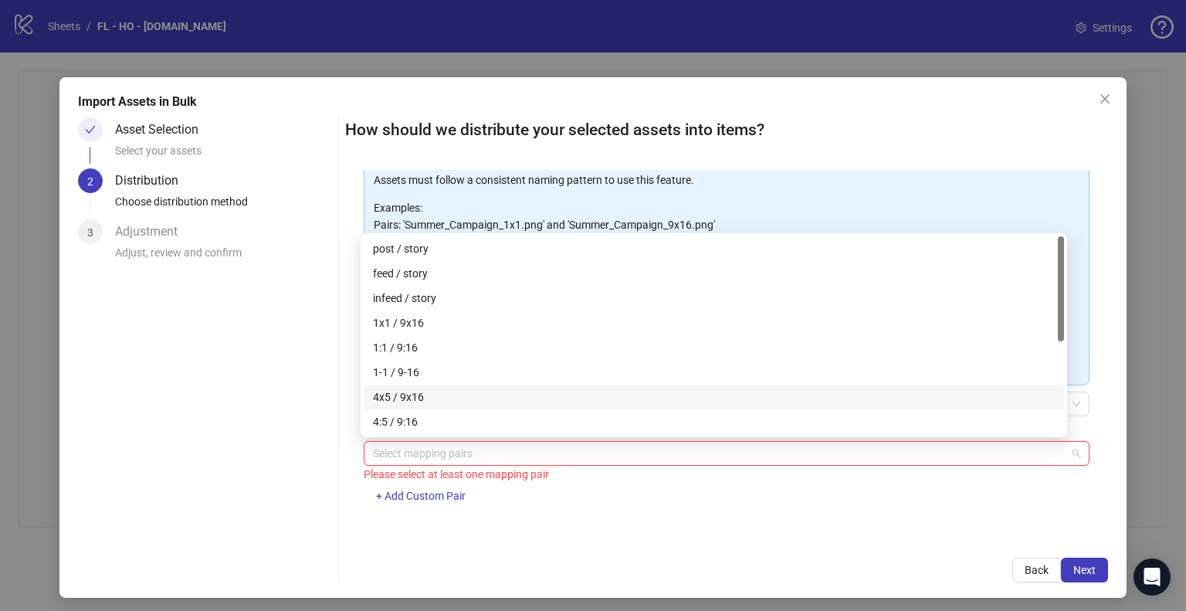
click at [439, 402] on div "4x5 / 9x16" at bounding box center [714, 396] width 682 height 17
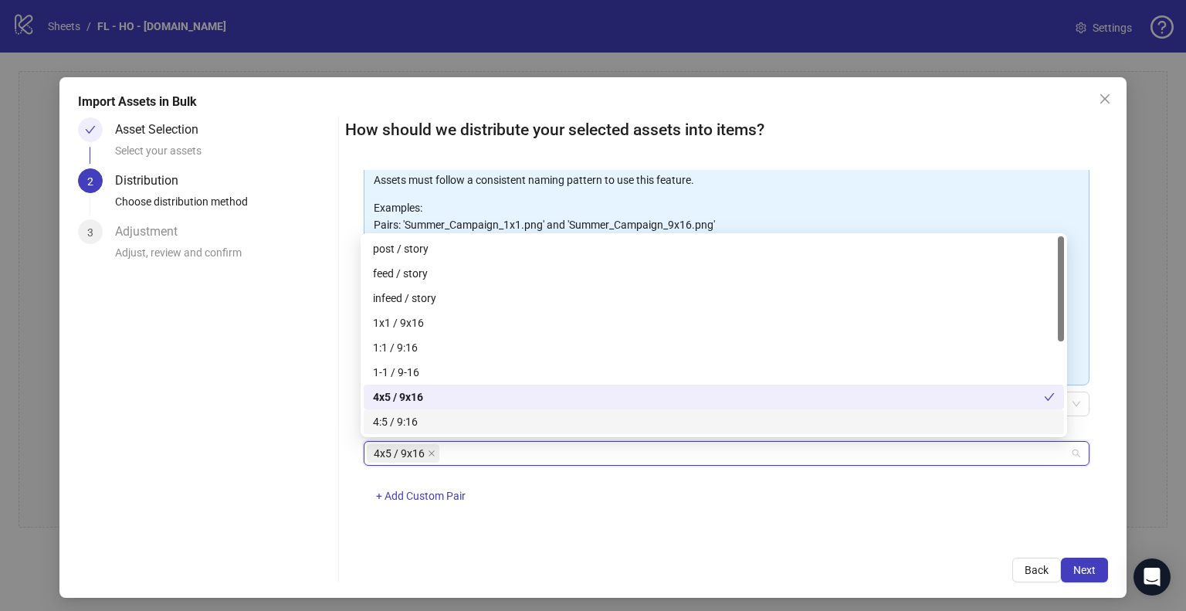
click at [779, 504] on div "4x5 / 9x16 + Add Custom Pair" at bounding box center [727, 481] width 726 height 80
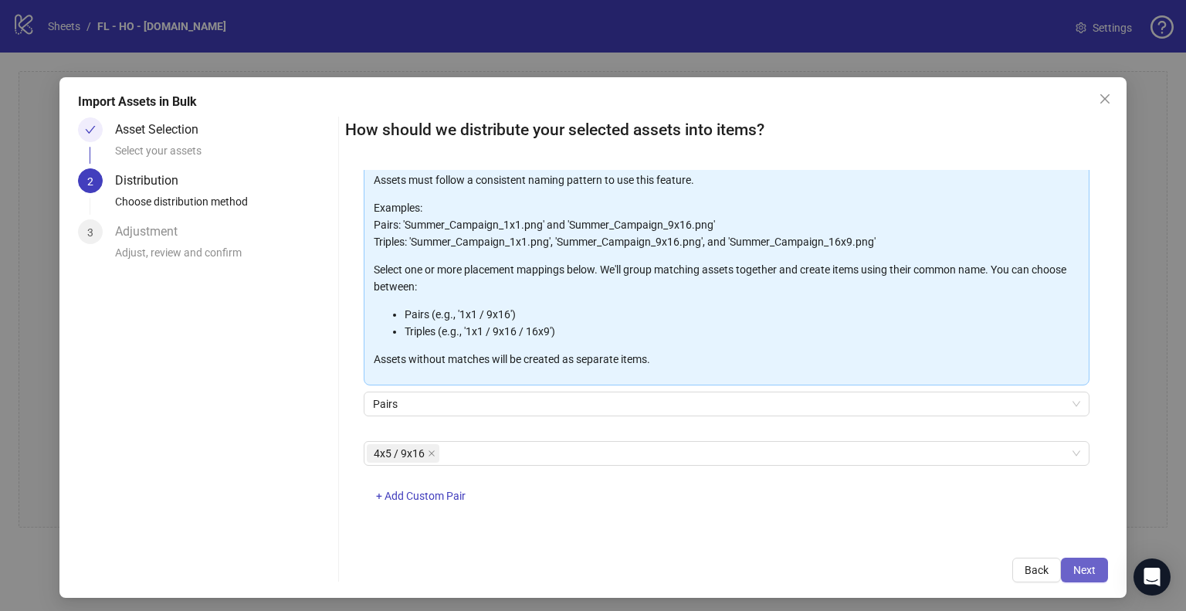
click at [1079, 566] on span "Next" at bounding box center [1084, 570] width 22 height 12
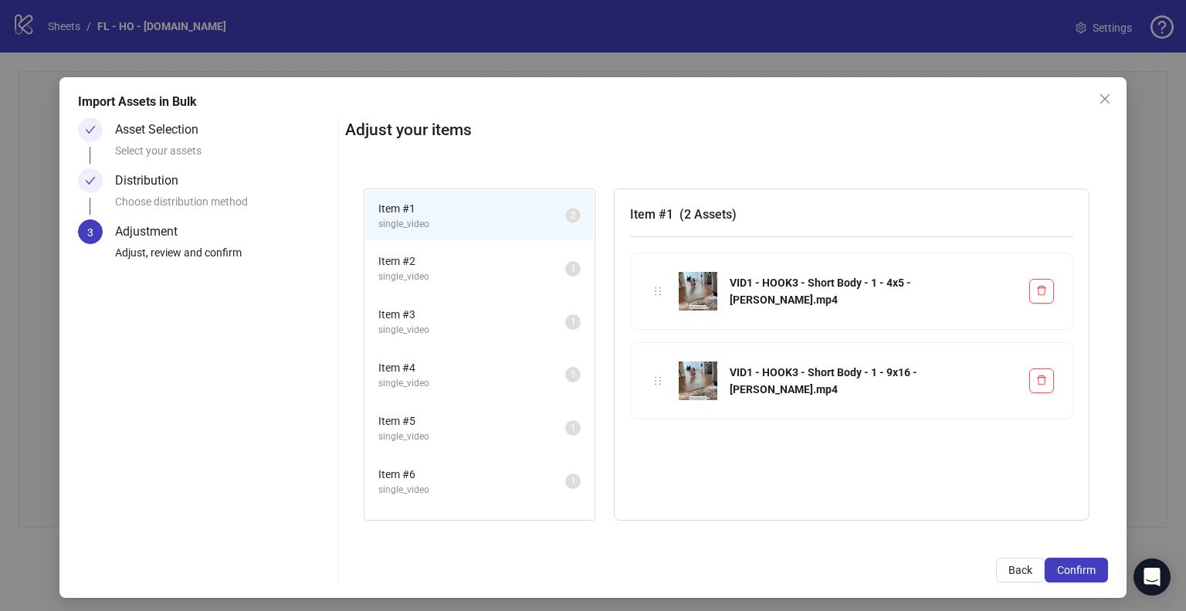
click at [479, 271] on span "single_video" at bounding box center [471, 276] width 187 height 15
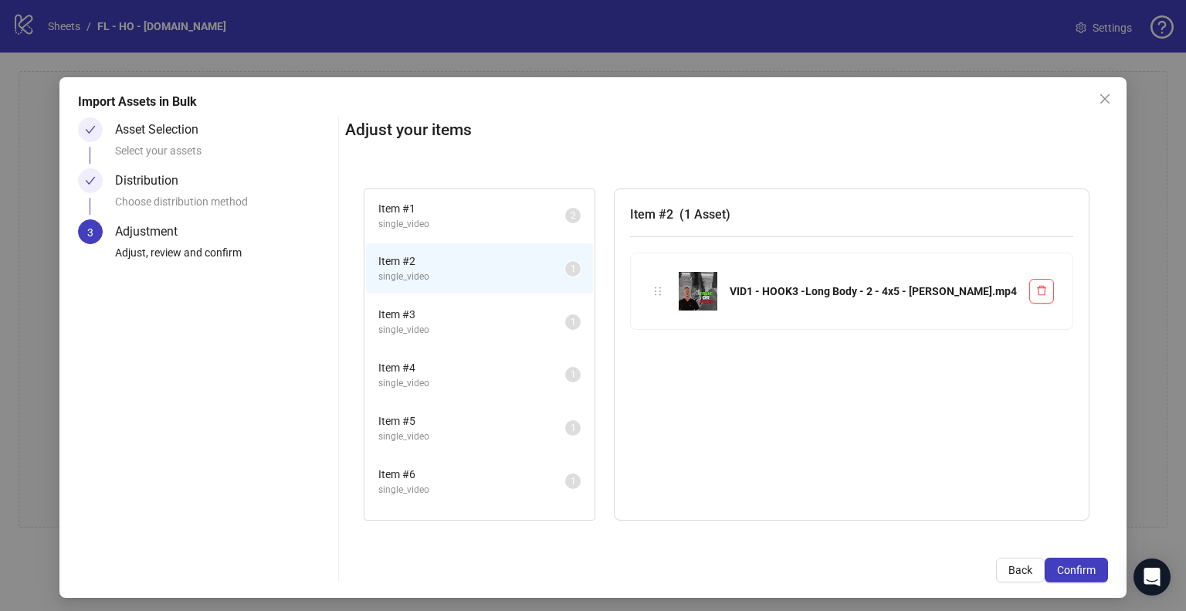
click at [482, 310] on span "Item # 3" at bounding box center [471, 314] width 187 height 17
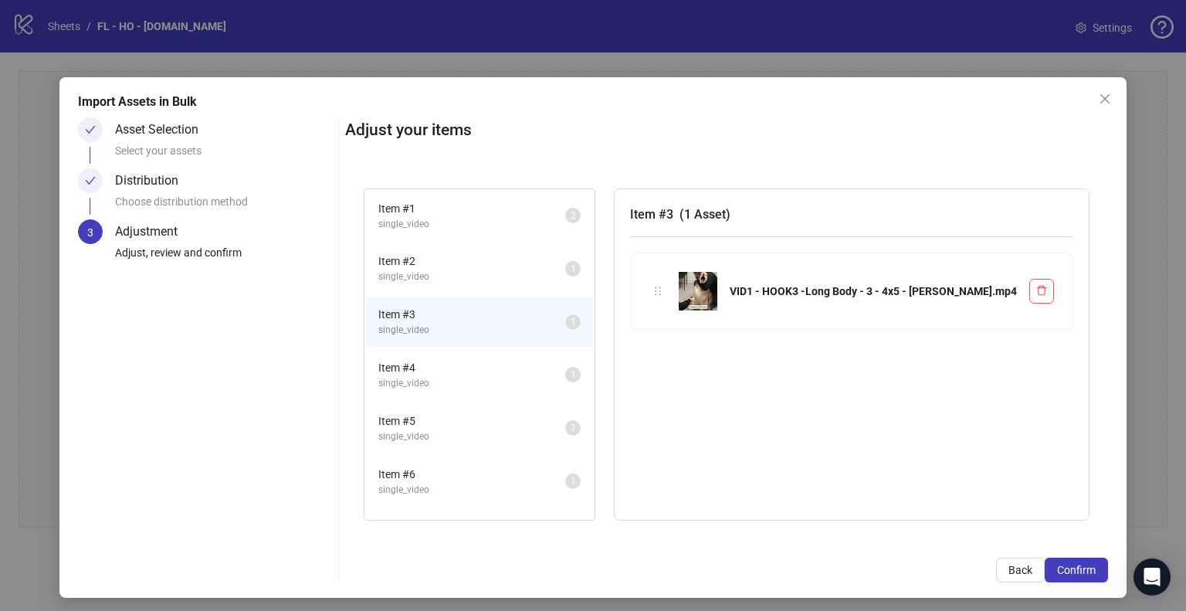
click at [481, 367] on span "Item # 4" at bounding box center [471, 367] width 187 height 17
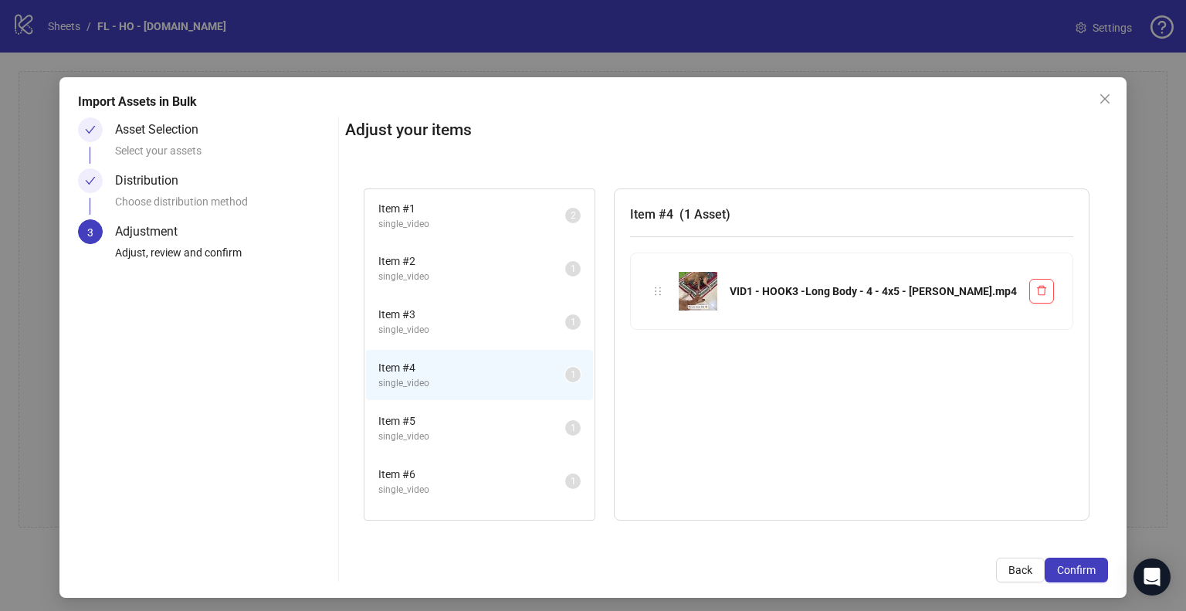
click at [491, 422] on span "Item # 5" at bounding box center [471, 420] width 187 height 17
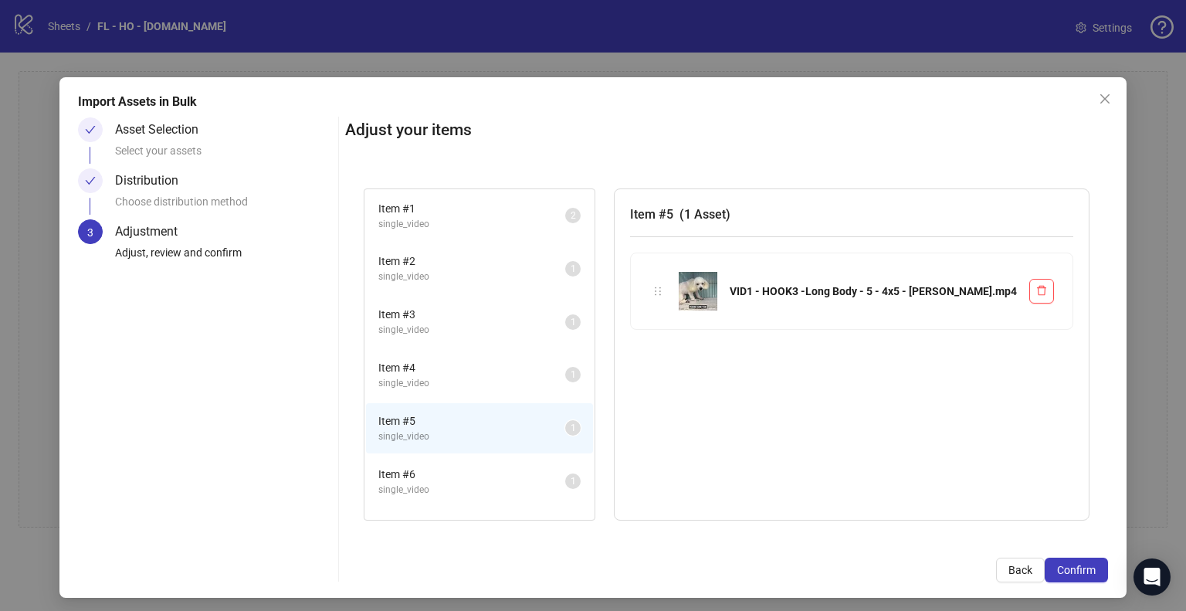
click at [494, 486] on span "single_video" at bounding box center [471, 489] width 187 height 15
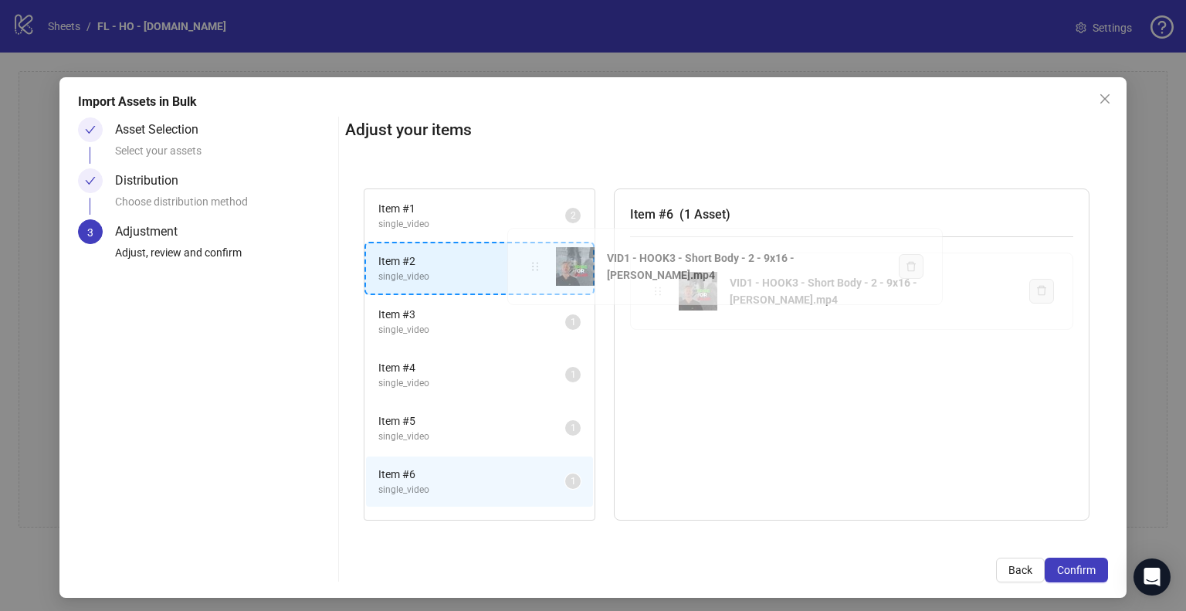
drag, startPoint x: 654, startPoint y: 295, endPoint x: 534, endPoint y: 271, distance: 122.0
click at [534, 271] on div "Item # 1 single_video 2 Item # 2 single_video 1 Item # 3 single_video 1 Item # …" at bounding box center [726, 354] width 763 height 369
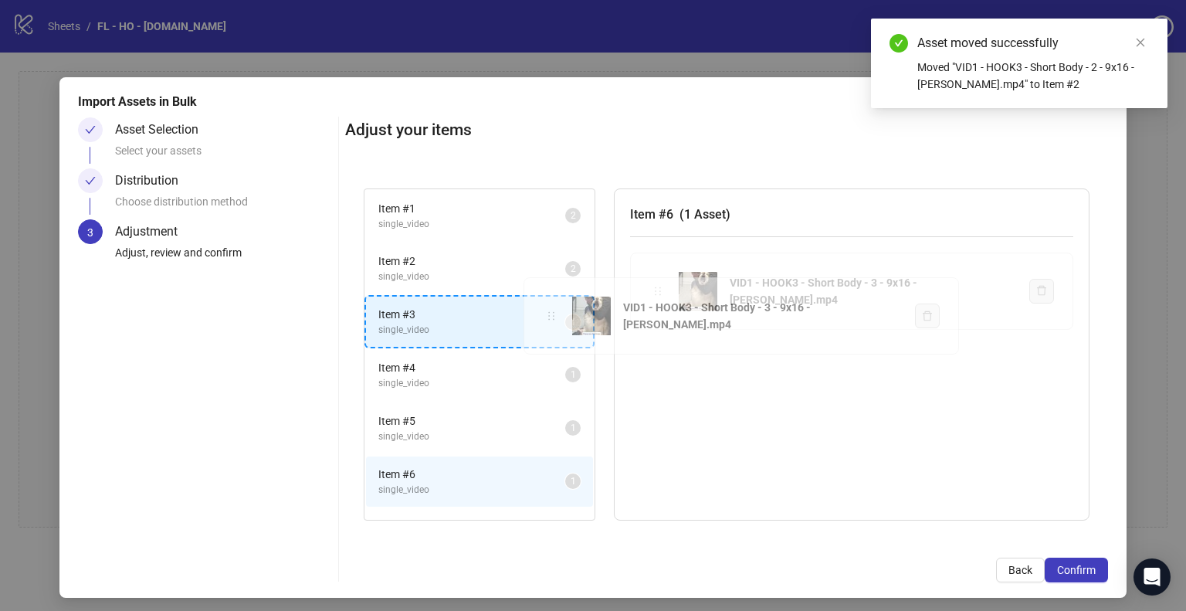
drag, startPoint x: 651, startPoint y: 289, endPoint x: 547, endPoint y: 314, distance: 106.5
click at [547, 314] on div "Item # 1 single_video 2 Item # 2 single_video 2 Item # 3 single_video 1 Item # …" at bounding box center [726, 354] width 763 height 369
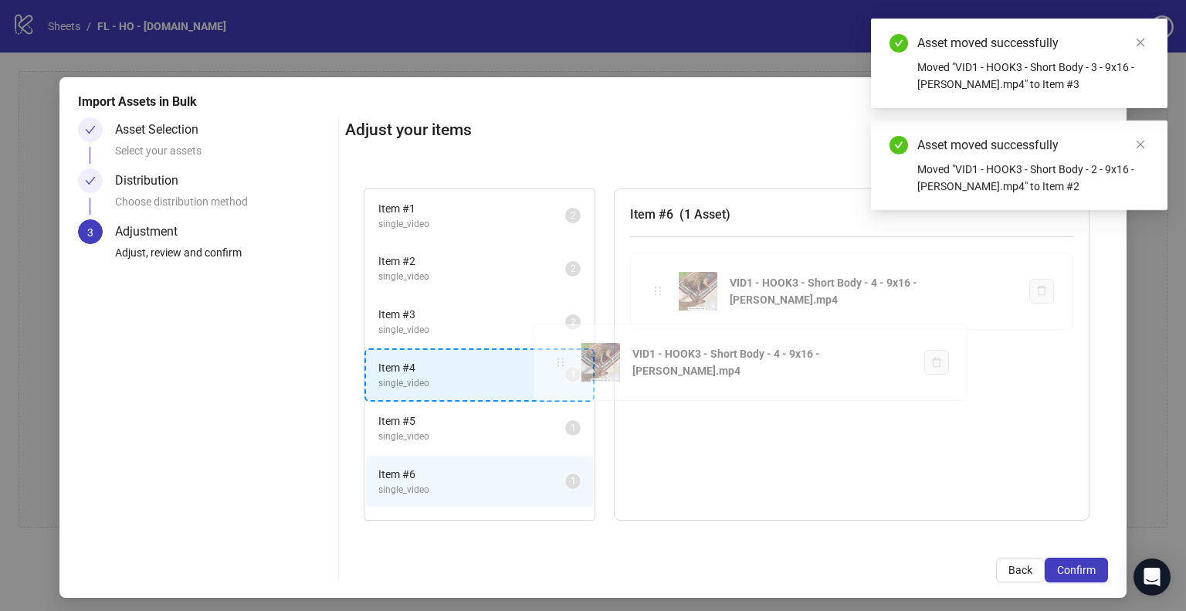
drag, startPoint x: 654, startPoint y: 291, endPoint x: 560, endPoint y: 362, distance: 118.0
click at [560, 362] on div "Item # 1 single_video 2 Item # 2 single_video 2 Item # 3 single_video 2 Item # …" at bounding box center [726, 354] width 763 height 369
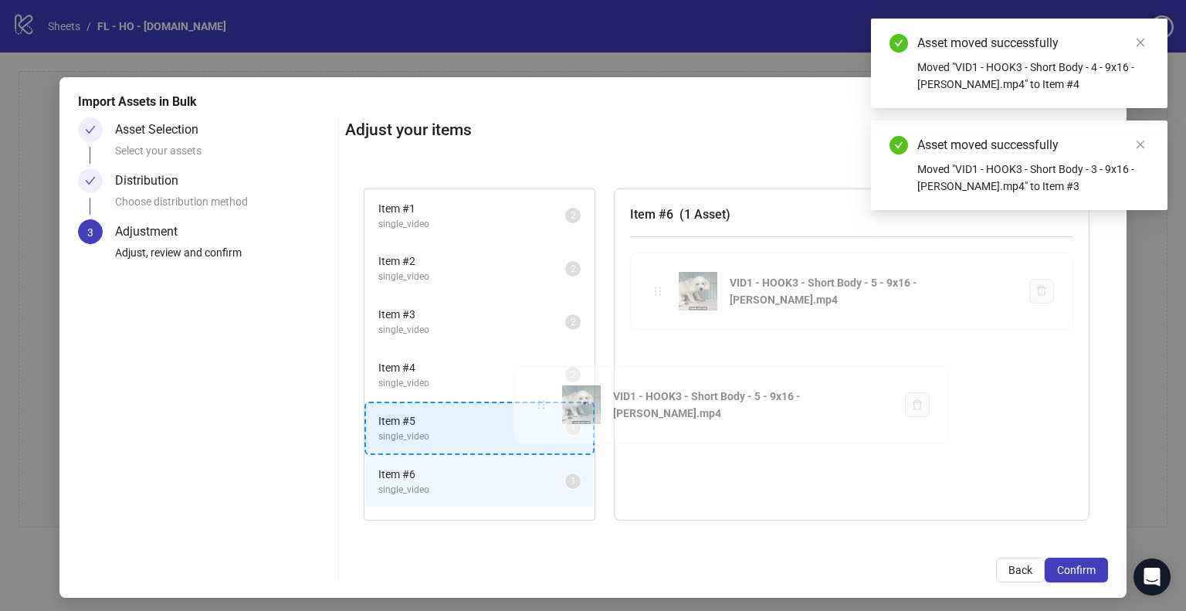
drag, startPoint x: 648, startPoint y: 289, endPoint x: 535, endPoint y: 404, distance: 161.0
click at [535, 404] on div "Item # 1 single_video 2 Item # 2 single_video 2 Item # 3 single_video 2 Item # …" at bounding box center [726, 354] width 763 height 369
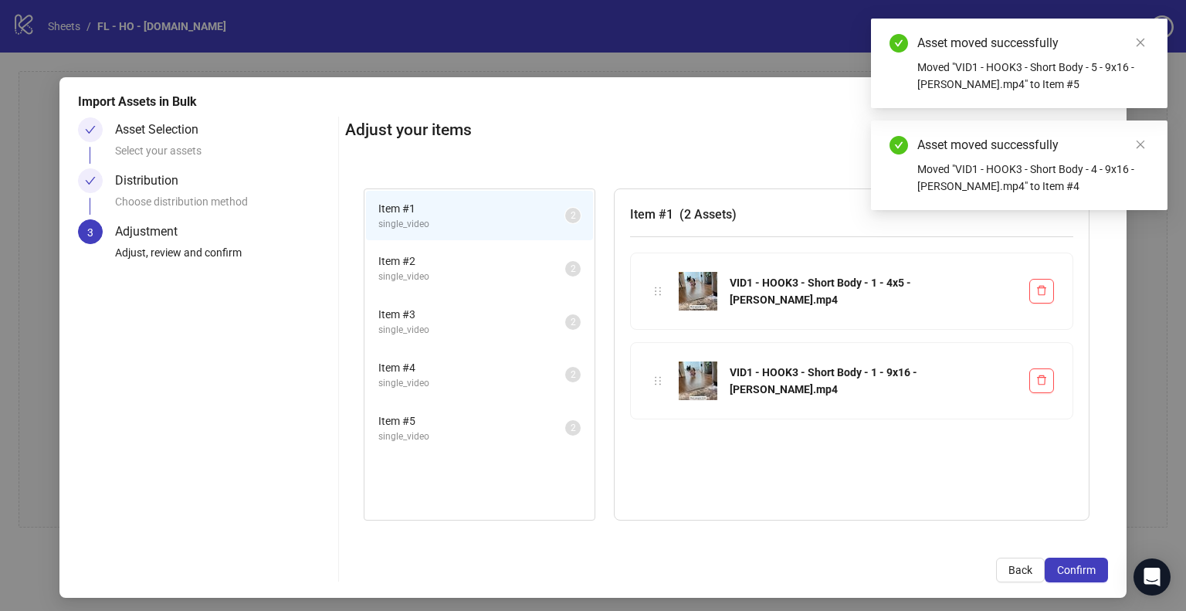
click at [534, 265] on span "Item # 2" at bounding box center [471, 260] width 187 height 17
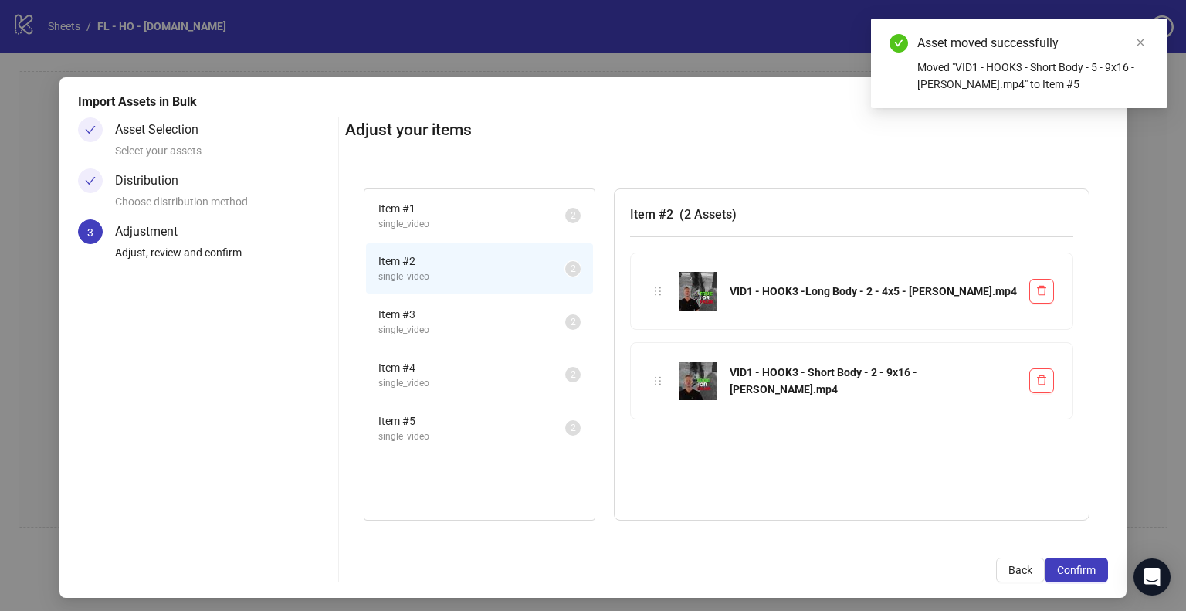
click at [541, 314] on span "Item # 3" at bounding box center [471, 314] width 187 height 17
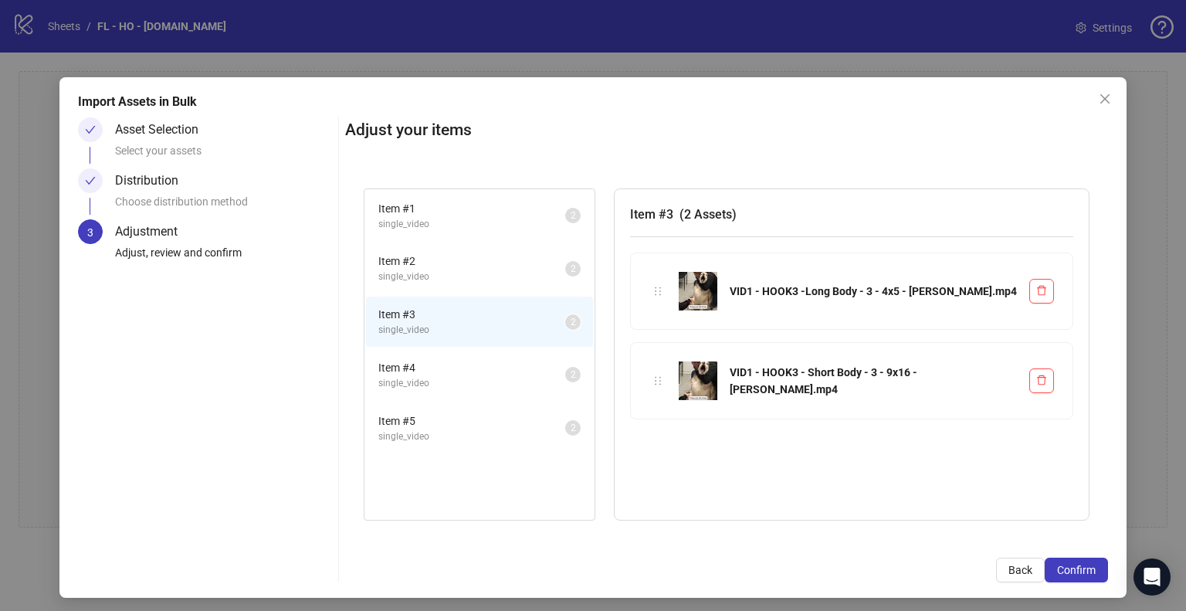
click at [517, 364] on span "Item # 4" at bounding box center [471, 367] width 187 height 17
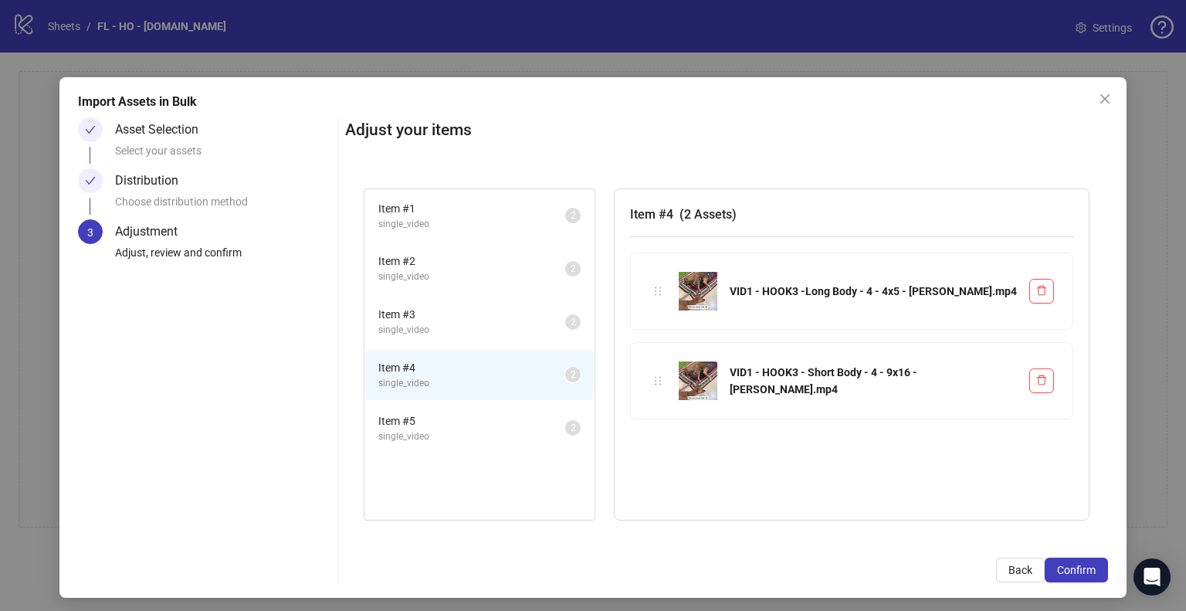
click at [509, 403] on li "Item # 5 single_video 2" at bounding box center [479, 428] width 227 height 50
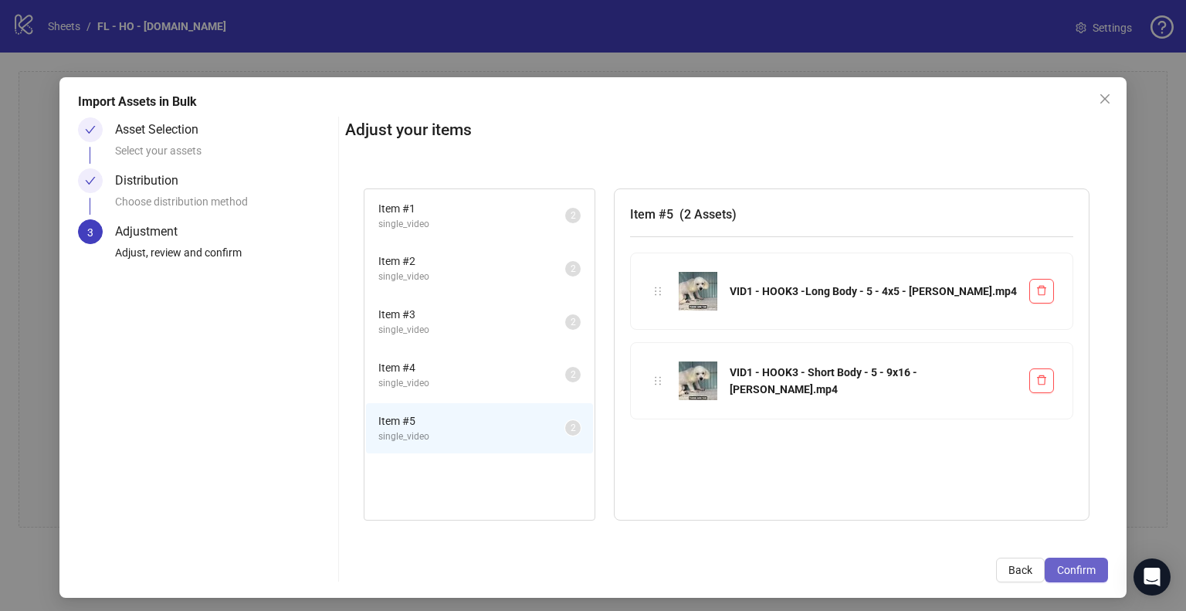
click at [1078, 574] on span "Confirm" at bounding box center [1076, 570] width 39 height 12
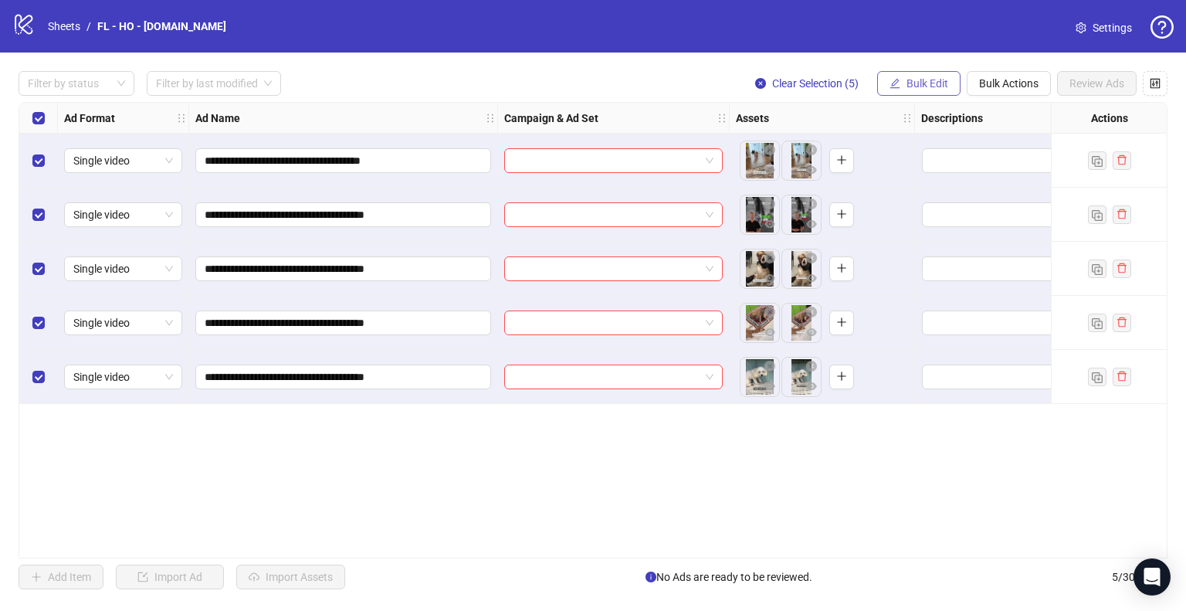
click at [940, 80] on span "Bulk Edit" at bounding box center [927, 83] width 42 height 12
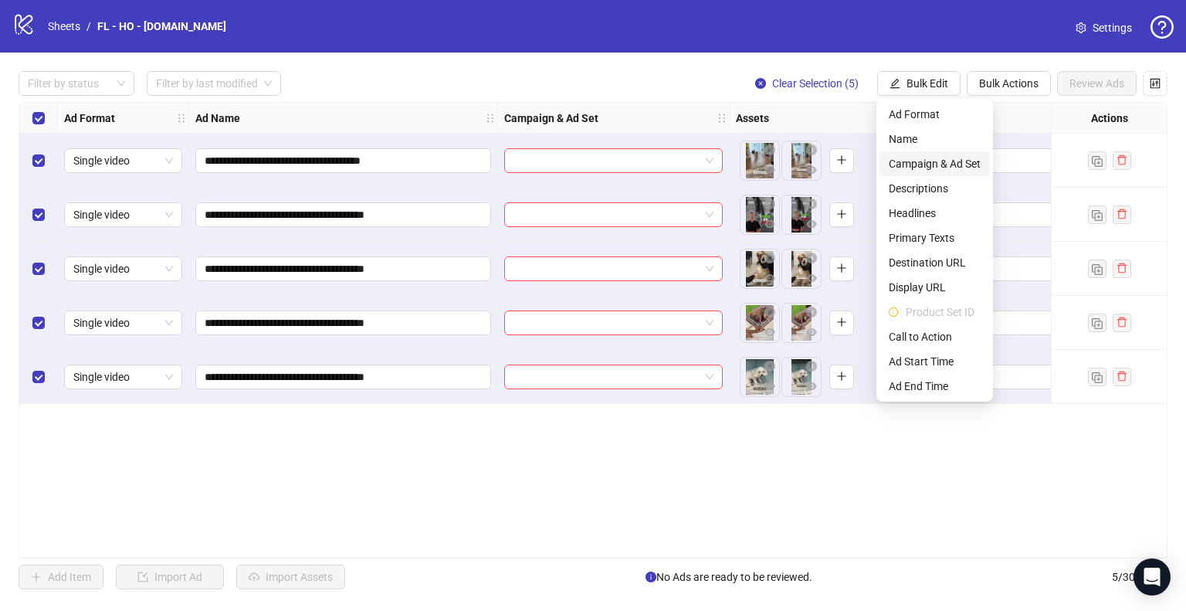
click at [960, 163] on span "Campaign & Ad Set" at bounding box center [935, 163] width 92 height 17
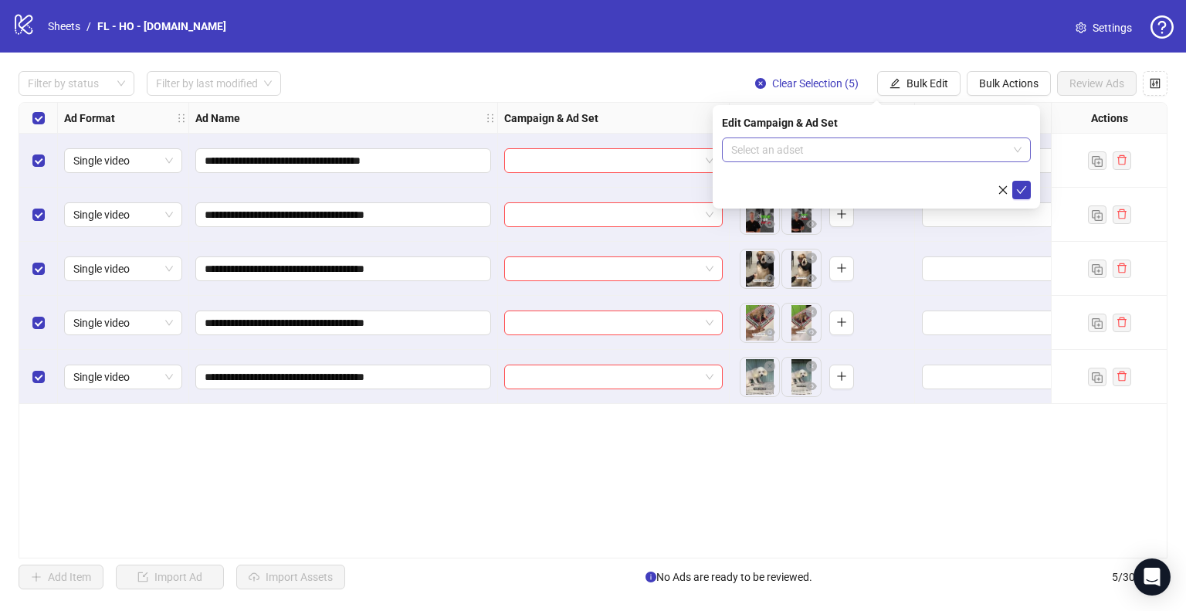
click at [859, 146] on input "search" at bounding box center [869, 149] width 276 height 23
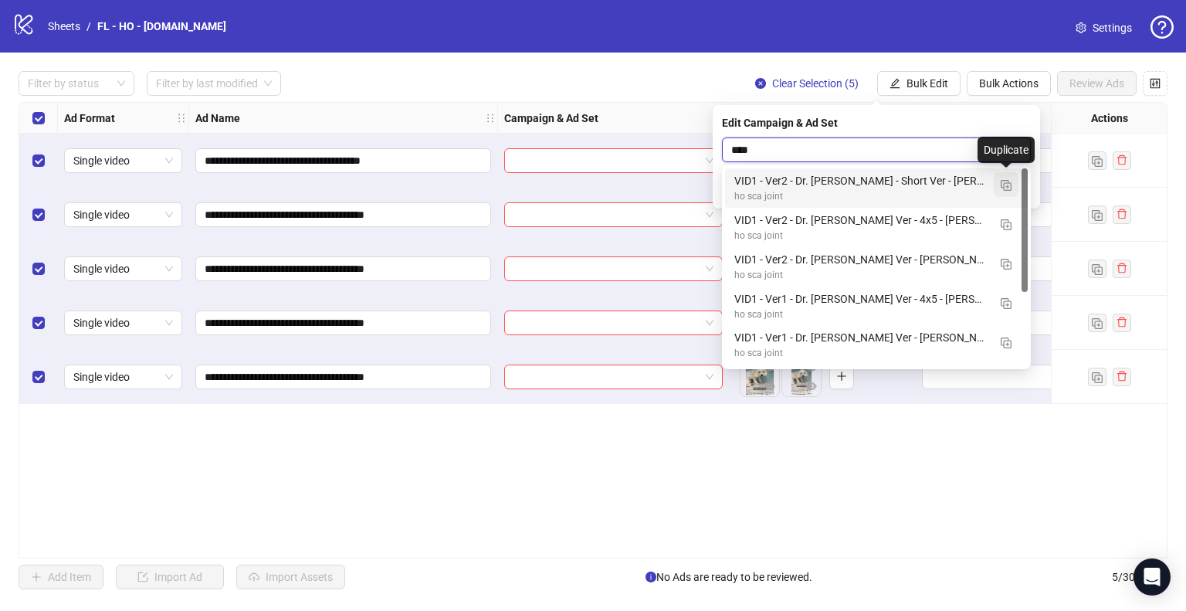
click at [1004, 191] on button "button" at bounding box center [1006, 184] width 25 height 25
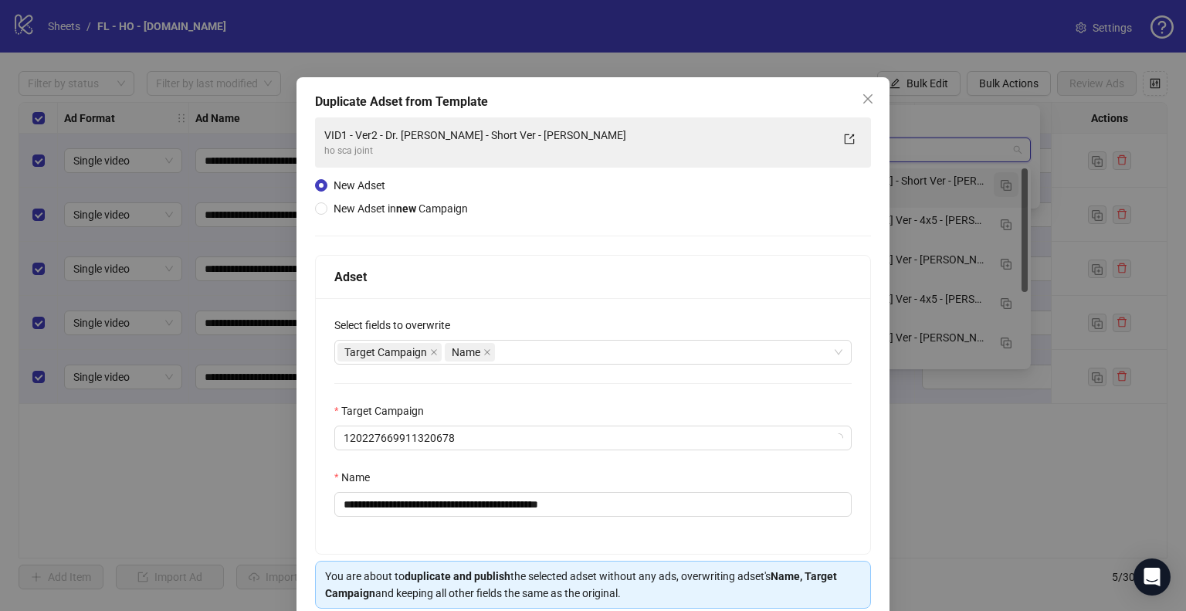
type input "****"
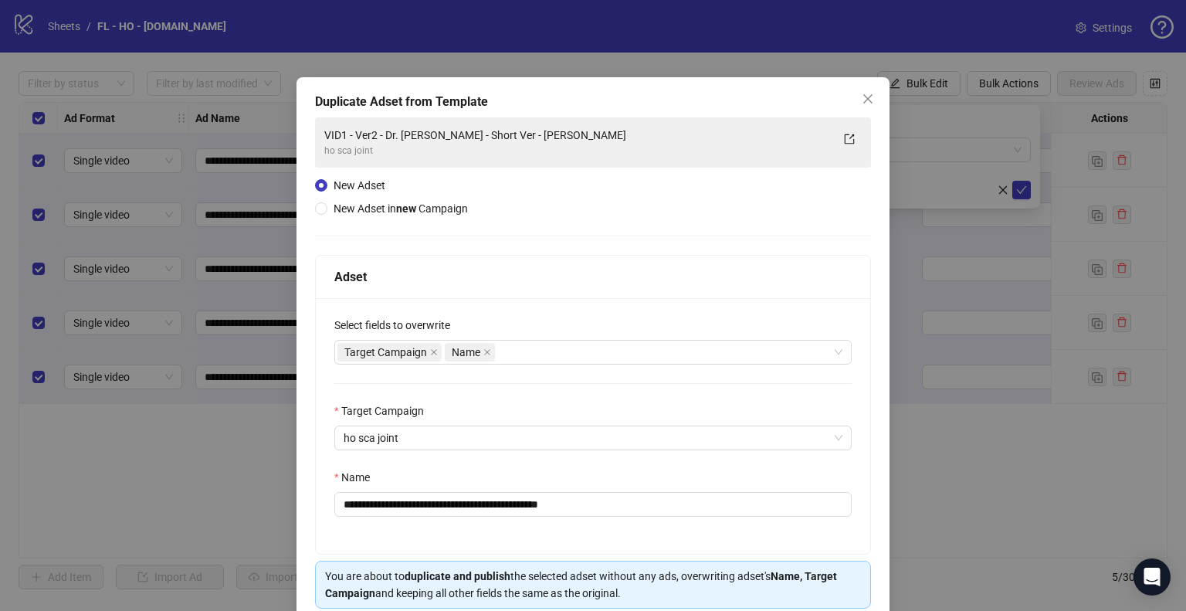
scroll to position [65, 0]
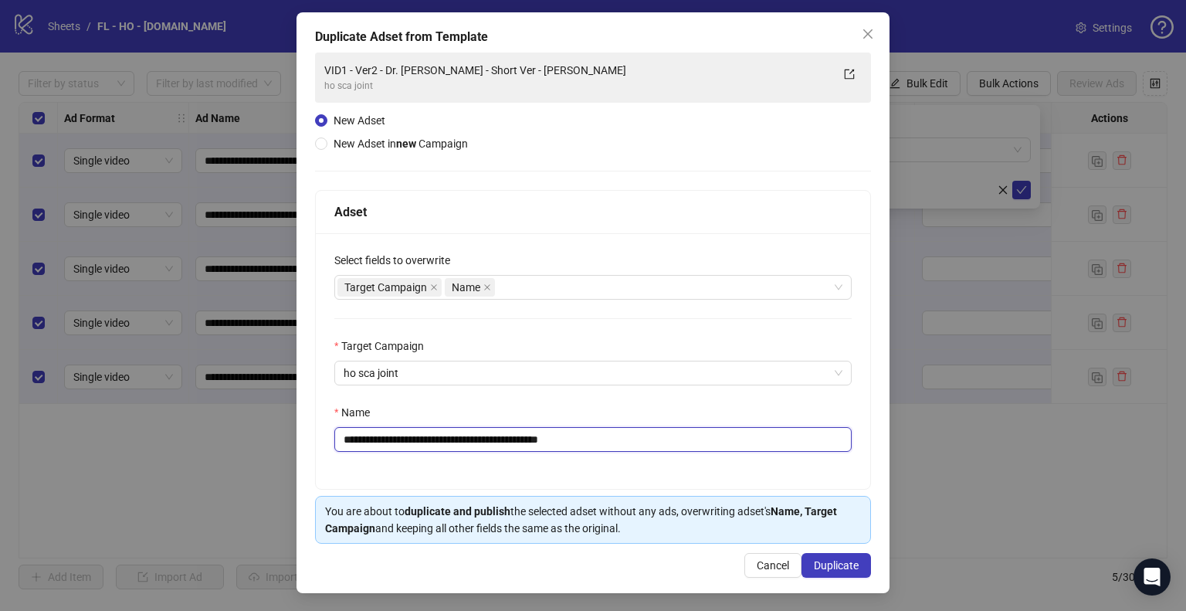
click at [391, 441] on input "**********" at bounding box center [592, 439] width 517 height 25
drag, startPoint x: 533, startPoint y: 442, endPoint x: 736, endPoint y: 439, distance: 202.3
click at [735, 441] on input "**********" at bounding box center [592, 439] width 517 height 25
click at [532, 297] on div "Target Campaign Name" at bounding box center [584, 287] width 495 height 22
type input "**********"
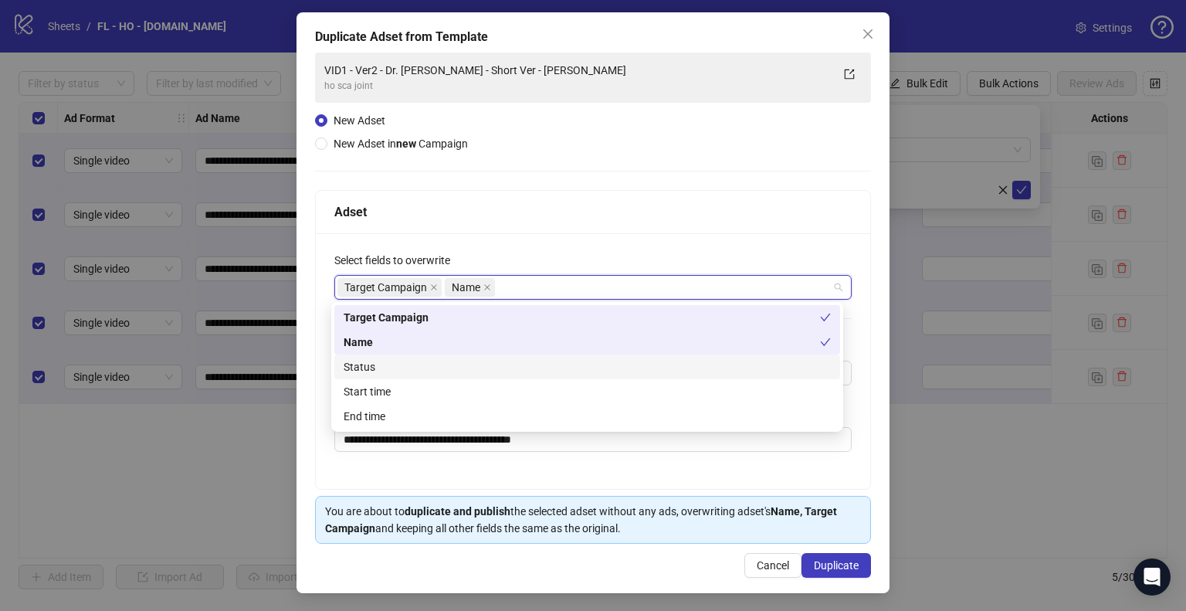
click at [416, 369] on div "Status" at bounding box center [587, 366] width 487 height 17
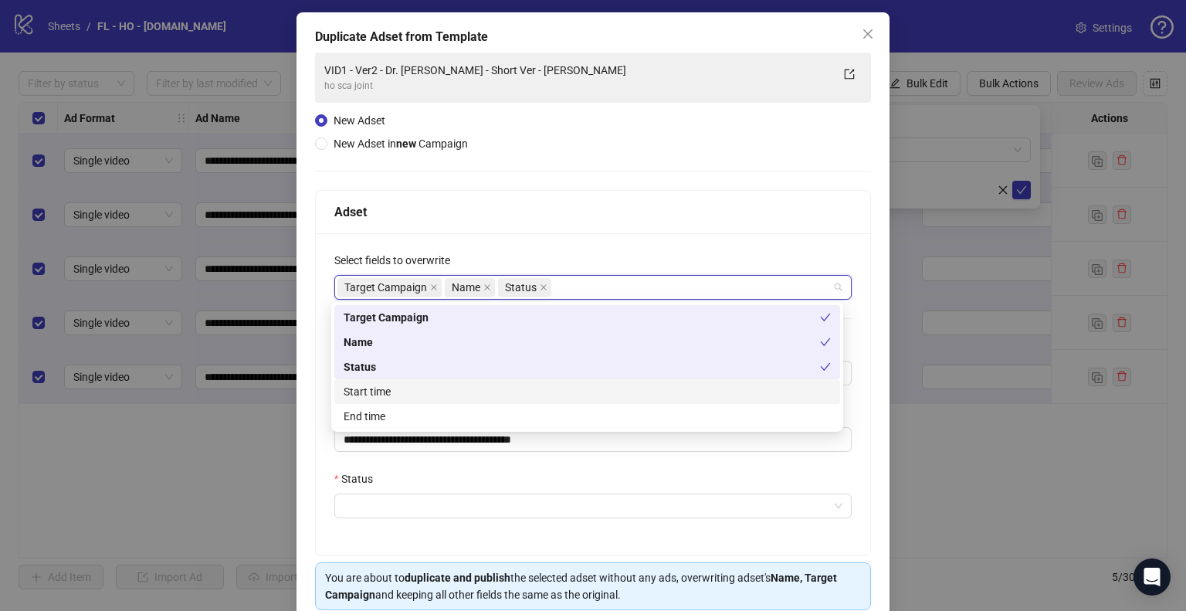
click at [408, 390] on div "Start time" at bounding box center [587, 391] width 487 height 17
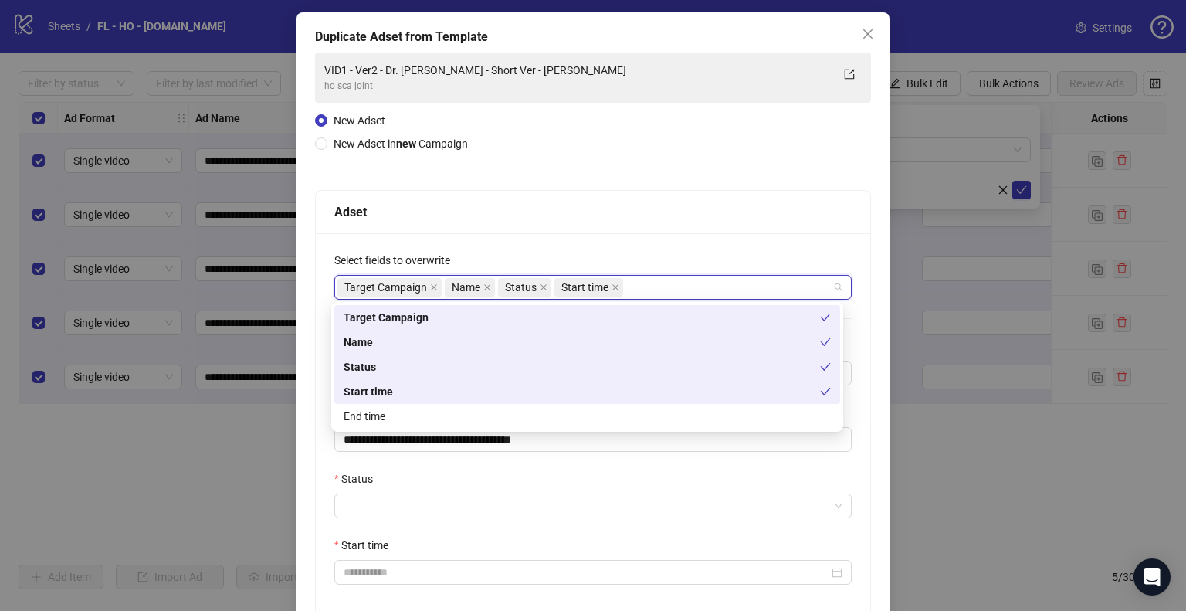
click at [327, 373] on div "**********" at bounding box center [593, 427] width 554 height 388
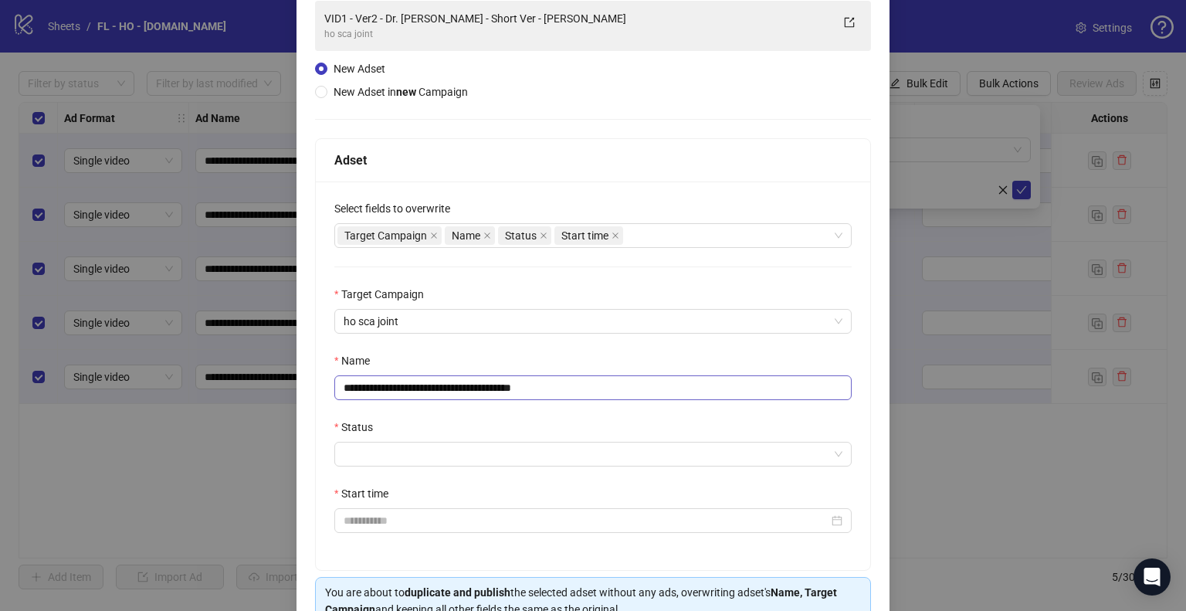
scroll to position [198, 0]
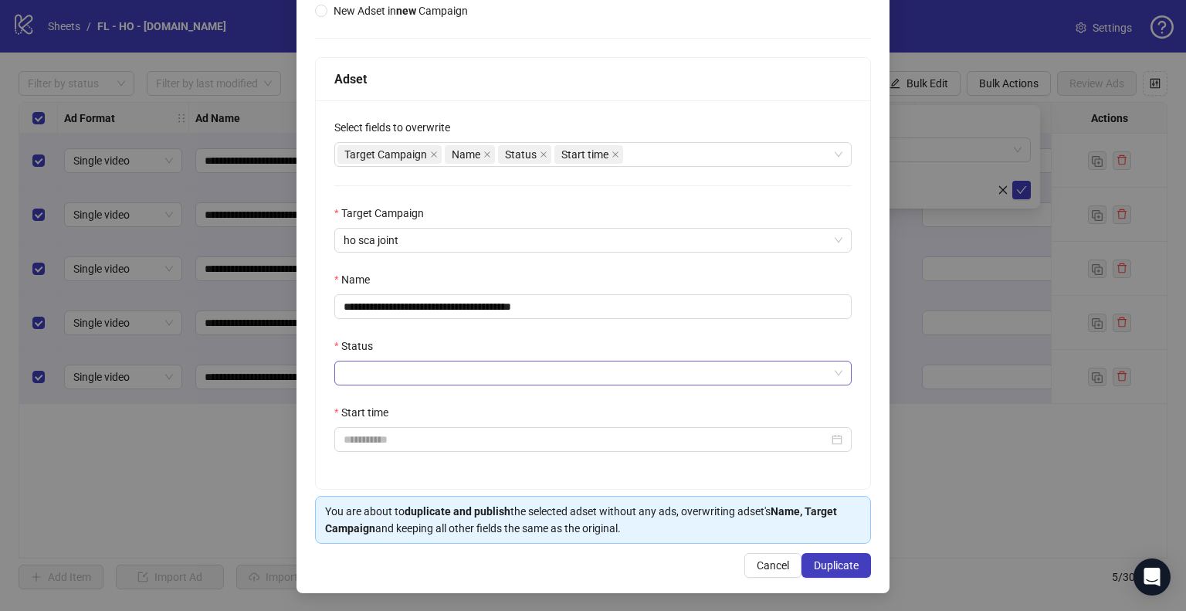
click at [369, 376] on input "Status" at bounding box center [586, 372] width 485 height 23
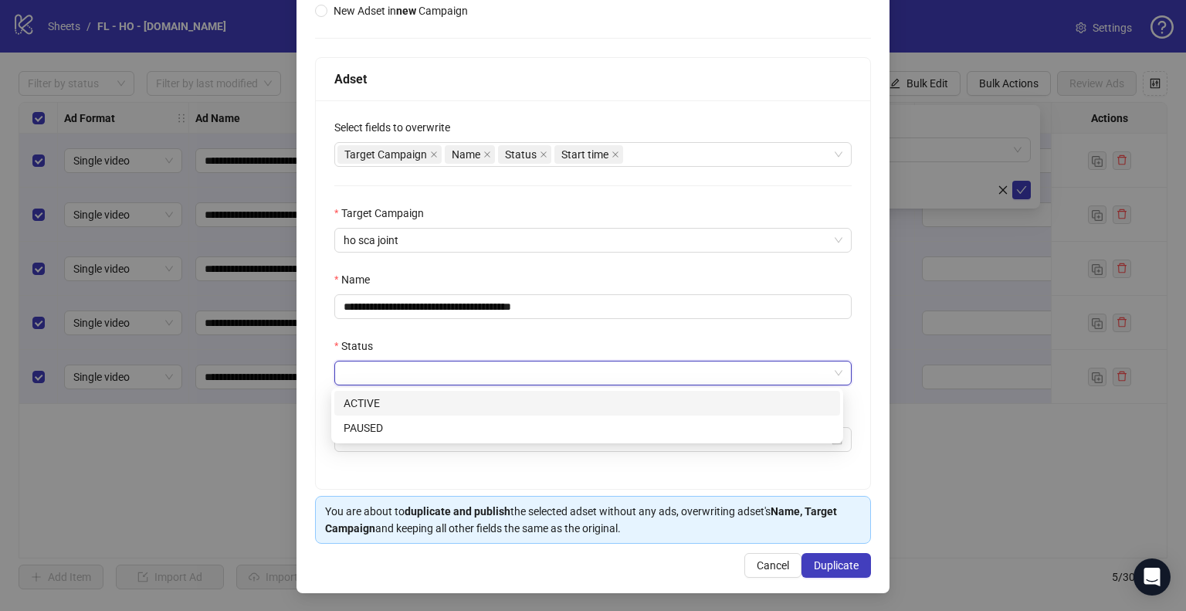
click at [401, 401] on div "ACTIVE" at bounding box center [587, 402] width 487 height 17
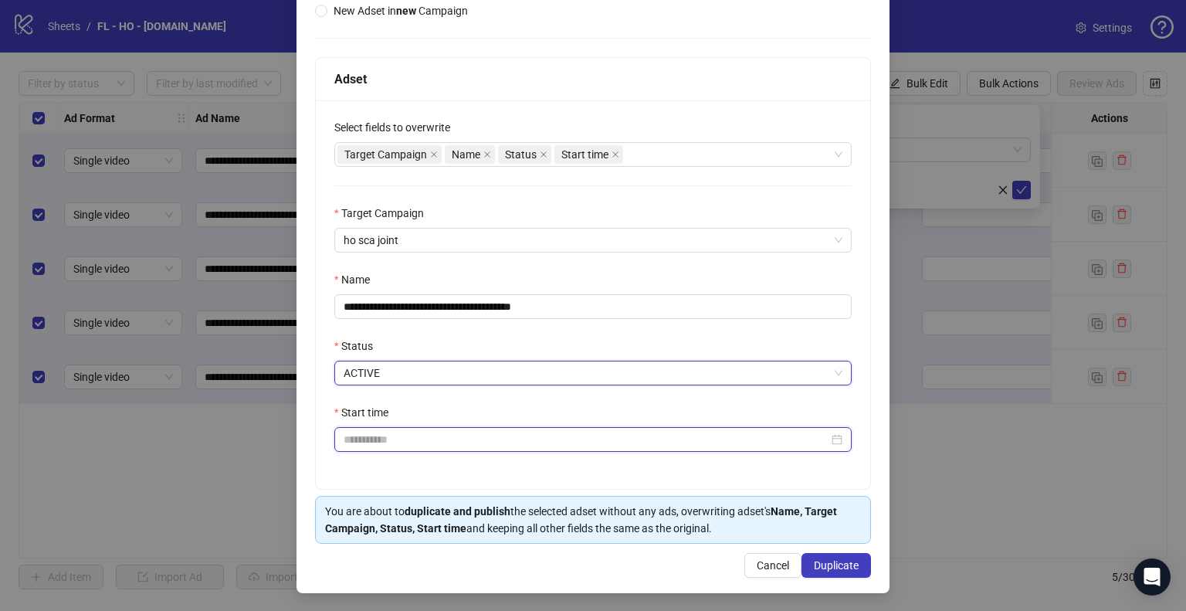
click at [405, 445] on input "Start time" at bounding box center [586, 439] width 485 height 17
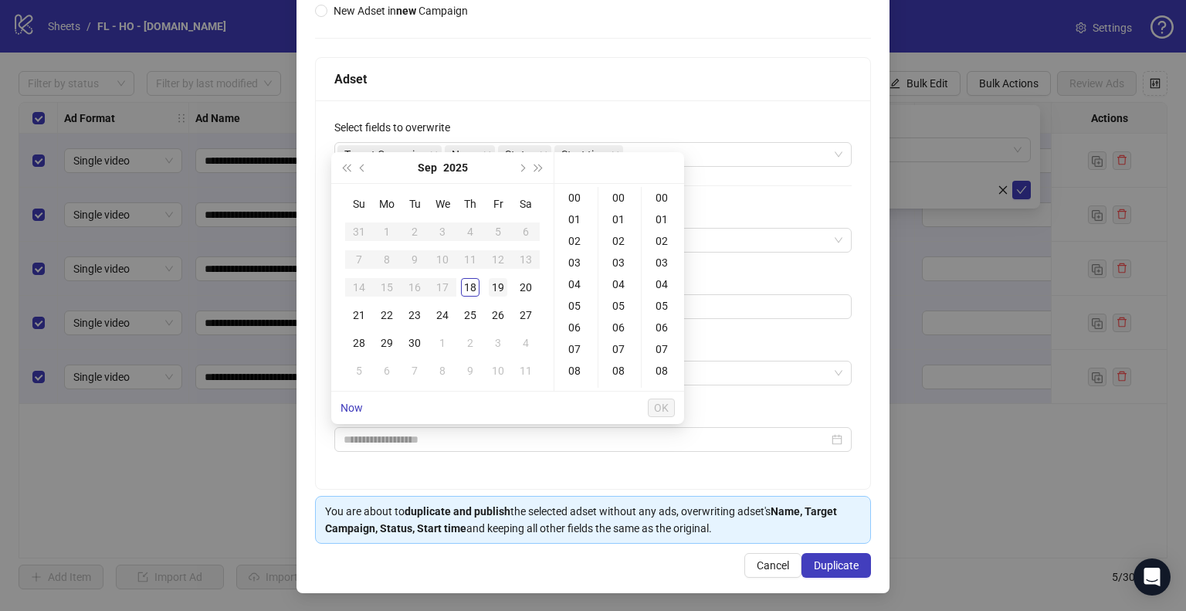
click at [494, 286] on div "19" at bounding box center [498, 287] width 19 height 19
type input "**********"
click at [660, 410] on span "OK" at bounding box center [661, 407] width 15 height 12
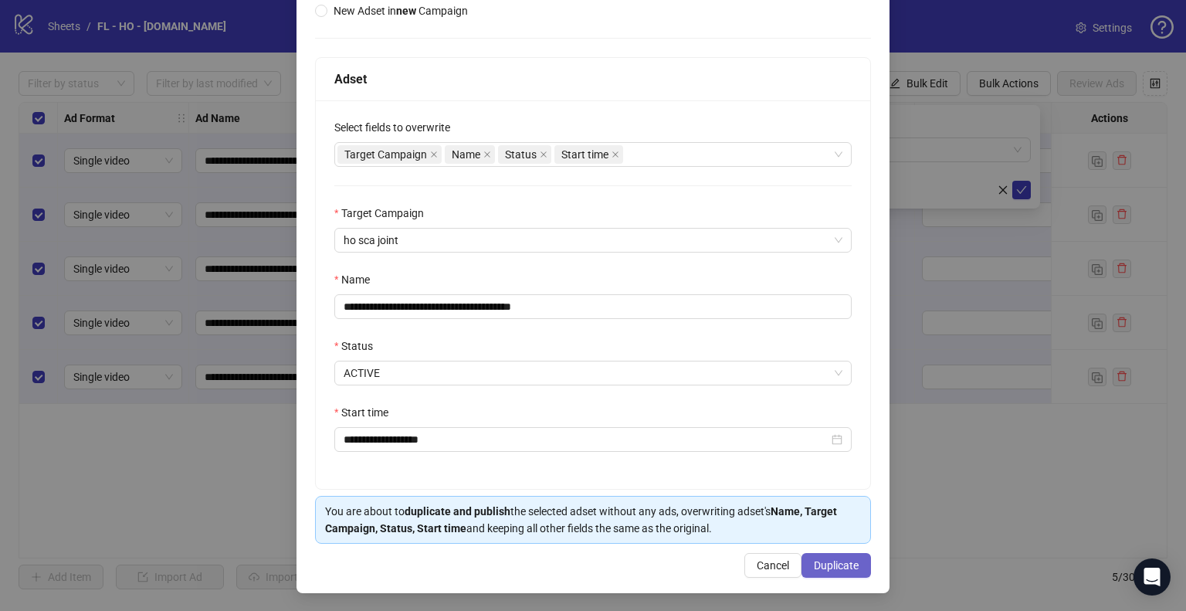
click at [839, 564] on span "Duplicate" at bounding box center [836, 565] width 45 height 12
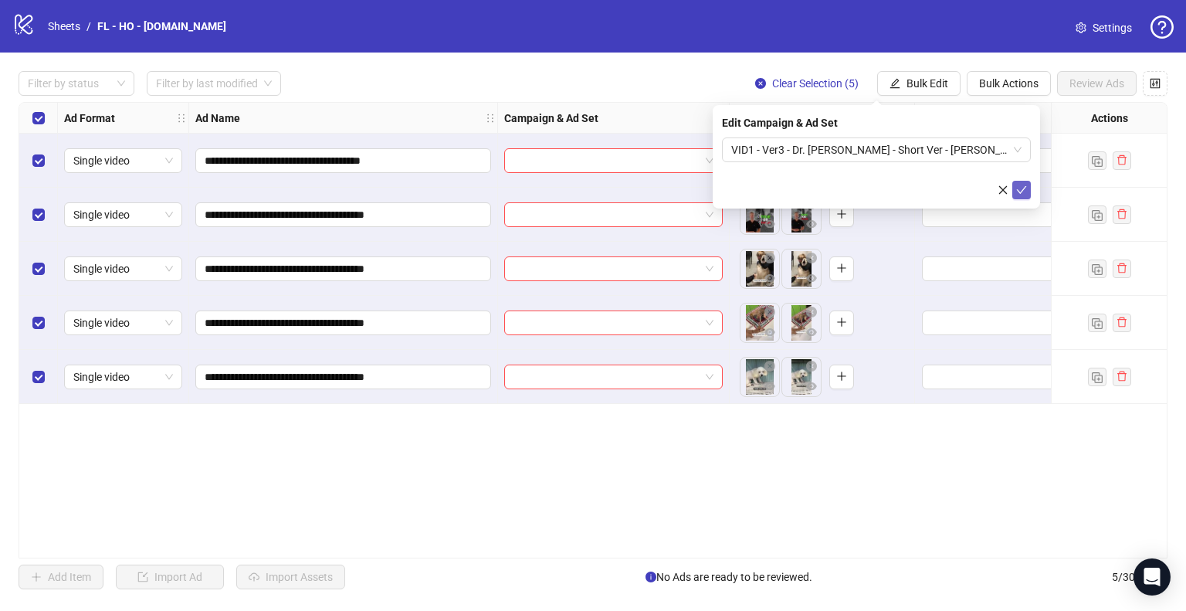
click at [1024, 193] on icon "check" at bounding box center [1021, 189] width 11 height 11
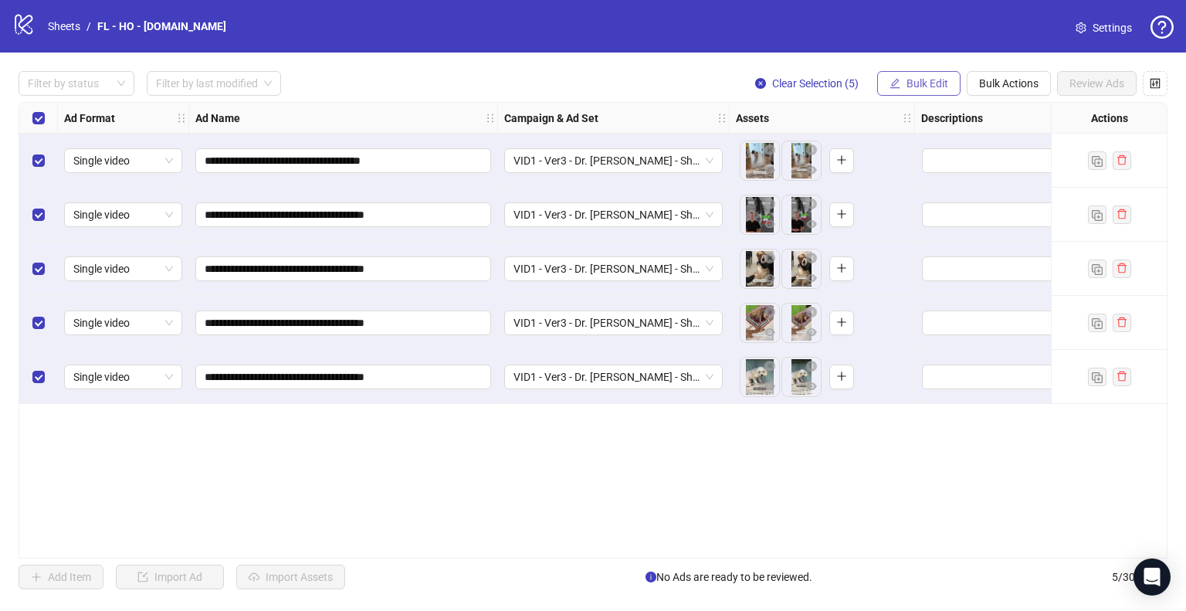
click at [924, 80] on span "Bulk Edit" at bounding box center [927, 83] width 42 height 12
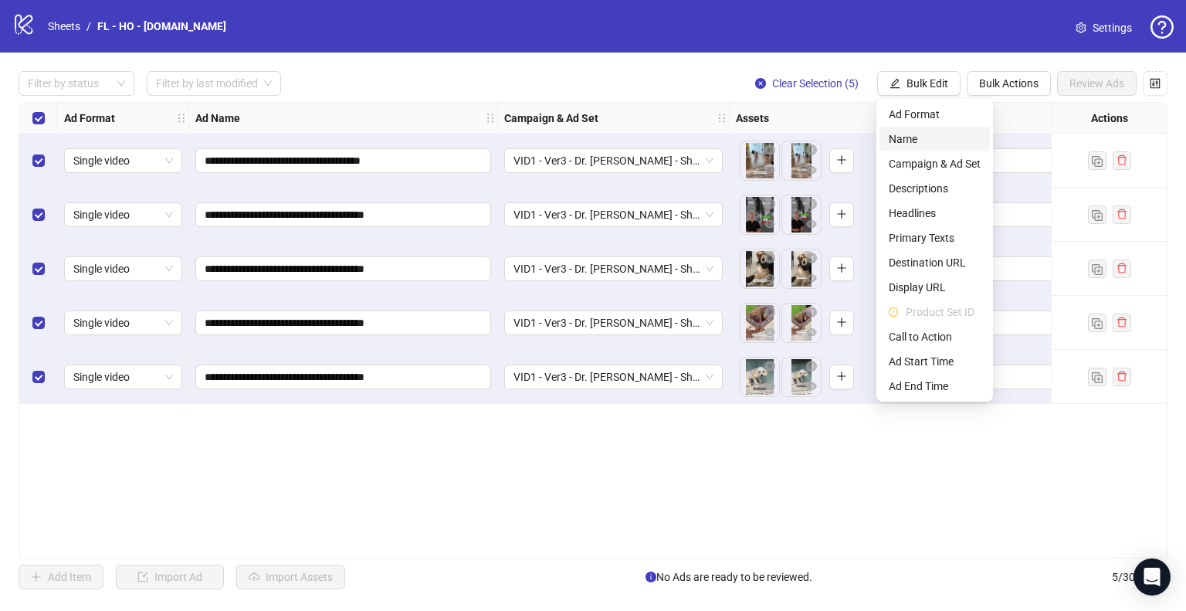
click at [929, 141] on span "Name" at bounding box center [935, 138] width 92 height 17
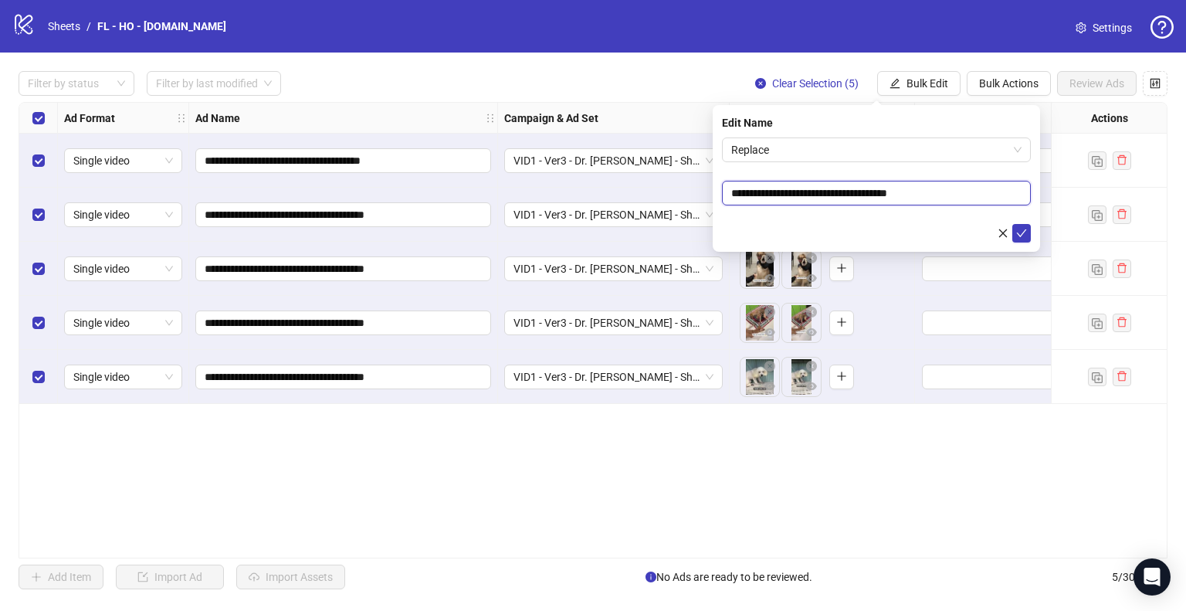
click at [903, 201] on input "**********" at bounding box center [876, 193] width 309 height 25
paste input "***"
type input "**********"
click at [1024, 233] on icon "check" at bounding box center [1021, 233] width 11 height 11
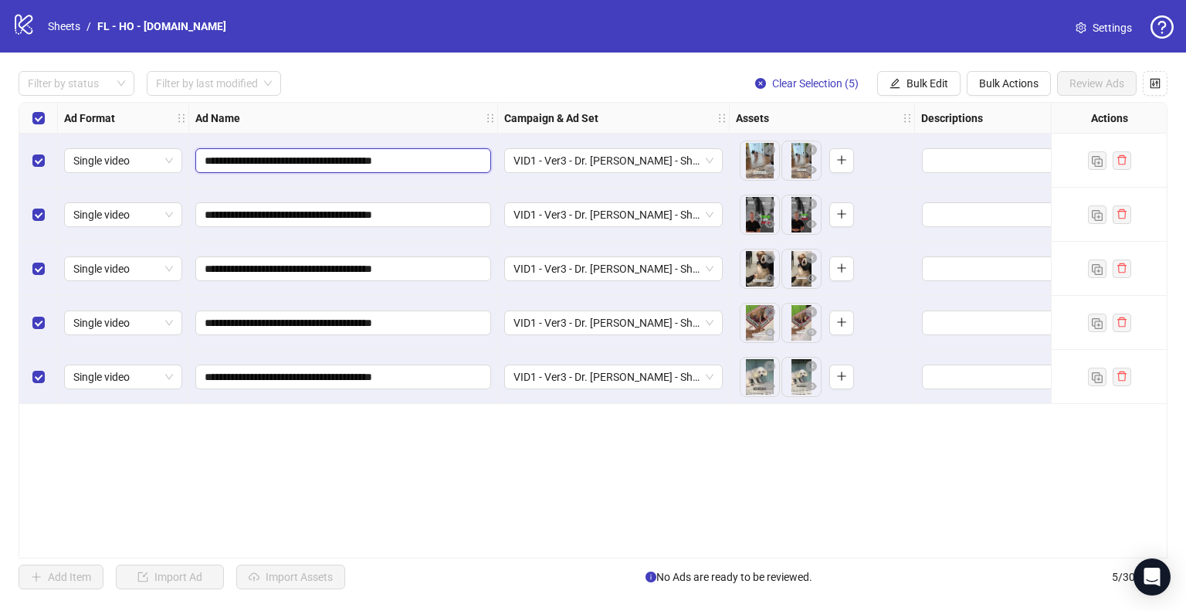
click at [226, 161] on input "**********" at bounding box center [342, 160] width 274 height 17
type input "**********"
click at [225, 215] on input "**********" at bounding box center [342, 214] width 274 height 17
type input "**********"
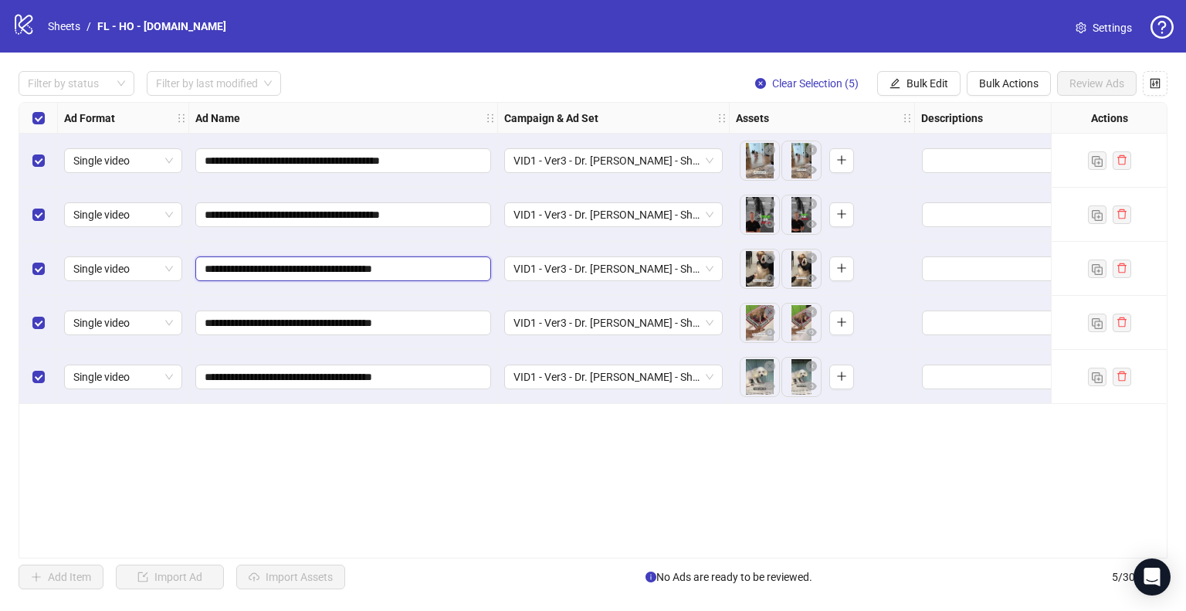
click at [225, 268] on input "**********" at bounding box center [342, 268] width 274 height 17
type input "**********"
click at [225, 323] on input "**********" at bounding box center [342, 322] width 274 height 17
type input "**********"
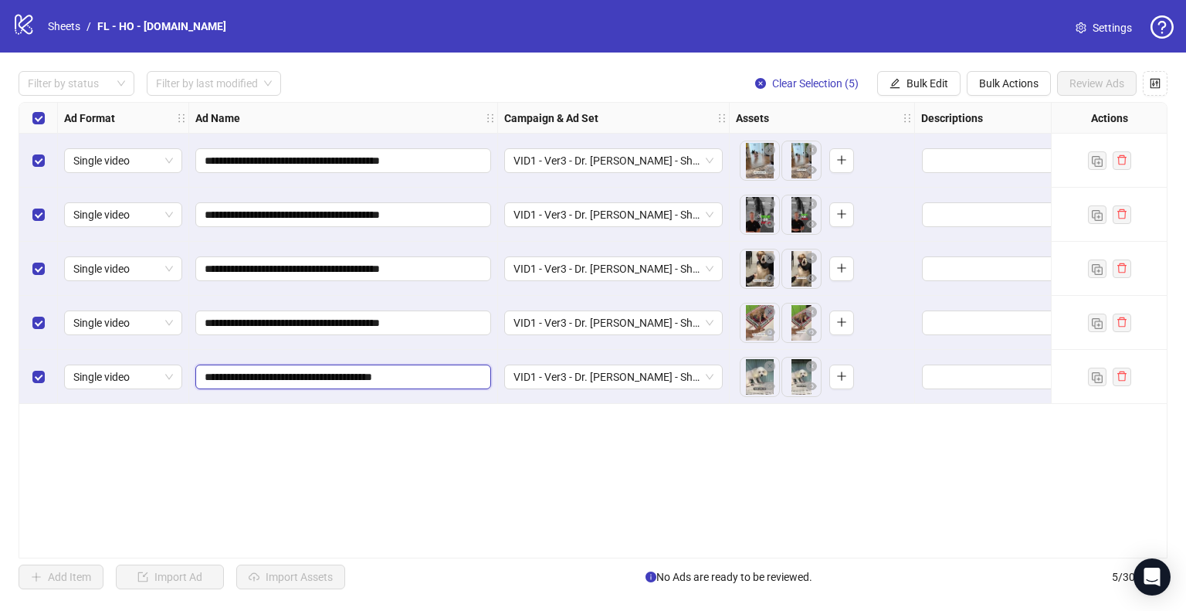
click at [226, 374] on input "**********" at bounding box center [342, 376] width 274 height 17
type input "**********"
click at [548, 450] on div "**********" at bounding box center [593, 330] width 1149 height 456
click at [824, 86] on span "Clear Selection (5)" at bounding box center [815, 83] width 86 height 12
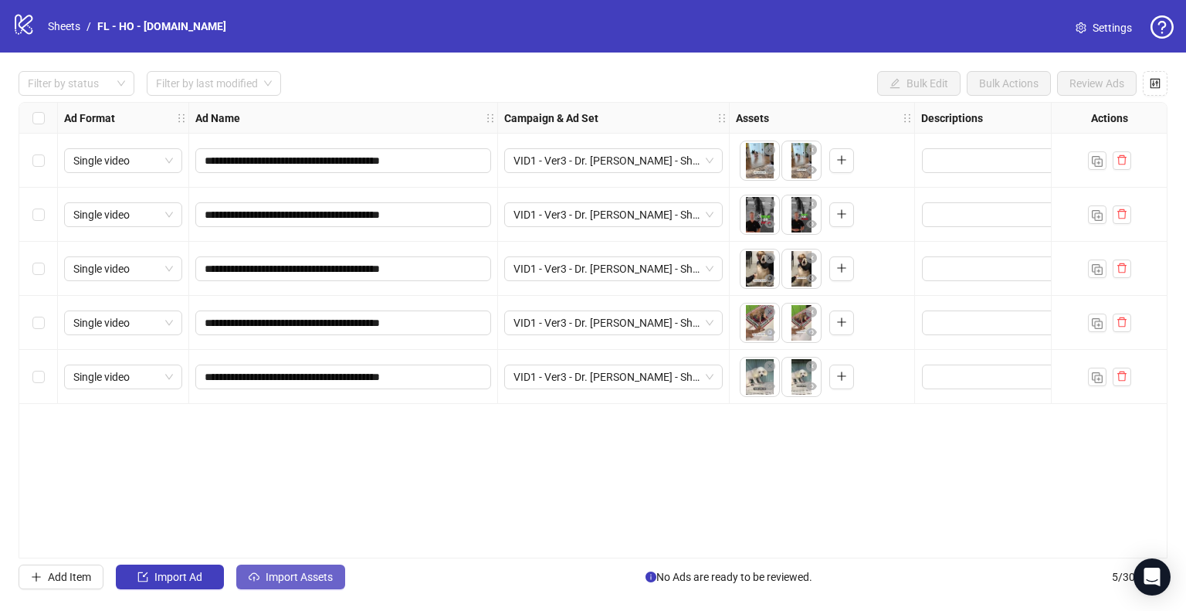
click at [298, 570] on span "Import Assets" at bounding box center [299, 576] width 67 height 12
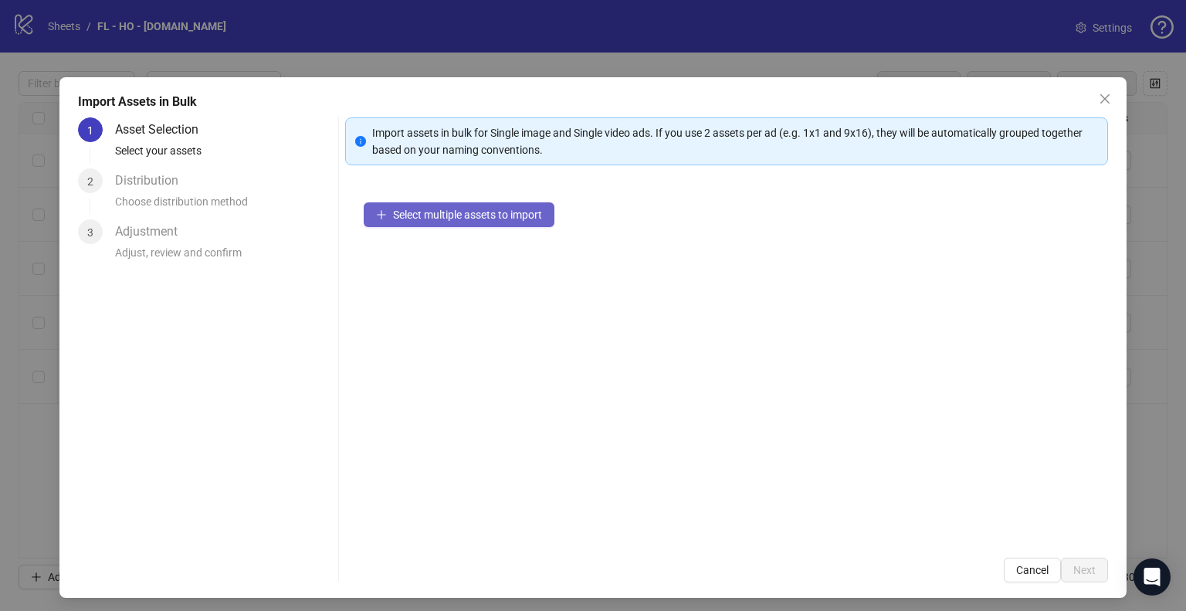
click at [516, 212] on span "Select multiple assets to import" at bounding box center [467, 214] width 149 height 12
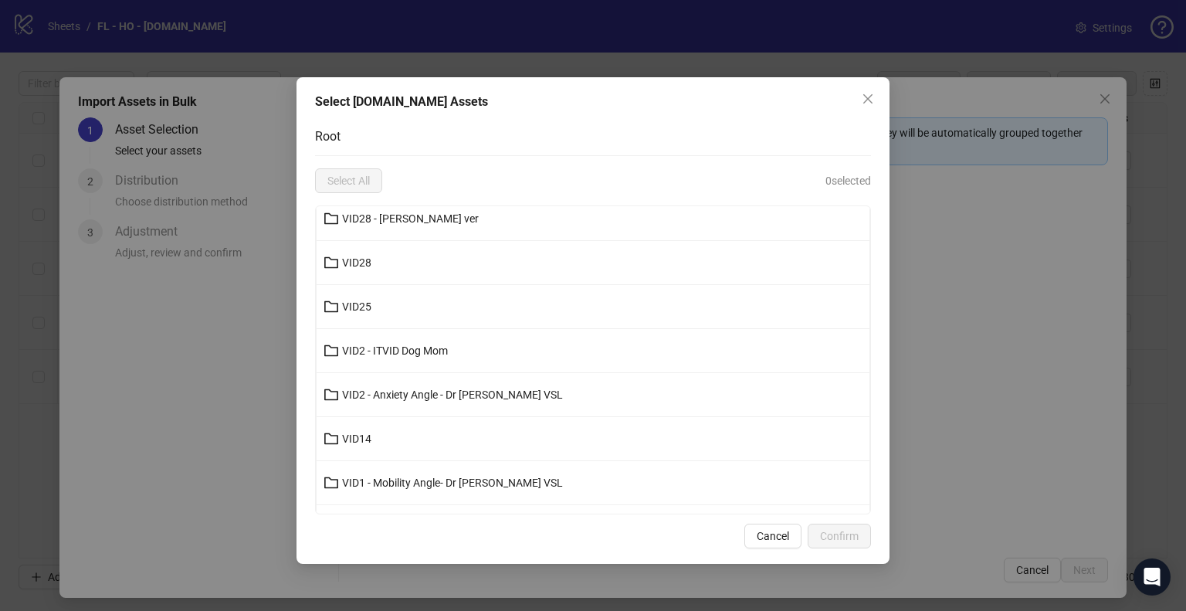
scroll to position [309, 0]
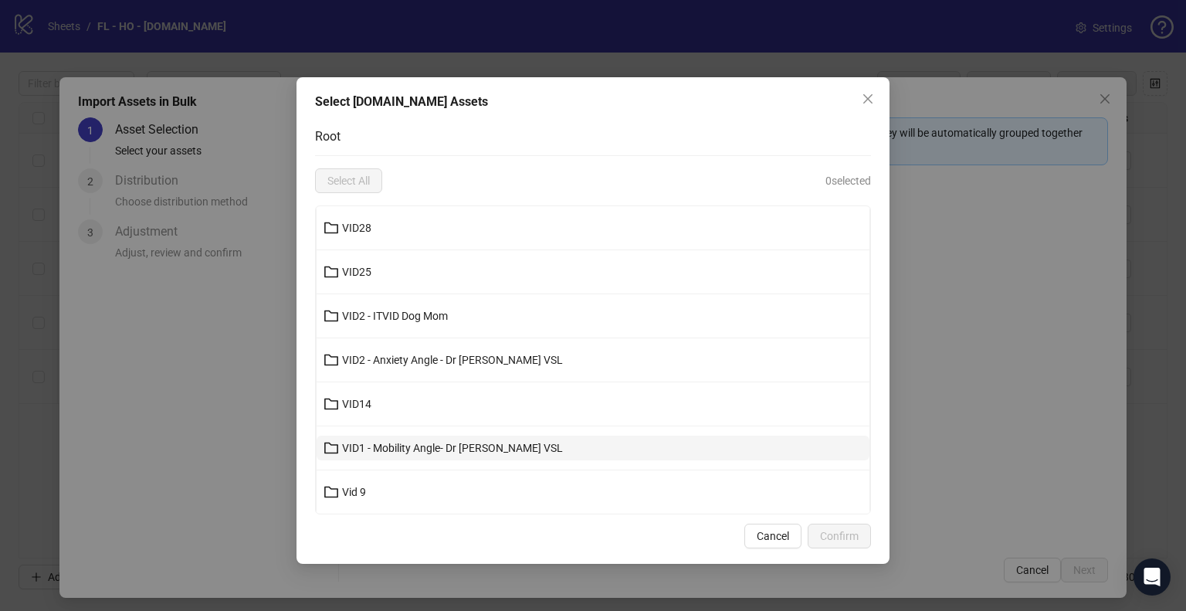
click at [487, 447] on span "VID1 - Mobility Angle- Dr [PERSON_NAME] VSL" at bounding box center [452, 448] width 221 height 12
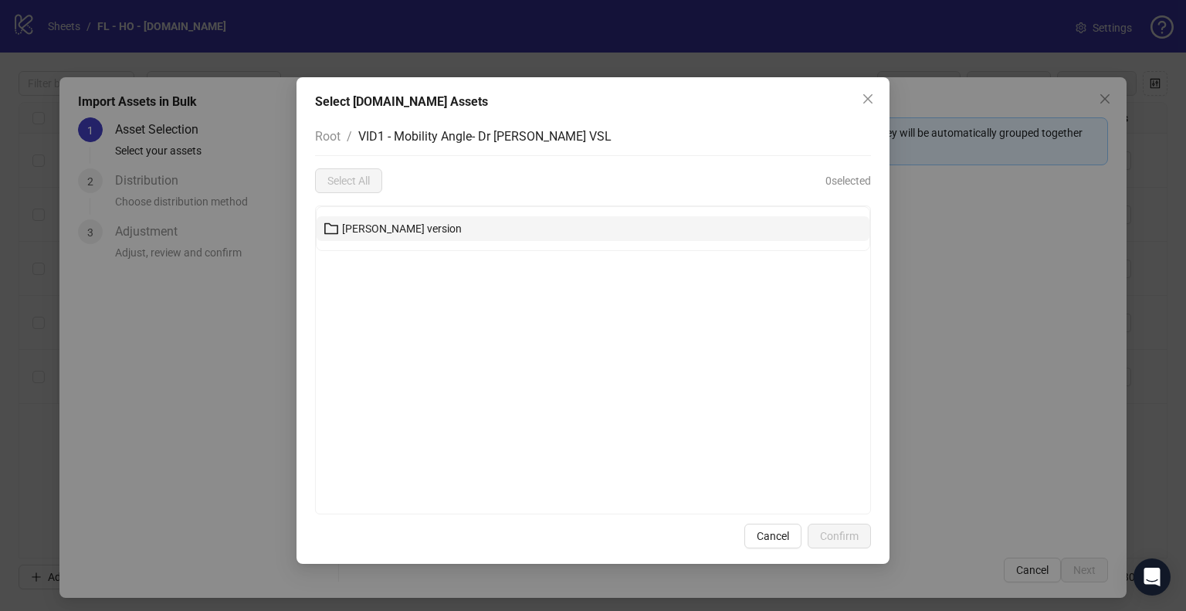
click at [425, 233] on button "[PERSON_NAME] version" at bounding box center [593, 228] width 553 height 25
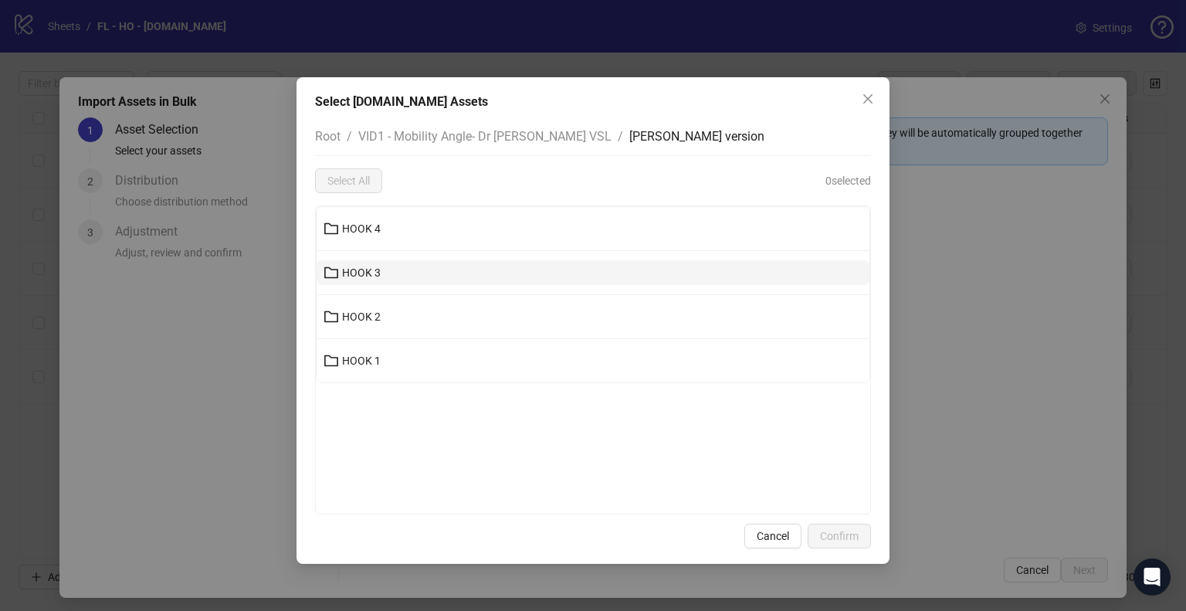
click at [418, 276] on button "HOOK 3" at bounding box center [593, 272] width 553 height 25
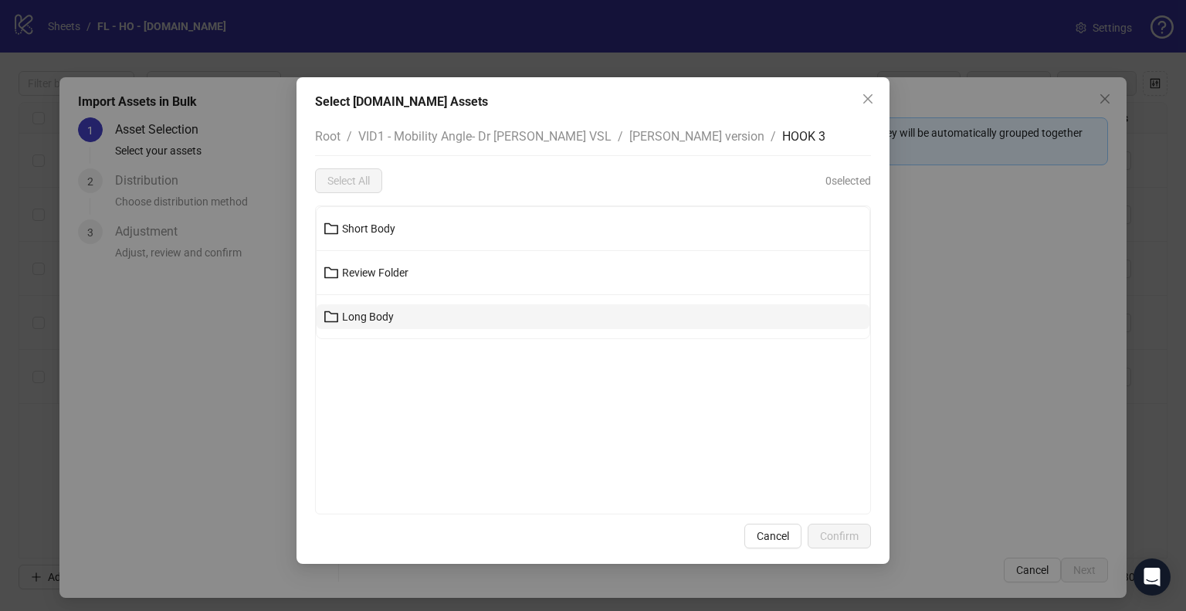
click at [418, 311] on button "Long Body" at bounding box center [593, 316] width 553 height 25
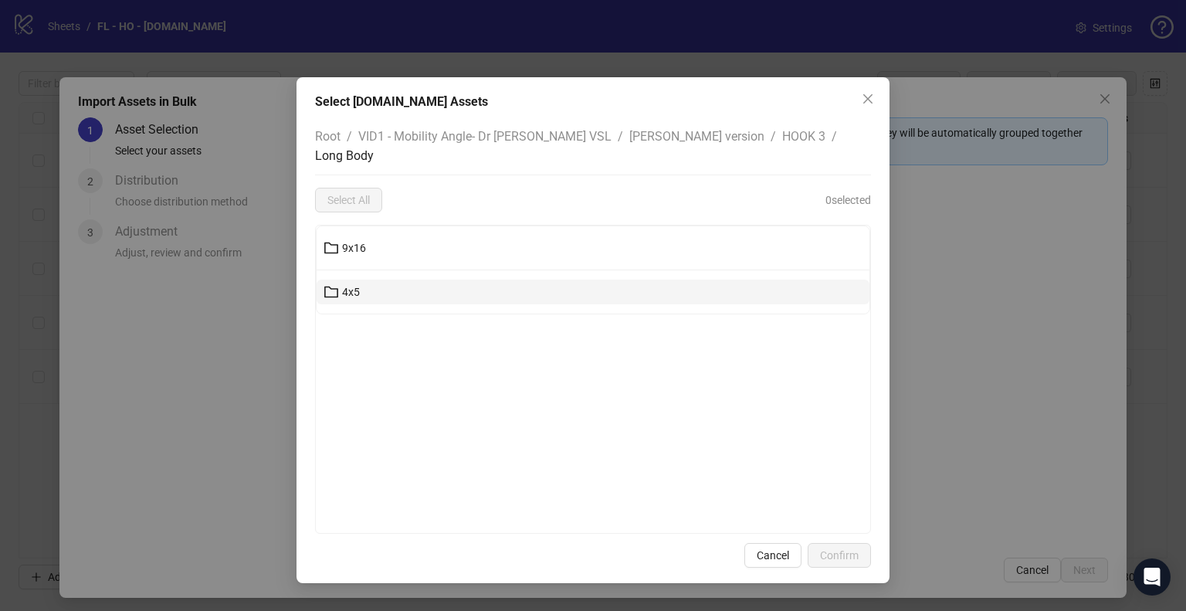
click at [379, 279] on button "4x5" at bounding box center [593, 291] width 553 height 25
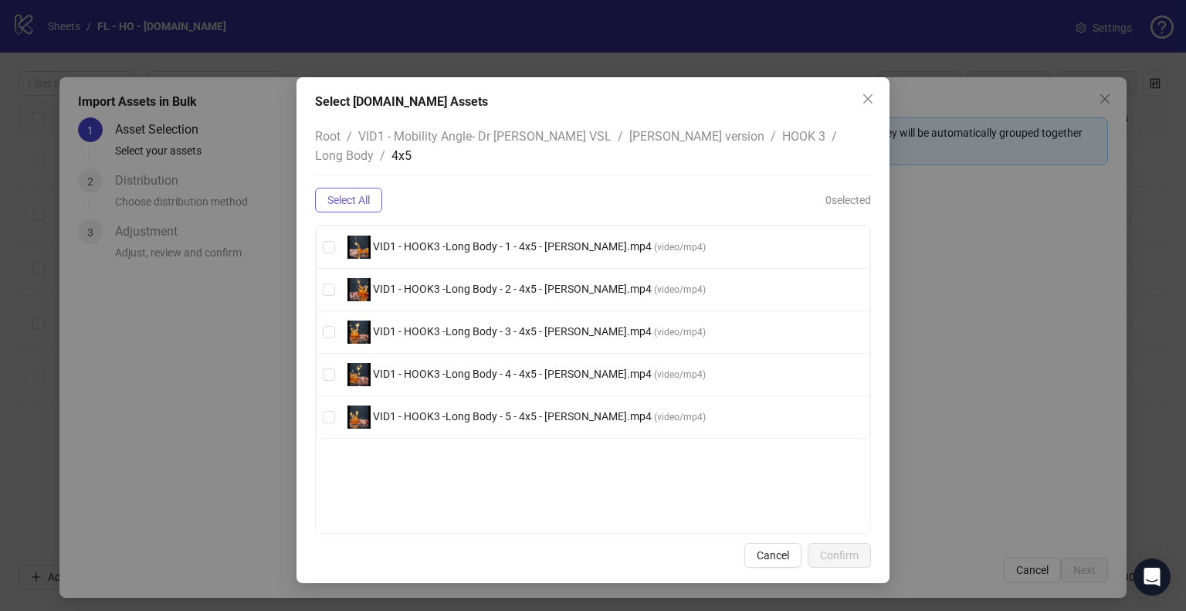
click at [360, 194] on span "Select All" at bounding box center [348, 200] width 42 height 12
click at [374, 148] on span "Long Body" at bounding box center [344, 155] width 59 height 15
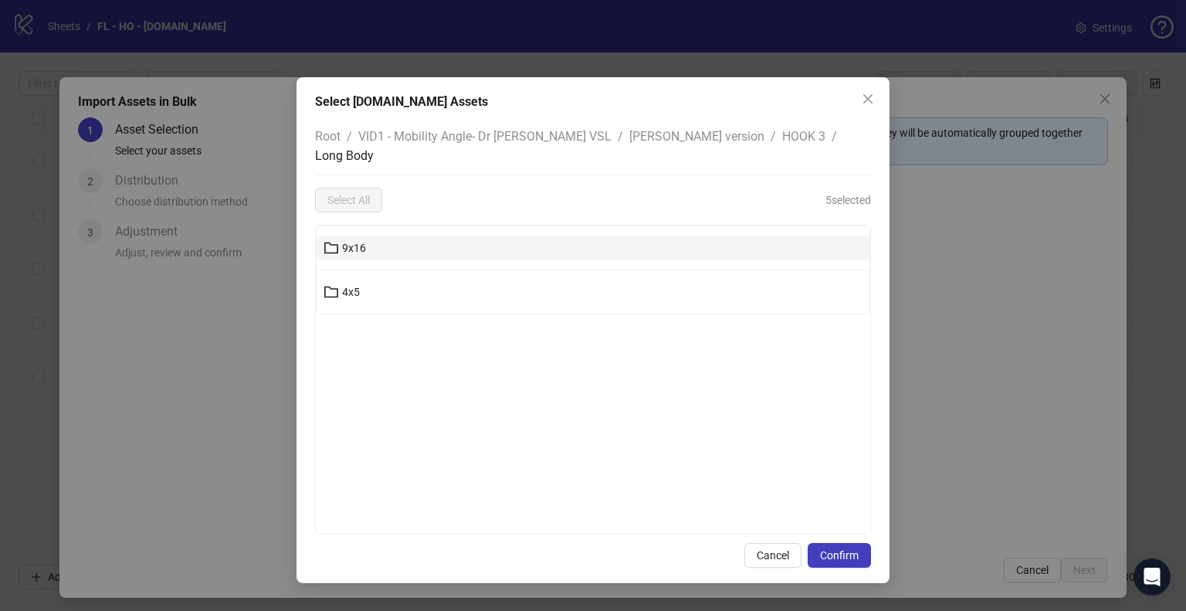
click at [372, 235] on button "9x16" at bounding box center [593, 247] width 553 height 25
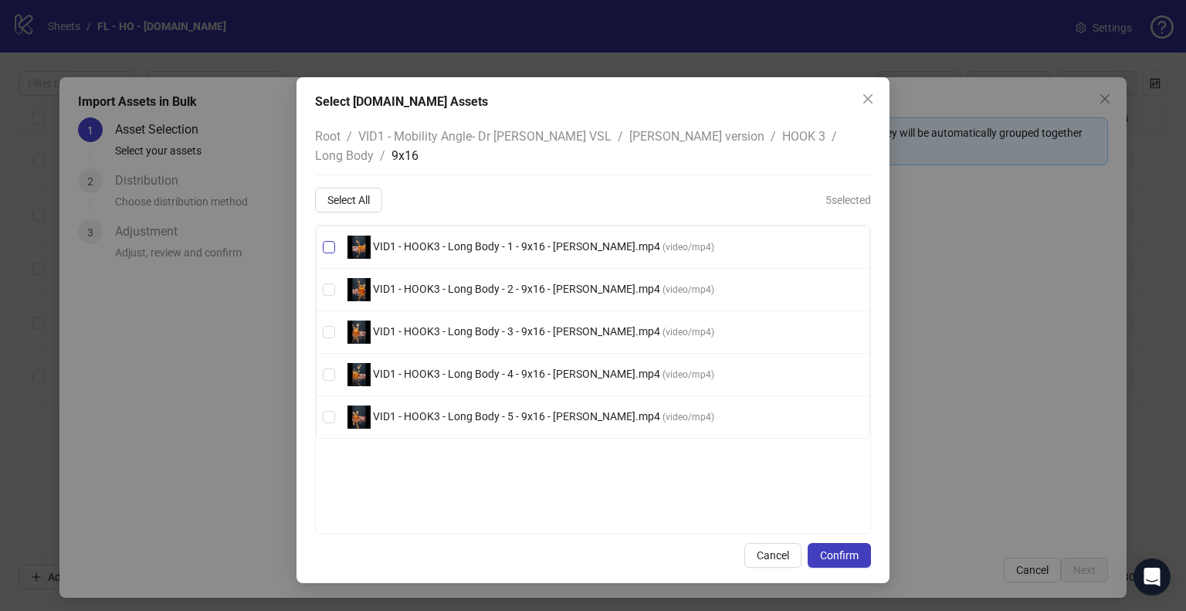
click at [548, 240] on span "VID1 - HOOK3 - Long Body - 1 - 9x16 - [PERSON_NAME].mp4" at bounding box center [517, 246] width 292 height 12
drag, startPoint x: 516, startPoint y: 276, endPoint x: 516, endPoint y: 289, distance: 12.4
click at [516, 278] on span "VID1 - HOOK3 - Long Body - 2 - 9x16 - [PERSON_NAME].mp4 ( video/mp4 )" at bounding box center [530, 289] width 379 height 23
click at [506, 325] on span "VID1 - HOOK3 - Long Body - 3 - 9x16 - [PERSON_NAME].mp4" at bounding box center [517, 331] width 292 height 12
click at [494, 367] on span "VID1 - HOOK3 - Long Body - 4 - 9x16 - [PERSON_NAME].mp4" at bounding box center [517, 373] width 292 height 12
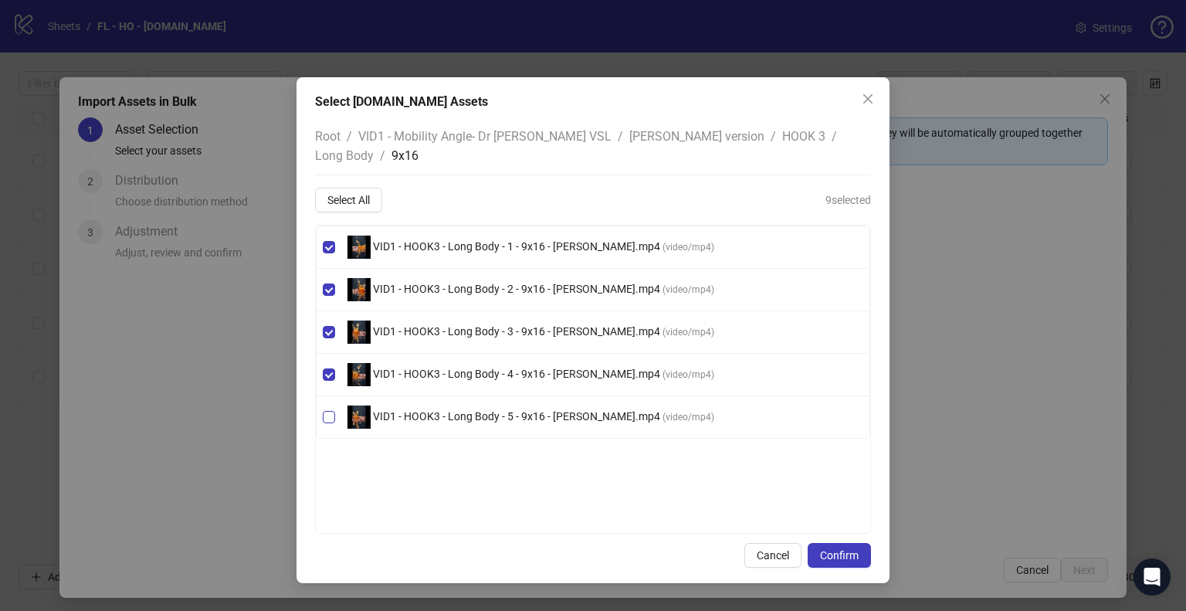
click at [519, 410] on span "VID1 - HOOK3 - Long Body - 5 - 9x16 - [PERSON_NAME].mp4" at bounding box center [517, 416] width 292 height 12
click at [843, 547] on button "Confirm" at bounding box center [838, 555] width 63 height 25
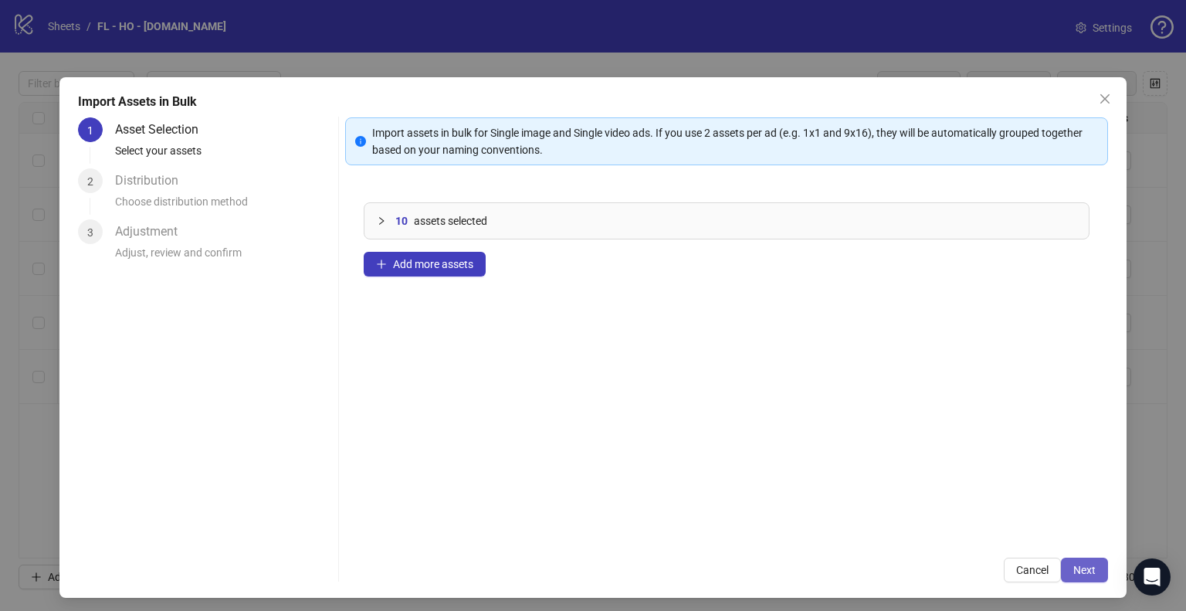
click at [1073, 570] on span "Next" at bounding box center [1084, 570] width 22 height 12
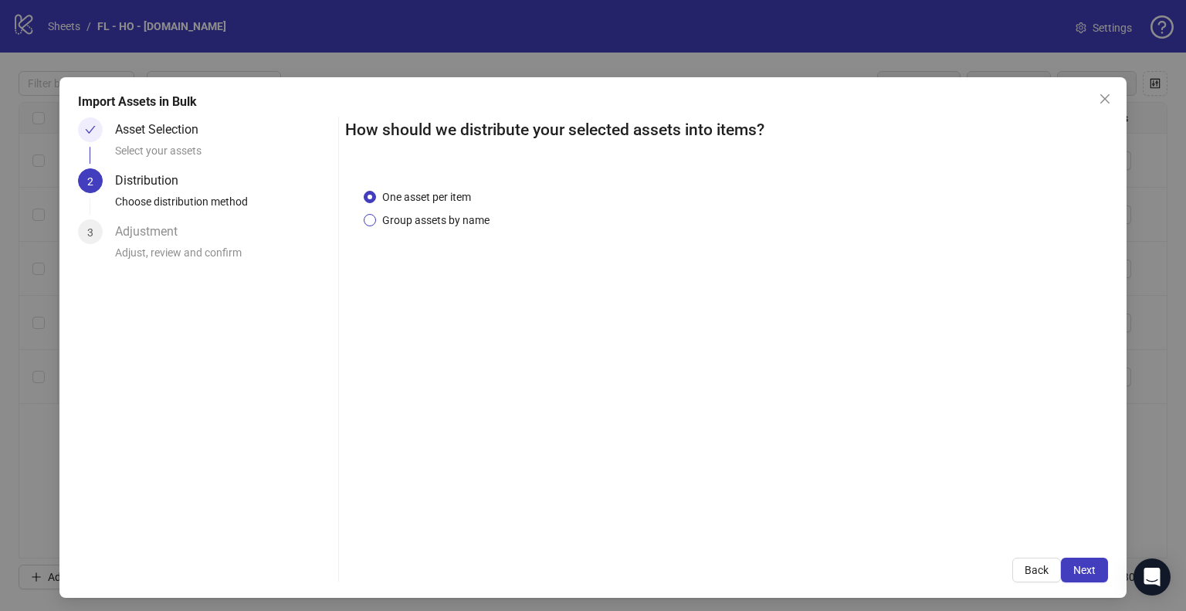
click at [423, 217] on span "Group assets by name" at bounding box center [436, 220] width 120 height 17
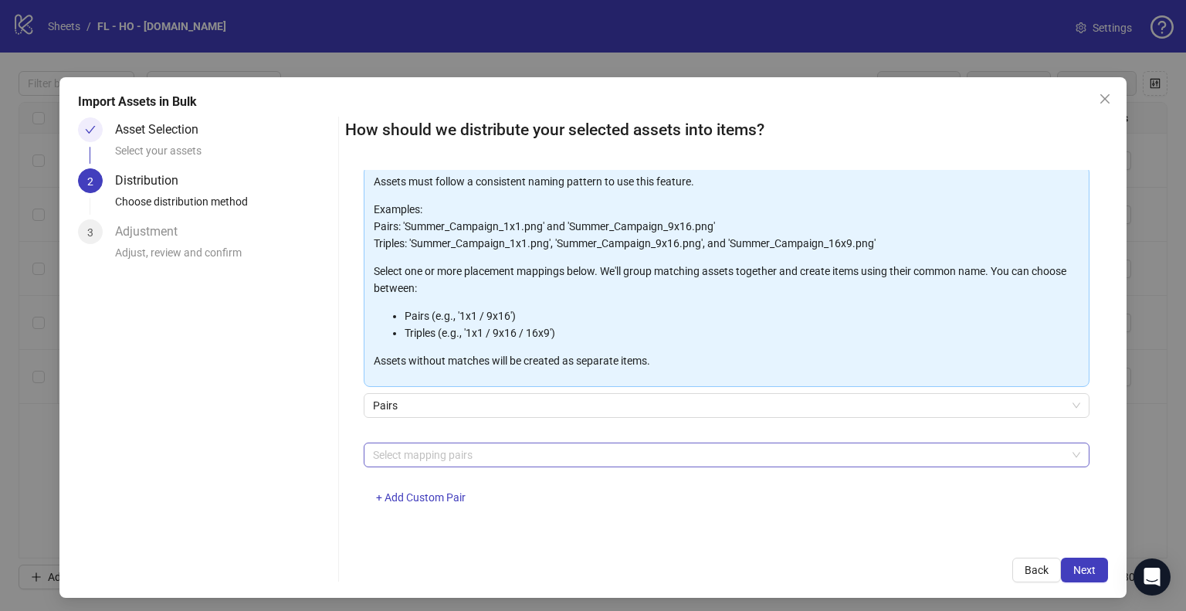
scroll to position [82, 0]
click at [452, 455] on div at bounding box center [718, 454] width 703 height 22
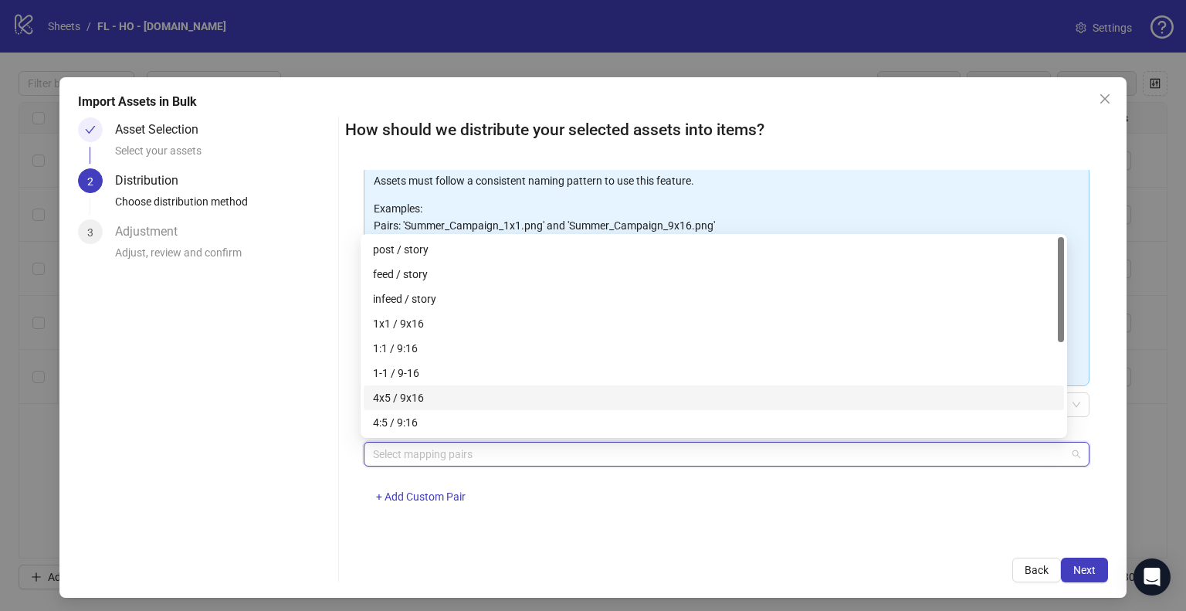
click at [451, 400] on div "4x5 / 9x16" at bounding box center [714, 397] width 682 height 17
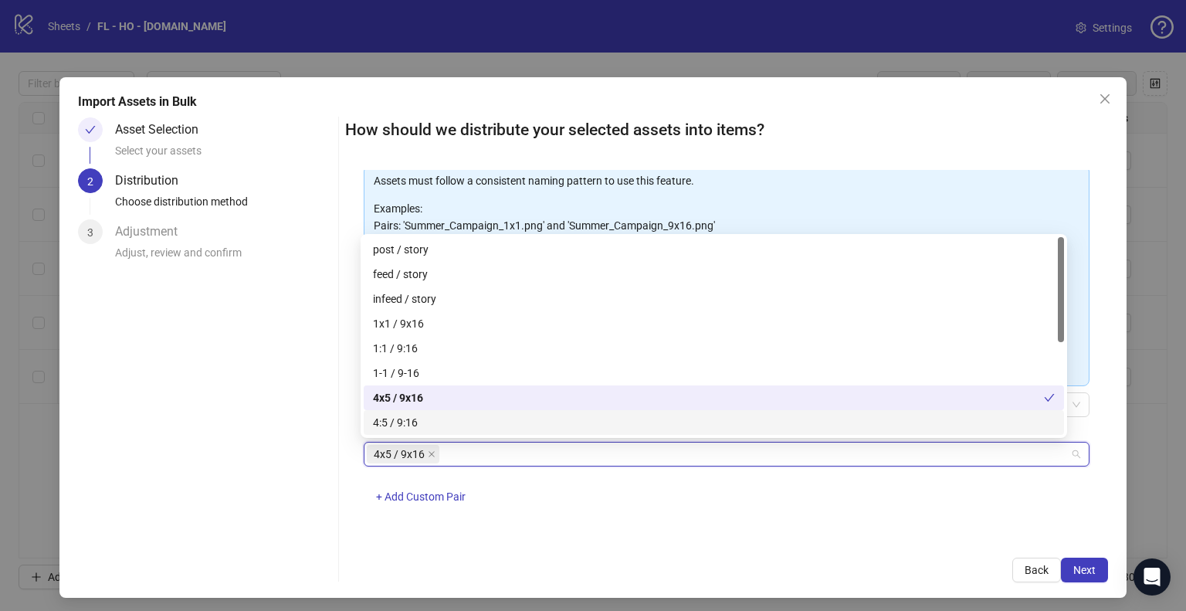
click at [665, 500] on div "4x5 / 9x16 + Add Custom Pair" at bounding box center [727, 482] width 726 height 80
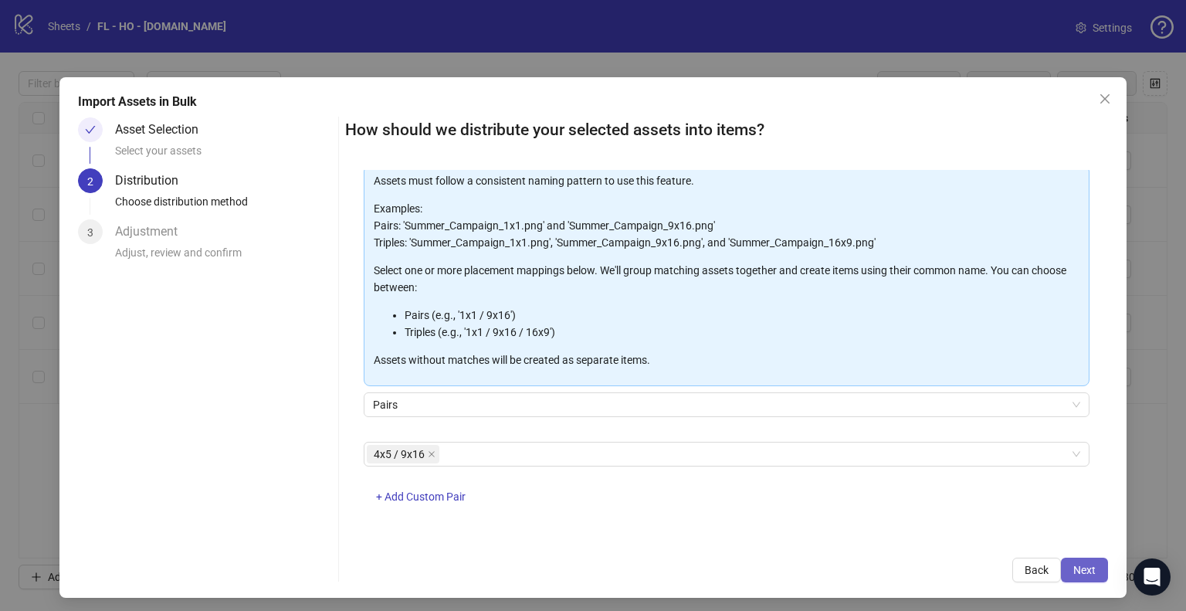
click at [1083, 571] on span "Next" at bounding box center [1084, 570] width 22 height 12
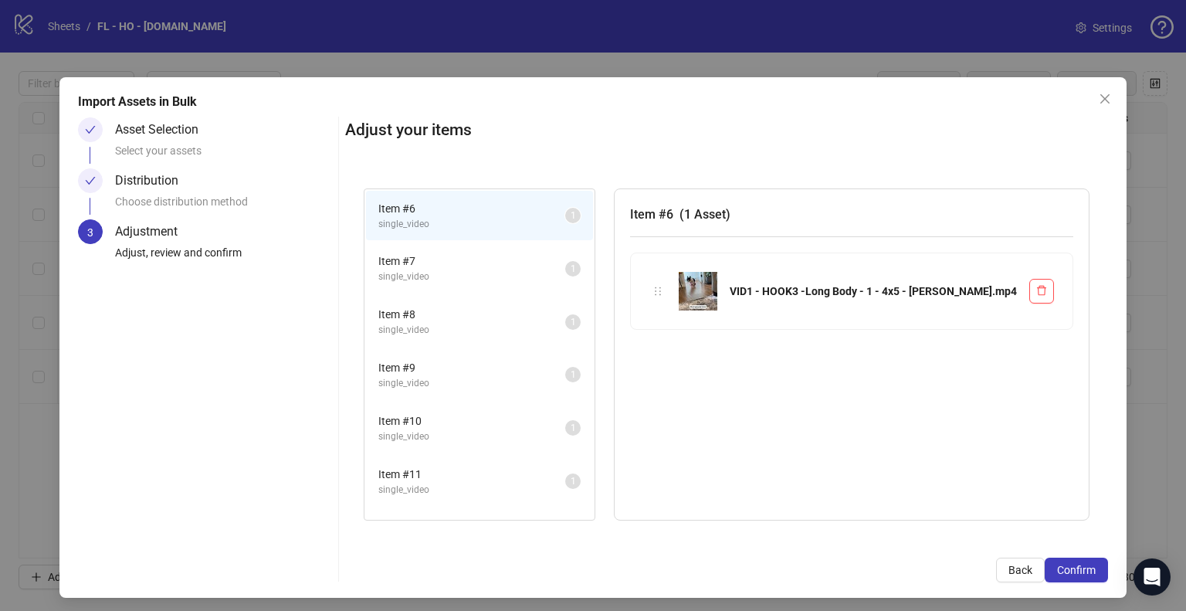
click at [497, 268] on span "Item # 7" at bounding box center [471, 260] width 187 height 17
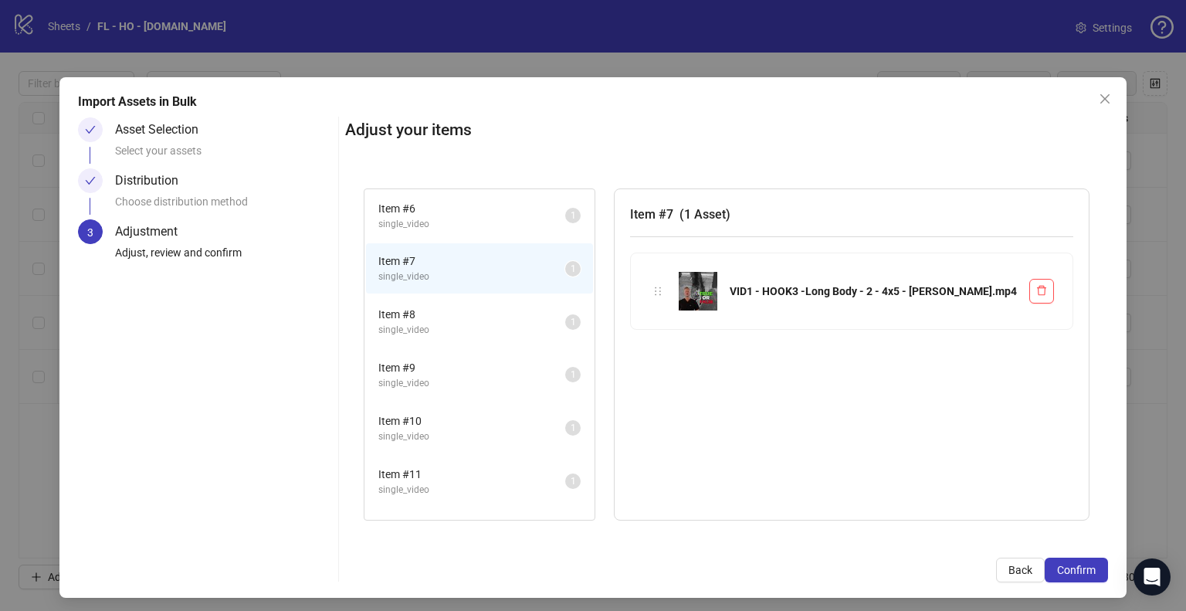
click at [491, 320] on span "Item # 8" at bounding box center [471, 314] width 187 height 17
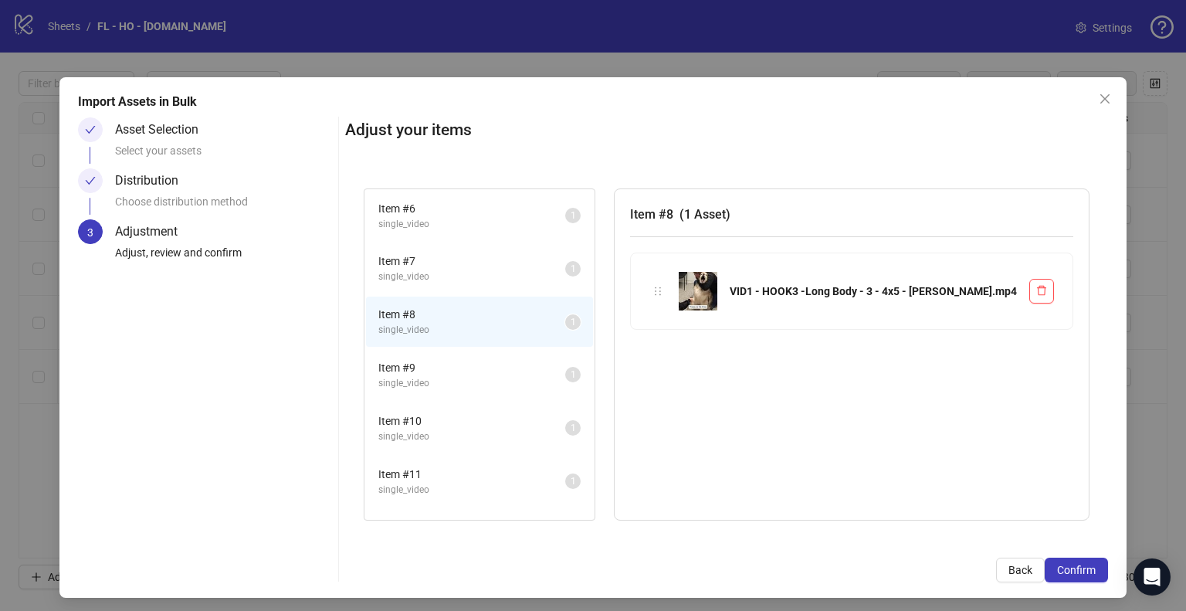
click at [505, 373] on span "Item # 9" at bounding box center [471, 367] width 187 height 17
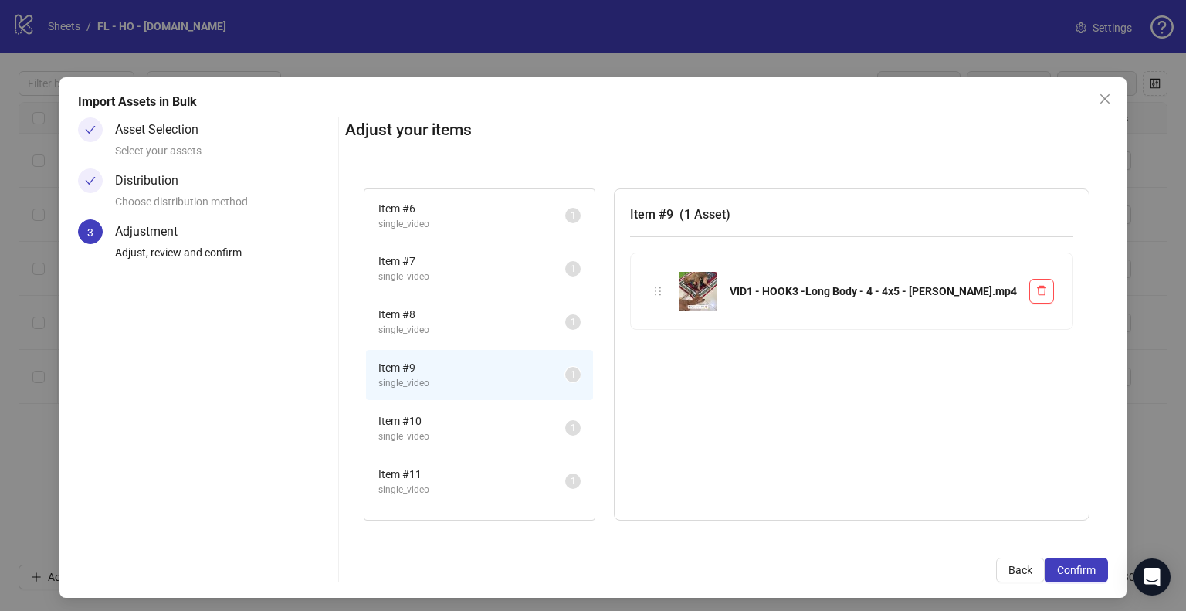
click at [513, 429] on span "single_video" at bounding box center [471, 436] width 187 height 15
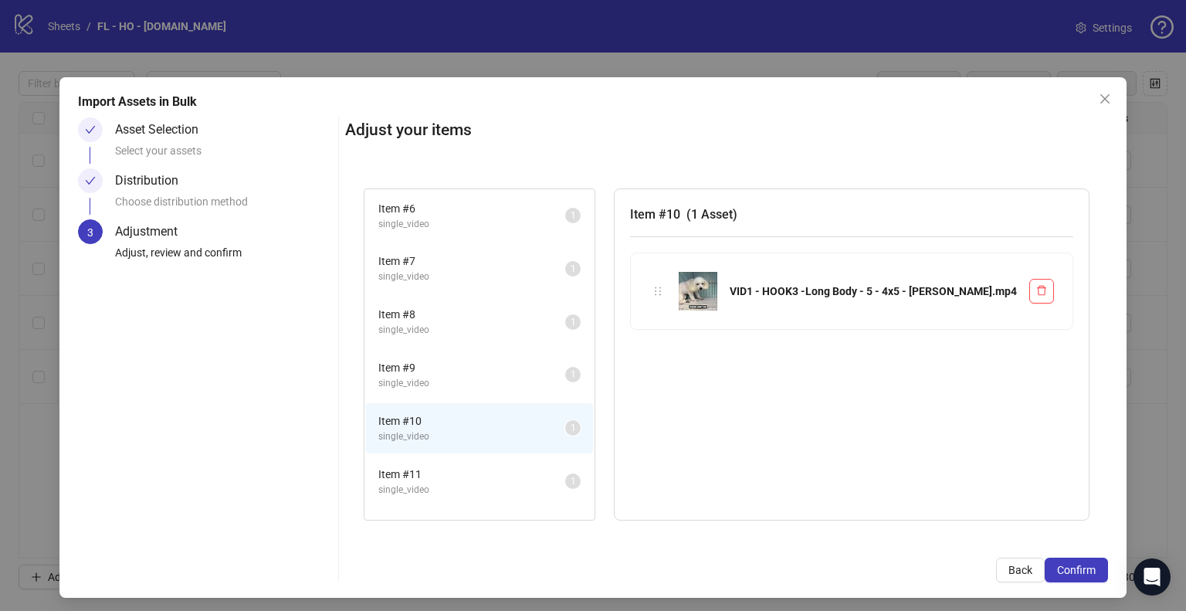
click at [509, 465] on span "Item # 11" at bounding box center [471, 473] width 187 height 17
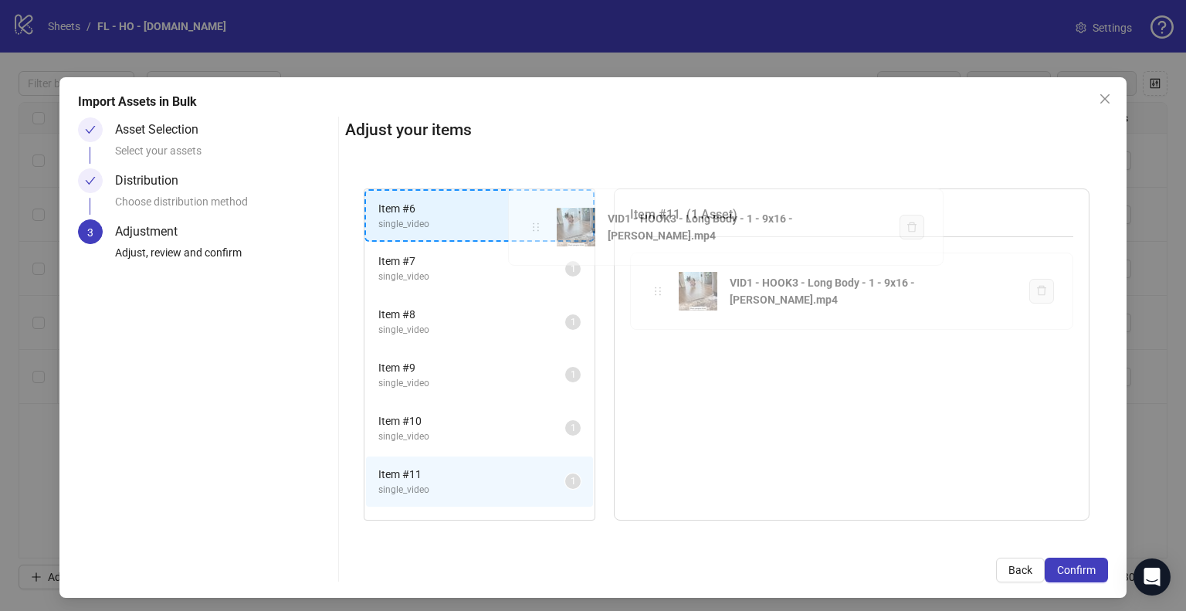
drag, startPoint x: 658, startPoint y: 293, endPoint x: 539, endPoint y: 231, distance: 134.3
click at [539, 231] on div "Item # 6 single_video 1 Item # 7 single_video 1 Item # 8 single_video 1 Item # …" at bounding box center [726, 354] width 763 height 369
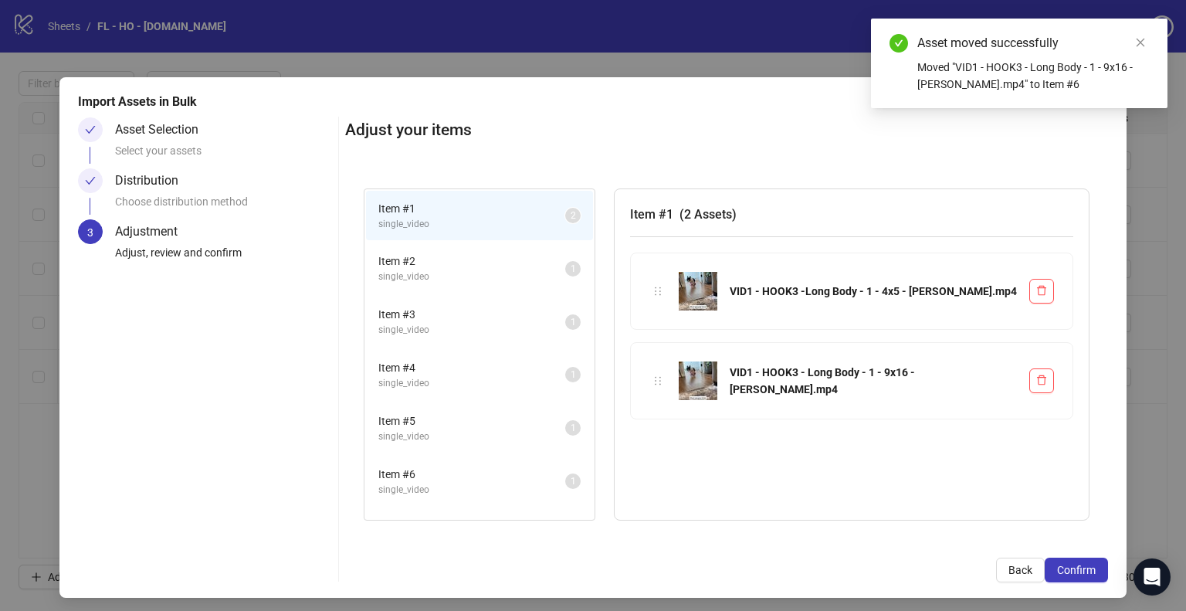
click at [486, 465] on span "Item # 6" at bounding box center [471, 473] width 187 height 17
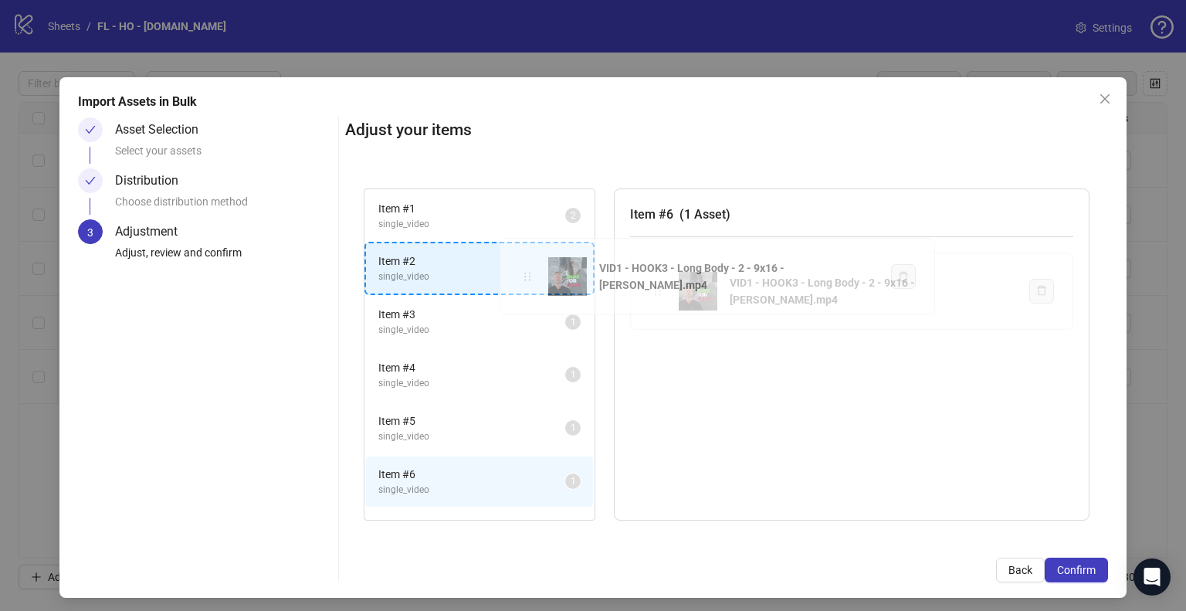
drag, startPoint x: 658, startPoint y: 297, endPoint x: 531, endPoint y: 283, distance: 127.4
click at [531, 283] on div "Item # 1 single_video 2 Item # 2 single_video 1 Item # 3 single_video 1 Item # …" at bounding box center [726, 354] width 763 height 369
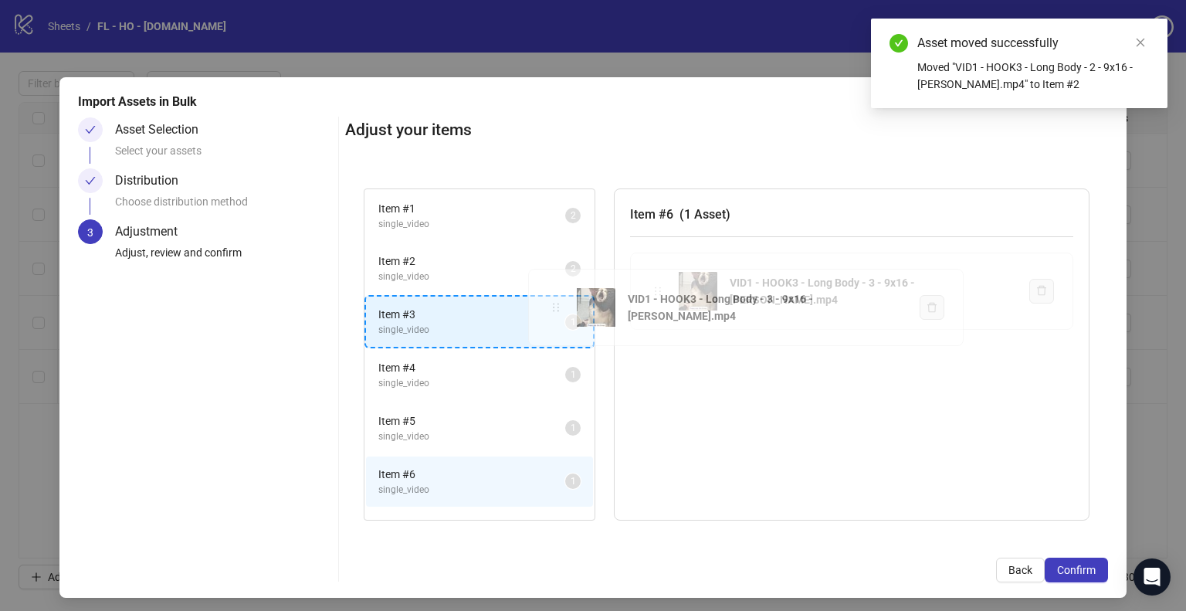
drag, startPoint x: 652, startPoint y: 294, endPoint x: 531, endPoint y: 314, distance: 122.8
click at [531, 314] on div "Item # 1 single_video 2 Item # 2 single_video 2 Item # 3 single_video 1 Item # …" at bounding box center [726, 354] width 763 height 369
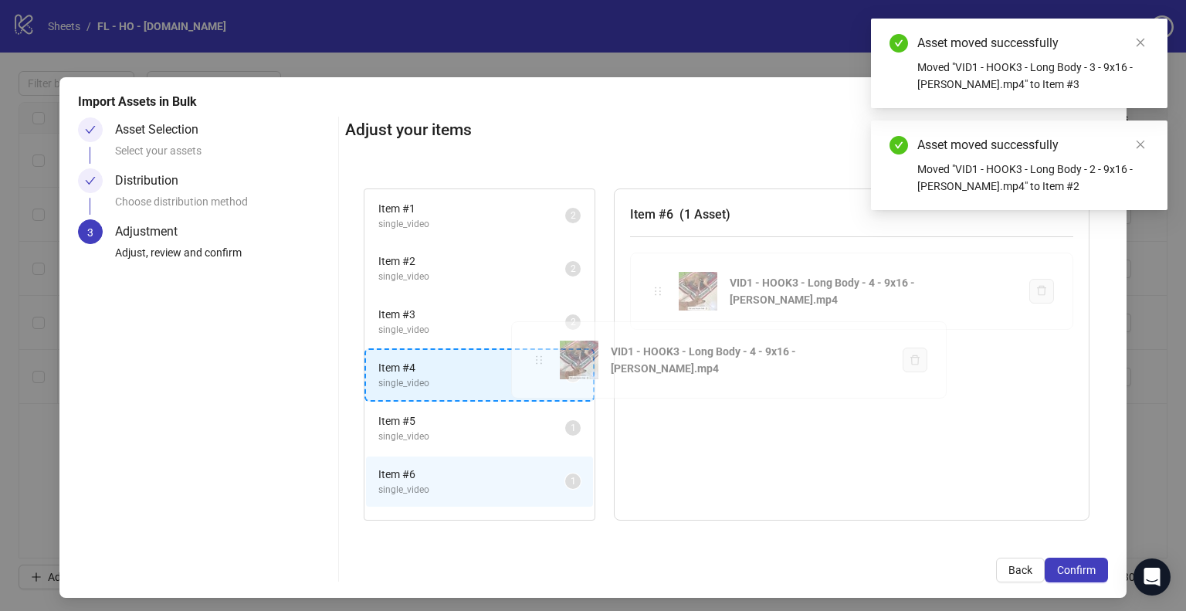
drag, startPoint x: 654, startPoint y: 293, endPoint x: 534, endPoint y: 364, distance: 138.8
click at [534, 364] on div "Item # 1 single_video 2 Item # 2 single_video 2 Item # 3 single_video 2 Item # …" at bounding box center [726, 354] width 763 height 369
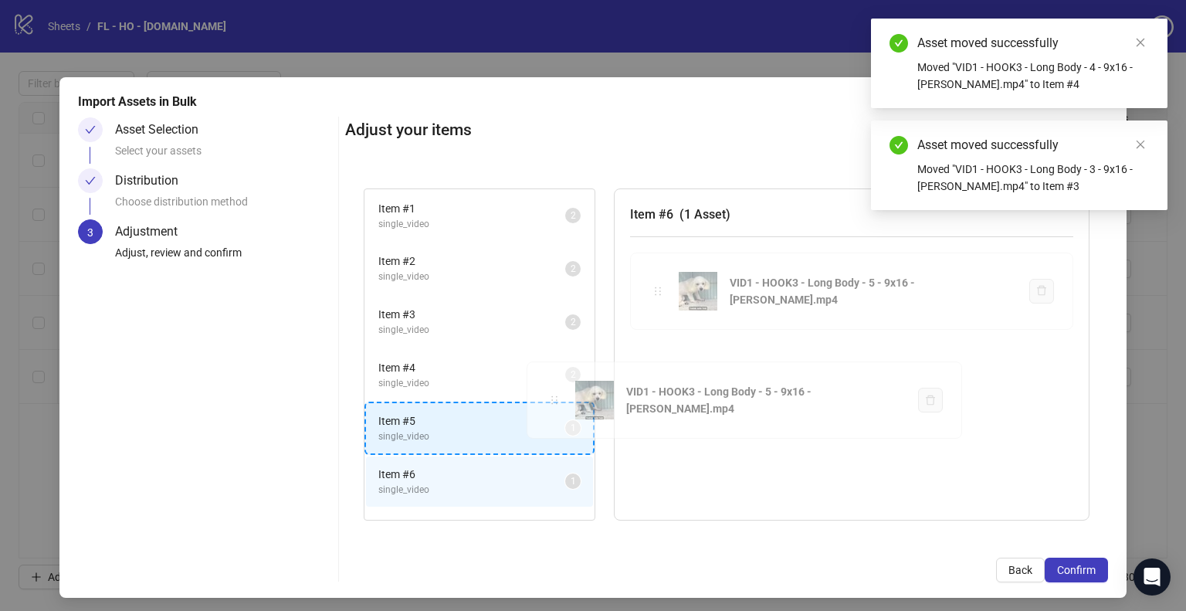
drag, startPoint x: 658, startPoint y: 293, endPoint x: 557, endPoint y: 404, distance: 149.2
click at [557, 404] on div "Item # 1 single_video 2 Item # 2 single_video 2 Item # 3 single_video 2 Item # …" at bounding box center [726, 354] width 763 height 369
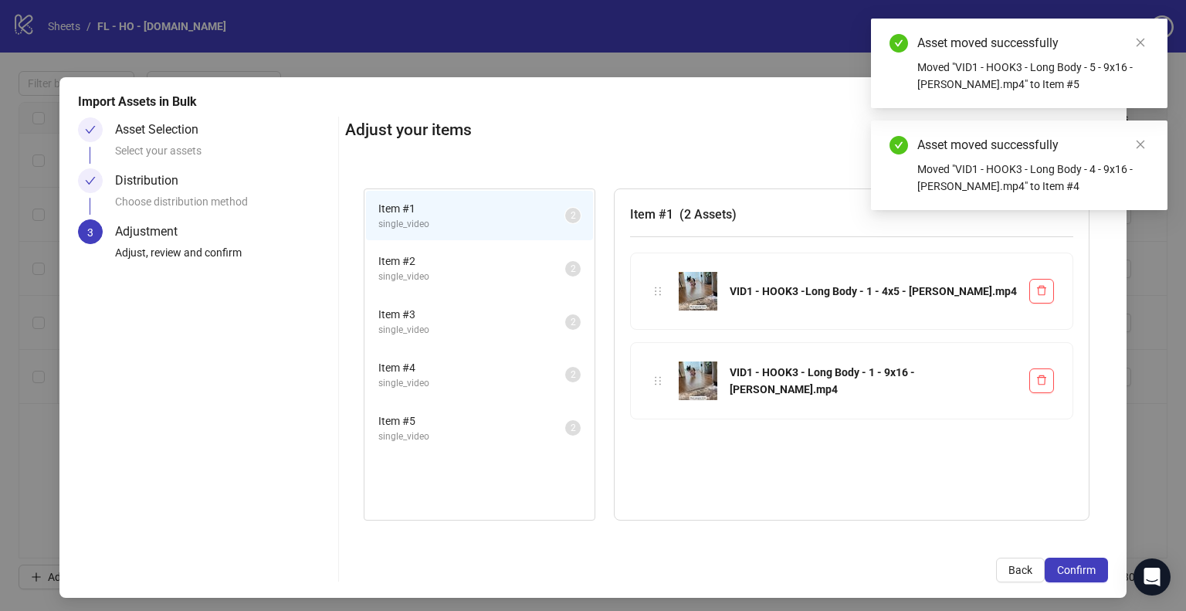
click at [512, 225] on span "single_video" at bounding box center [471, 224] width 187 height 15
click at [523, 267] on span "Item # 2" at bounding box center [471, 260] width 187 height 17
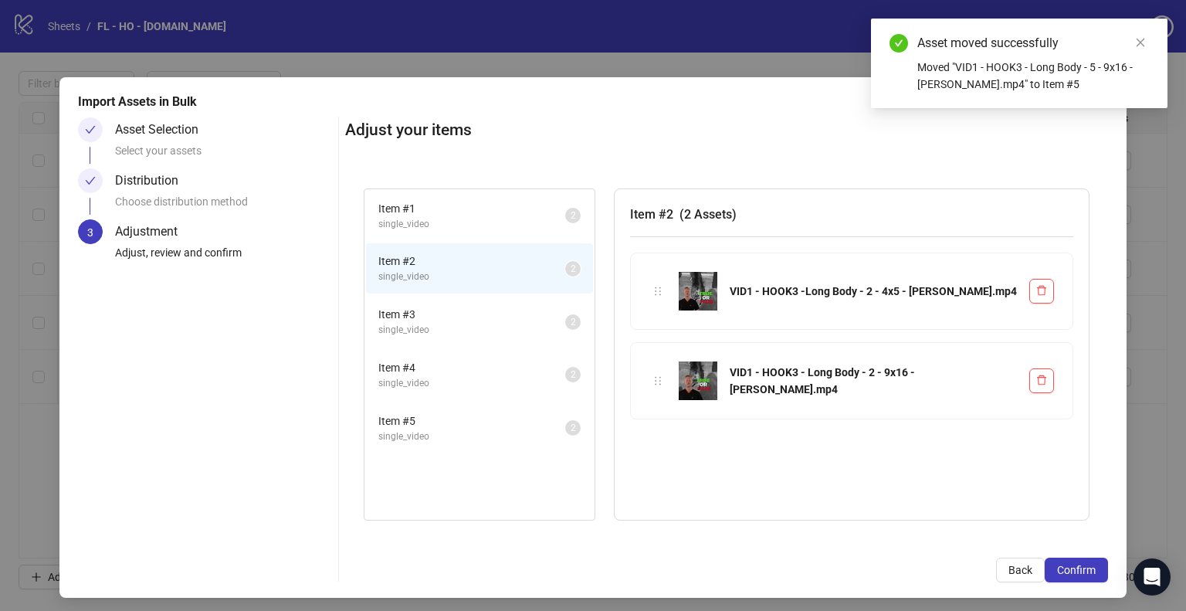
click at [528, 310] on span "Item # 3" at bounding box center [471, 314] width 187 height 17
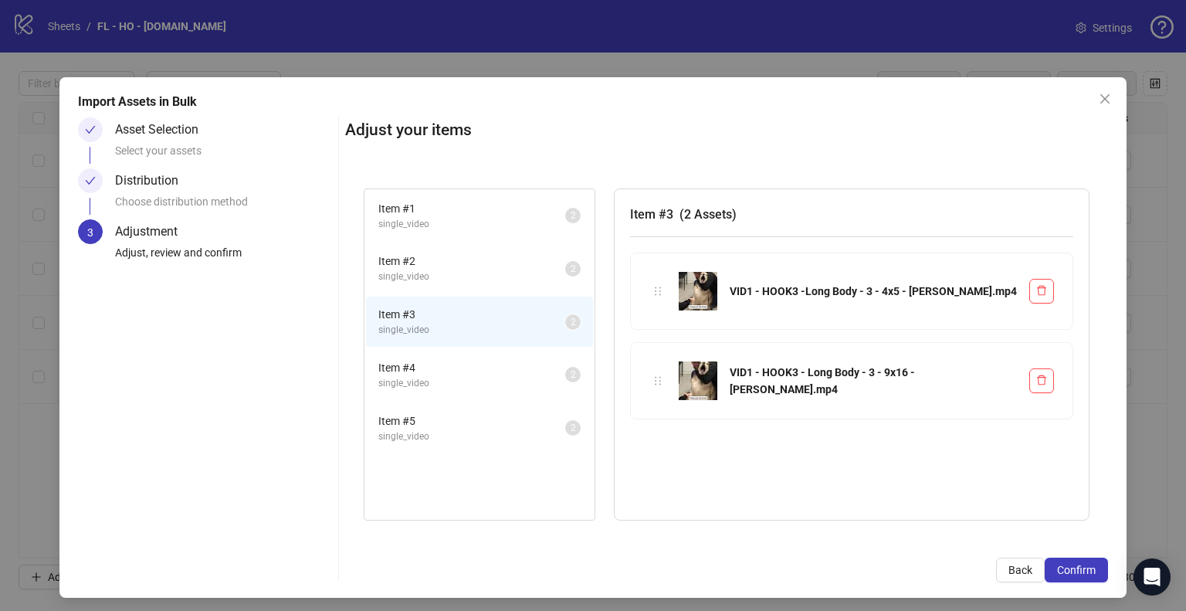
click at [527, 365] on span "Item # 4" at bounding box center [471, 367] width 187 height 17
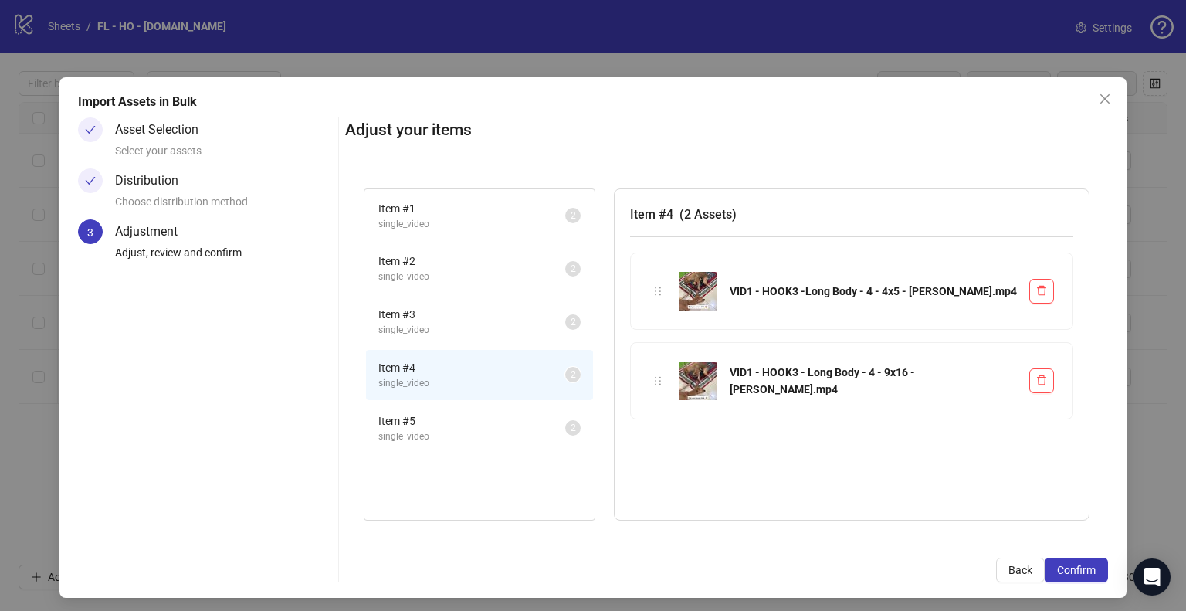
click at [510, 416] on span "Item # 5" at bounding box center [471, 420] width 187 height 17
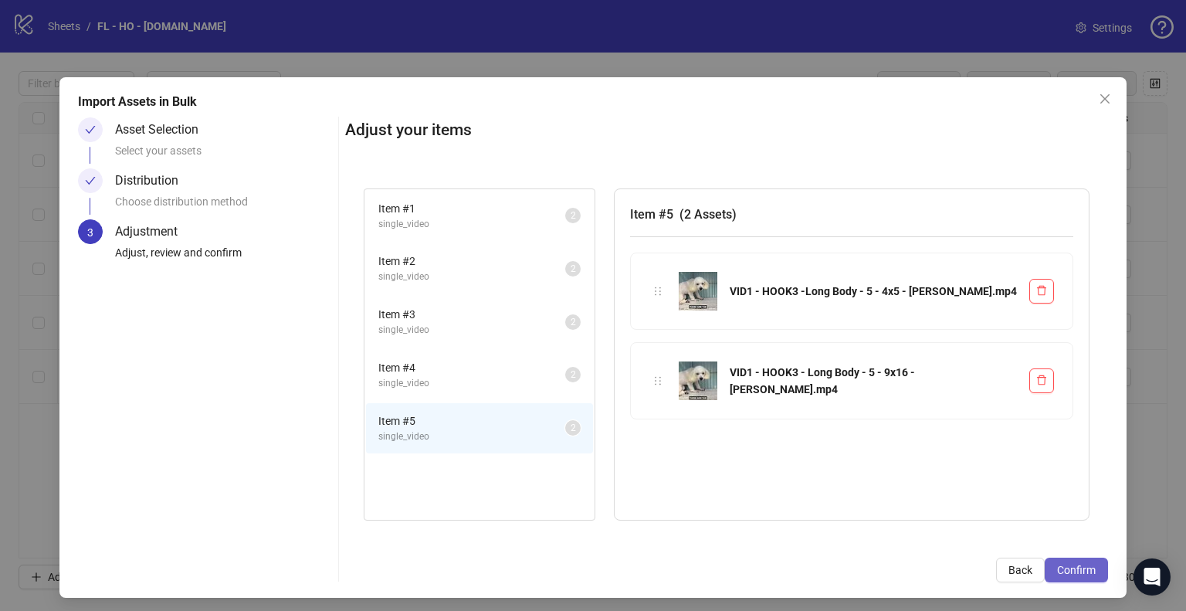
click at [1059, 570] on span "Confirm" at bounding box center [1076, 570] width 39 height 12
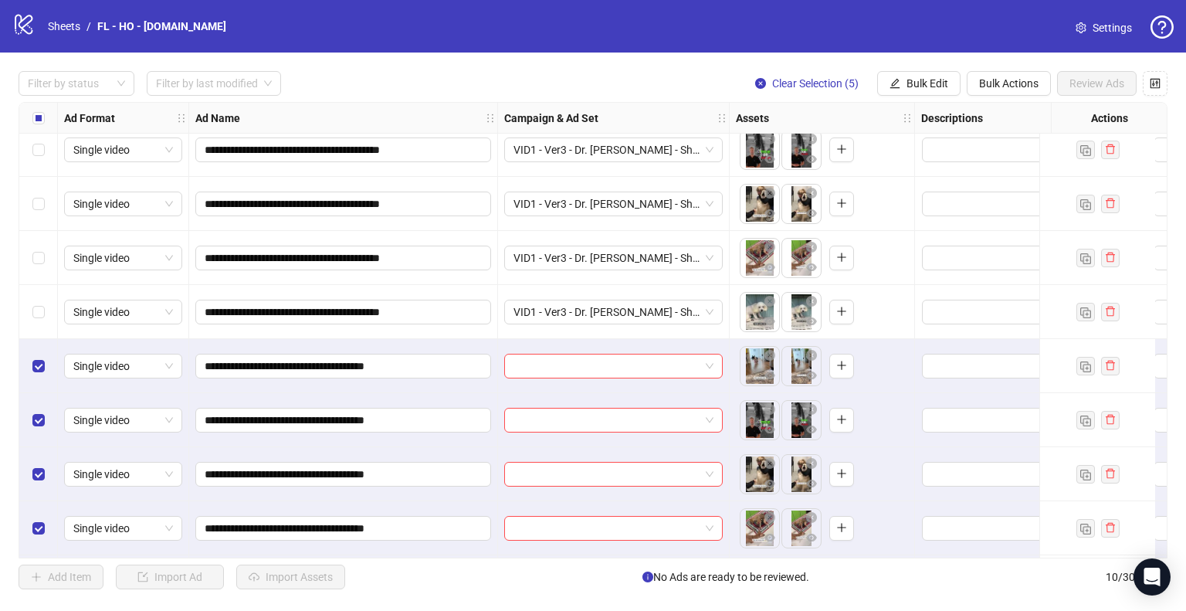
scroll to position [122, 0]
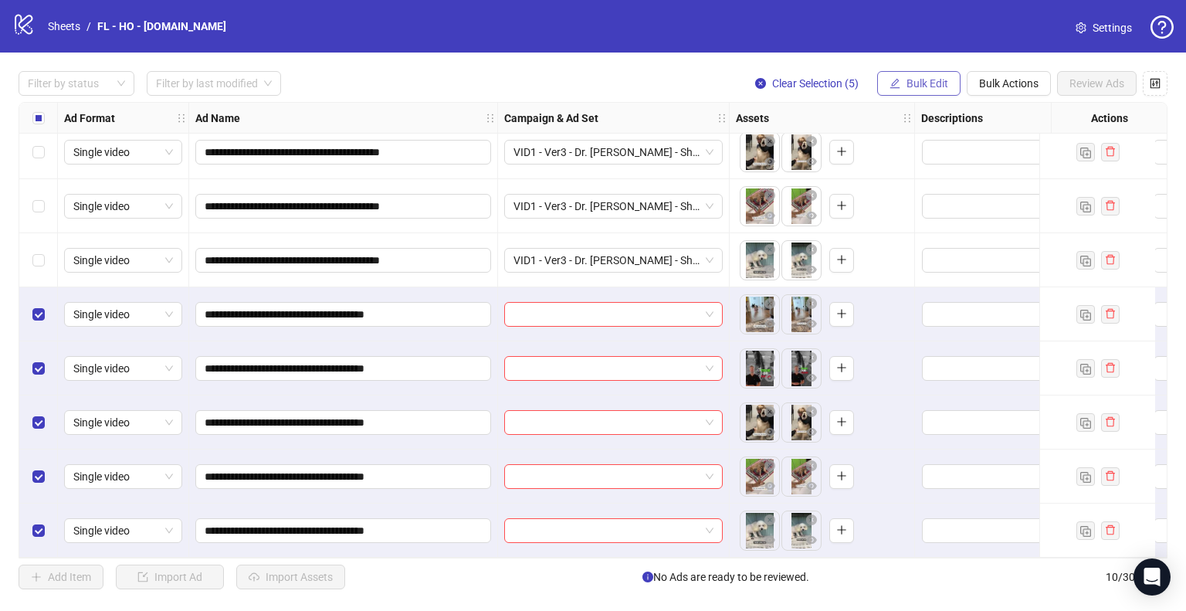
click at [942, 85] on span "Bulk Edit" at bounding box center [927, 83] width 42 height 12
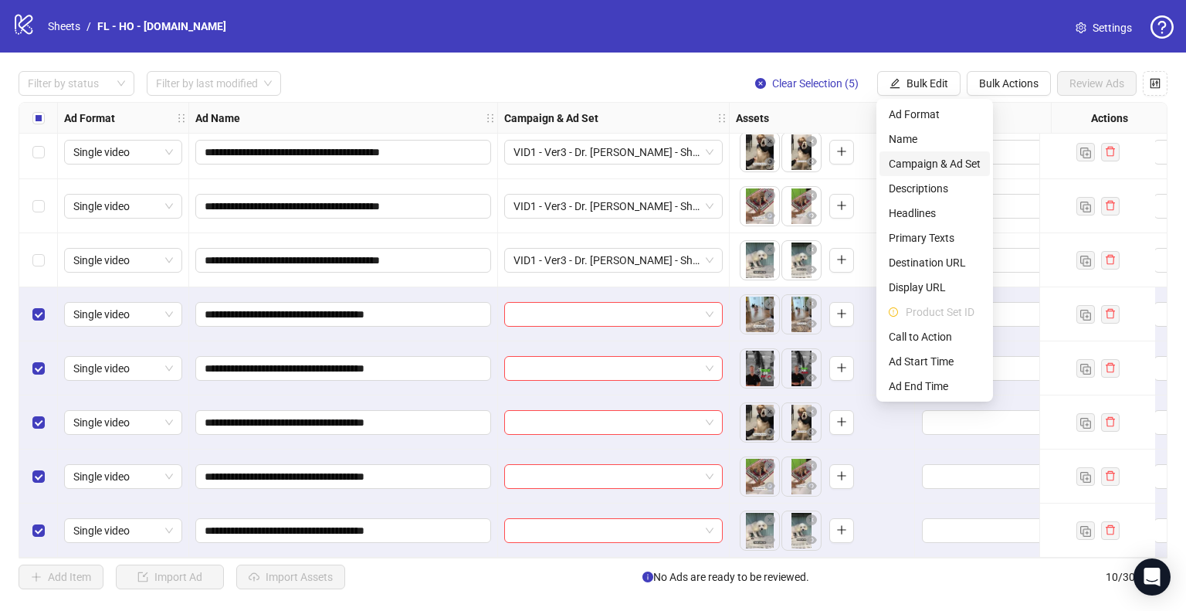
click at [942, 158] on span "Campaign & Ad Set" at bounding box center [935, 163] width 92 height 17
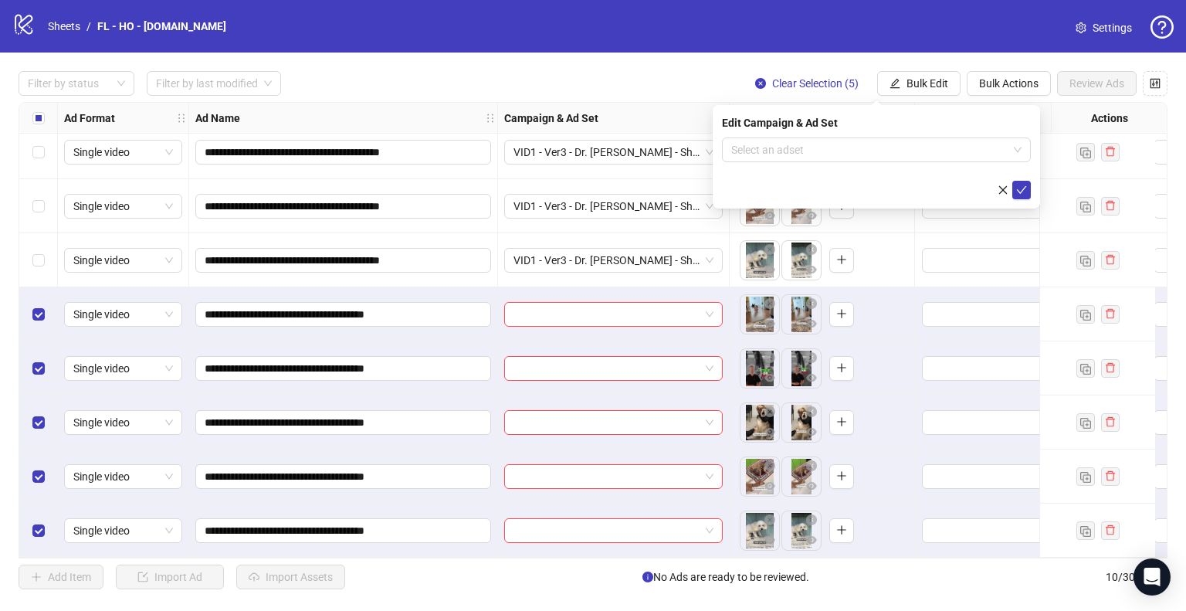
click at [942, 158] on input "search" at bounding box center [869, 149] width 276 height 23
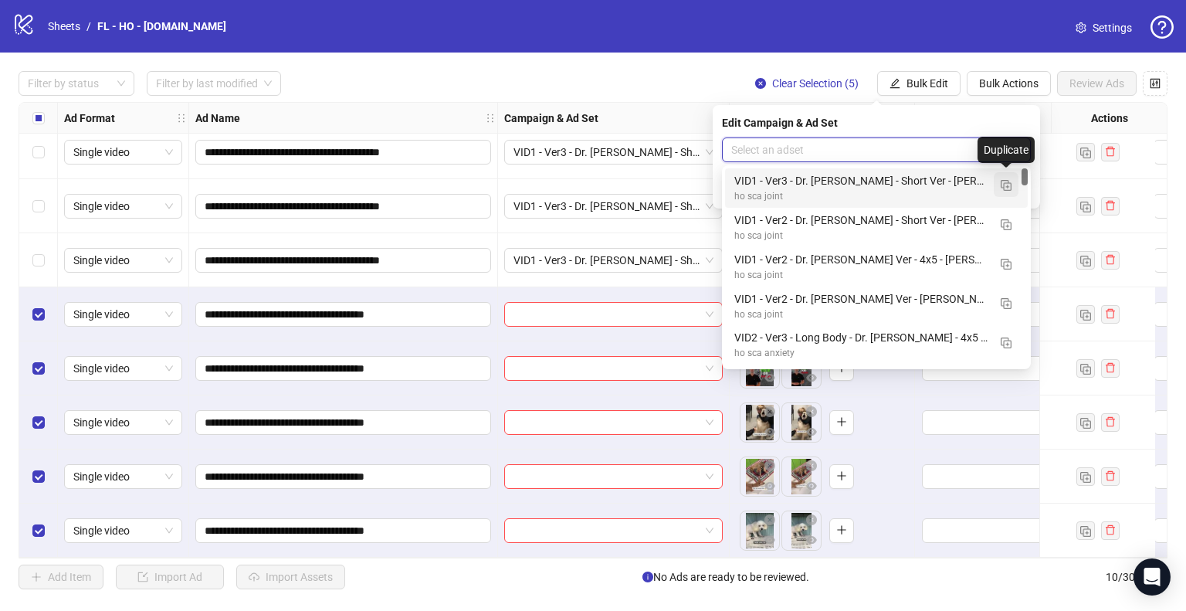
click at [1010, 188] on img "button" at bounding box center [1005, 185] width 11 height 11
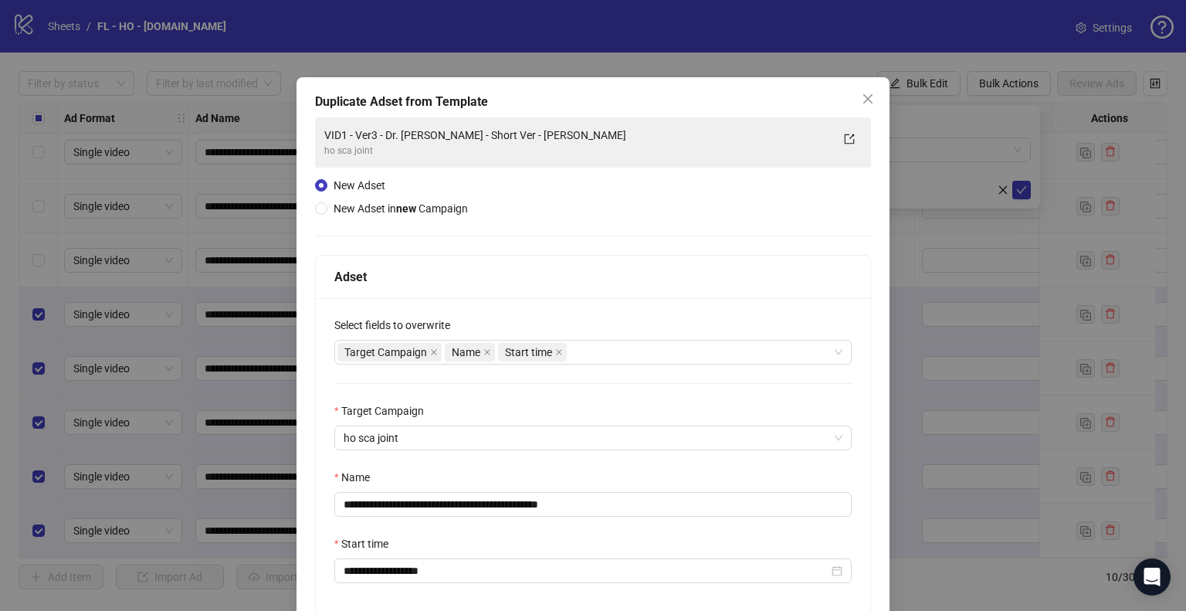
scroll to position [130, 0]
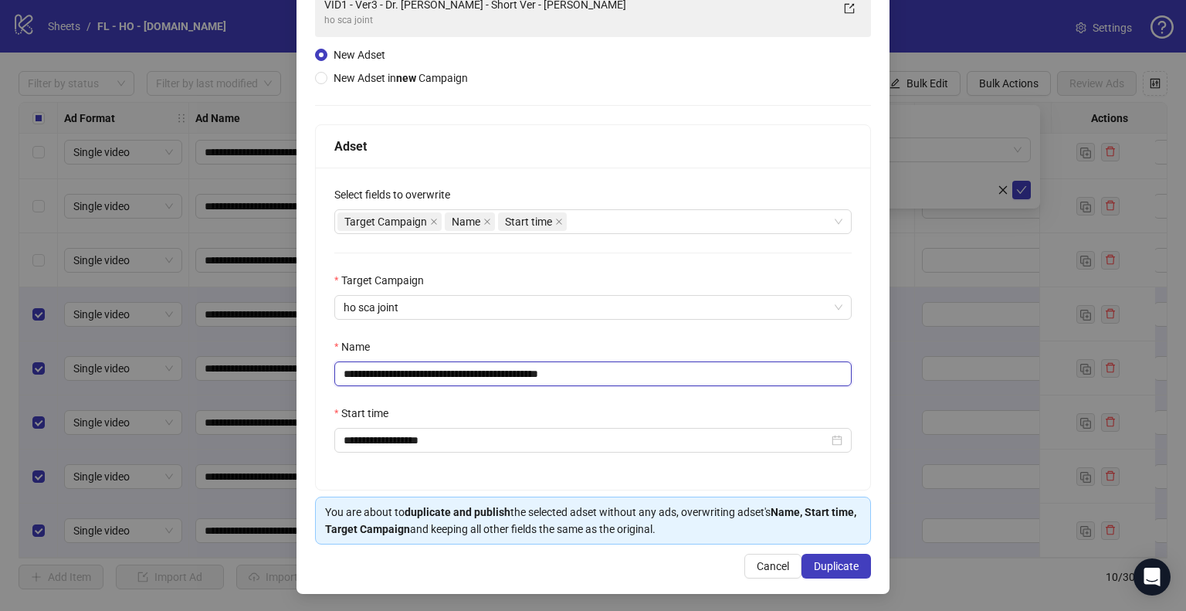
click at [464, 372] on input "**********" at bounding box center [592, 373] width 517 height 25
type input "**********"
click at [832, 566] on span "Duplicate" at bounding box center [836, 566] width 45 height 12
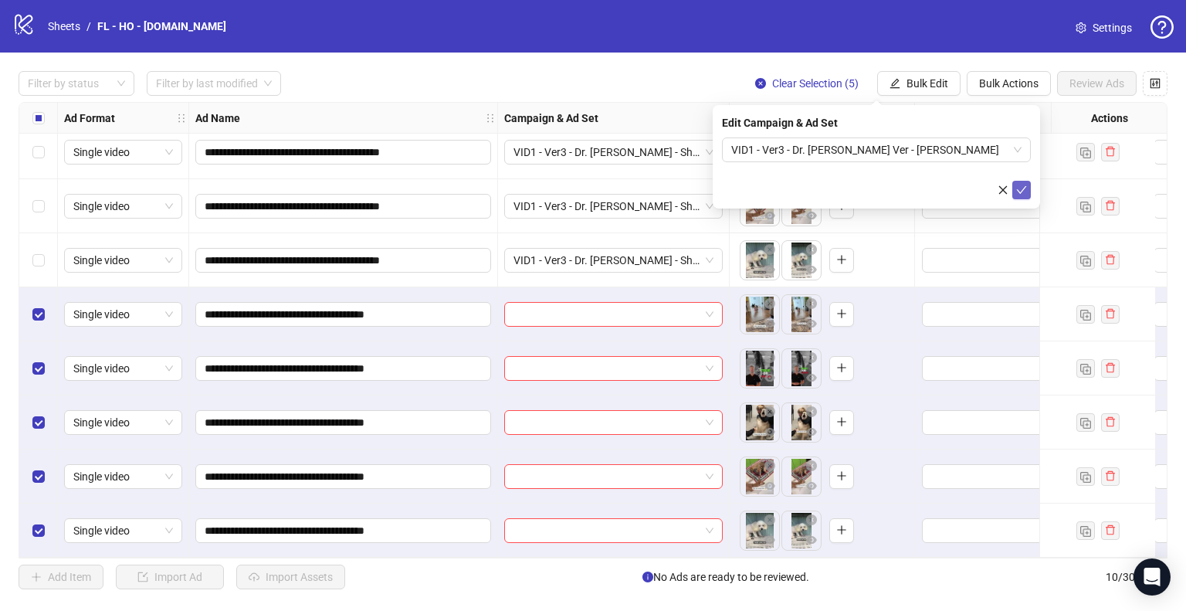
click at [1022, 192] on icon "check" at bounding box center [1021, 189] width 11 height 11
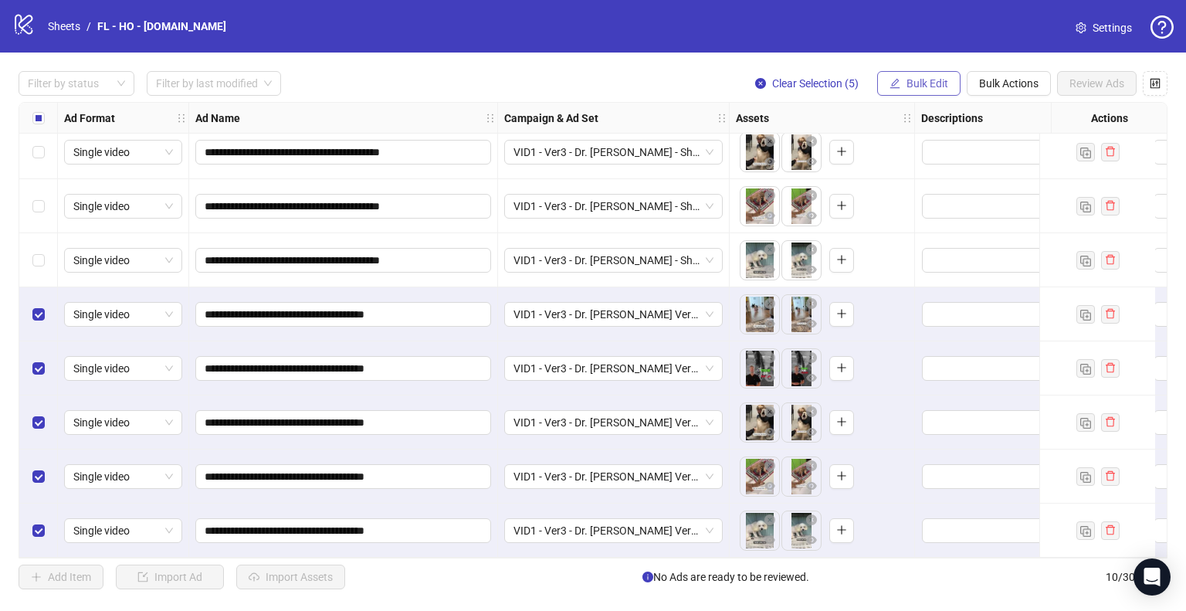
click at [904, 83] on button "Bulk Edit" at bounding box center [918, 83] width 83 height 25
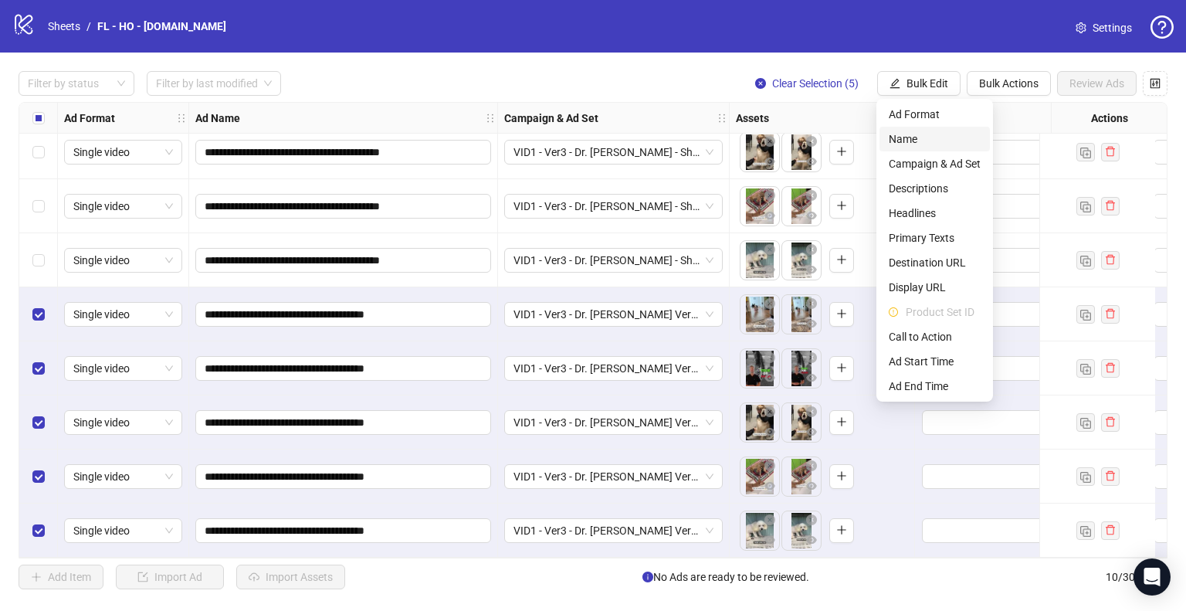
click at [911, 141] on span "Name" at bounding box center [935, 138] width 92 height 17
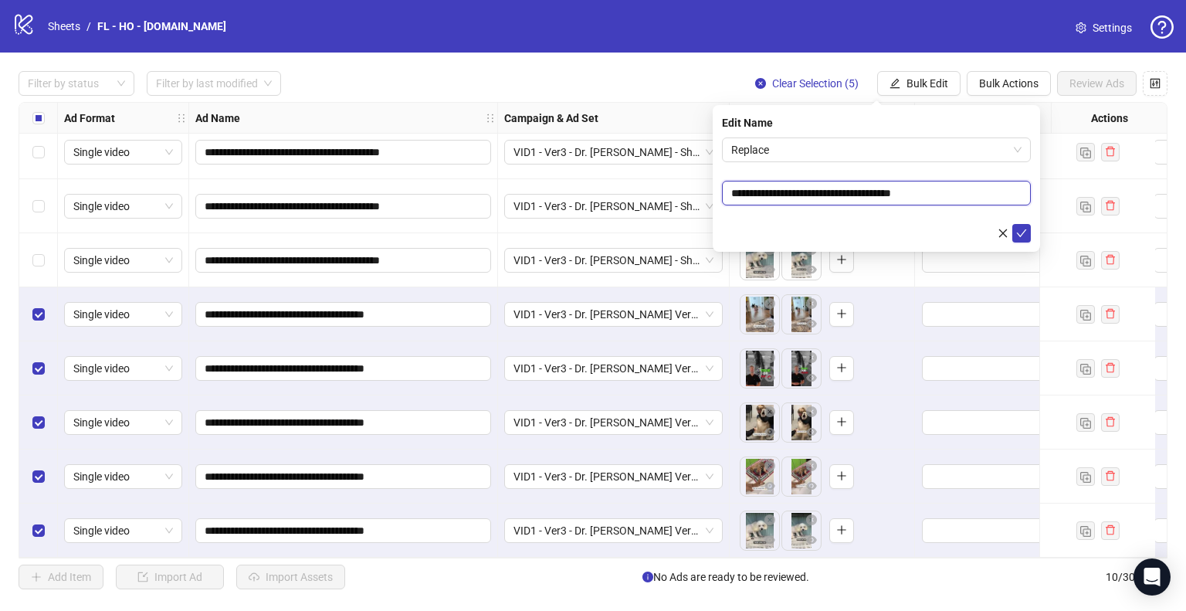
click at [814, 192] on input "**********" at bounding box center [876, 193] width 309 height 25
paste input "*"
type input "**********"
click at [1023, 234] on icon "check" at bounding box center [1021, 233] width 11 height 11
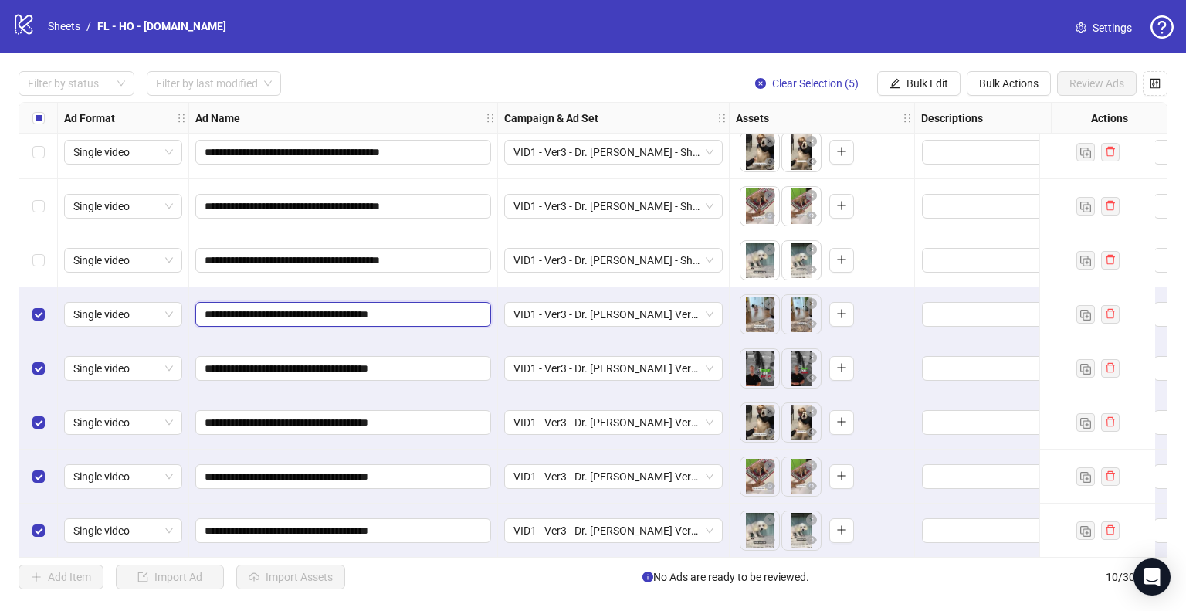
click at [225, 306] on input "**********" at bounding box center [342, 314] width 274 height 17
type input "**********"
click at [227, 363] on input "**********" at bounding box center [342, 368] width 274 height 17
type input "**********"
click at [225, 415] on input "**********" at bounding box center [342, 422] width 274 height 17
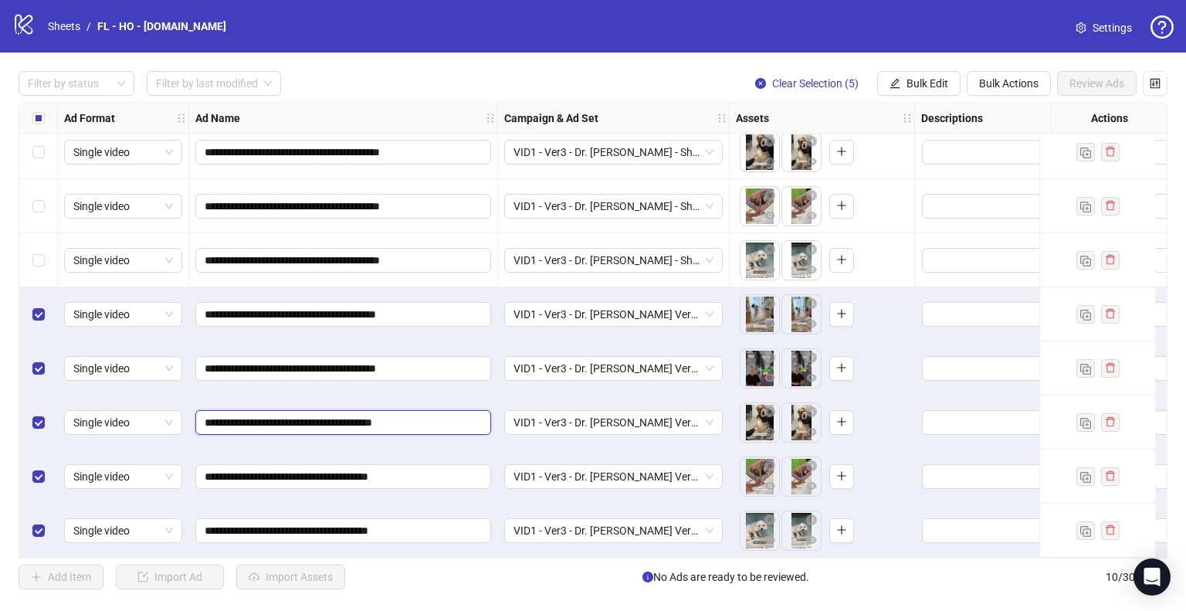
type input "**********"
click at [228, 469] on input "**********" at bounding box center [342, 476] width 274 height 17
type input "**********"
click at [228, 528] on input "**********" at bounding box center [342, 530] width 274 height 17
type input "**********"
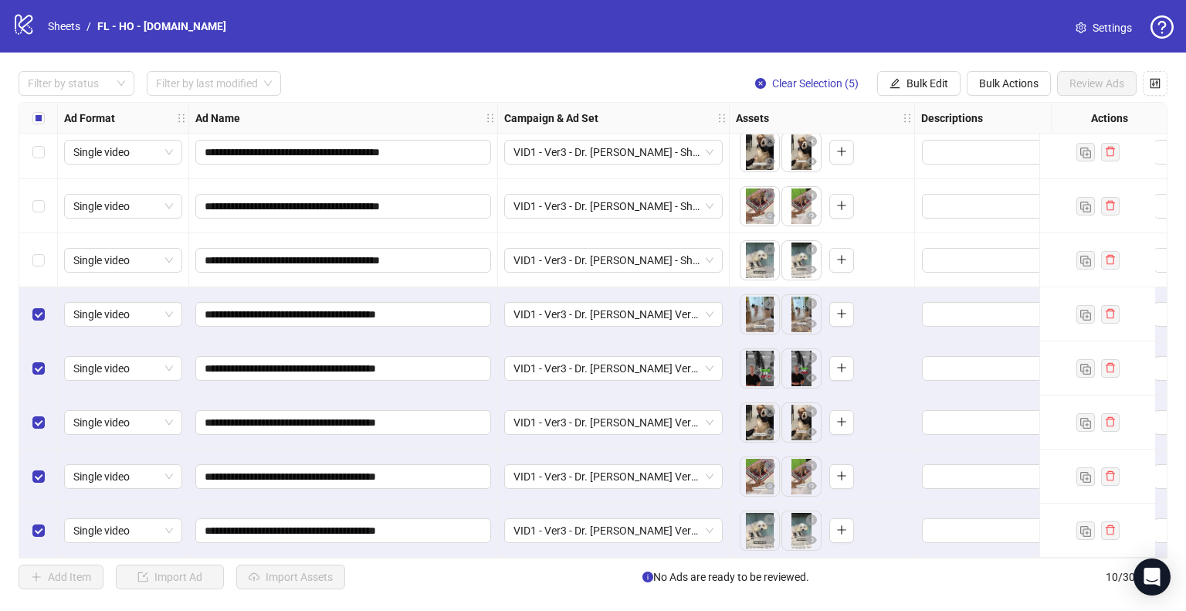
click at [287, 503] on div "**********" at bounding box center [343, 530] width 309 height 54
click at [824, 84] on span "Clear Selection (5)" at bounding box center [815, 83] width 86 height 12
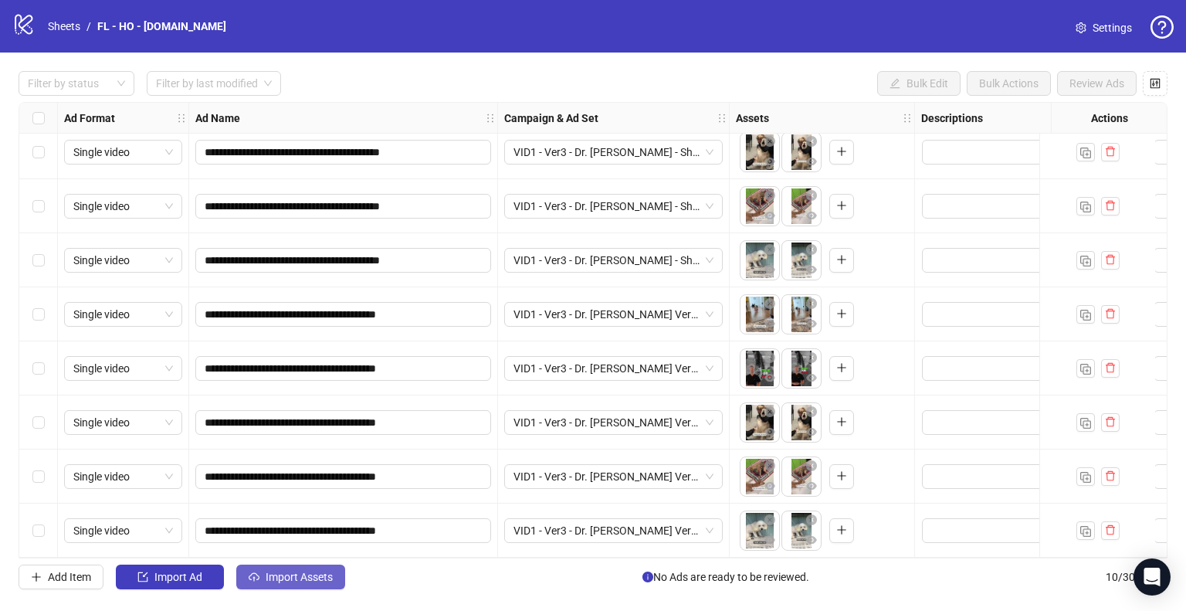
click at [286, 574] on span "Import Assets" at bounding box center [299, 576] width 67 height 12
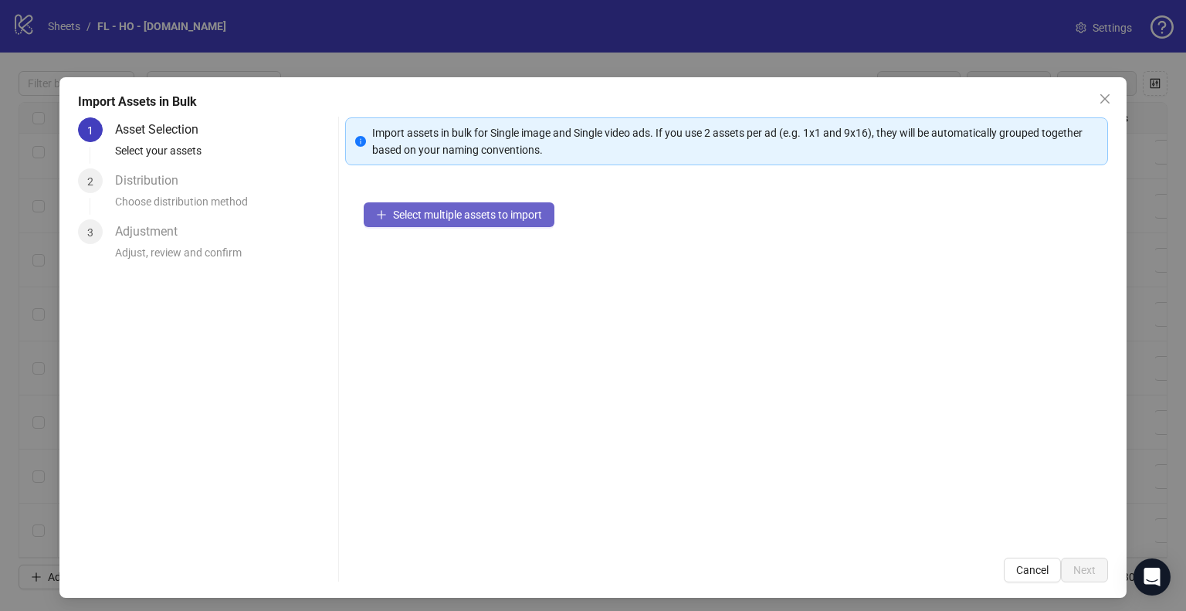
click at [470, 215] on span "Select multiple assets to import" at bounding box center [467, 214] width 149 height 12
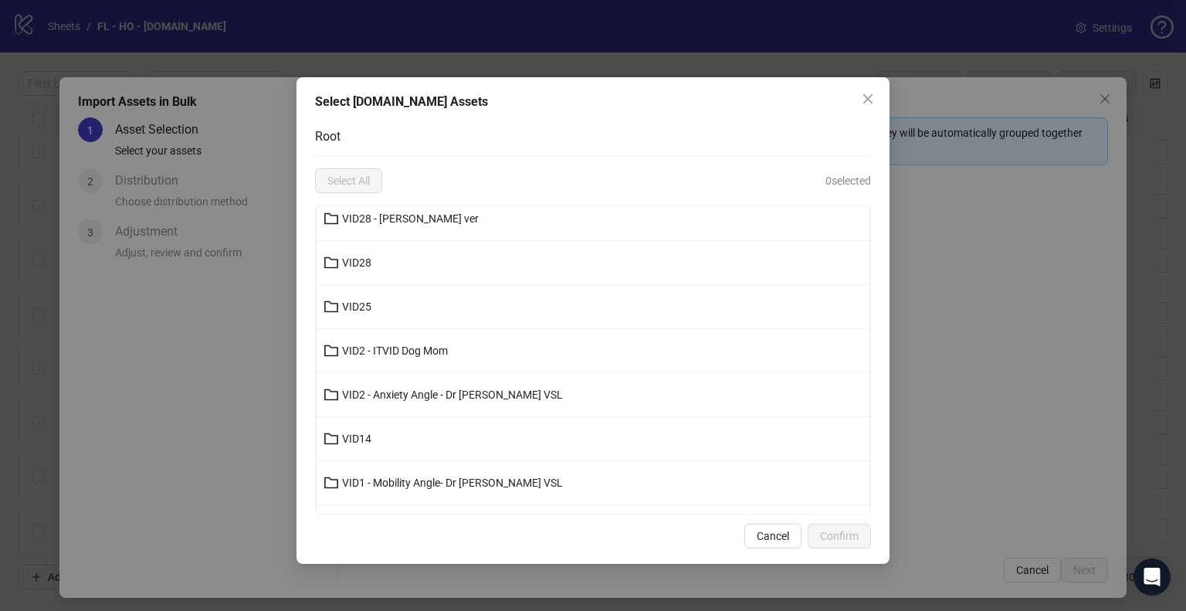
scroll to position [309, 0]
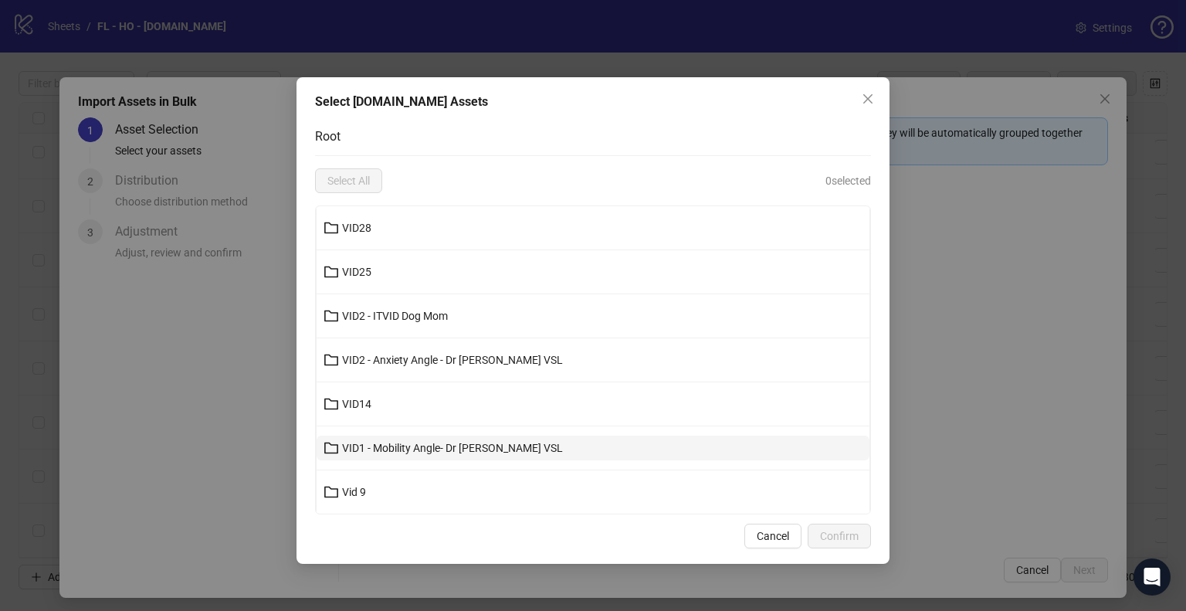
click at [439, 447] on span "VID1 - Mobility Angle- Dr [PERSON_NAME] VSL" at bounding box center [452, 448] width 221 height 12
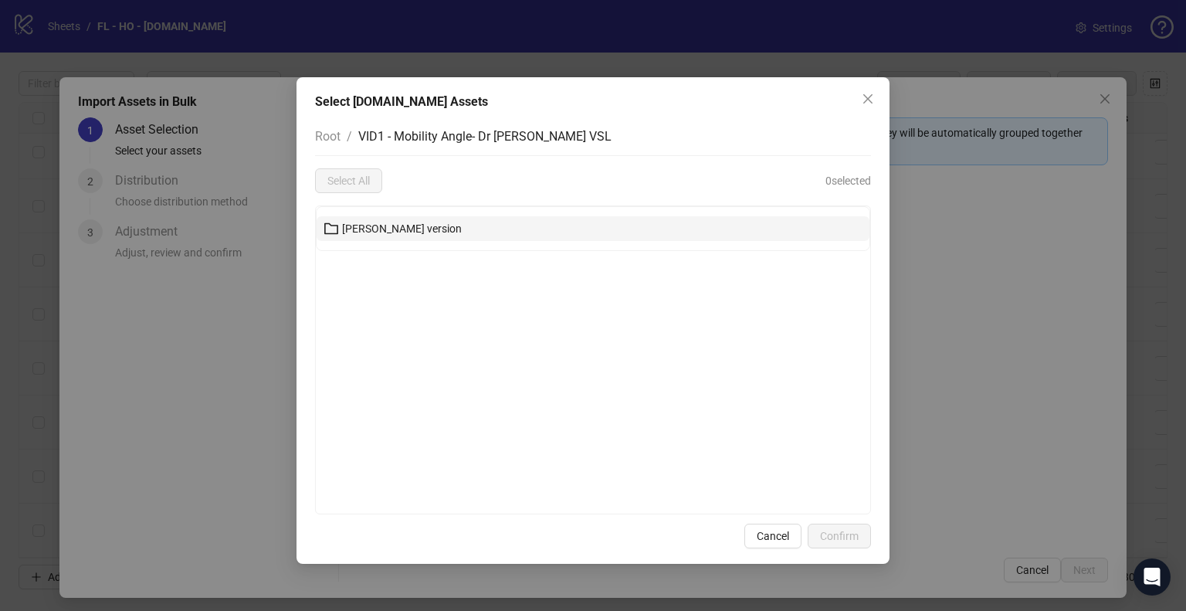
click at [411, 231] on span "[PERSON_NAME] version" at bounding box center [402, 228] width 120 height 12
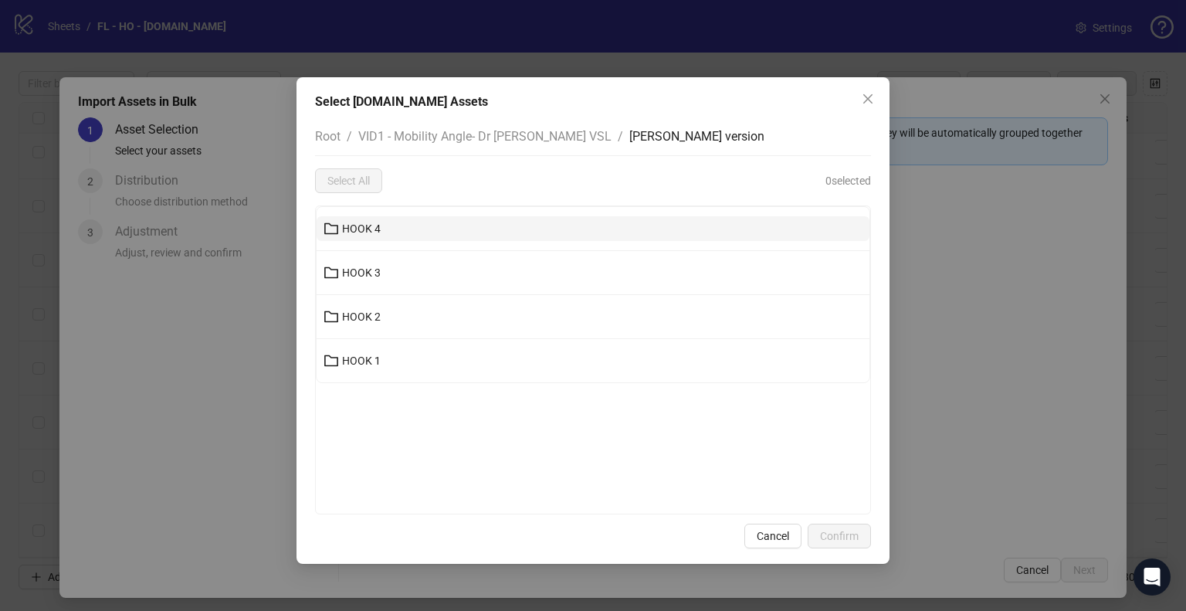
click at [408, 235] on button "HOOK 4" at bounding box center [593, 228] width 553 height 25
click at [412, 231] on button "Short Body" at bounding box center [593, 228] width 553 height 25
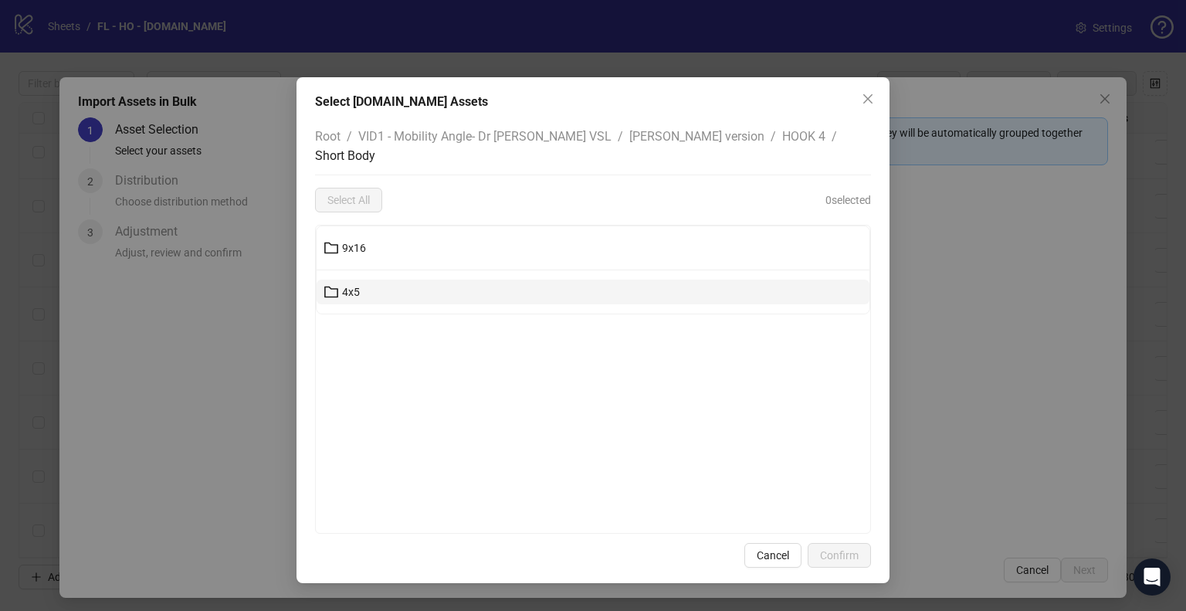
click at [389, 279] on button "4x5" at bounding box center [593, 291] width 553 height 25
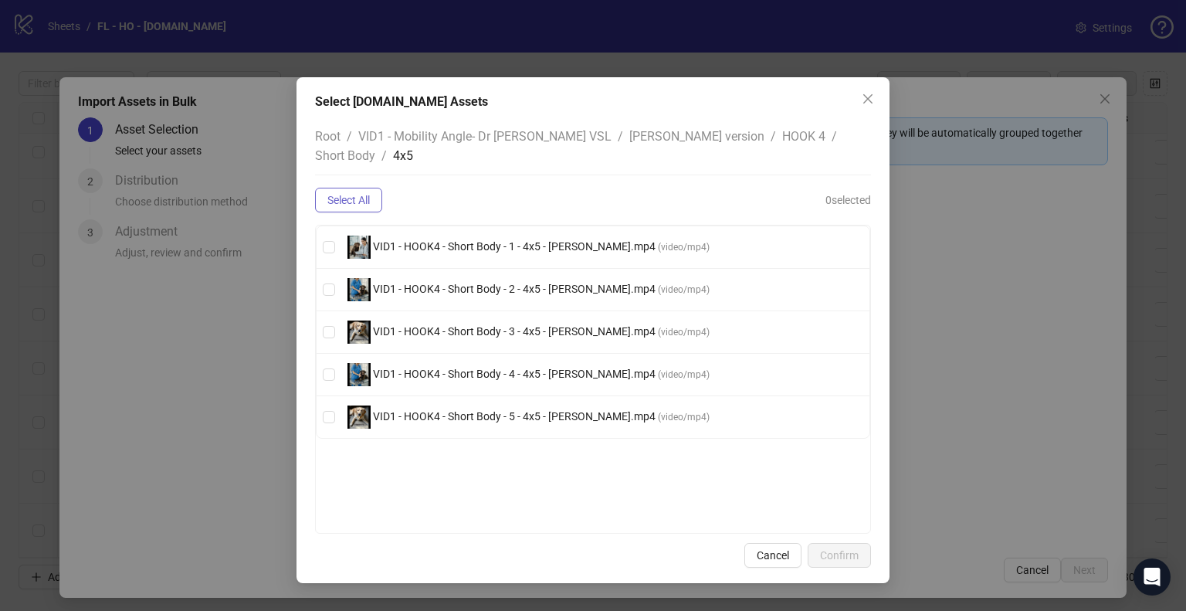
click at [360, 194] on span "Select All" at bounding box center [348, 200] width 42 height 12
click at [375, 148] on span "Short Body" at bounding box center [345, 155] width 60 height 15
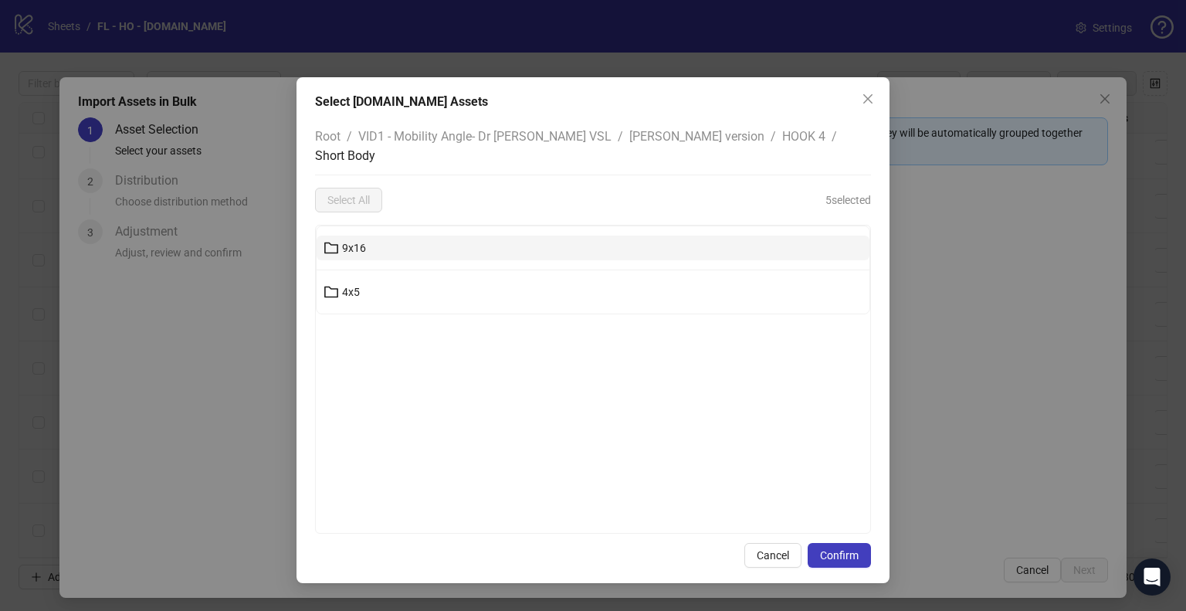
click at [405, 235] on button "9x16" at bounding box center [593, 247] width 553 height 25
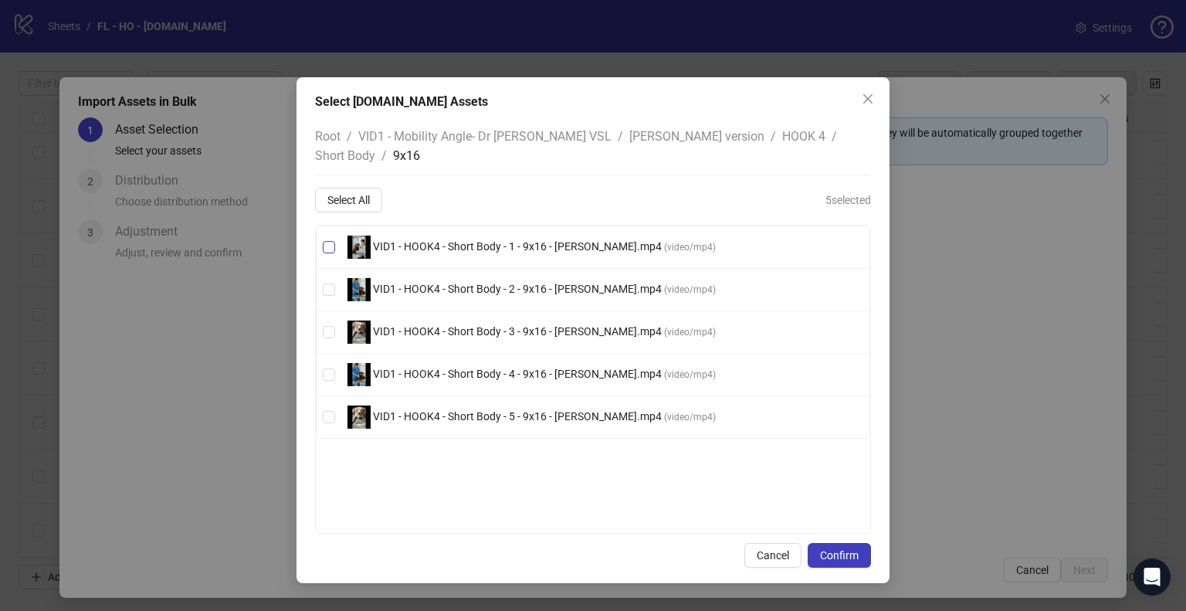
click at [469, 240] on span "VID1 - HOOK4 - Short Body - 1 - 9x16 - [PERSON_NAME].mp4" at bounding box center [517, 246] width 293 height 12
click at [469, 283] on span "VID1 - HOOK4 - Short Body - 2 - 9x16 - [PERSON_NAME].mp4" at bounding box center [517, 289] width 293 height 12
click at [480, 325] on span "VID1 - HOOK4 - Short Body - 3 - 9x16 - [PERSON_NAME].mp4" at bounding box center [517, 331] width 293 height 12
click at [491, 367] on span "VID1 - HOOK4 - Short Body - 4 - 9x16 - [PERSON_NAME].mp4" at bounding box center [517, 373] width 293 height 12
click at [506, 396] on li "VID1 - HOOK4 - Short Body - 5 - 9x16 - [PERSON_NAME].mp4 ( video/mp4 )" at bounding box center [593, 417] width 553 height 42
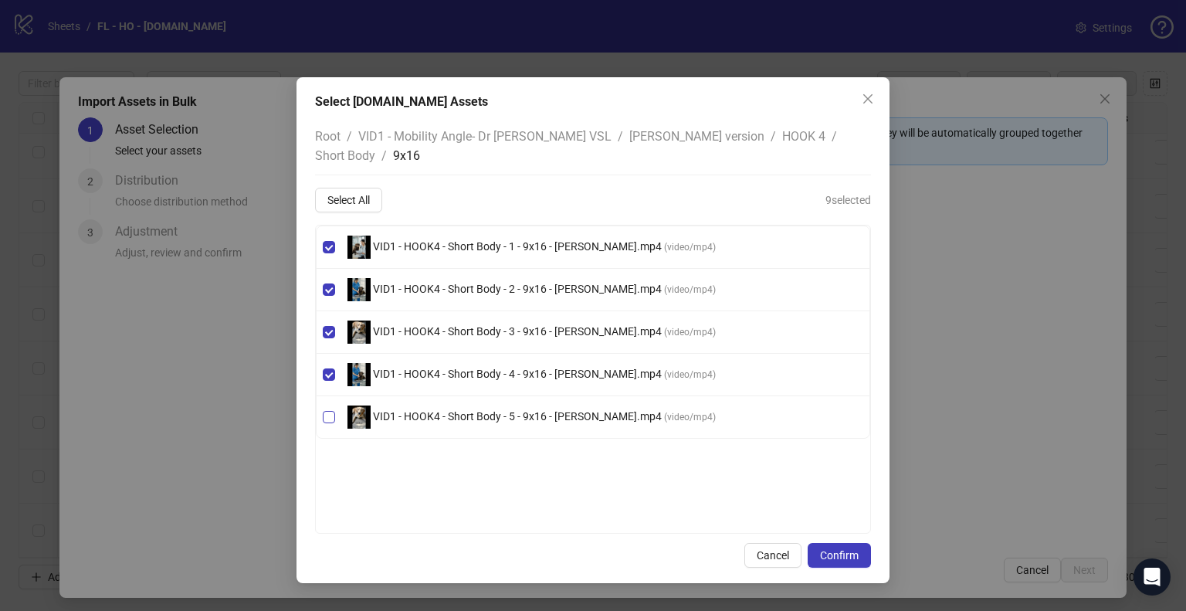
click at [577, 410] on span "VID1 - HOOK4 - Short Body - 5 - 9x16 - [PERSON_NAME].mp4" at bounding box center [517, 416] width 293 height 12
click at [855, 549] on span "Confirm" at bounding box center [839, 555] width 39 height 12
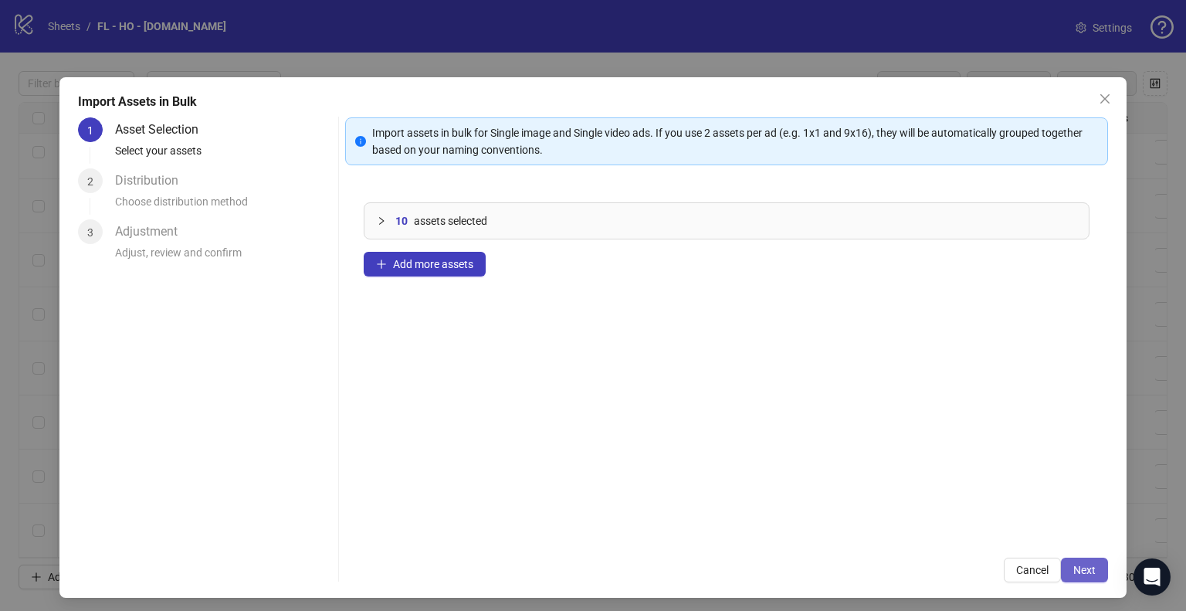
click at [1073, 564] on span "Next" at bounding box center [1084, 570] width 22 height 12
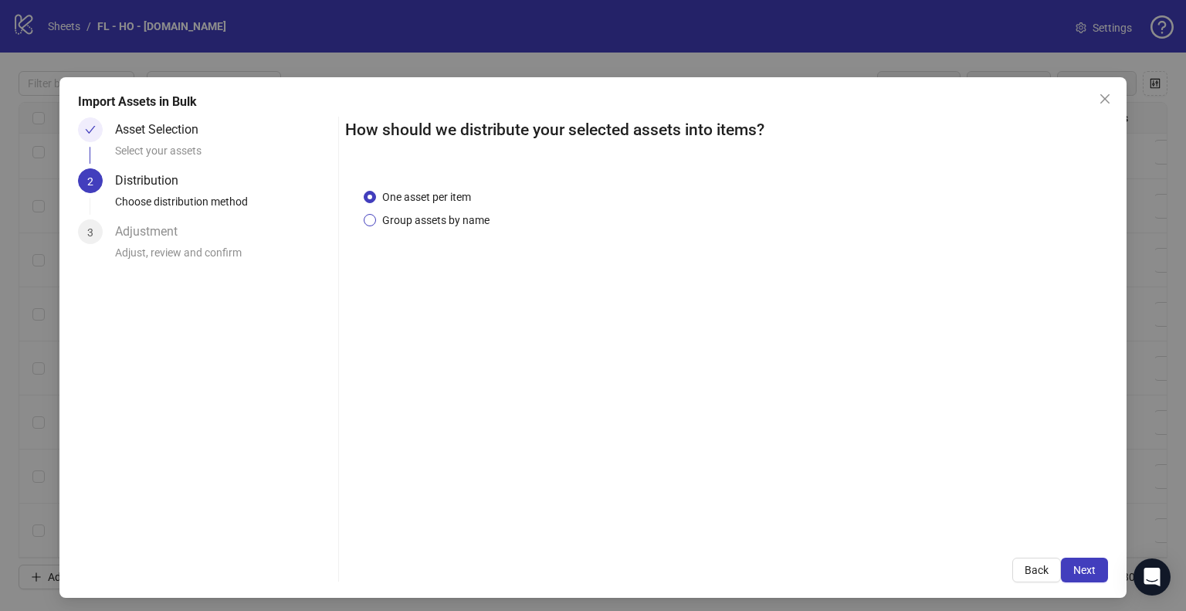
click at [421, 224] on span "Group assets by name" at bounding box center [436, 220] width 120 height 17
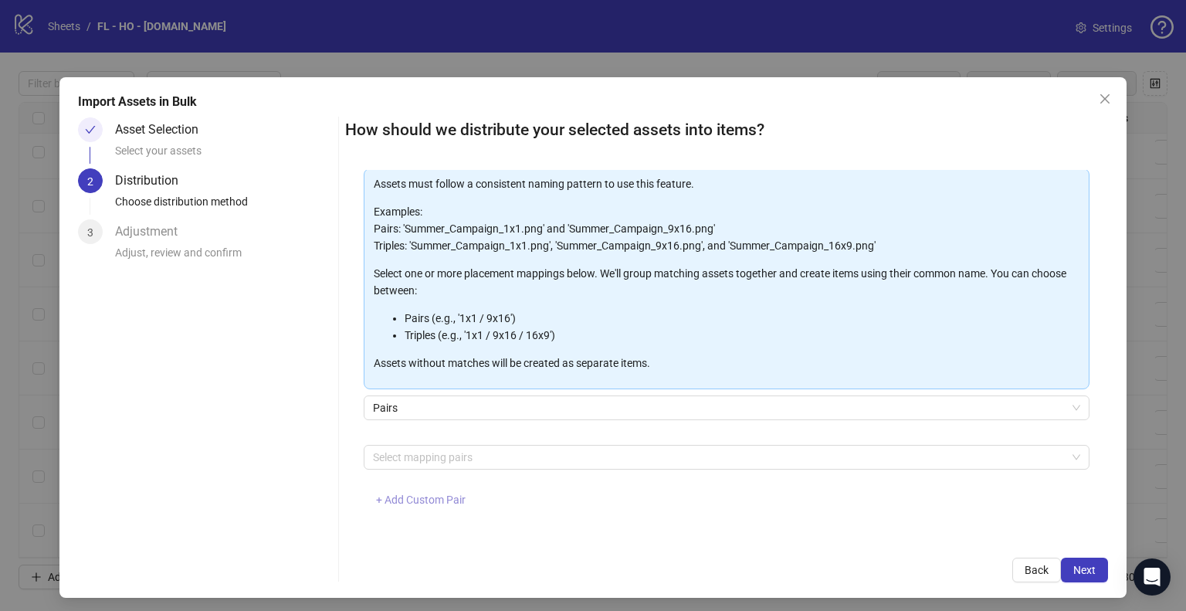
scroll to position [82, 0]
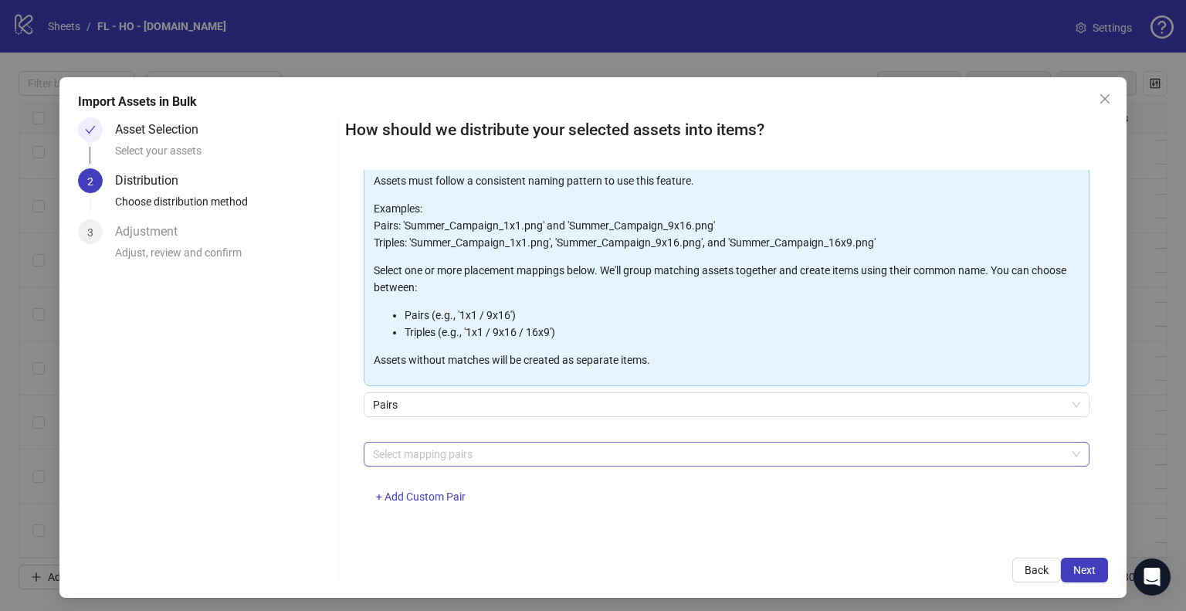
click at [449, 448] on div at bounding box center [718, 454] width 703 height 22
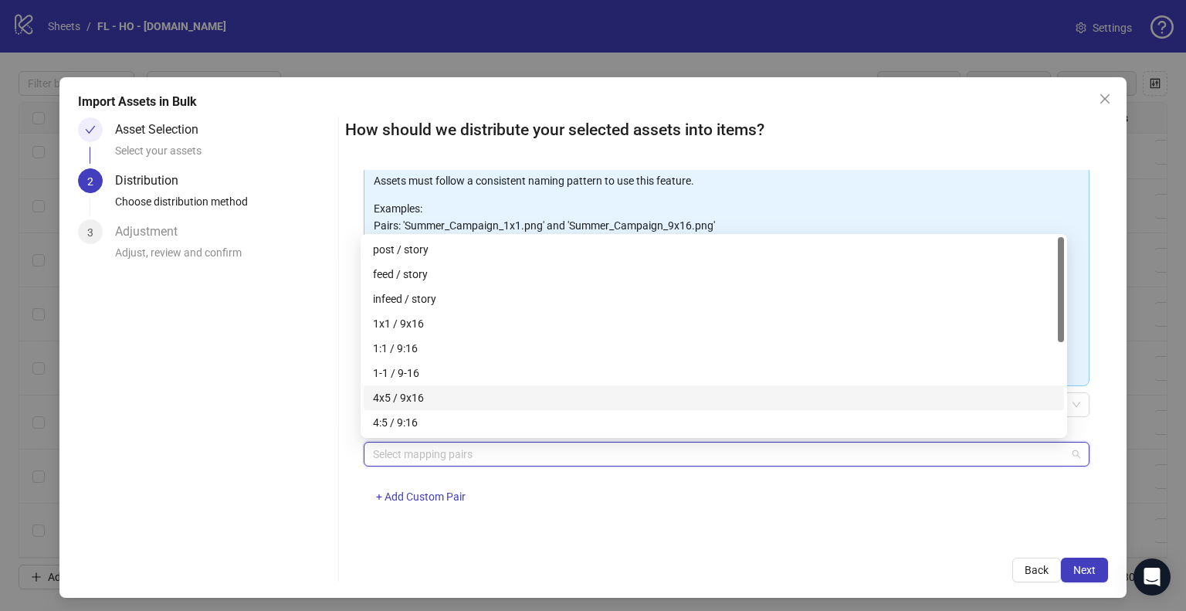
click at [417, 404] on div "4x5 / 9x16" at bounding box center [714, 397] width 682 height 17
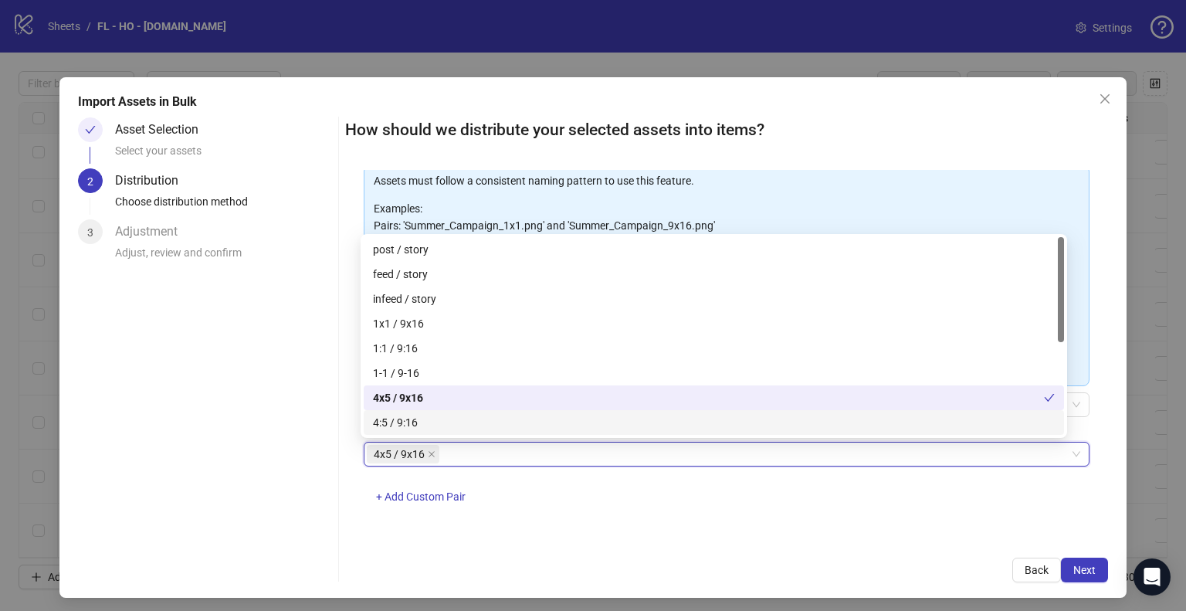
click at [736, 503] on div "4x5 / 9x16 4x5 / 9x16 + Add Custom Pair" at bounding box center [727, 482] width 726 height 80
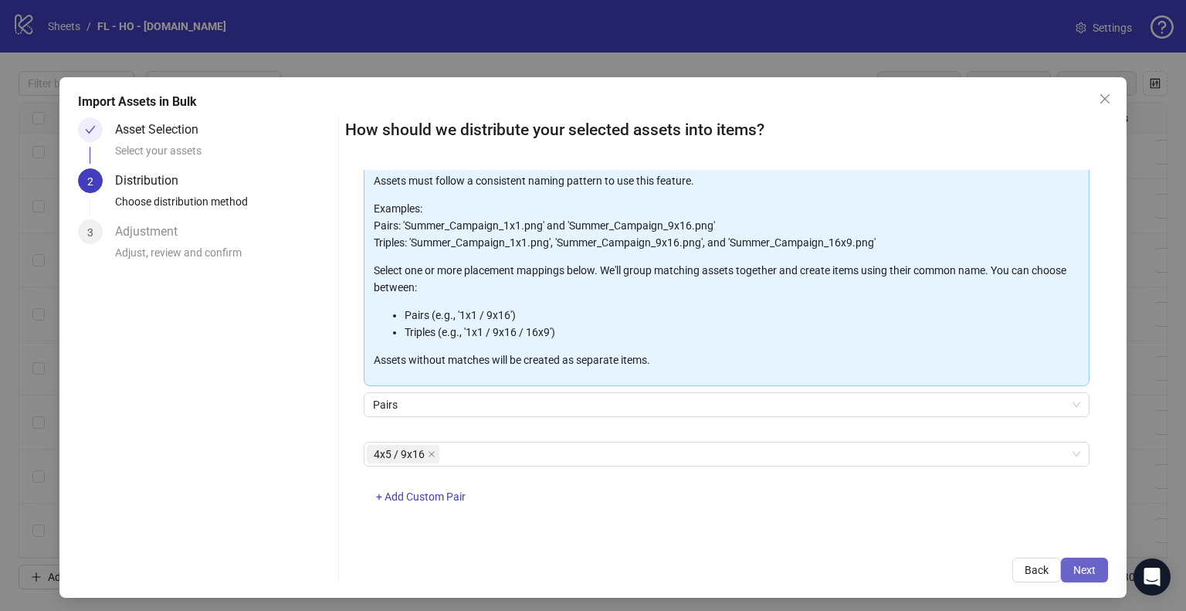
click at [1082, 567] on span "Next" at bounding box center [1084, 570] width 22 height 12
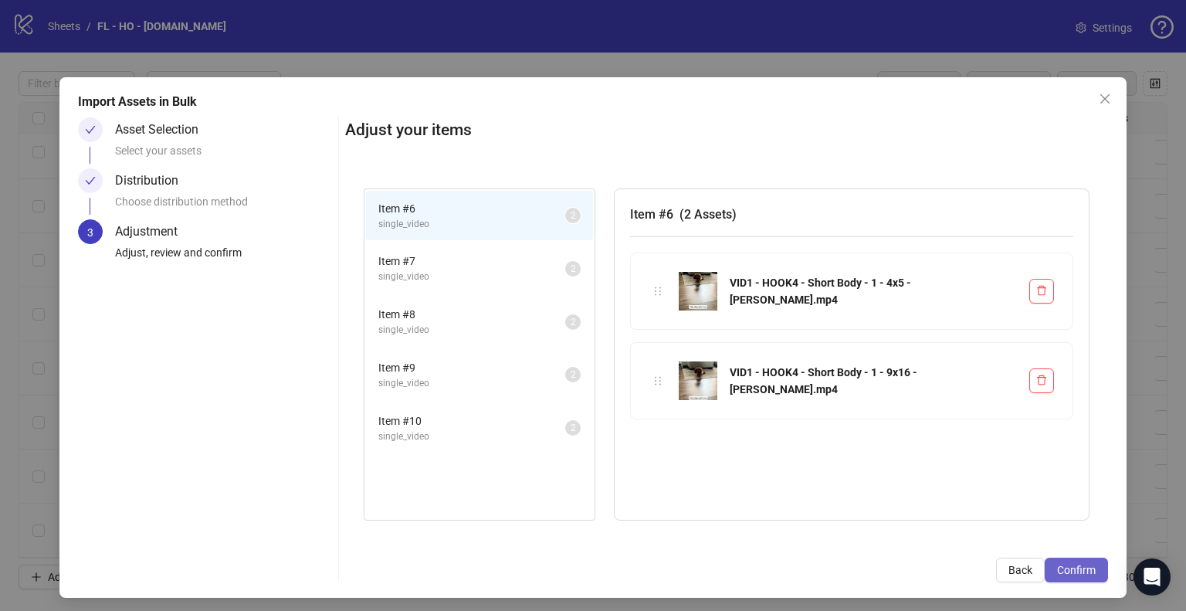
click at [1081, 570] on span "Confirm" at bounding box center [1076, 570] width 39 height 12
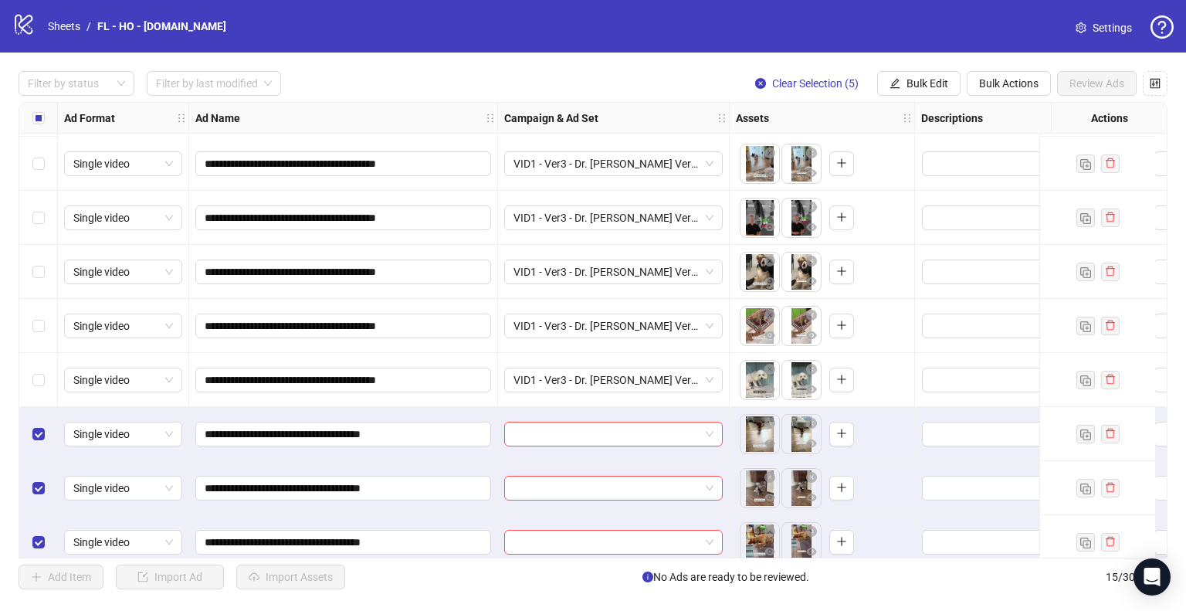
scroll to position [392, 0]
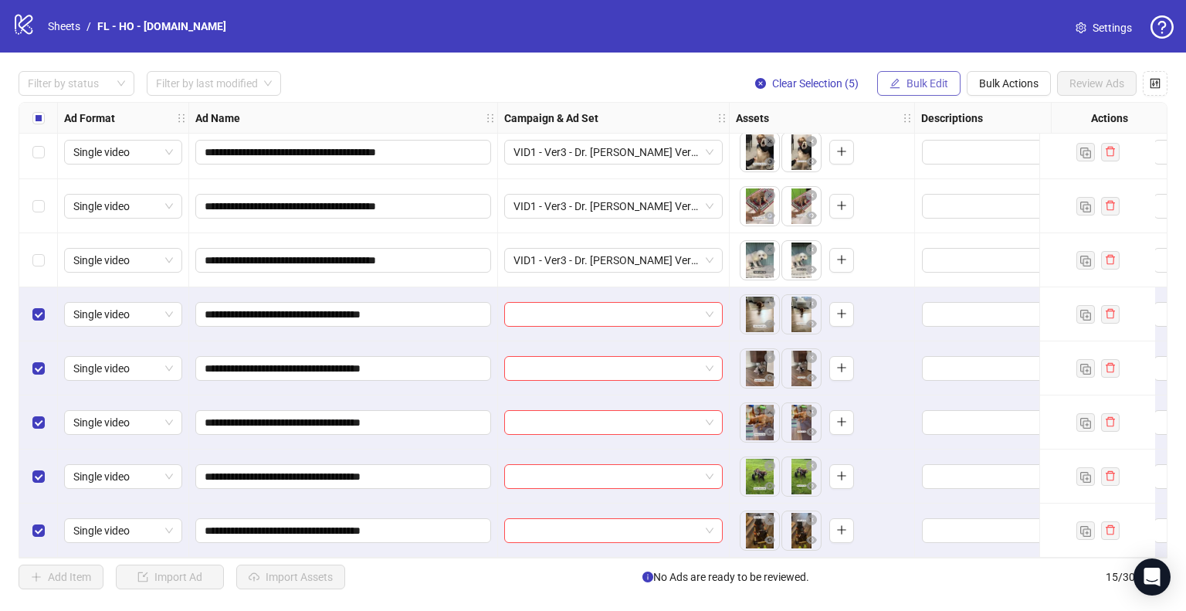
click at [919, 78] on span "Bulk Edit" at bounding box center [927, 83] width 42 height 12
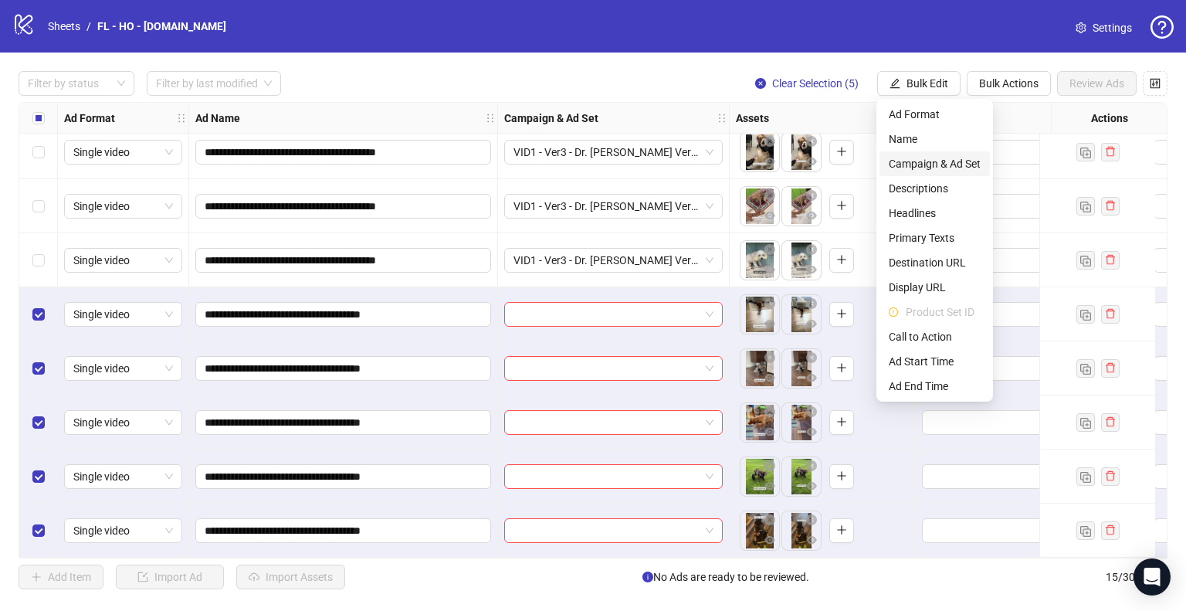
click at [930, 165] on span "Campaign & Ad Set" at bounding box center [935, 163] width 92 height 17
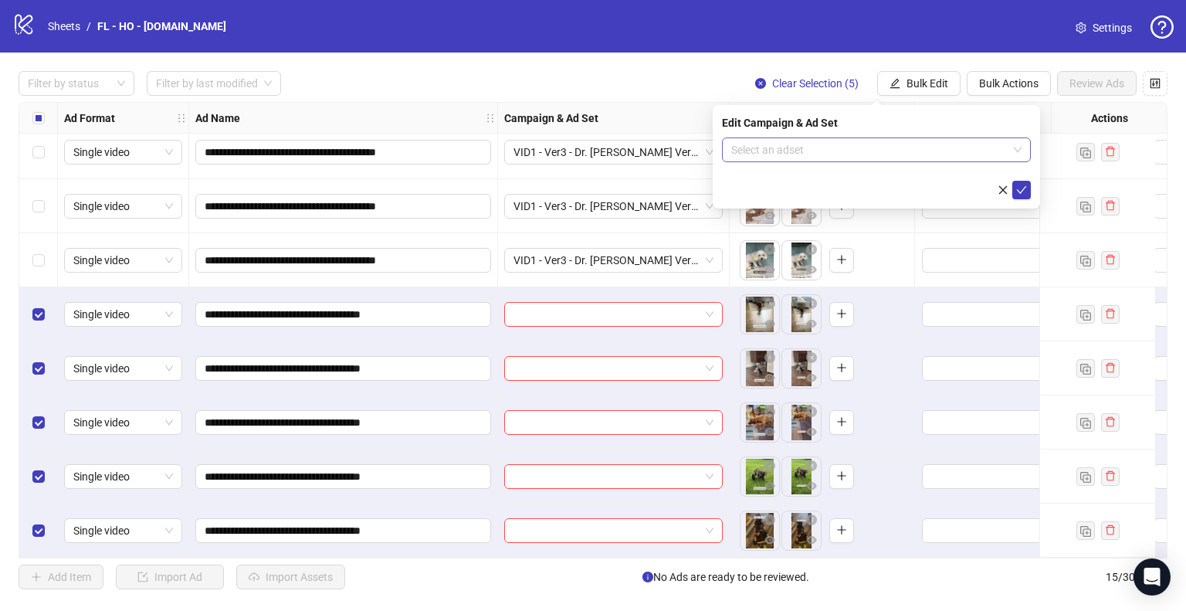
click at [985, 156] on input "search" at bounding box center [869, 149] width 276 height 23
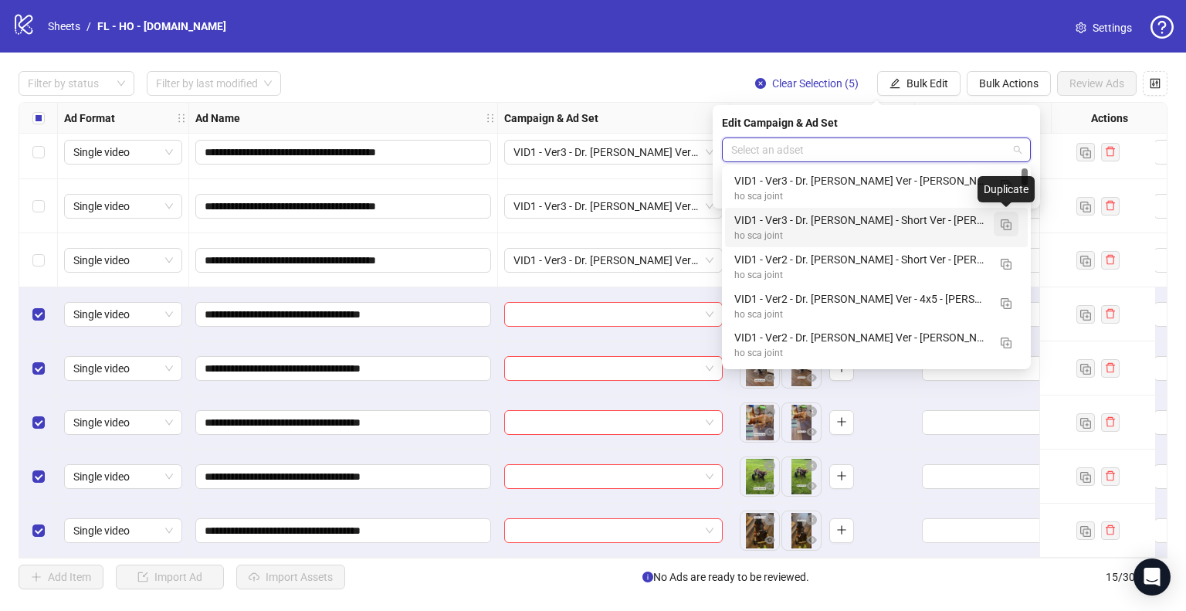
click at [1016, 228] on button "button" at bounding box center [1006, 224] width 25 height 25
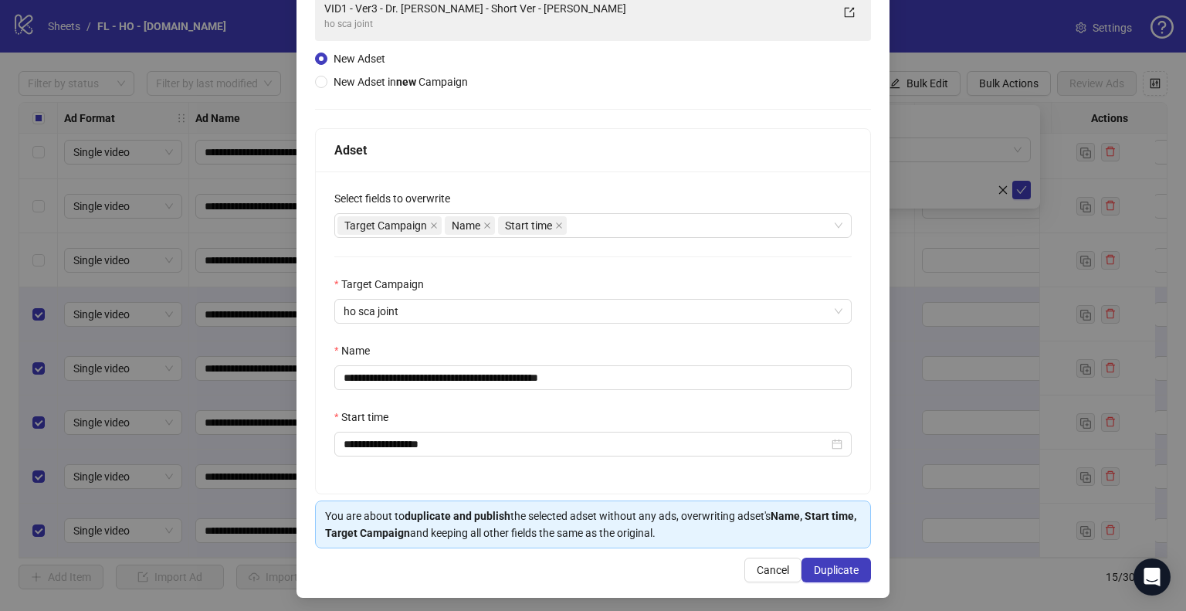
scroll to position [130, 0]
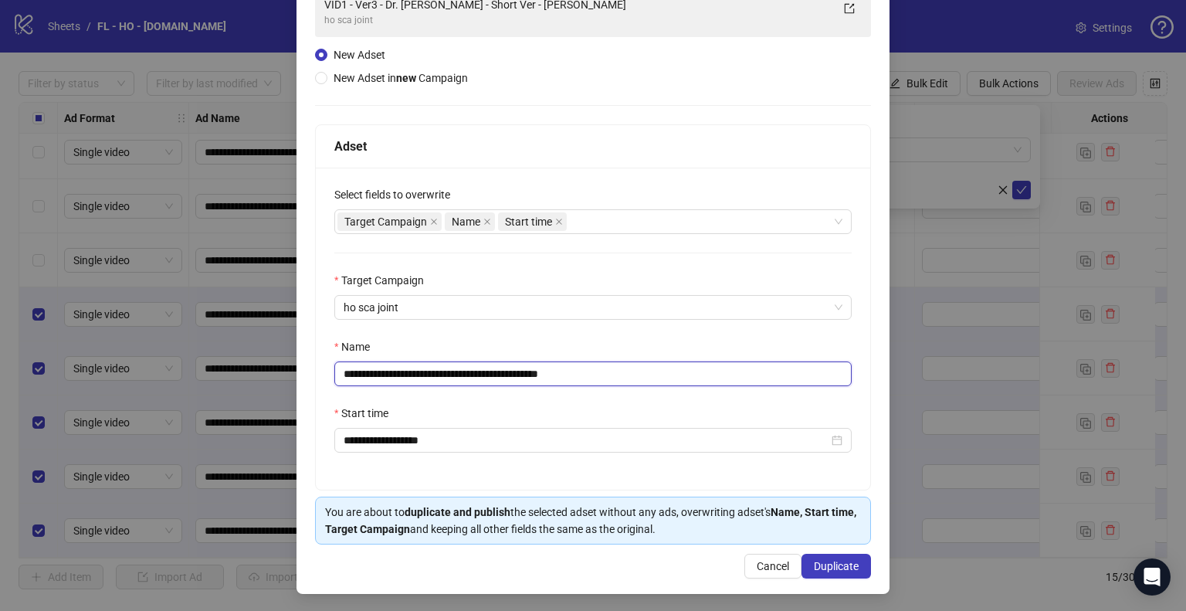
click at [388, 373] on input "**********" at bounding box center [592, 373] width 517 height 25
type input "**********"
click at [824, 560] on span "Duplicate" at bounding box center [836, 566] width 45 height 12
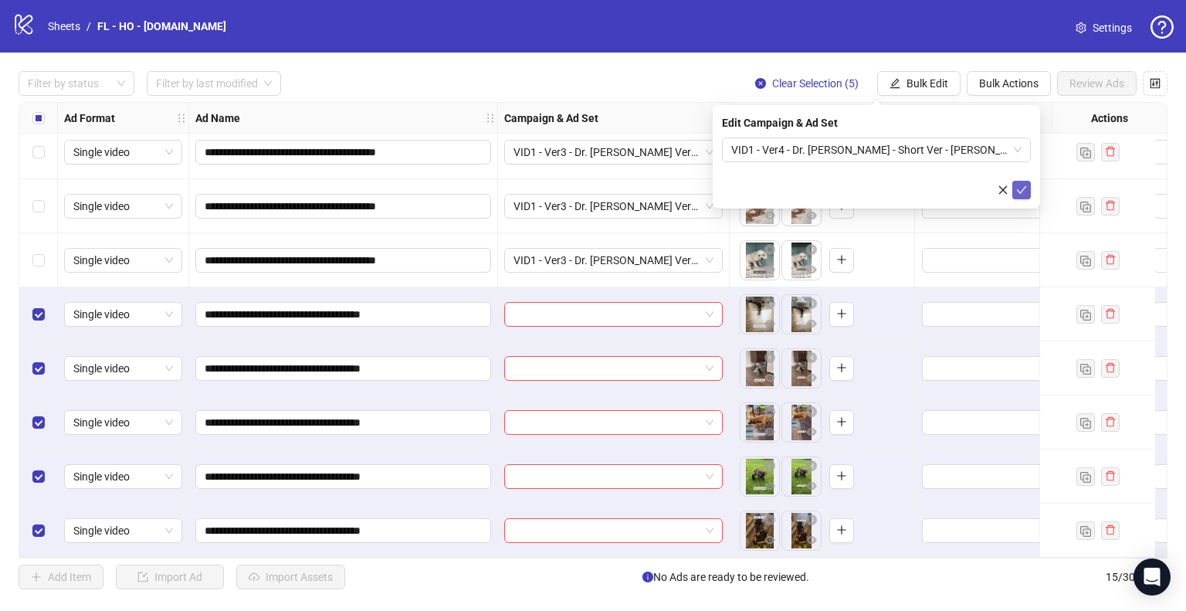
click at [1019, 185] on icon "check" at bounding box center [1021, 189] width 11 height 11
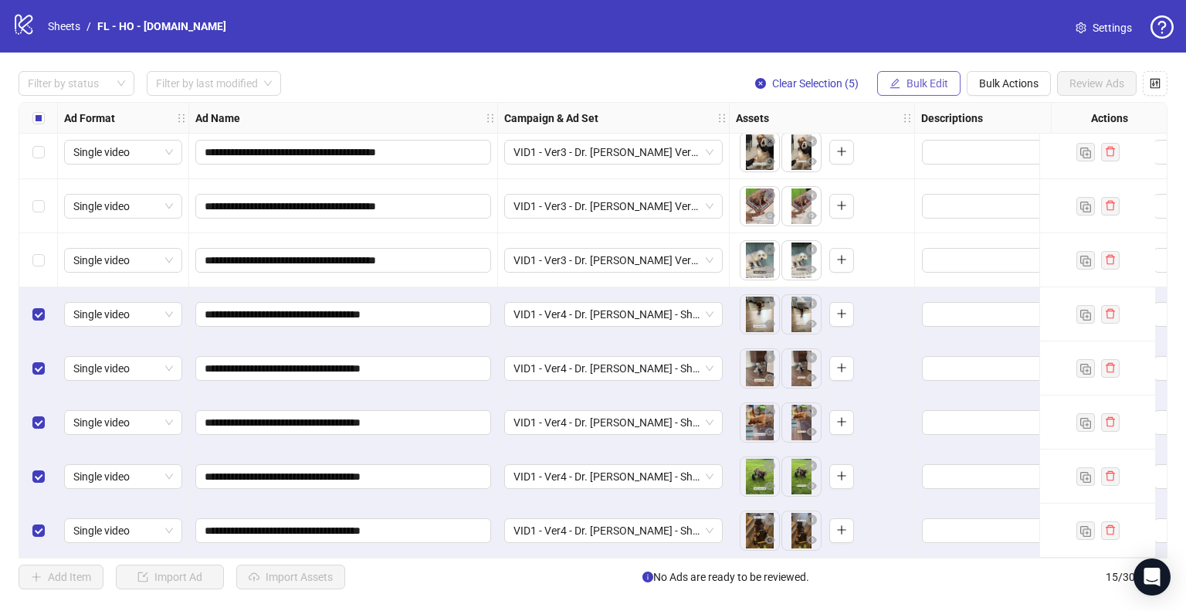
click at [933, 86] on span "Bulk Edit" at bounding box center [927, 83] width 42 height 12
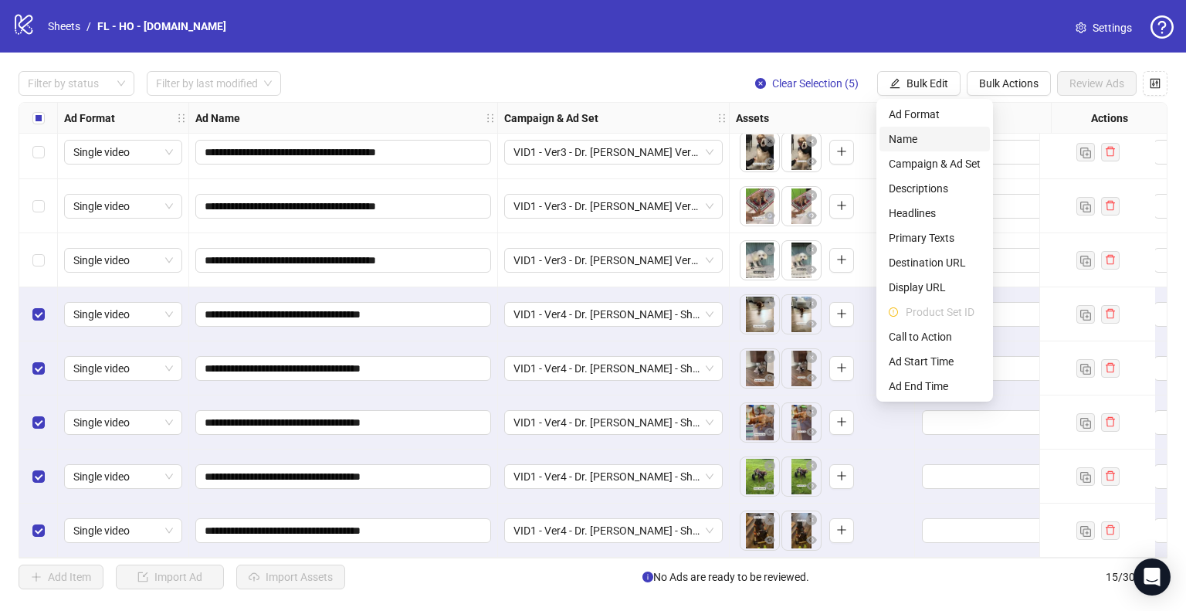
click at [942, 141] on span "Name" at bounding box center [935, 138] width 92 height 17
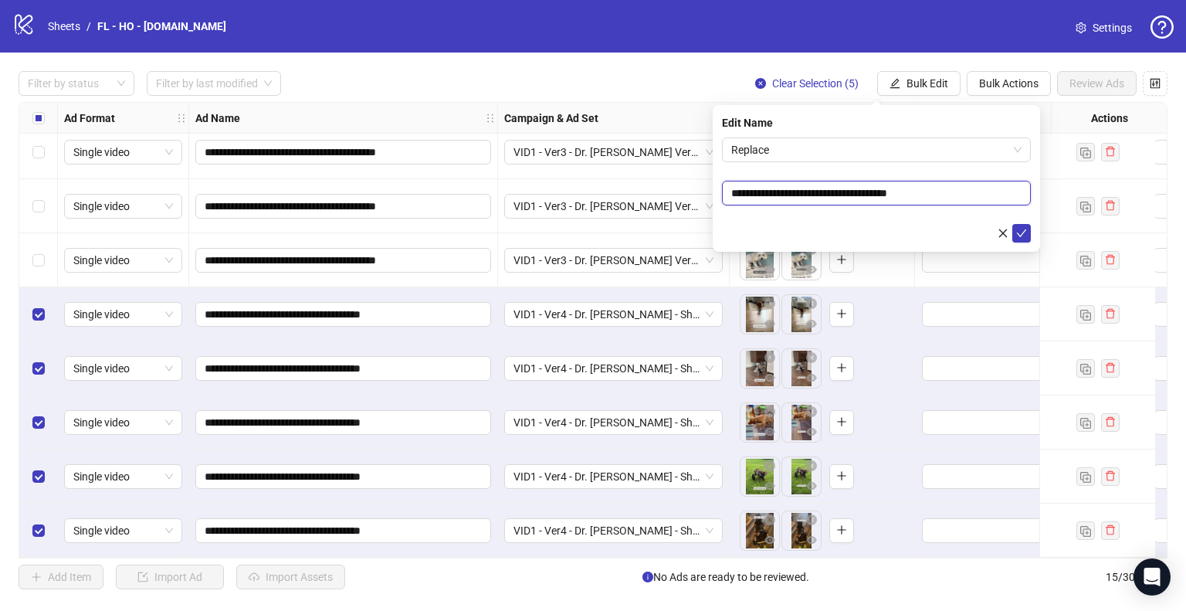
click at [844, 198] on input "**********" at bounding box center [876, 193] width 309 height 25
paste input "***"
type input "**********"
click at [1030, 235] on button "submit" at bounding box center [1021, 233] width 19 height 19
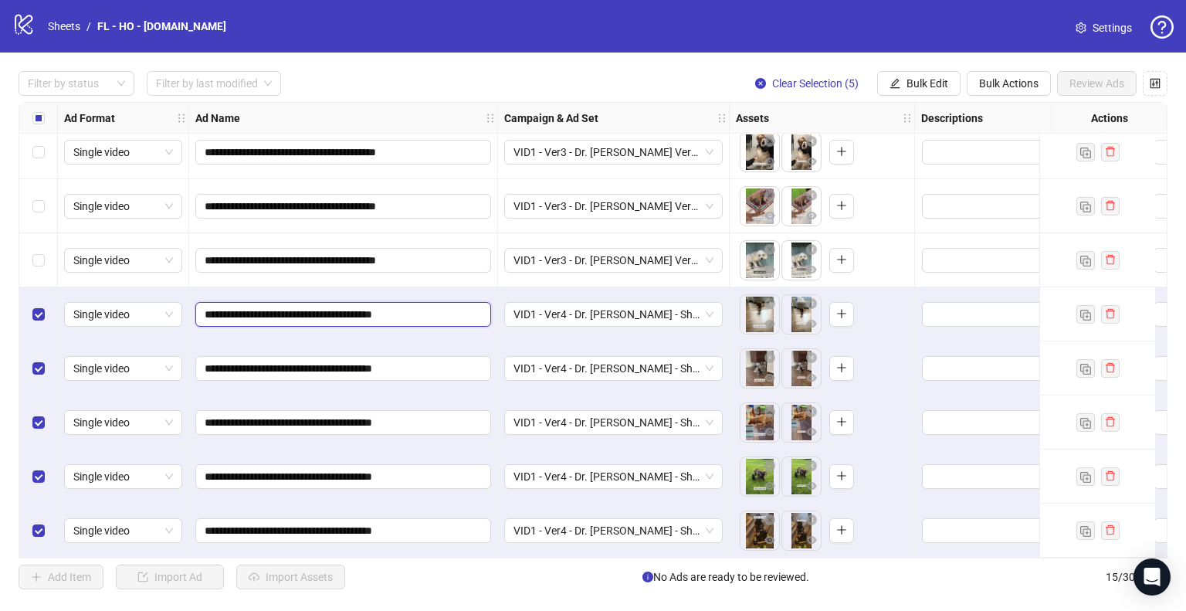
click at [225, 311] on input "**********" at bounding box center [342, 314] width 274 height 17
type input "**********"
click at [226, 360] on input "**********" at bounding box center [342, 368] width 274 height 17
type input "**********"
click at [225, 419] on input "**********" at bounding box center [342, 422] width 274 height 17
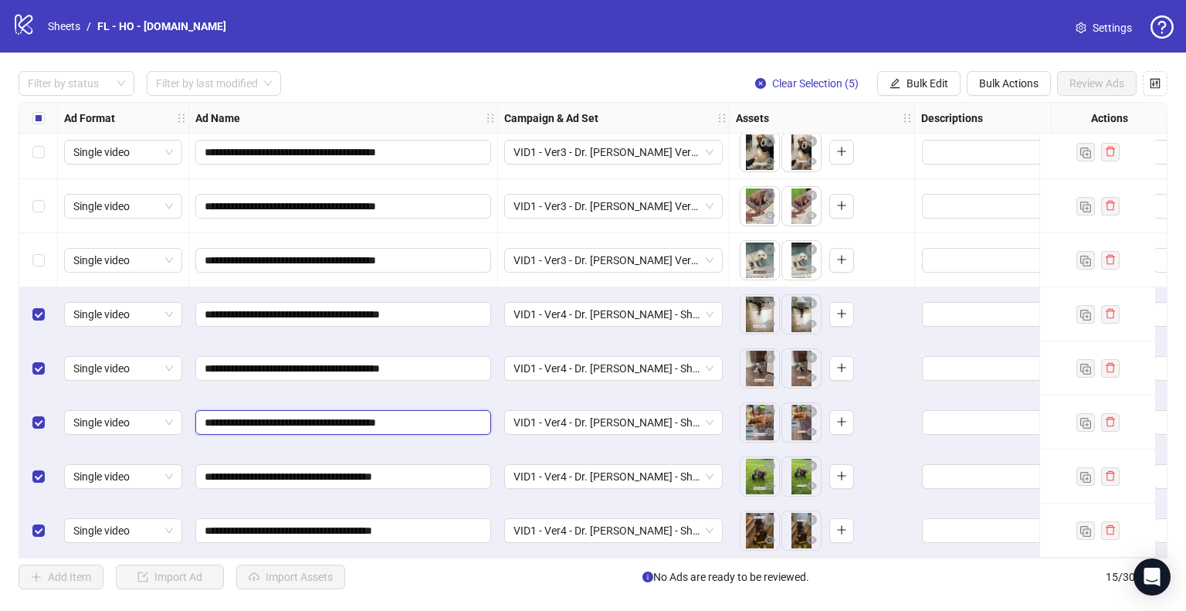
type input "**********"
click at [225, 470] on input "**********" at bounding box center [342, 476] width 274 height 17
type input "**********"
click at [228, 522] on input "**********" at bounding box center [342, 530] width 274 height 17
type input "**********"
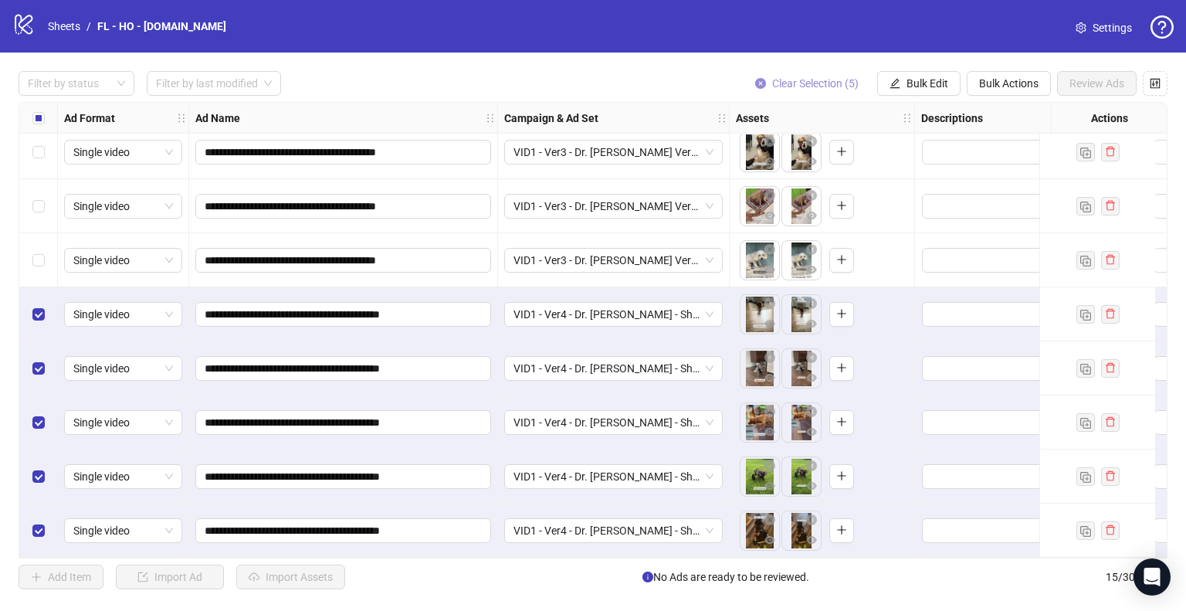
click at [833, 83] on span "Clear Selection (5)" at bounding box center [815, 83] width 86 height 12
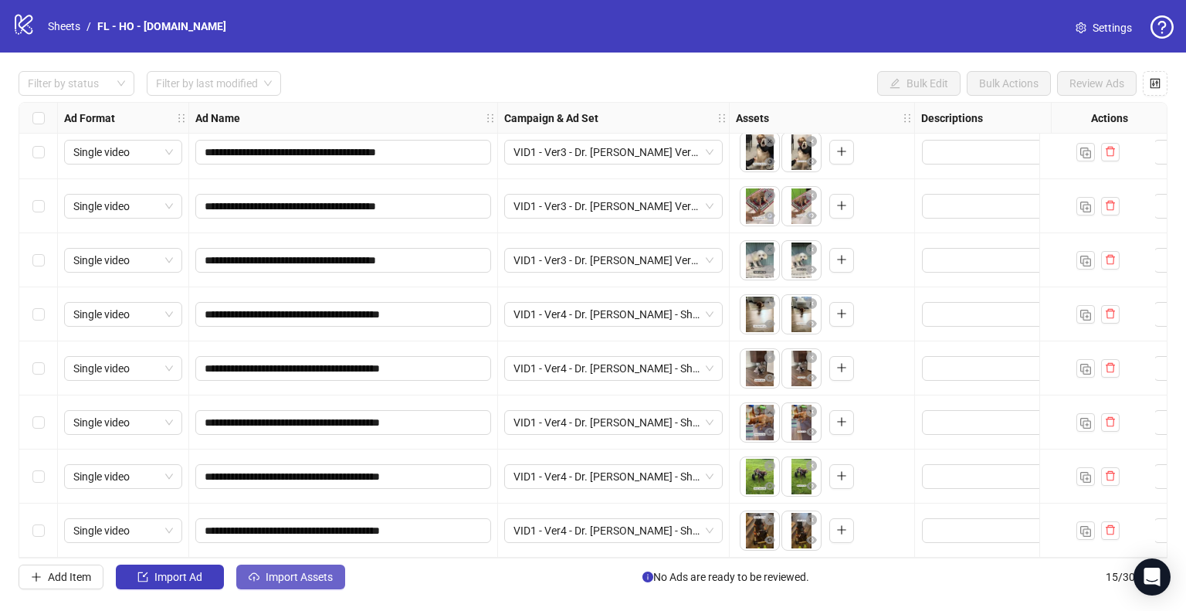
click at [287, 581] on span "Import Assets" at bounding box center [299, 576] width 67 height 12
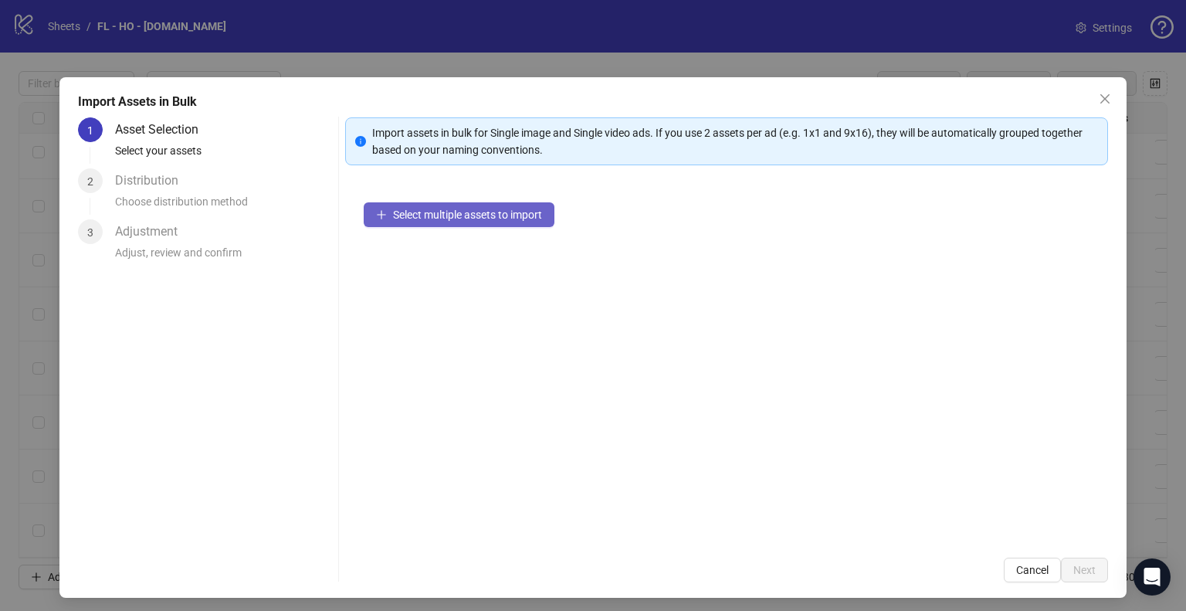
click at [431, 215] on span "Select multiple assets to import" at bounding box center [467, 214] width 149 height 12
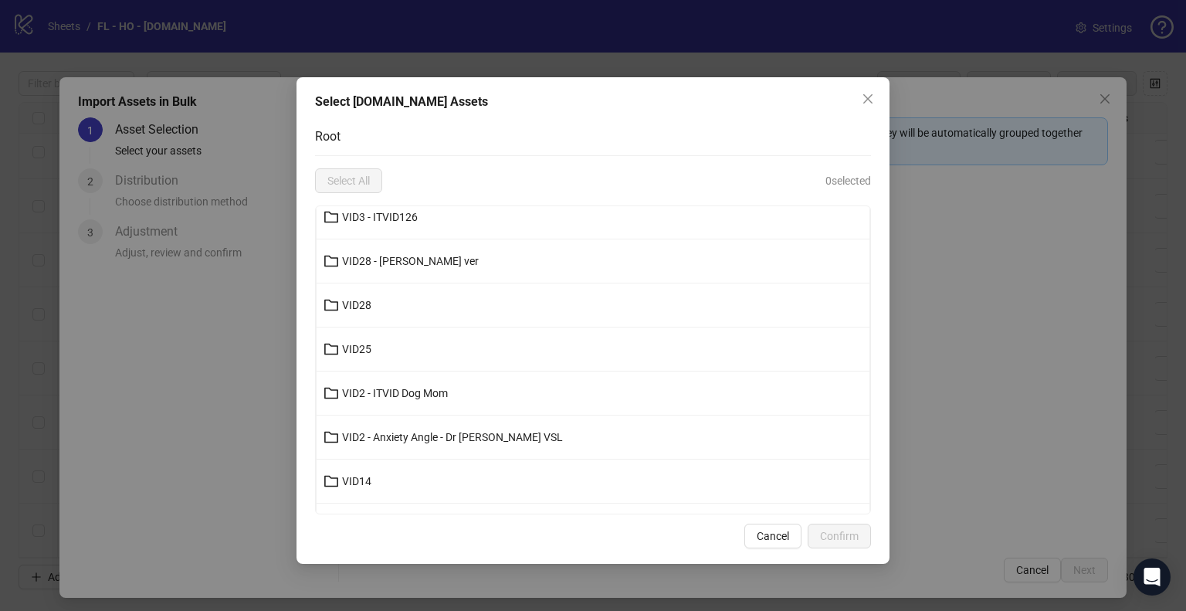
scroll to position [309, 0]
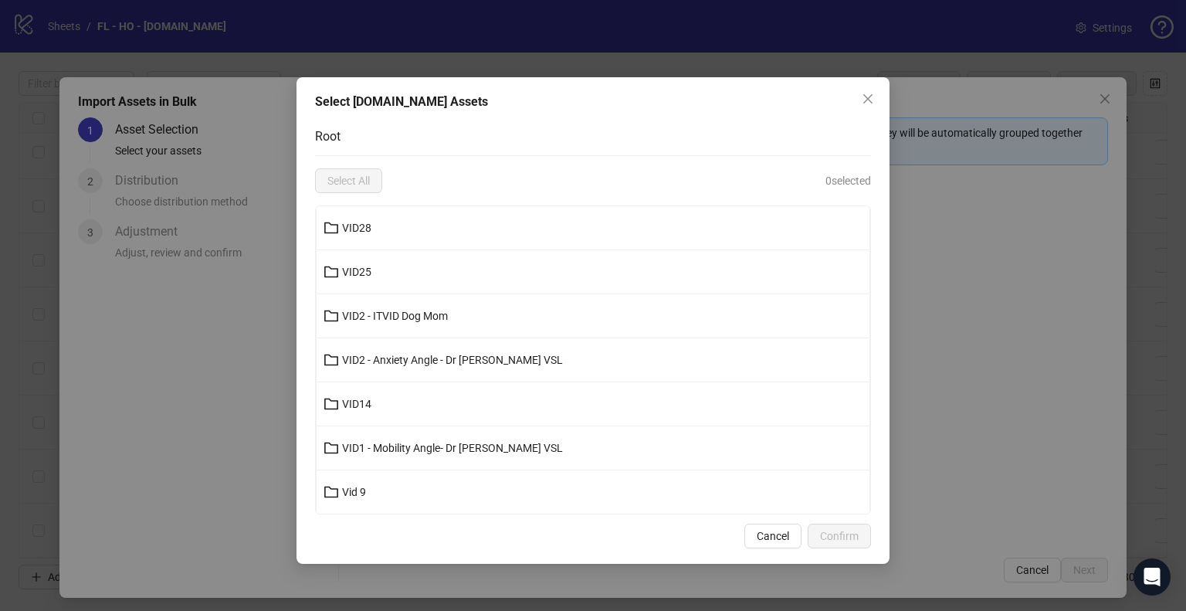
click at [451, 442] on span "VID1 - Mobility Angle- Dr [PERSON_NAME] VSL" at bounding box center [452, 448] width 221 height 12
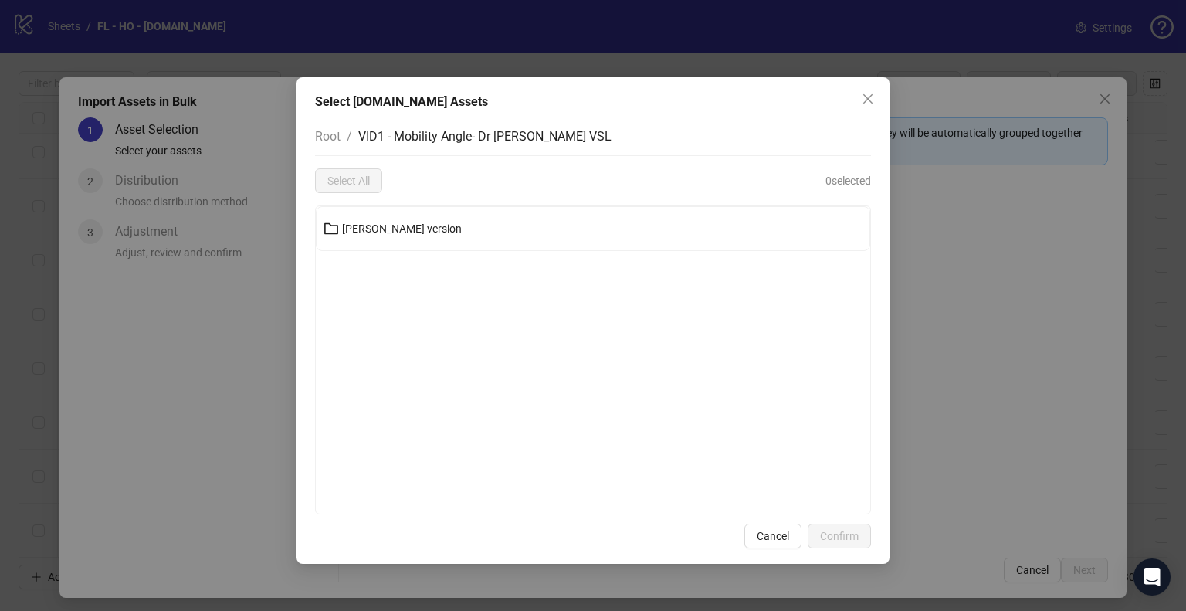
scroll to position [0, 0]
click at [423, 229] on button "[PERSON_NAME] version" at bounding box center [593, 228] width 553 height 25
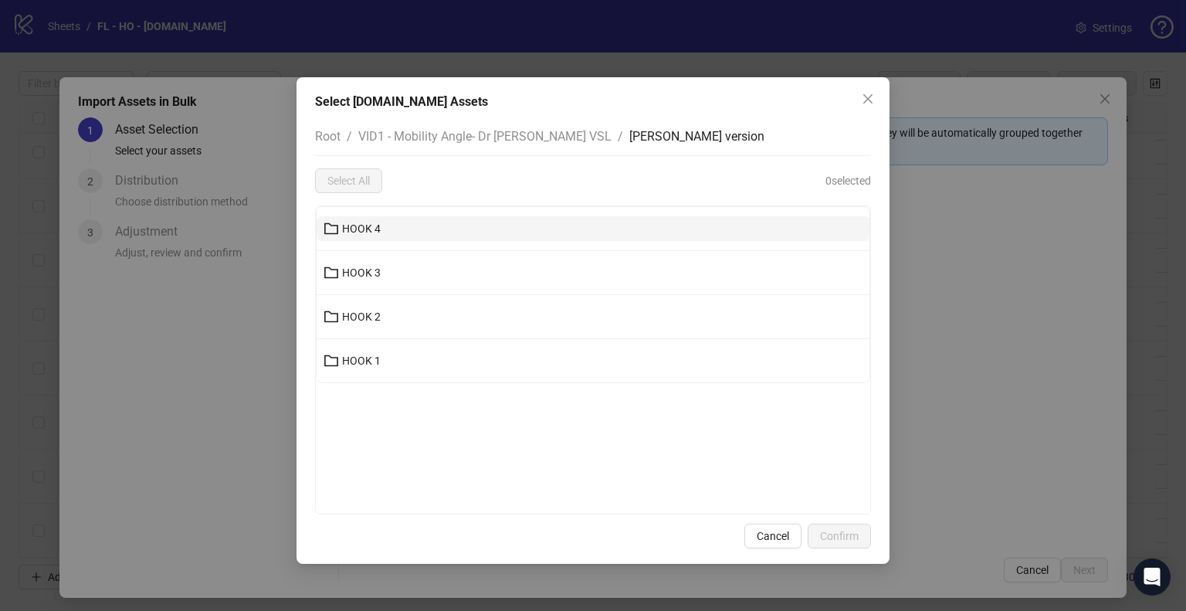
click at [413, 227] on button "HOOK 4" at bounding box center [593, 228] width 553 height 25
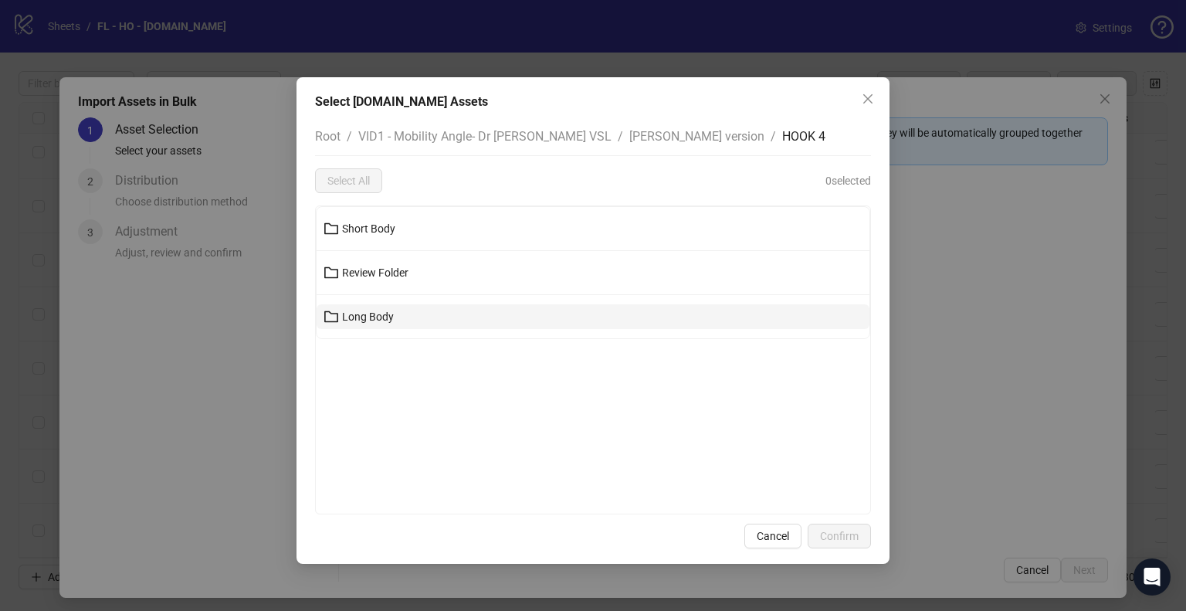
click at [385, 323] on button "Long Body" at bounding box center [593, 316] width 553 height 25
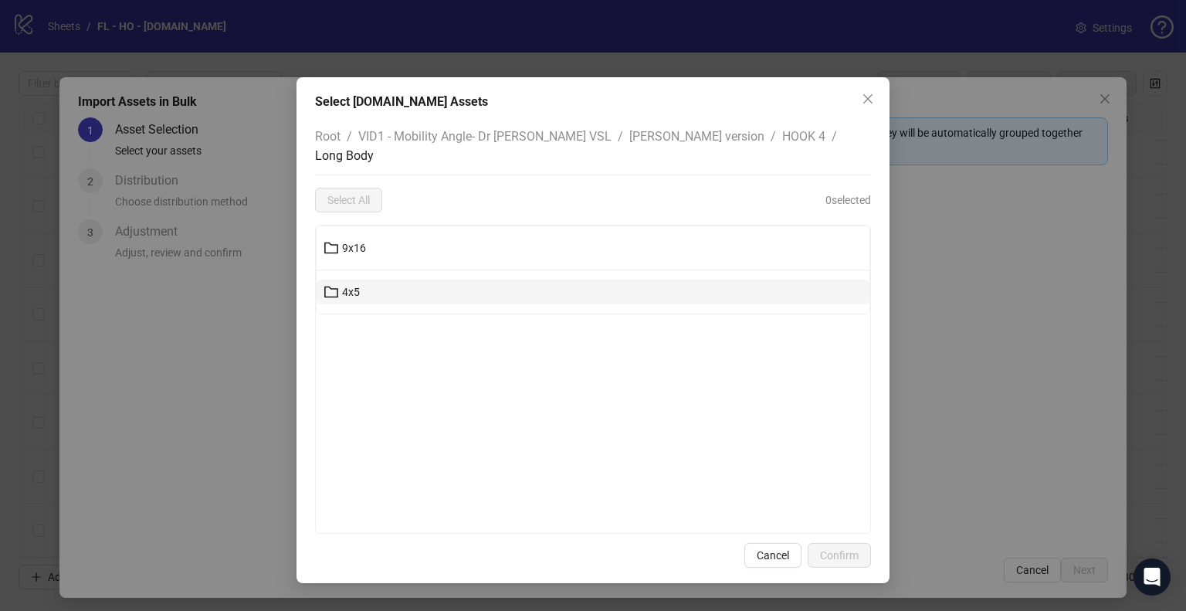
click at [371, 279] on button "4x5" at bounding box center [593, 291] width 553 height 25
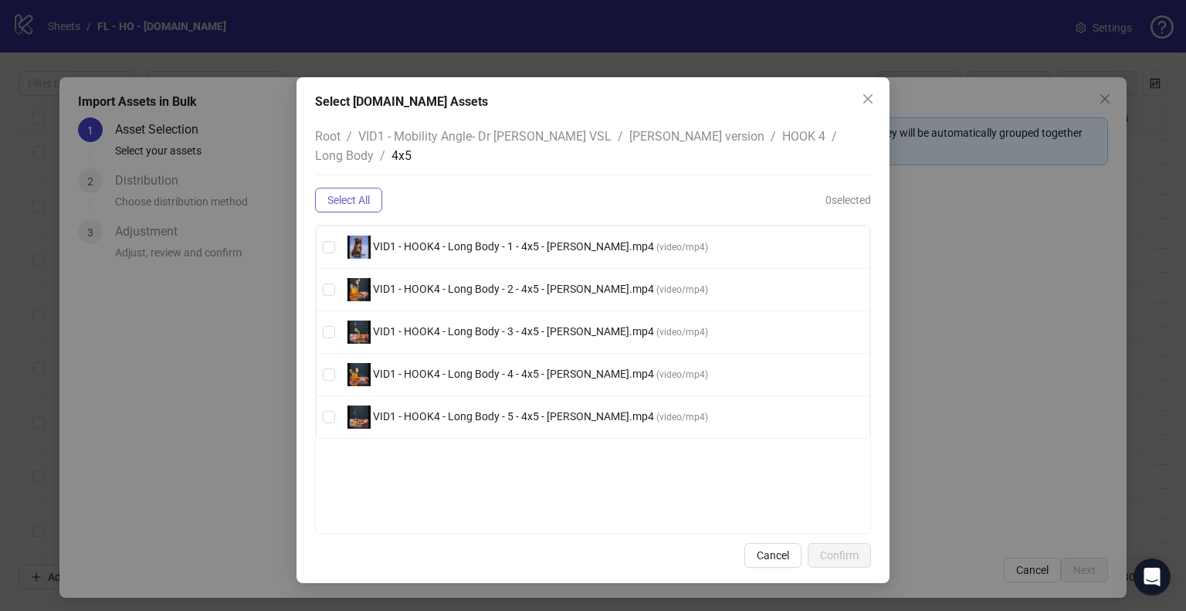
click at [360, 194] on span "Select All" at bounding box center [348, 200] width 42 height 12
click at [374, 148] on span "Long Body" at bounding box center [344, 155] width 59 height 15
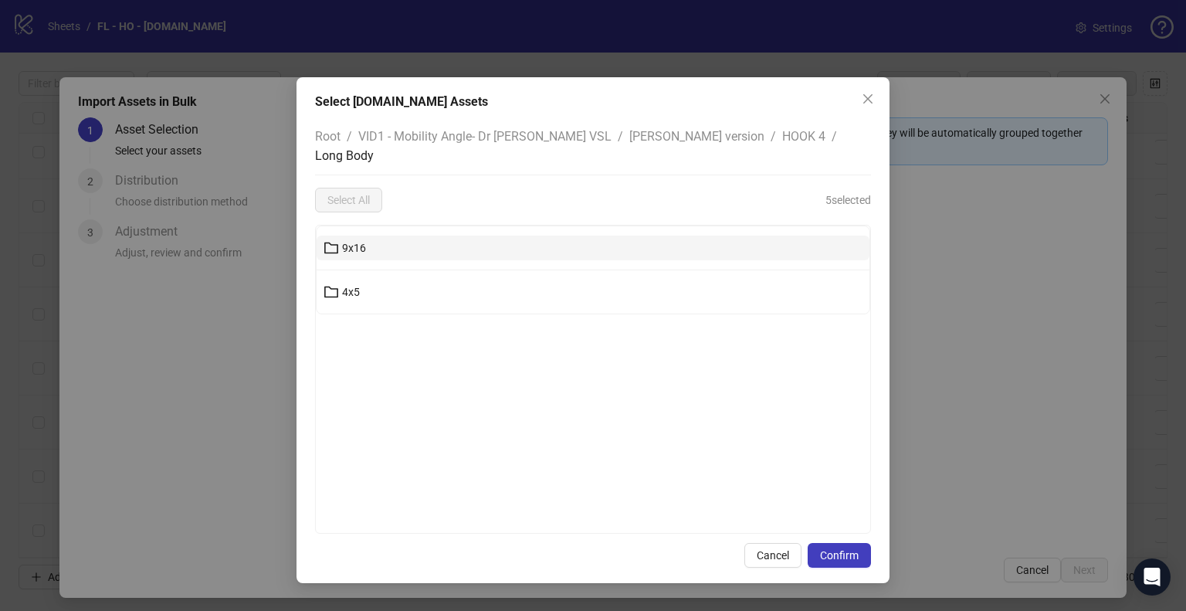
click at [445, 235] on button "9x16" at bounding box center [593, 247] width 553 height 25
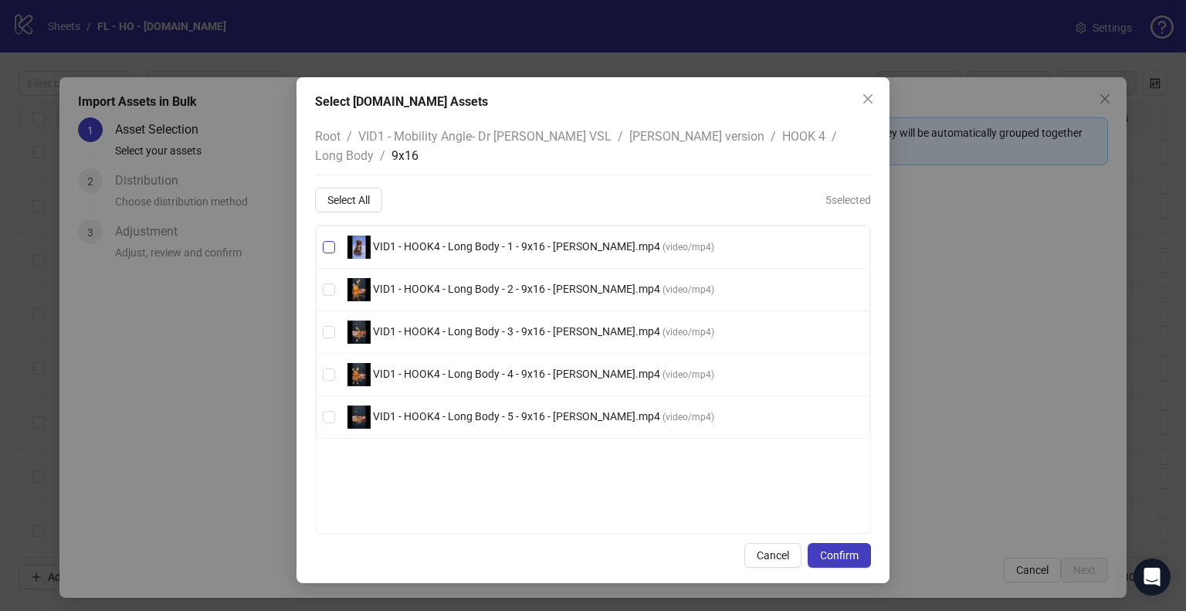
click at [419, 240] on span "VID1 - HOOK4 - Long Body - 1 - 9x16 - [PERSON_NAME].mp4" at bounding box center [517, 246] width 292 height 12
click at [435, 283] on span "VID1 - HOOK4 - Long Body - 2 - 9x16 - [PERSON_NAME].mp4" at bounding box center [517, 289] width 292 height 12
click at [452, 325] on span "VID1 - HOOK4 - Long Body - 3 - 9x16 - [PERSON_NAME].mp4" at bounding box center [517, 331] width 292 height 12
click at [462, 367] on span "VID1 - HOOK4 - Long Body - 4 - 9x16 - [PERSON_NAME].mp4" at bounding box center [517, 373] width 292 height 12
click at [473, 405] on span "VID1 - HOOK4 - Long Body - 5 - 9x16 - [PERSON_NAME].mp4 ( video/mp4 )" at bounding box center [530, 416] width 379 height 23
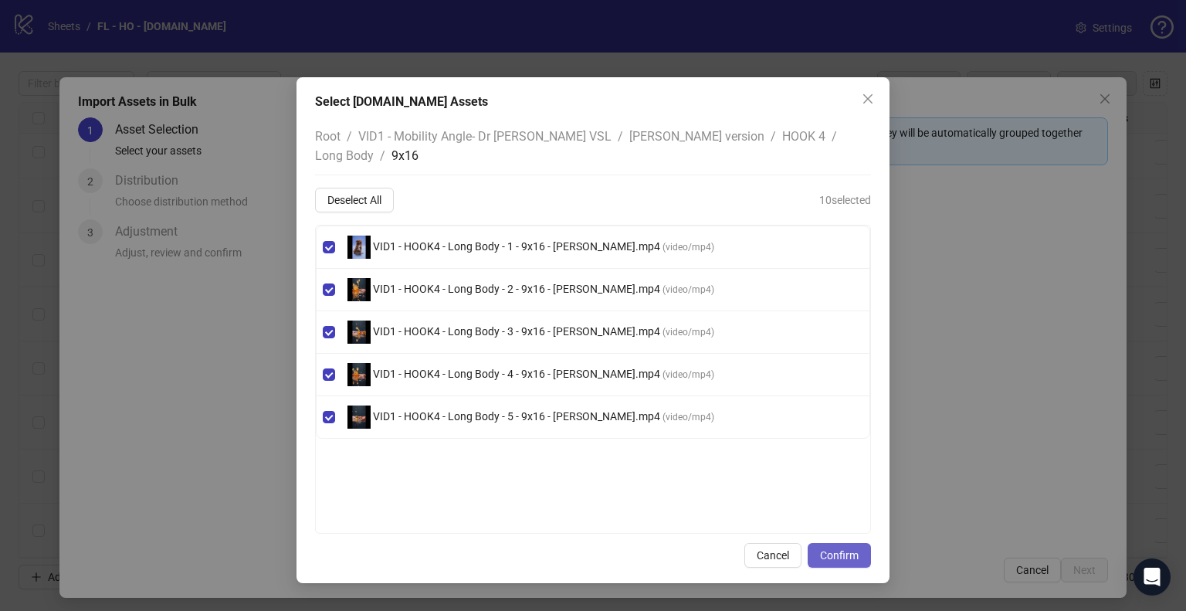
click at [842, 549] on span "Confirm" at bounding box center [839, 555] width 39 height 12
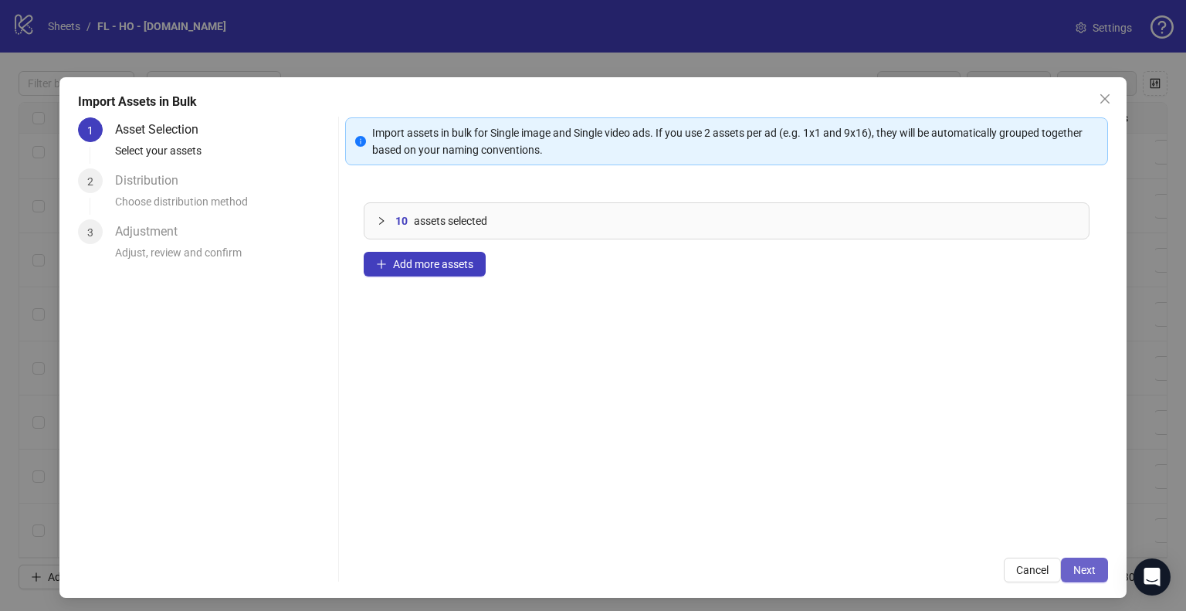
click at [1084, 570] on span "Next" at bounding box center [1084, 570] width 22 height 12
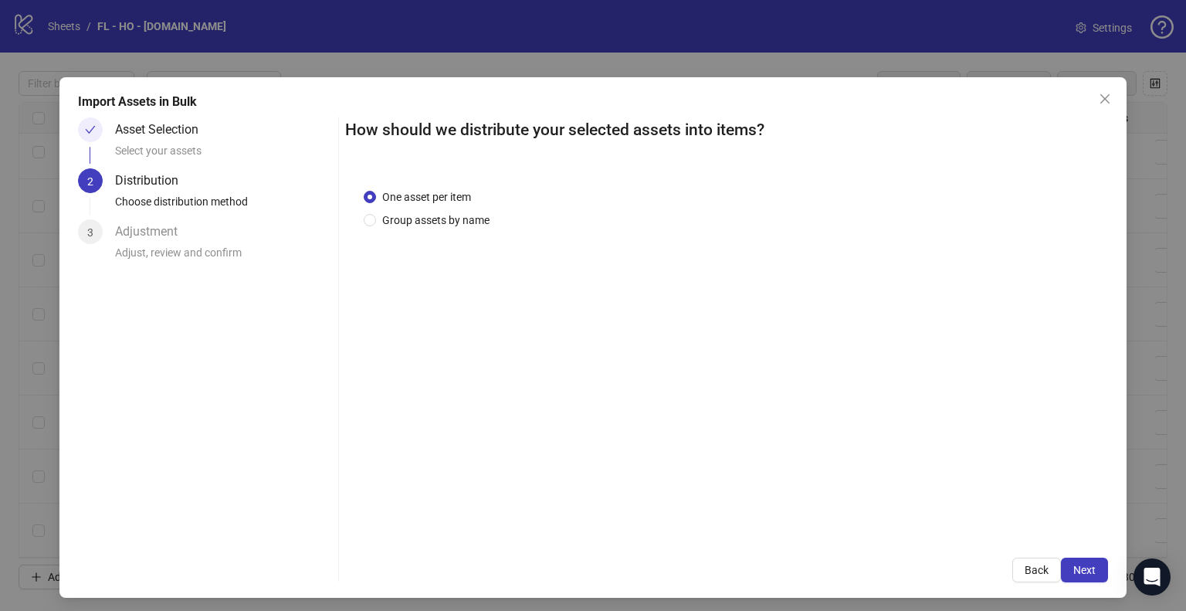
click at [414, 235] on div "One asset per item Group assets by name" at bounding box center [726, 354] width 763 height 369
click at [424, 218] on span "Group assets by name" at bounding box center [436, 220] width 120 height 17
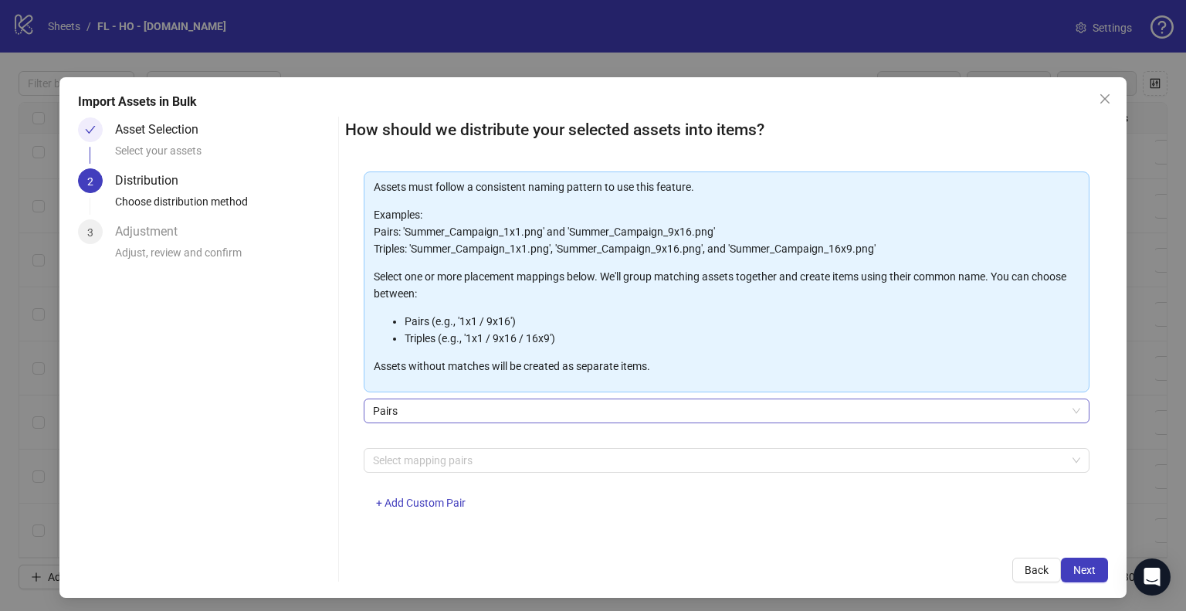
scroll to position [82, 0]
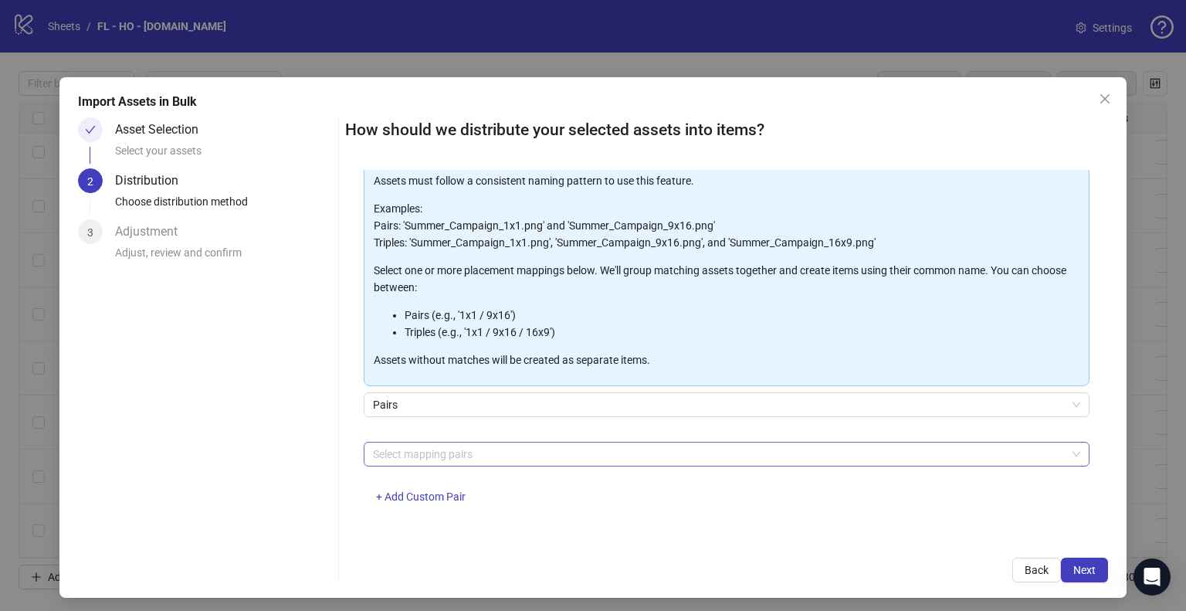
click at [527, 449] on div at bounding box center [718, 454] width 703 height 22
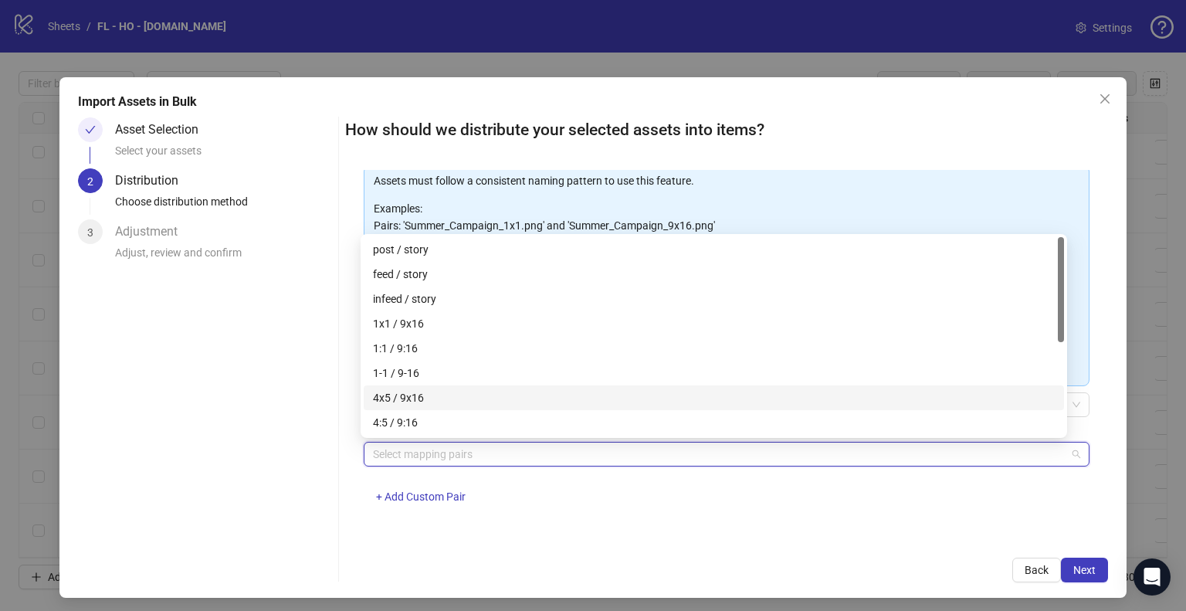
click at [424, 394] on div "4x5 / 9x16" at bounding box center [714, 397] width 682 height 17
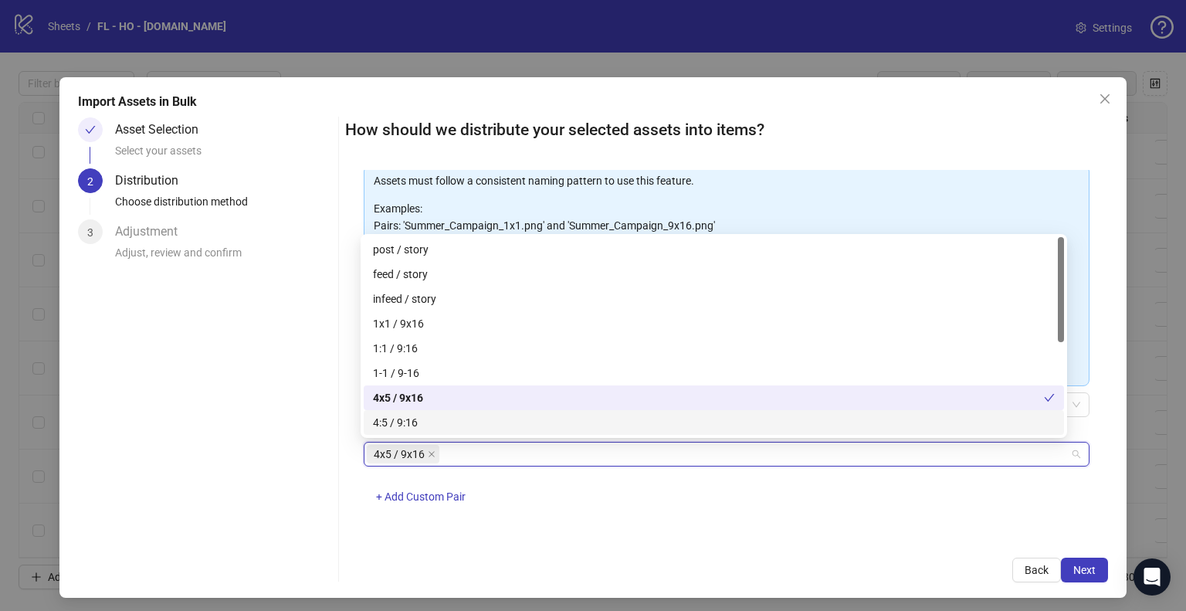
click at [811, 489] on div "4x5 / 9x16 + Add Custom Pair" at bounding box center [727, 482] width 726 height 80
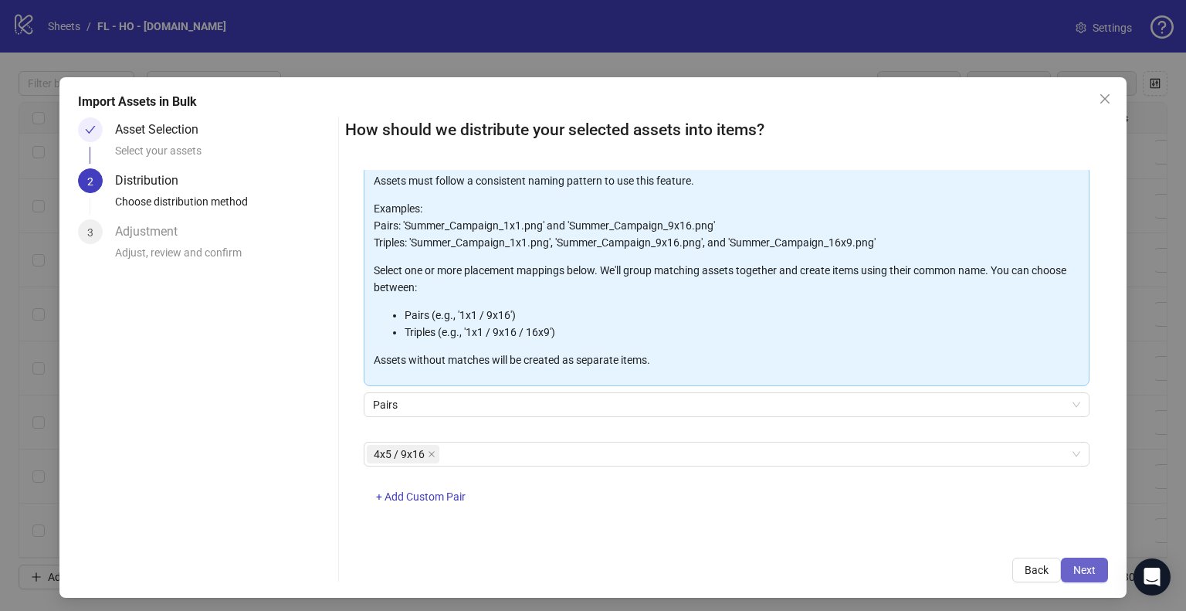
click at [1073, 564] on span "Next" at bounding box center [1084, 570] width 22 height 12
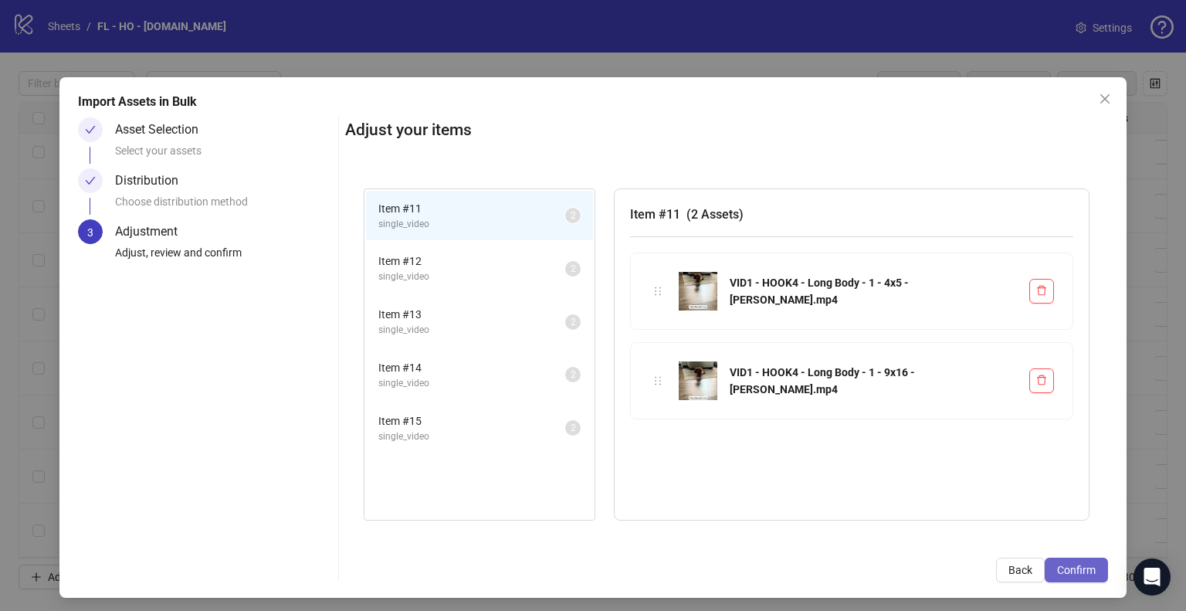
click at [1070, 571] on span "Confirm" at bounding box center [1076, 570] width 39 height 12
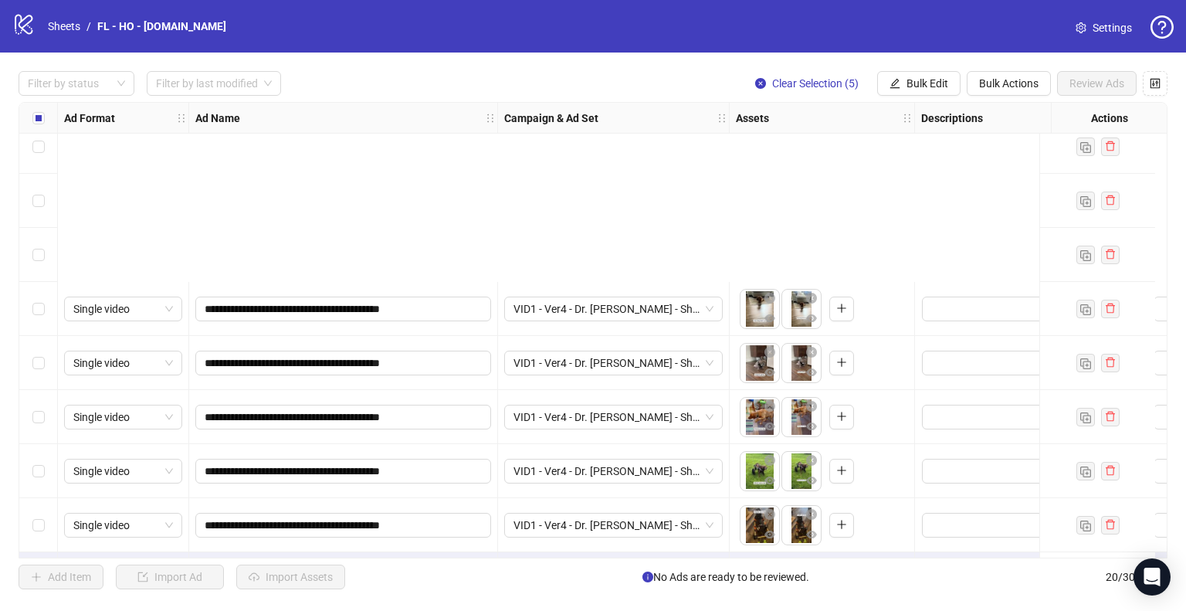
scroll to position [662, 0]
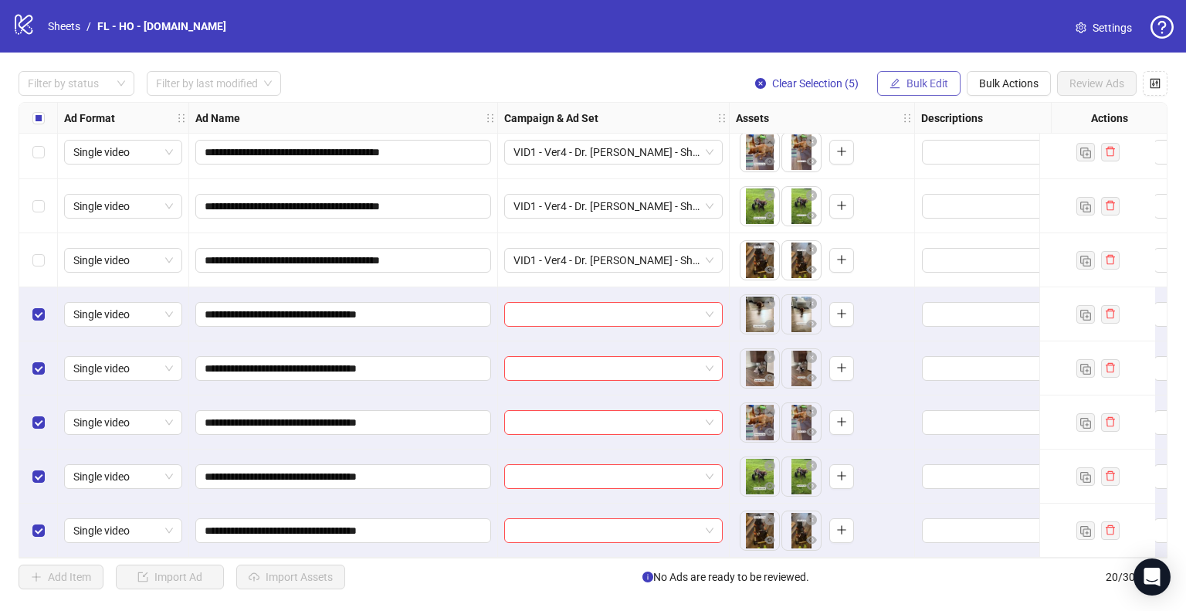
click at [936, 89] on span "Bulk Edit" at bounding box center [927, 83] width 42 height 12
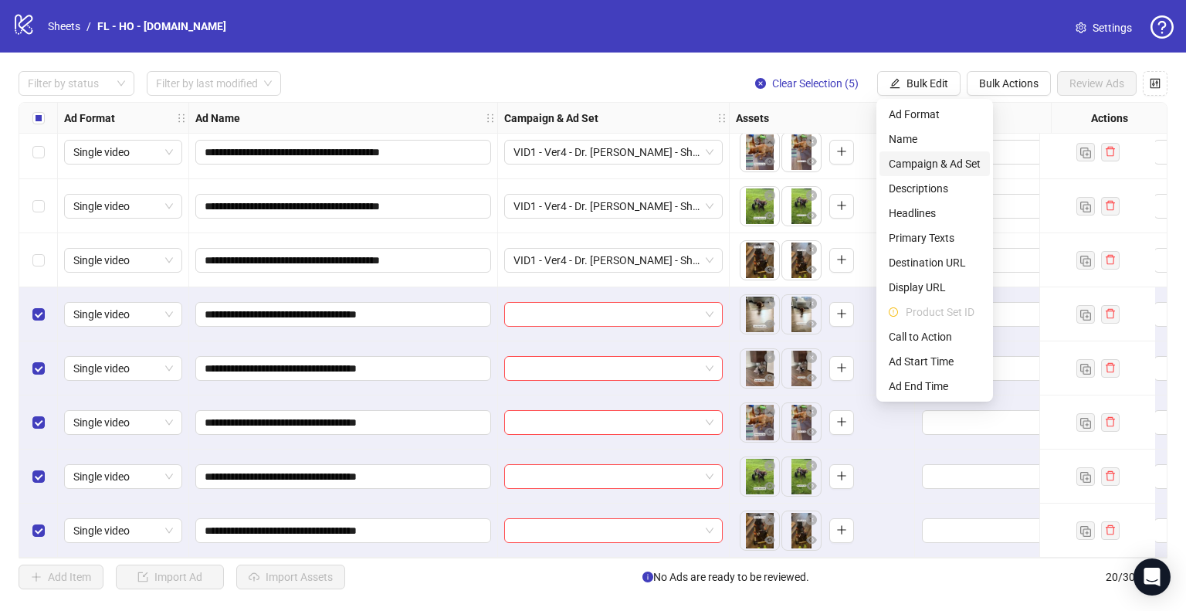
click at [942, 163] on span "Campaign & Ad Set" at bounding box center [935, 163] width 92 height 17
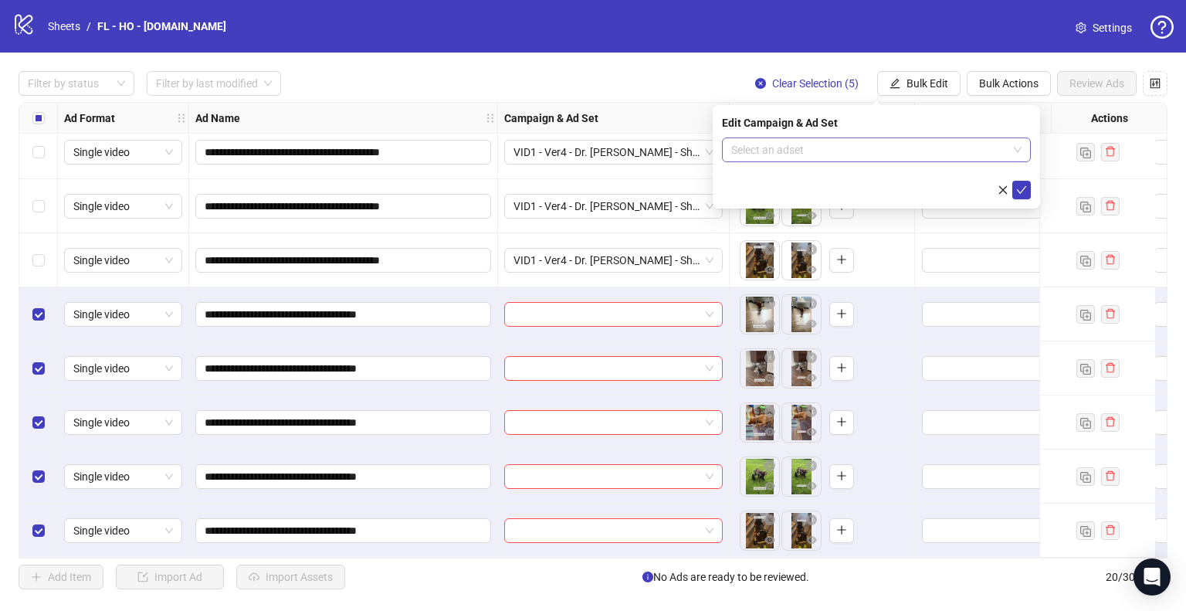
click at [889, 149] on input "search" at bounding box center [869, 149] width 276 height 23
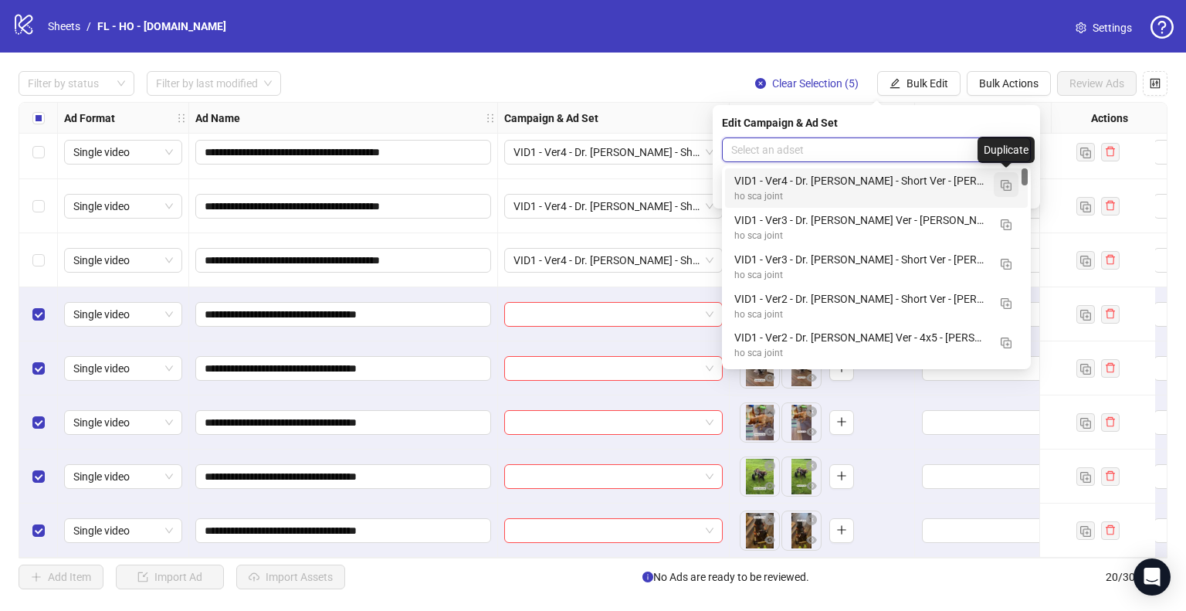
click at [1009, 189] on img "button" at bounding box center [1005, 185] width 11 height 11
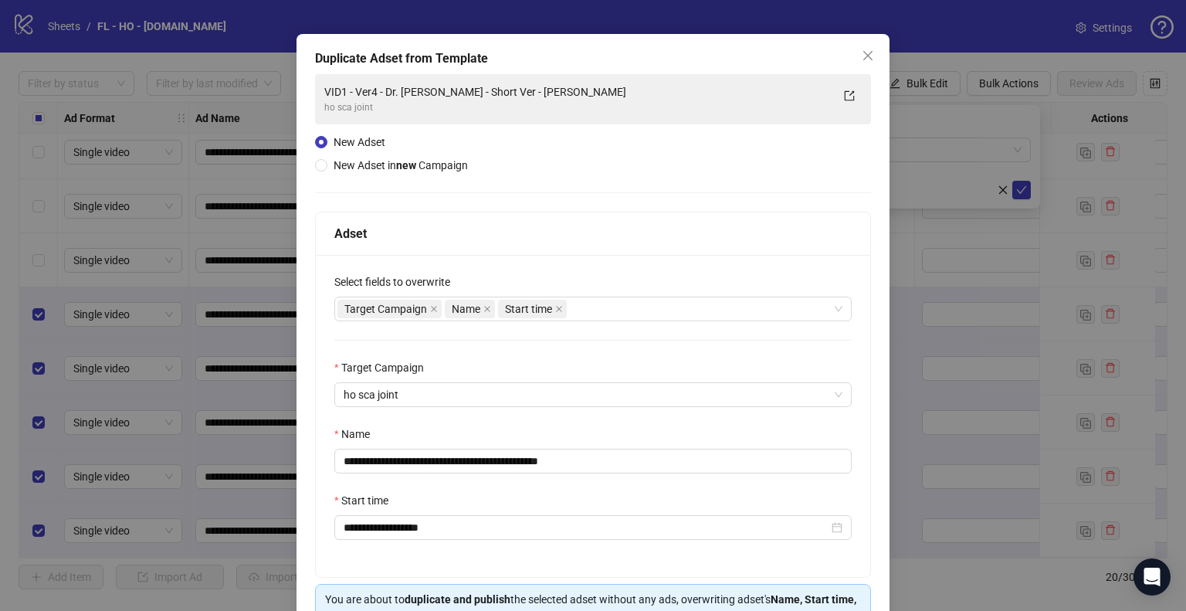
scroll to position [130, 0]
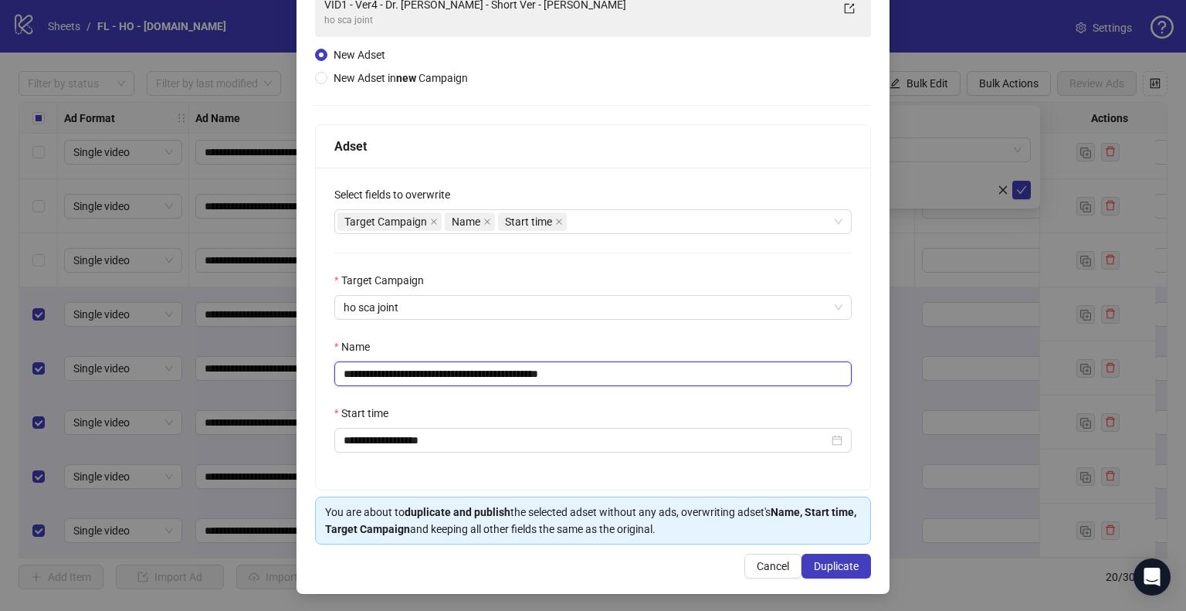
click at [468, 370] on input "**********" at bounding box center [592, 373] width 517 height 25
type input "**********"
click at [821, 560] on span "Duplicate" at bounding box center [836, 566] width 45 height 12
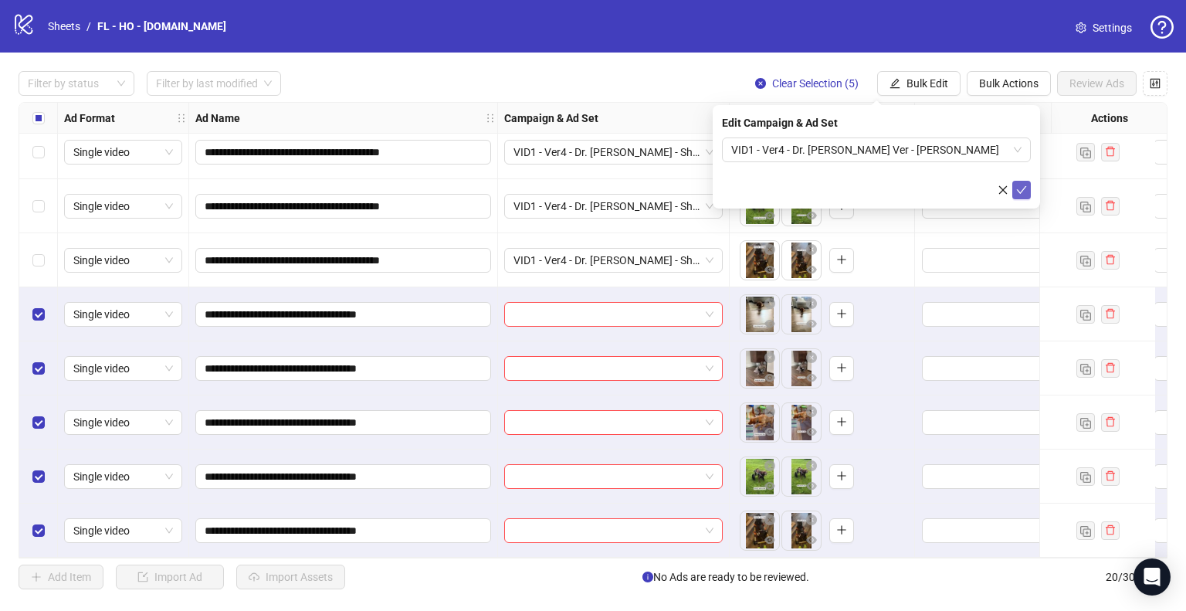
click at [1022, 193] on icon "check" at bounding box center [1021, 189] width 11 height 11
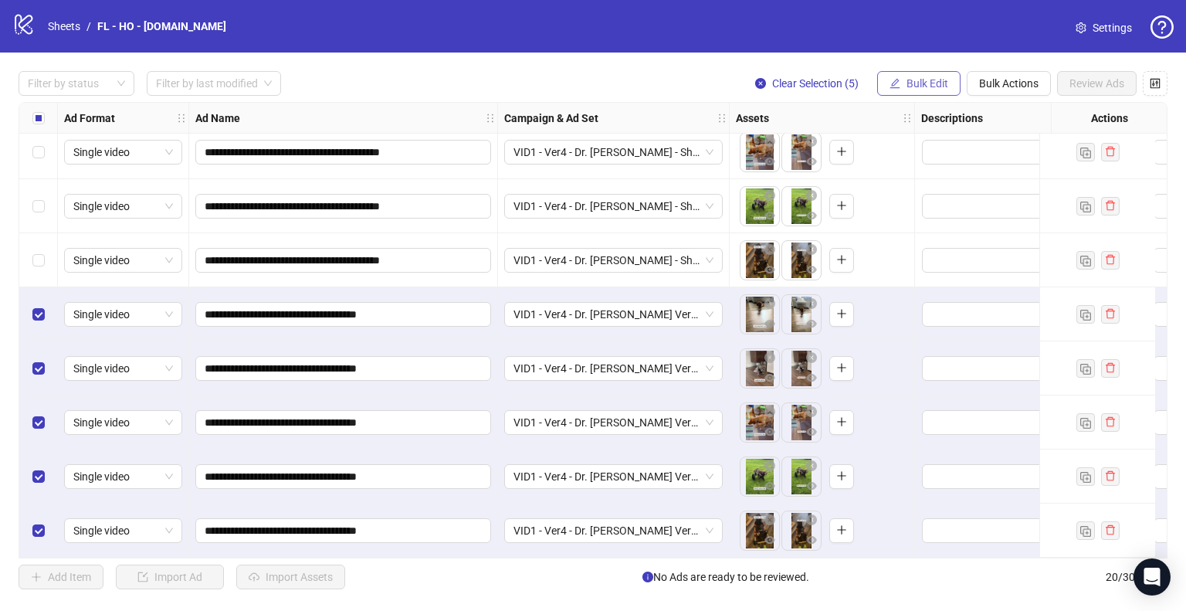
click at [936, 85] on span "Bulk Edit" at bounding box center [927, 83] width 42 height 12
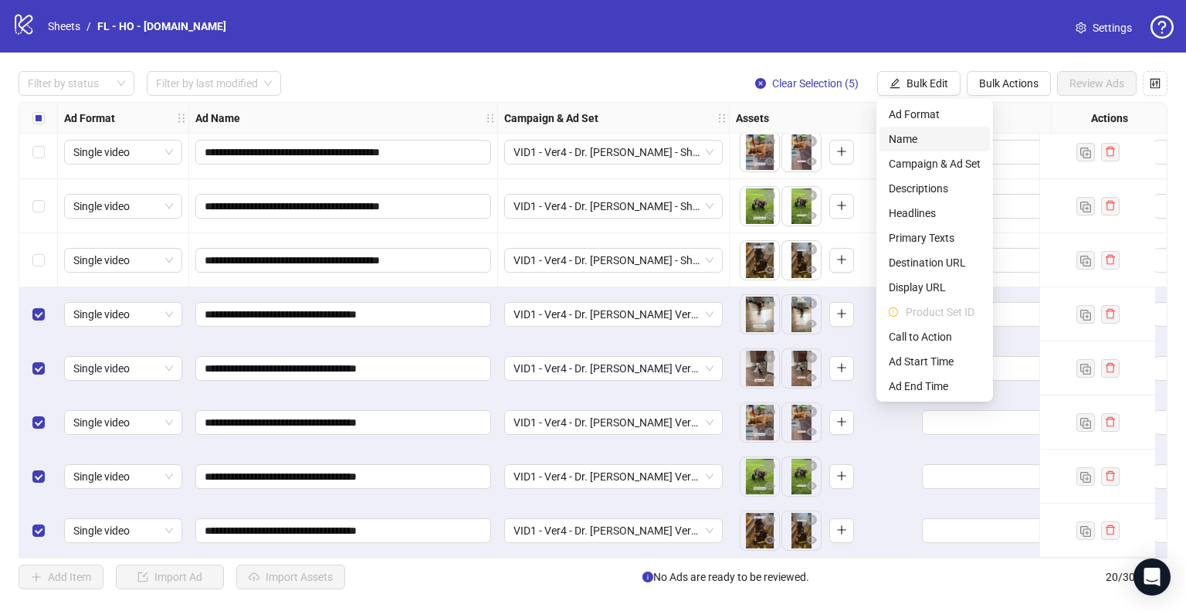
click at [922, 135] on span "Name" at bounding box center [935, 138] width 92 height 17
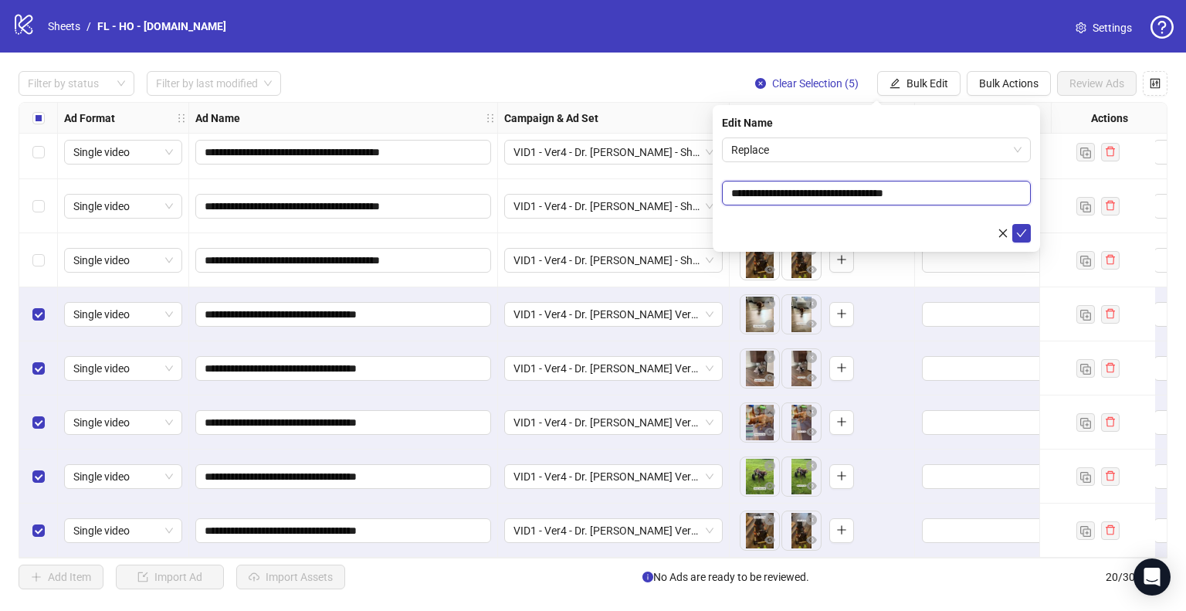
click at [825, 190] on input "**********" at bounding box center [876, 193] width 309 height 25
paste input "***"
type input "**********"
click at [1019, 230] on icon "check" at bounding box center [1021, 233] width 11 height 11
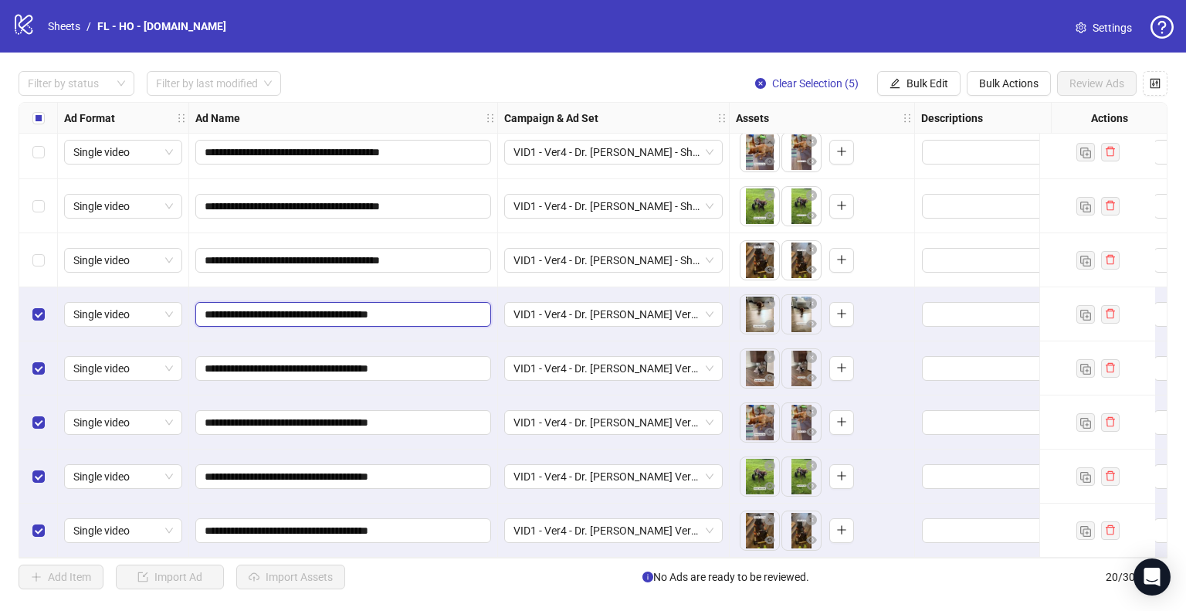
click at [226, 312] on input "**********" at bounding box center [342, 314] width 274 height 17
type input "**********"
click at [227, 365] on input "**********" at bounding box center [342, 368] width 274 height 17
type input "**********"
click at [227, 418] on input "**********" at bounding box center [342, 422] width 274 height 17
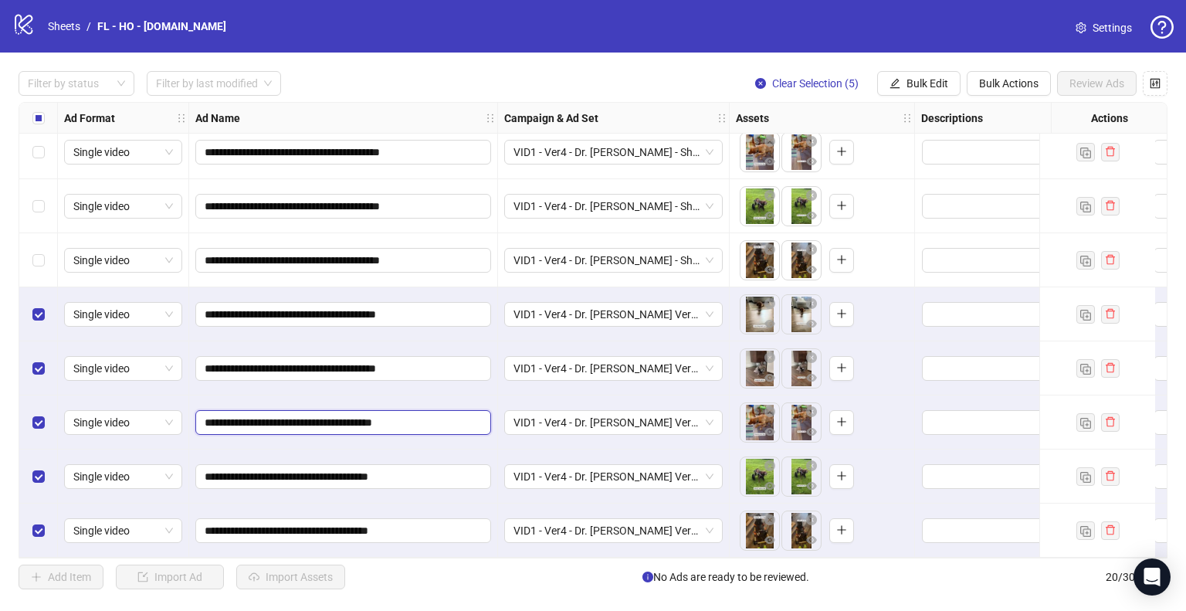
type input "**********"
click at [227, 468] on input "**********" at bounding box center [342, 476] width 274 height 17
type input "**********"
click at [227, 522] on input "**********" at bounding box center [342, 530] width 274 height 17
type input "**********"
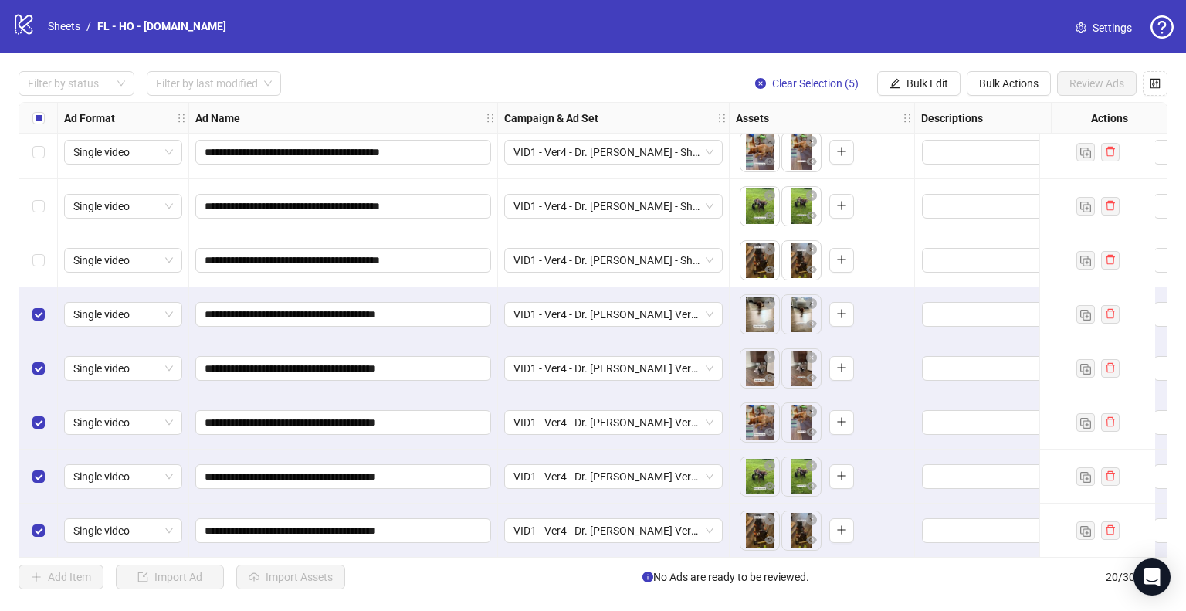
click at [325, 496] on div "**********" at bounding box center [343, 476] width 309 height 54
click at [825, 80] on span "Clear Selection (5)" at bounding box center [815, 83] width 86 height 12
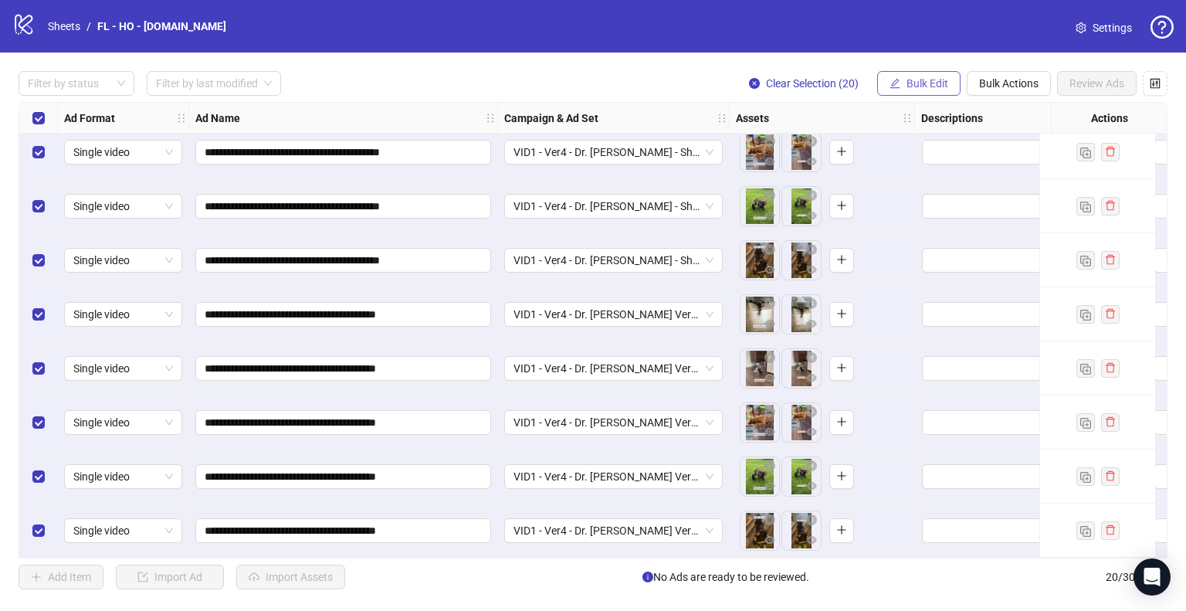
click at [911, 83] on span "Bulk Edit" at bounding box center [927, 83] width 42 height 12
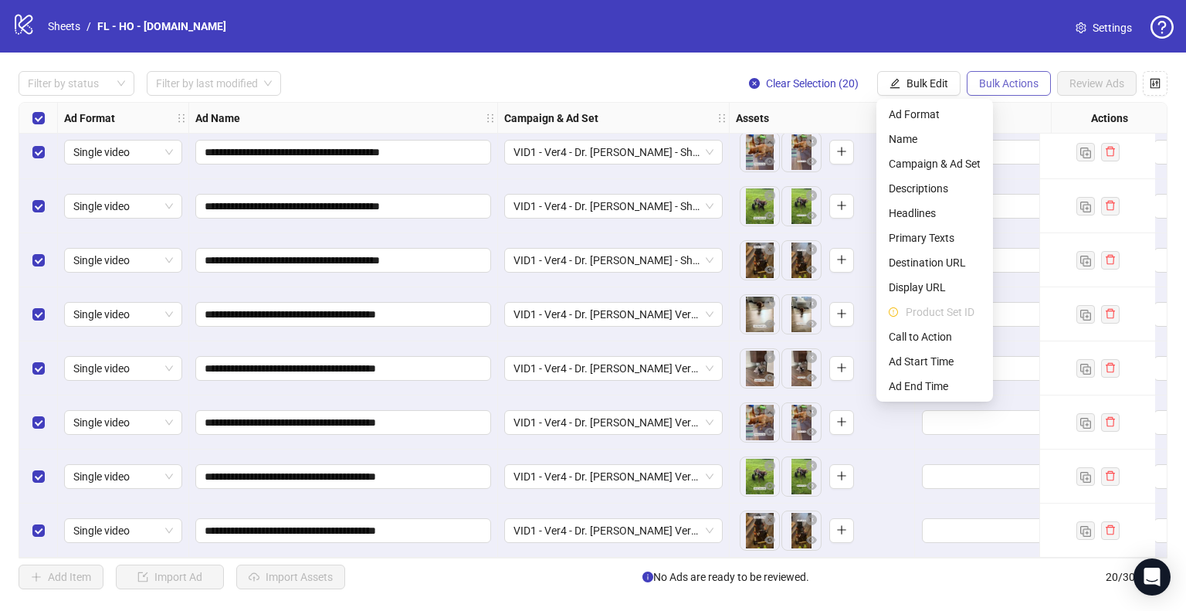
click at [1000, 83] on span "Bulk Actions" at bounding box center [1008, 83] width 59 height 12
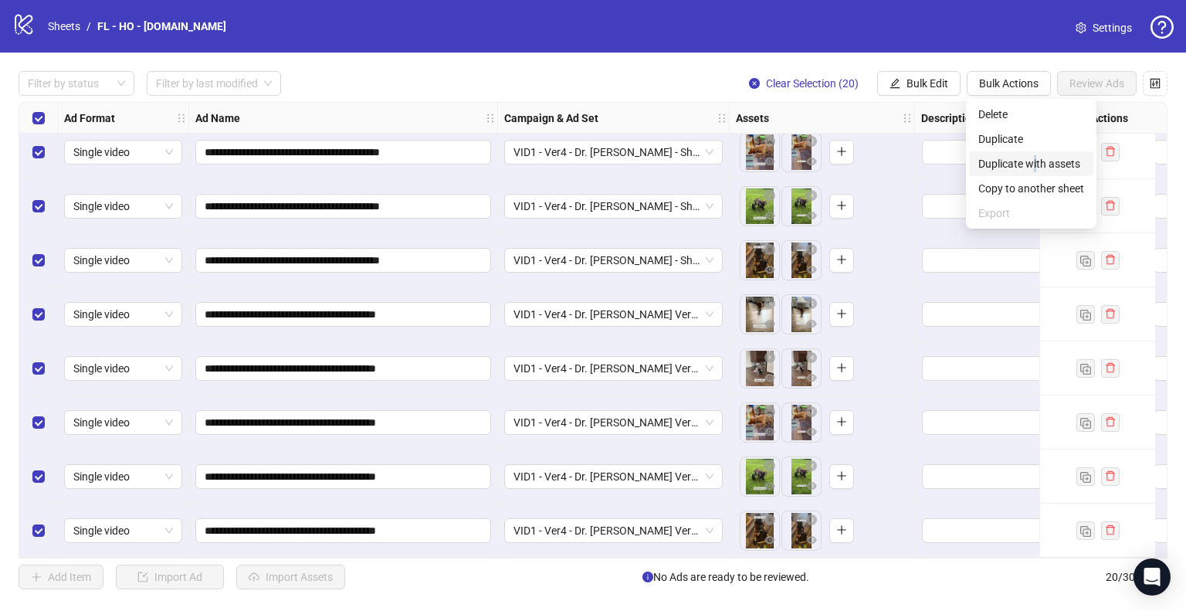
click at [1035, 160] on span "Duplicate with assets" at bounding box center [1031, 163] width 106 height 17
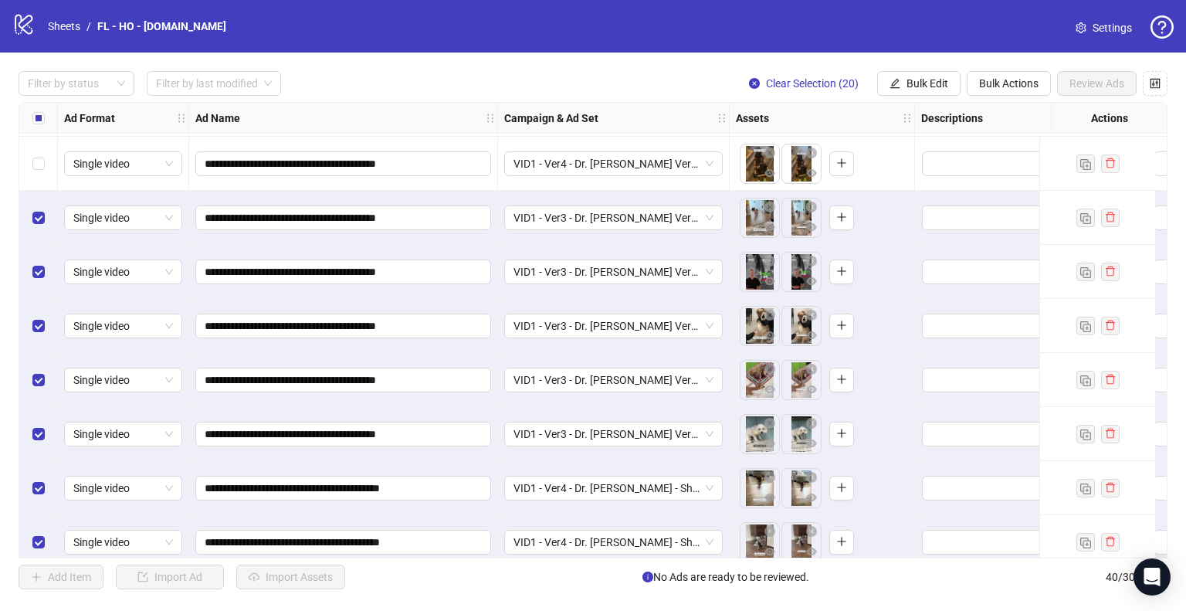
scroll to position [1048, 0]
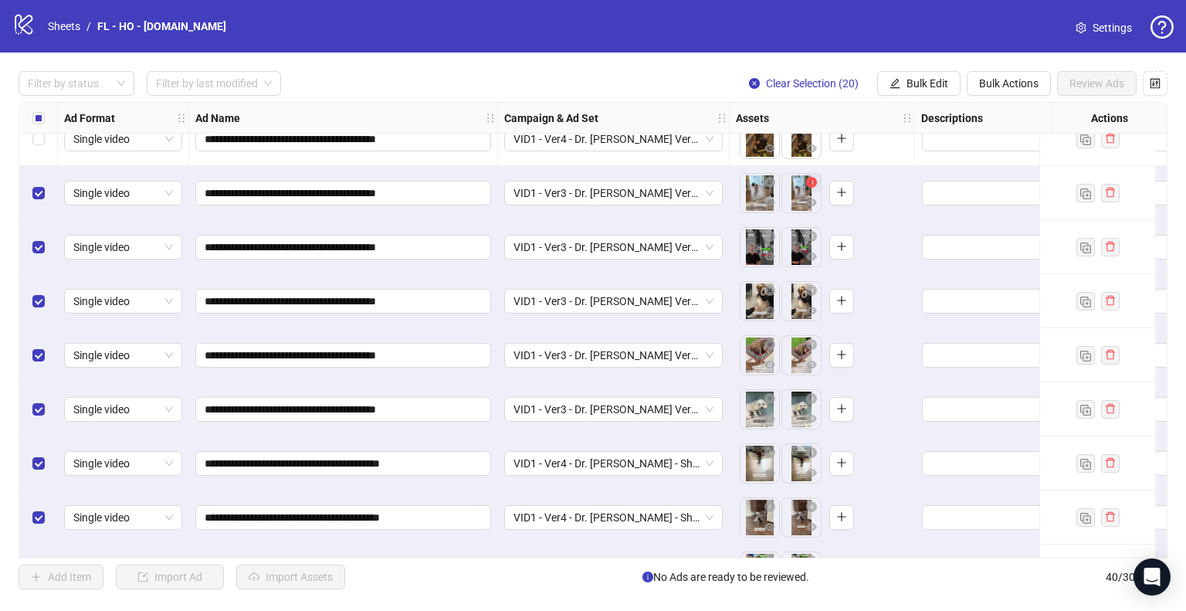
click at [811, 185] on icon "close-circle" at bounding box center [811, 182] width 11 height 11
click at [813, 237] on icon "close-circle" at bounding box center [811, 236] width 11 height 11
click at [811, 289] on icon "close-circle" at bounding box center [811, 290] width 11 height 11
click at [809, 347] on icon "close-circle" at bounding box center [811, 344] width 11 height 11
drag, startPoint x: 811, startPoint y: 393, endPoint x: 807, endPoint y: 455, distance: 61.9
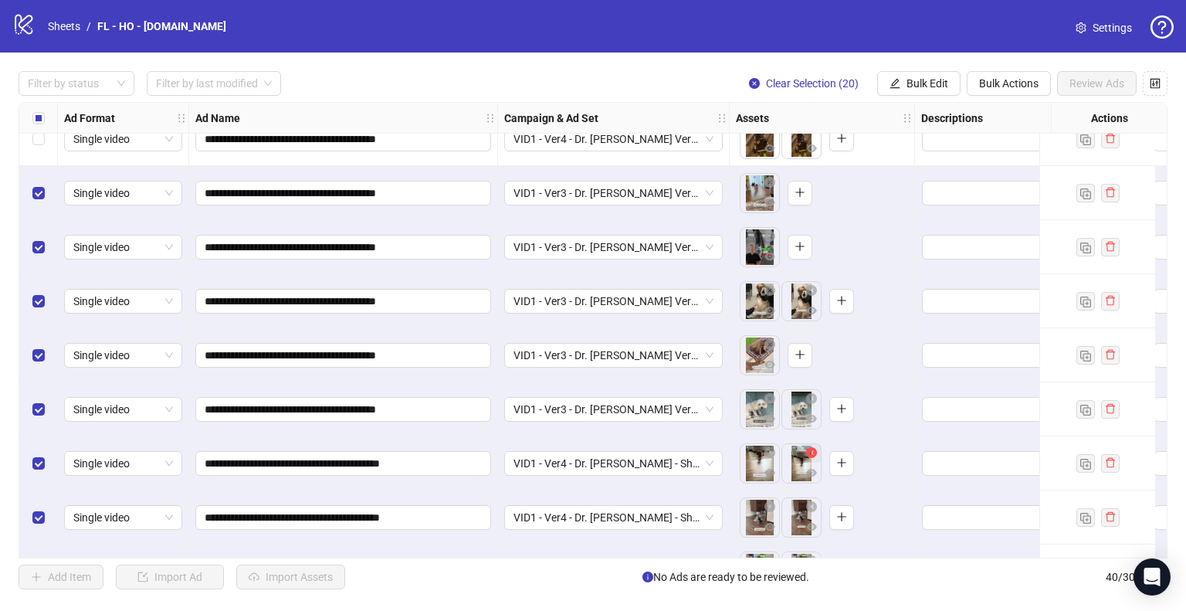
click at [811, 394] on icon "close-circle" at bounding box center [811, 398] width 11 height 11
click at [809, 452] on icon "close-circle" at bounding box center [811, 452] width 11 height 11
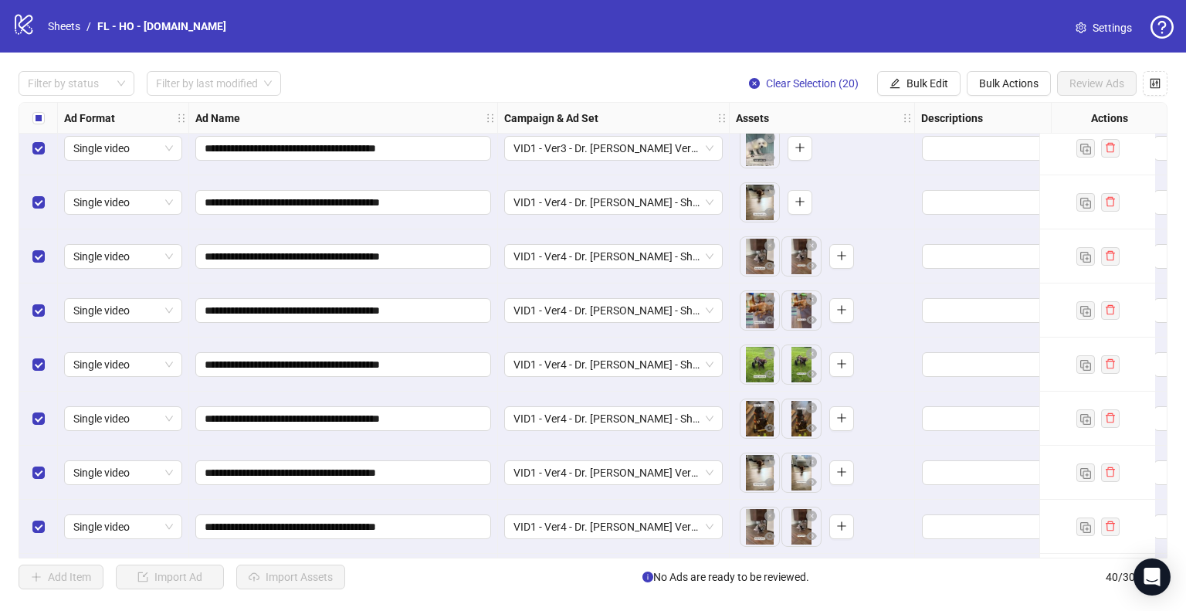
scroll to position [1357, 0]
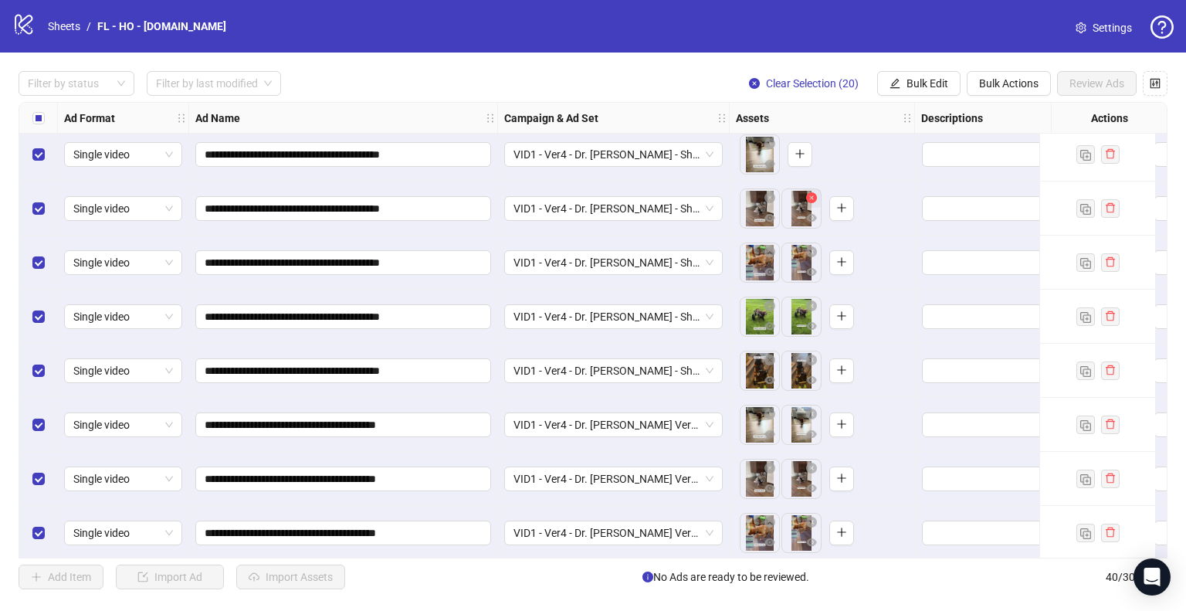
click at [810, 197] on icon "close-circle" at bounding box center [811, 197] width 11 height 11
click at [812, 248] on icon "close-circle" at bounding box center [811, 251] width 11 height 11
click at [809, 303] on icon "close-circle" at bounding box center [811, 305] width 11 height 11
click at [807, 355] on icon "close-circle" at bounding box center [811, 359] width 11 height 11
click at [810, 412] on icon "close-circle" at bounding box center [811, 413] width 11 height 11
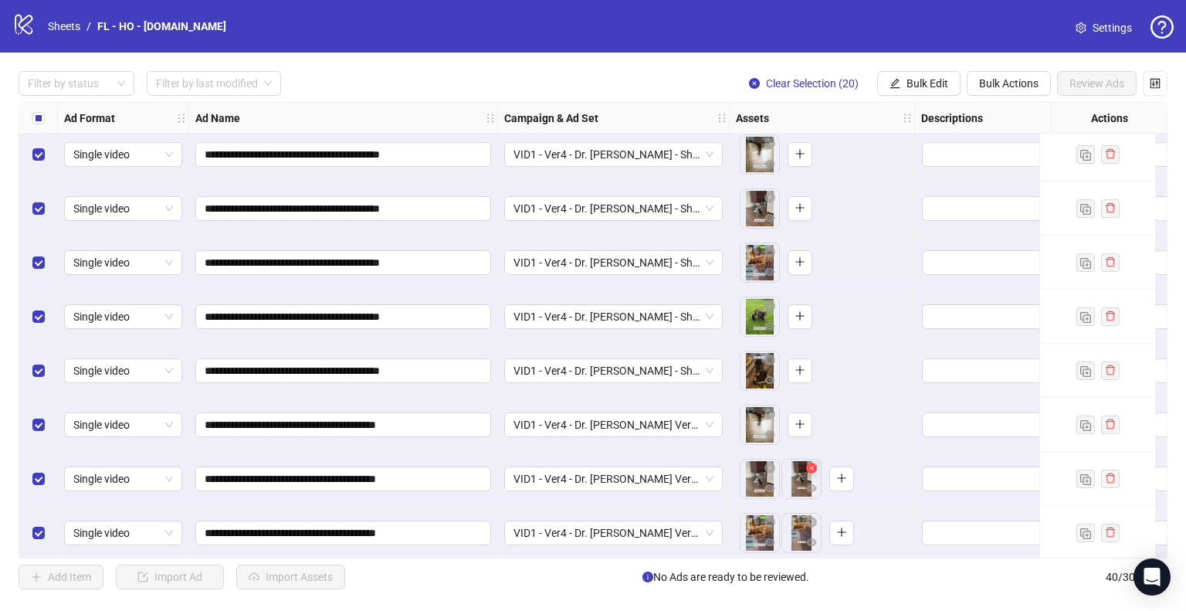
click at [811, 469] on icon "close-circle" at bounding box center [811, 467] width 11 height 11
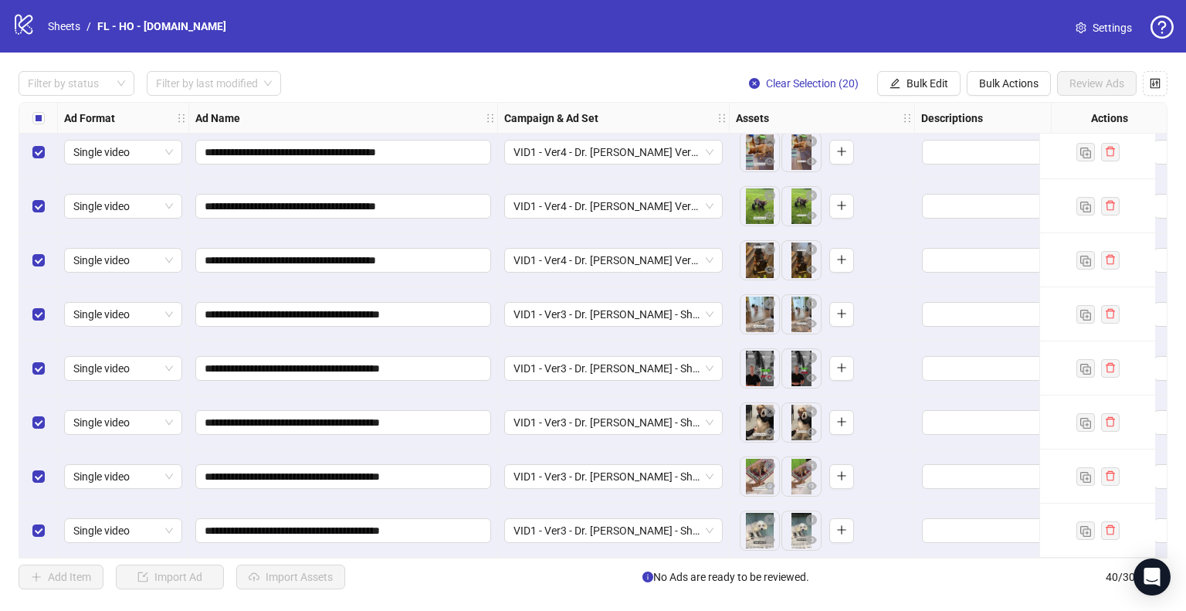
scroll to position [1666, 0]
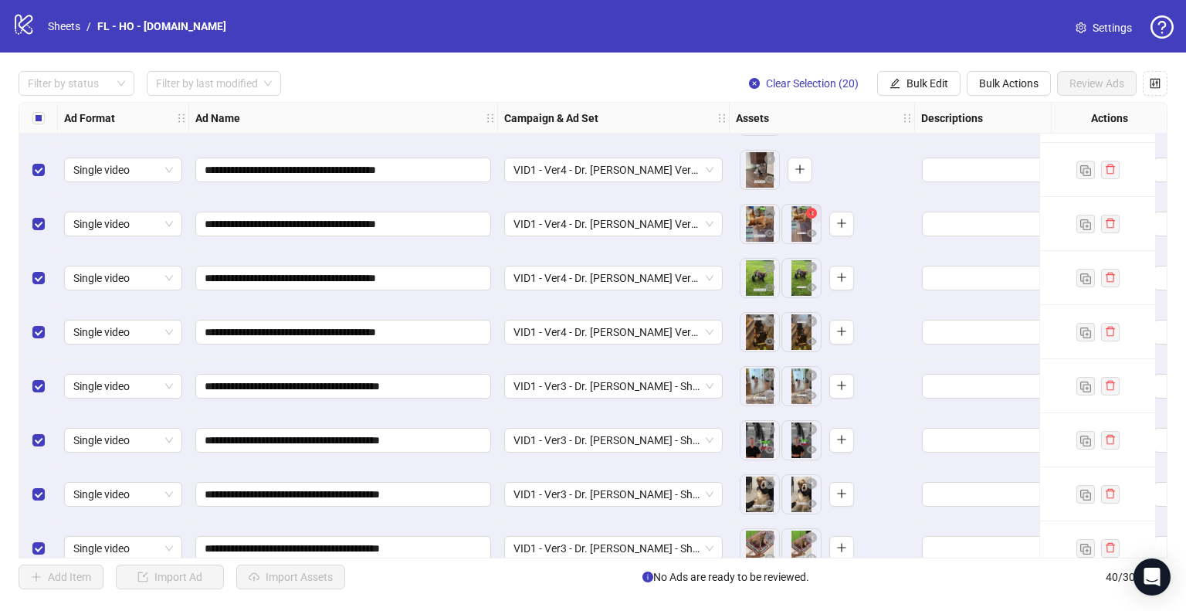
click at [816, 214] on button "button" at bounding box center [811, 214] width 19 height 19
click at [811, 266] on icon "close-circle" at bounding box center [811, 267] width 11 height 11
click at [808, 320] on icon "close-circle" at bounding box center [811, 321] width 11 height 11
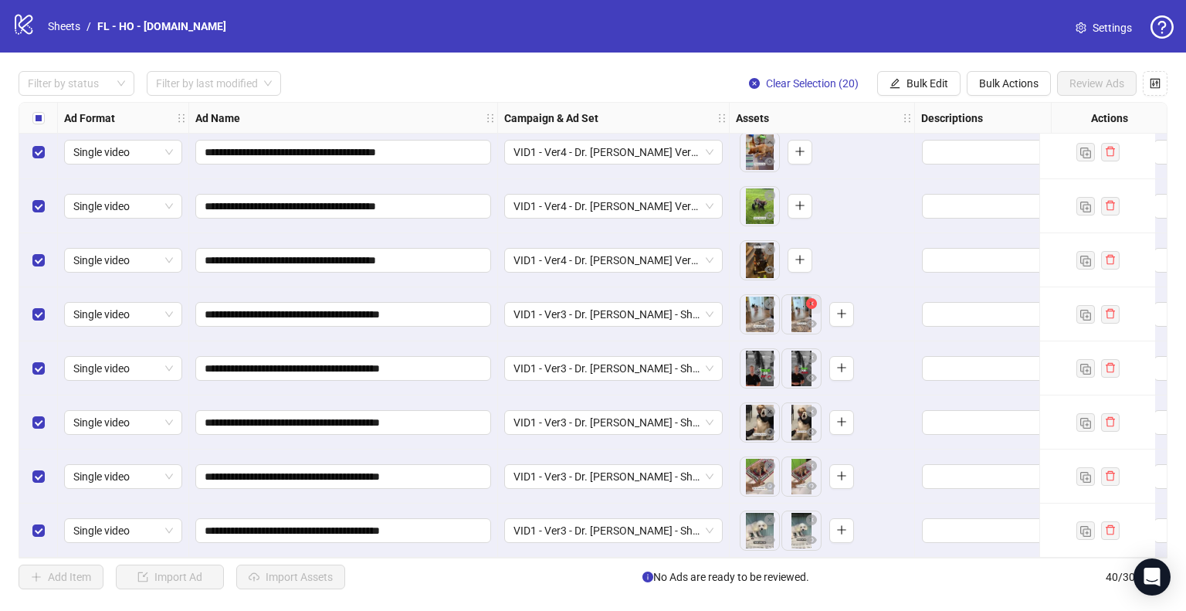
click at [811, 300] on icon "close-circle" at bounding box center [811, 303] width 11 height 11
click at [811, 352] on icon "close-circle" at bounding box center [811, 357] width 11 height 11
click at [812, 407] on icon "close-circle" at bounding box center [811, 411] width 11 height 11
click at [811, 460] on icon "close-circle" at bounding box center [811, 465] width 11 height 11
click at [811, 514] on icon "close-circle" at bounding box center [811, 519] width 11 height 11
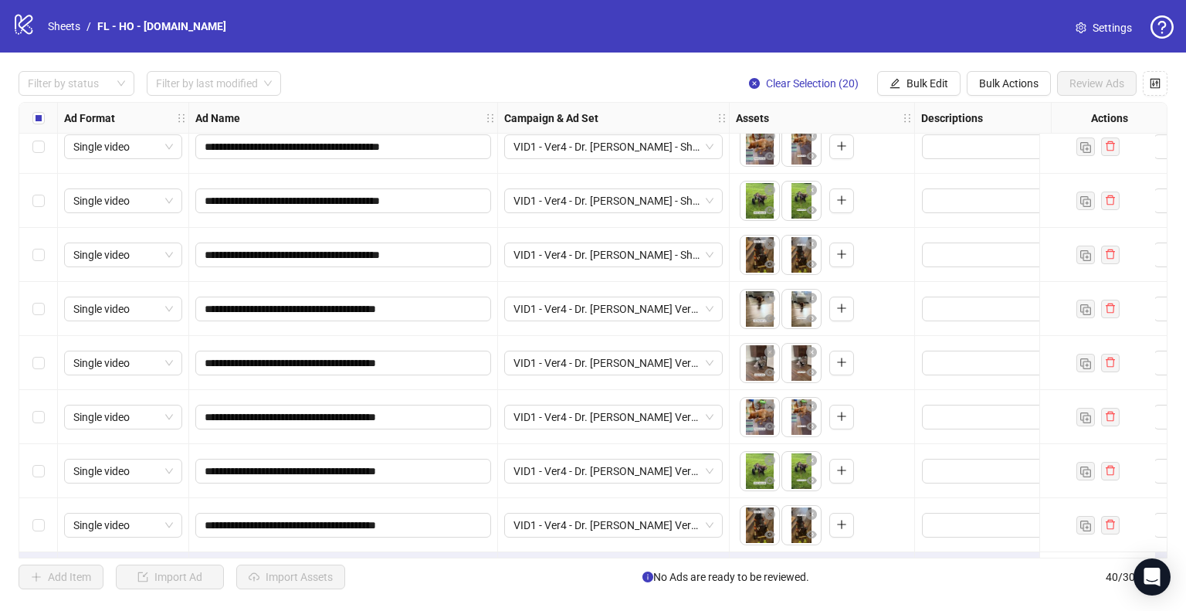
scroll to position [894, 0]
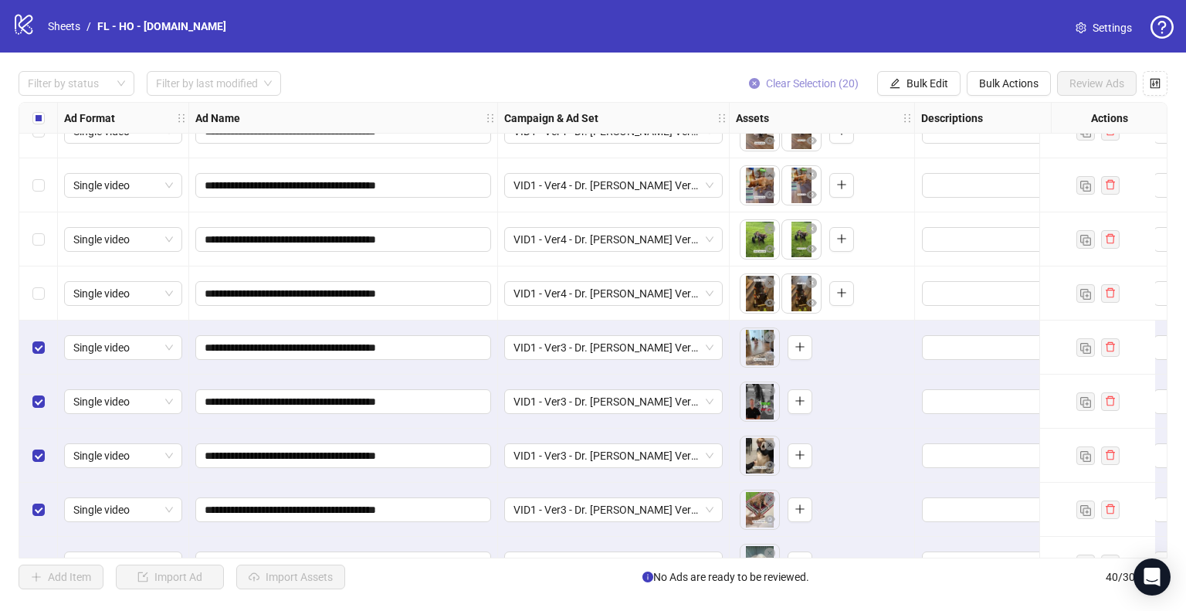
click at [840, 83] on span "Clear Selection (20)" at bounding box center [812, 83] width 93 height 12
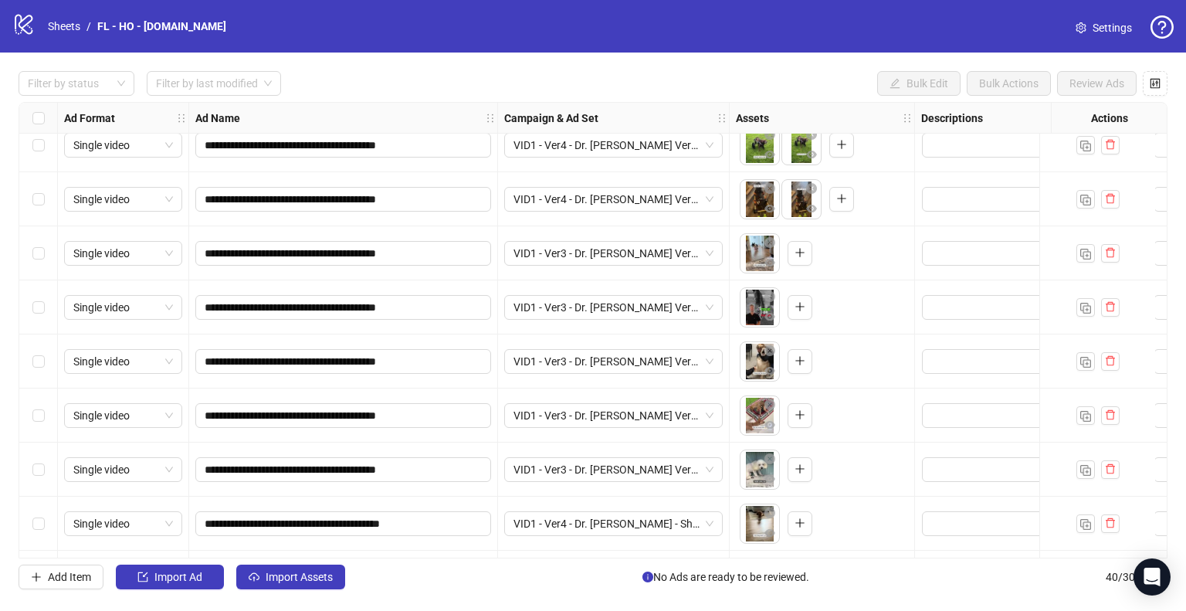
scroll to position [1048, 0]
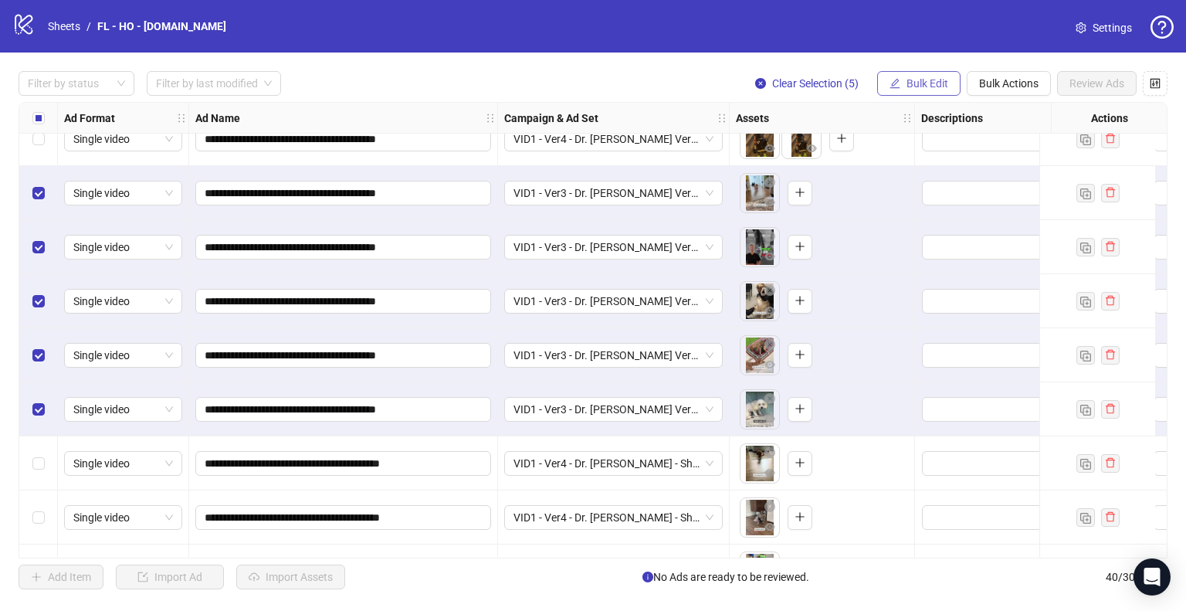
click at [910, 88] on span "Bulk Edit" at bounding box center [927, 83] width 42 height 12
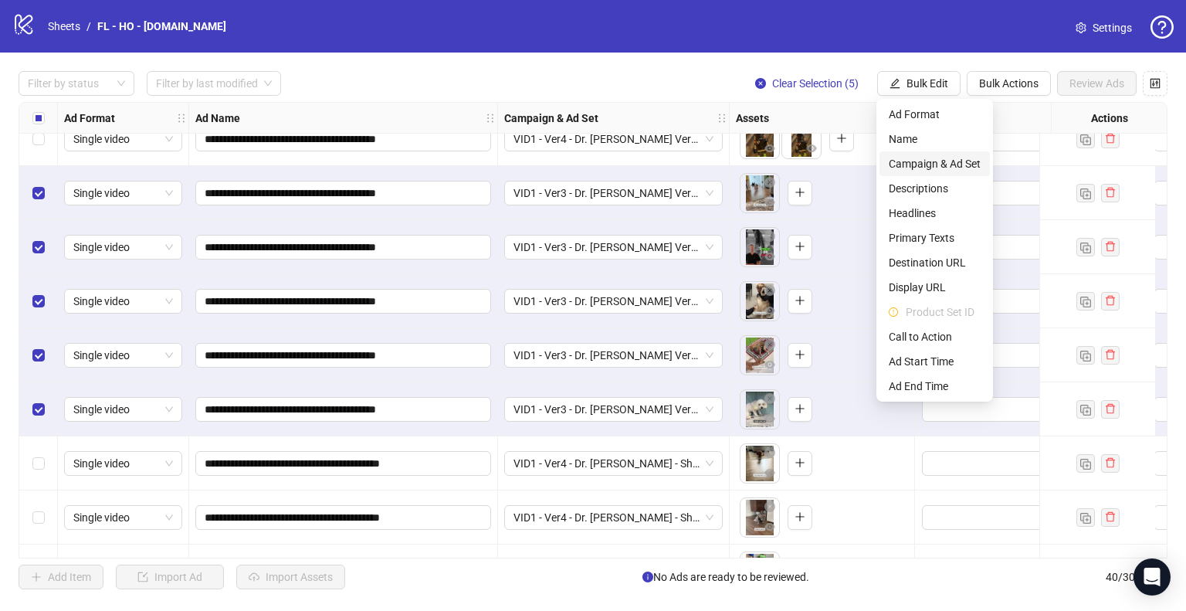
click at [933, 159] on span "Campaign & Ad Set" at bounding box center [935, 163] width 92 height 17
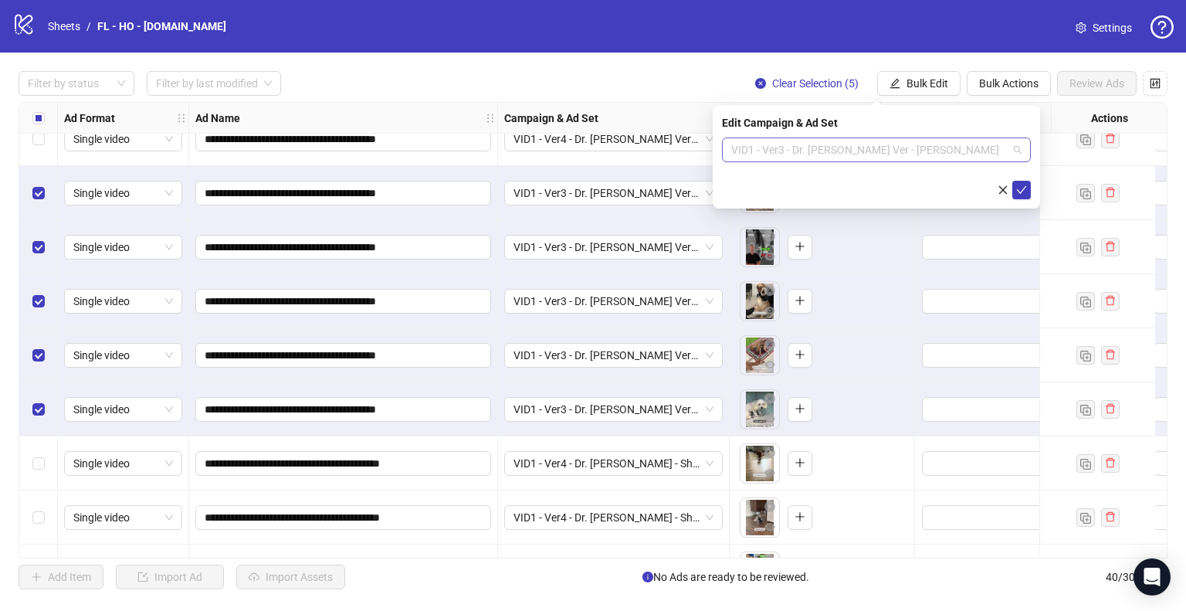
click at [991, 153] on span "VID1 - Ver3 - Dr. [PERSON_NAME] Ver - [PERSON_NAME]" at bounding box center [876, 149] width 290 height 23
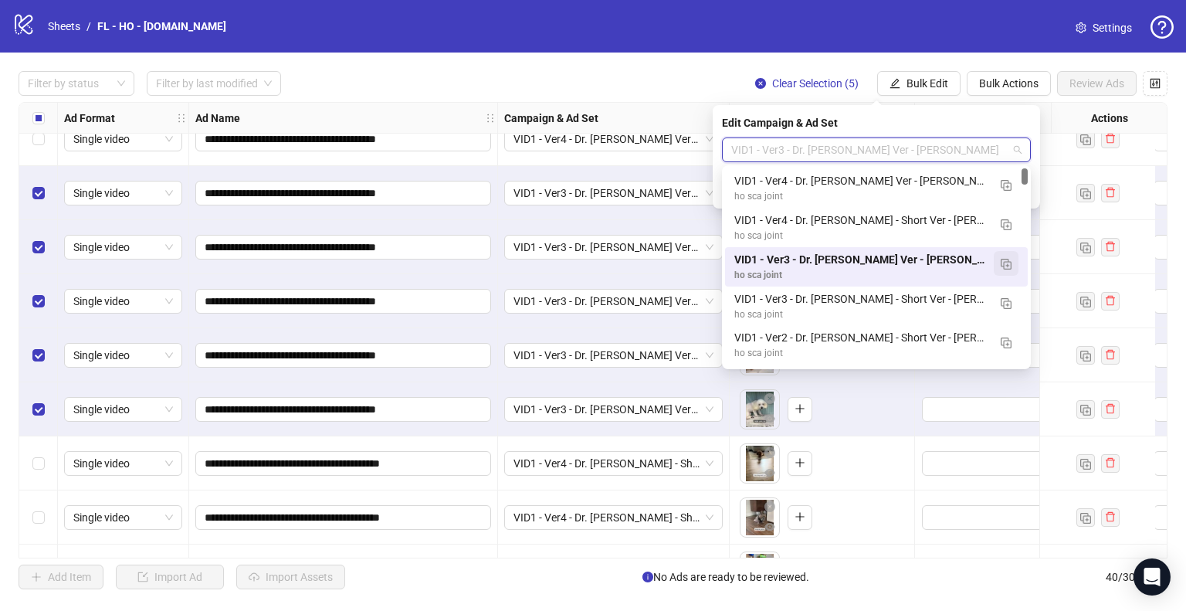
click at [1010, 265] on img "button" at bounding box center [1005, 264] width 11 height 11
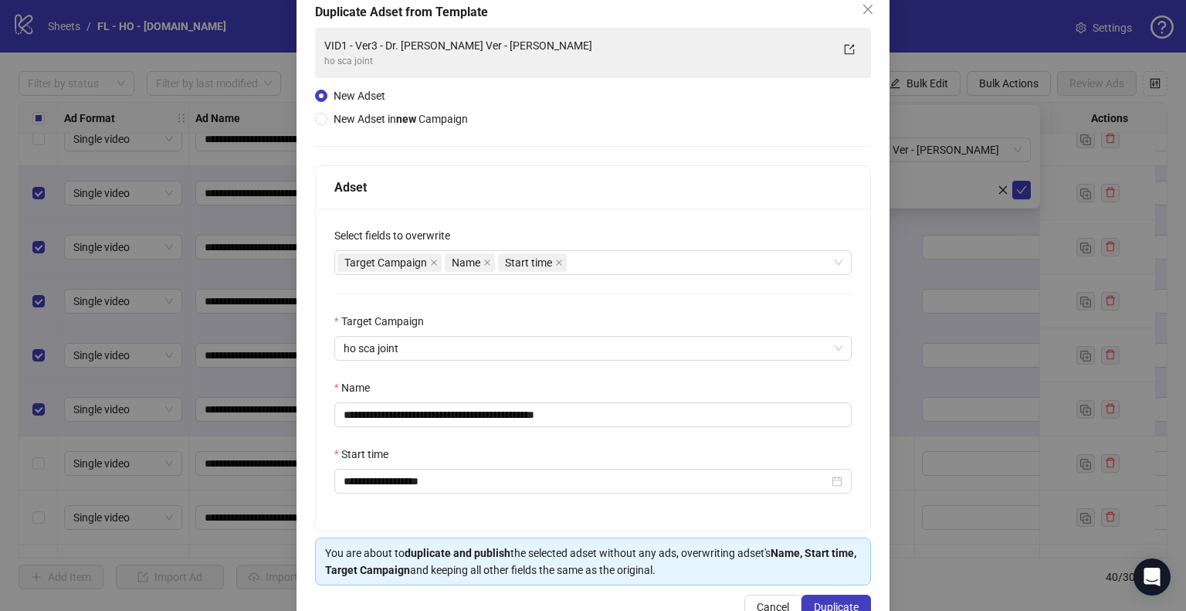
scroll to position [130, 0]
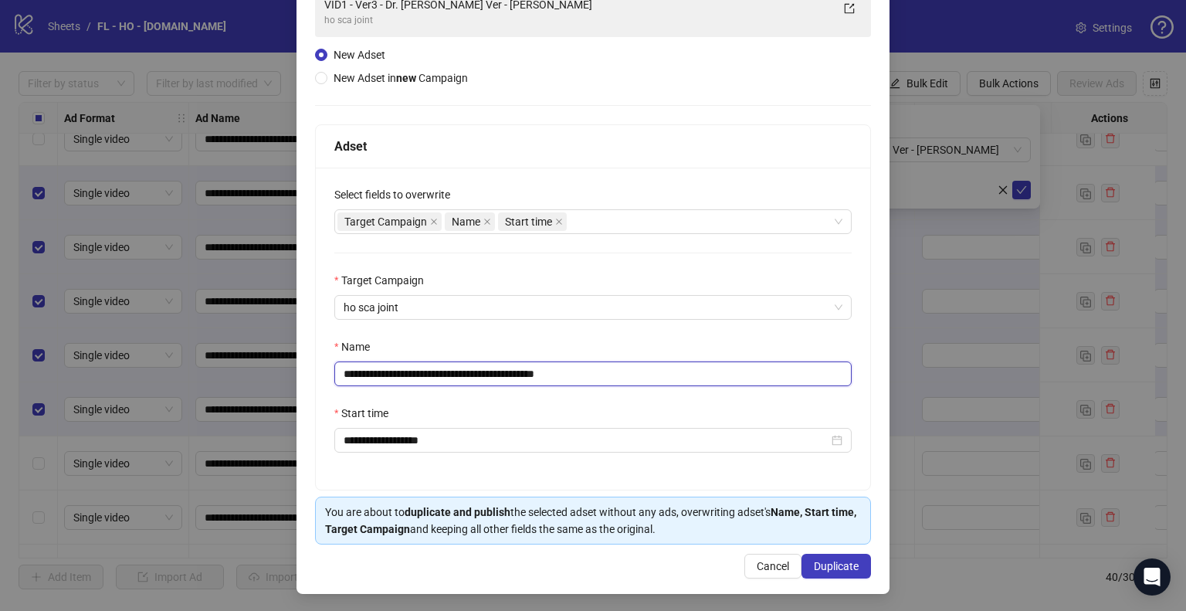
click at [507, 373] on input "**********" at bounding box center [592, 373] width 517 height 25
click at [504, 373] on input "**********" at bounding box center [592, 373] width 517 height 25
type input "**********"
click at [814, 567] on span "Duplicate" at bounding box center [836, 566] width 45 height 12
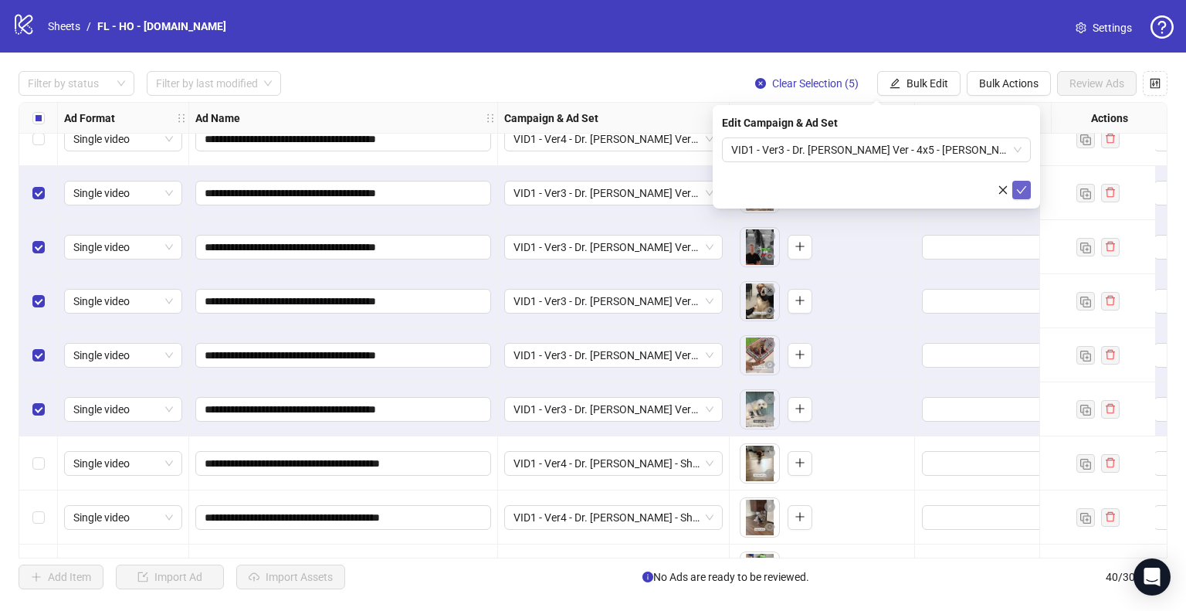
click at [1027, 196] on button "submit" at bounding box center [1021, 190] width 19 height 19
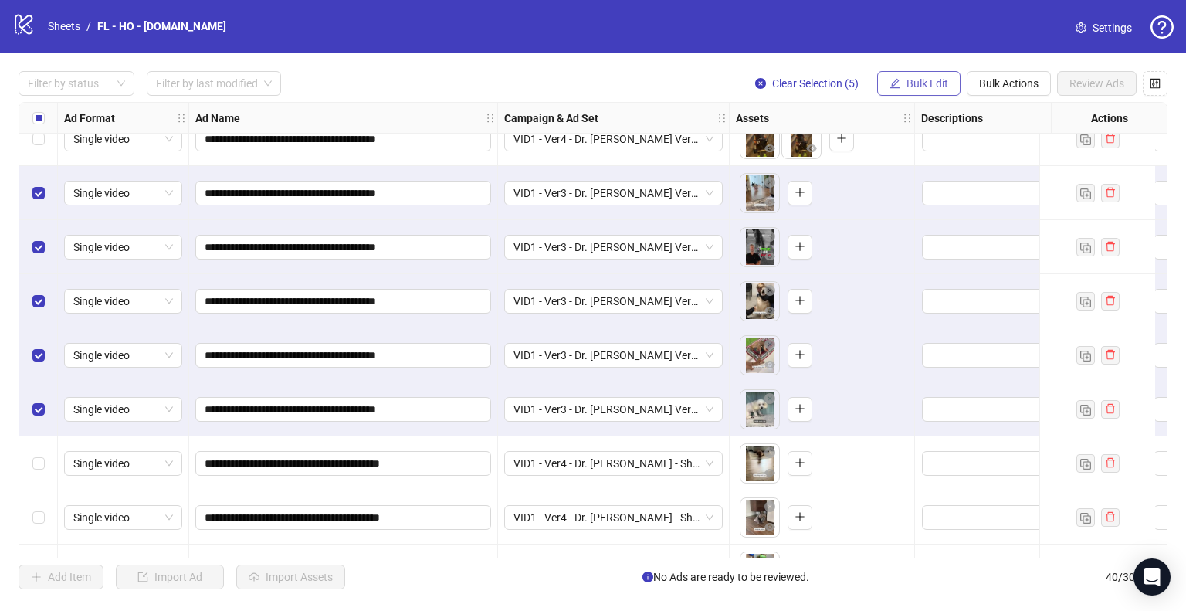
click at [905, 87] on button "Bulk Edit" at bounding box center [918, 83] width 83 height 25
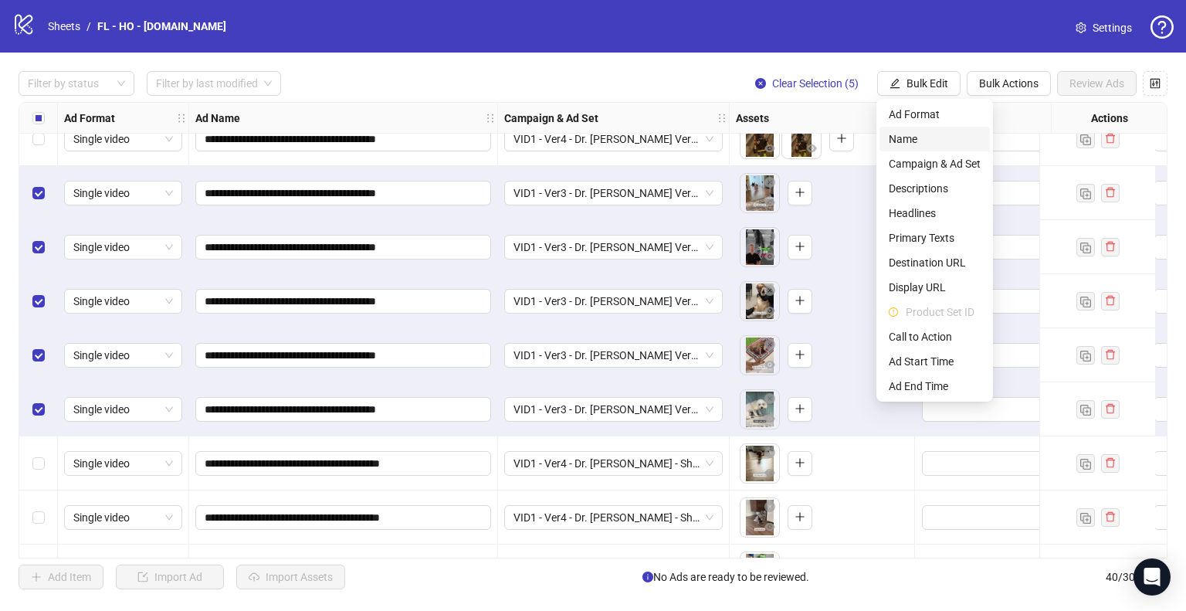
click at [916, 140] on span "Name" at bounding box center [935, 138] width 92 height 17
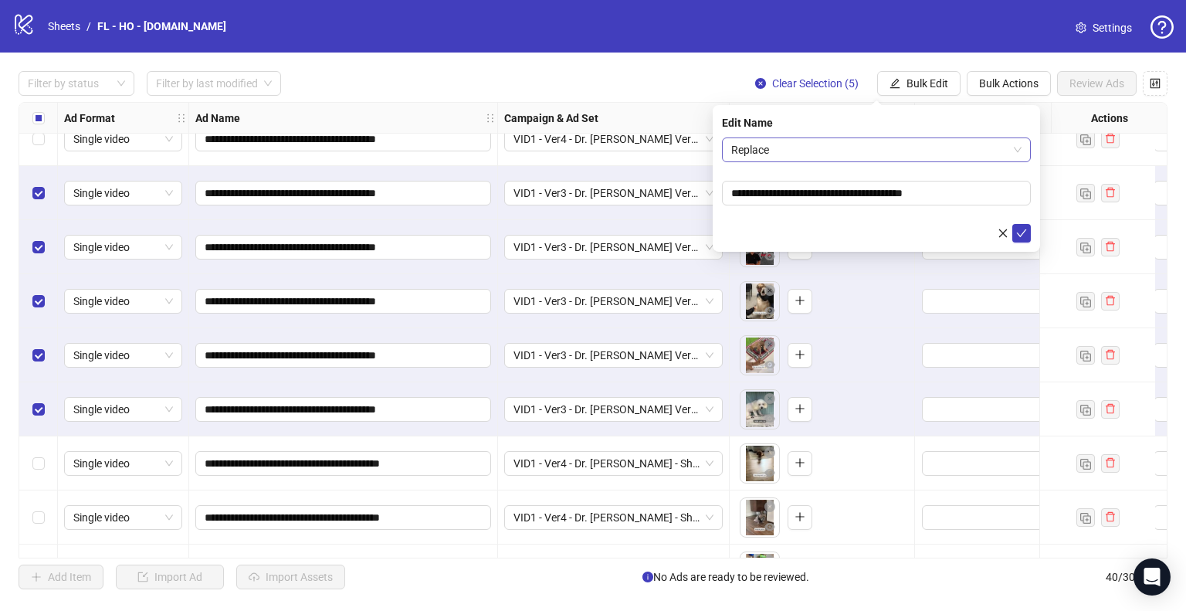
click at [857, 154] on span "Replace" at bounding box center [876, 149] width 290 height 23
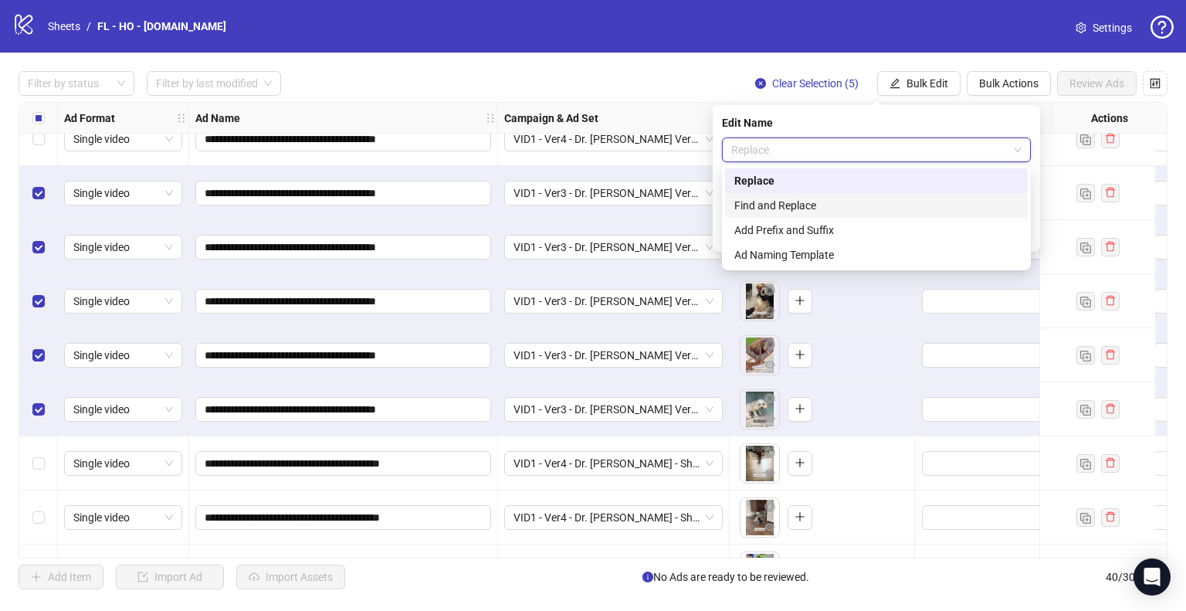
click at [818, 209] on div "Find and Replace" at bounding box center [876, 205] width 284 height 17
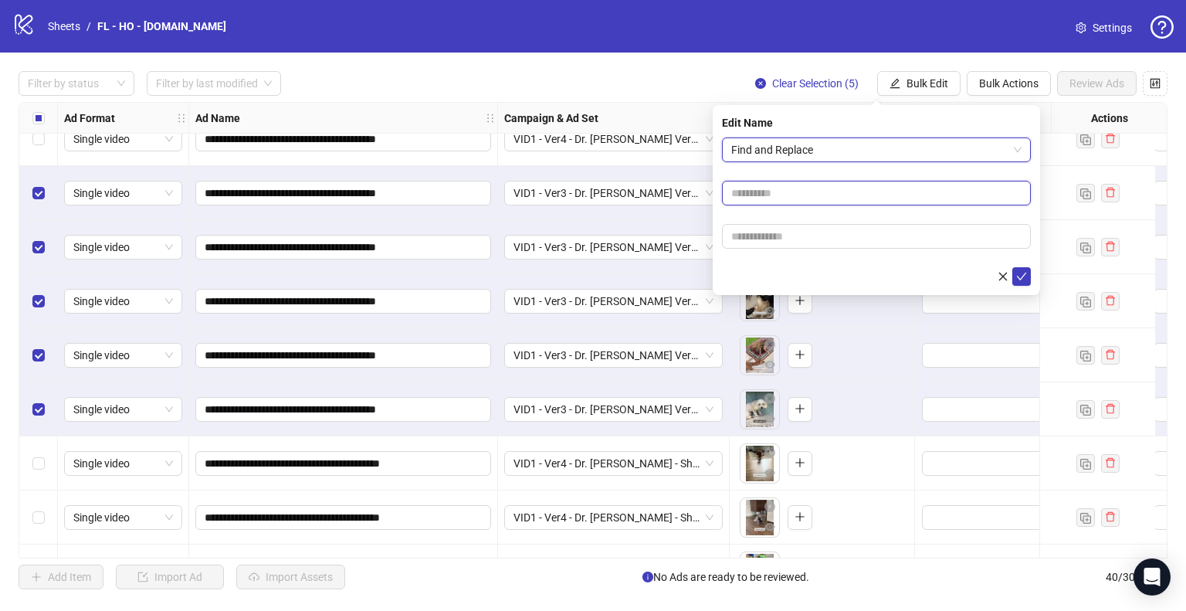
click at [786, 199] on input "text" at bounding box center [876, 193] width 309 height 25
type input "*****"
paste input "**********"
type input "**********"
click at [1012, 267] on button "submit" at bounding box center [1021, 276] width 19 height 19
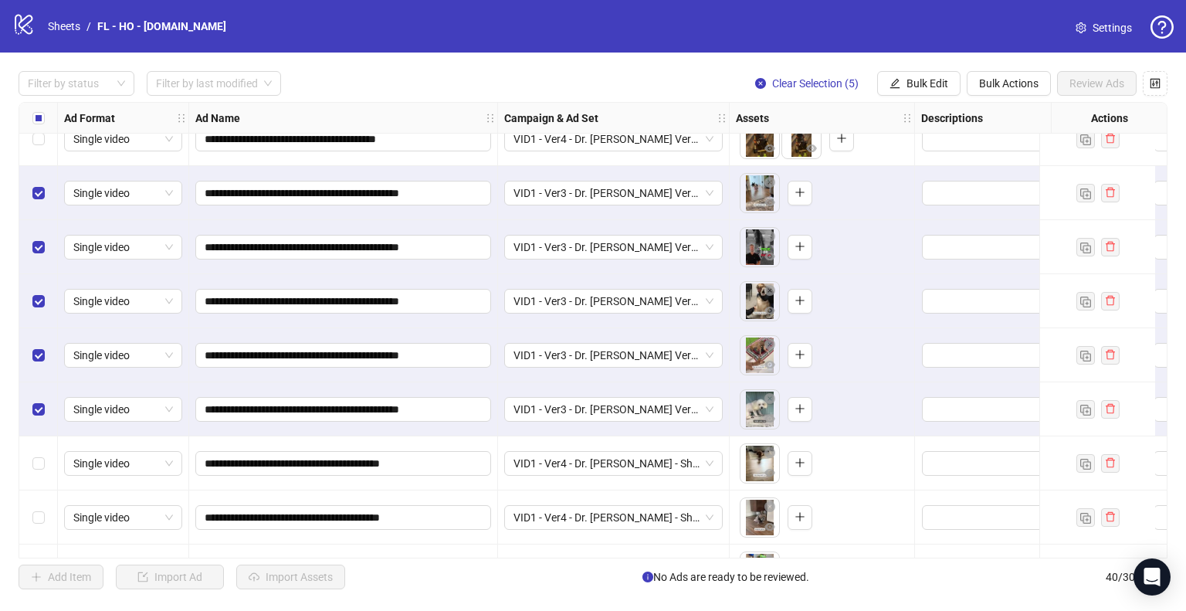
click at [834, 83] on span "Clear Selection (5)" at bounding box center [815, 83] width 86 height 12
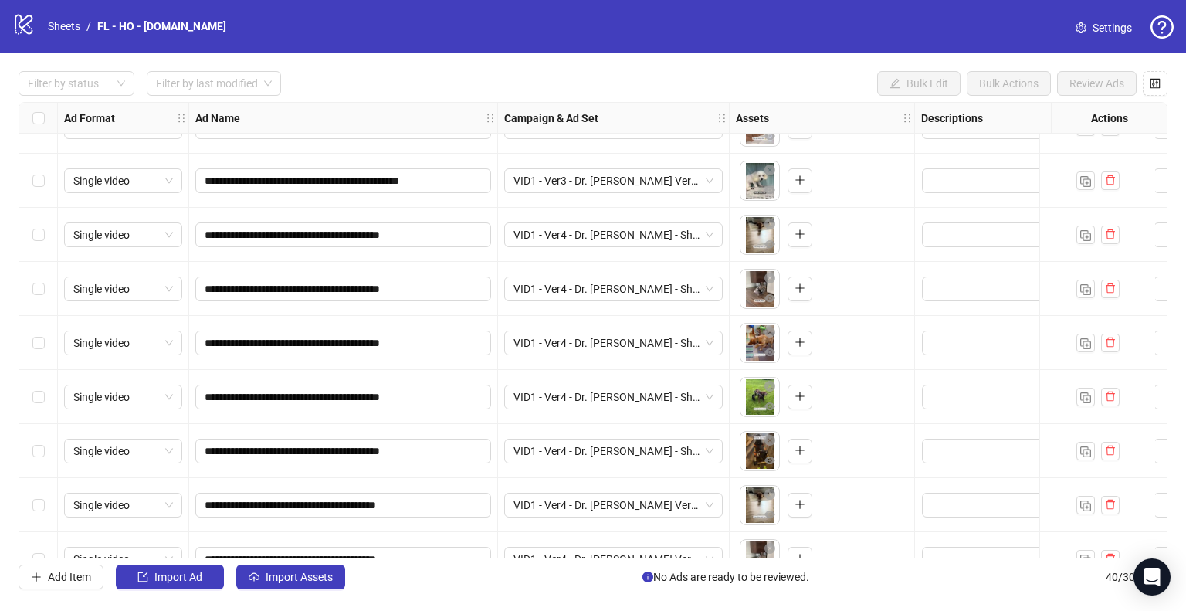
scroll to position [1280, 0]
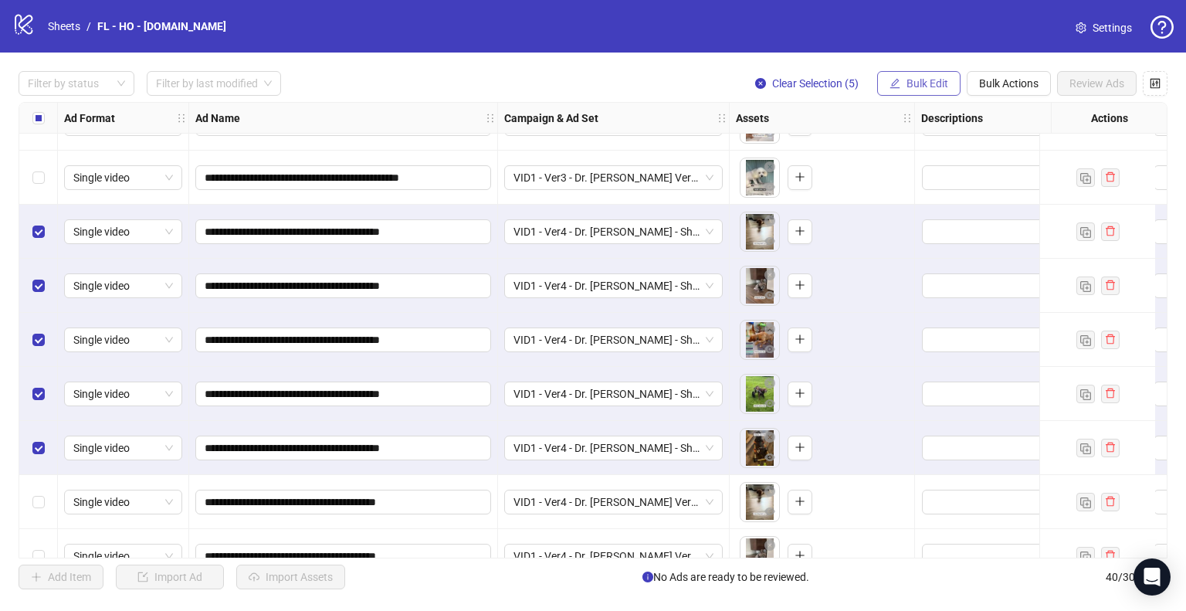
click at [920, 90] on button "Bulk Edit" at bounding box center [918, 83] width 83 height 25
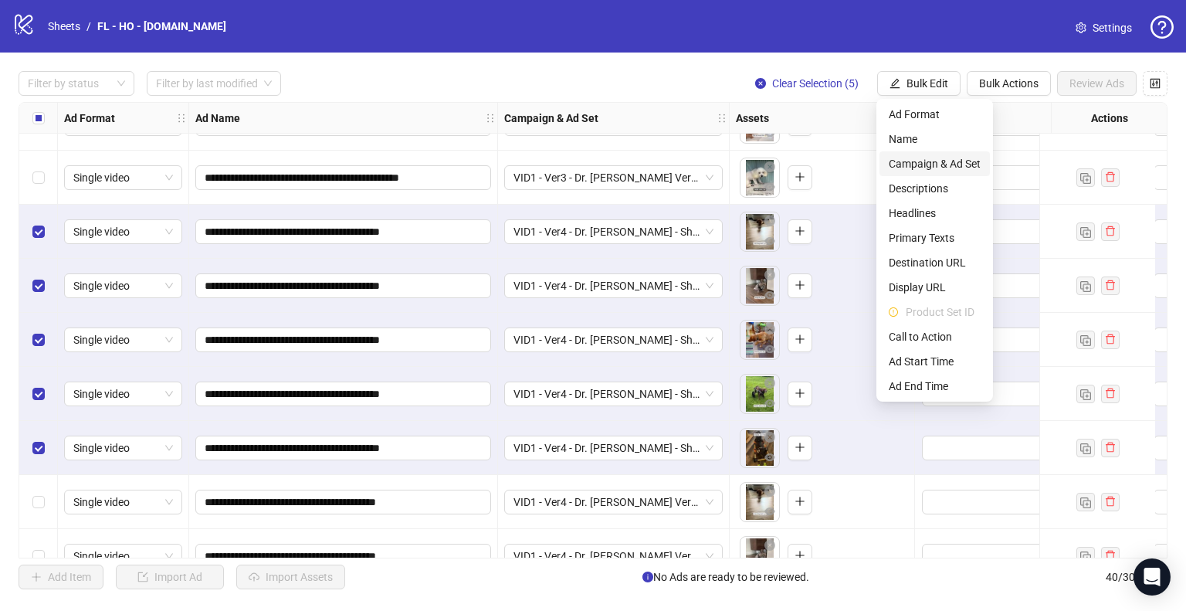
click at [938, 163] on span "Campaign & Ad Set" at bounding box center [935, 163] width 92 height 17
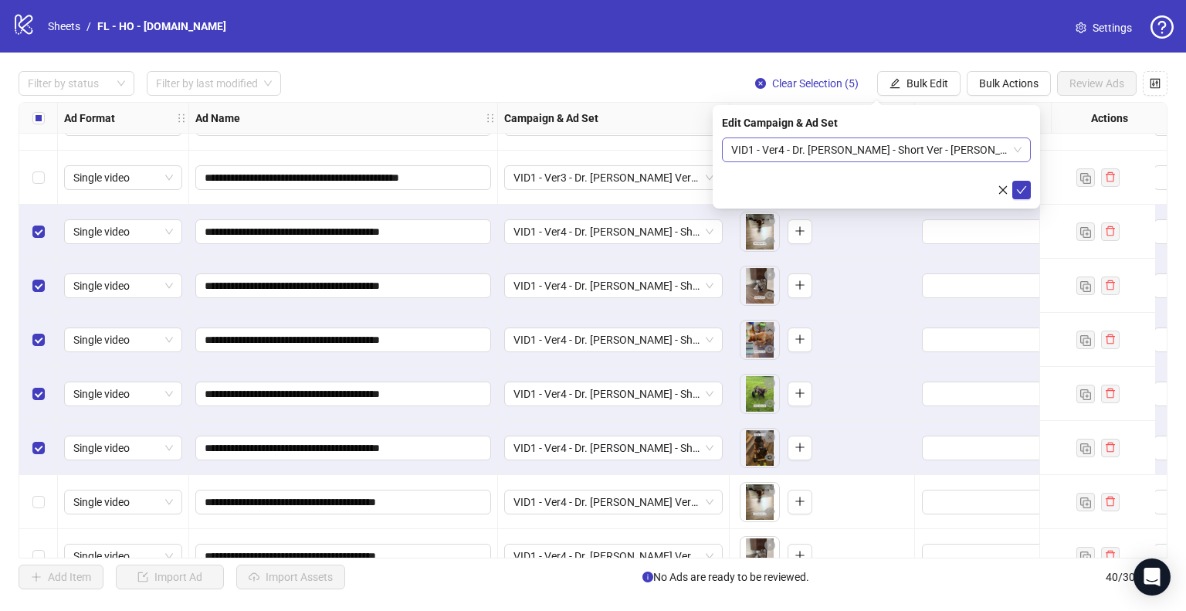
click at [1008, 151] on span "VID1 - Ver4 - Dr. [PERSON_NAME] - Short Ver - [PERSON_NAME]" at bounding box center [876, 149] width 290 height 23
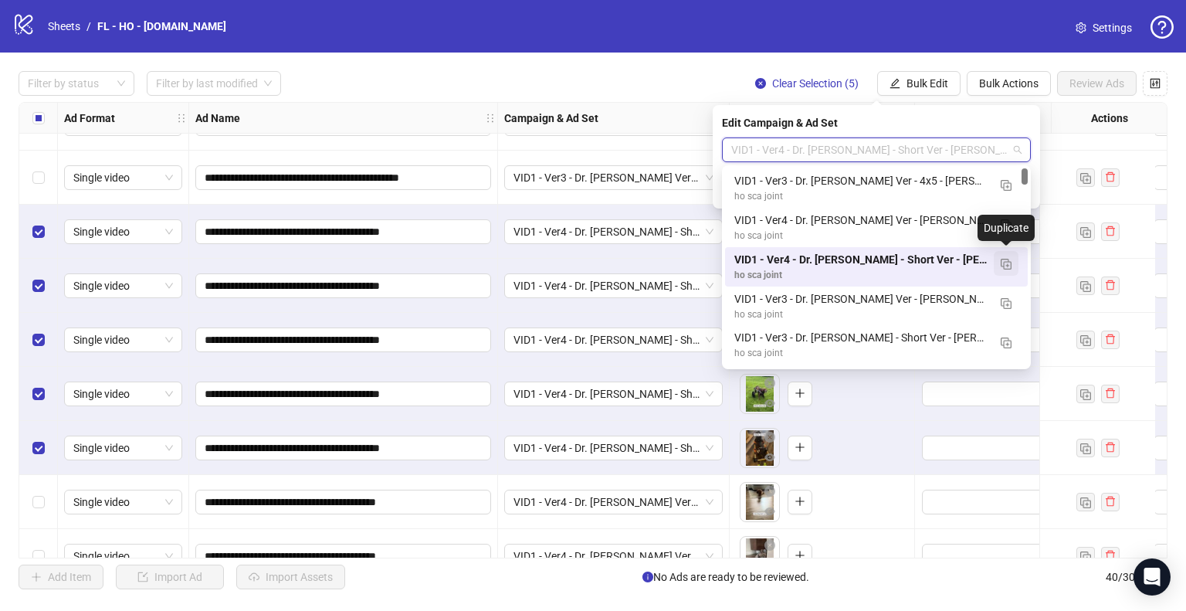
click at [1006, 266] on img "button" at bounding box center [1005, 264] width 11 height 11
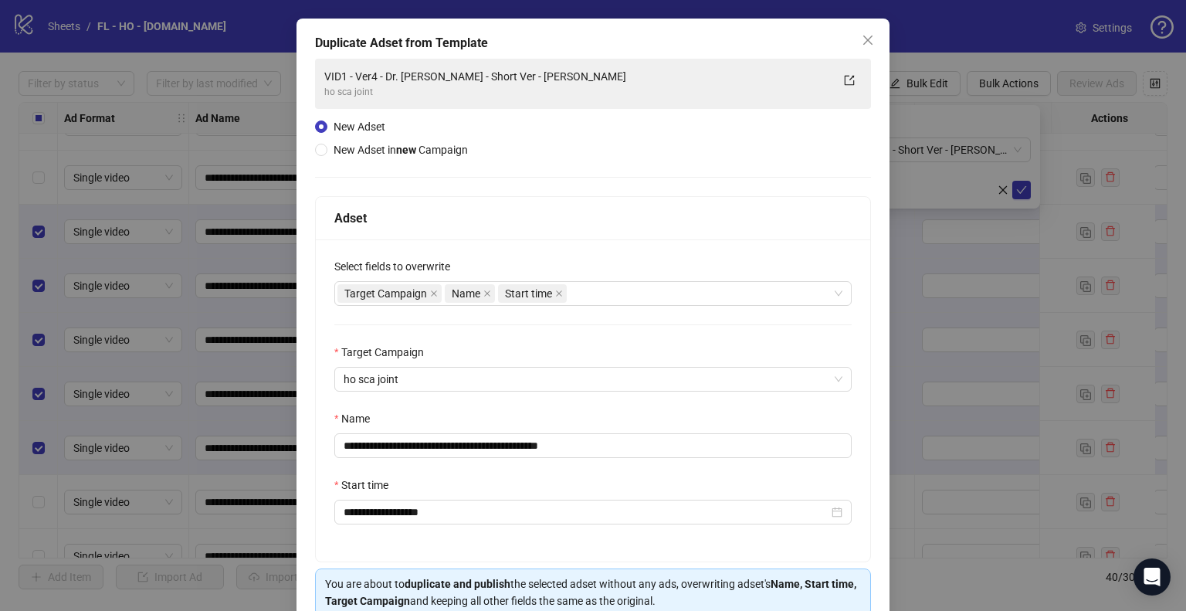
scroll to position [130, 0]
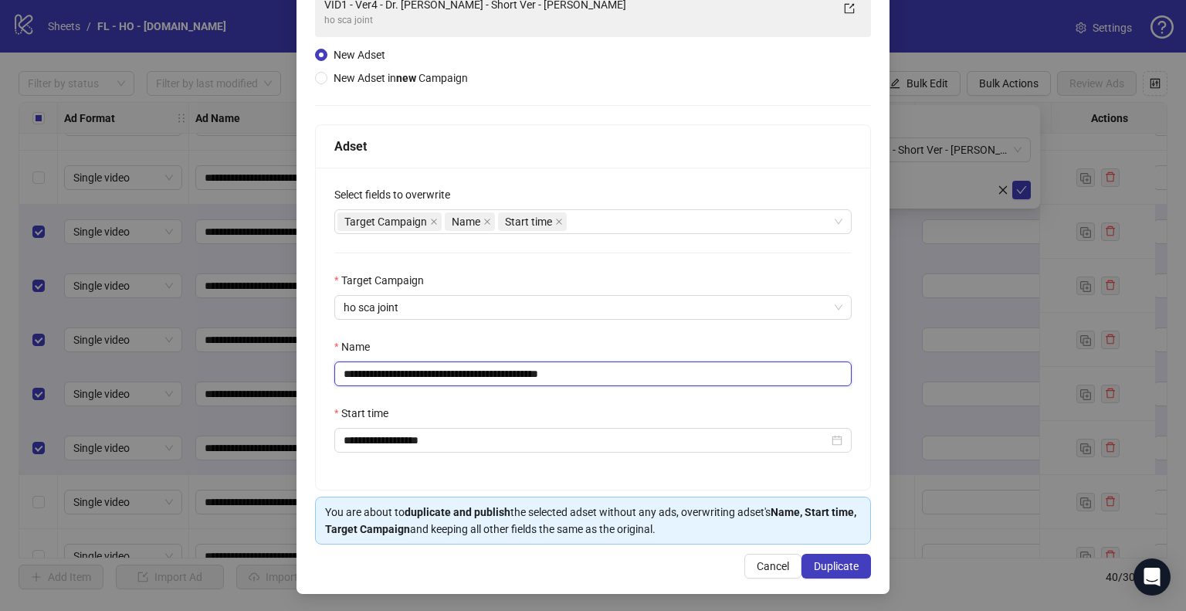
click at [509, 378] on input "**********" at bounding box center [592, 373] width 517 height 25
click at [505, 371] on input "**********" at bounding box center [592, 373] width 517 height 25
type input "**********"
click at [824, 560] on span "Duplicate" at bounding box center [836, 566] width 45 height 12
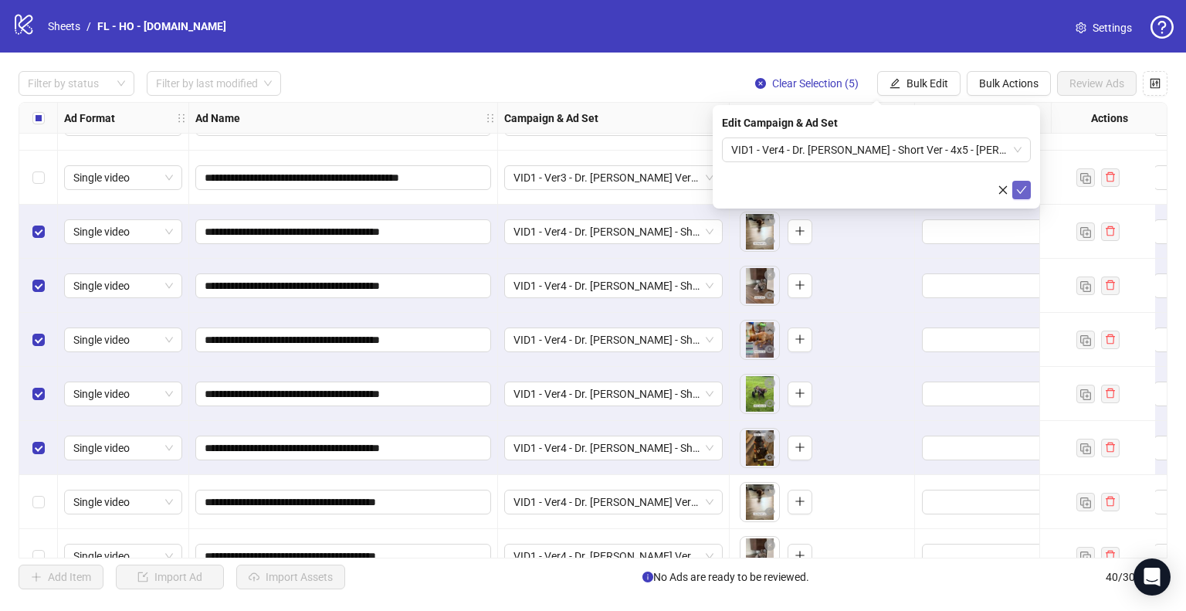
click at [1027, 194] on button "submit" at bounding box center [1021, 190] width 19 height 19
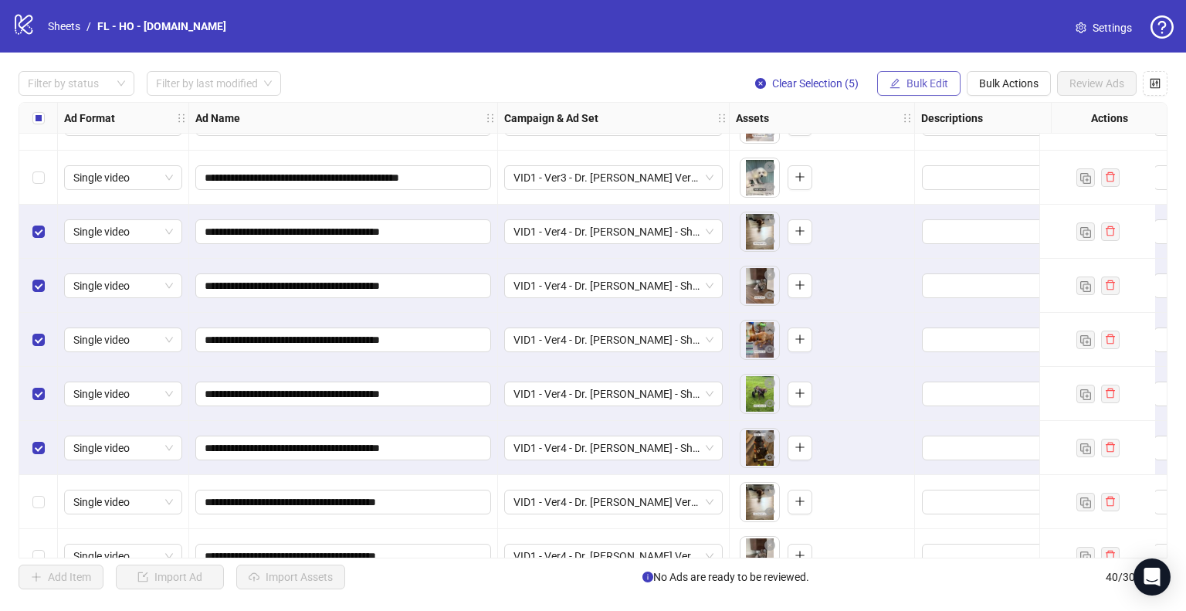
click at [934, 92] on button "Bulk Edit" at bounding box center [918, 83] width 83 height 25
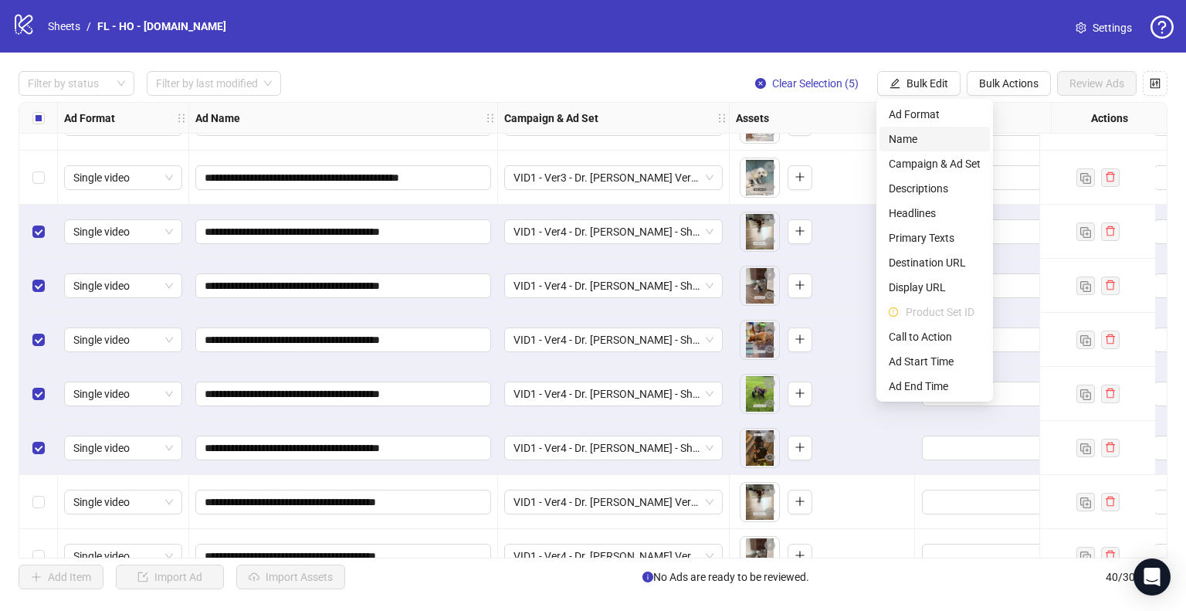
click at [936, 145] on span "Name" at bounding box center [935, 138] width 92 height 17
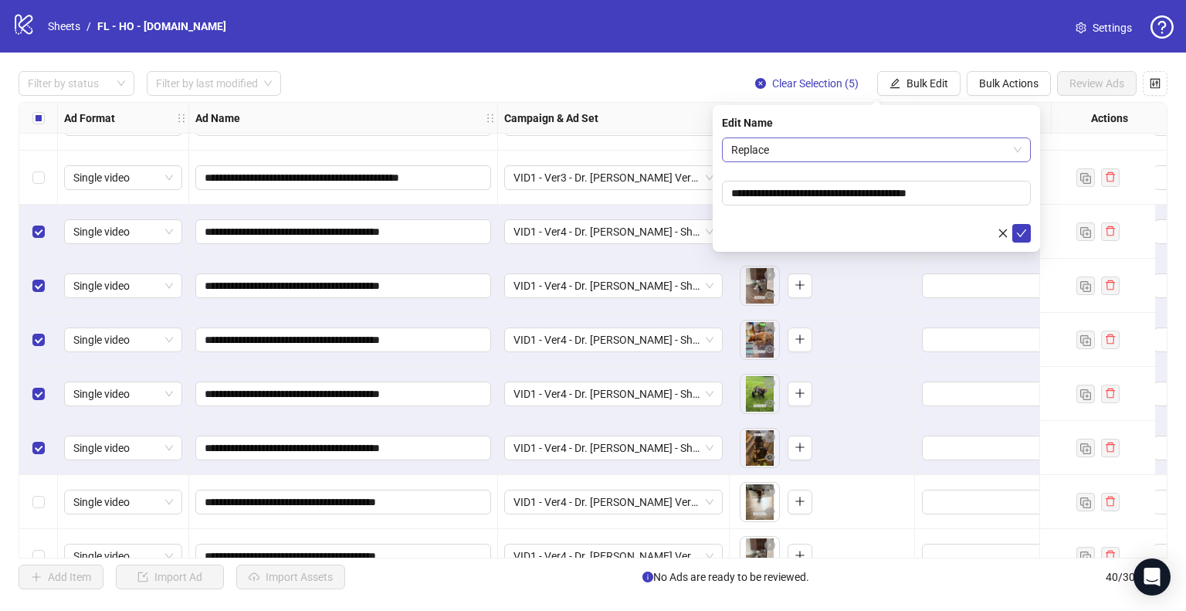
click at [883, 154] on span "Replace" at bounding box center [876, 149] width 290 height 23
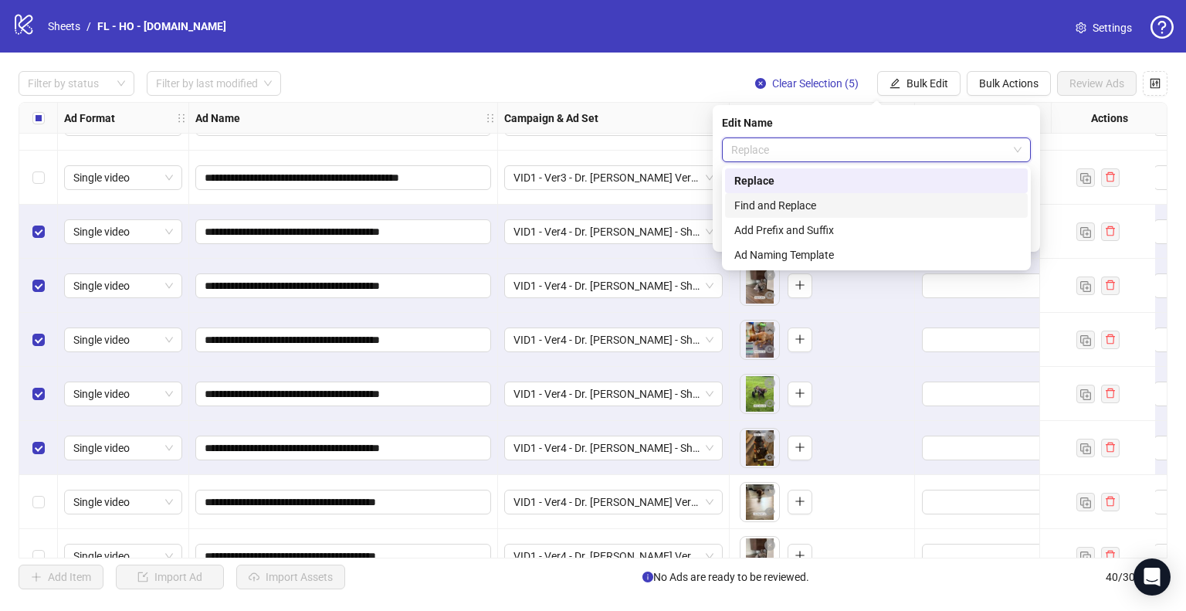
click at [849, 209] on div "Find and Replace" at bounding box center [876, 205] width 284 height 17
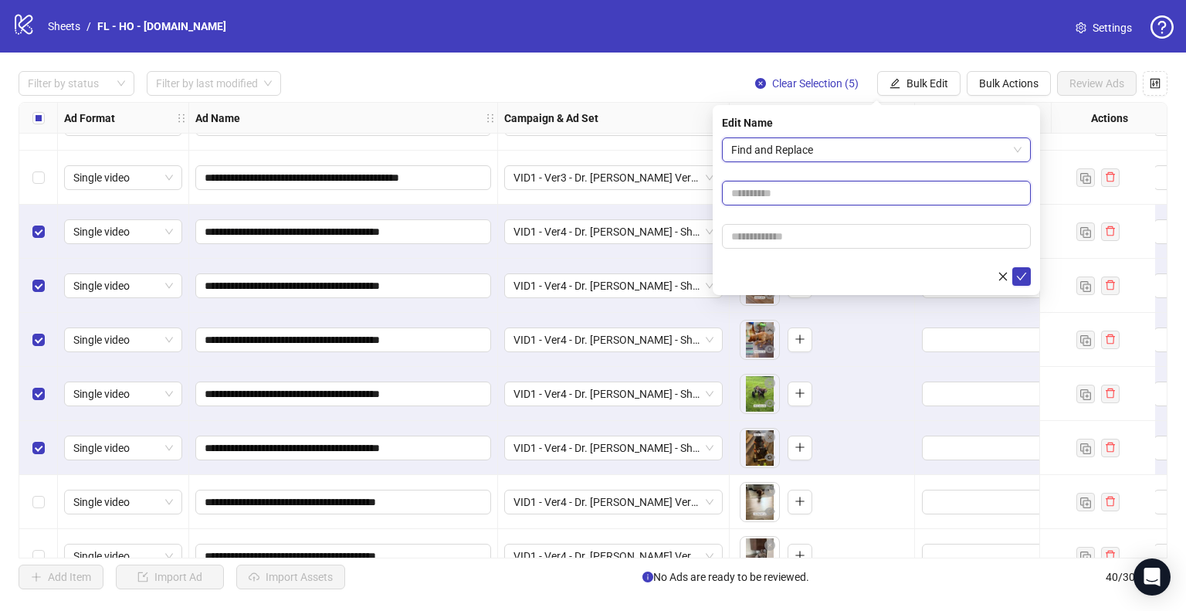
click at [813, 193] on input "text" at bounding box center [876, 193] width 309 height 25
type input "*****"
paste input "**********"
type input "**********"
click at [1012, 267] on button "submit" at bounding box center [1021, 276] width 19 height 19
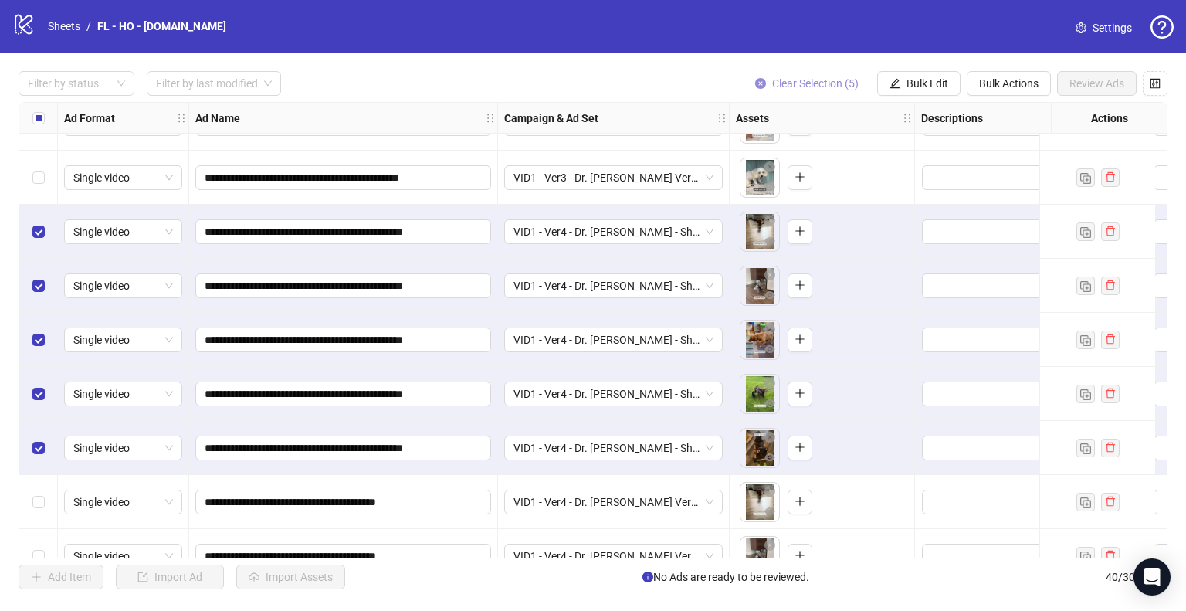
click at [807, 86] on span "Clear Selection (5)" at bounding box center [815, 83] width 86 height 12
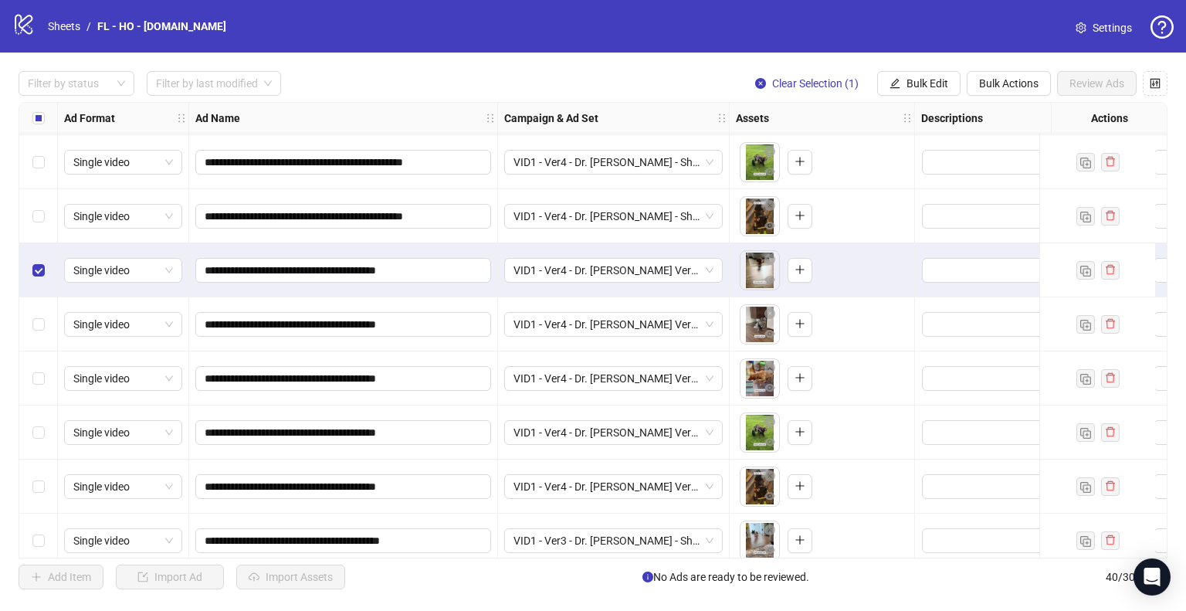
scroll to position [1589, 0]
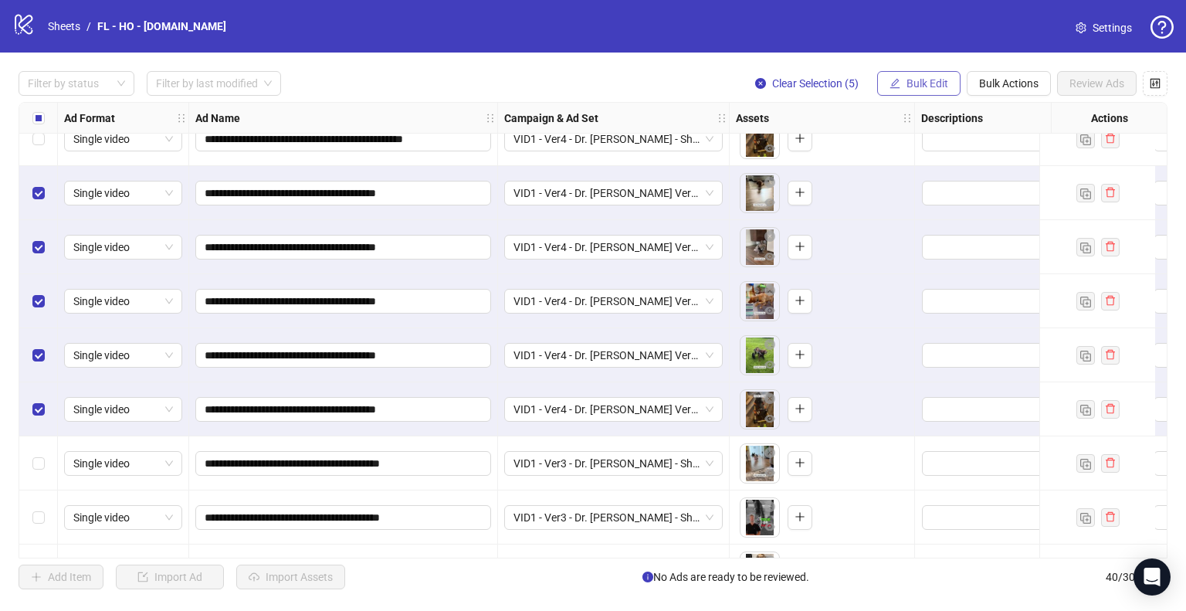
click at [942, 77] on span "Bulk Edit" at bounding box center [927, 83] width 42 height 12
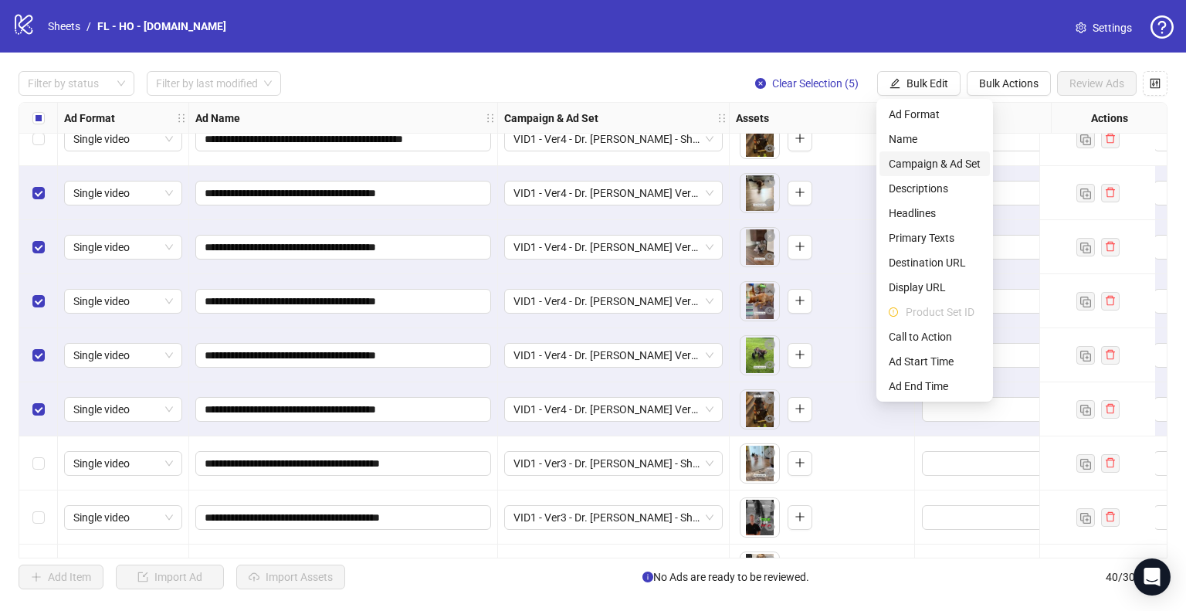
click at [945, 161] on span "Campaign & Ad Set" at bounding box center [935, 163] width 92 height 17
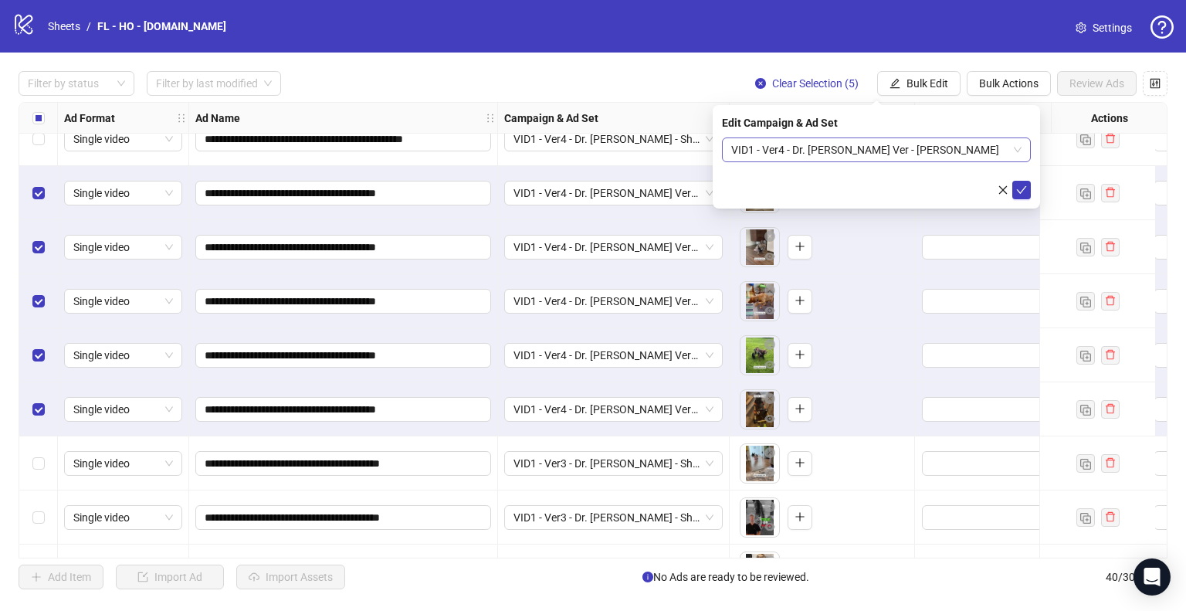
click at [1002, 144] on span "VID1 - Ver4 - Dr. [PERSON_NAME] Ver - [PERSON_NAME]" at bounding box center [876, 149] width 290 height 23
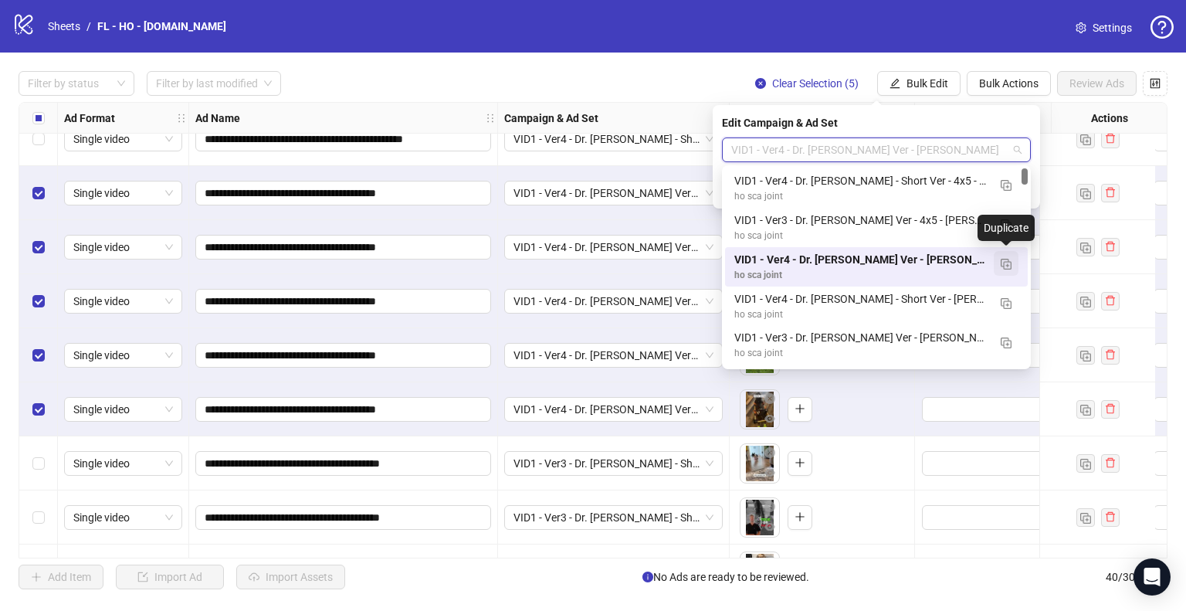
click at [1009, 267] on img "button" at bounding box center [1005, 264] width 11 height 11
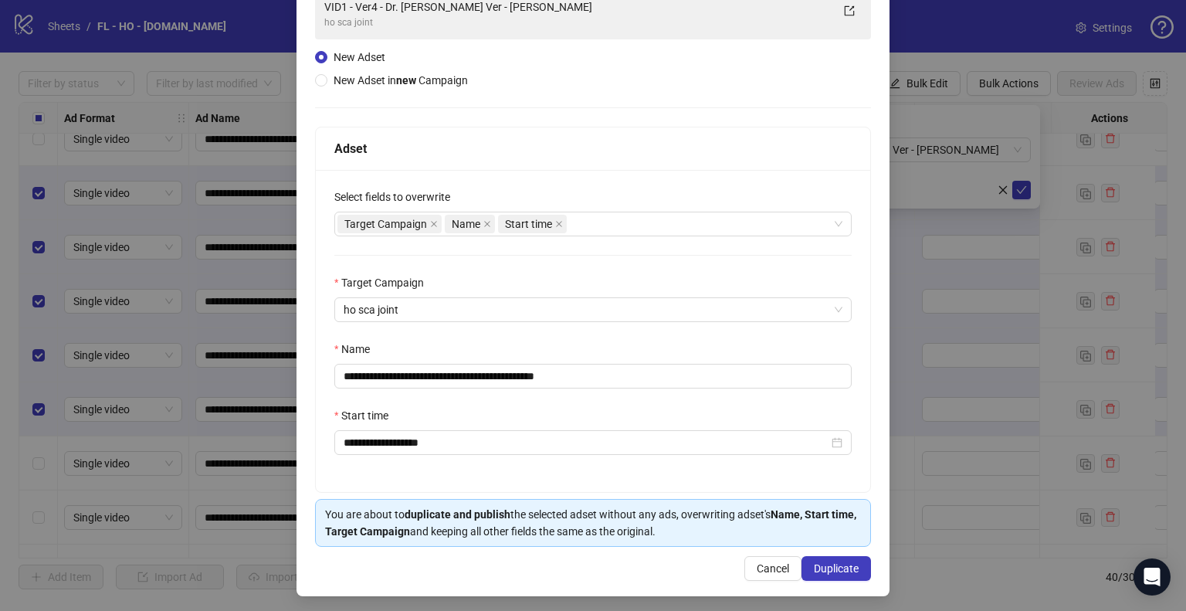
scroll to position [130, 0]
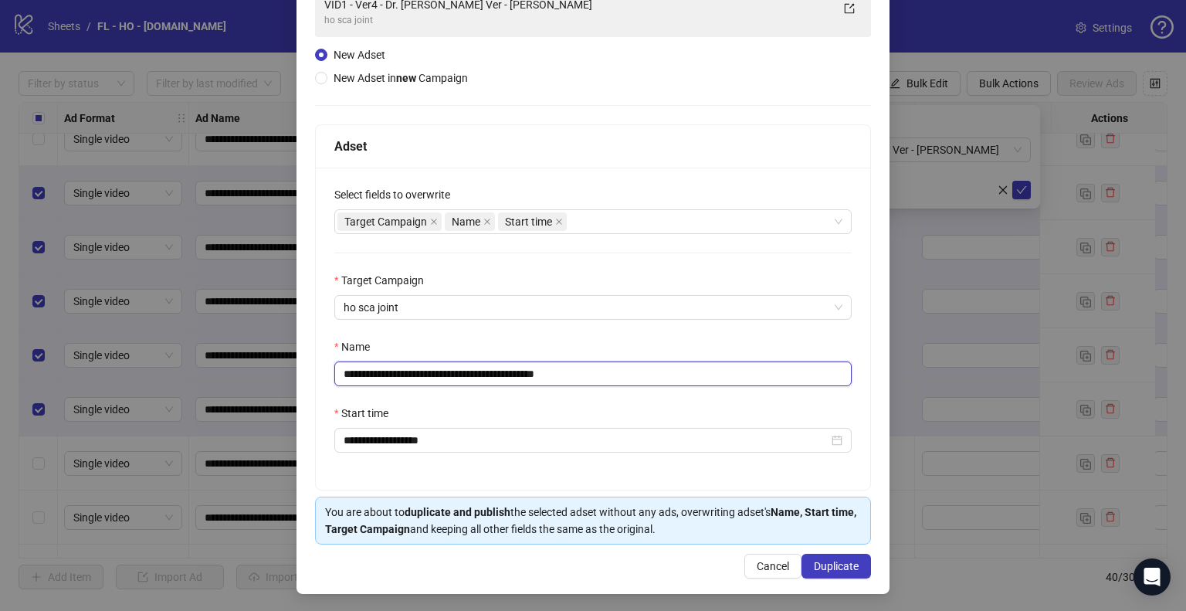
click at [504, 374] on input "**********" at bounding box center [592, 373] width 517 height 25
type input "**********"
click at [846, 561] on span "Duplicate" at bounding box center [836, 566] width 45 height 12
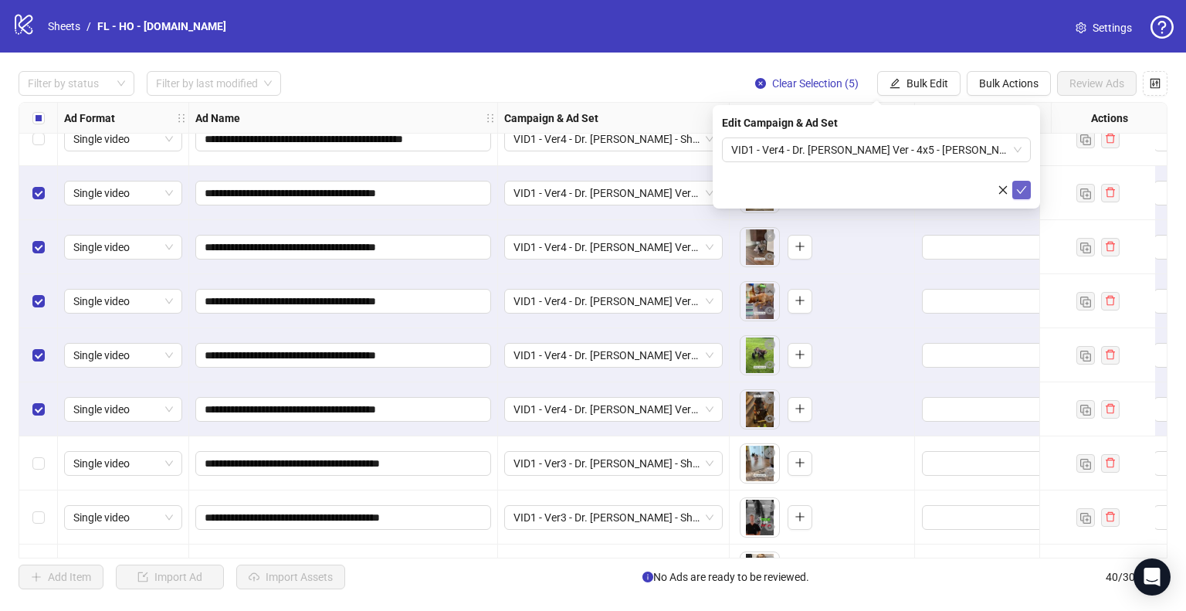
click at [1019, 193] on icon "check" at bounding box center [1021, 189] width 11 height 11
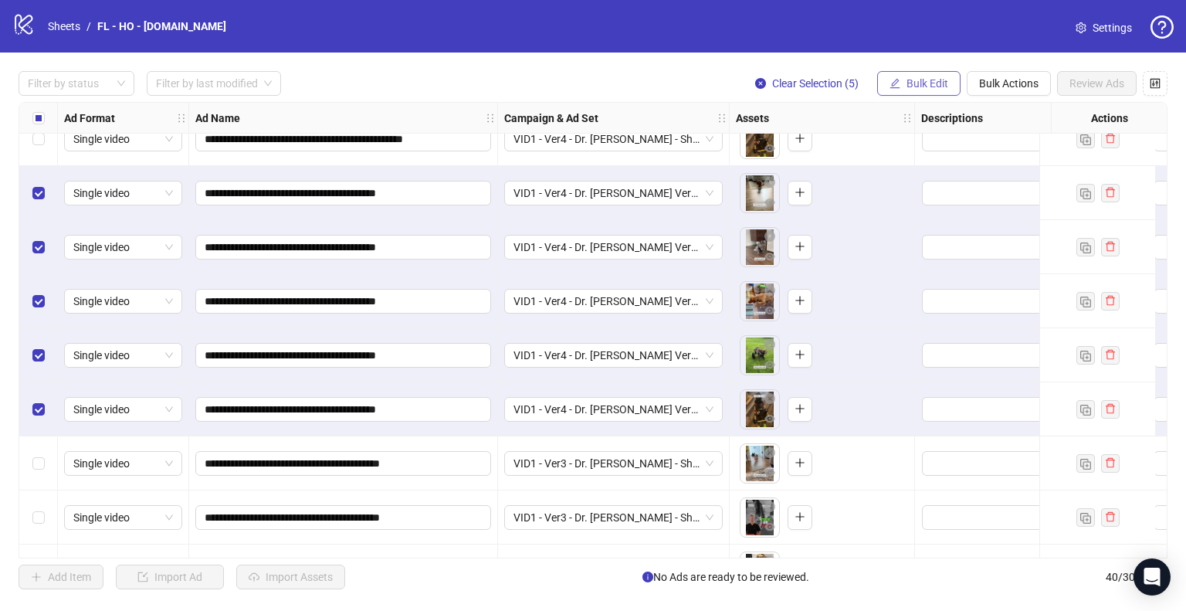
click at [913, 85] on span "Bulk Edit" at bounding box center [927, 83] width 42 height 12
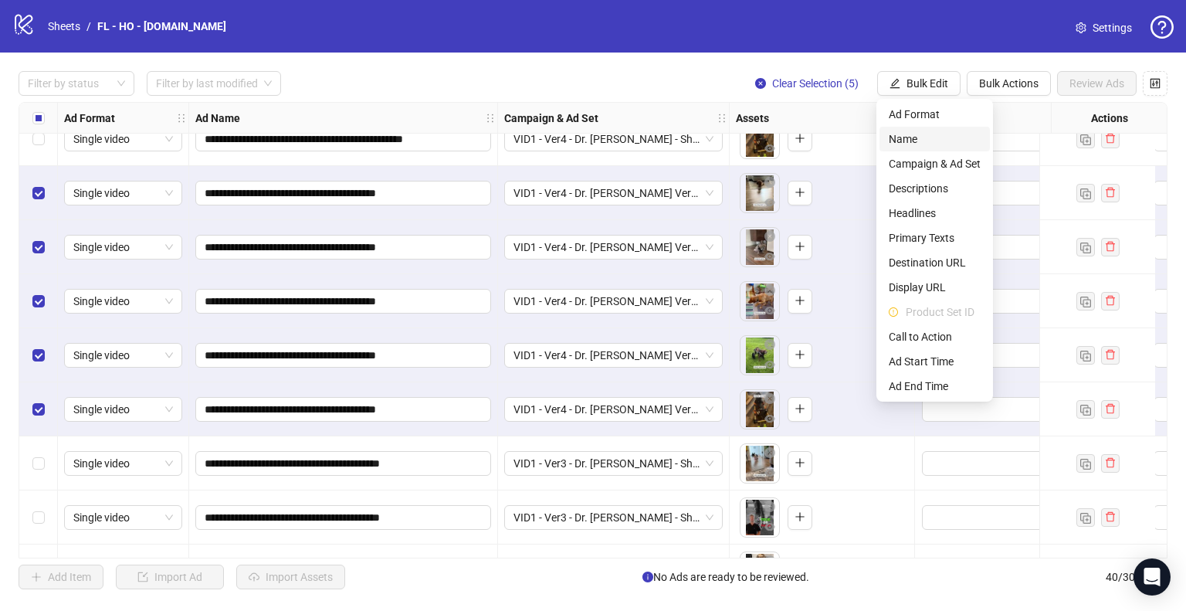
click at [913, 134] on span "Name" at bounding box center [935, 138] width 92 height 17
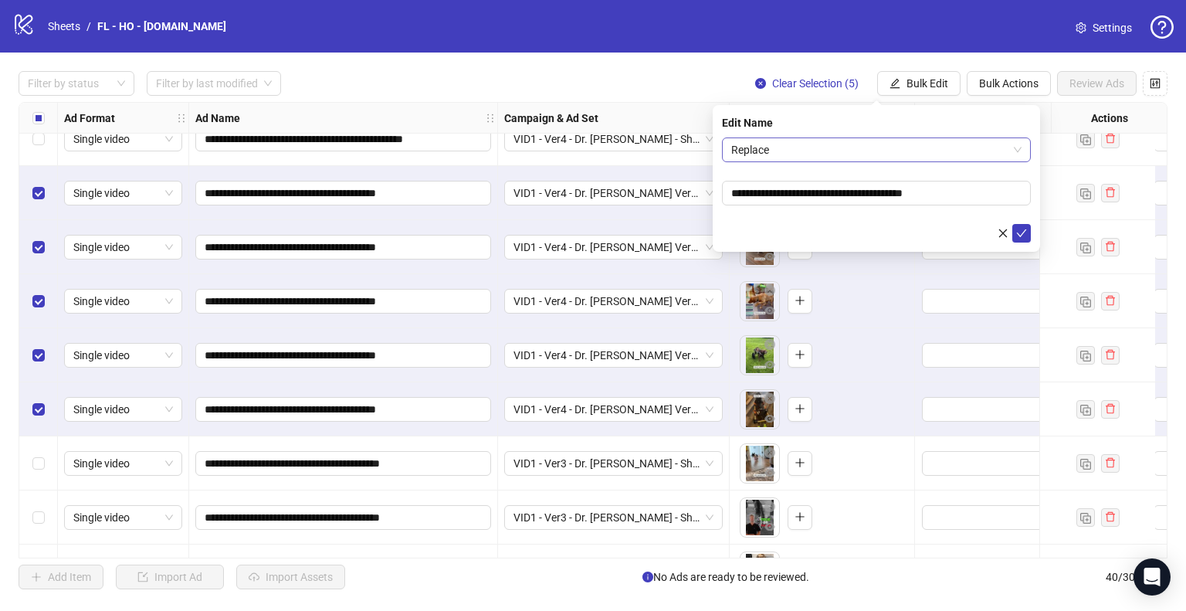
click at [872, 151] on span "Replace" at bounding box center [876, 149] width 290 height 23
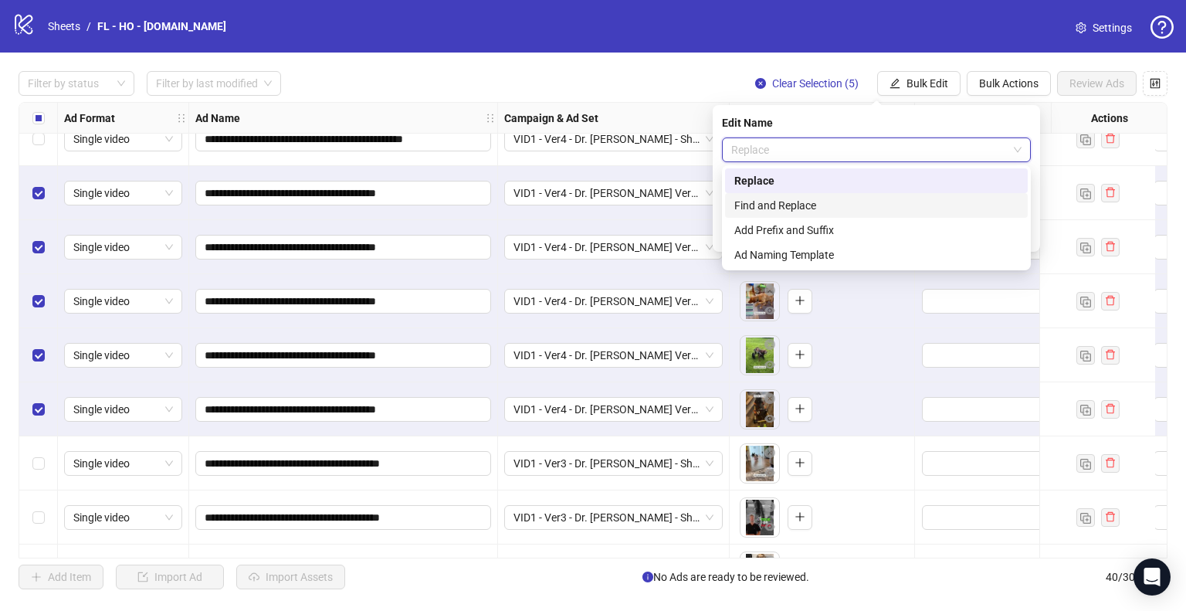
click at [840, 201] on div "Find and Replace" at bounding box center [876, 205] width 284 height 17
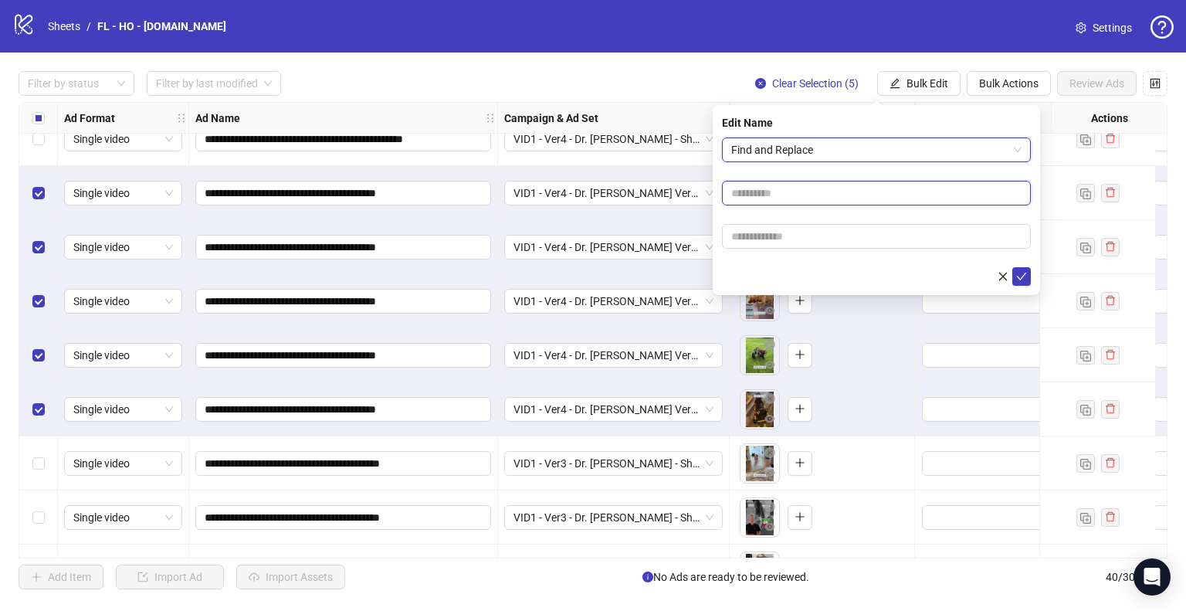
click at [784, 195] on input "text" at bounding box center [876, 193] width 309 height 25
type input "*****"
paste input "**********"
type input "**********"
click at [1012, 267] on button "submit" at bounding box center [1021, 276] width 19 height 19
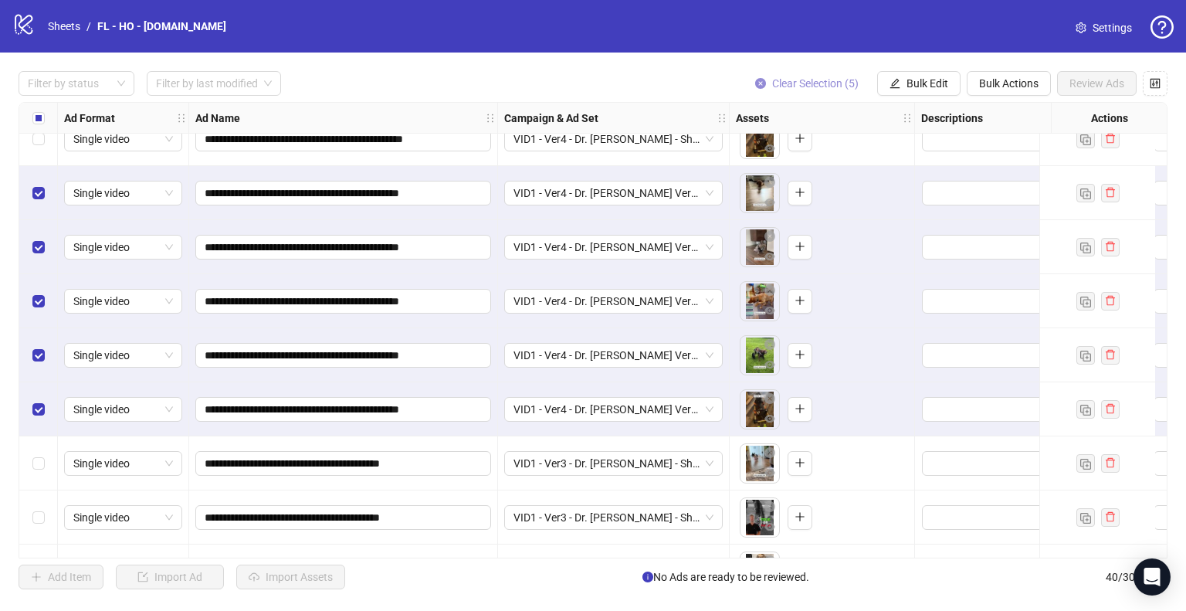
click at [804, 91] on button "Clear Selection (5)" at bounding box center [807, 83] width 128 height 25
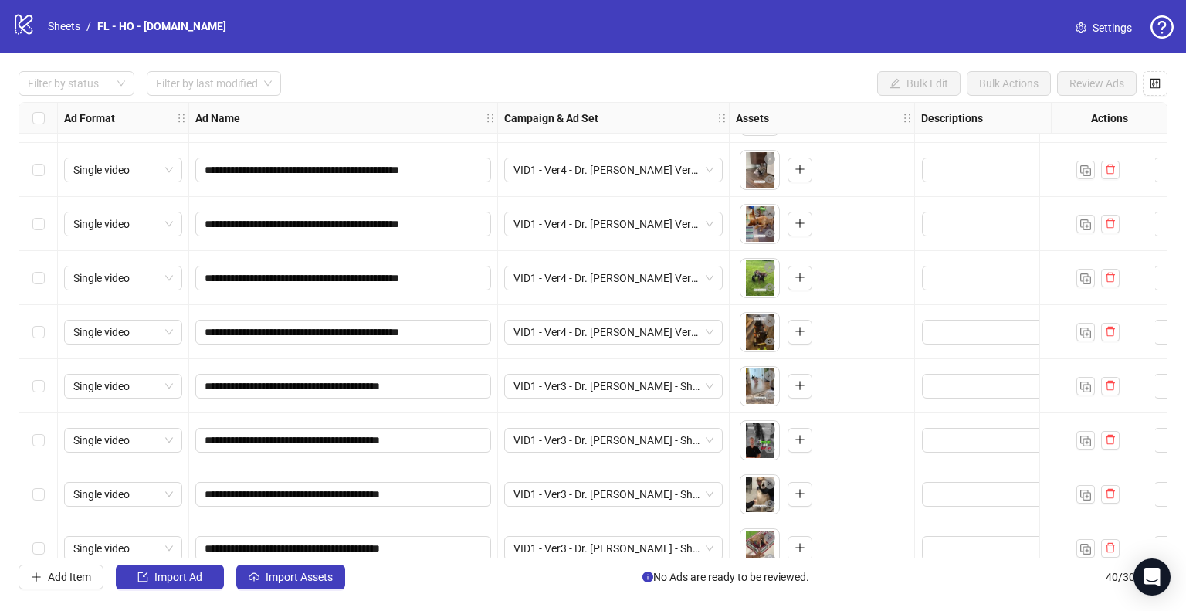
scroll to position [1743, 0]
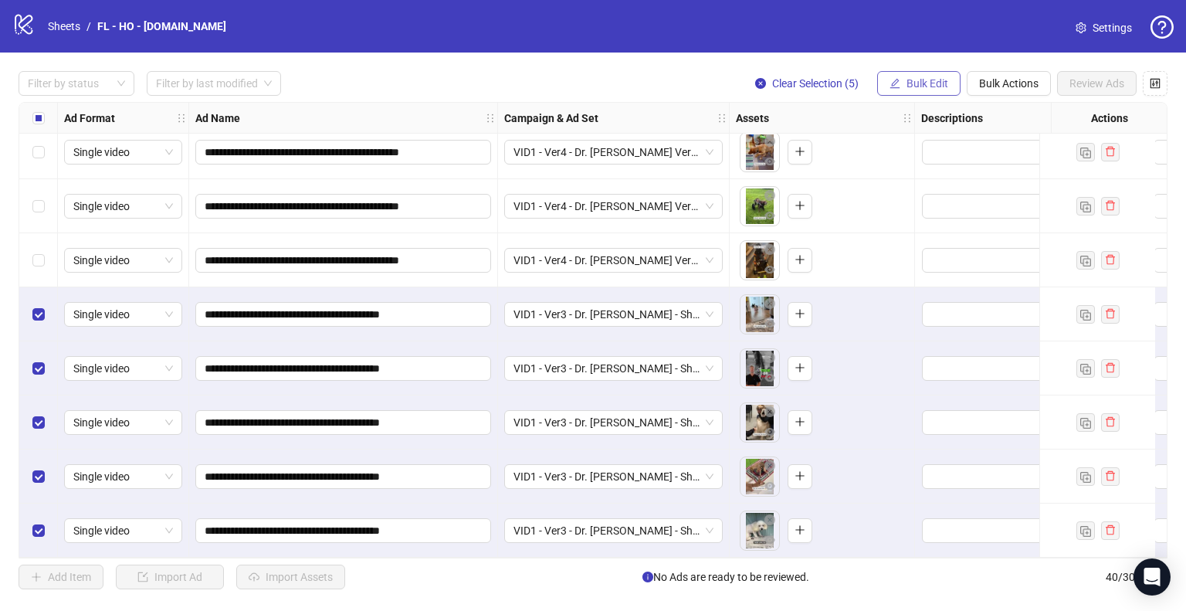
click at [939, 93] on button "Bulk Edit" at bounding box center [918, 83] width 83 height 25
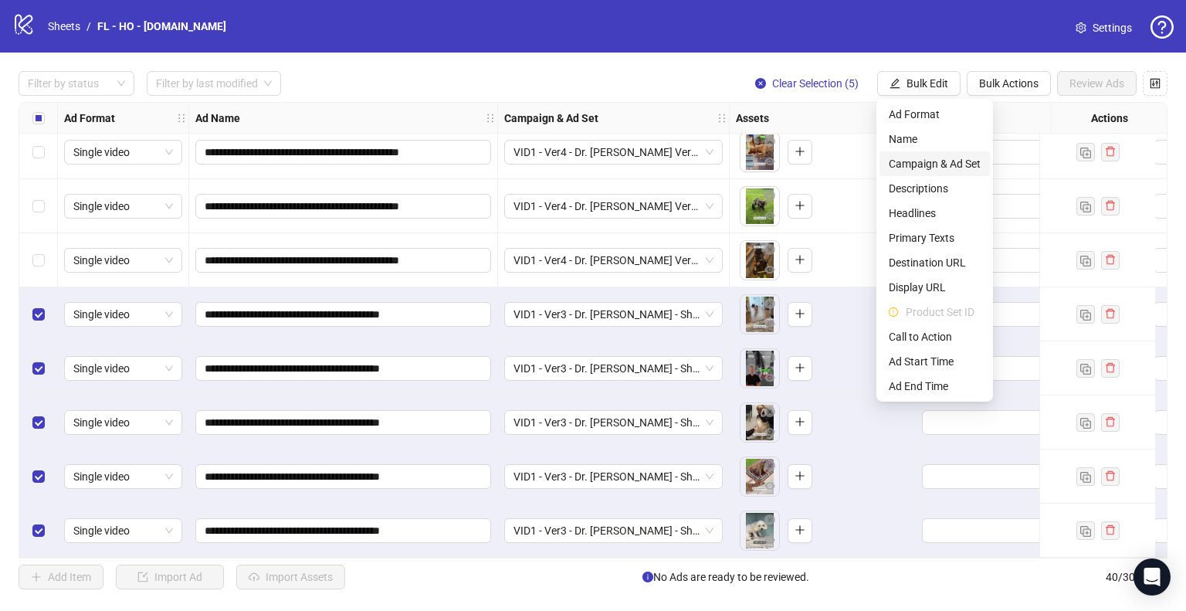
click at [946, 169] on span "Campaign & Ad Set" at bounding box center [935, 163] width 92 height 17
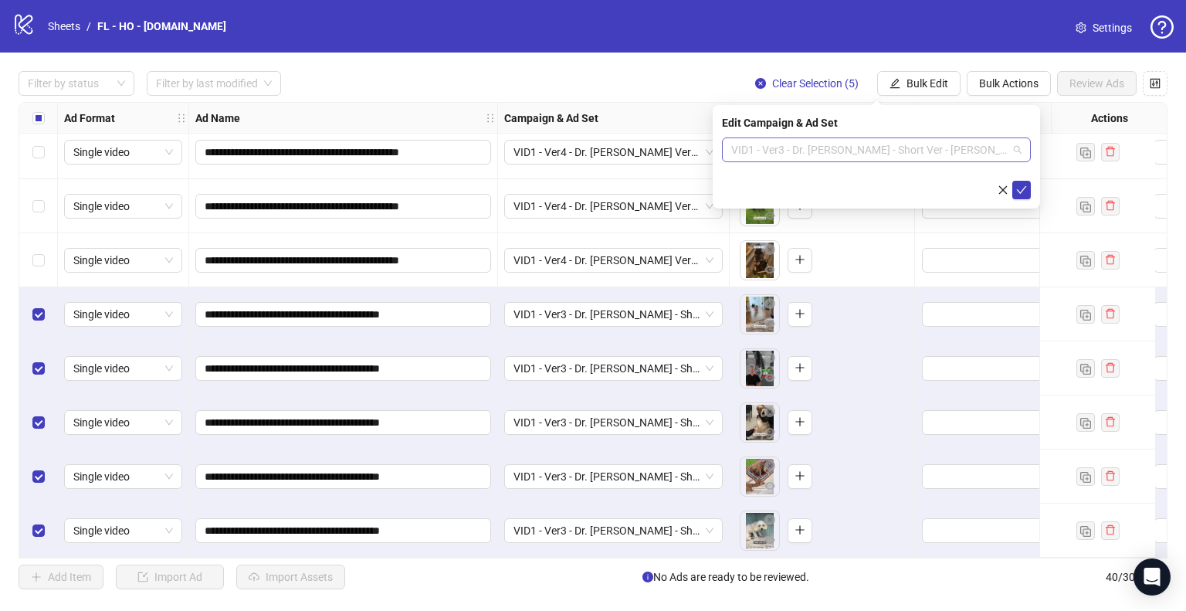
click at [968, 154] on span "VID1 - Ver3 - Dr. [PERSON_NAME] - Short Ver - [PERSON_NAME]" at bounding box center [876, 149] width 290 height 23
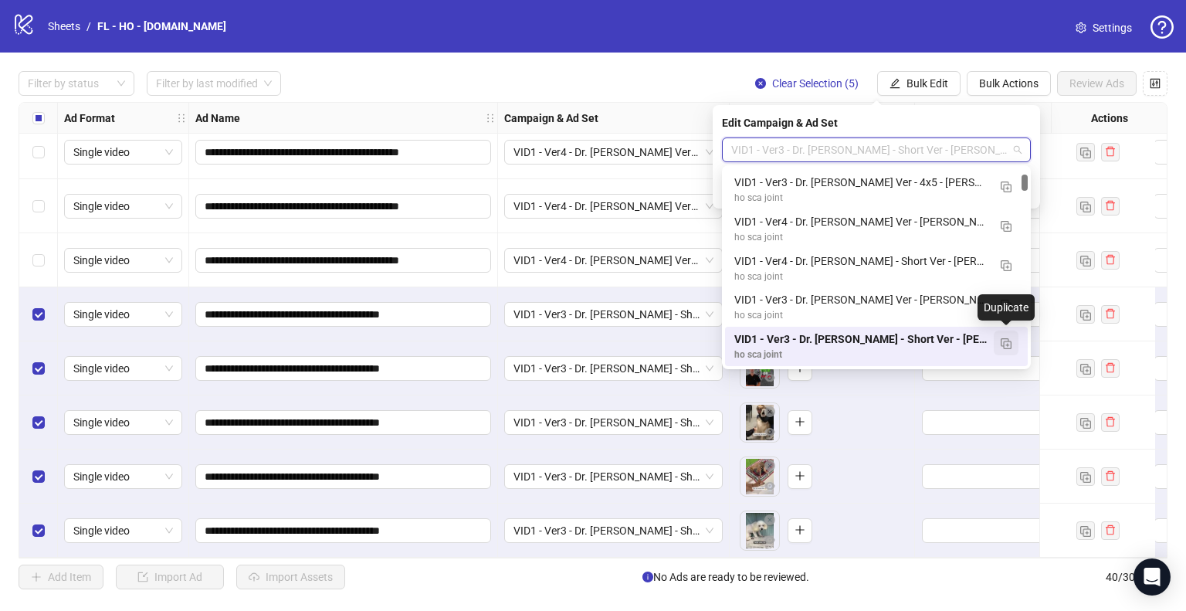
click at [1007, 348] on img "button" at bounding box center [1005, 343] width 11 height 11
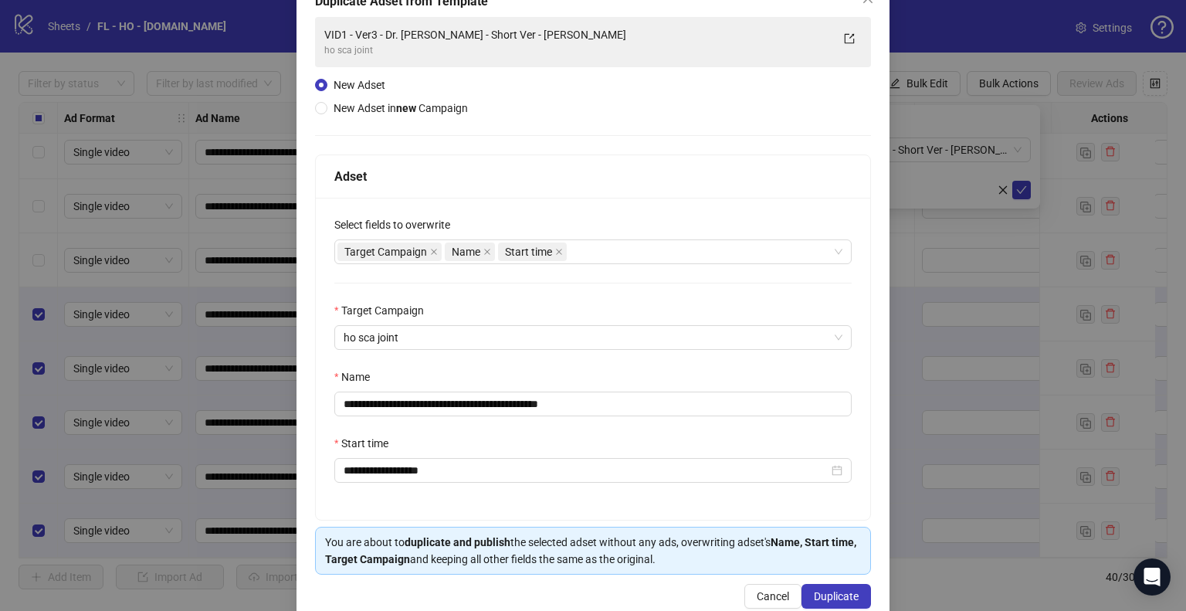
scroll to position [130, 0]
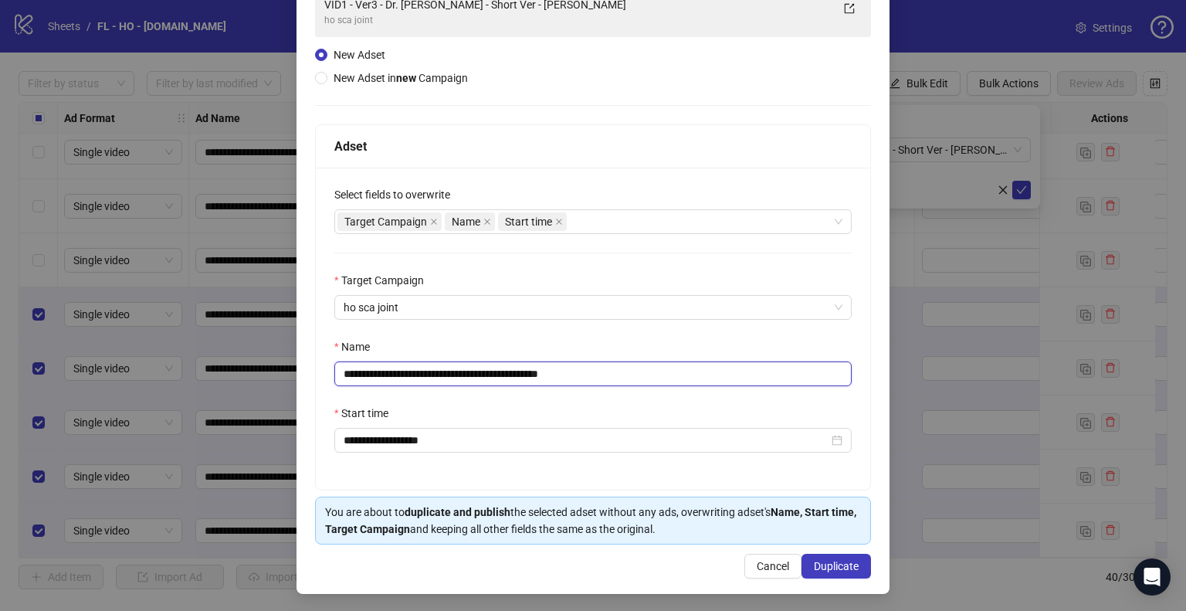
click at [509, 374] on input "**********" at bounding box center [592, 373] width 517 height 25
type input "**********"
click at [828, 564] on span "Duplicate" at bounding box center [836, 566] width 45 height 12
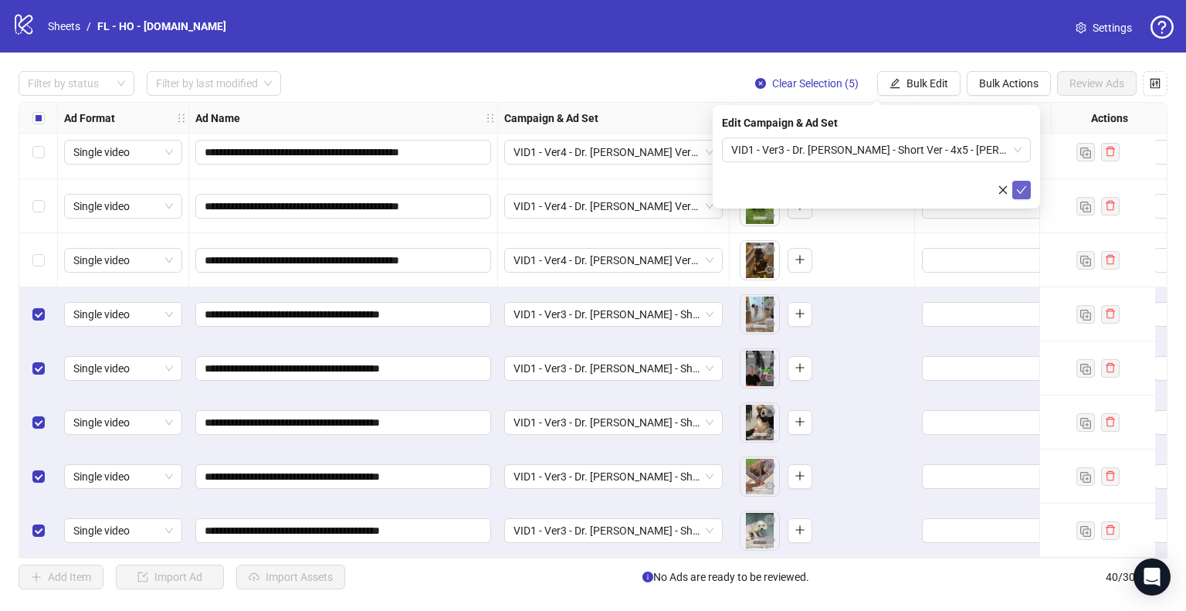
click at [1023, 191] on icon "check" at bounding box center [1021, 189] width 11 height 11
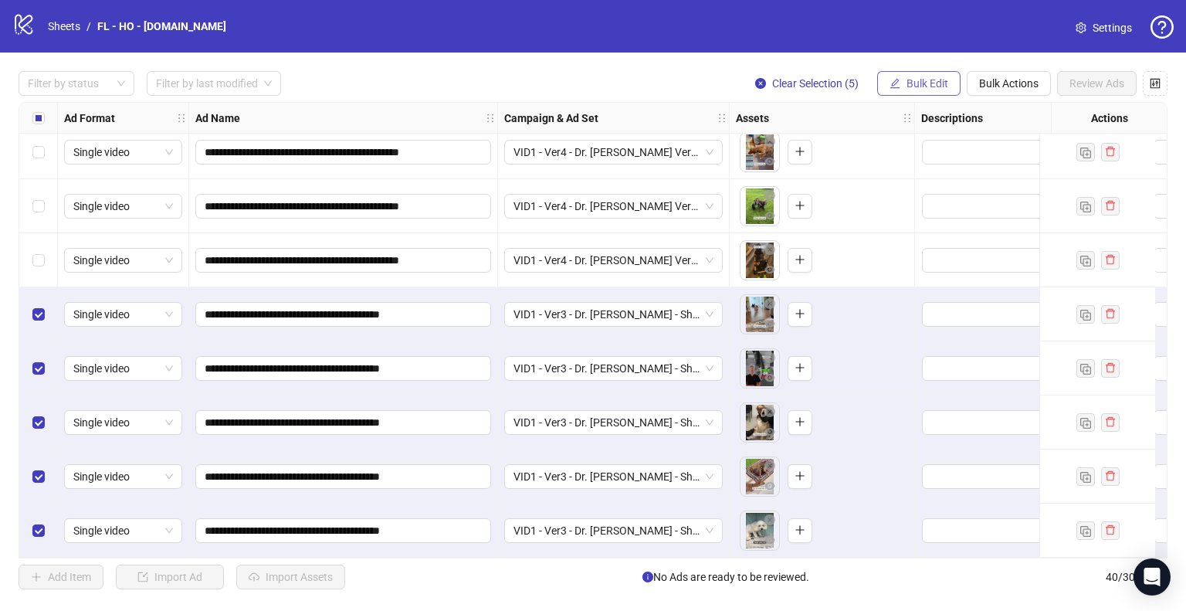
click at [940, 95] on button "Bulk Edit" at bounding box center [918, 83] width 83 height 25
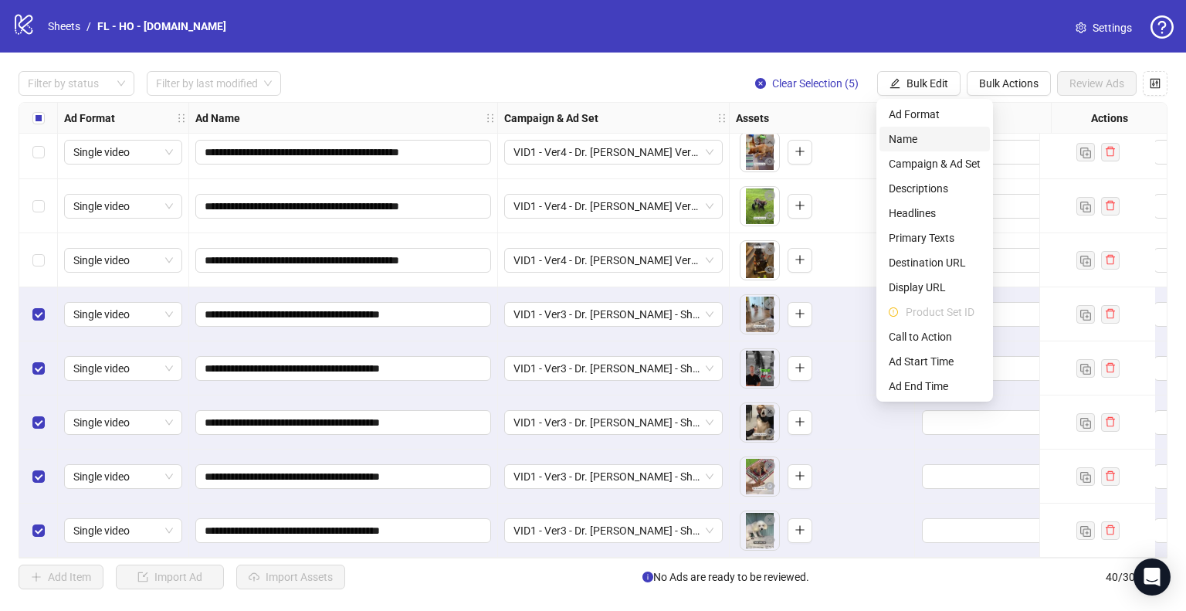
click at [922, 142] on span "Name" at bounding box center [935, 138] width 92 height 17
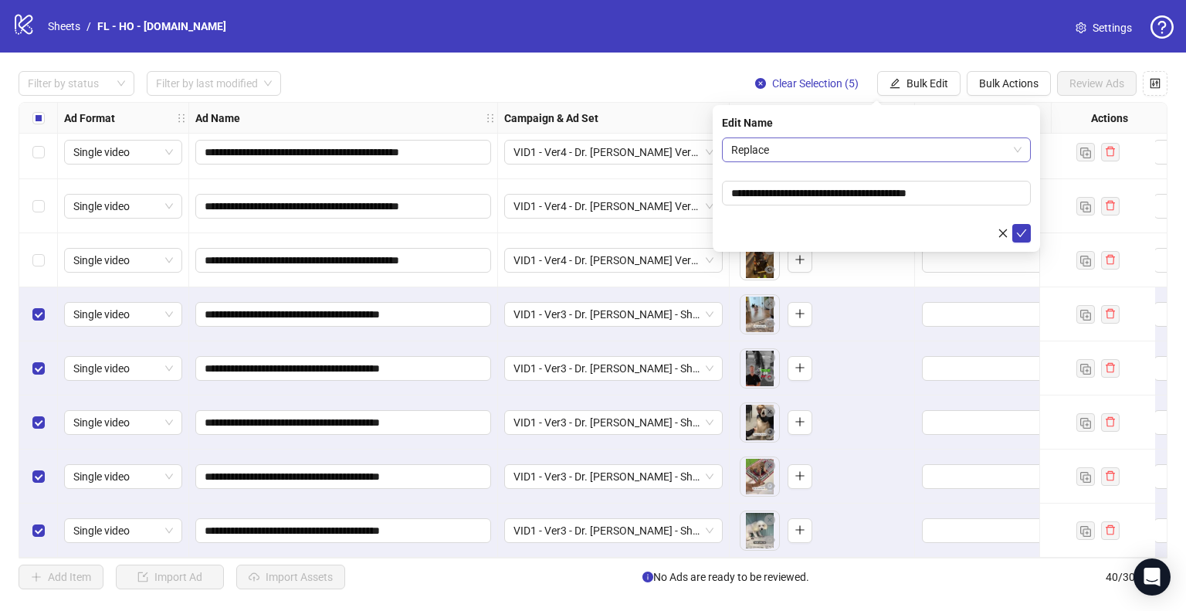
click at [908, 151] on span "Replace" at bounding box center [876, 149] width 290 height 23
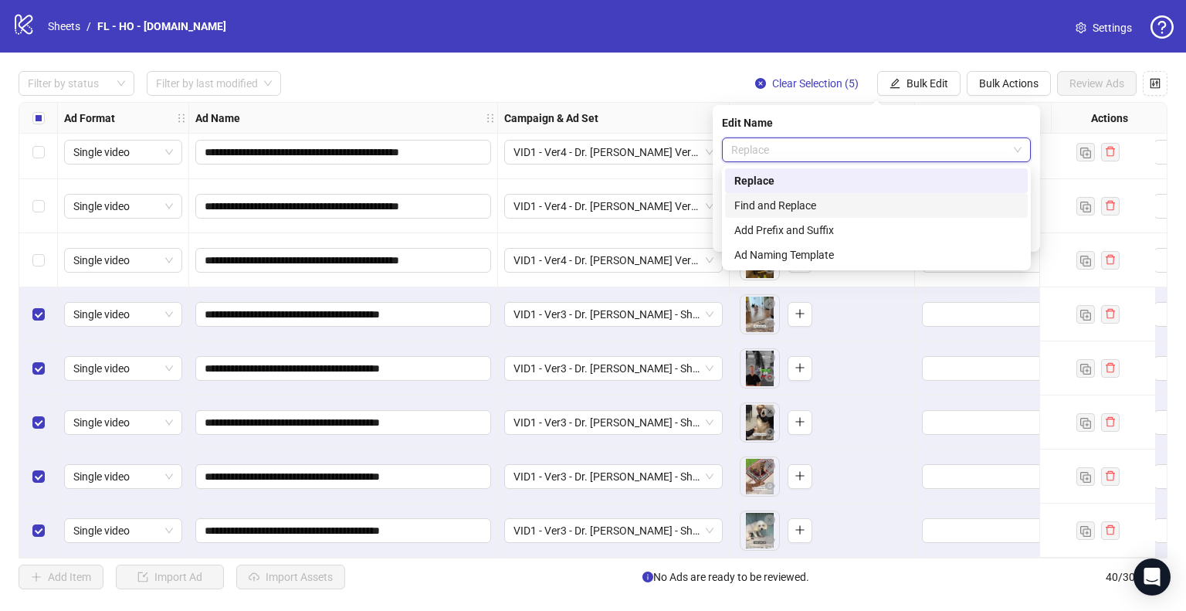
click at [867, 203] on div "Find and Replace" at bounding box center [876, 205] width 284 height 17
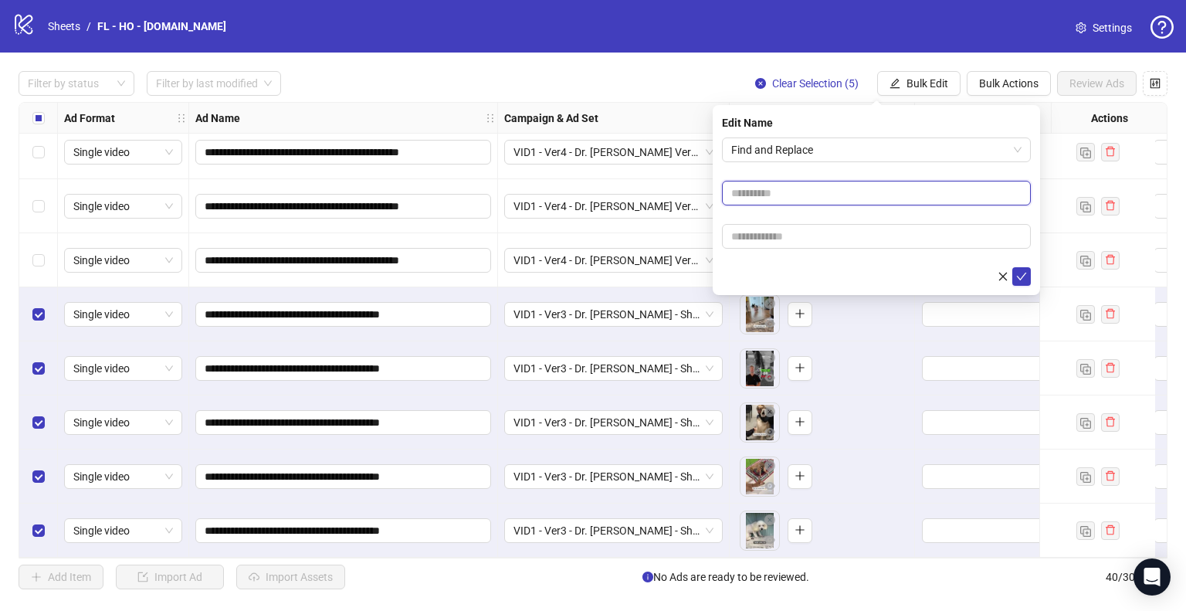
click at [786, 188] on input "text" at bounding box center [876, 193] width 309 height 25
type input "*****"
paste input "**********"
type input "**********"
click at [1012, 267] on button "submit" at bounding box center [1021, 276] width 19 height 19
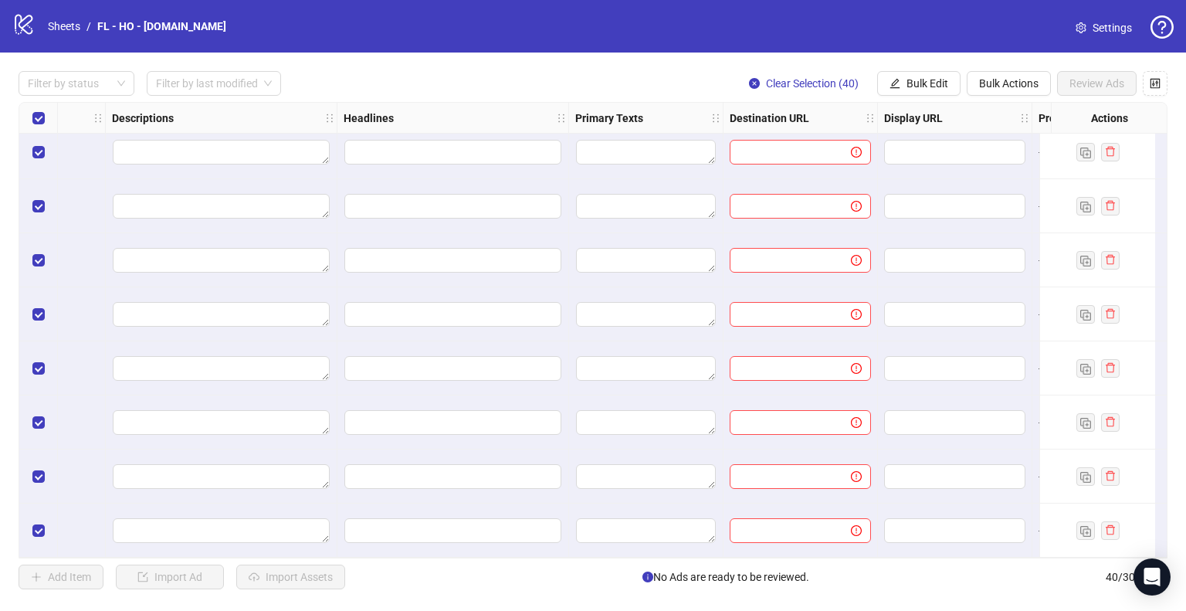
scroll to position [1743, 812]
click at [925, 85] on span "Bulk Edit" at bounding box center [927, 83] width 42 height 12
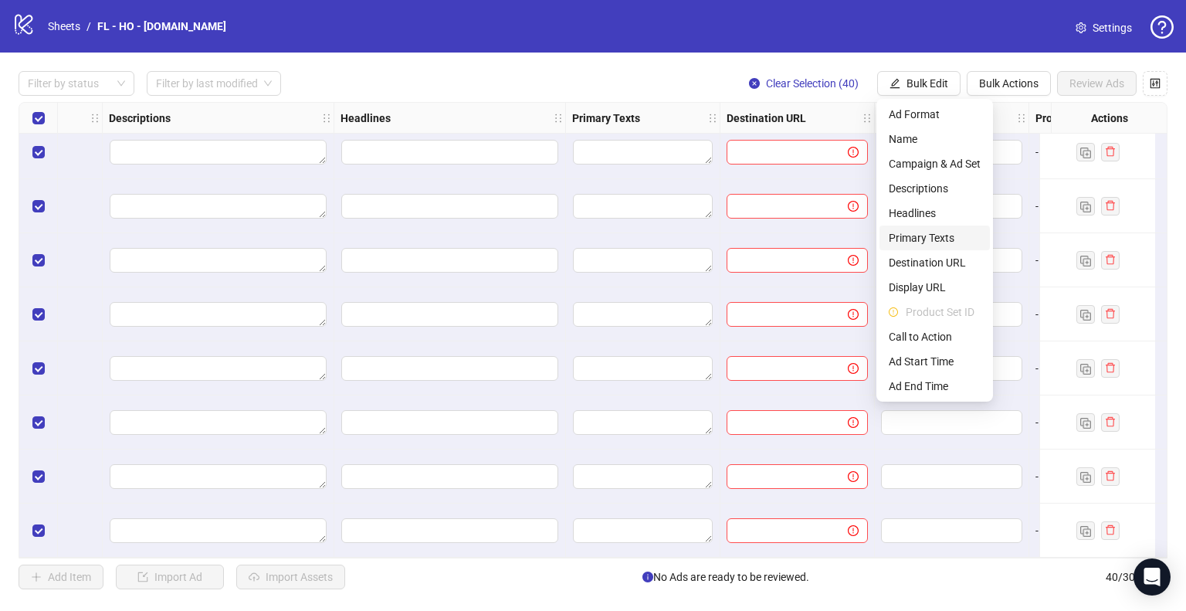
click at [926, 239] on span "Primary Texts" at bounding box center [935, 237] width 92 height 17
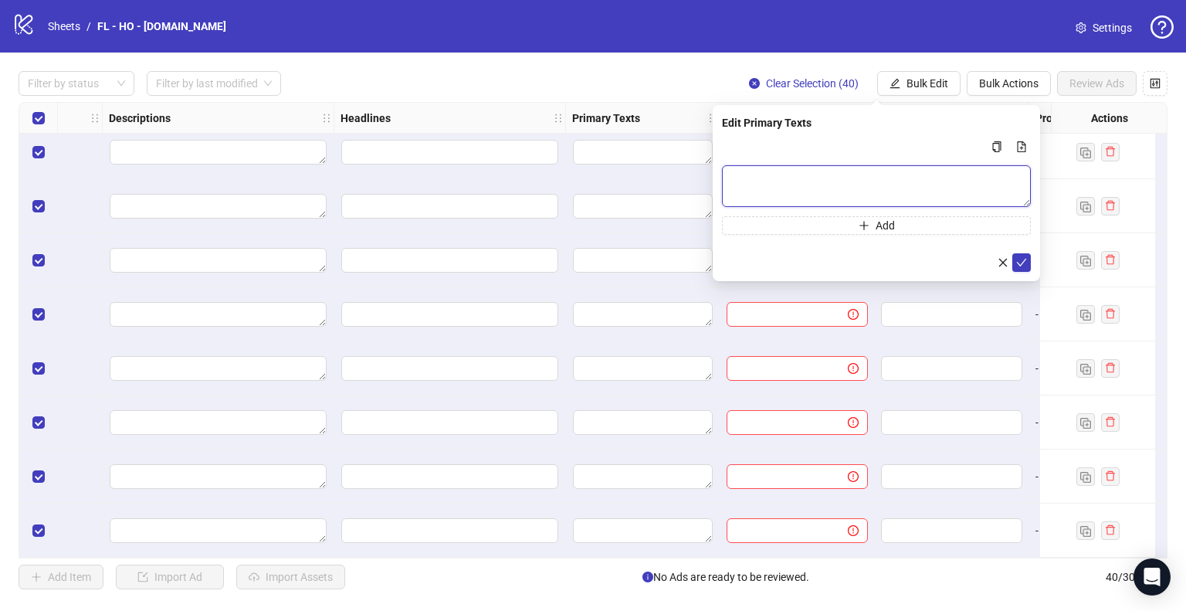
click at [824, 181] on textarea "Multi-text input container - paste or copy values" at bounding box center [876, 186] width 309 height 42
paste textarea "**********"
type textarea "**********"
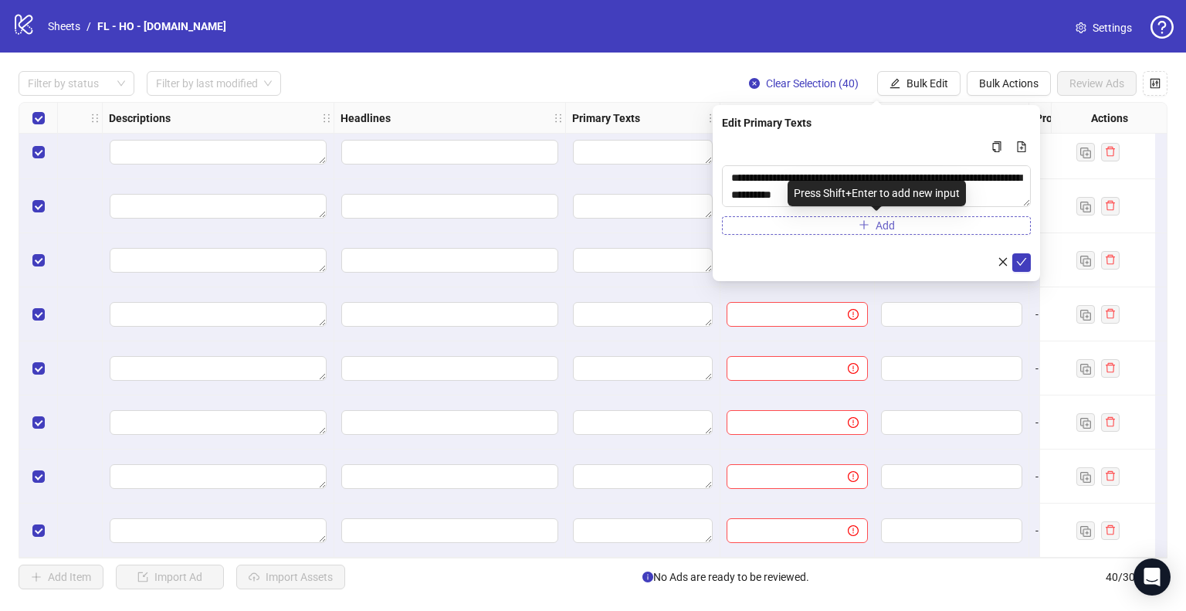
click at [924, 228] on button "Add" at bounding box center [876, 225] width 309 height 19
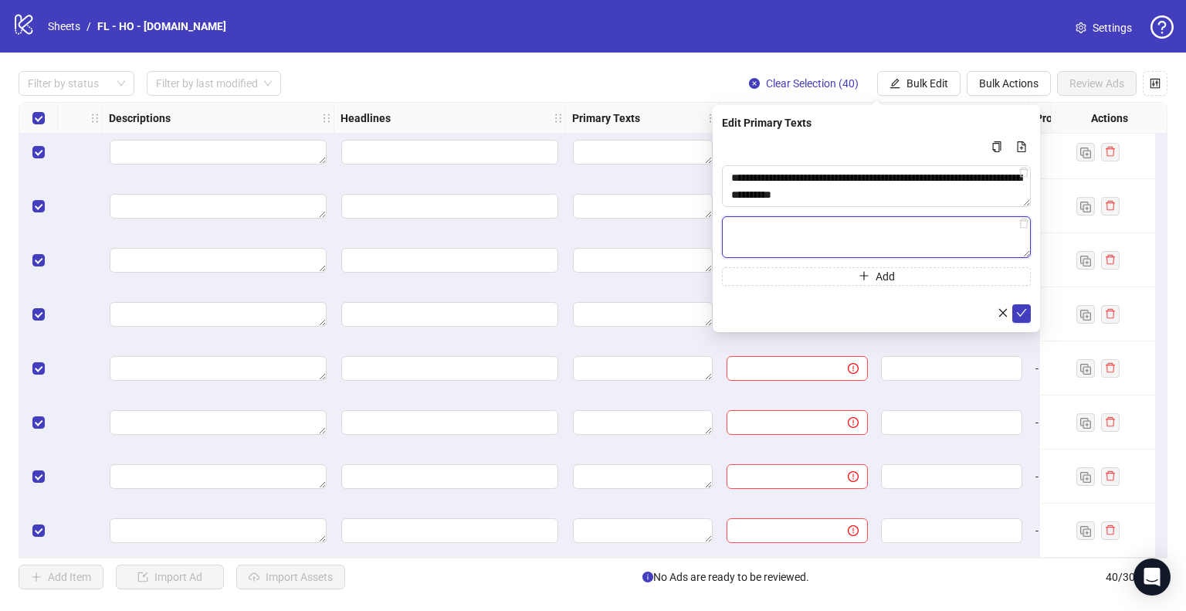
paste textarea "**********"
type textarea "**********"
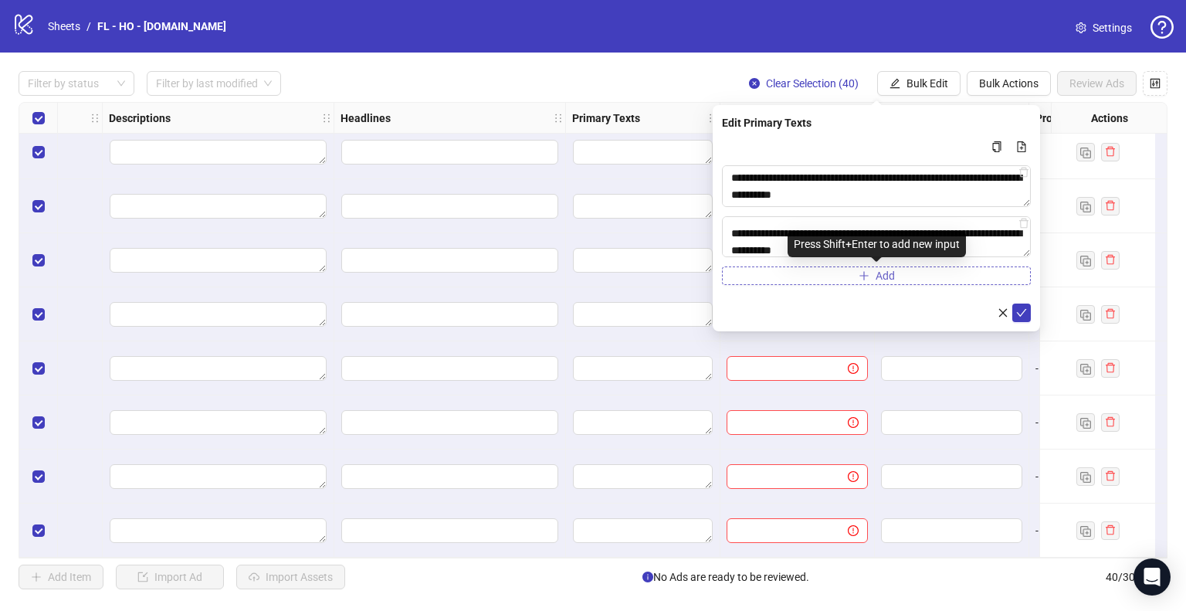
click at [868, 276] on button "Add" at bounding box center [876, 275] width 309 height 19
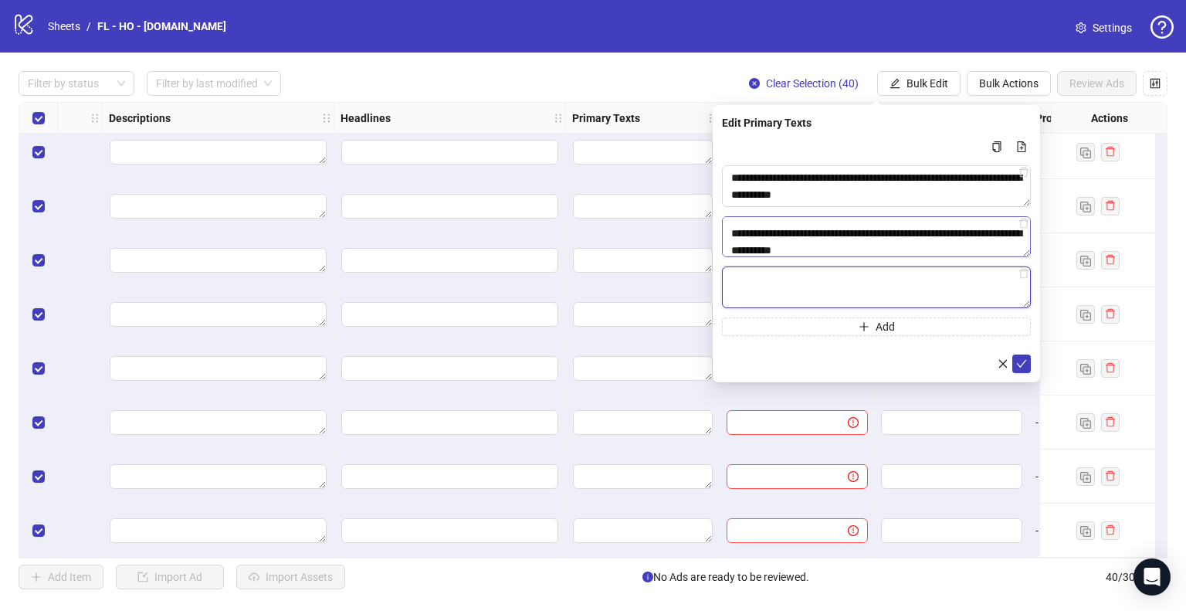
paste textarea "**********"
type textarea "**********"
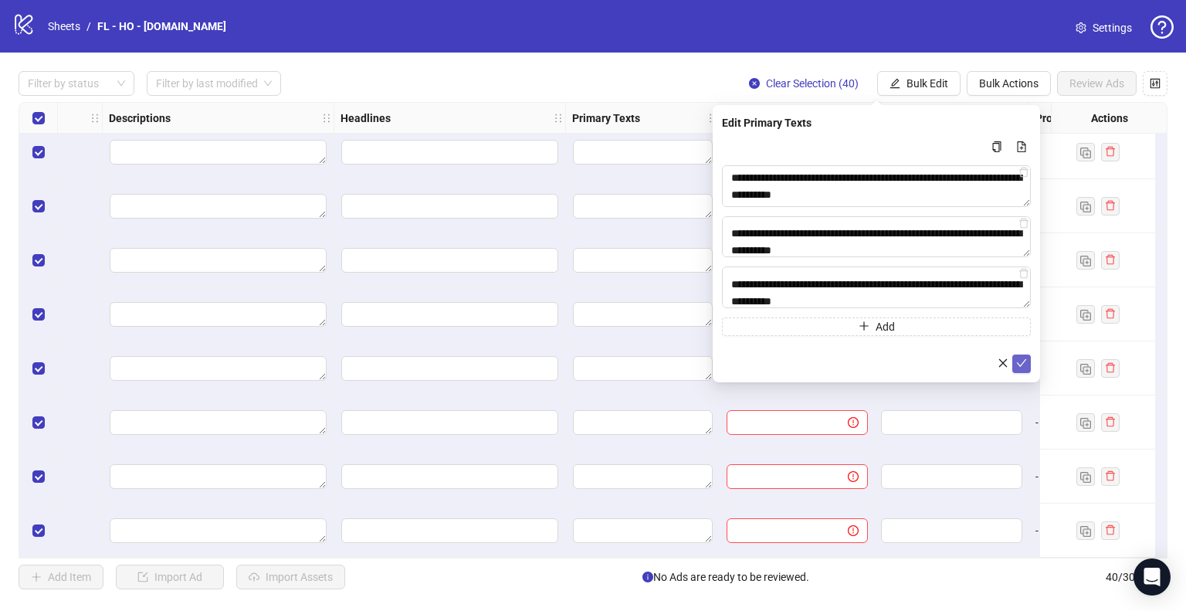
click at [1018, 363] on icon "check" at bounding box center [1021, 362] width 11 height 11
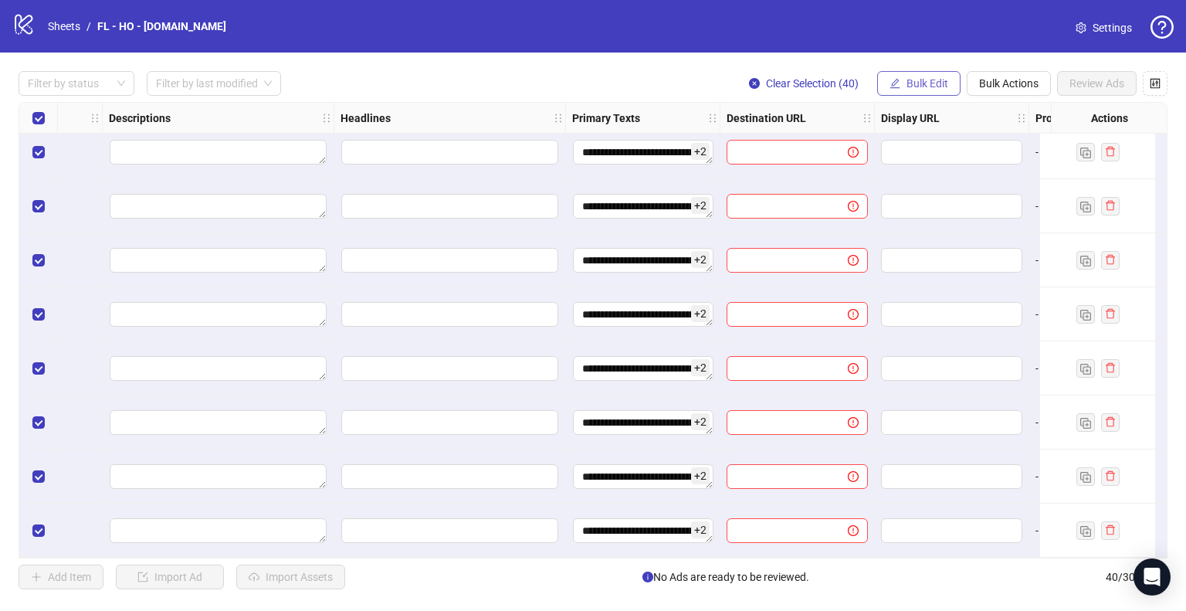
click at [945, 89] on span "Bulk Edit" at bounding box center [927, 83] width 42 height 12
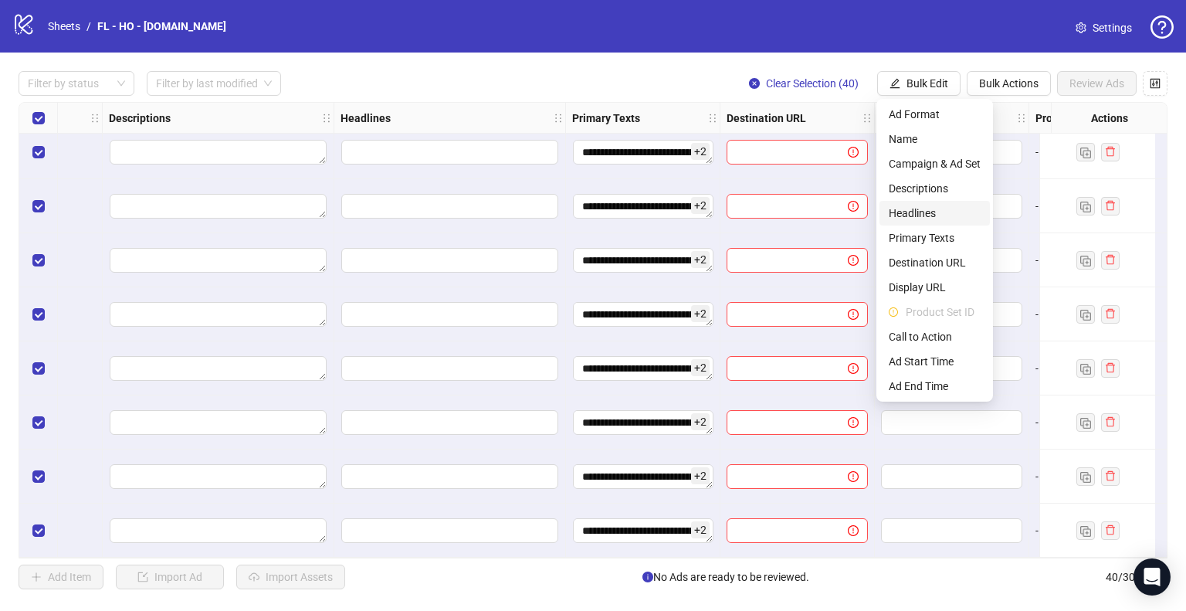
click at [954, 217] on span "Headlines" at bounding box center [935, 213] width 92 height 17
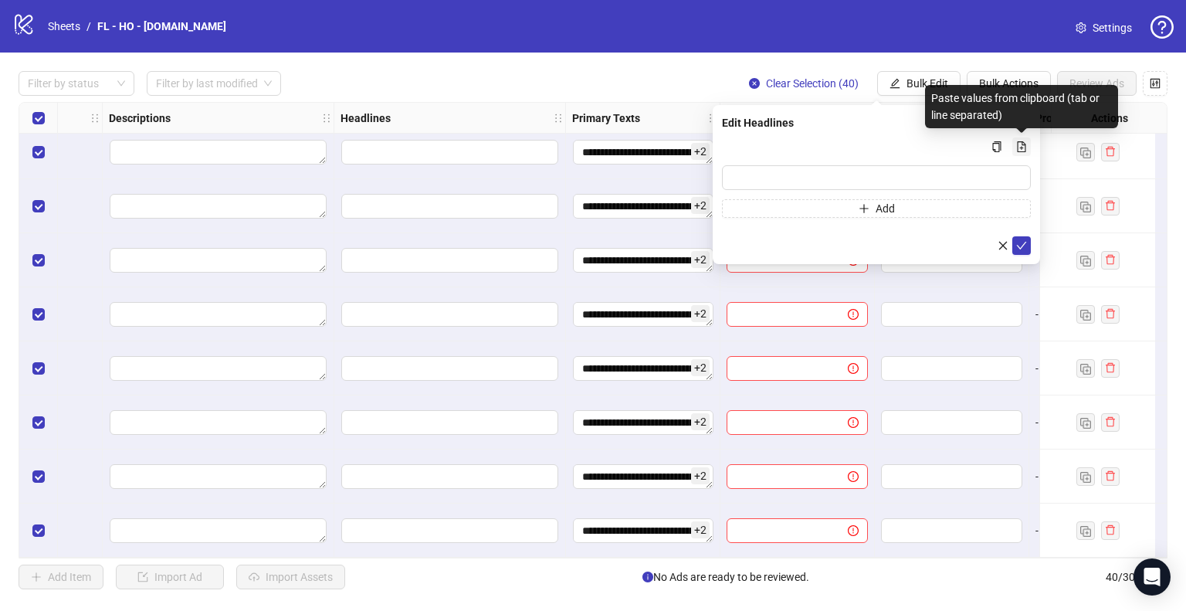
click at [1020, 144] on icon "file-add" at bounding box center [1021, 146] width 11 height 11
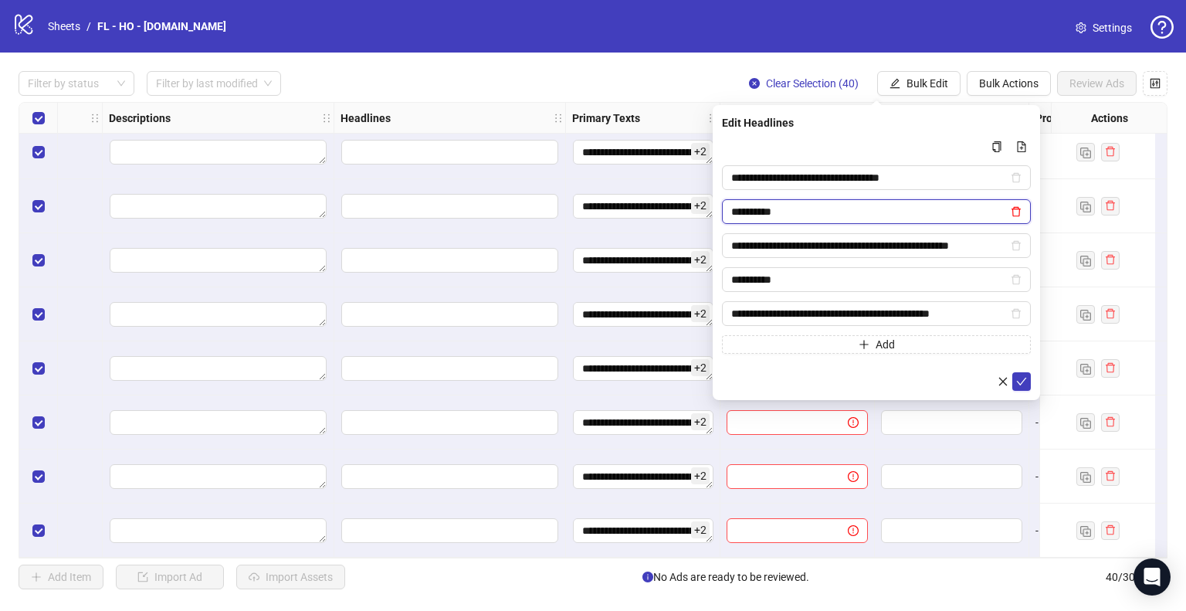
click at [1017, 213] on icon "delete" at bounding box center [1015, 211] width 11 height 11
type input "**********"
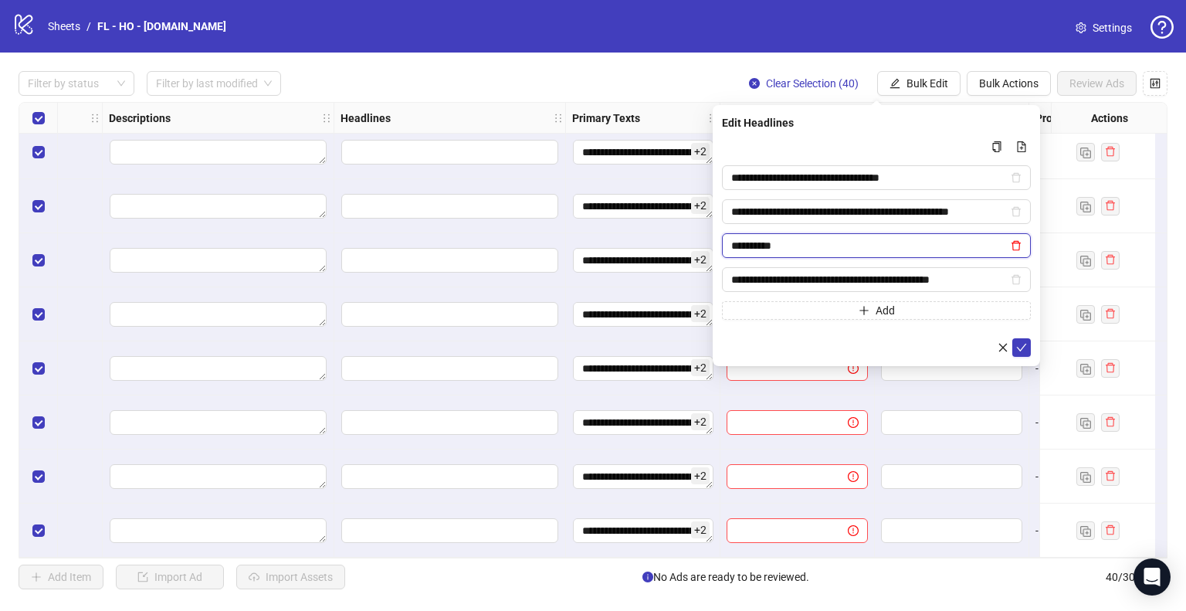
click at [1016, 246] on icon "delete" at bounding box center [1015, 245] width 11 height 11
type input "**********"
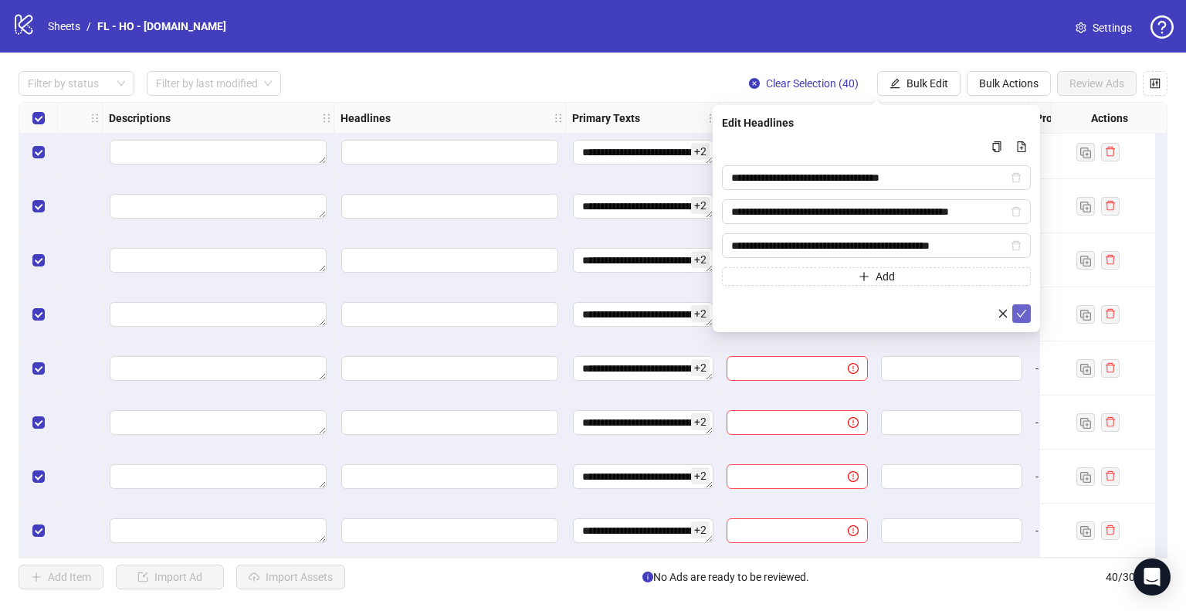
click at [1022, 309] on icon "check" at bounding box center [1021, 313] width 11 height 11
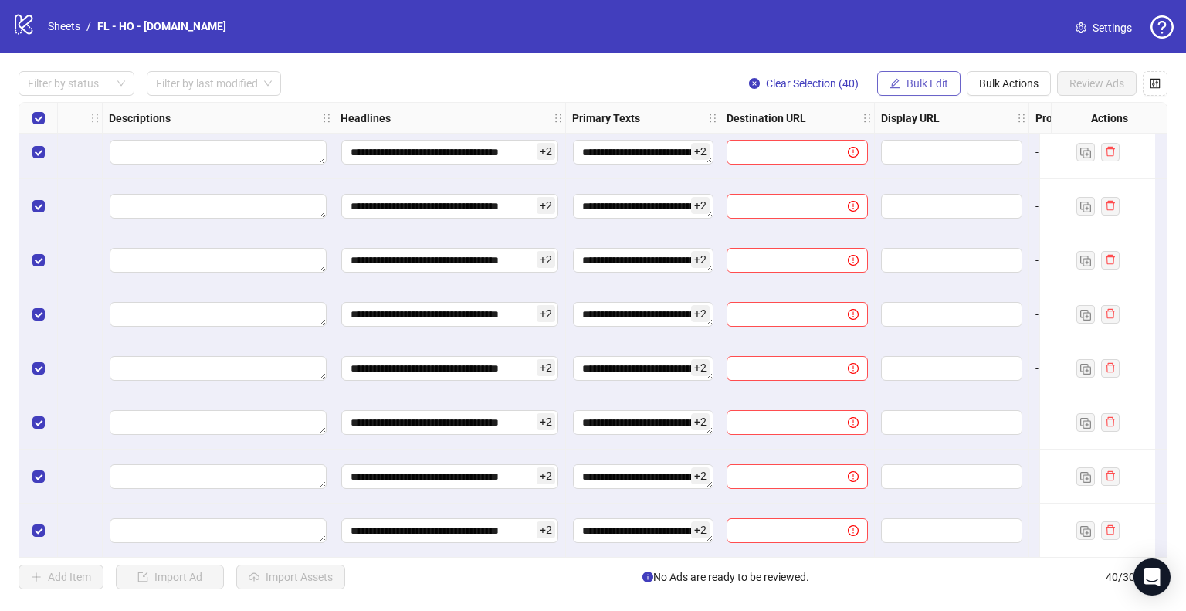
click at [940, 90] on button "Bulk Edit" at bounding box center [918, 83] width 83 height 25
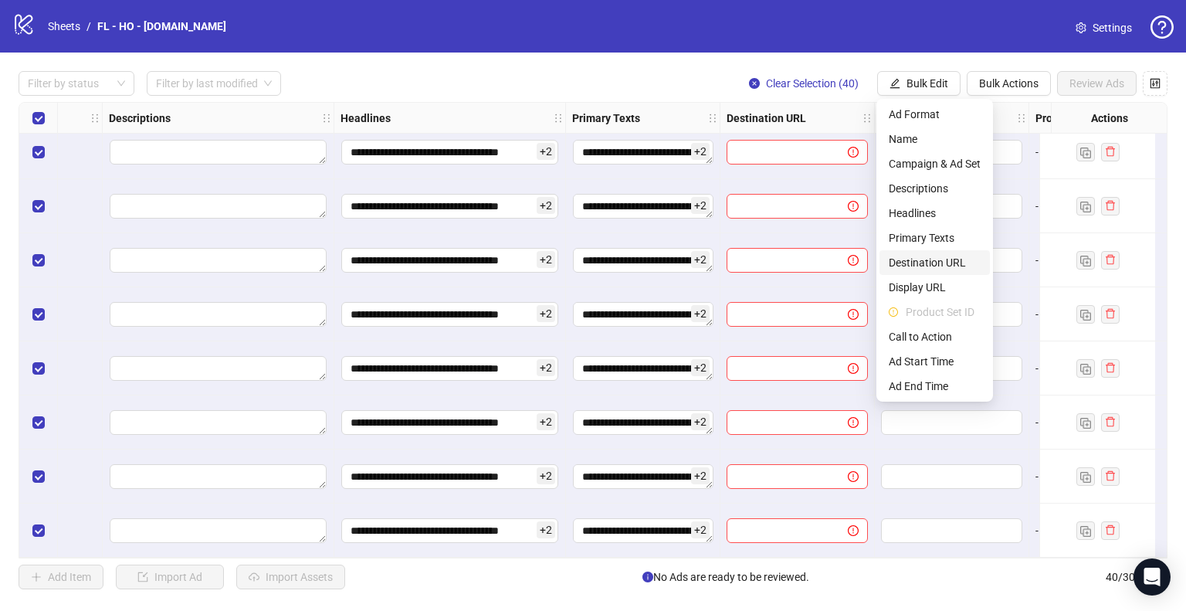
click at [948, 268] on span "Destination URL" at bounding box center [935, 262] width 92 height 17
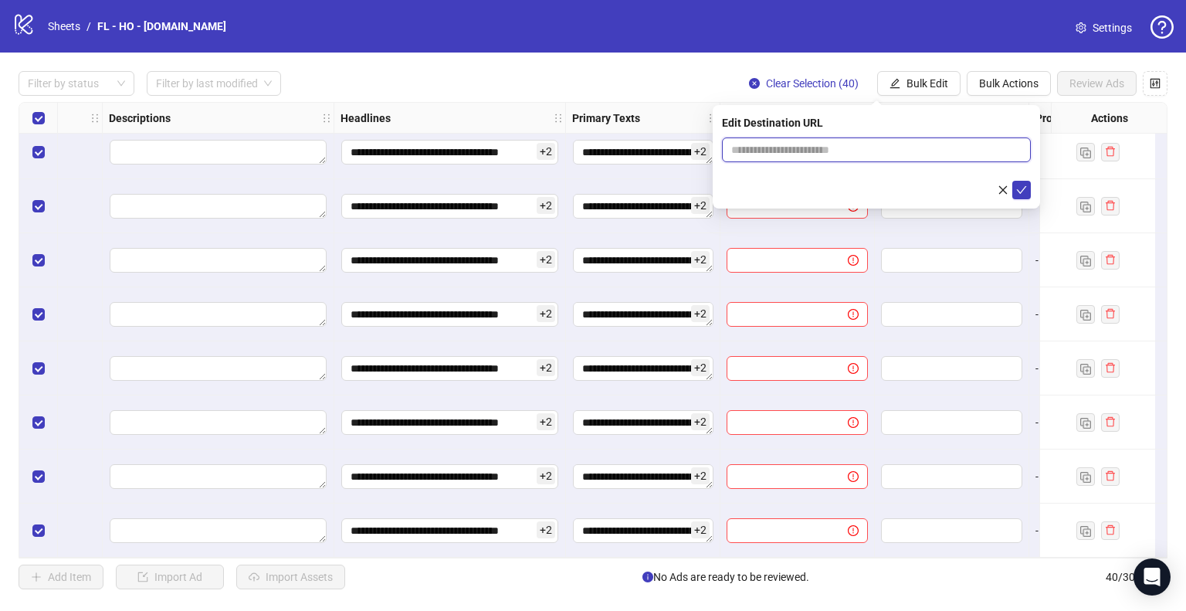
click at [898, 149] on input "text" at bounding box center [870, 149] width 278 height 17
paste input "**********"
type input "**********"
click at [1019, 188] on icon "check" at bounding box center [1021, 189] width 11 height 11
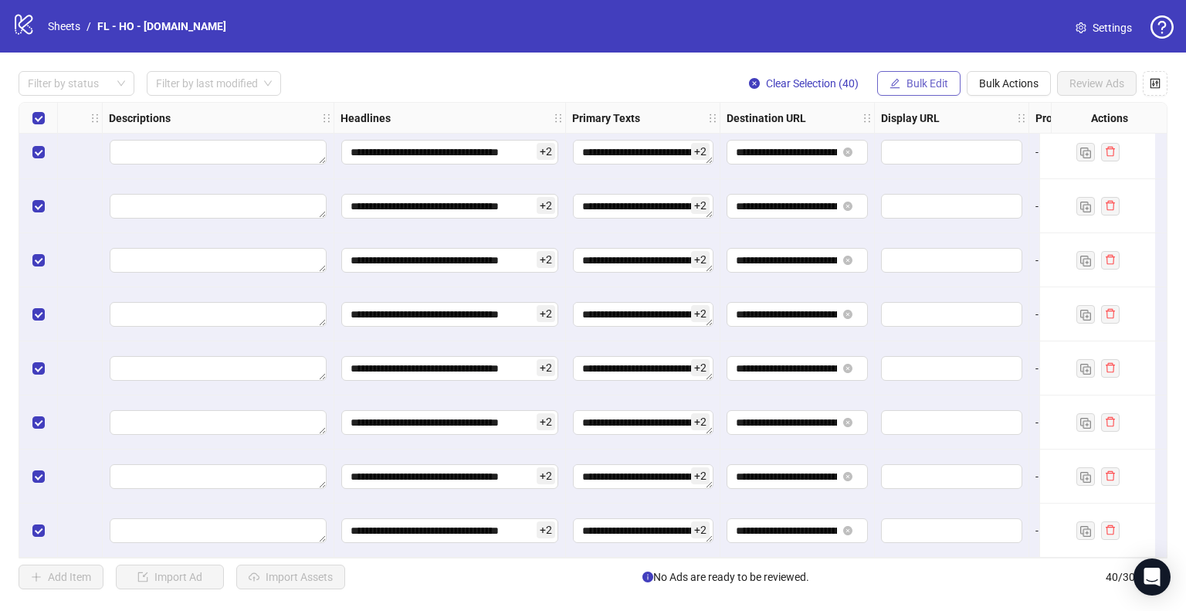
click at [917, 86] on span "Bulk Edit" at bounding box center [927, 83] width 42 height 12
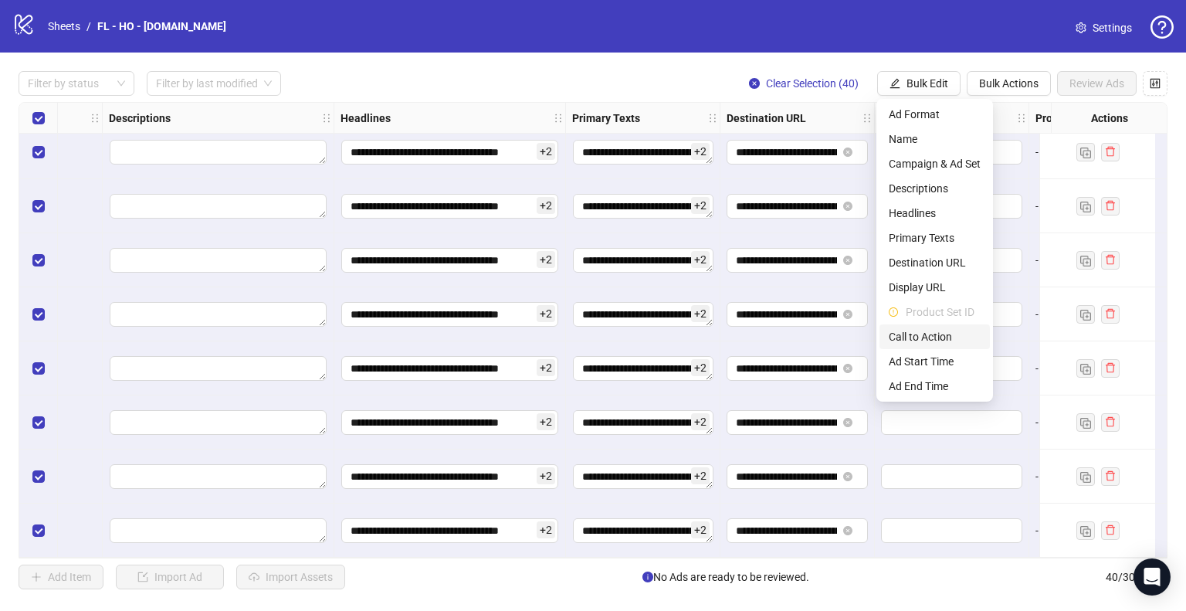
click at [926, 335] on span "Call to Action" at bounding box center [935, 336] width 92 height 17
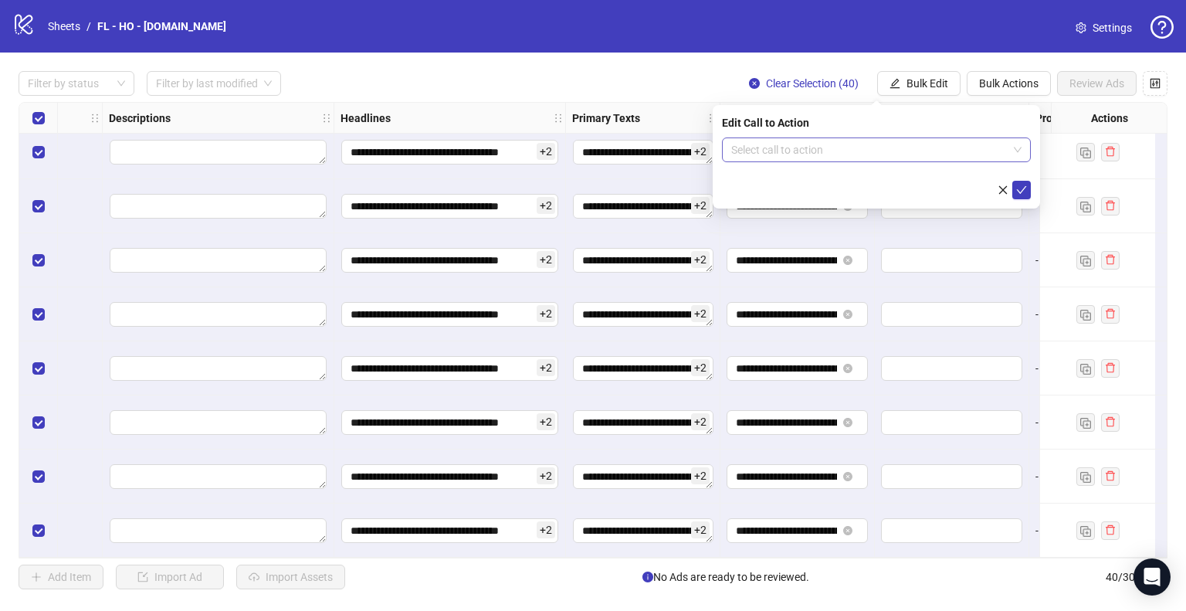
click at [936, 154] on input "search" at bounding box center [869, 149] width 276 height 23
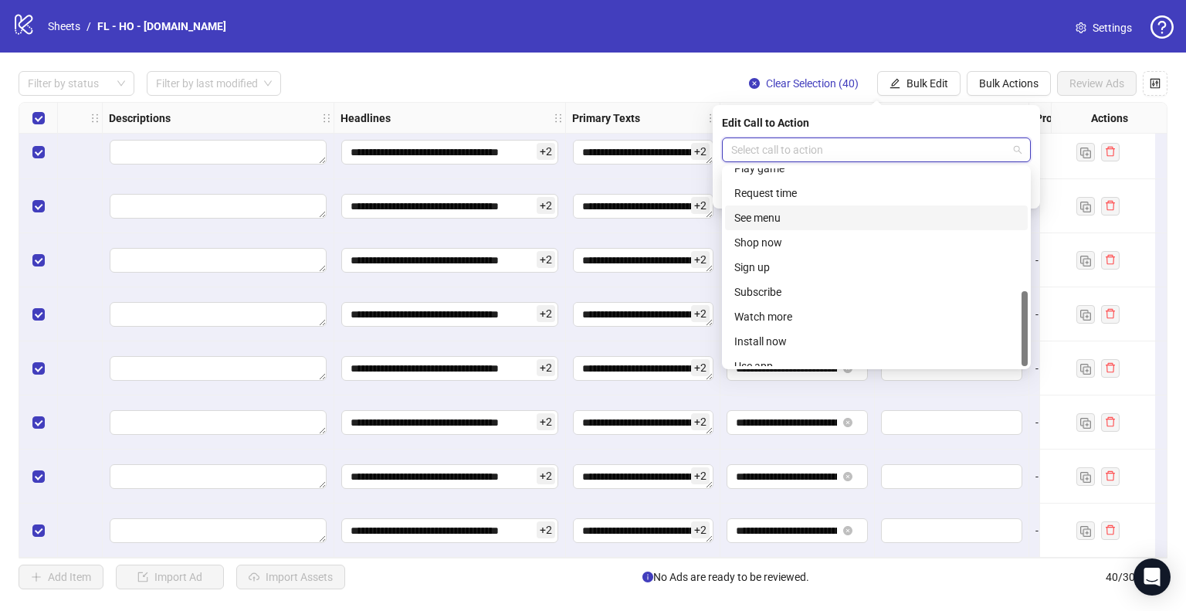
scroll to position [321, 0]
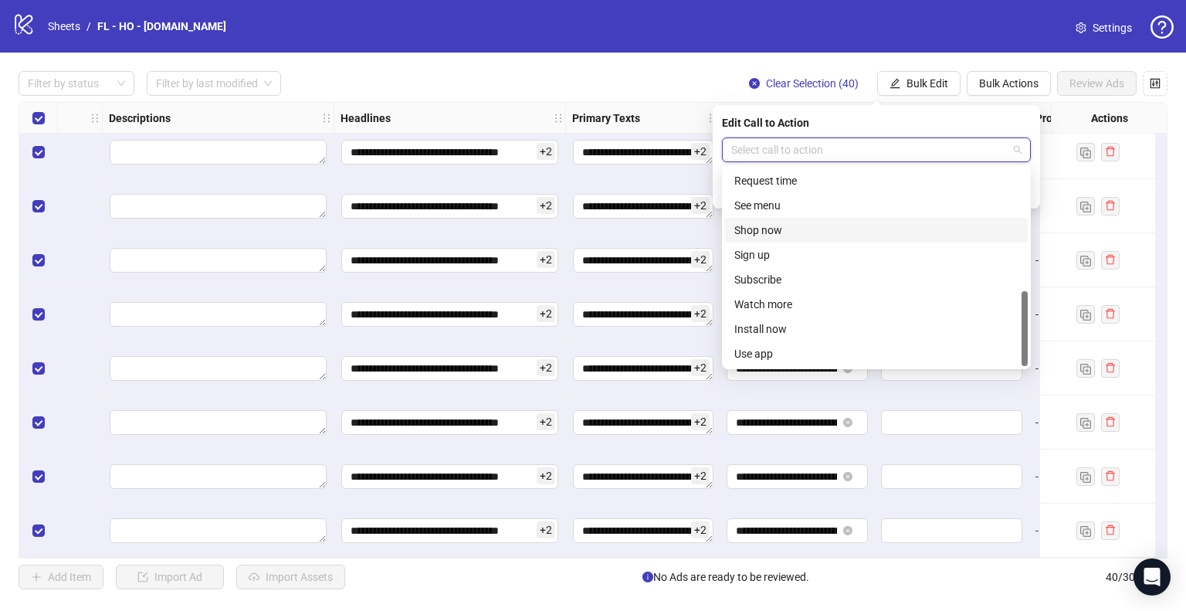
click at [865, 232] on div "Shop now" at bounding box center [876, 230] width 284 height 17
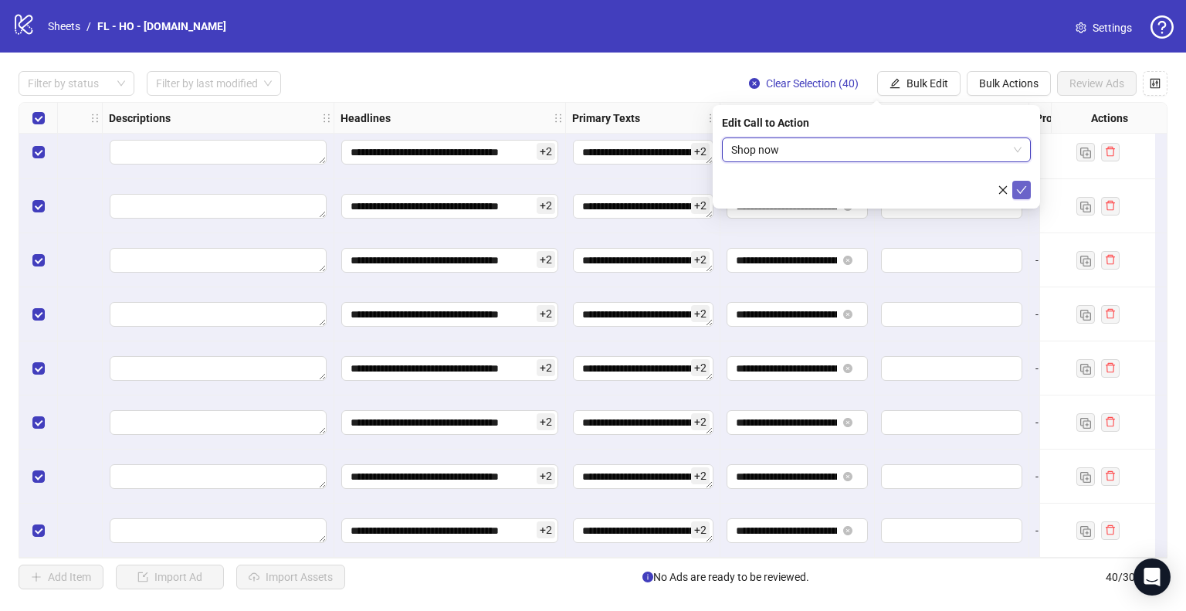
click at [1024, 188] on icon "check" at bounding box center [1021, 189] width 11 height 11
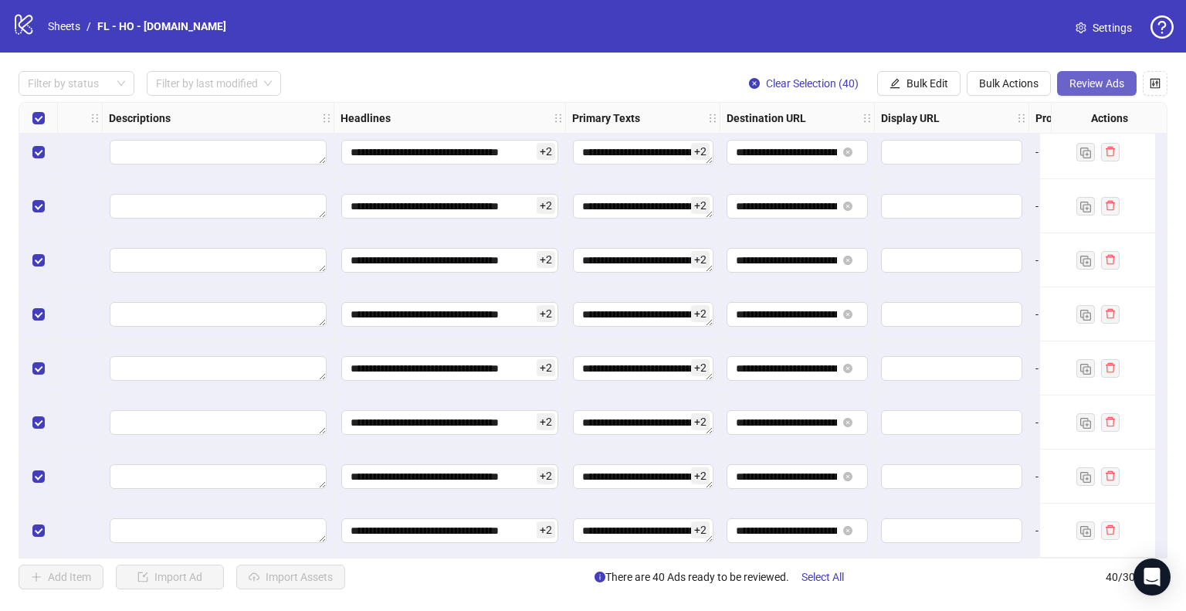
click at [1096, 88] on span "Review Ads" at bounding box center [1096, 83] width 55 height 12
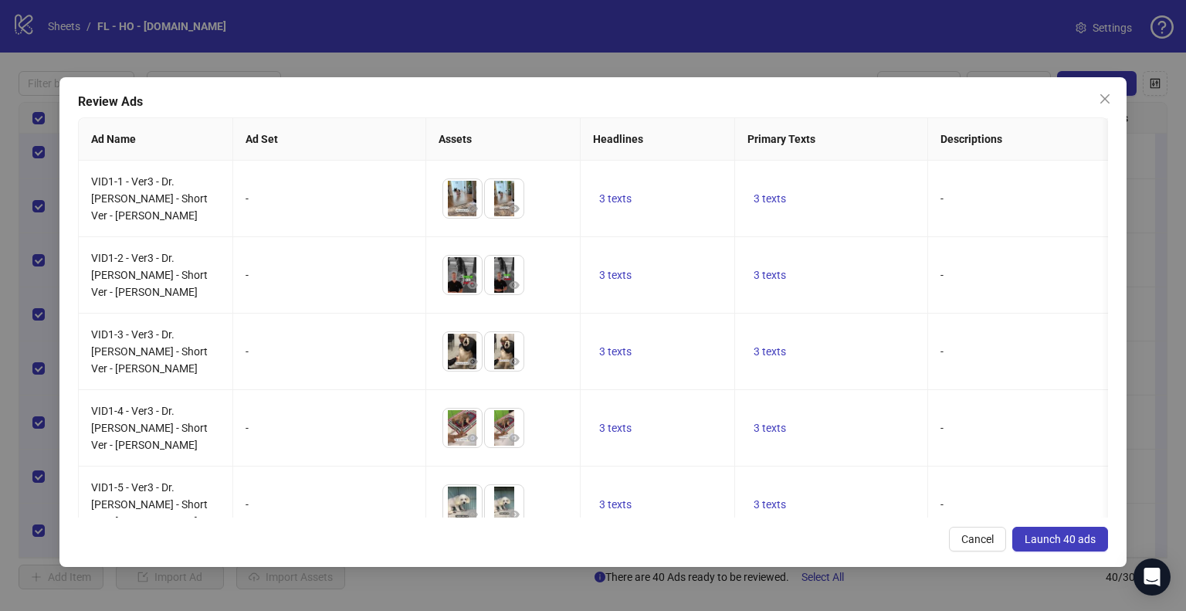
click at [1038, 543] on span "Launch 40 ads" at bounding box center [1059, 539] width 71 height 12
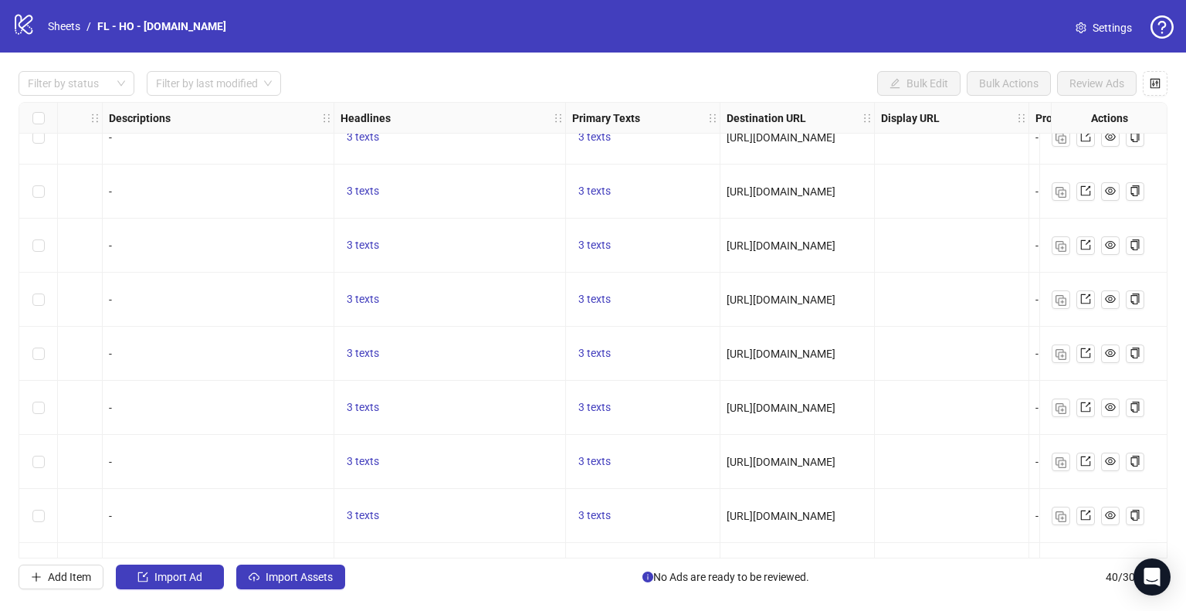
scroll to position [1743, 812]
